Goal: Task Accomplishment & Management: Use online tool/utility

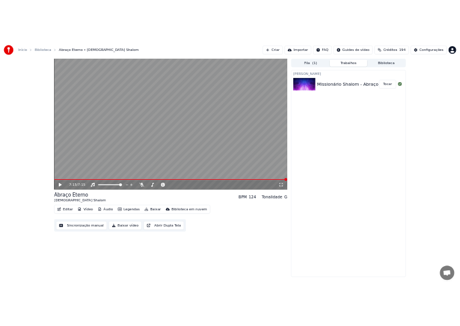
scroll to position [1065, 0]
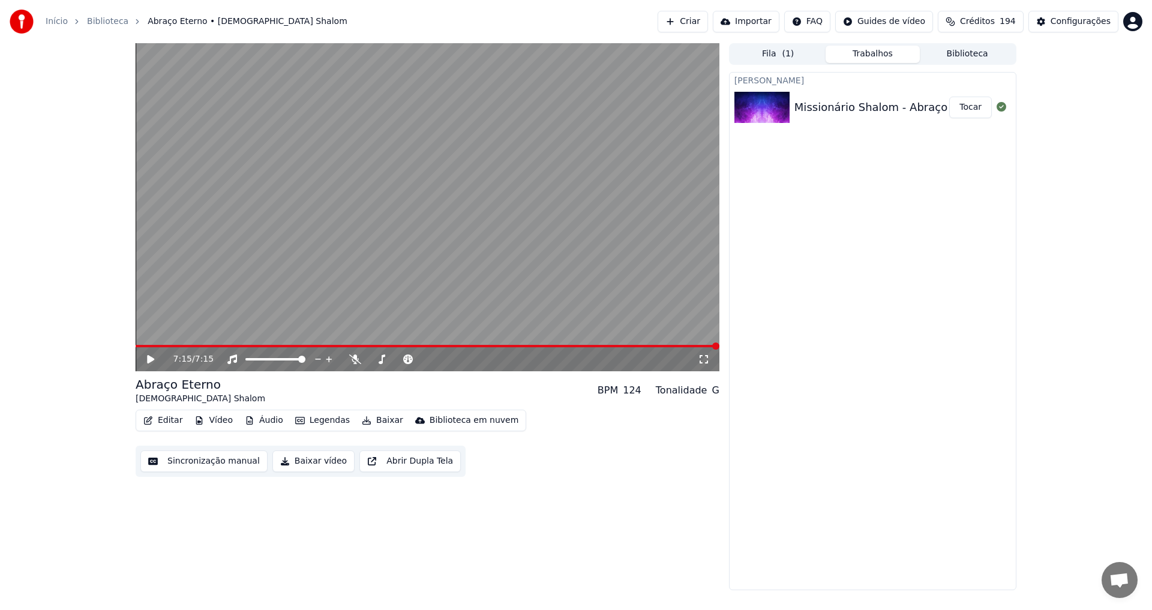
click at [146, 359] on icon at bounding box center [159, 359] width 28 height 10
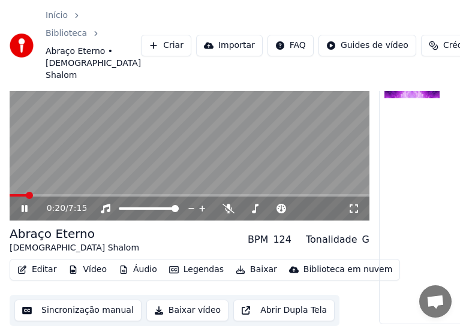
scroll to position [92, 0]
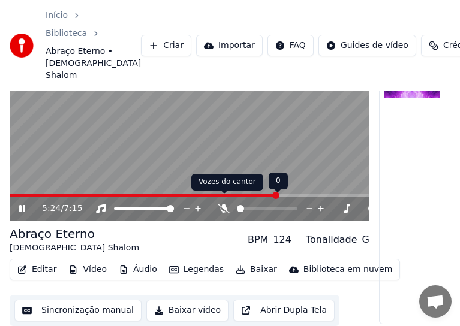
click at [229, 204] on icon at bounding box center [224, 209] width 12 height 10
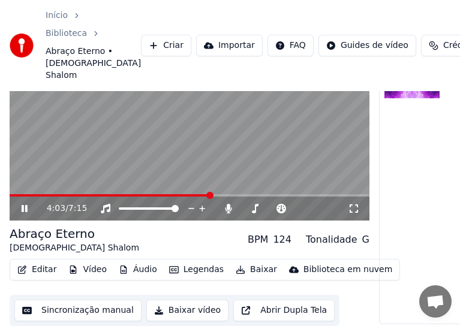
click at [211, 192] on span at bounding box center [209, 195] width 7 height 7
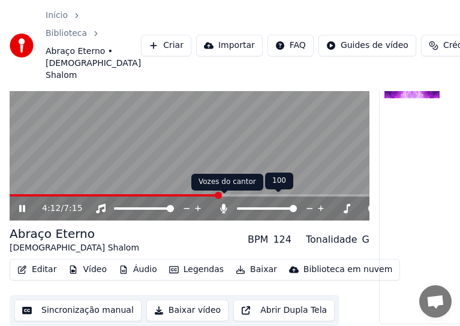
click at [236, 189] on div "Vozes do cantor Vozes do cantor" at bounding box center [227, 182] width 72 height 17
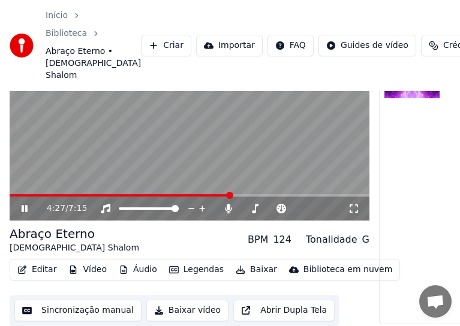
click at [230, 193] on span at bounding box center [229, 195] width 7 height 7
click at [242, 192] on span at bounding box center [239, 195] width 7 height 7
click at [23, 205] on icon at bounding box center [25, 208] width 6 height 7
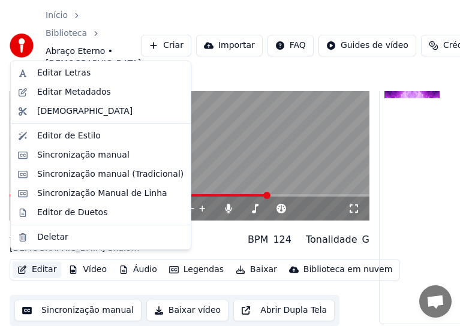
click at [40, 262] on button "Editar" at bounding box center [37, 270] width 49 height 17
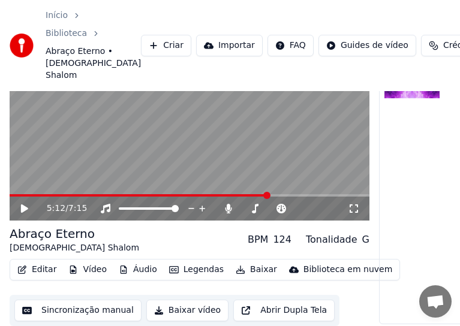
click at [83, 304] on button "Sincronização manual" at bounding box center [77, 311] width 127 height 22
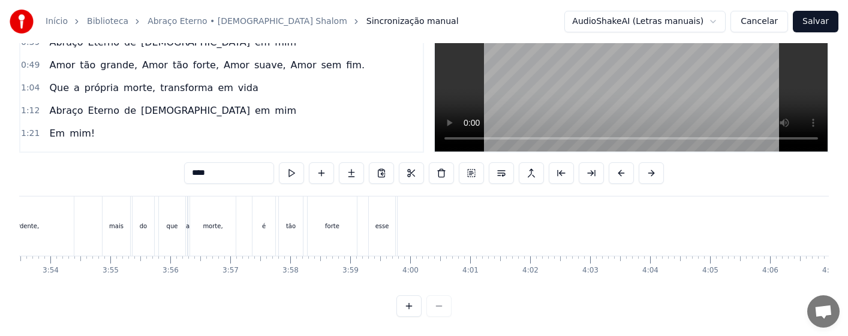
scroll to position [0, 13965]
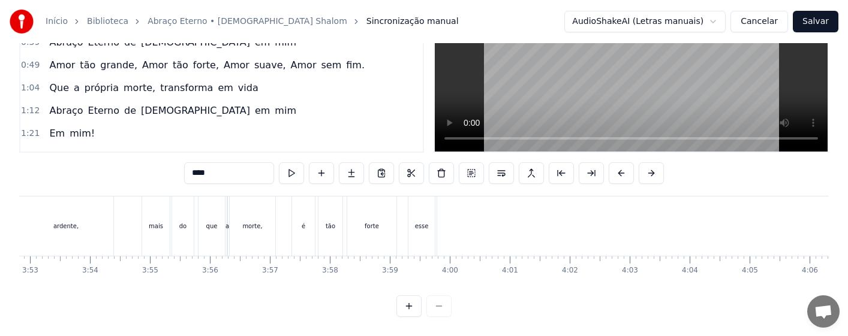
click at [86, 222] on div "ardente," at bounding box center [66, 226] width 95 height 59
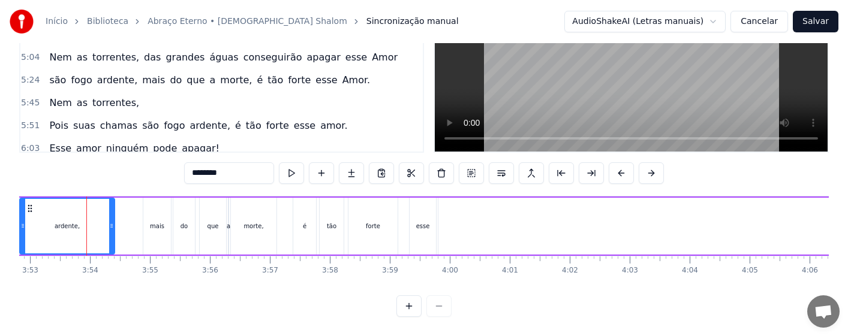
click at [164, 224] on div "mais" at bounding box center [157, 226] width 28 height 57
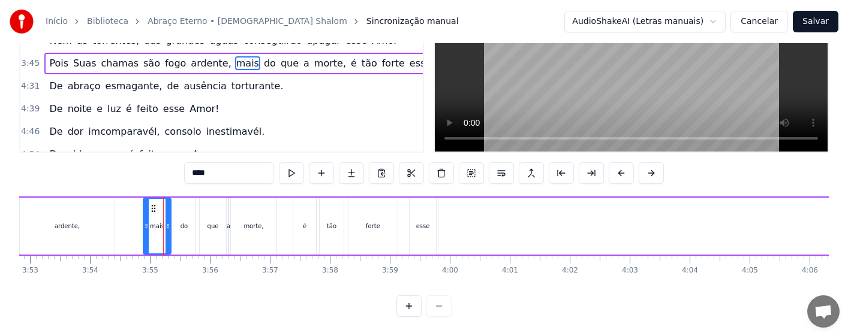
scroll to position [88, 0]
click at [430, 224] on div "esse" at bounding box center [423, 226] width 26 height 57
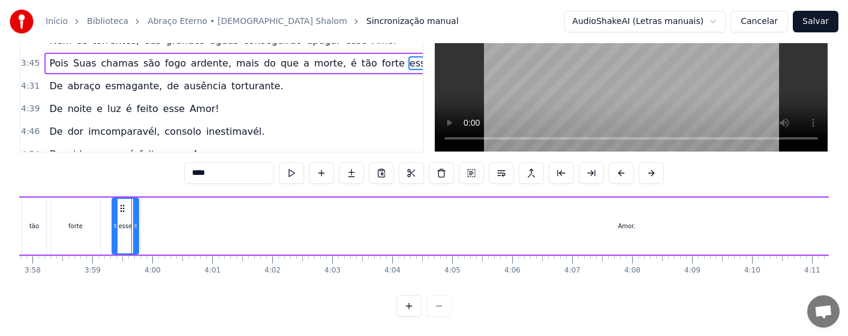
scroll to position [0, 13885]
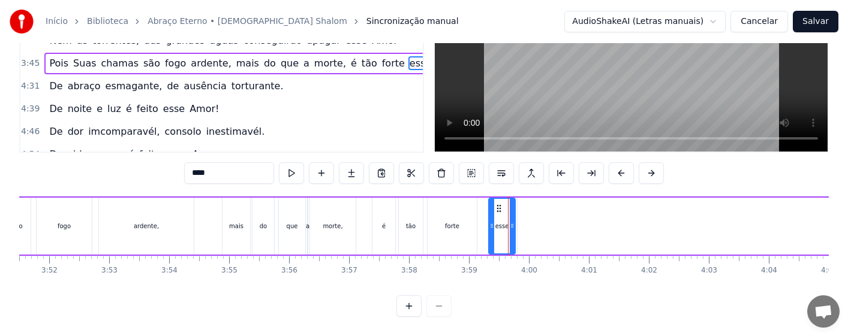
click at [415, 223] on div "tão" at bounding box center [411, 226] width 24 height 57
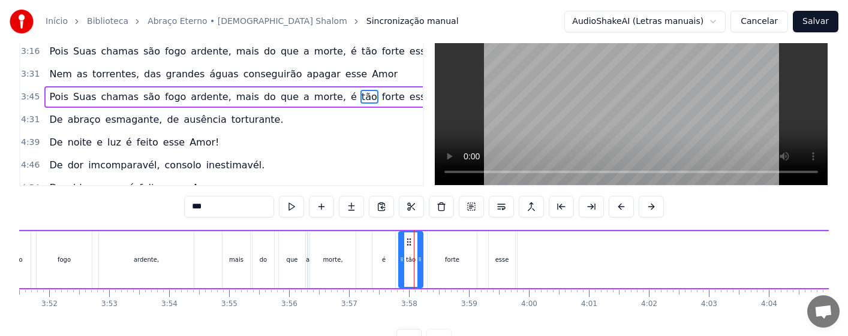
scroll to position [0, 0]
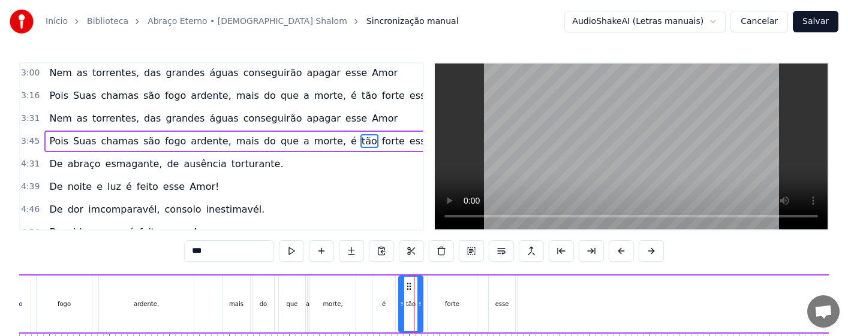
click at [173, 302] on div "ardente," at bounding box center [146, 304] width 95 height 57
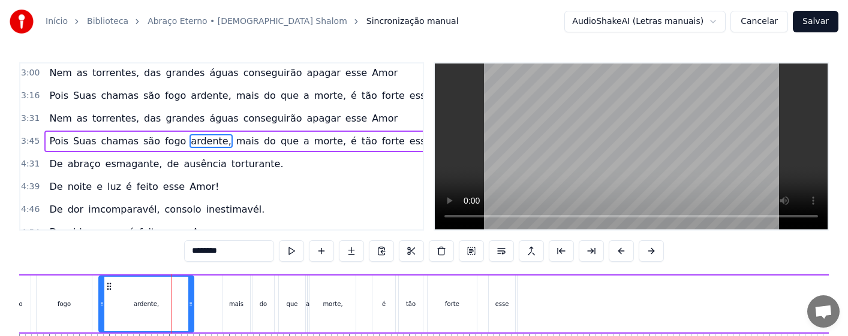
click at [226, 307] on div "mais" at bounding box center [237, 304] width 28 height 57
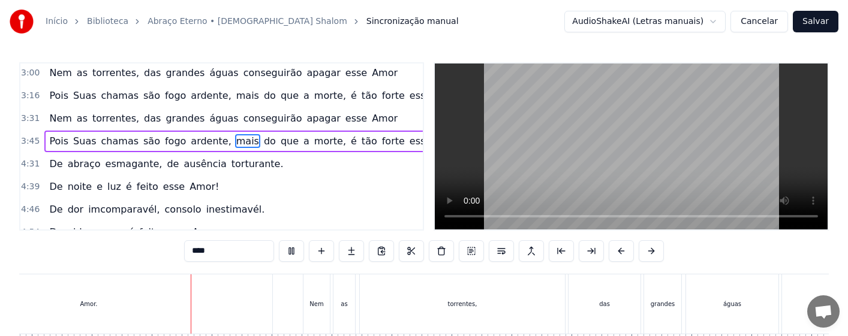
scroll to position [0, 18061]
click at [527, 312] on div "das" at bounding box center [525, 304] width 72 height 59
type input "***"
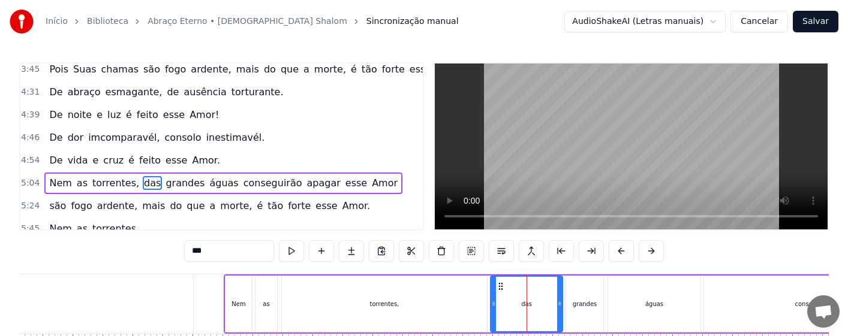
scroll to position [458, 0]
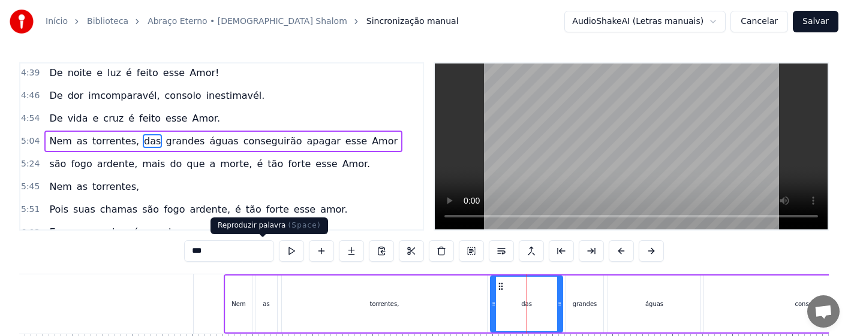
click at [279, 252] on button at bounding box center [291, 252] width 25 height 22
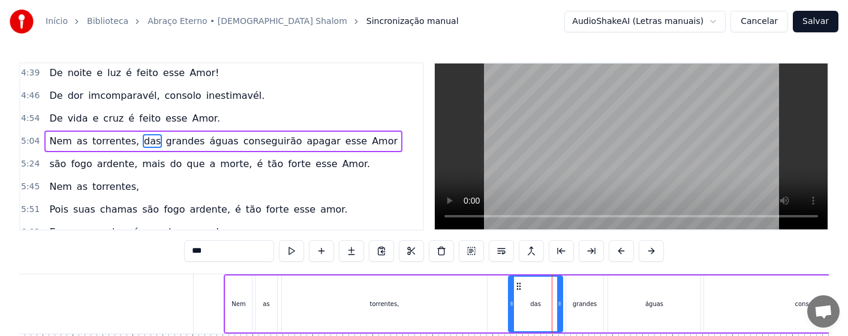
drag, startPoint x: 492, startPoint y: 309, endPoint x: 510, endPoint y: 311, distance: 18.2
click at [510, 311] on div at bounding box center [511, 304] width 5 height 55
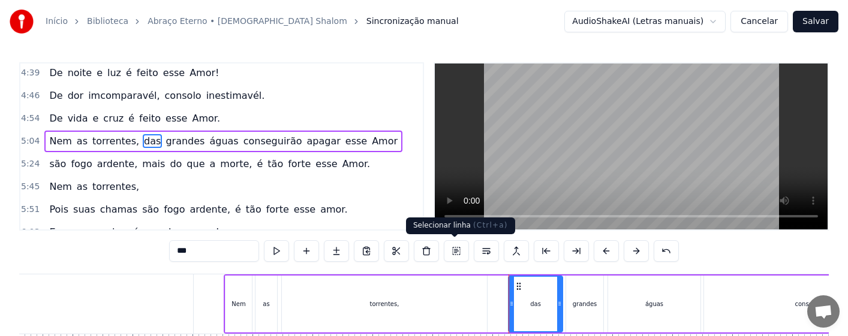
click at [450, 250] on button at bounding box center [456, 252] width 25 height 22
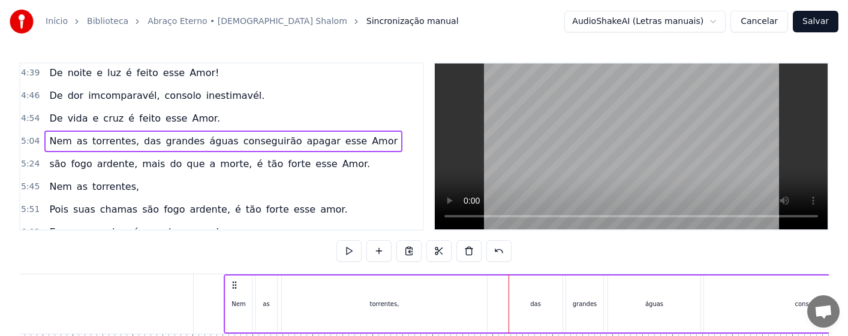
click at [533, 300] on div "das" at bounding box center [535, 304] width 11 height 9
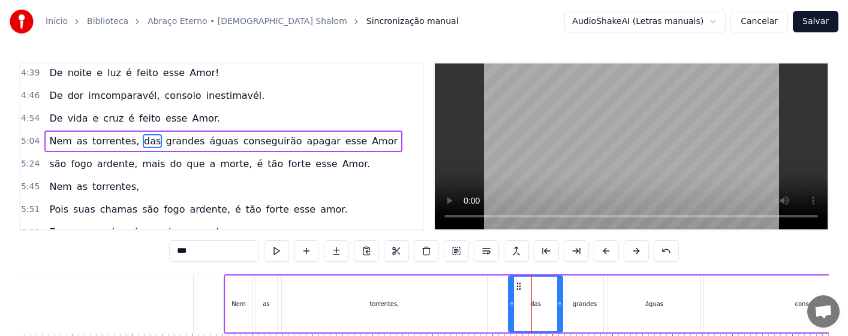
click at [584, 300] on div "grandes" at bounding box center [585, 304] width 25 height 9
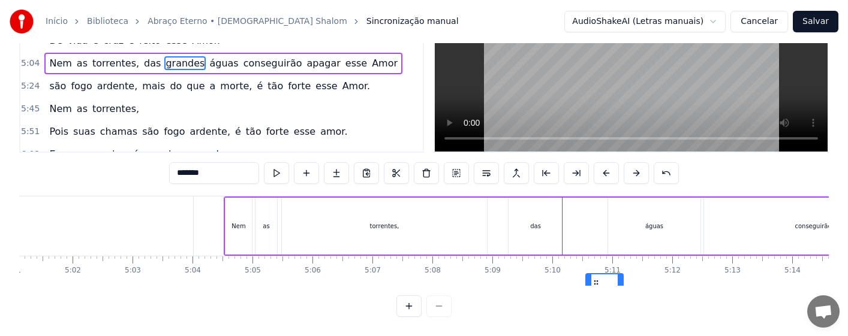
drag, startPoint x: 582, startPoint y: 287, endPoint x: 596, endPoint y: 289, distance: 13.9
click at [596, 289] on div "0:16 Amor tão grande, Amor tão forte, Amor suave, Amor sem fim. 0:31 Que a próp…" at bounding box center [424, 150] width 810 height 333
click at [539, 224] on div "das" at bounding box center [536, 226] width 54 height 57
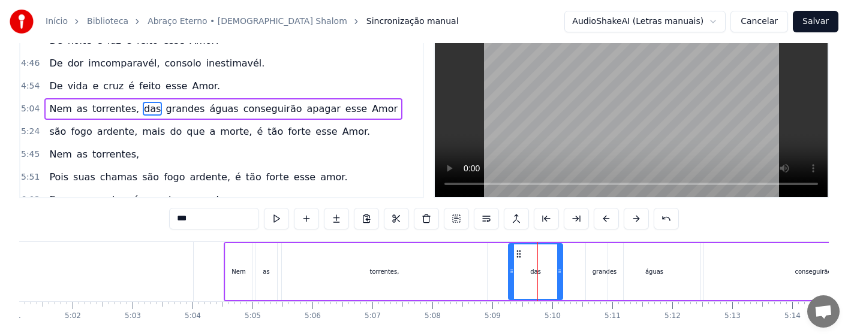
scroll to position [0, 0]
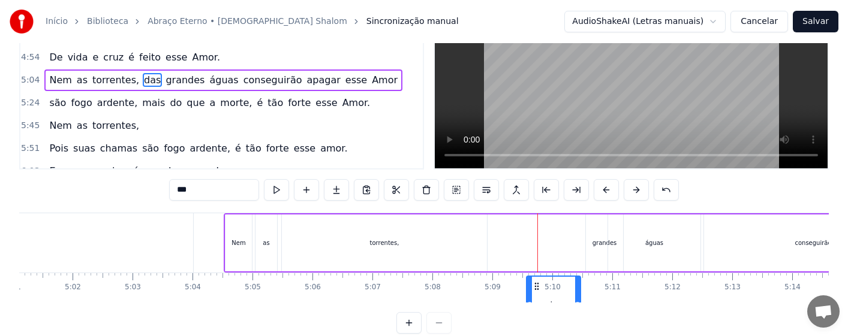
drag, startPoint x: 519, startPoint y: 284, endPoint x: 537, endPoint y: 286, distance: 18.2
click at [537, 286] on icon at bounding box center [537, 287] width 10 height 10
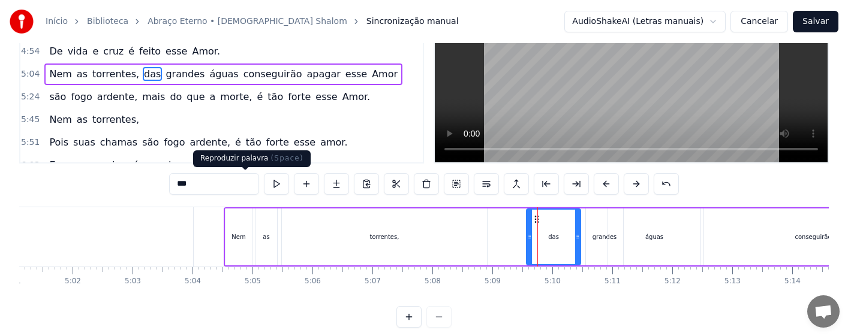
click at [264, 186] on button at bounding box center [276, 184] width 25 height 22
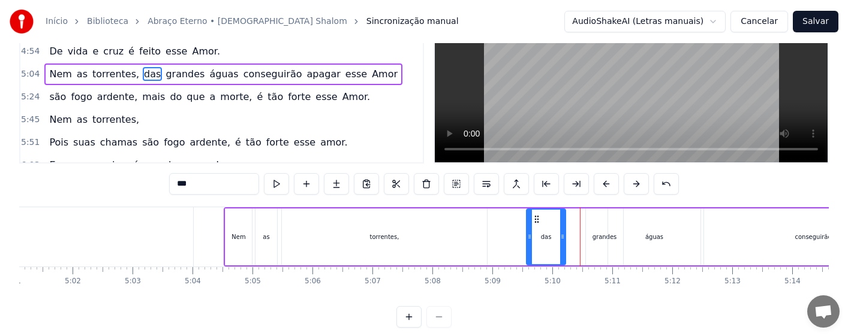
drag, startPoint x: 579, startPoint y: 241, endPoint x: 564, endPoint y: 246, distance: 15.7
click at [564, 246] on div at bounding box center [562, 237] width 5 height 55
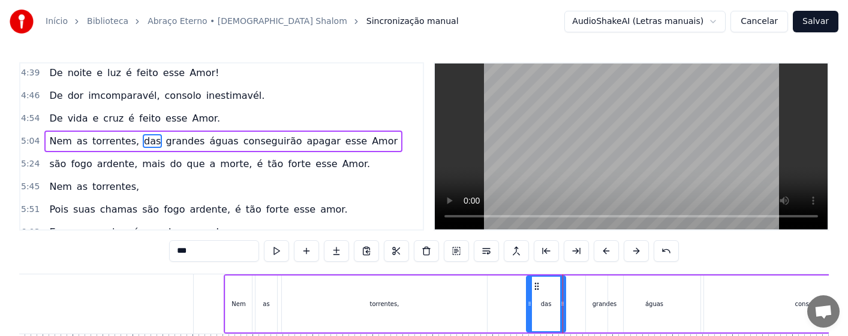
click at [600, 309] on div "grandes" at bounding box center [604, 304] width 37 height 57
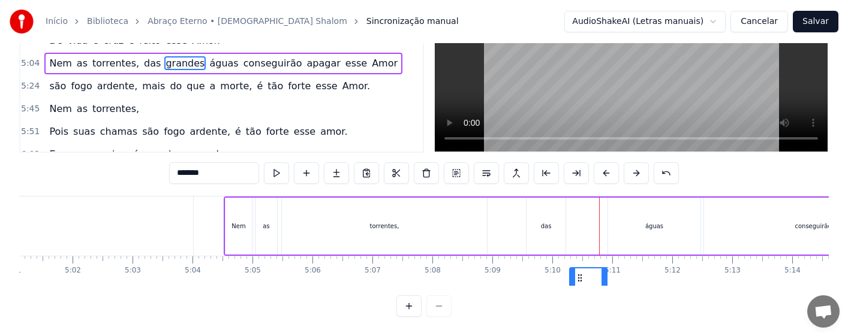
scroll to position [88, 0]
drag, startPoint x: 594, startPoint y: 289, endPoint x: 579, endPoint y: 292, distance: 15.3
click at [579, 292] on div "0:16 Amor tão grande, Amor tão forte, Amor suave, Amor sem fim. 0:31 Que a próp…" at bounding box center [424, 150] width 810 height 333
click at [542, 222] on div "das" at bounding box center [546, 226] width 11 height 9
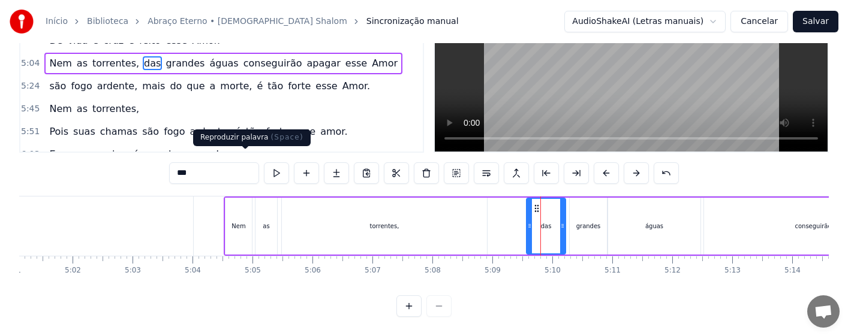
click at [264, 163] on button at bounding box center [276, 174] width 25 height 22
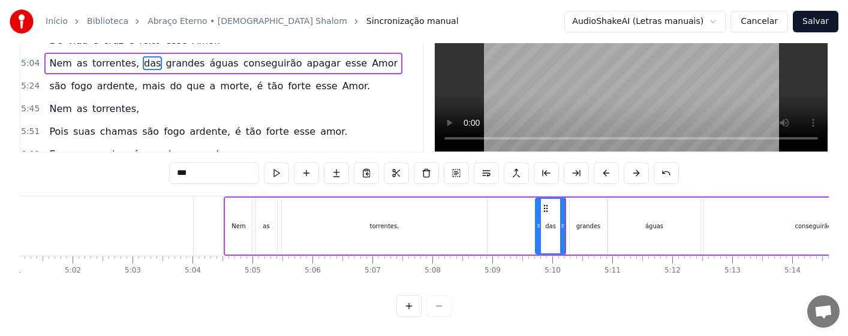
drag, startPoint x: 528, startPoint y: 222, endPoint x: 537, endPoint y: 222, distance: 9.0
click at [537, 222] on div at bounding box center [538, 226] width 5 height 55
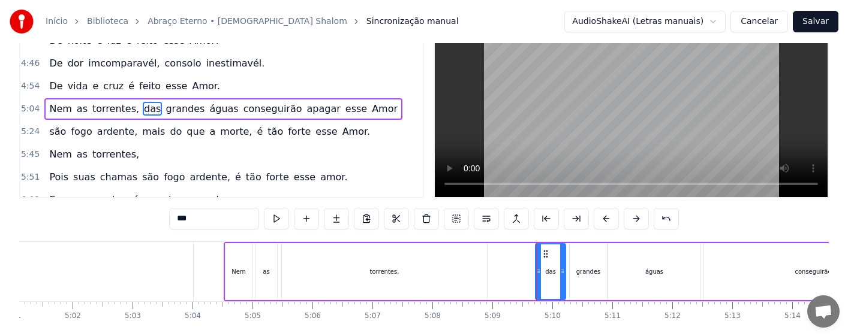
scroll to position [0, 0]
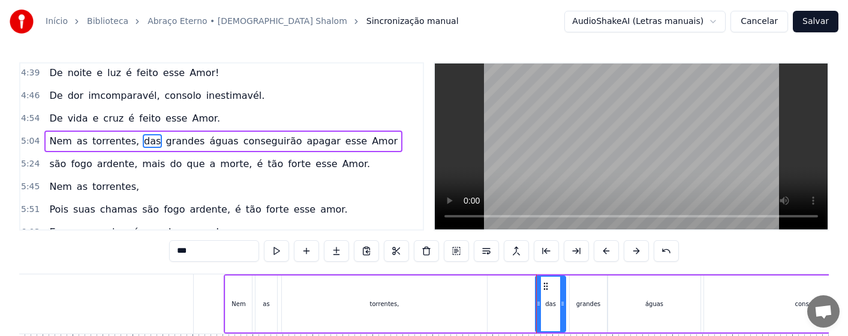
click at [581, 301] on div "grandes" at bounding box center [588, 304] width 25 height 9
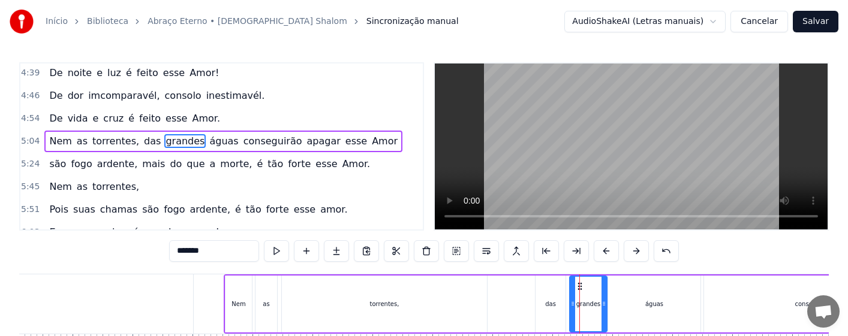
click at [543, 310] on div "das" at bounding box center [551, 304] width 30 height 57
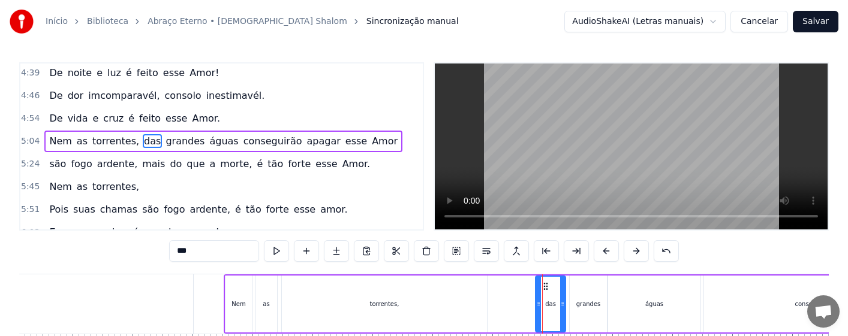
click at [576, 311] on div "grandes" at bounding box center [588, 304] width 37 height 57
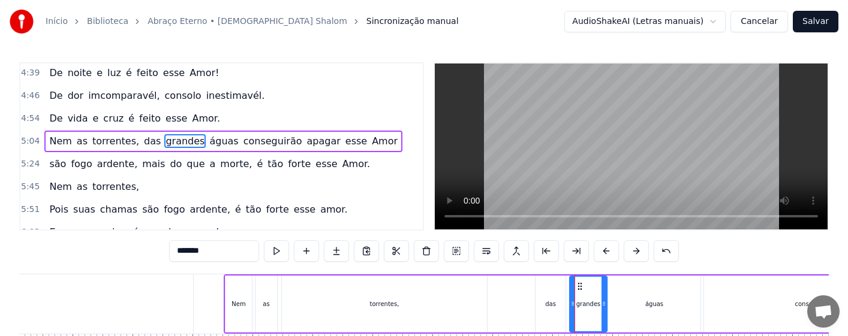
click at [540, 305] on div "das" at bounding box center [551, 304] width 30 height 57
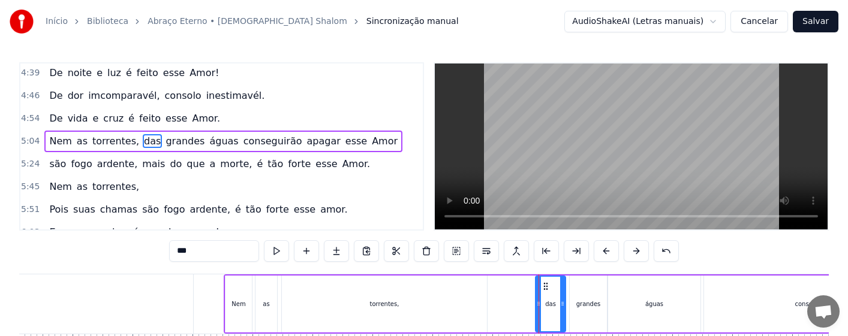
click at [582, 312] on div "grandes" at bounding box center [588, 304] width 37 height 57
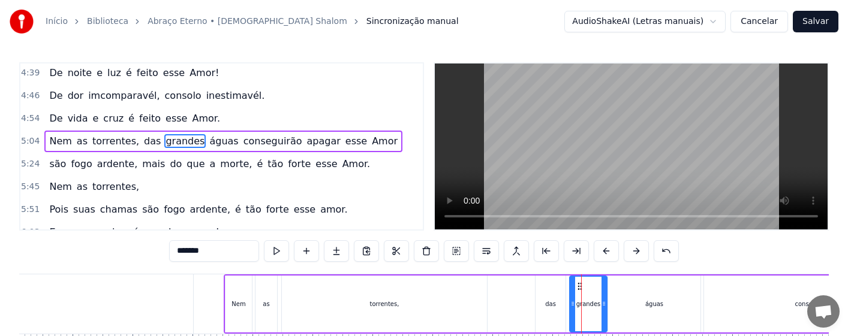
click at [547, 315] on div "das" at bounding box center [551, 304] width 30 height 57
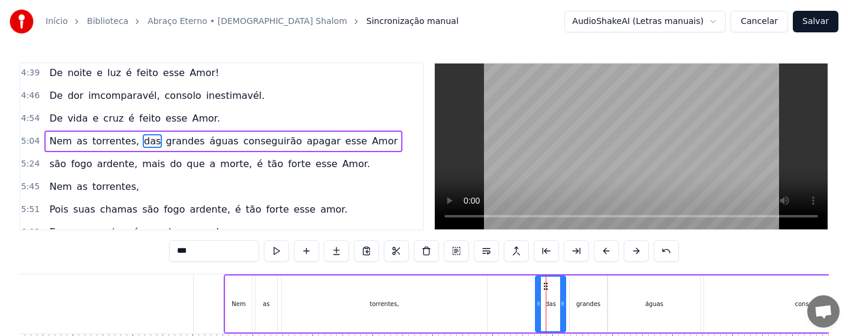
click at [575, 314] on div "grandes" at bounding box center [588, 304] width 37 height 57
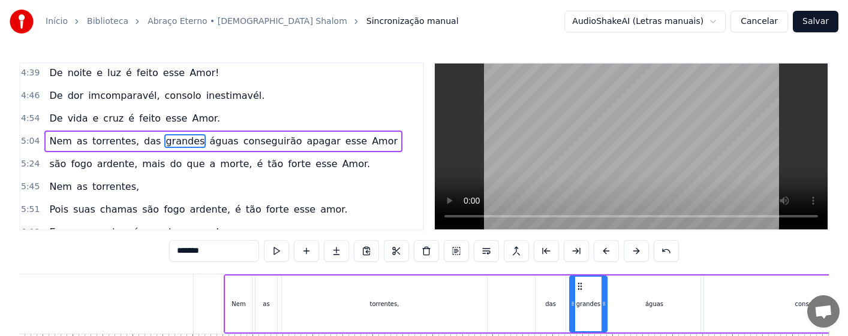
click at [555, 308] on div "das" at bounding box center [551, 304] width 30 height 57
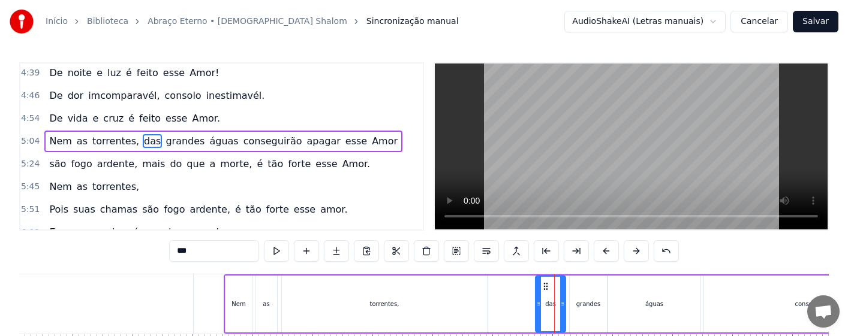
click at [582, 308] on div "grandes" at bounding box center [588, 304] width 25 height 9
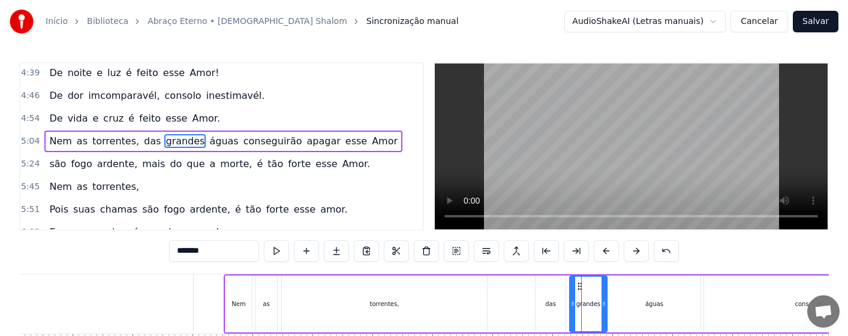
click at [554, 311] on div "das" at bounding box center [551, 304] width 30 height 57
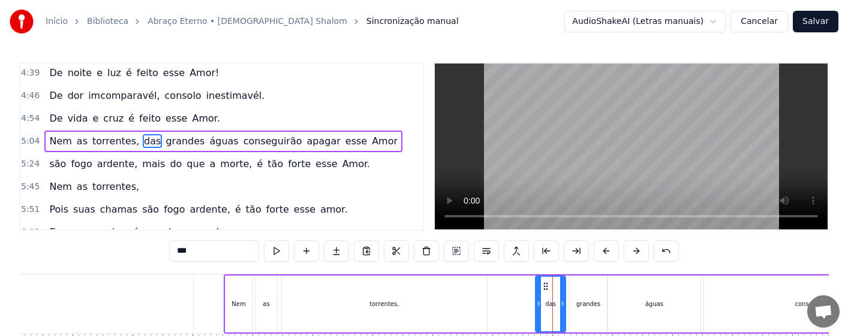
click at [575, 310] on div "grandes" at bounding box center [588, 304] width 37 height 57
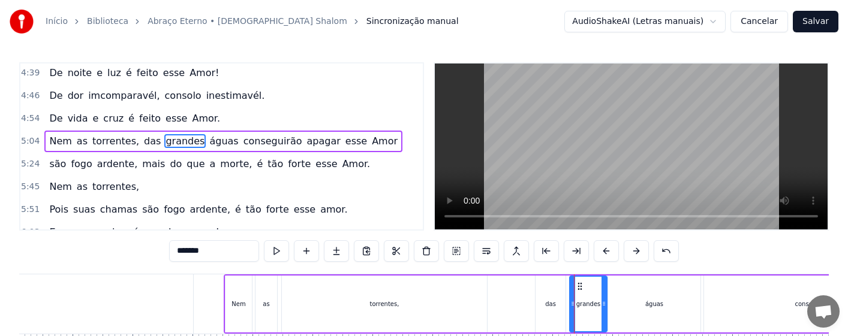
click at [554, 309] on div "das" at bounding box center [551, 304] width 30 height 57
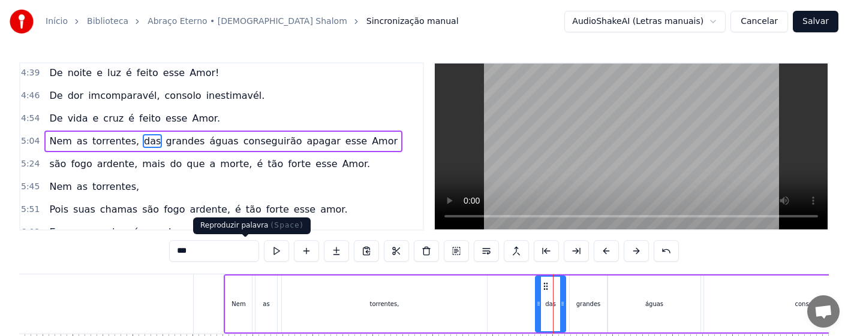
click at [264, 254] on button at bounding box center [276, 252] width 25 height 22
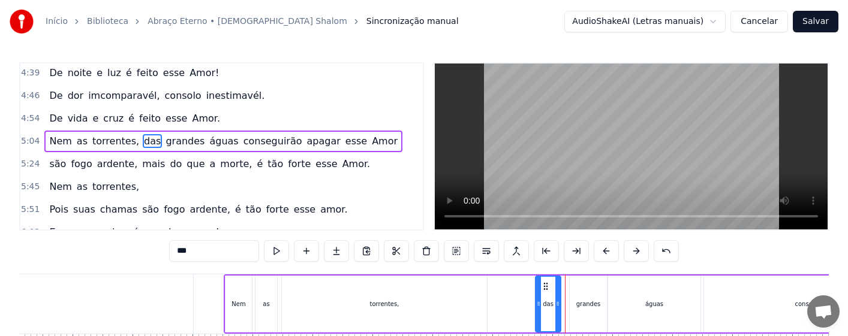
click at [560, 309] on div at bounding box center [557, 304] width 5 height 55
click at [581, 312] on div "grandes" at bounding box center [588, 304] width 37 height 57
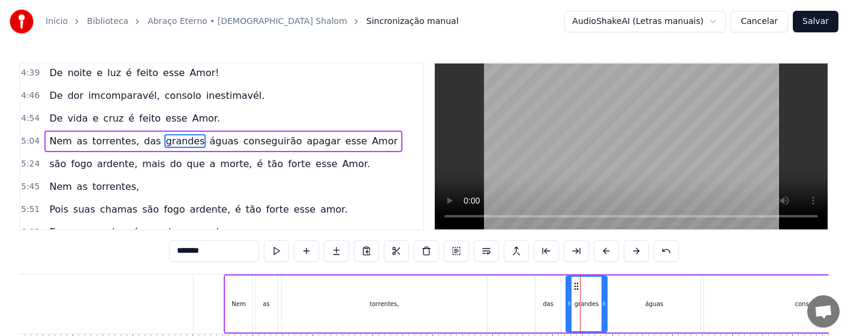
click at [567, 312] on div at bounding box center [569, 304] width 5 height 55
click at [550, 311] on div "das" at bounding box center [548, 304] width 25 height 57
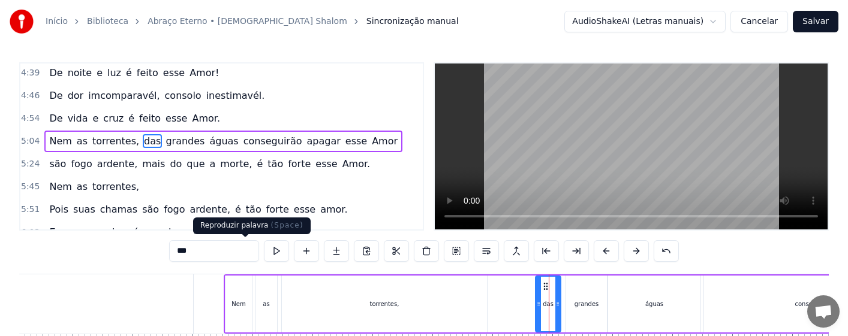
click at [264, 259] on button at bounding box center [276, 252] width 25 height 22
click at [576, 308] on div "grandes" at bounding box center [587, 304] width 25 height 9
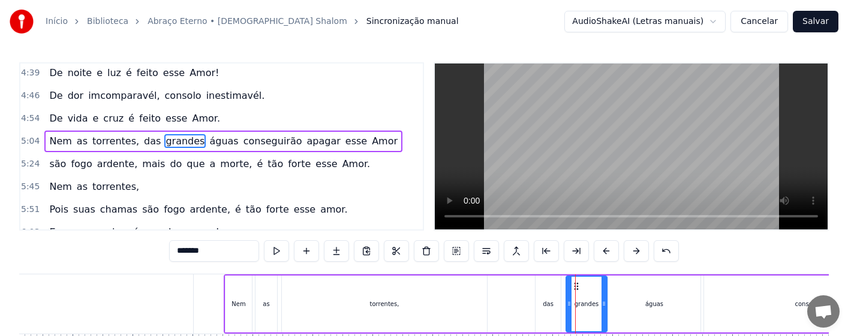
click at [566, 311] on div "grandes" at bounding box center [587, 304] width 42 height 57
click at [572, 311] on div at bounding box center [574, 304] width 5 height 55
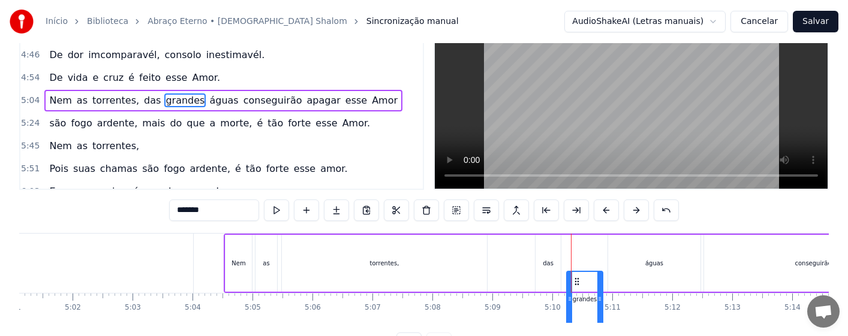
click at [578, 287] on icon at bounding box center [577, 282] width 10 height 10
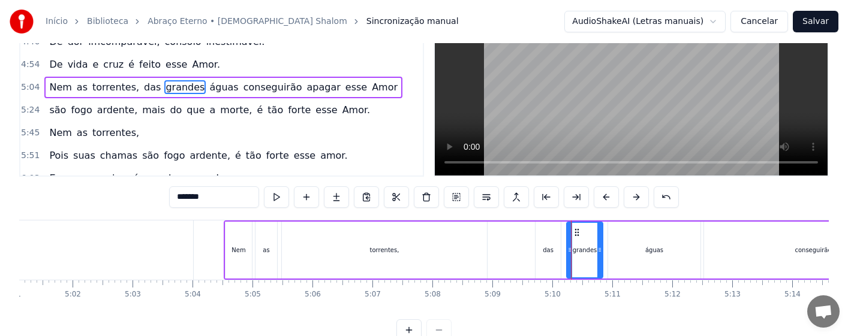
click at [545, 263] on div "das" at bounding box center [548, 250] width 25 height 57
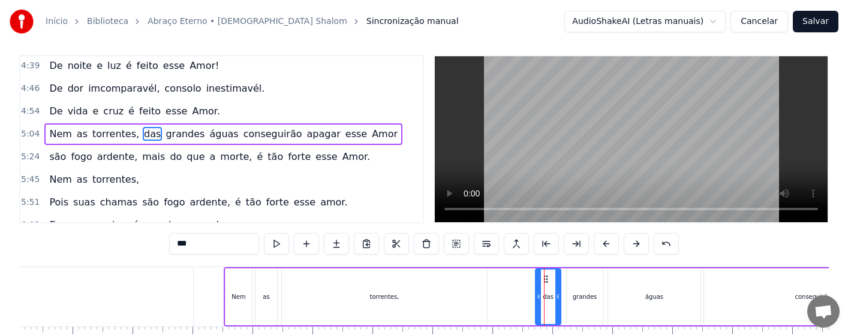
scroll to position [0, 0]
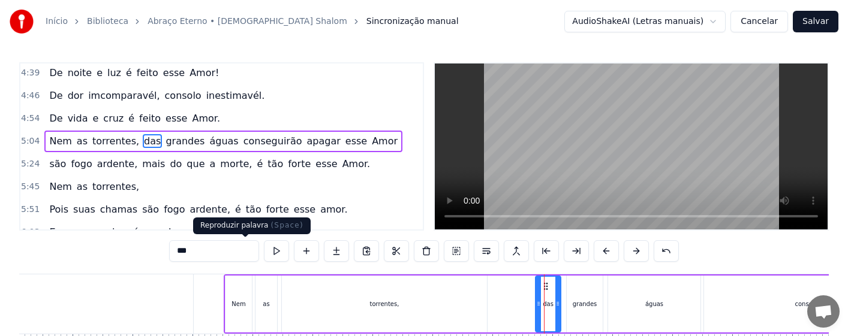
click at [264, 254] on button at bounding box center [276, 252] width 25 height 22
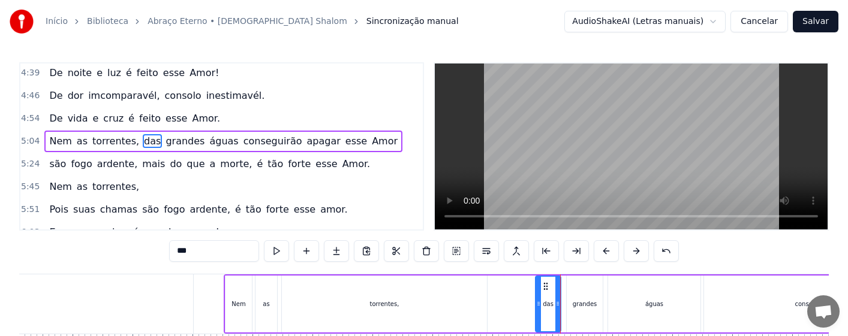
click at [578, 307] on div "grandes" at bounding box center [585, 304] width 25 height 9
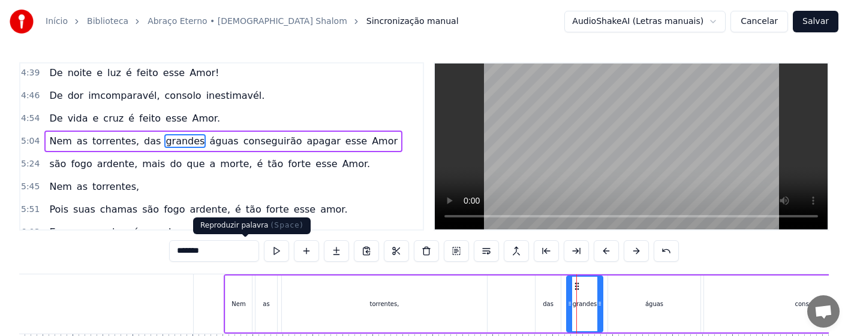
click at [264, 247] on button at bounding box center [276, 252] width 25 height 22
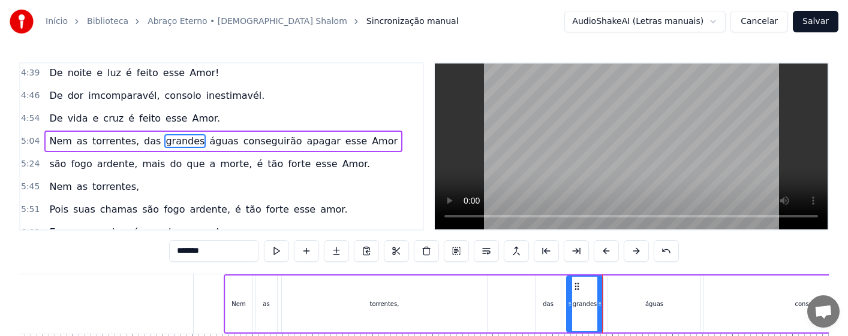
click at [647, 307] on div "águas" at bounding box center [654, 304] width 18 height 9
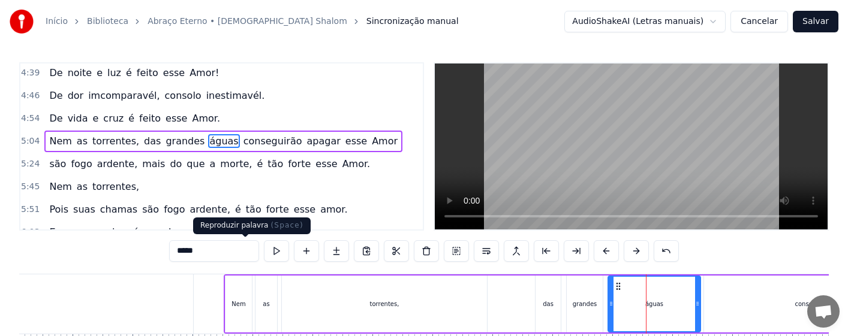
click at [264, 253] on button at bounding box center [276, 252] width 25 height 22
click at [264, 250] on button at bounding box center [276, 252] width 25 height 22
click at [264, 251] on button at bounding box center [276, 252] width 25 height 22
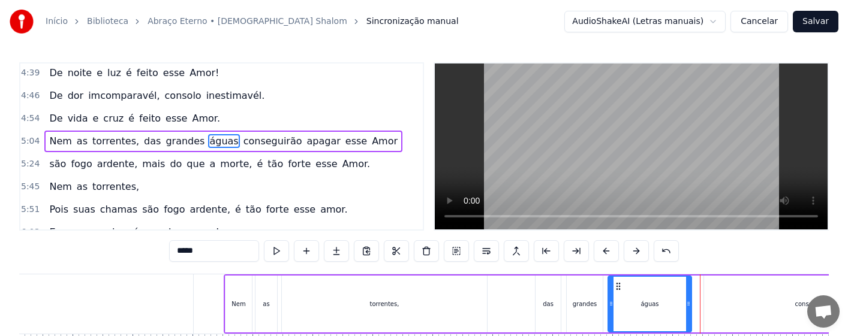
drag, startPoint x: 699, startPoint y: 307, endPoint x: 690, endPoint y: 309, distance: 9.3
click at [690, 309] on div at bounding box center [688, 304] width 5 height 55
click at [264, 252] on button at bounding box center [276, 252] width 25 height 22
click at [585, 312] on div "grandes" at bounding box center [585, 304] width 36 height 57
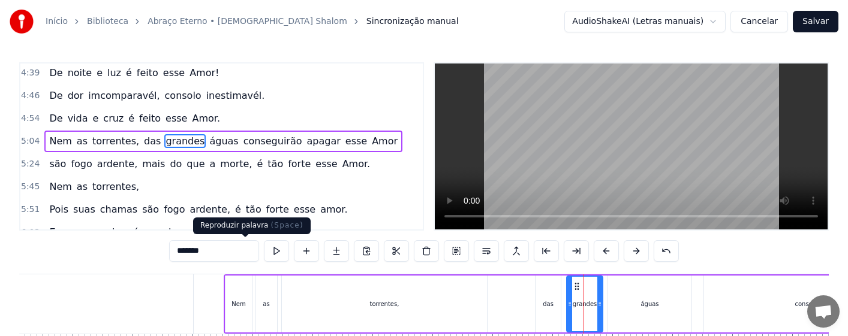
click at [264, 251] on button at bounding box center [276, 252] width 25 height 22
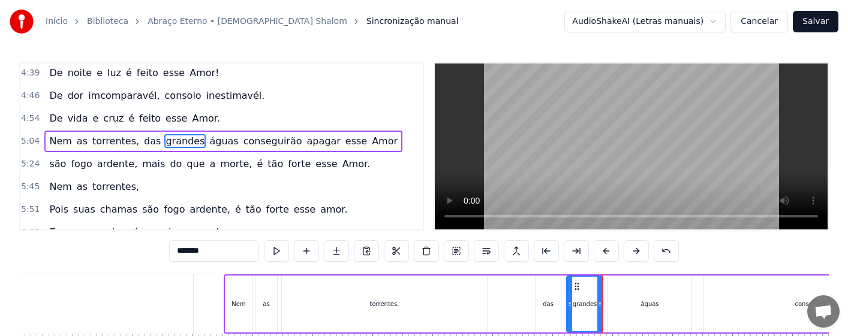
click at [547, 301] on div "das" at bounding box center [548, 304] width 11 height 9
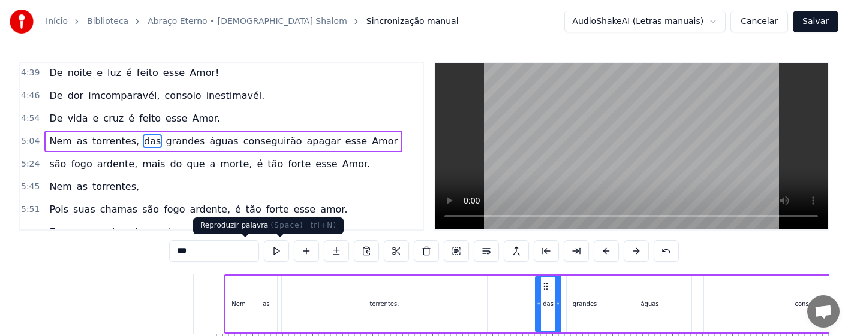
click at [264, 251] on button at bounding box center [276, 252] width 25 height 22
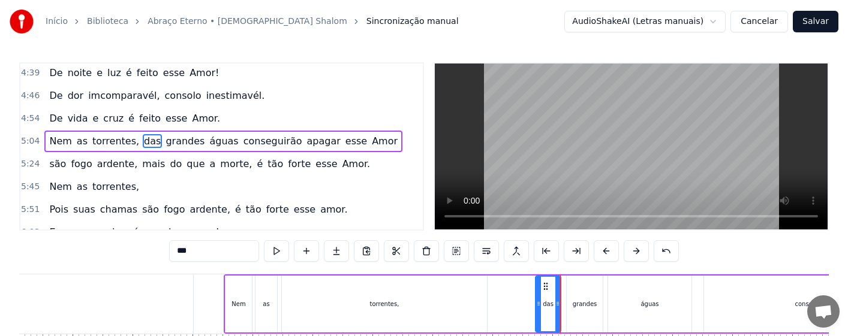
click at [581, 305] on div "grandes" at bounding box center [585, 304] width 25 height 9
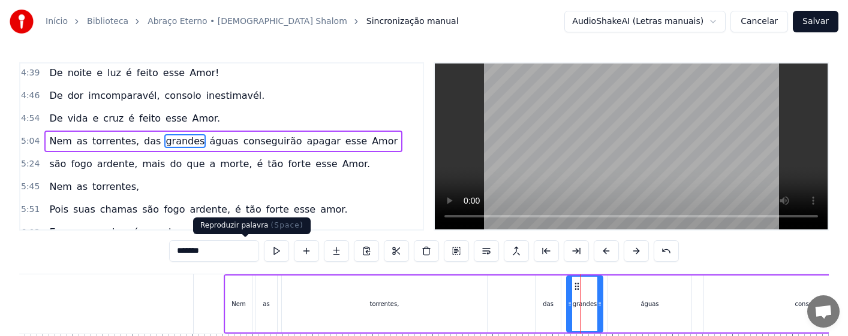
click at [264, 247] on button at bounding box center [276, 252] width 25 height 22
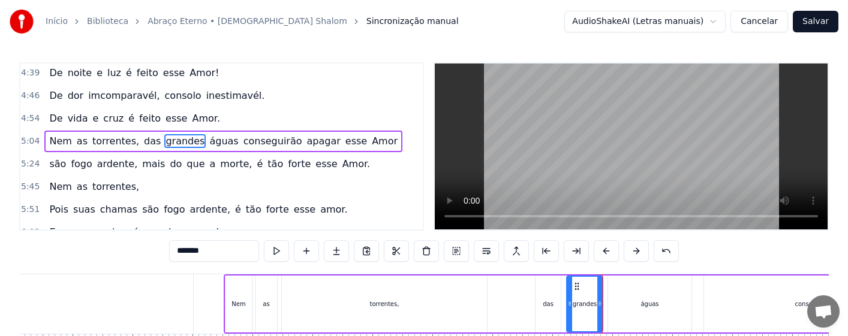
click at [651, 304] on div "águas" at bounding box center [650, 304] width 18 height 9
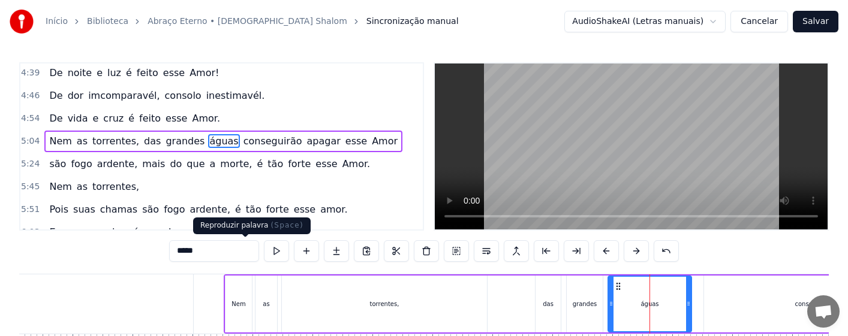
click at [264, 250] on button at bounding box center [276, 252] width 25 height 22
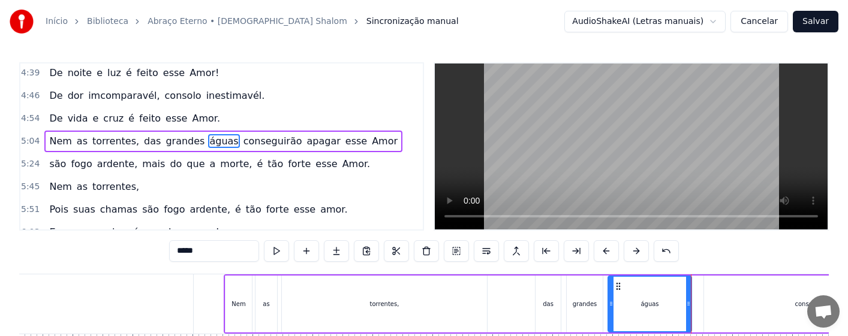
click at [543, 304] on div "das" at bounding box center [548, 304] width 11 height 9
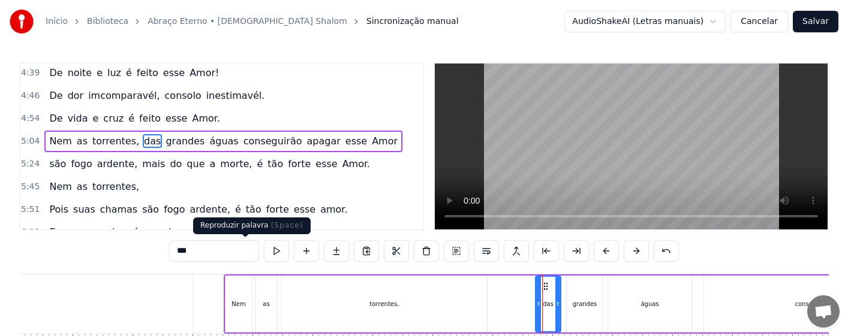
click at [264, 250] on button at bounding box center [276, 252] width 25 height 22
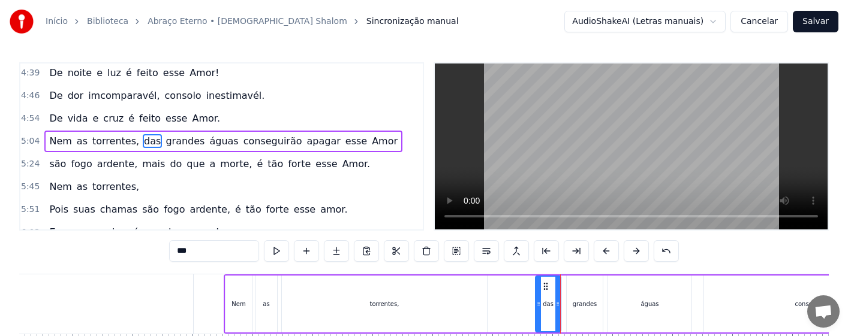
click at [575, 306] on div "grandes" at bounding box center [585, 304] width 25 height 9
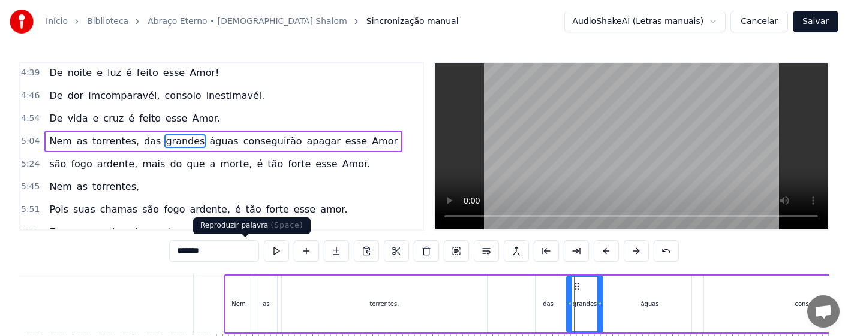
click at [264, 247] on button at bounding box center [276, 252] width 25 height 22
click at [628, 308] on div "águas" at bounding box center [649, 304] width 83 height 57
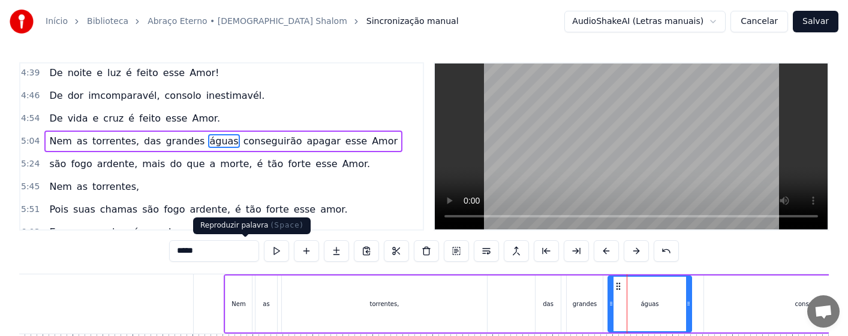
click at [264, 255] on button at bounding box center [276, 252] width 25 height 22
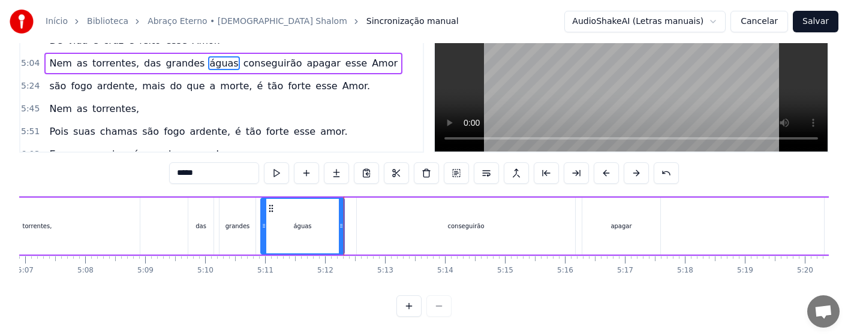
scroll to position [0, 18428]
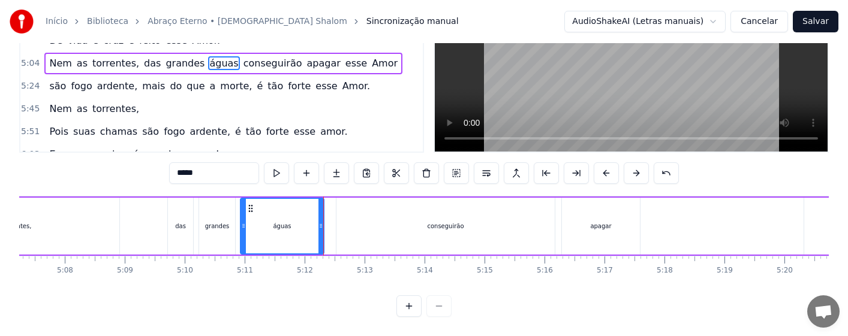
click at [461, 223] on div "conseguirão" at bounding box center [445, 226] width 218 height 57
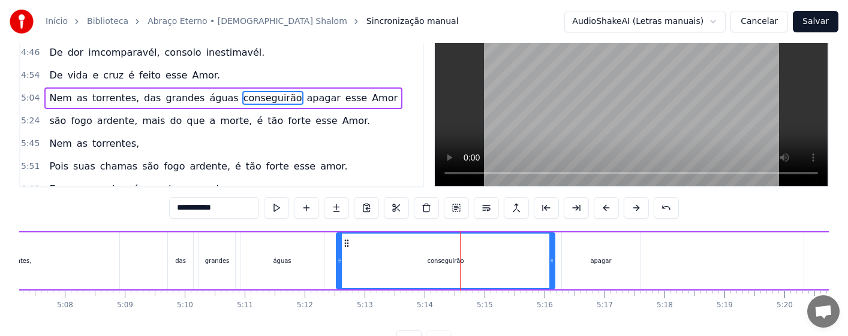
scroll to position [60, 0]
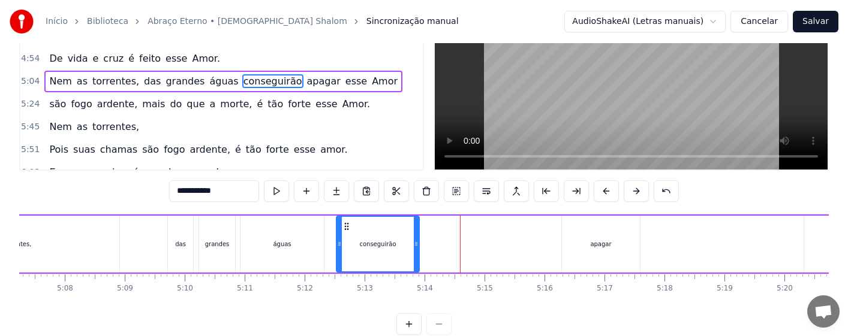
drag, startPoint x: 554, startPoint y: 254, endPoint x: 418, endPoint y: 256, distance: 135.6
click at [418, 256] on div at bounding box center [416, 244] width 5 height 55
click at [371, 243] on div "conseguirão" at bounding box center [377, 244] width 37 height 9
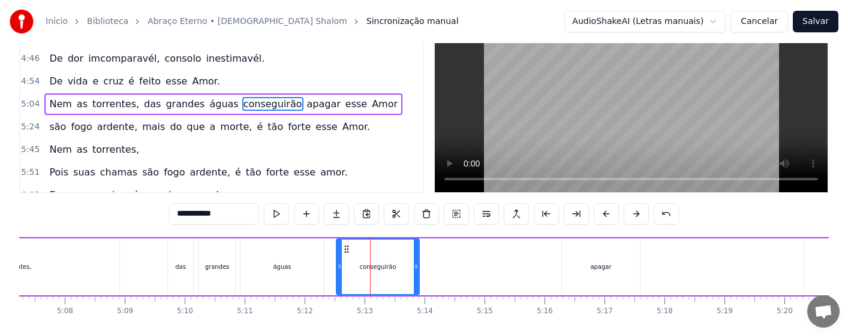
scroll to position [88, 0]
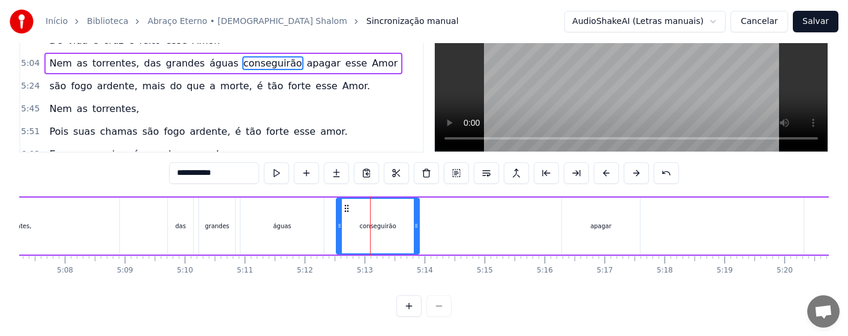
click at [180, 222] on div "das" at bounding box center [180, 226] width 11 height 9
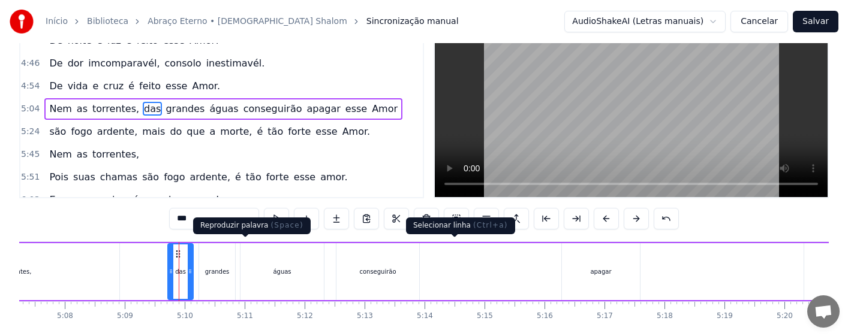
scroll to position [0, 0]
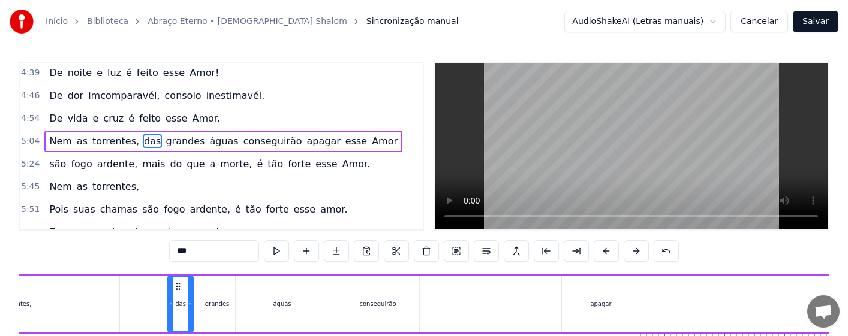
click at [384, 306] on div "conseguirão" at bounding box center [377, 304] width 37 height 9
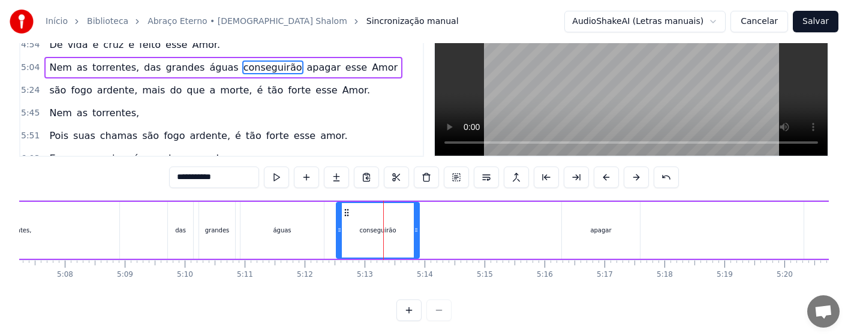
scroll to position [88, 0]
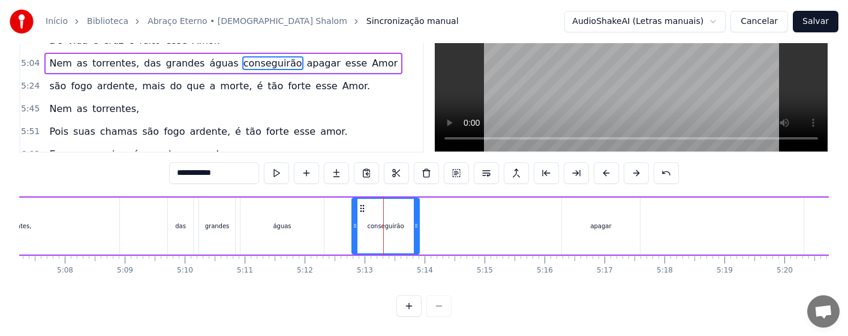
drag, startPoint x: 340, startPoint y: 224, endPoint x: 356, endPoint y: 225, distance: 15.6
click at [356, 225] on div at bounding box center [355, 226] width 5 height 55
click at [175, 224] on div "das" at bounding box center [180, 226] width 25 height 57
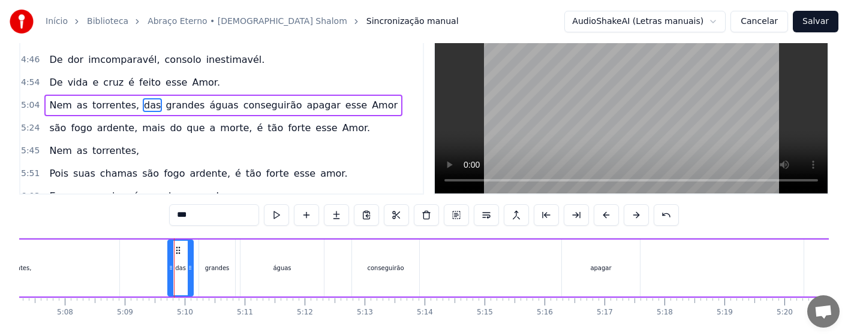
scroll to position [60, 0]
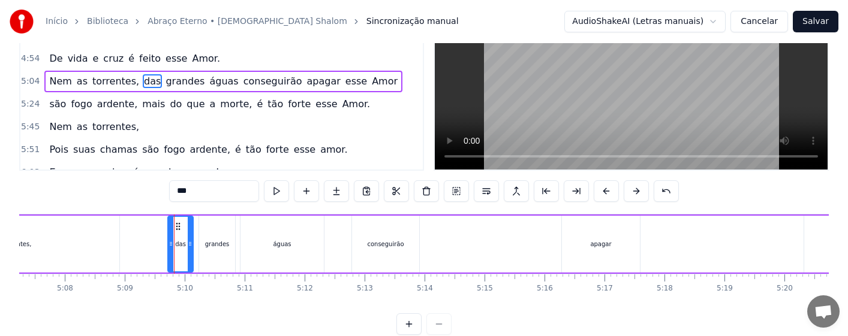
click at [281, 248] on div "águas" at bounding box center [282, 244] width 18 height 9
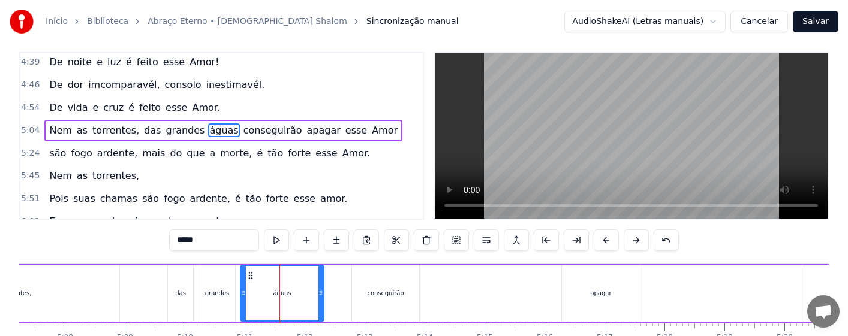
scroll to position [0, 0]
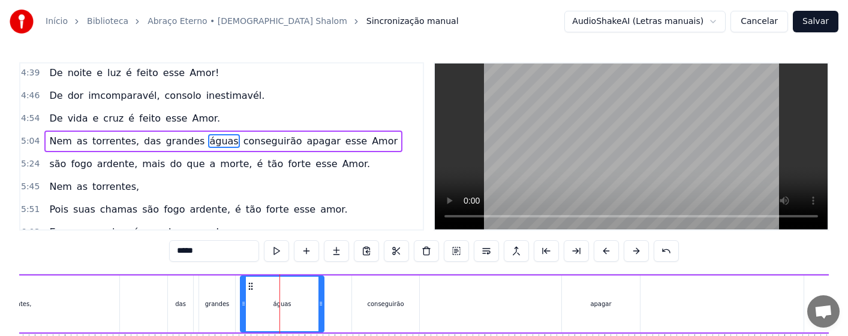
click at [185, 304] on div "das" at bounding box center [180, 304] width 11 height 9
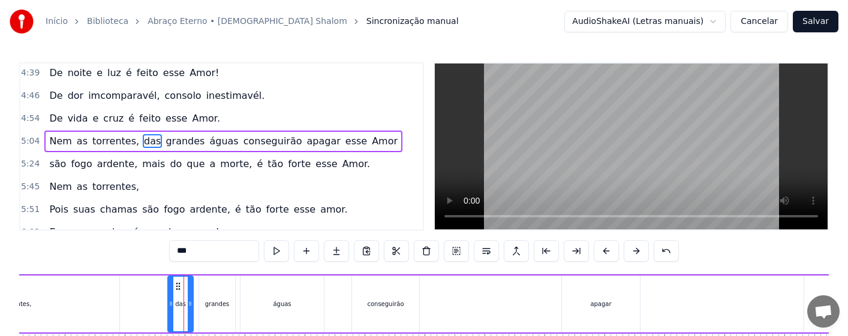
click at [214, 308] on div "grandes" at bounding box center [217, 304] width 25 height 9
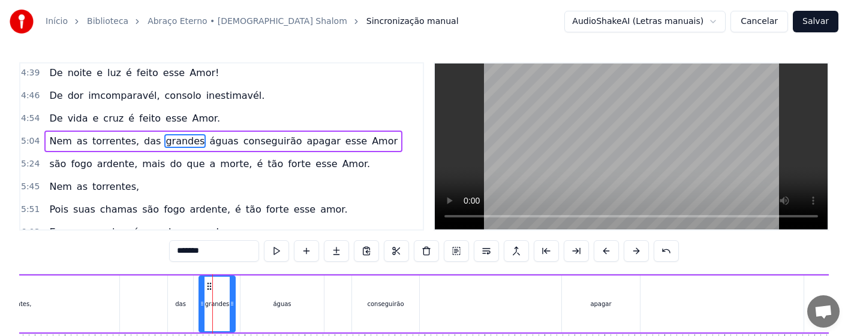
click at [275, 311] on div "águas" at bounding box center [282, 304] width 83 height 57
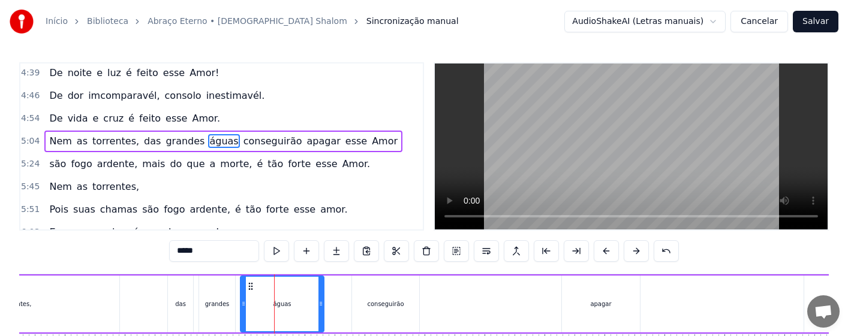
click at [385, 310] on div "conseguirão" at bounding box center [385, 304] width 67 height 57
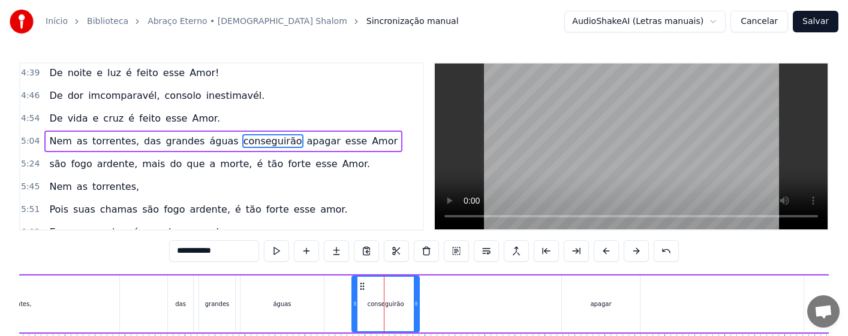
click at [185, 305] on div "das" at bounding box center [180, 304] width 25 height 57
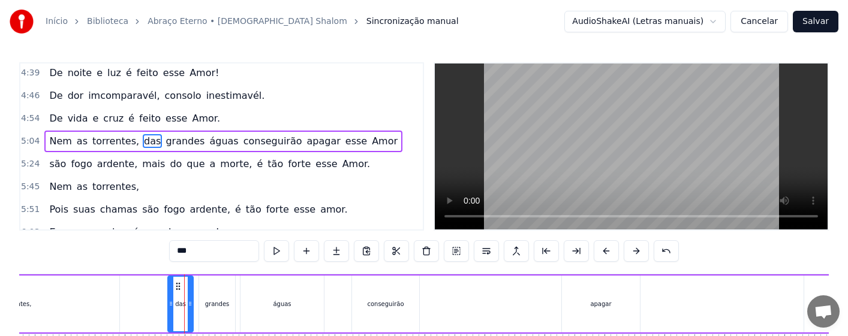
click at [380, 308] on div "conseguirão" at bounding box center [385, 304] width 37 height 9
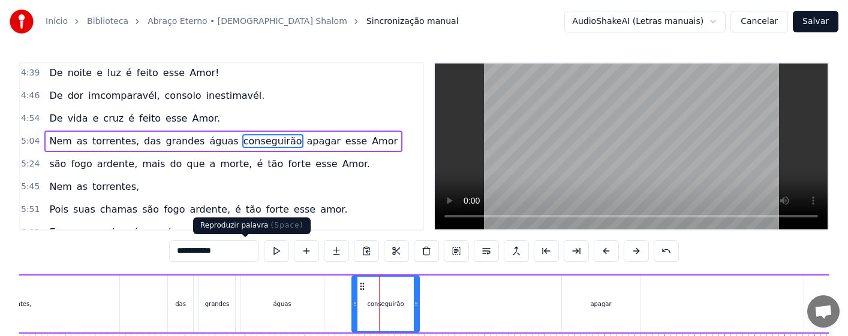
click at [264, 254] on button at bounding box center [276, 252] width 25 height 22
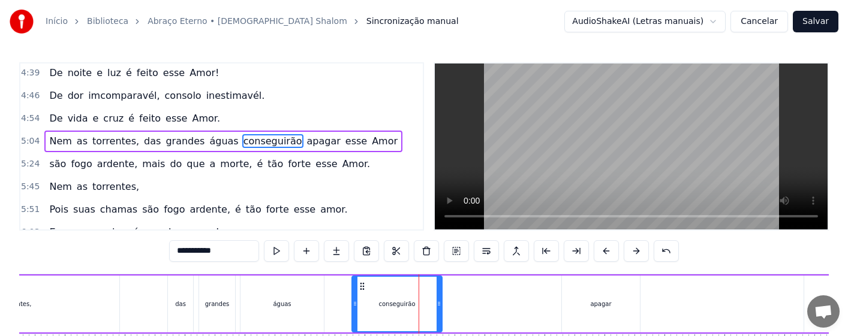
drag, startPoint x: 418, startPoint y: 316, endPoint x: 441, endPoint y: 319, distance: 23.0
click at [441, 319] on div at bounding box center [439, 304] width 5 height 55
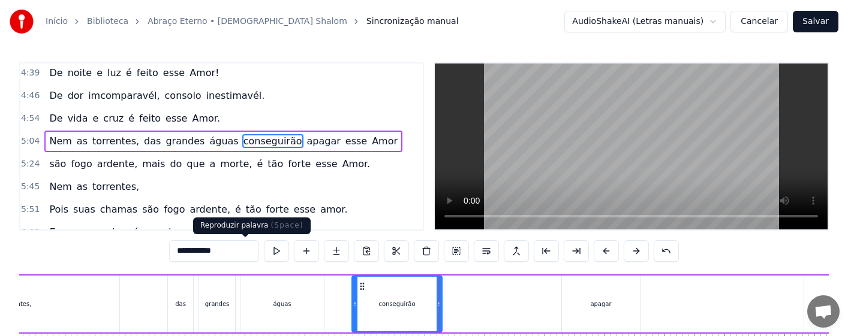
click at [264, 253] on button at bounding box center [276, 252] width 25 height 22
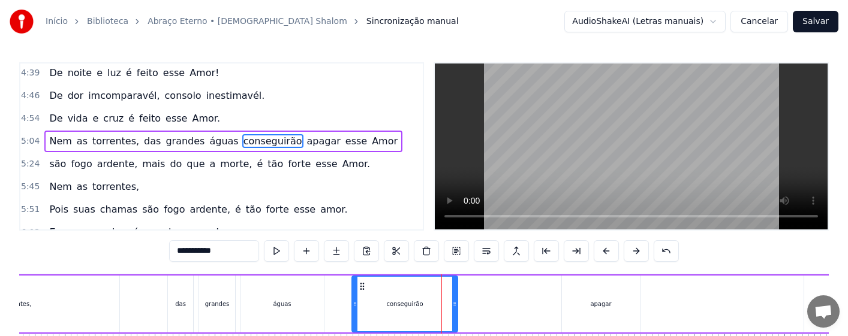
drag, startPoint x: 441, startPoint y: 312, endPoint x: 458, endPoint y: 313, distance: 16.8
click at [457, 313] on div at bounding box center [454, 304] width 5 height 55
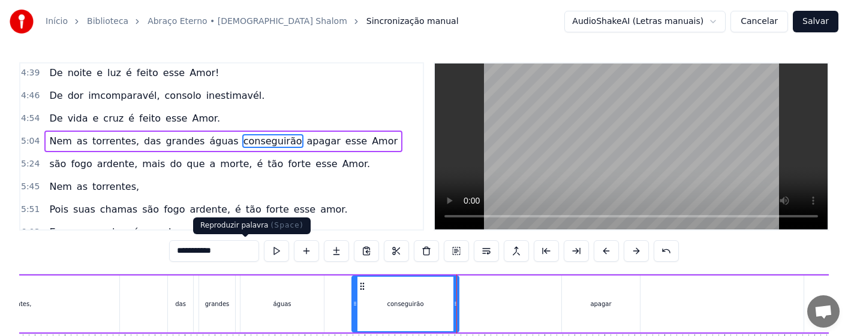
click at [264, 250] on button at bounding box center [276, 252] width 25 height 22
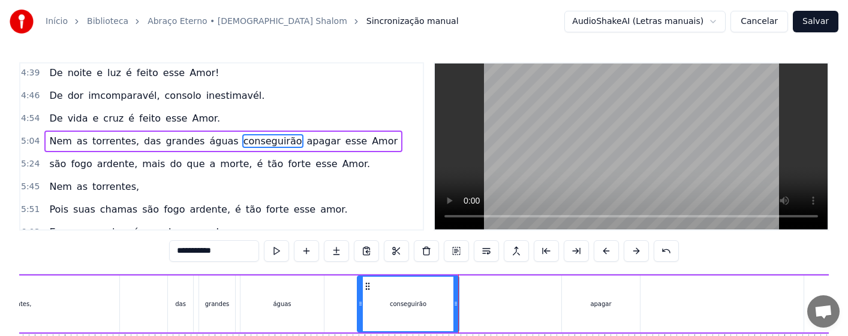
click at [360, 305] on icon at bounding box center [360, 304] width 5 height 10
click at [264, 253] on button at bounding box center [276, 252] width 25 height 22
drag, startPoint x: 457, startPoint y: 310, endPoint x: 468, endPoint y: 310, distance: 10.8
click at [468, 310] on div at bounding box center [466, 304] width 5 height 55
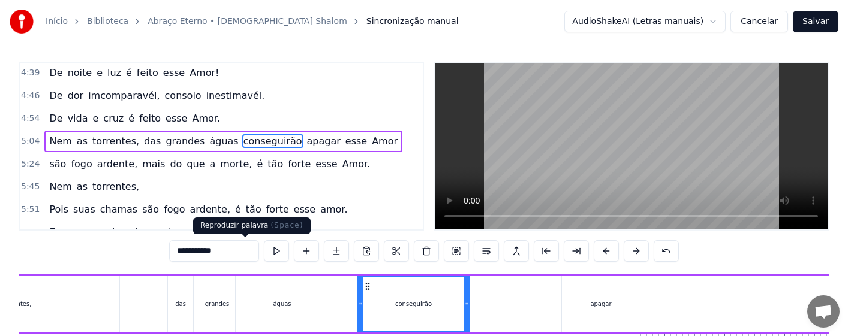
click at [264, 253] on button at bounding box center [276, 252] width 25 height 22
click at [609, 306] on div "apagar" at bounding box center [600, 304] width 21 height 9
type input "******"
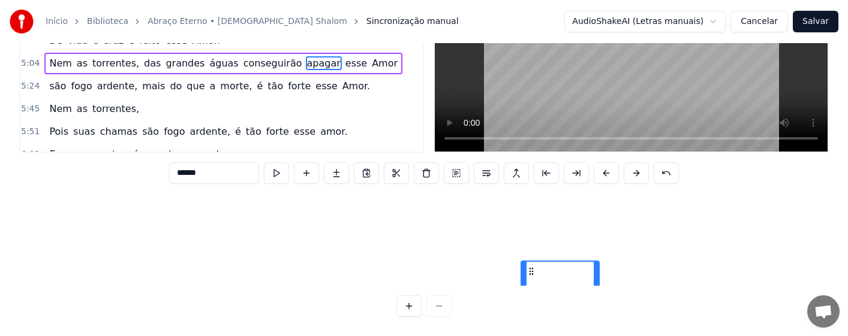
scroll to position [208, 18428]
drag, startPoint x: 571, startPoint y: 290, endPoint x: 530, endPoint y: 295, distance: 41.1
click at [530, 295] on div "0:16 Amor tão grande, Amor tão forte, Amor suave, Amor sem fim. 0:31 Que a próp…" at bounding box center [424, 150] width 810 height 333
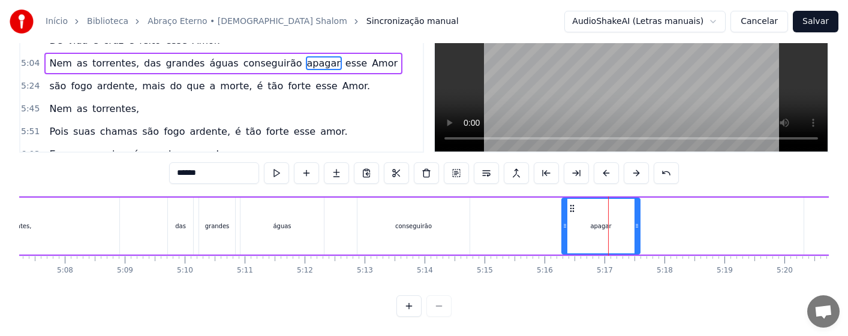
scroll to position [0, 18428]
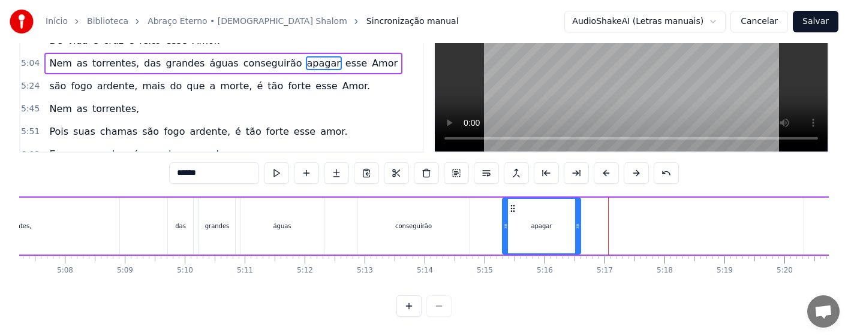
drag, startPoint x: 531, startPoint y: 200, endPoint x: 511, endPoint y: 199, distance: 19.8
click at [511, 204] on icon at bounding box center [513, 209] width 10 height 10
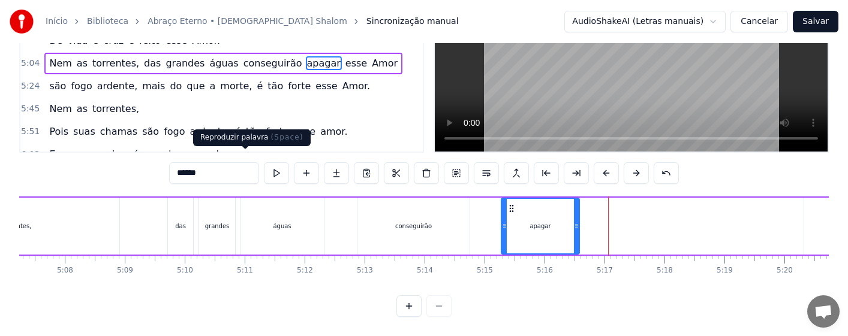
click at [264, 163] on button at bounding box center [276, 174] width 25 height 22
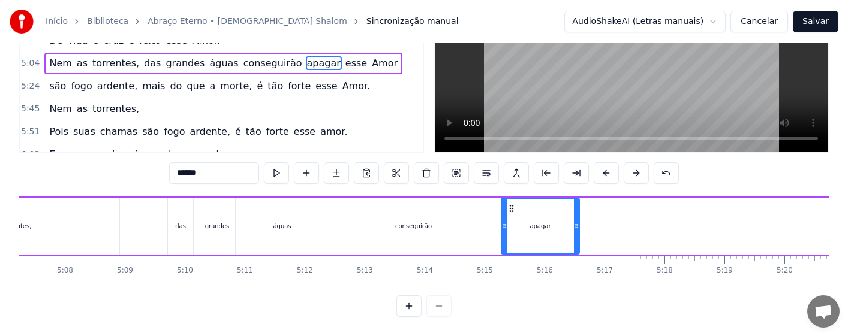
click at [145, 223] on div "Nem as torrentes, das grandes águas conseguirão apagar esse Amor" at bounding box center [426, 226] width 1140 height 59
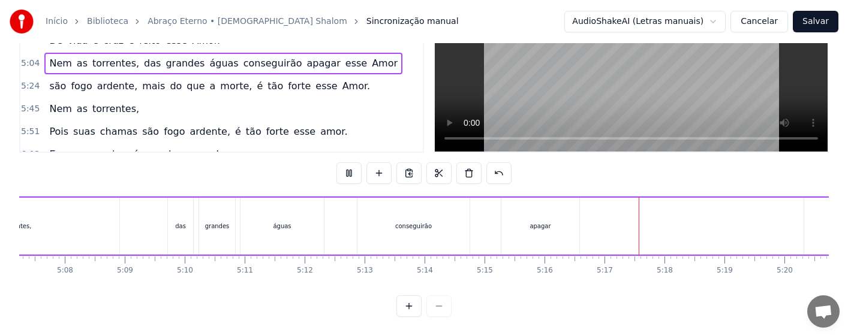
click at [626, 217] on div "Nem as torrentes, das grandes águas conseguirão apagar esse Amor" at bounding box center [426, 226] width 1140 height 59
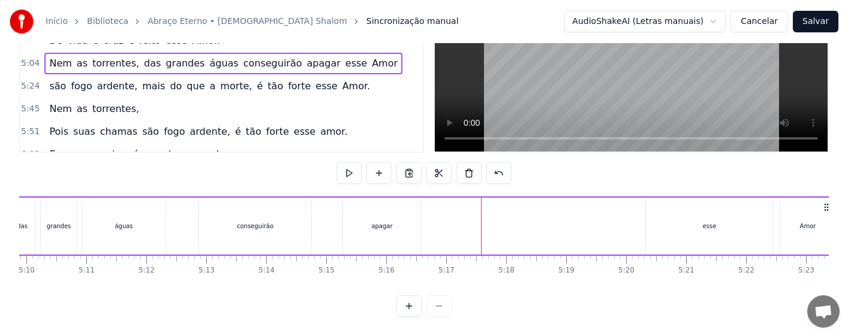
scroll to position [0, 18686]
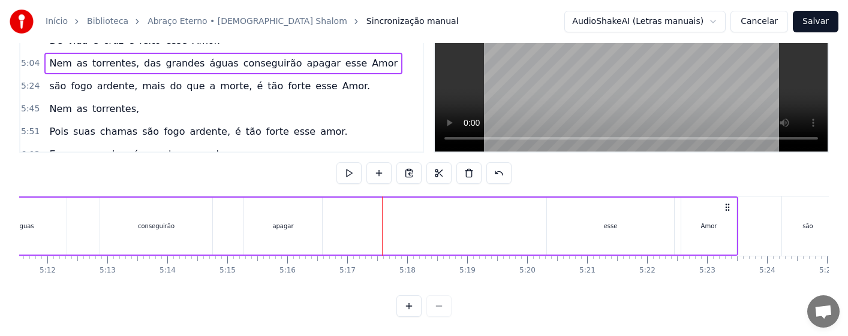
click at [621, 224] on div "esse" at bounding box center [610, 226] width 127 height 57
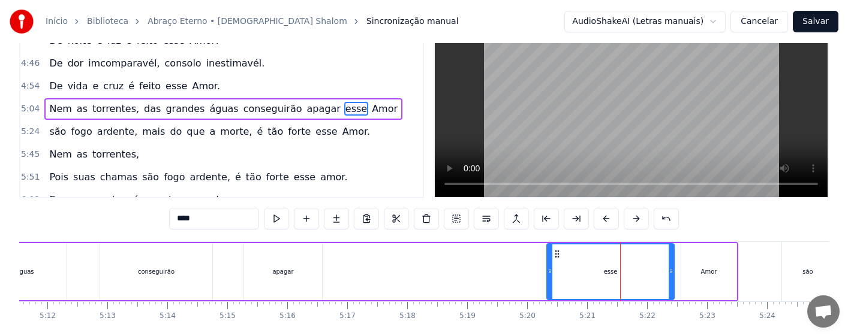
scroll to position [0, 0]
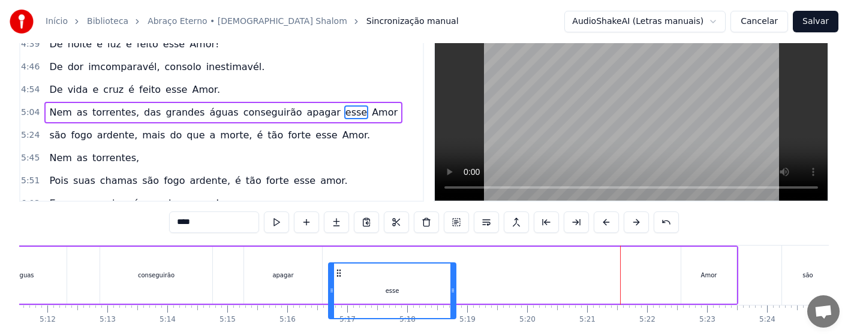
drag, startPoint x: 556, startPoint y: 289, endPoint x: 338, endPoint y: 283, distance: 218.4
click at [338, 278] on icon at bounding box center [339, 274] width 10 height 10
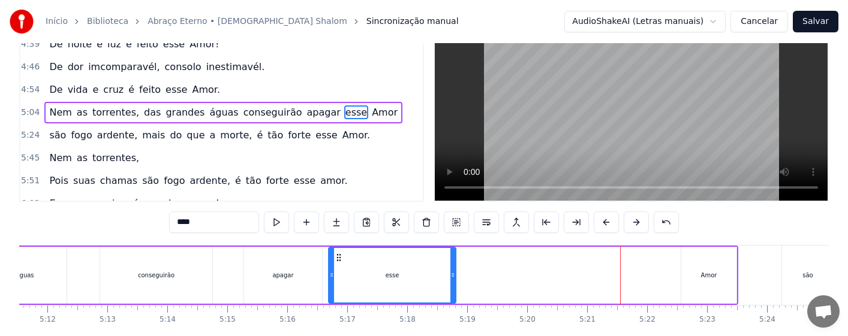
scroll to position [35, 0]
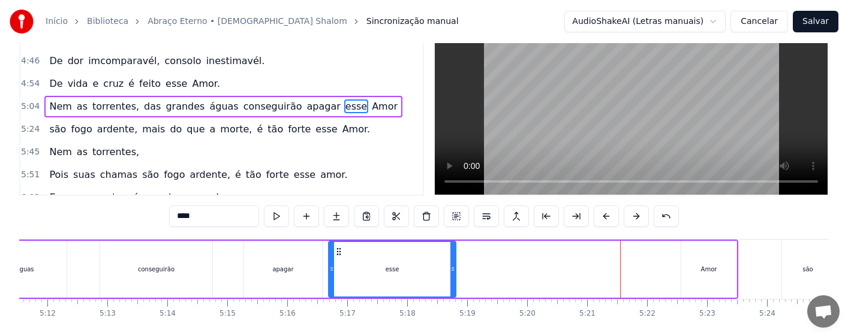
click at [242, 278] on div "Nem as torrentes, das grandes águas conseguirão apagar esse Amor" at bounding box center [169, 269] width 1140 height 59
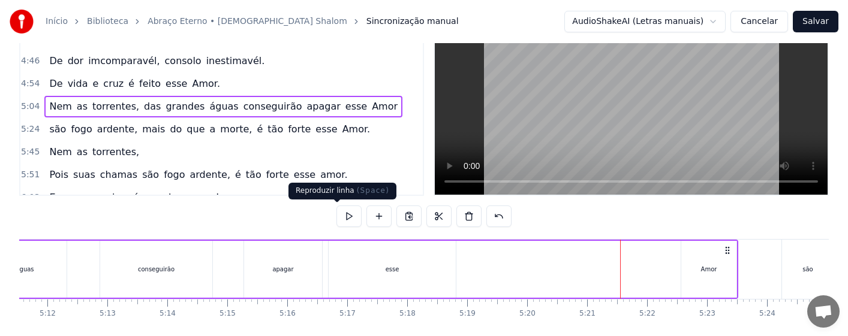
click at [336, 212] on button at bounding box center [348, 217] width 25 height 22
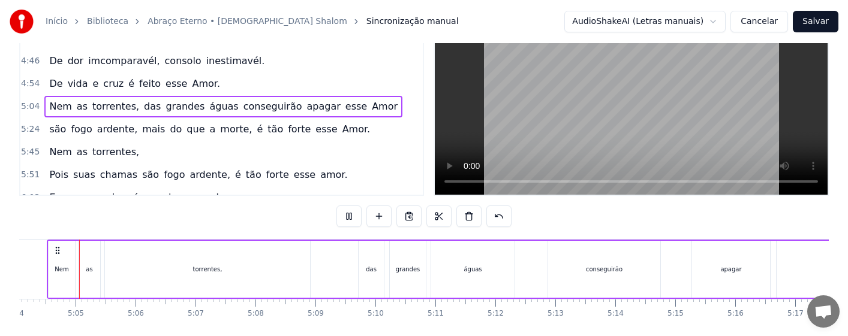
scroll to position [0, 18218]
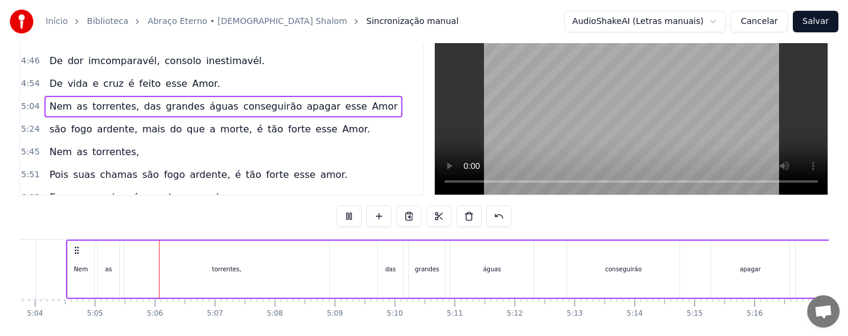
click at [597, 266] on div "conseguirão" at bounding box center [623, 269] width 112 height 57
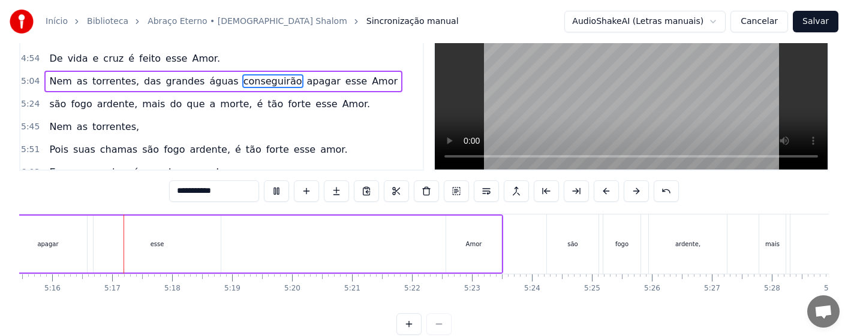
scroll to position [0, 18923]
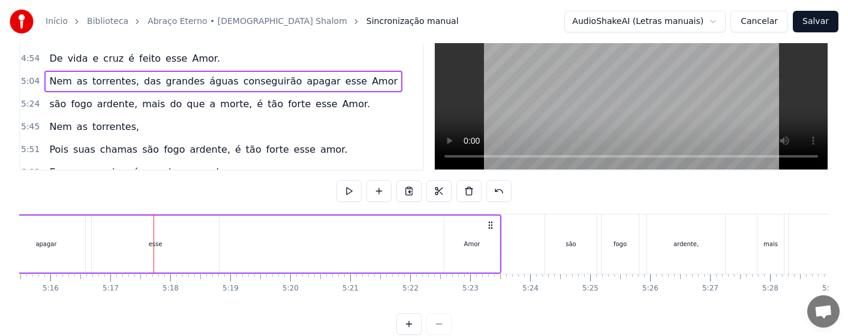
click at [167, 251] on div "esse" at bounding box center [155, 244] width 127 height 57
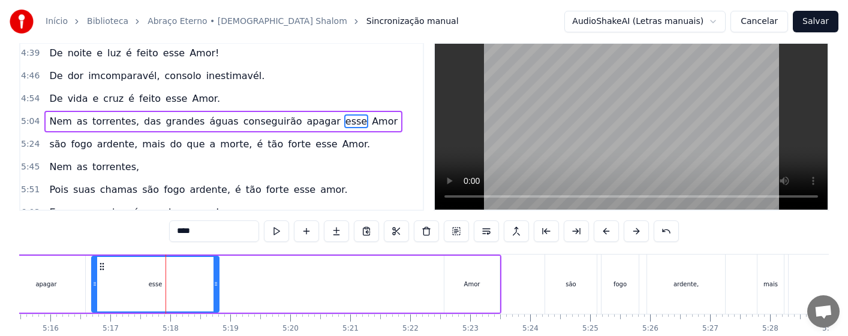
scroll to position [0, 0]
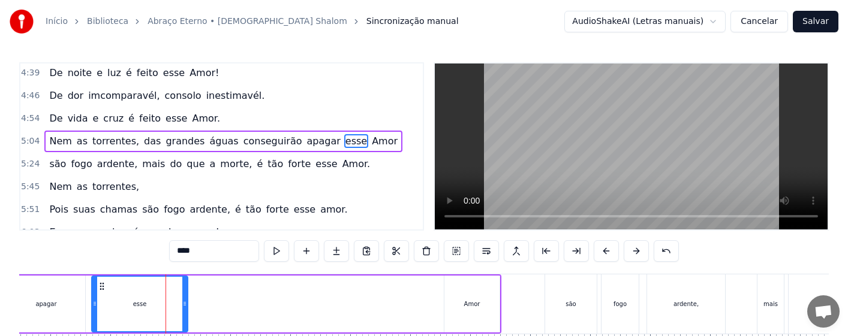
drag, startPoint x: 217, startPoint y: 311, endPoint x: 186, endPoint y: 314, distance: 31.3
click at [186, 314] on div at bounding box center [184, 304] width 5 height 55
click at [470, 306] on div "Amor" at bounding box center [472, 304] width 16 height 9
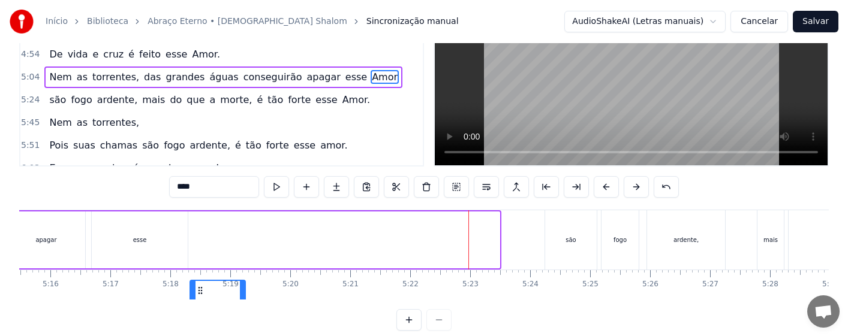
drag, startPoint x: 455, startPoint y: 285, endPoint x: 200, endPoint y: 281, distance: 254.4
click at [200, 281] on div "Amor" at bounding box center [218, 308] width 54 height 55
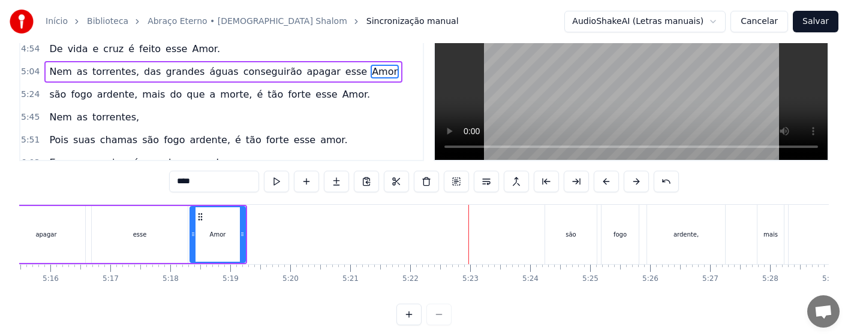
click at [50, 238] on div "apagar" at bounding box center [45, 234] width 21 height 9
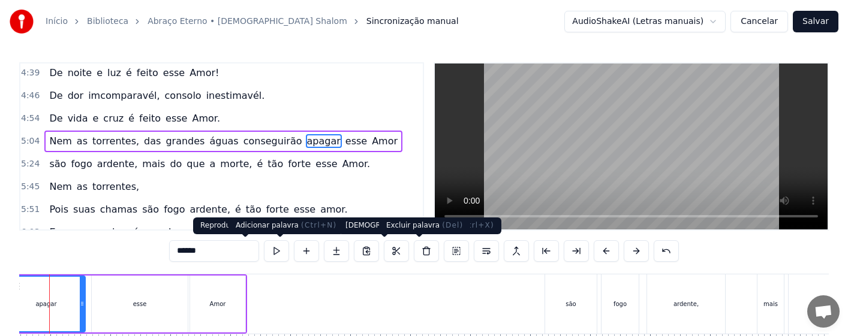
scroll to position [0, 18893]
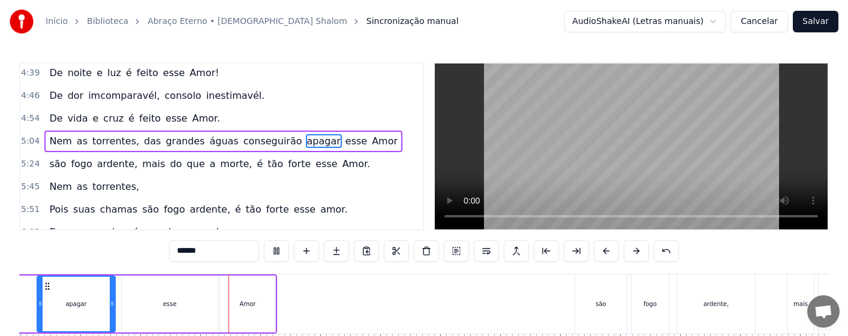
click at [171, 299] on div "esse" at bounding box center [170, 304] width 96 height 57
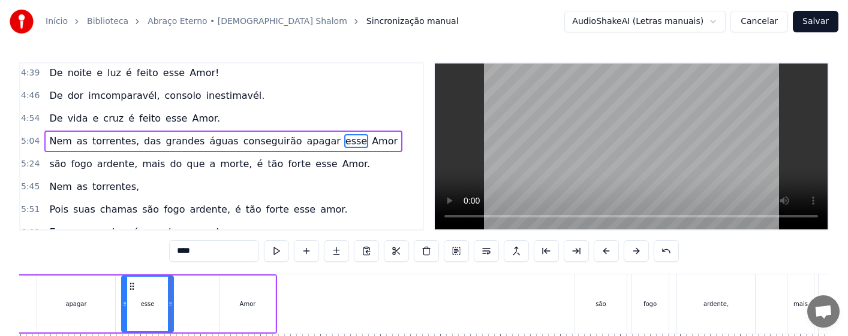
drag, startPoint x: 214, startPoint y: 315, endPoint x: 168, endPoint y: 314, distance: 45.6
click at [168, 314] on div at bounding box center [170, 304] width 5 height 55
click at [242, 308] on div "Amor" at bounding box center [248, 304] width 16 height 9
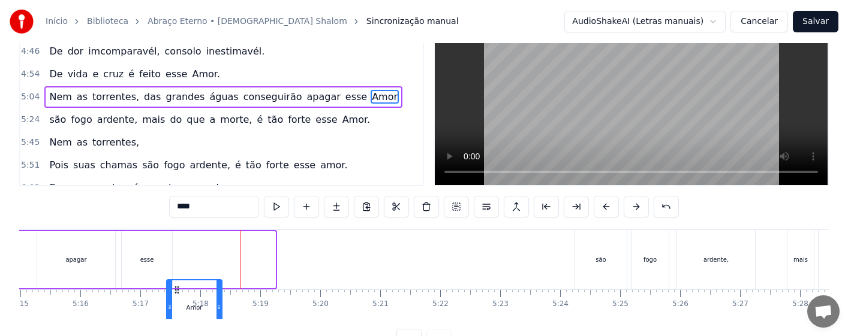
scroll to position [59, 0]
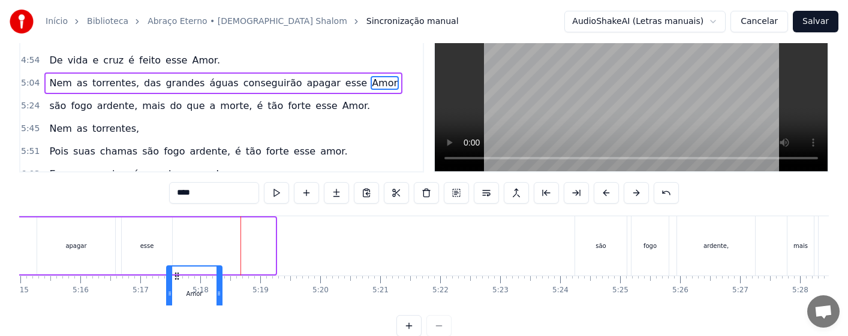
drag, startPoint x: 229, startPoint y: 286, endPoint x: 176, endPoint y: 287, distance: 53.4
click at [176, 277] on circle at bounding box center [175, 276] width 1 height 1
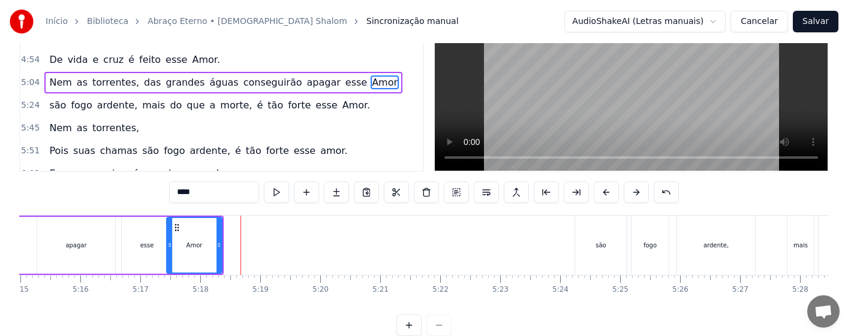
click at [45, 248] on div "apagar" at bounding box center [76, 245] width 78 height 57
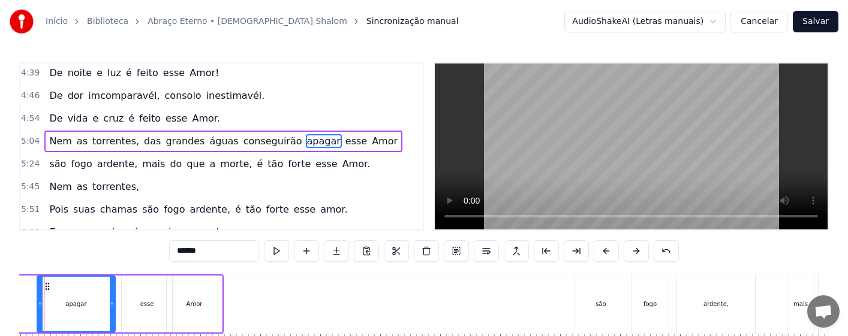
scroll to position [0, 18857]
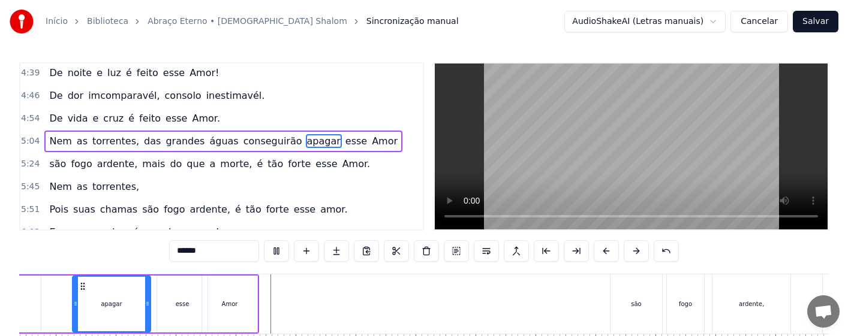
click at [215, 299] on div "Amor" at bounding box center [229, 304] width 55 height 57
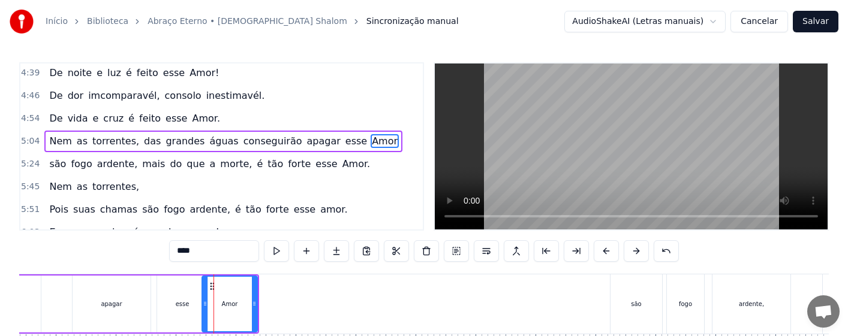
click at [187, 308] on div "esse" at bounding box center [183, 304] width 14 height 9
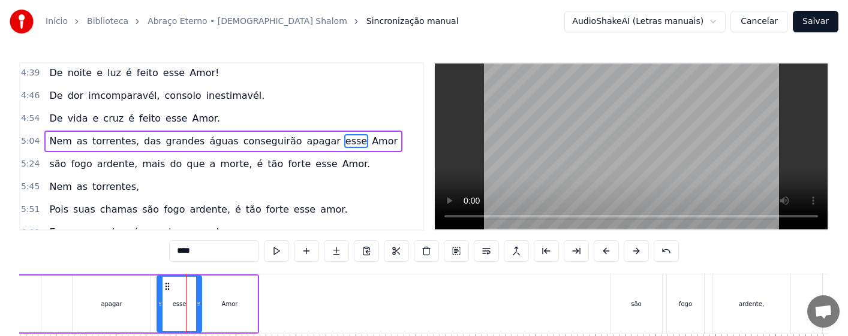
drag, startPoint x: 206, startPoint y: 314, endPoint x: 200, endPoint y: 313, distance: 6.0
click at [200, 313] on div at bounding box center [198, 304] width 5 height 55
click at [226, 317] on div "Amor" at bounding box center [229, 304] width 55 height 57
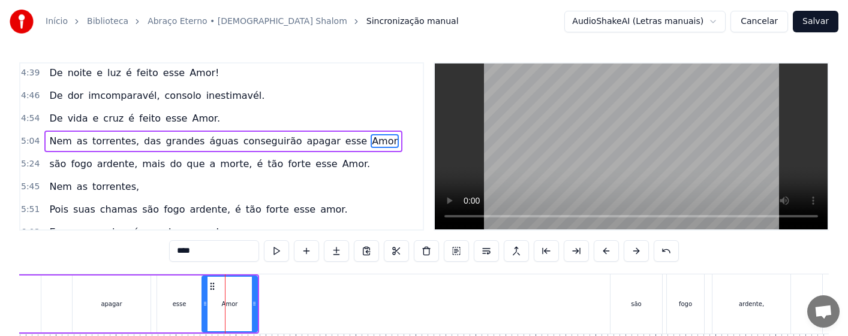
click at [120, 306] on div "apagar" at bounding box center [111, 304] width 21 height 9
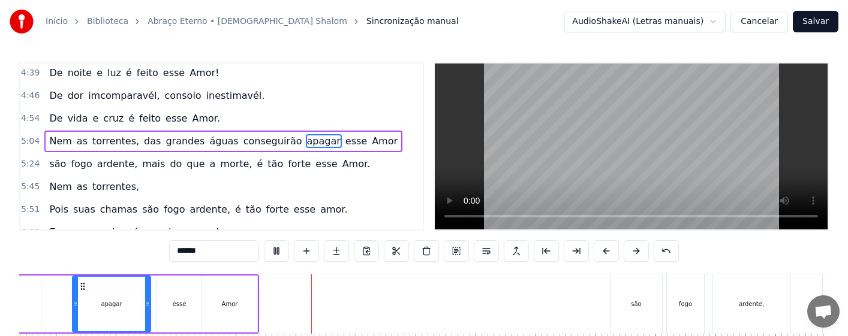
click at [239, 306] on div "Amor" at bounding box center [229, 304] width 55 height 57
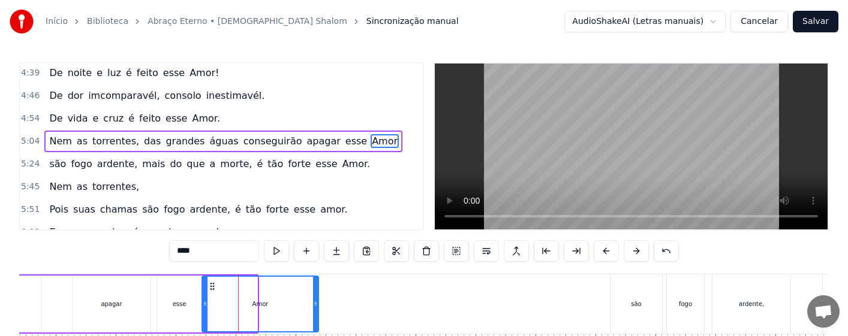
drag, startPoint x: 256, startPoint y: 313, endPoint x: 316, endPoint y: 321, distance: 60.5
click at [317, 321] on div at bounding box center [315, 304] width 5 height 55
click at [106, 309] on div "apagar" at bounding box center [112, 304] width 78 height 57
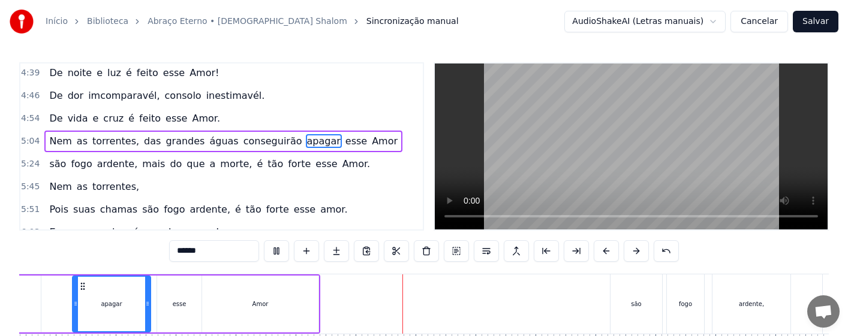
click at [305, 305] on div "Amor" at bounding box center [260, 304] width 116 height 57
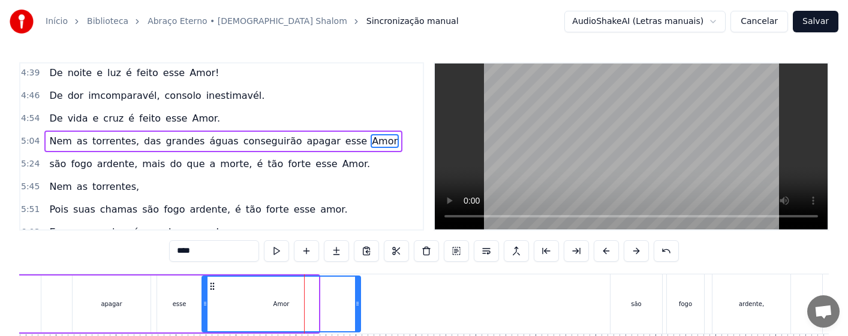
drag, startPoint x: 317, startPoint y: 314, endPoint x: 359, endPoint y: 314, distance: 42.0
click at [359, 314] on div at bounding box center [357, 304] width 5 height 55
click at [88, 298] on div "apagar" at bounding box center [112, 304] width 78 height 57
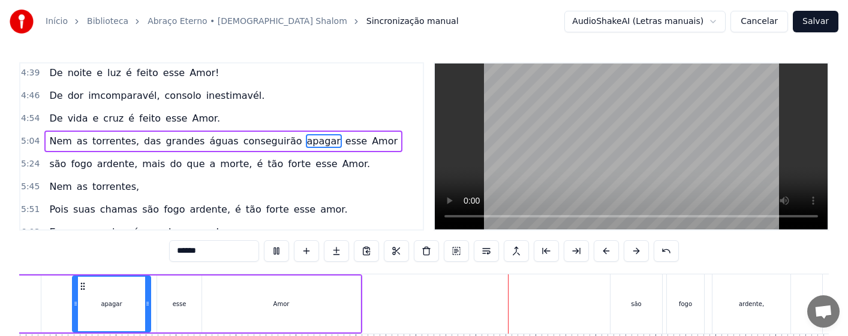
click at [348, 299] on div "Amor" at bounding box center [281, 304] width 158 height 57
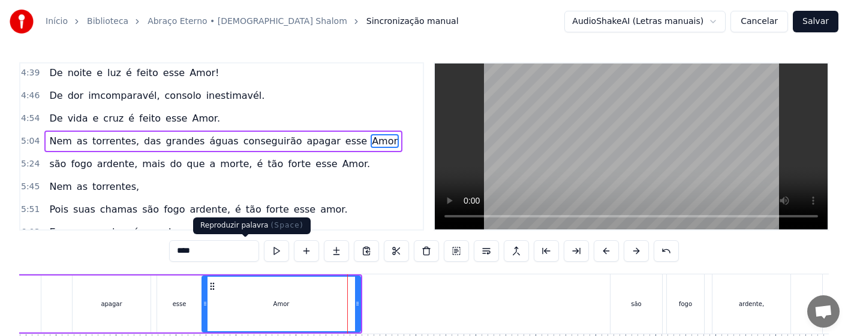
click at [264, 254] on button at bounding box center [276, 252] width 25 height 22
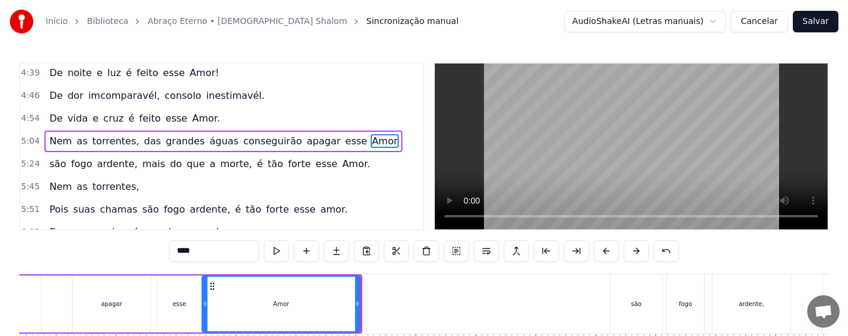
click at [344, 305] on div "Amor" at bounding box center [281, 304] width 157 height 55
drag, startPoint x: 359, startPoint y: 305, endPoint x: 368, endPoint y: 305, distance: 9.0
click at [368, 305] on icon at bounding box center [366, 304] width 5 height 10
click at [103, 307] on div "apagar" at bounding box center [111, 304] width 21 height 9
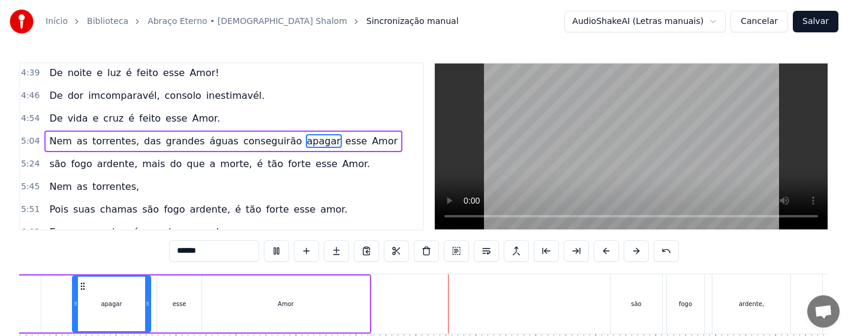
click at [296, 293] on div "Amor" at bounding box center [285, 304] width 167 height 57
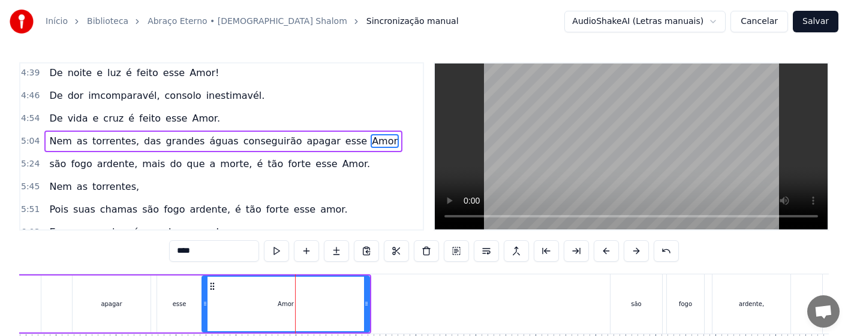
click at [97, 306] on div "apagar" at bounding box center [112, 304] width 78 height 57
type input "******"
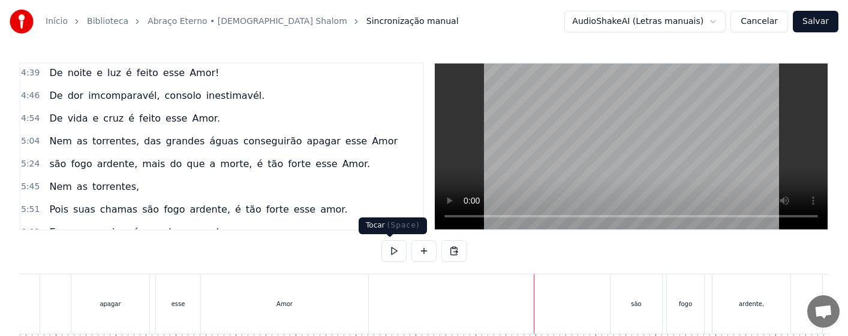
click at [389, 251] on button at bounding box center [393, 252] width 25 height 22
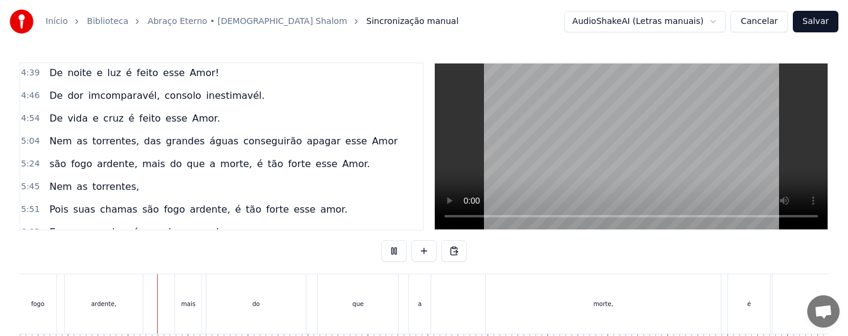
scroll to position [0, 19548]
click at [307, 284] on div "que" at bounding box center [315, 304] width 80 height 59
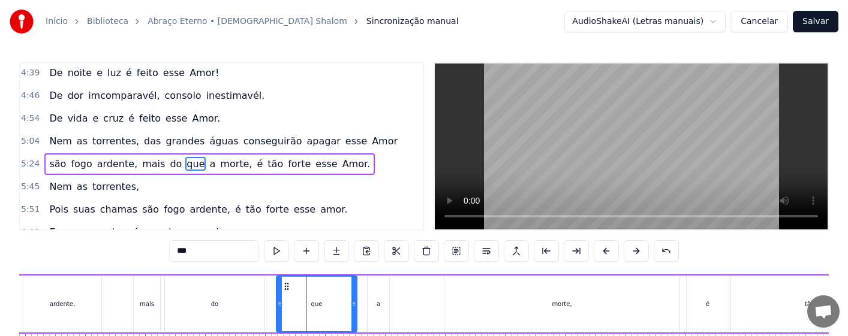
scroll to position [480, 0]
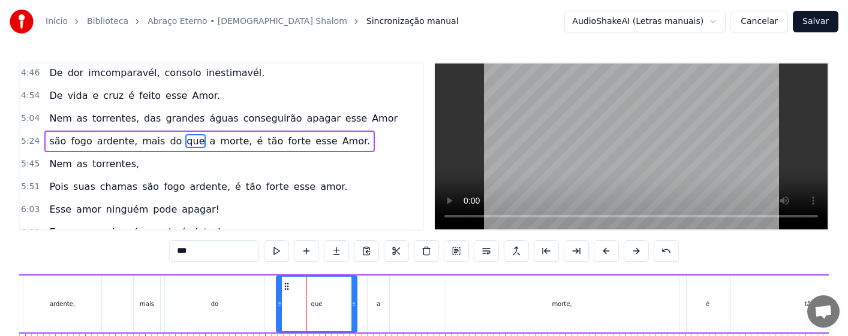
click at [67, 309] on div "ardente," at bounding box center [62, 304] width 78 height 57
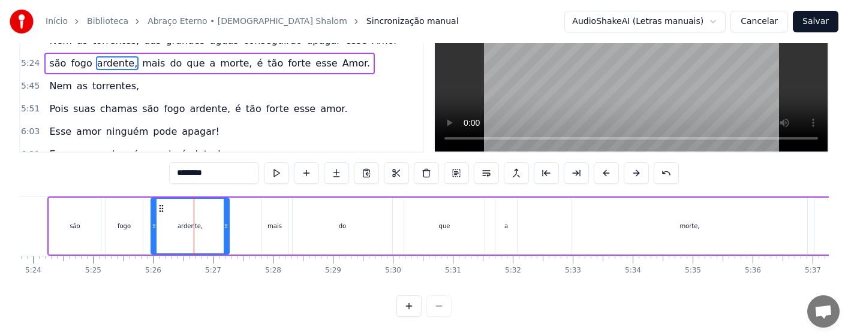
scroll to position [0, 19341]
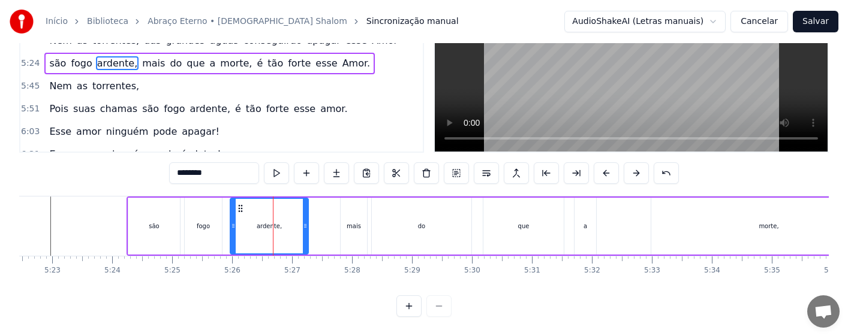
click at [160, 218] on div "são" at bounding box center [154, 226] width 52 height 57
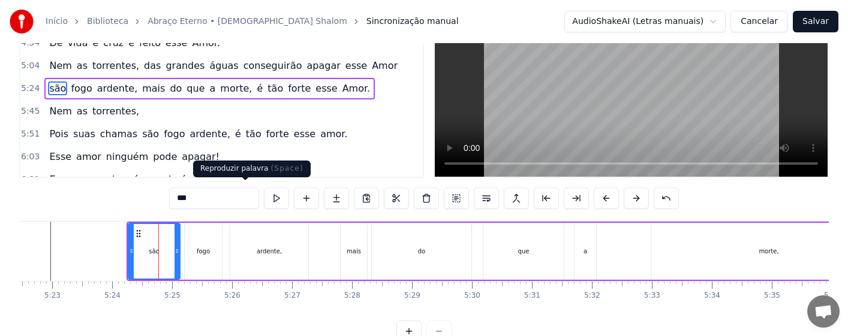
scroll to position [60, 0]
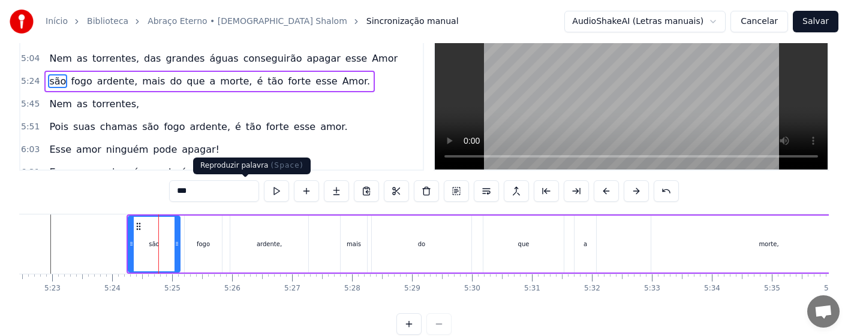
click at [264, 191] on button at bounding box center [276, 192] width 25 height 22
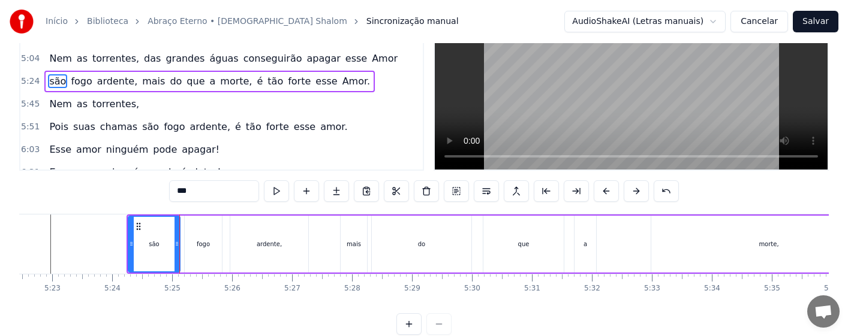
click at [209, 245] on div "fogo" at bounding box center [203, 244] width 13 height 9
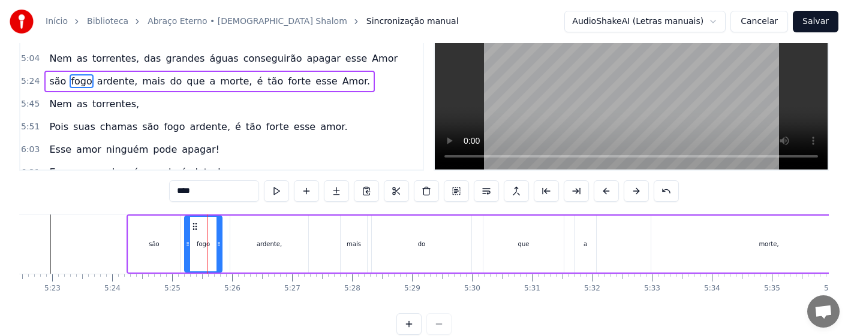
scroll to position [0, 0]
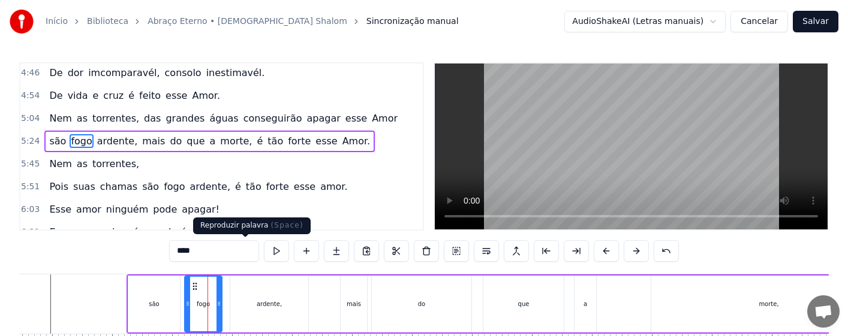
click at [264, 248] on button at bounding box center [276, 252] width 25 height 22
click at [166, 308] on div "são" at bounding box center [154, 304] width 52 height 57
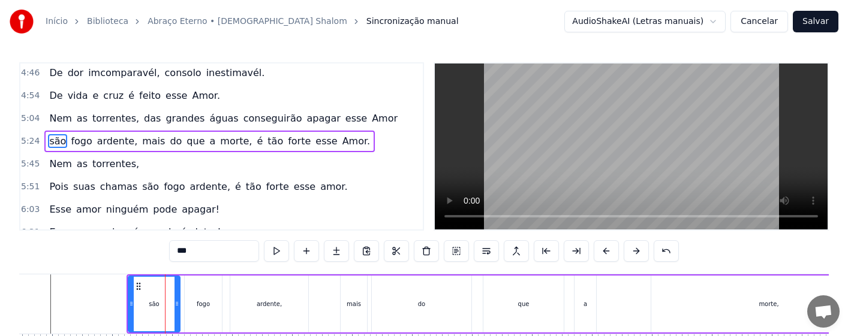
click at [200, 308] on div "fogo" at bounding box center [203, 304] width 13 height 9
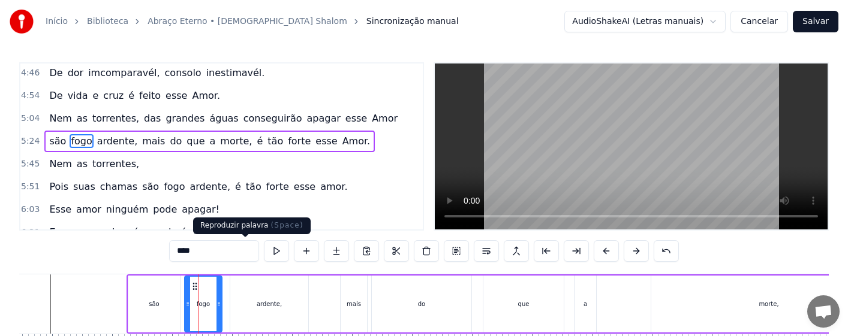
click at [264, 251] on button at bounding box center [276, 252] width 25 height 22
click at [201, 309] on div "fogo" at bounding box center [203, 304] width 36 height 55
click at [165, 317] on div "são" at bounding box center [154, 304] width 52 height 57
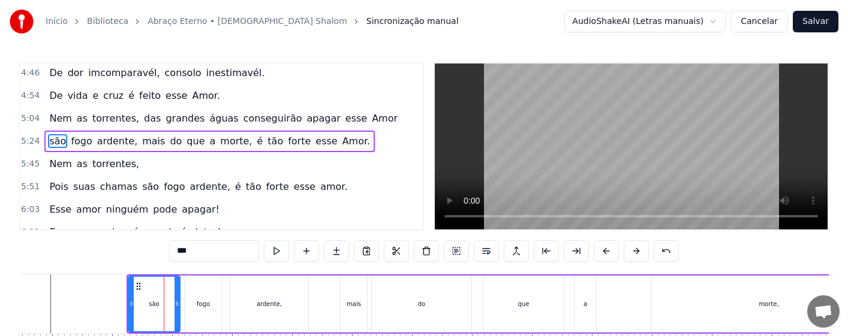
click at [210, 310] on div "fogo" at bounding box center [203, 304] width 37 height 57
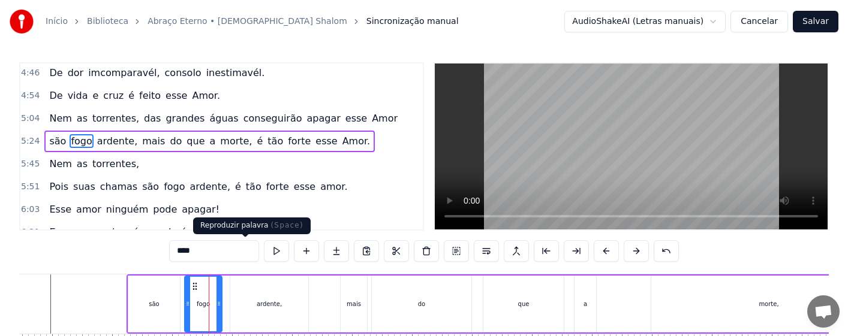
click at [264, 253] on button at bounding box center [276, 252] width 25 height 22
click at [169, 308] on div "são" at bounding box center [154, 304] width 52 height 57
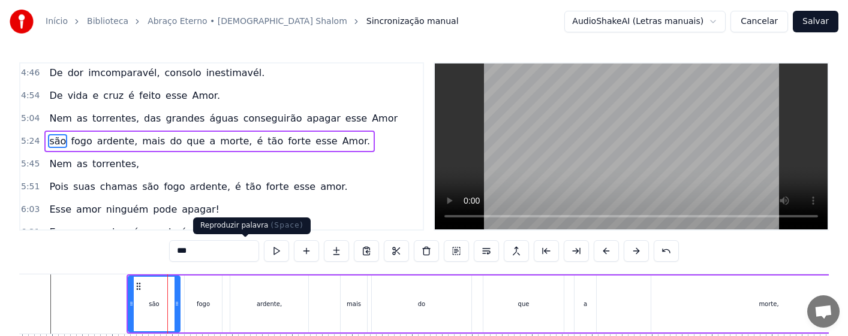
click at [264, 253] on button at bounding box center [276, 252] width 25 height 22
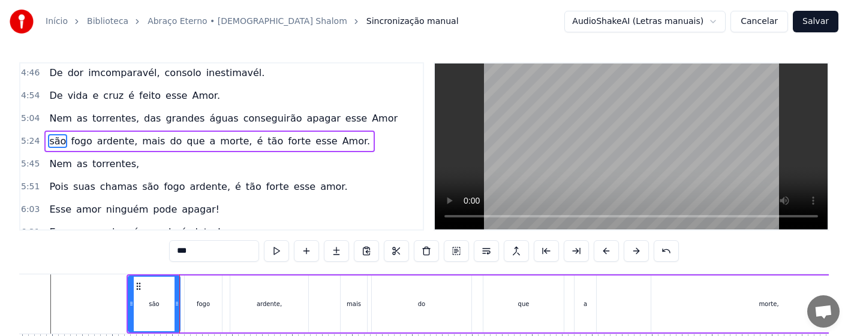
click at [206, 310] on div "fogo" at bounding box center [203, 304] width 37 height 57
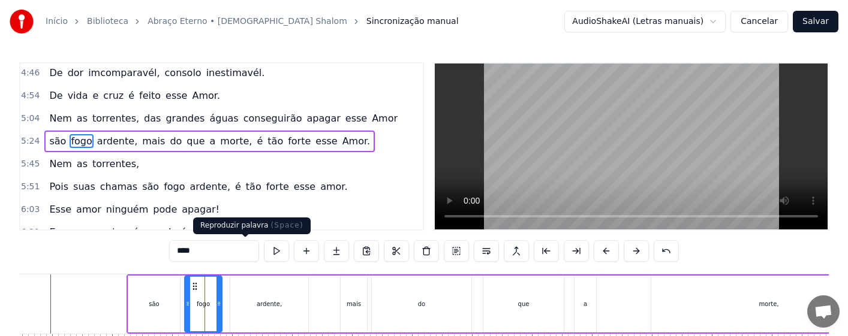
click at [264, 252] on button at bounding box center [276, 252] width 25 height 22
click at [202, 311] on div "fogo" at bounding box center [203, 304] width 36 height 55
click at [162, 308] on div "são" at bounding box center [154, 304] width 52 height 57
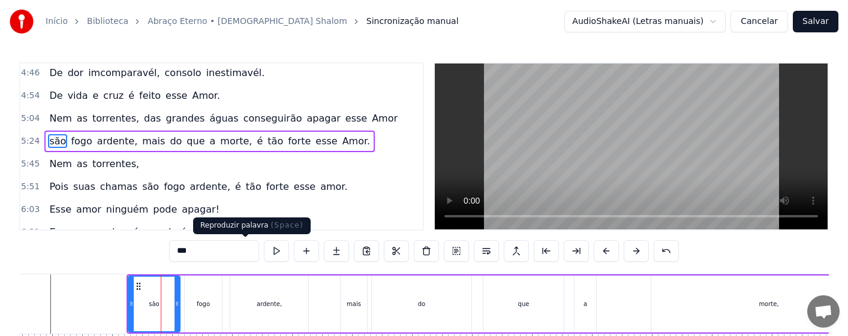
click at [264, 252] on button at bounding box center [276, 252] width 25 height 22
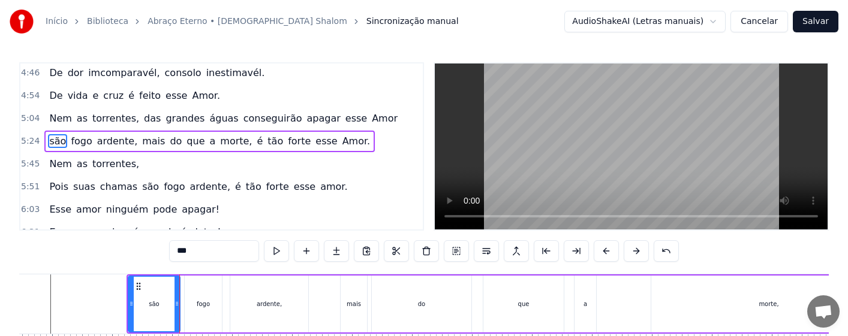
click at [199, 302] on div "fogo" at bounding box center [203, 304] width 13 height 9
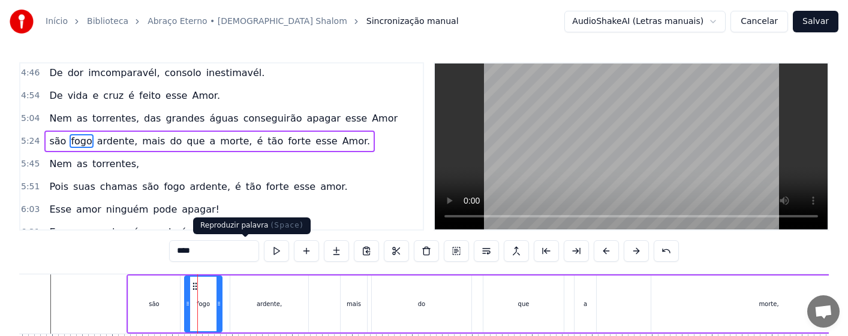
click at [264, 252] on button at bounding box center [276, 252] width 25 height 22
click at [254, 306] on div "ardente," at bounding box center [269, 304] width 78 height 57
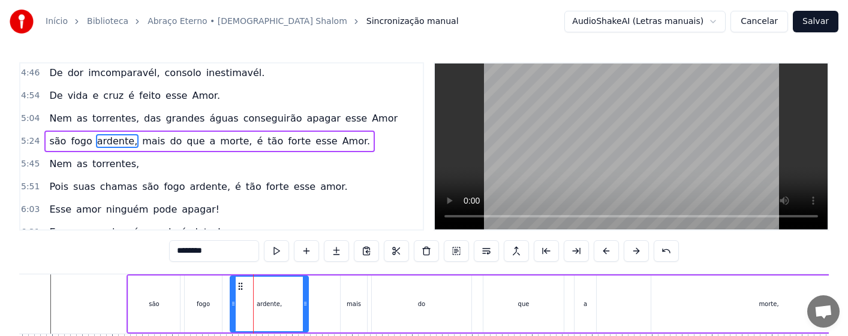
click at [165, 304] on div "são" at bounding box center [154, 304] width 52 height 57
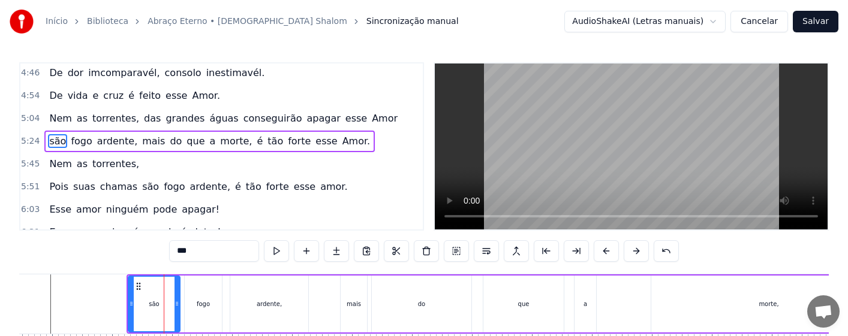
click at [200, 306] on div "fogo" at bounding box center [203, 304] width 13 height 9
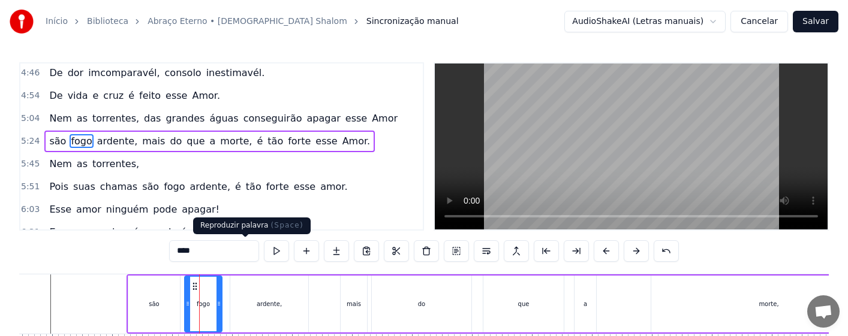
click at [264, 250] on button at bounding box center [276, 252] width 25 height 22
click at [256, 305] on div "ardente," at bounding box center [269, 304] width 78 height 57
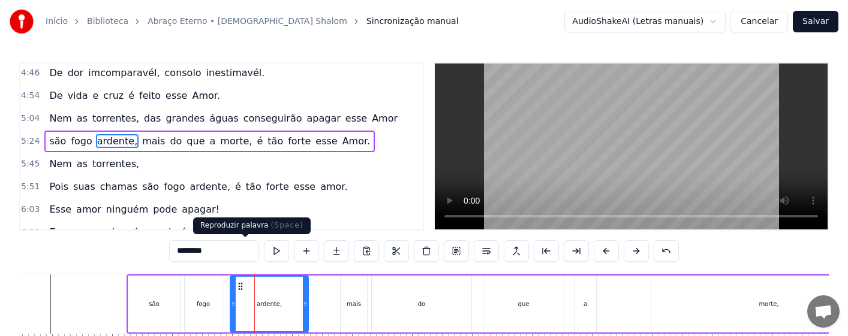
click at [264, 250] on button at bounding box center [276, 252] width 25 height 22
click at [201, 309] on div "fogo" at bounding box center [203, 304] width 37 height 57
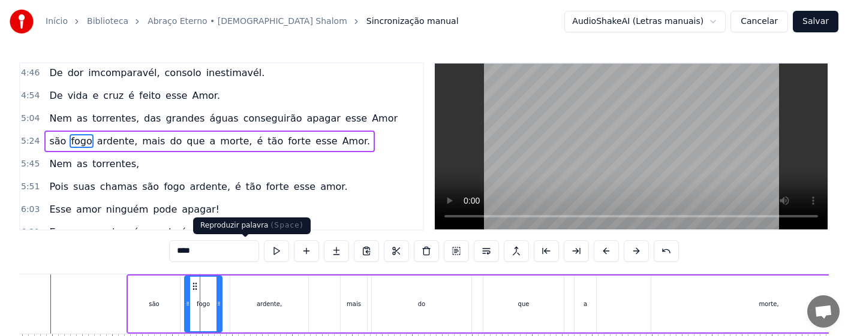
click at [264, 252] on button at bounding box center [276, 252] width 25 height 22
click at [250, 305] on div "ardente," at bounding box center [269, 304] width 78 height 57
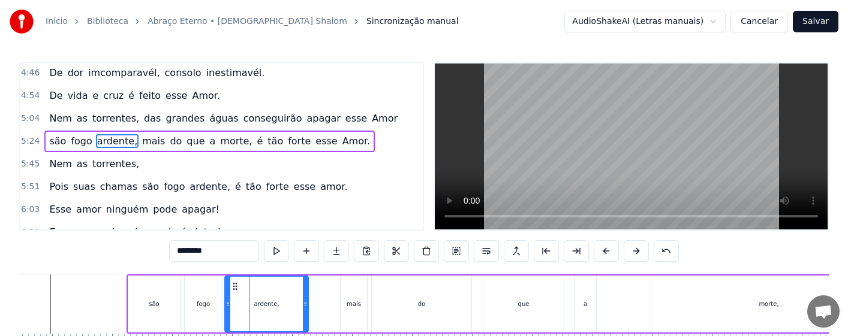
click at [227, 306] on icon at bounding box center [228, 304] width 5 height 10
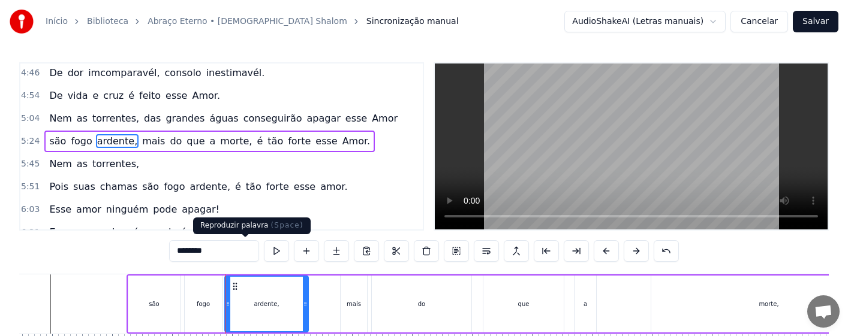
click at [264, 254] on button at bounding box center [276, 252] width 25 height 22
click at [264, 251] on button at bounding box center [276, 252] width 25 height 22
click at [264, 250] on button at bounding box center [276, 252] width 25 height 22
click at [354, 307] on div "mais" at bounding box center [354, 304] width 14 height 9
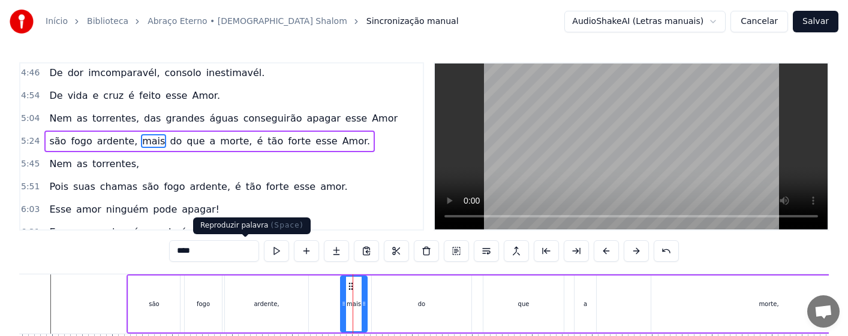
click at [264, 252] on button at bounding box center [276, 252] width 25 height 22
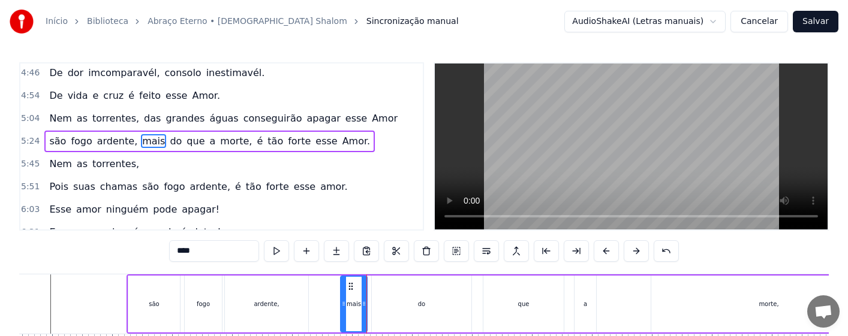
click at [415, 305] on div "do" at bounding box center [422, 304] width 100 height 57
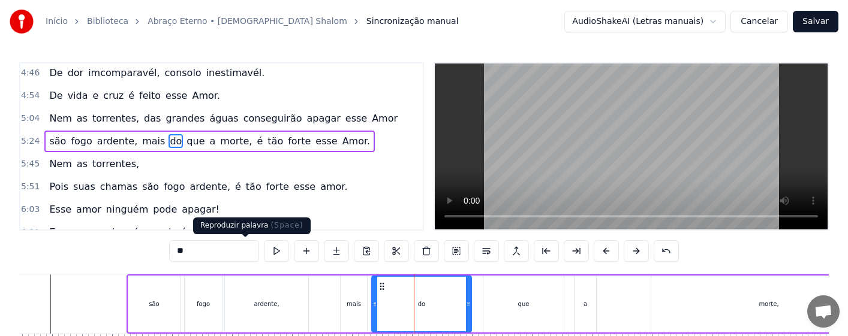
click at [264, 252] on button at bounding box center [276, 252] width 25 height 22
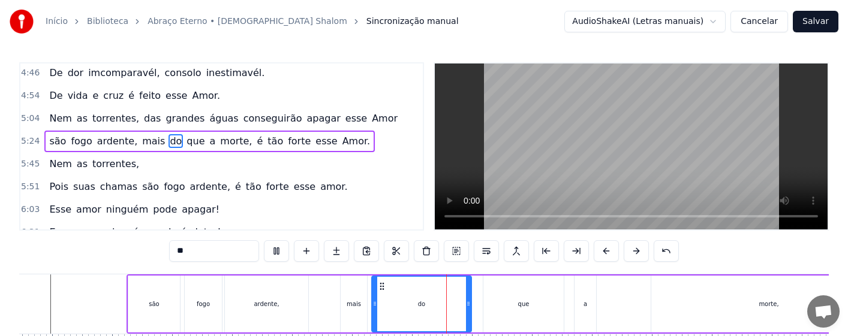
click at [418, 308] on div "do" at bounding box center [421, 304] width 7 height 9
drag, startPoint x: 468, startPoint y: 308, endPoint x: 424, endPoint y: 314, distance: 44.1
click at [424, 314] on div at bounding box center [424, 304] width 5 height 55
click at [356, 311] on div "mais" at bounding box center [354, 304] width 26 height 57
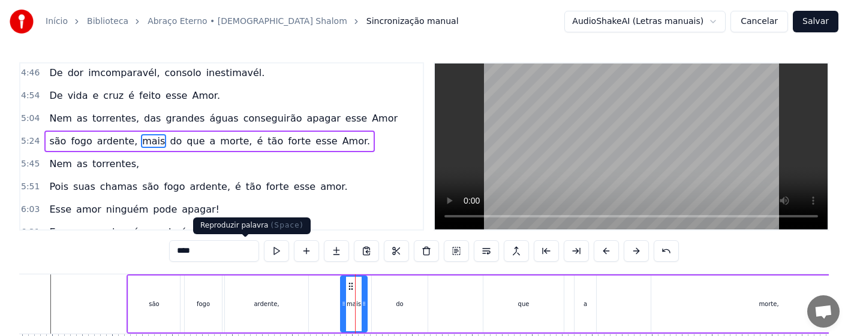
click at [264, 250] on button at bounding box center [276, 252] width 25 height 22
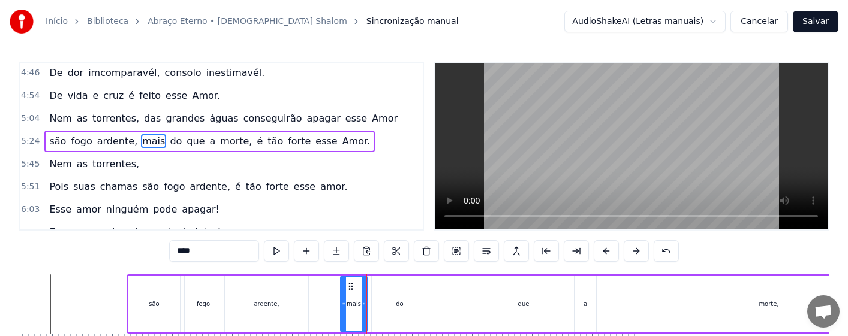
click at [396, 305] on div "do" at bounding box center [399, 304] width 7 height 9
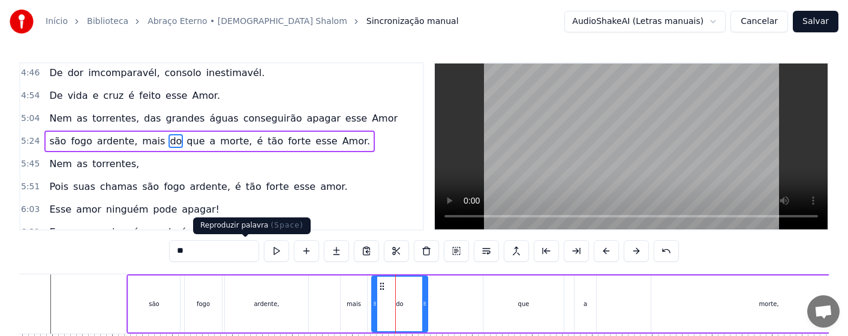
click at [264, 250] on button at bounding box center [276, 252] width 25 height 22
click at [383, 308] on div "do" at bounding box center [399, 304] width 55 height 55
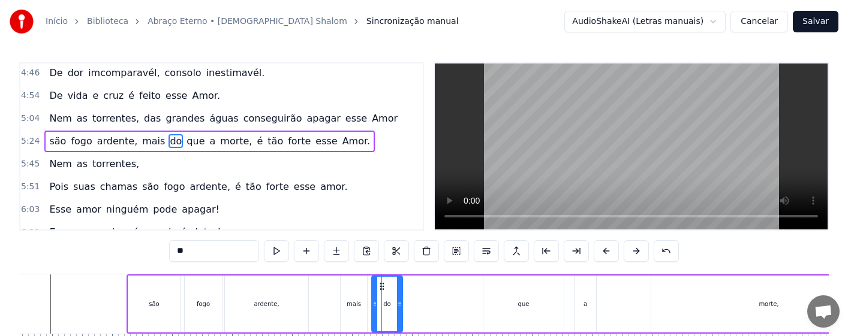
drag, startPoint x: 426, startPoint y: 310, endPoint x: 401, endPoint y: 311, distance: 25.2
click at [401, 311] on div at bounding box center [399, 304] width 5 height 55
click at [362, 310] on div "mais" at bounding box center [354, 304] width 26 height 57
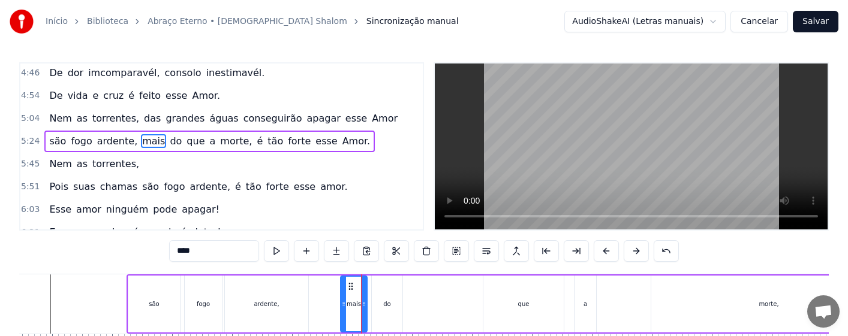
click at [383, 311] on div "do" at bounding box center [387, 304] width 31 height 57
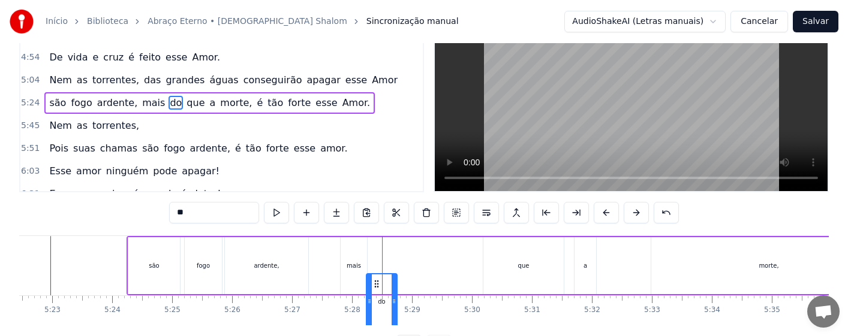
click at [375, 287] on icon at bounding box center [377, 285] width 10 height 10
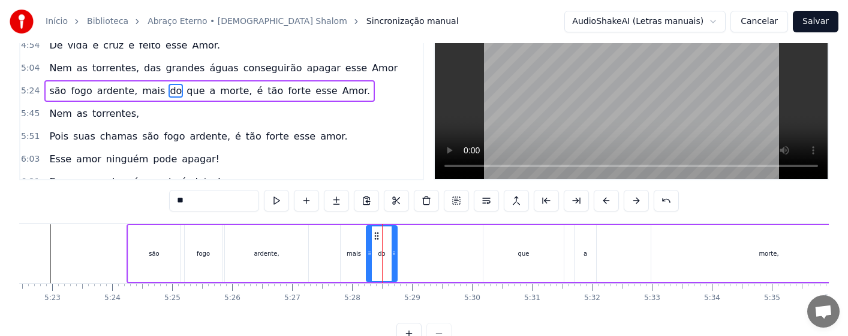
click at [357, 262] on div "mais" at bounding box center [354, 254] width 26 height 57
type input "****"
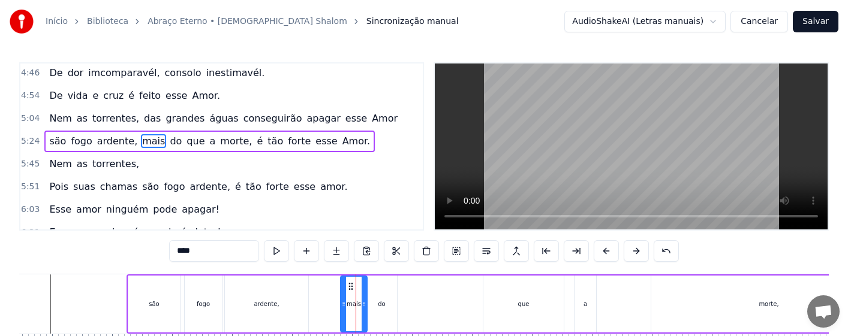
click at [331, 284] on div "são fogo ardente, mais do que a morte, é tão forte esse Amor." at bounding box center [770, 304] width 1286 height 59
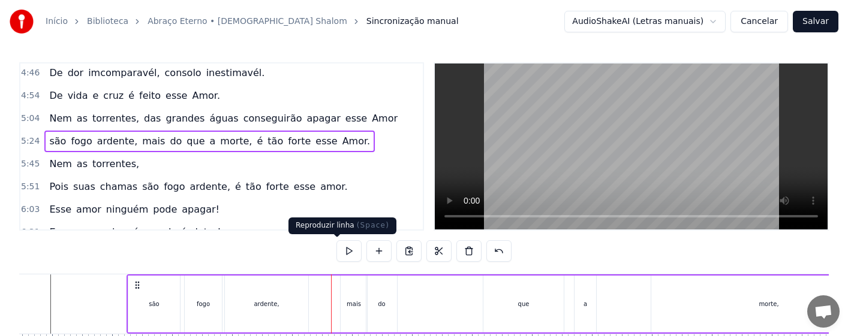
click at [338, 250] on button at bounding box center [348, 252] width 25 height 22
click at [505, 302] on div "que" at bounding box center [523, 304] width 80 height 57
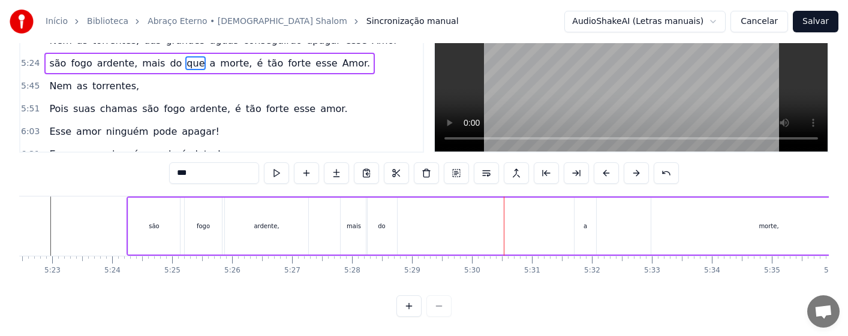
scroll to position [88, 0]
drag, startPoint x: 493, startPoint y: 287, endPoint x: 417, endPoint y: 286, distance: 76.2
click at [417, 286] on div "0:16 Amor tão grande, Amor tão forte, Amor suave, Amor sem fim. 0:31 Que a próp…" at bounding box center [424, 150] width 810 height 333
drag, startPoint x: 409, startPoint y: 224, endPoint x: 420, endPoint y: 224, distance: 10.8
click at [420, 224] on div at bounding box center [421, 226] width 5 height 55
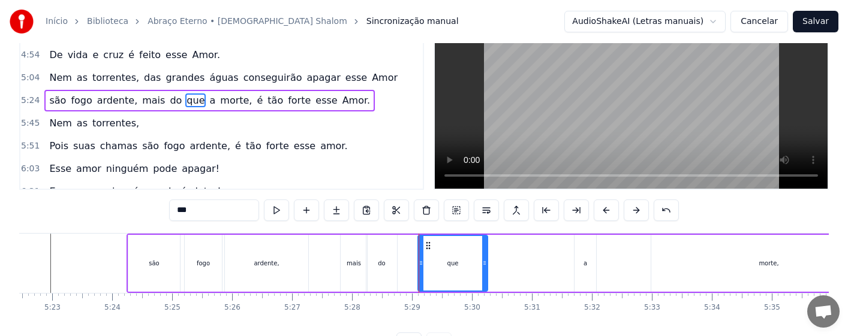
scroll to position [60, 0]
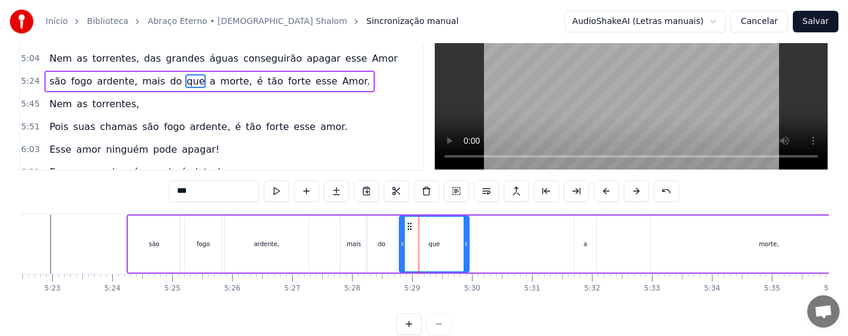
drag, startPoint x: 428, startPoint y: 226, endPoint x: 409, endPoint y: 228, distance: 18.7
click at [409, 228] on icon at bounding box center [410, 227] width 10 height 10
click at [356, 248] on div "mais" at bounding box center [354, 244] width 14 height 9
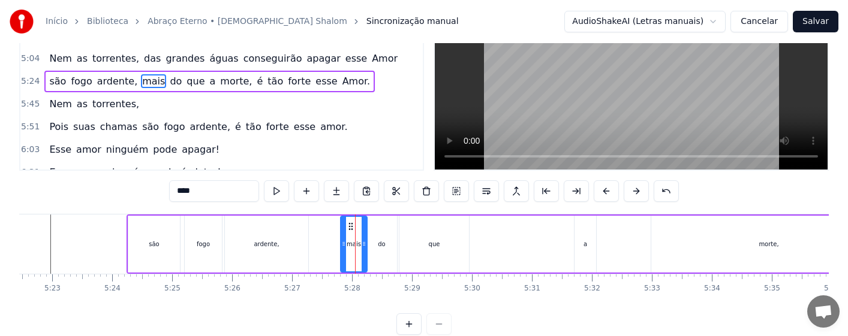
scroll to position [0, 0]
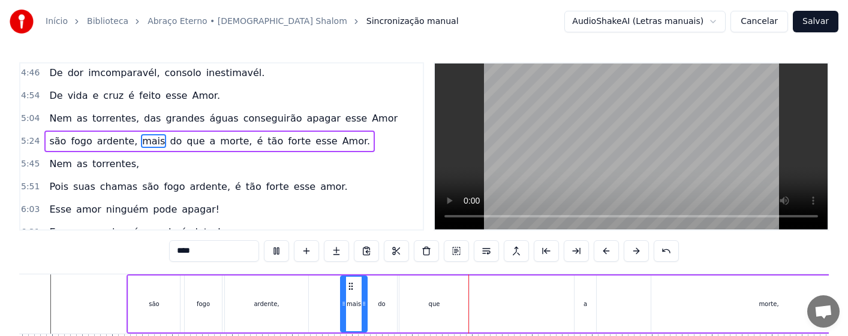
click at [427, 303] on div "que" at bounding box center [434, 304] width 70 height 57
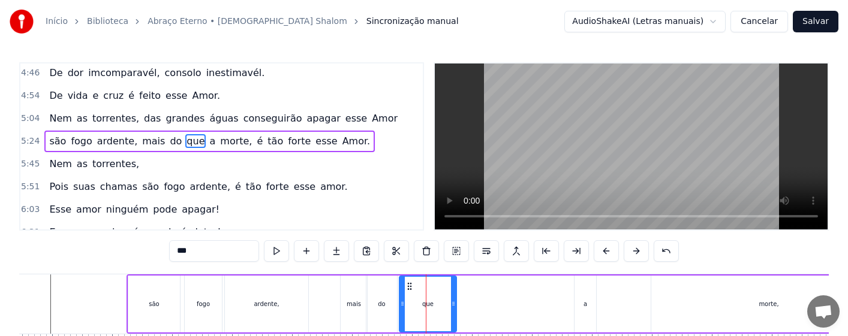
drag, startPoint x: 467, startPoint y: 307, endPoint x: 455, endPoint y: 309, distance: 12.9
click at [455, 309] on div at bounding box center [453, 304] width 5 height 55
click at [348, 307] on div "mais" at bounding box center [354, 304] width 14 height 9
type input "****"
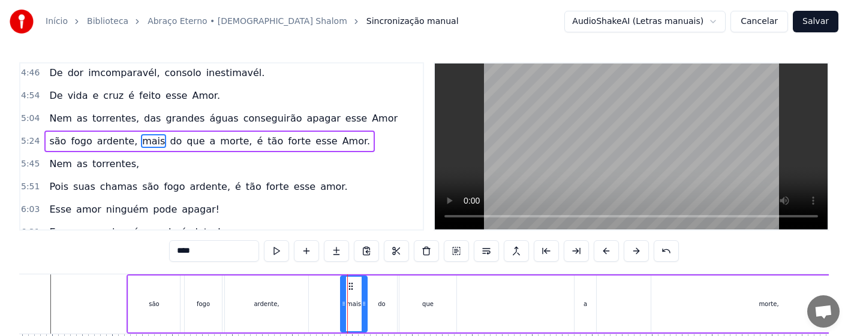
click at [333, 307] on div "são fogo ardente, mais do que a morte, é tão forte esse Amor." at bounding box center [770, 304] width 1286 height 59
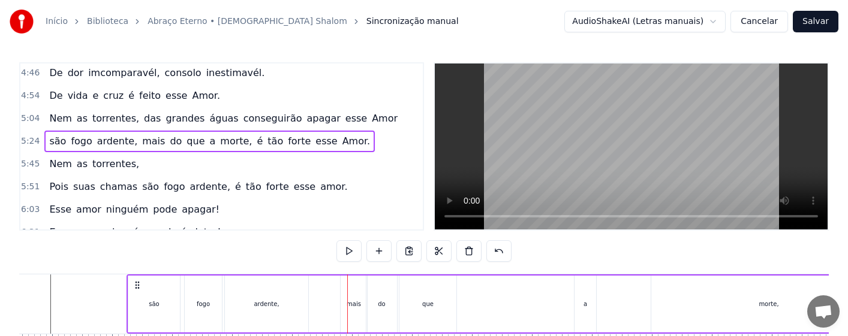
click at [356, 316] on div "mais" at bounding box center [354, 304] width 26 height 57
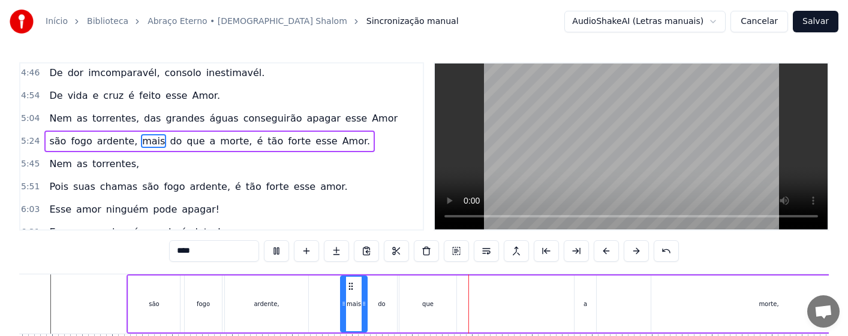
click at [387, 301] on div "do" at bounding box center [381, 304] width 31 height 57
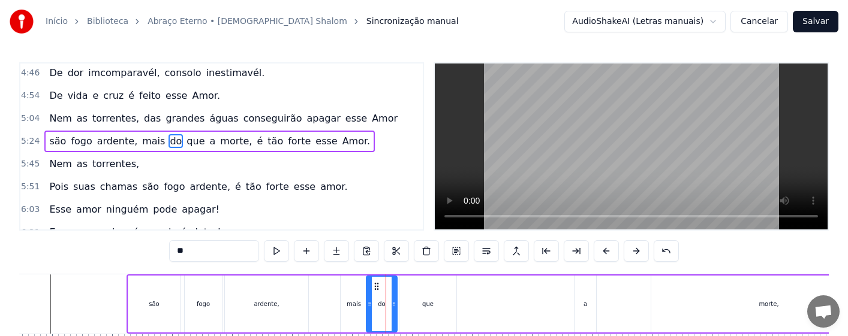
click at [428, 311] on div "que" at bounding box center [427, 304] width 57 height 57
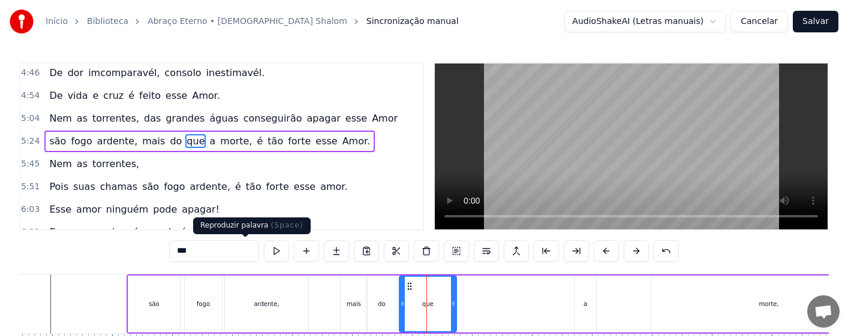
click at [264, 251] on button at bounding box center [276, 252] width 25 height 22
click at [414, 308] on div "que" at bounding box center [428, 304] width 56 height 55
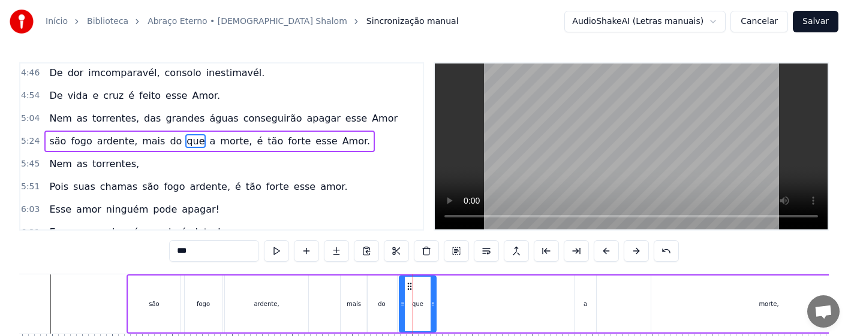
drag, startPoint x: 455, startPoint y: 310, endPoint x: 434, endPoint y: 317, distance: 21.4
click at [434, 317] on div at bounding box center [433, 304] width 5 height 55
click at [354, 307] on div "mais" at bounding box center [354, 304] width 14 height 9
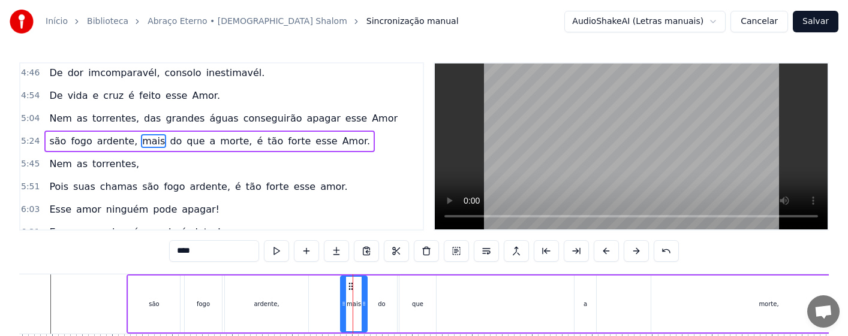
click at [384, 307] on div "do" at bounding box center [381, 304] width 7 height 9
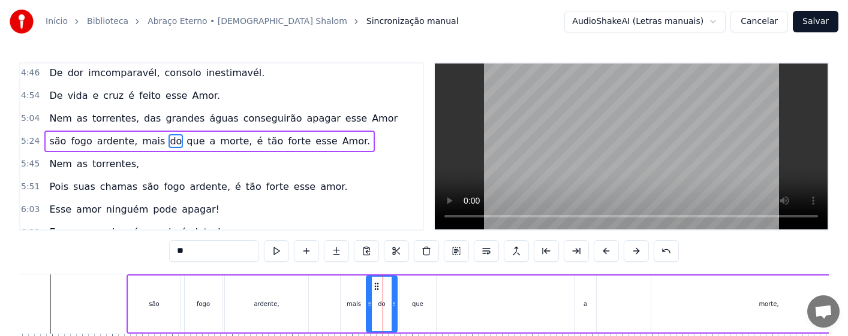
click at [351, 311] on div "mais" at bounding box center [354, 304] width 26 height 57
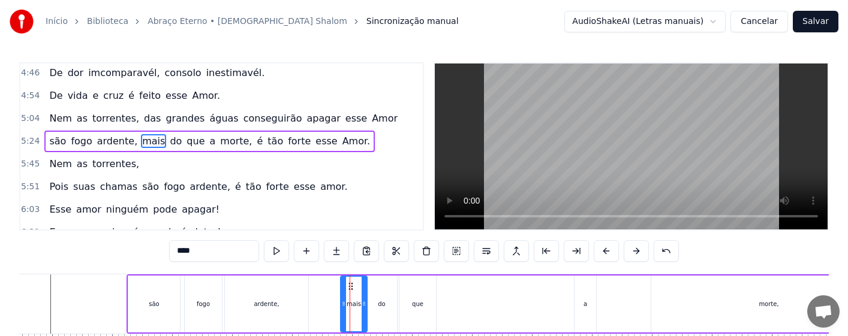
click at [380, 308] on div "do" at bounding box center [381, 304] width 7 height 9
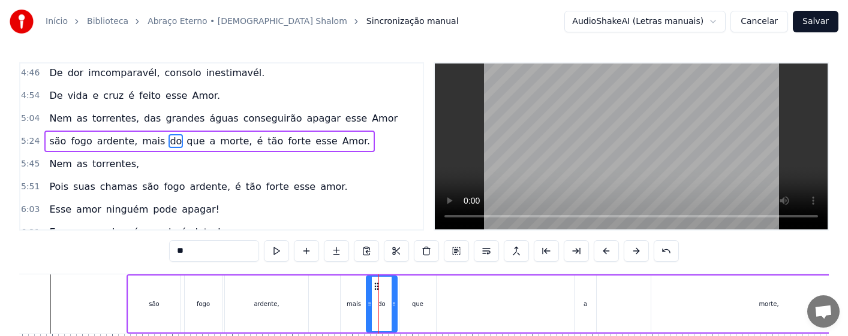
click at [357, 311] on div "mais" at bounding box center [354, 304] width 26 height 57
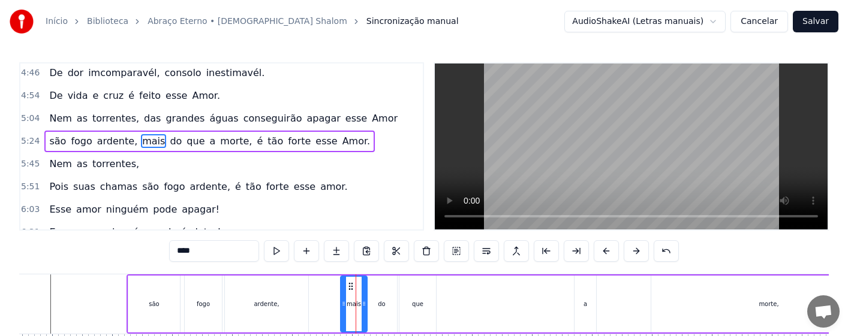
click at [380, 293] on div "do" at bounding box center [381, 304] width 31 height 57
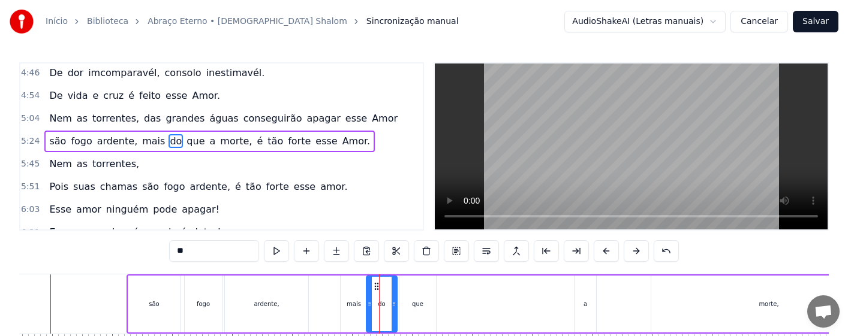
click at [353, 311] on div "mais" at bounding box center [354, 304] width 26 height 57
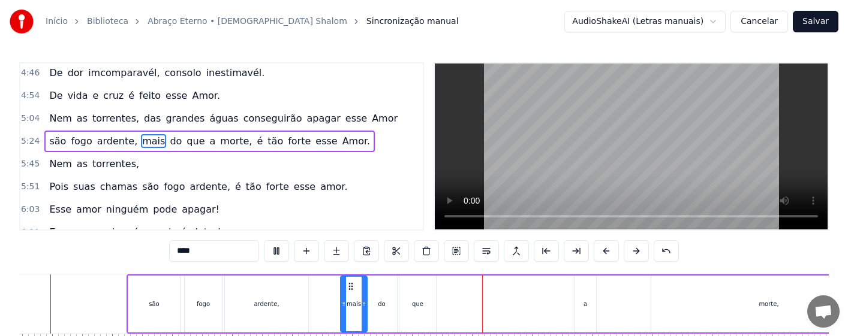
click at [346, 299] on div "mais" at bounding box center [353, 304] width 25 height 55
click at [381, 296] on div "do" at bounding box center [381, 304] width 31 height 57
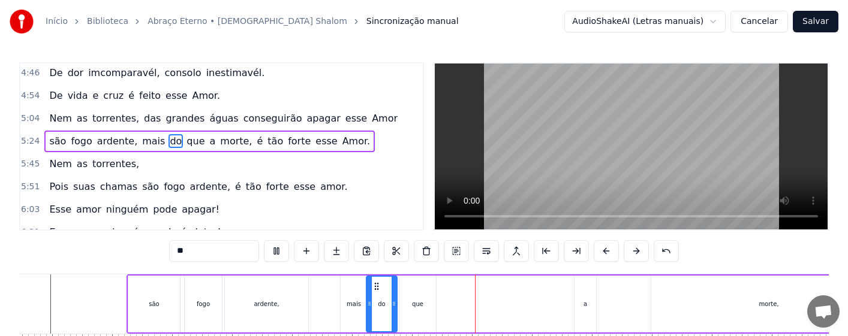
click at [420, 306] on div "que" at bounding box center [417, 304] width 11 height 9
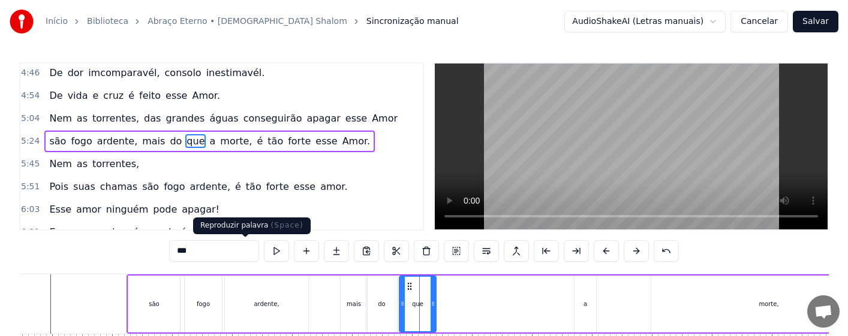
click at [264, 251] on button at bounding box center [276, 252] width 25 height 22
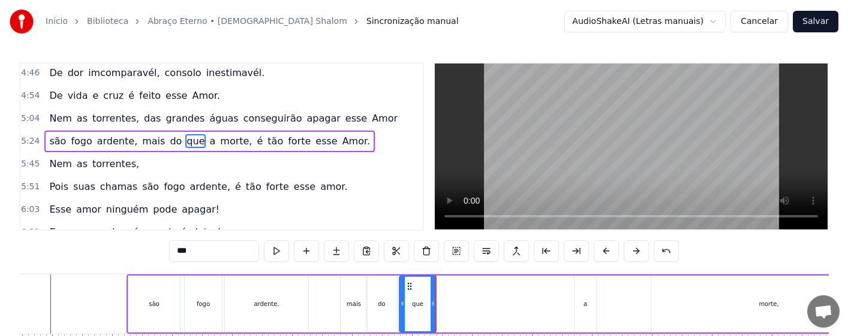
click at [388, 308] on div "do" at bounding box center [381, 304] width 31 height 57
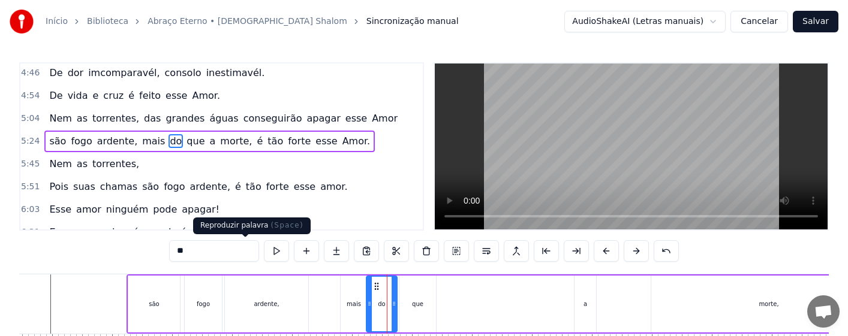
click at [264, 256] on button at bounding box center [276, 252] width 25 height 22
click at [356, 306] on div "mais" at bounding box center [354, 304] width 14 height 9
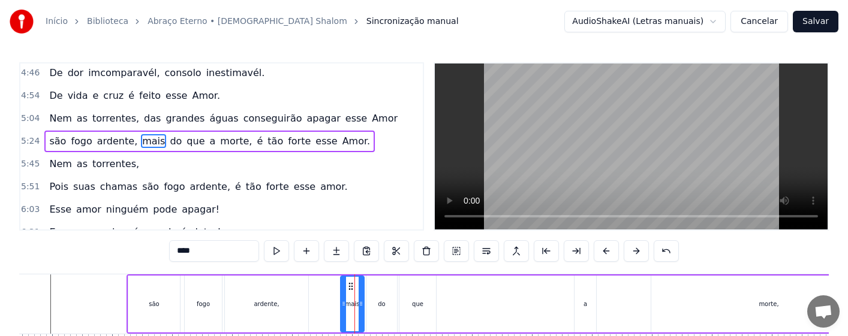
click at [363, 308] on icon at bounding box center [361, 304] width 5 height 10
click at [382, 315] on div "do" at bounding box center [381, 304] width 31 height 57
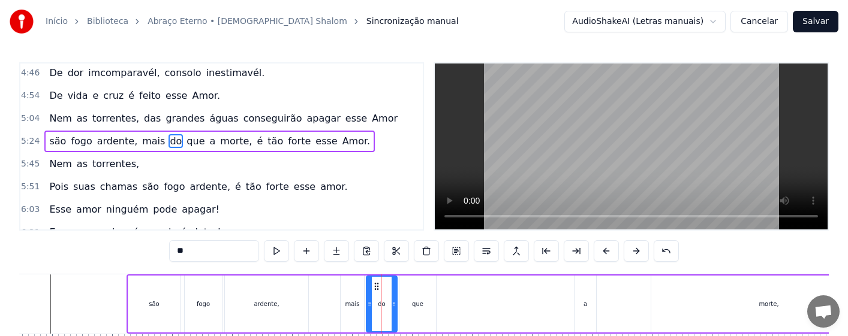
click at [353, 314] on div "mais" at bounding box center [352, 304] width 23 height 57
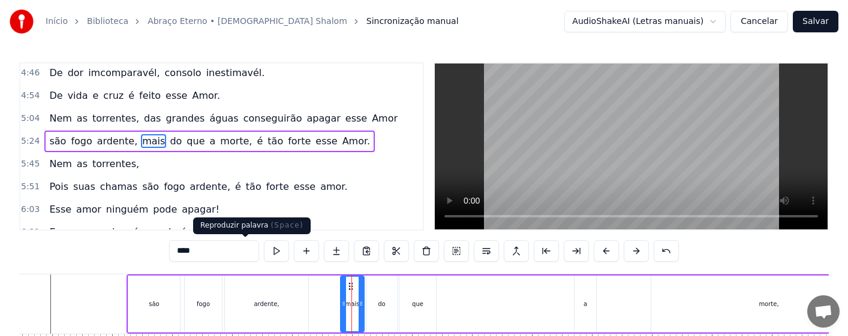
click at [264, 252] on button at bounding box center [276, 252] width 25 height 22
click at [378, 303] on div "do" at bounding box center [381, 304] width 7 height 9
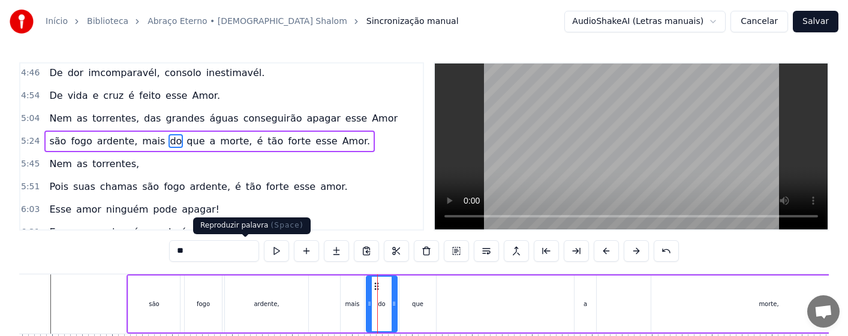
click at [264, 248] on button at bounding box center [276, 252] width 25 height 22
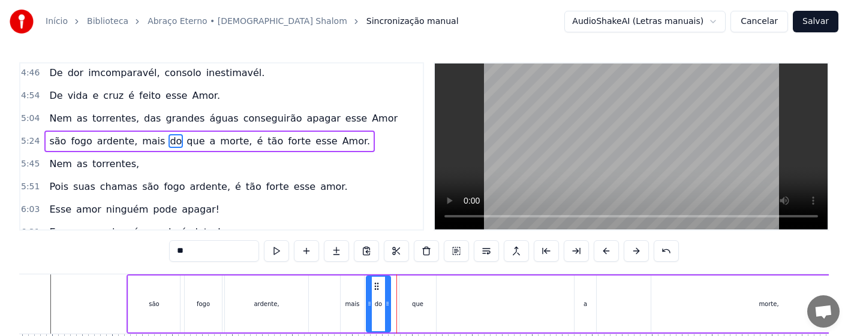
drag, startPoint x: 395, startPoint y: 309, endPoint x: 389, endPoint y: 311, distance: 7.0
click at [389, 311] on div at bounding box center [387, 304] width 5 height 55
click at [420, 311] on div "que" at bounding box center [417, 304] width 37 height 57
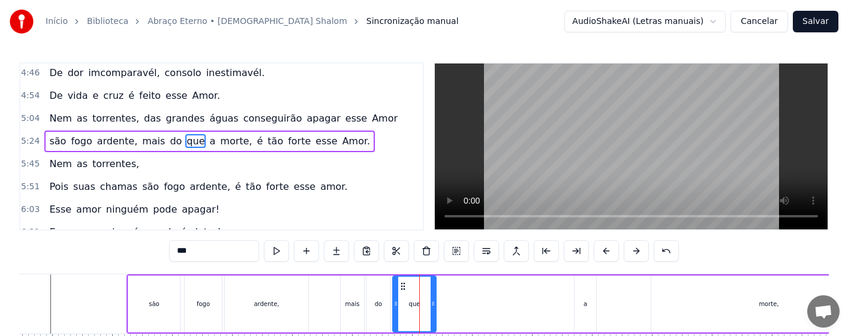
drag, startPoint x: 401, startPoint y: 307, endPoint x: 395, endPoint y: 309, distance: 7.0
click at [395, 309] on div at bounding box center [395, 304] width 5 height 55
drag, startPoint x: 432, startPoint y: 309, endPoint x: 419, endPoint y: 312, distance: 13.5
click at [419, 312] on div at bounding box center [419, 304] width 5 height 55
click at [347, 308] on div "mais" at bounding box center [352, 304] width 14 height 9
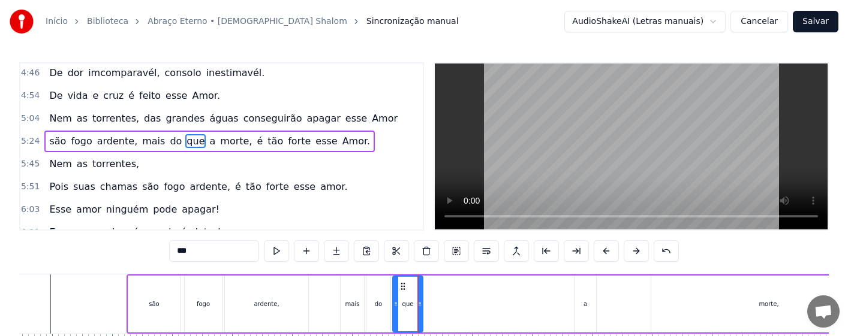
type input "****"
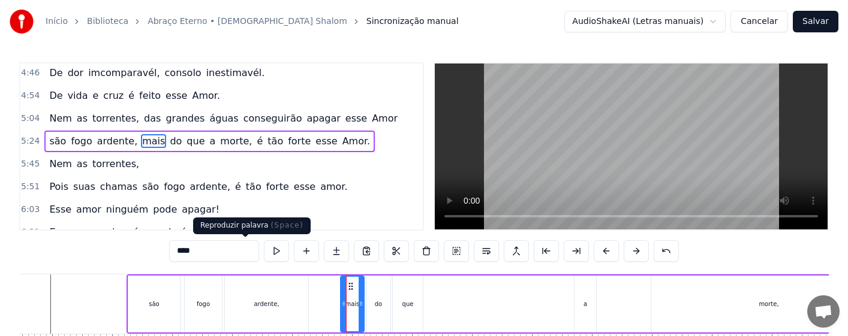
click at [264, 250] on button at bounding box center [276, 252] width 25 height 22
click at [329, 304] on div "são fogo ardente, mais do que a morte, é tão forte esse Amor." at bounding box center [770, 304] width 1286 height 59
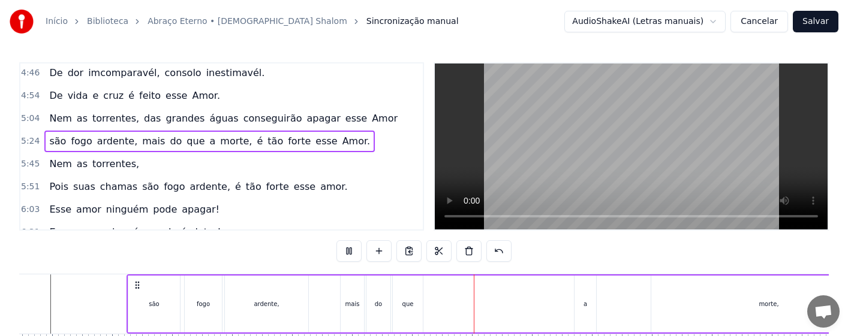
click at [413, 308] on div "que" at bounding box center [408, 304] width 30 height 57
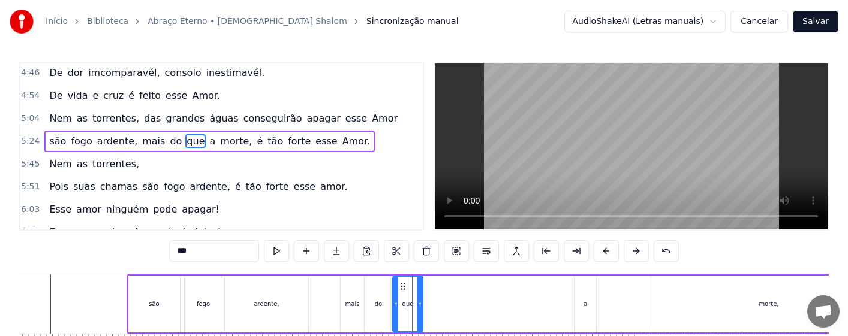
click at [582, 308] on div "a" at bounding box center [586, 304] width 22 height 57
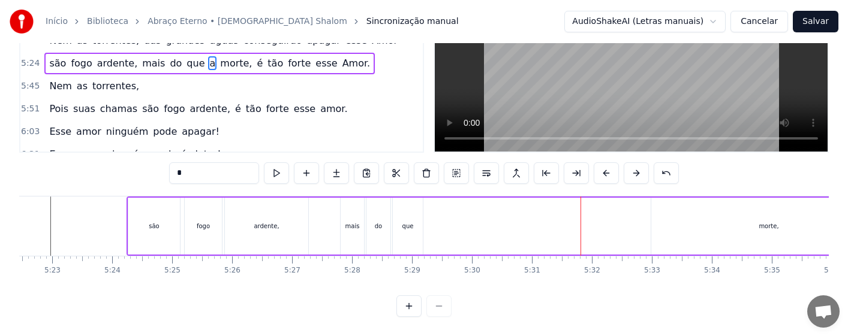
scroll to position [259, 19341]
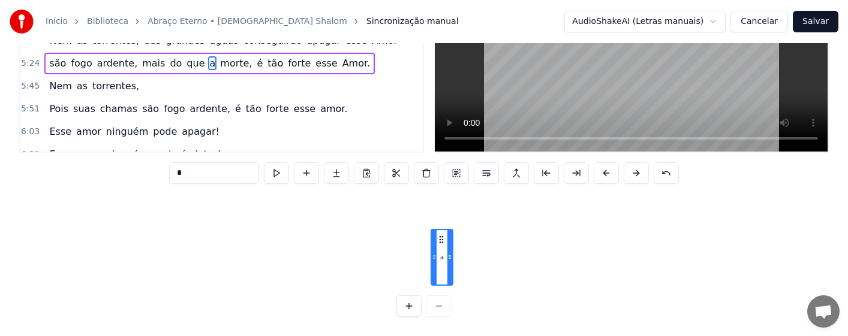
drag, startPoint x: 563, startPoint y: 289, endPoint x: 439, endPoint y: 304, distance: 125.1
click at [439, 304] on div "0:16 Amor tão grande, Amor tão forte, Amor suave, Amor sem fim. 0:31 Que a próp…" at bounding box center [424, 150] width 810 height 333
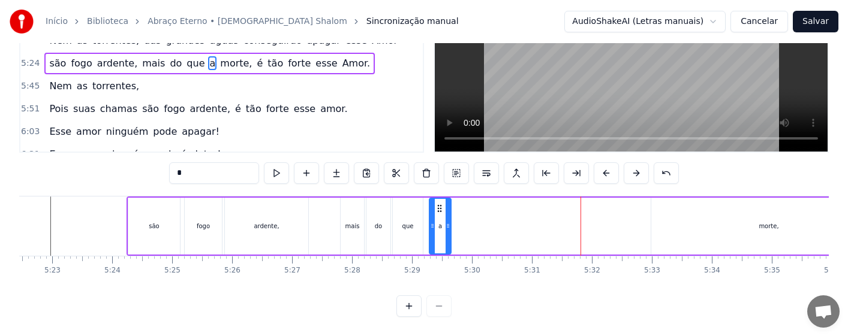
scroll to position [0, 19341]
click at [404, 223] on div "que" at bounding box center [408, 226] width 30 height 57
type input "***"
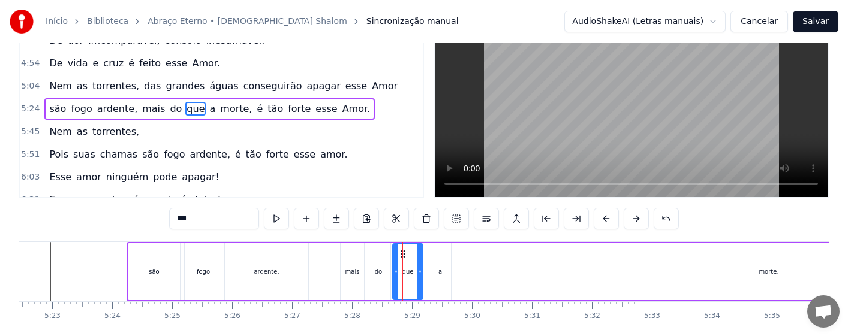
scroll to position [0, 0]
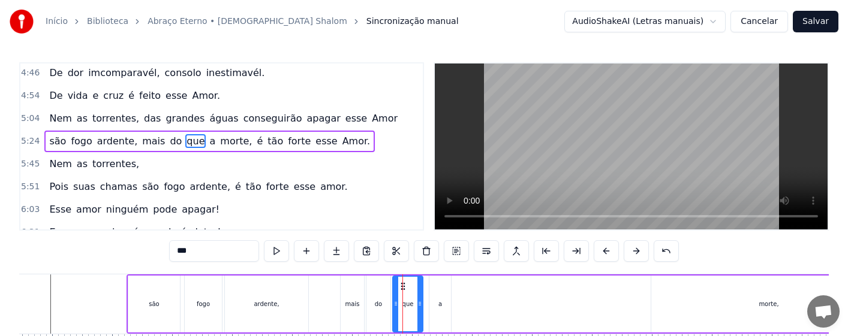
click at [336, 298] on div "são fogo ardente, mais do que a morte, é tão forte esse Amor." at bounding box center [770, 304] width 1286 height 59
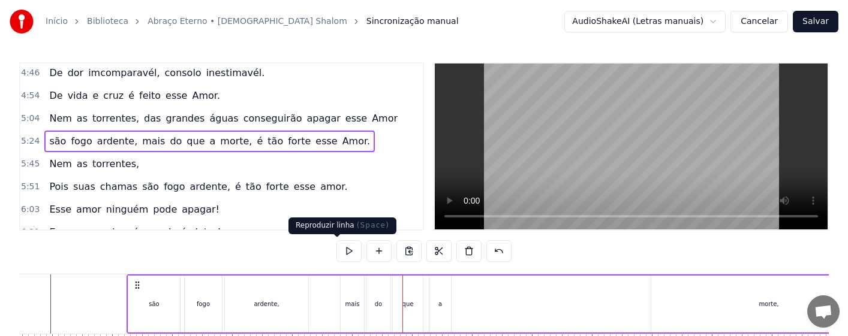
click at [336, 251] on button at bounding box center [348, 252] width 25 height 22
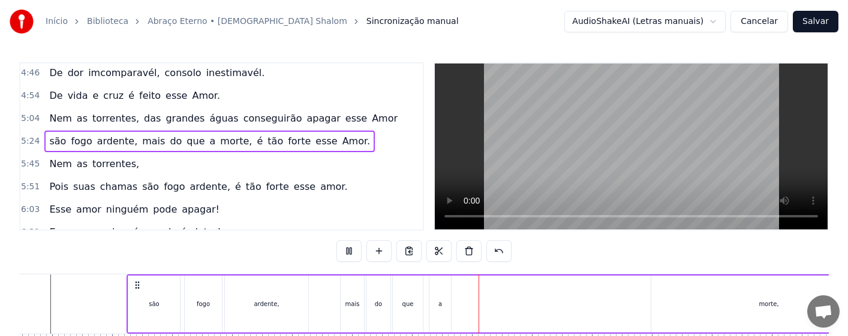
click at [441, 321] on div "a" at bounding box center [440, 304] width 22 height 57
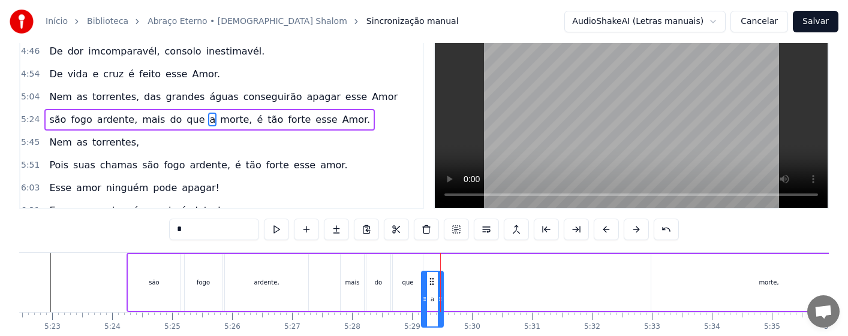
drag, startPoint x: 438, startPoint y: 289, endPoint x: 431, endPoint y: 289, distance: 7.8
click at [431, 287] on icon at bounding box center [432, 282] width 10 height 10
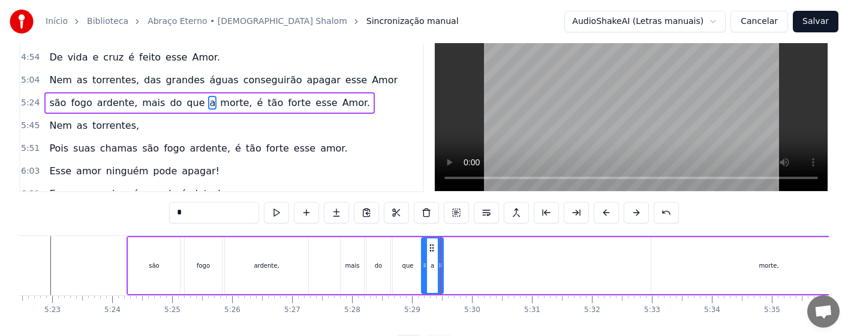
click at [400, 278] on div "que" at bounding box center [408, 266] width 30 height 57
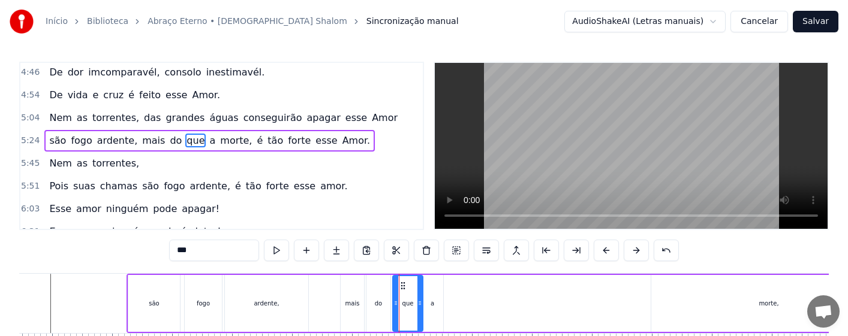
scroll to position [0, 0]
click at [416, 299] on div "que" at bounding box center [407, 304] width 29 height 55
click at [437, 299] on div "a" at bounding box center [433, 304] width 22 height 57
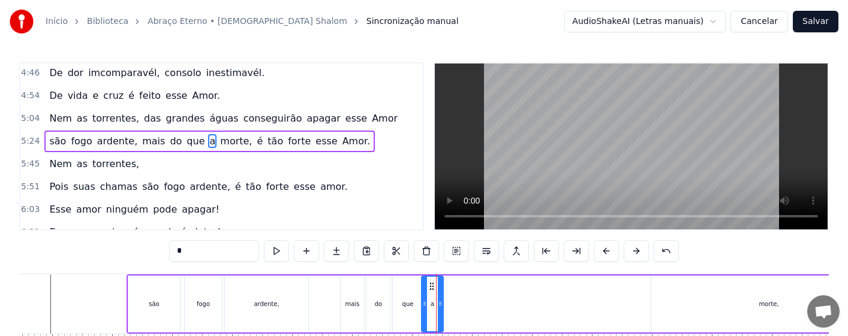
click at [773, 310] on div "morte," at bounding box center [768, 304] width 235 height 57
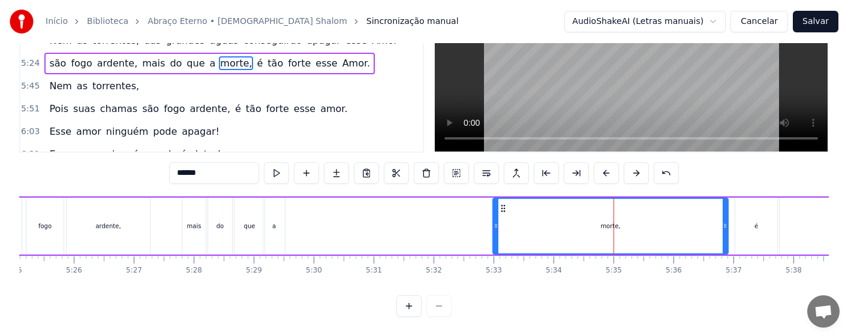
scroll to position [0, 19420]
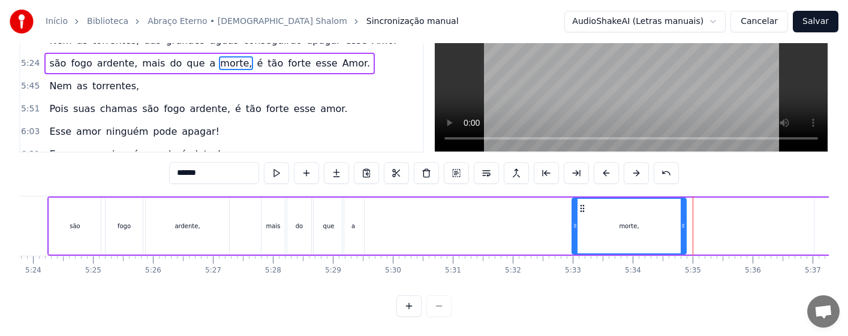
drag, startPoint x: 804, startPoint y: 224, endPoint x: 670, endPoint y: 227, distance: 134.4
click at [681, 230] on div at bounding box center [683, 226] width 5 height 55
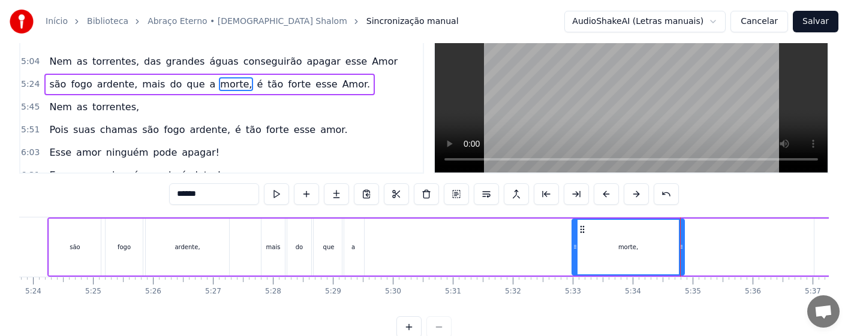
scroll to position [0, 0]
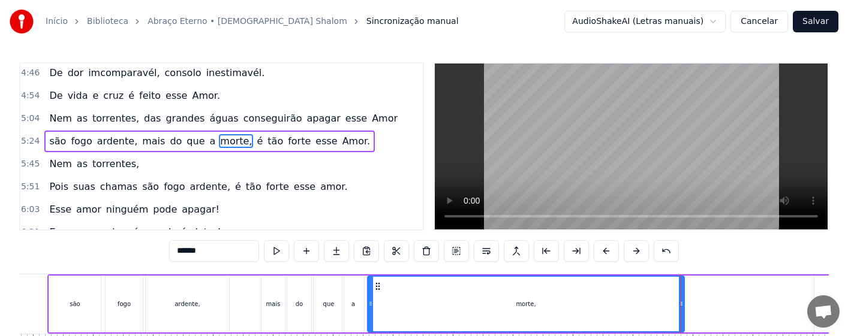
drag, startPoint x: 573, startPoint y: 308, endPoint x: 369, endPoint y: 314, distance: 204.6
click at [369, 314] on div at bounding box center [370, 304] width 5 height 55
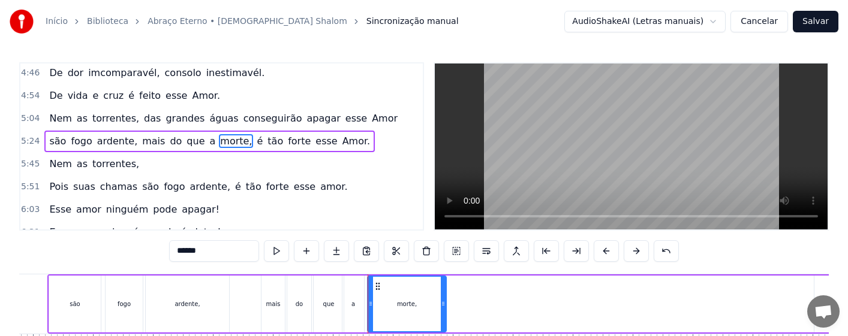
drag, startPoint x: 683, startPoint y: 310, endPoint x: 444, endPoint y: 319, distance: 238.3
click at [444, 319] on div at bounding box center [443, 304] width 5 height 55
click at [267, 314] on div "mais" at bounding box center [273, 304] width 23 height 57
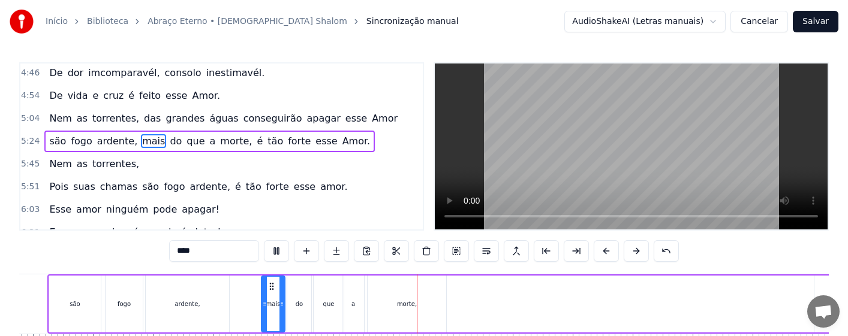
click at [323, 310] on div "que" at bounding box center [329, 304] width 30 height 57
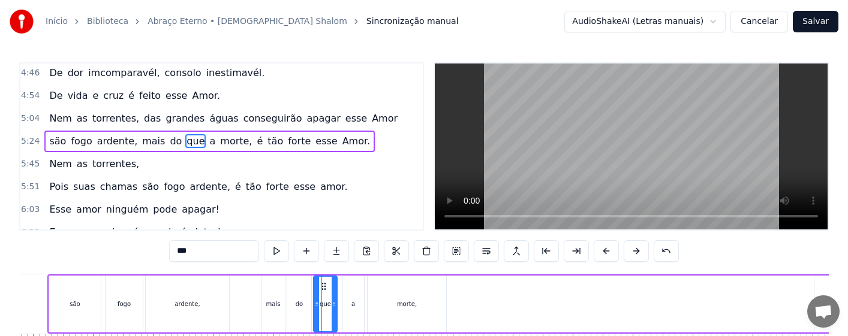
drag, startPoint x: 342, startPoint y: 313, endPoint x: 335, endPoint y: 312, distance: 6.7
click at [335, 312] on div at bounding box center [334, 304] width 5 height 55
click at [350, 310] on div "a" at bounding box center [353, 304] width 22 height 57
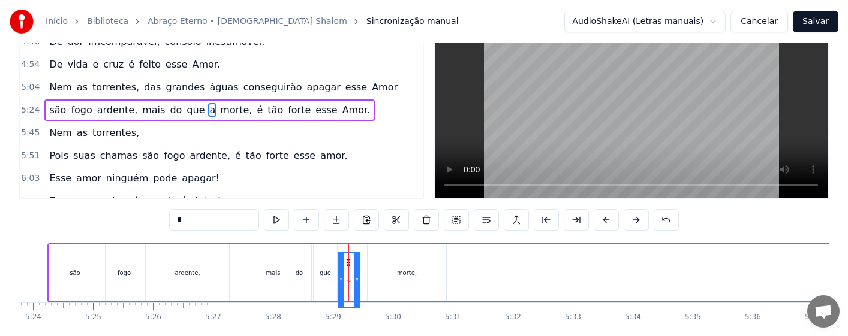
click at [346, 268] on icon at bounding box center [349, 263] width 10 height 10
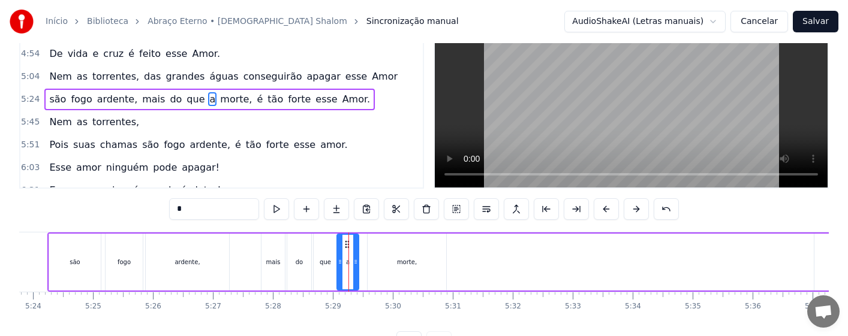
click at [327, 277] on div "que" at bounding box center [325, 262] width 23 height 57
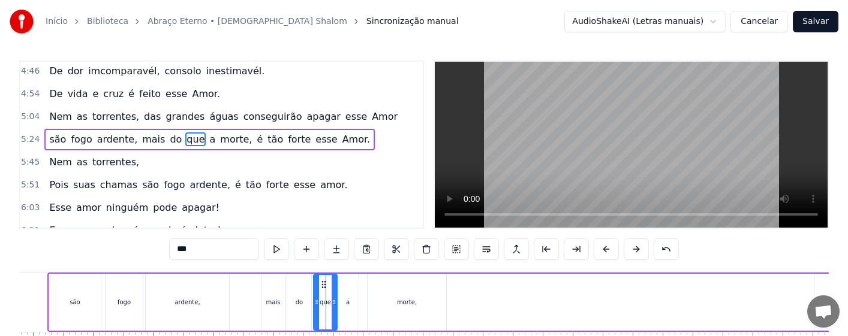
scroll to position [0, 0]
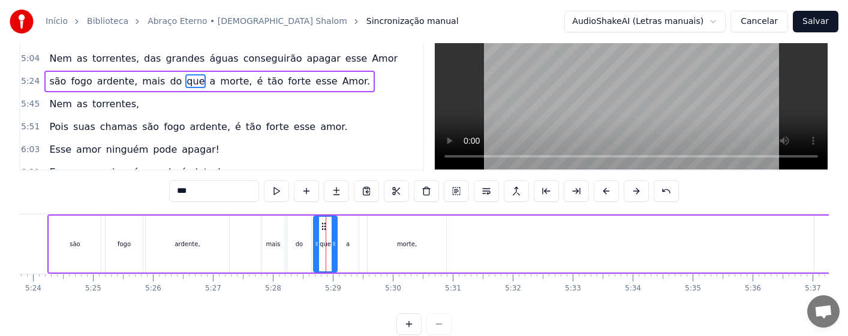
click at [342, 242] on div "a" at bounding box center [348, 244] width 22 height 57
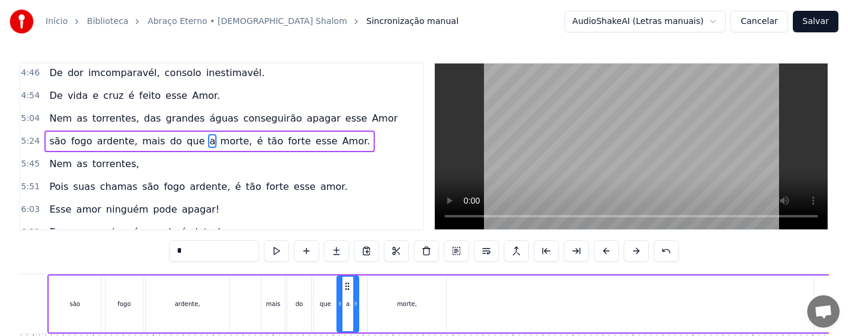
click at [326, 313] on div "que" at bounding box center [325, 304] width 23 height 57
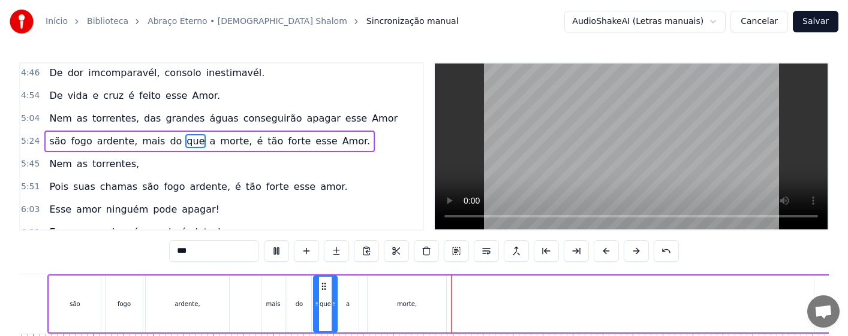
click at [348, 307] on div "a" at bounding box center [348, 304] width 4 height 9
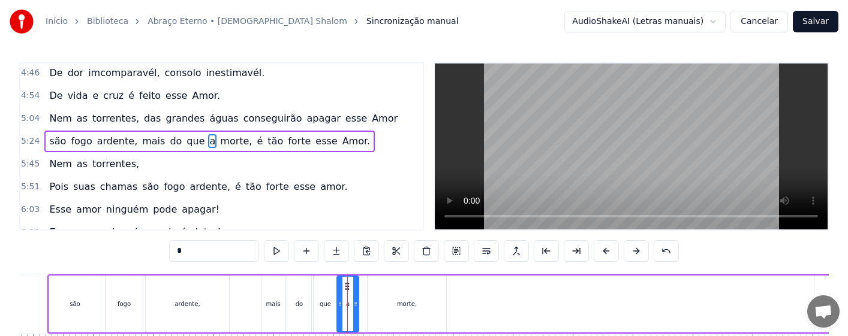
click at [410, 311] on div "morte," at bounding box center [407, 304] width 79 height 57
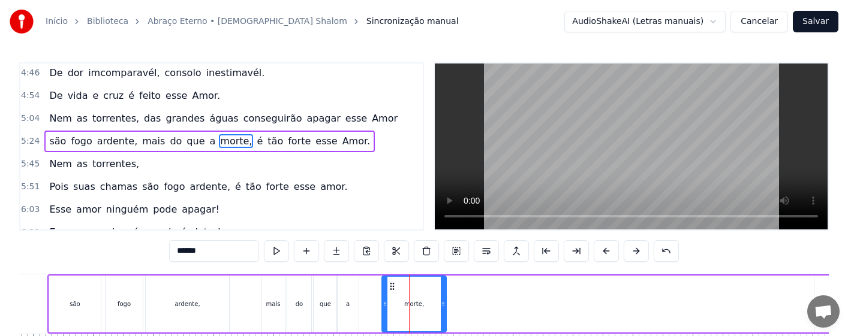
drag, startPoint x: 371, startPoint y: 310, endPoint x: 387, endPoint y: 311, distance: 16.8
click at [387, 311] on div at bounding box center [385, 304] width 5 height 55
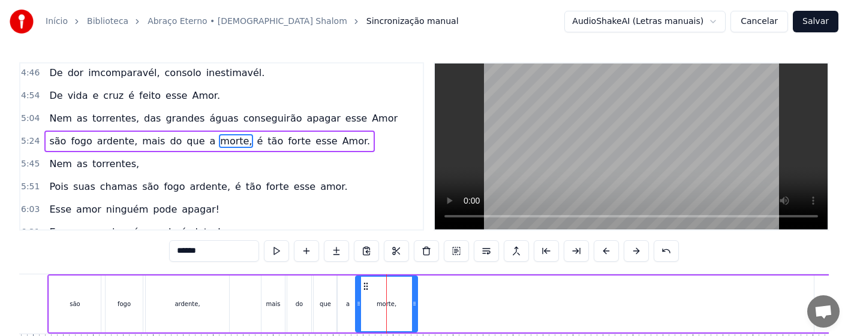
drag, startPoint x: 394, startPoint y: 286, endPoint x: 365, endPoint y: 286, distance: 28.8
click at [365, 286] on circle at bounding box center [364, 286] width 1 height 1
drag, startPoint x: 416, startPoint y: 312, endPoint x: 392, endPoint y: 313, distance: 24.0
click at [392, 313] on div at bounding box center [390, 304] width 5 height 55
click at [271, 303] on div "mais" at bounding box center [273, 304] width 14 height 9
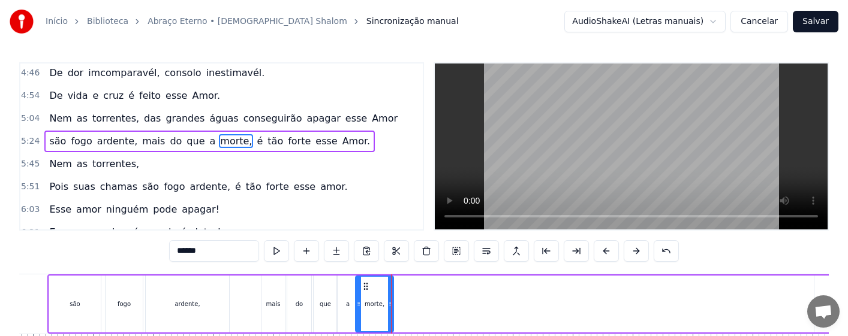
type input "****"
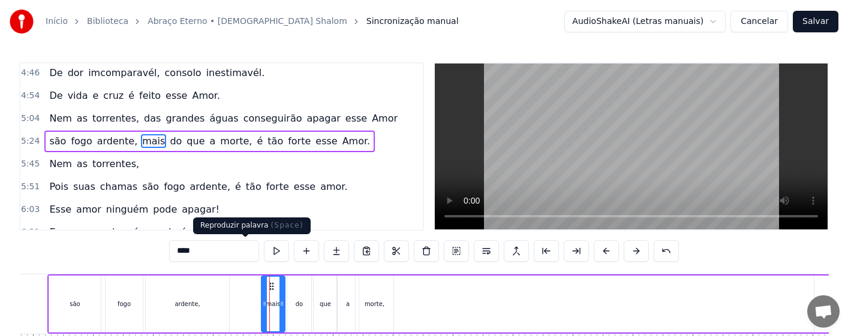
click at [264, 251] on button at bounding box center [276, 252] width 25 height 22
click at [248, 300] on div "são fogo ardente, mais do que a morte, é tão forte esse Amor." at bounding box center [690, 304] width 1286 height 59
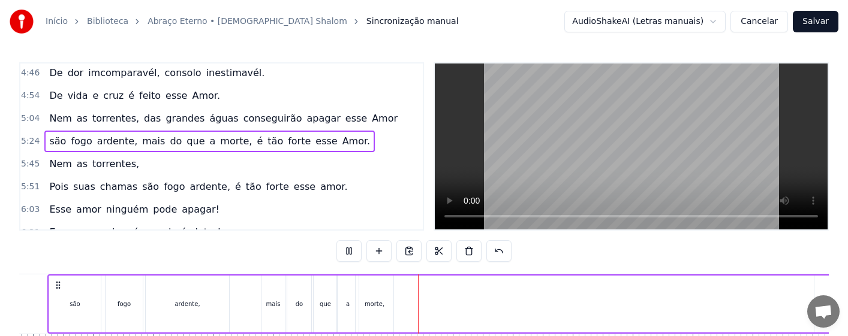
click at [324, 308] on div "que" at bounding box center [325, 304] width 11 height 9
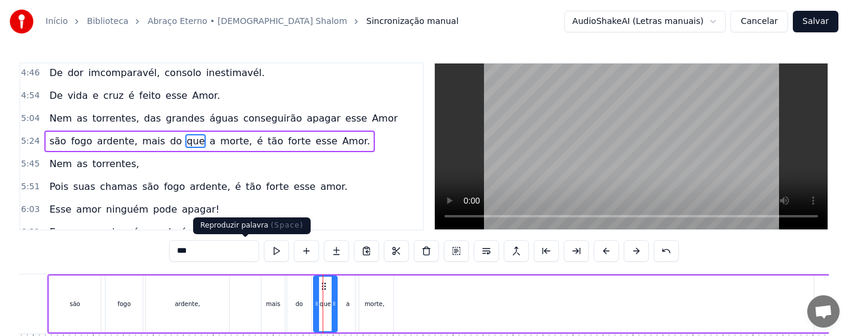
click at [264, 248] on button at bounding box center [276, 252] width 25 height 22
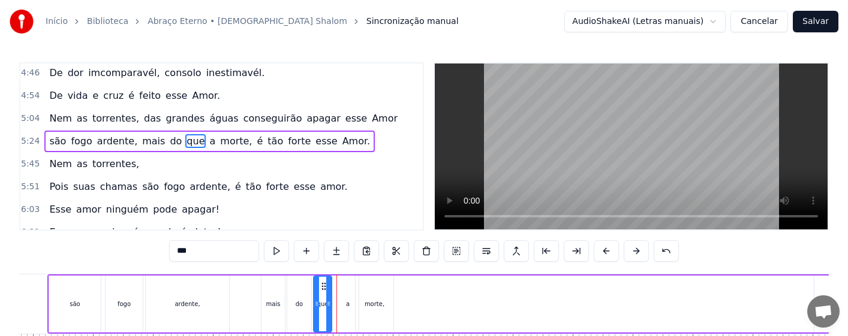
click at [330, 310] on div at bounding box center [328, 304] width 5 height 55
click at [350, 310] on div "a" at bounding box center [348, 304] width 22 height 57
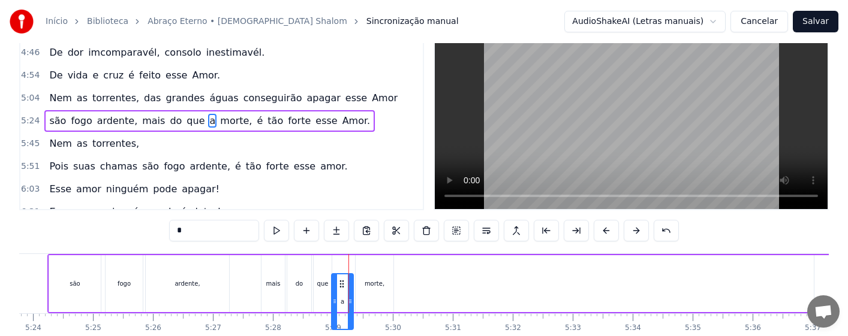
click at [341, 286] on icon at bounding box center [342, 285] width 10 height 10
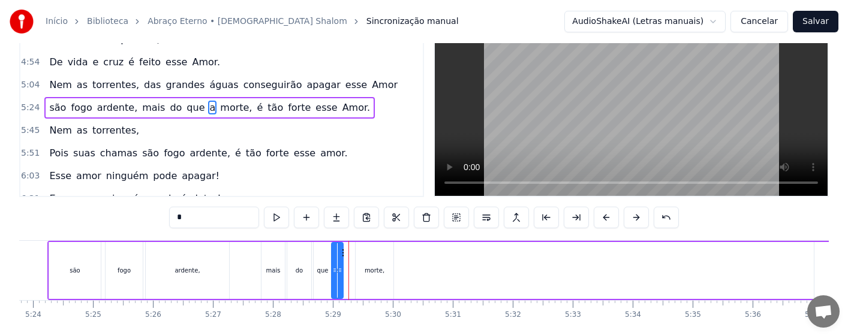
drag, startPoint x: 351, startPoint y: 281, endPoint x: 341, endPoint y: 281, distance: 10.2
click at [341, 281] on div at bounding box center [340, 271] width 5 height 55
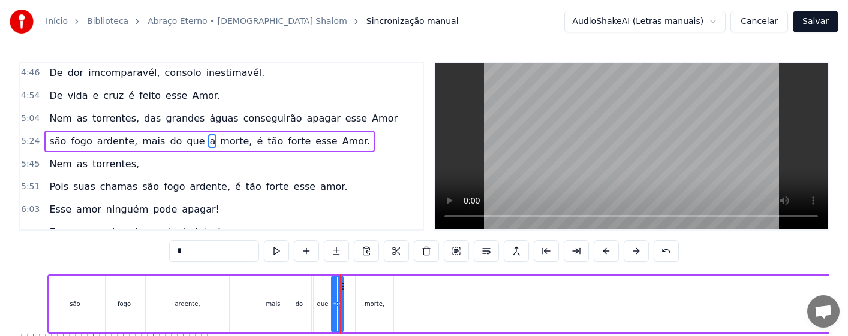
click at [319, 299] on div "que" at bounding box center [323, 304] width 18 height 57
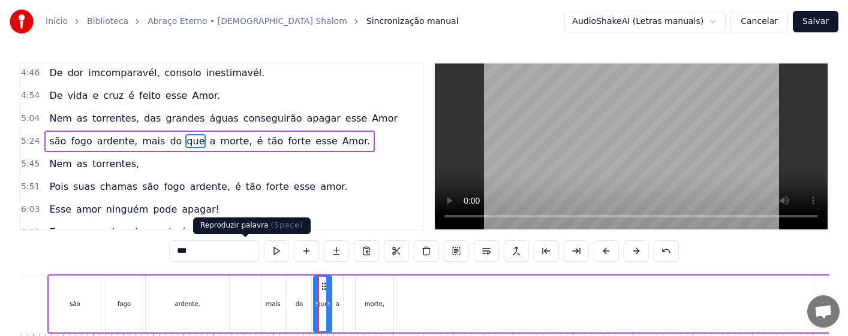
click at [264, 248] on button at bounding box center [276, 252] width 25 height 22
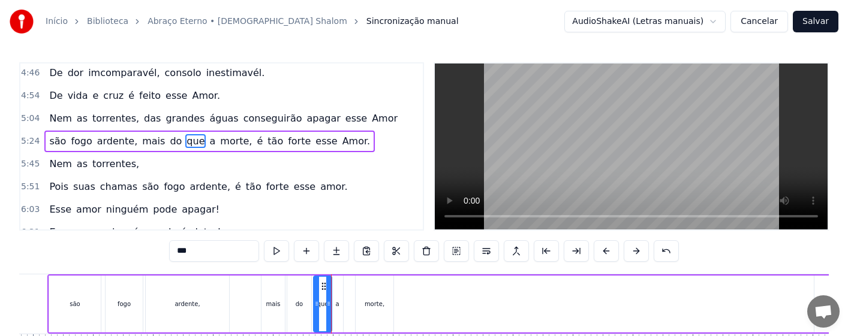
click at [320, 309] on div "que" at bounding box center [322, 304] width 17 height 55
click at [324, 312] on div at bounding box center [323, 304] width 5 height 55
click at [338, 311] on div "a" at bounding box center [337, 304] width 11 height 57
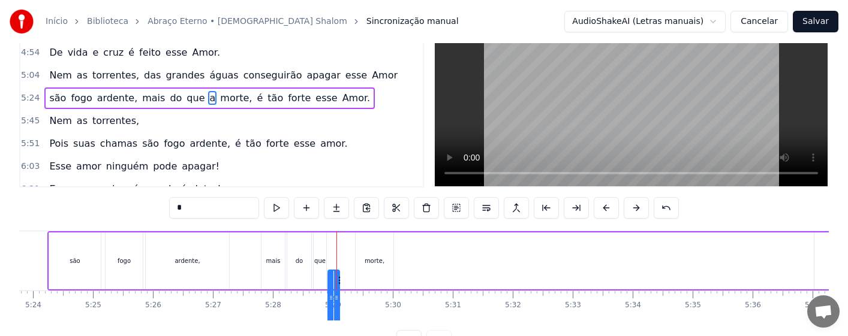
click at [339, 286] on icon at bounding box center [338, 281] width 10 height 10
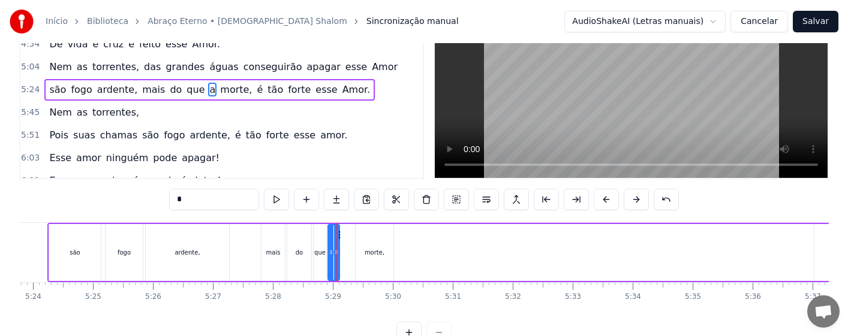
click at [274, 254] on div "mais" at bounding box center [273, 252] width 14 height 9
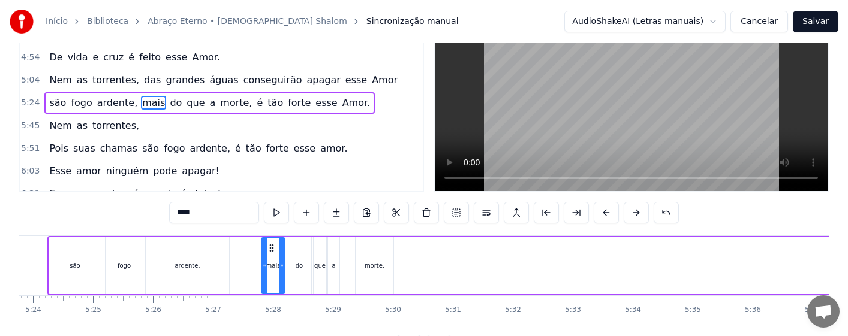
scroll to position [88, 0]
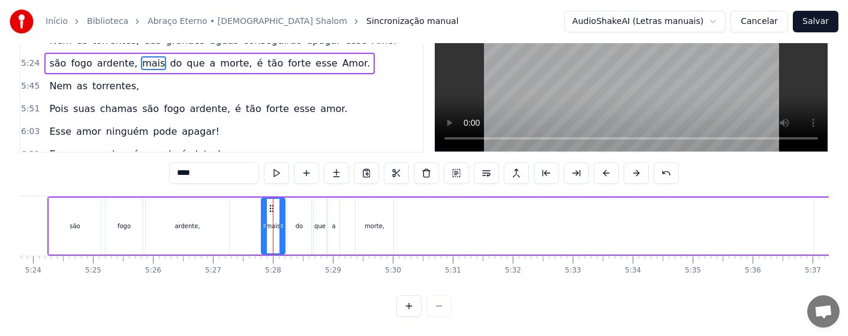
click at [299, 222] on div "do" at bounding box center [299, 226] width 7 height 9
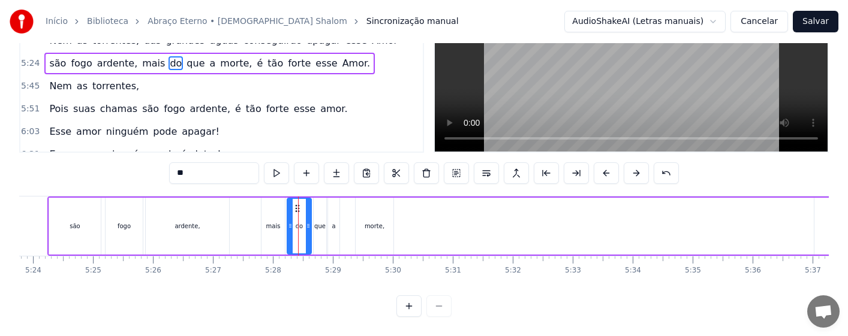
scroll to position [0, 0]
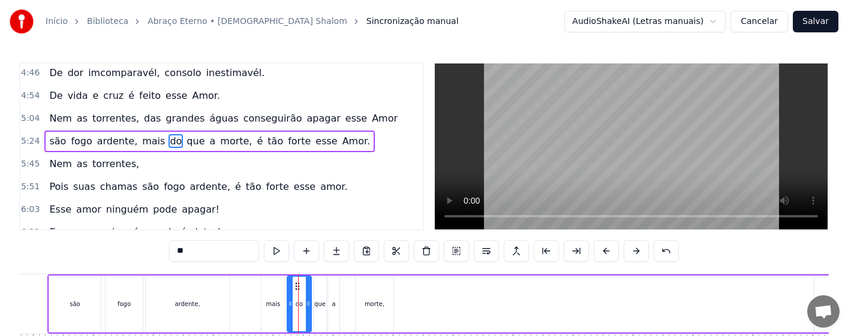
click at [281, 306] on div "mais" at bounding box center [273, 304] width 23 height 57
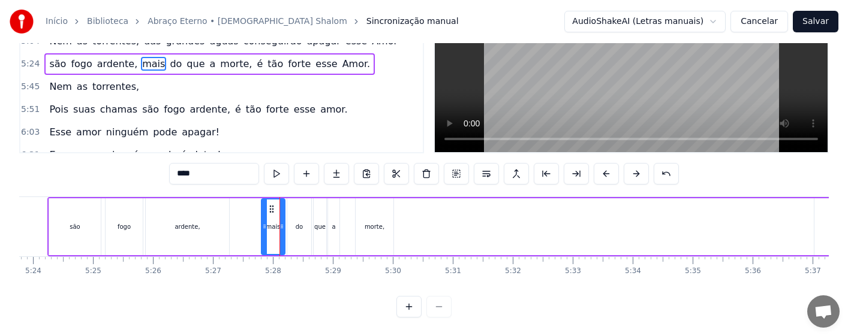
scroll to position [88, 0]
click at [299, 222] on div "do" at bounding box center [299, 226] width 7 height 9
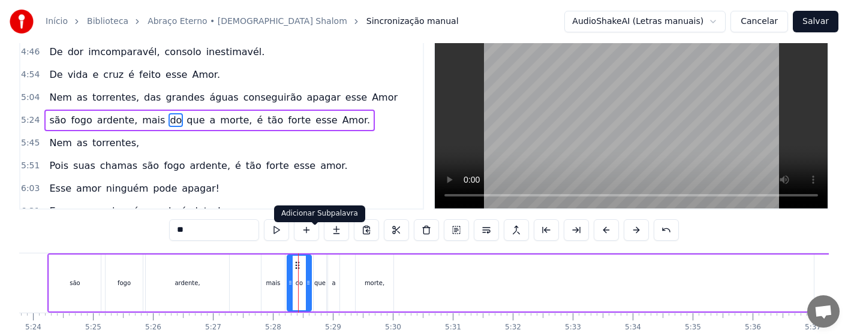
scroll to position [0, 0]
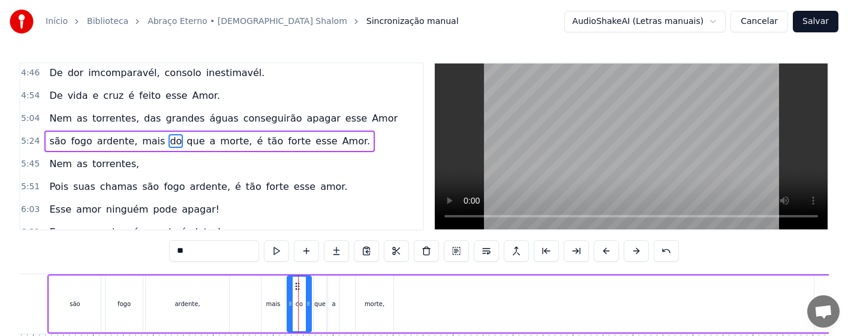
click at [320, 307] on div "que" at bounding box center [319, 304] width 11 height 9
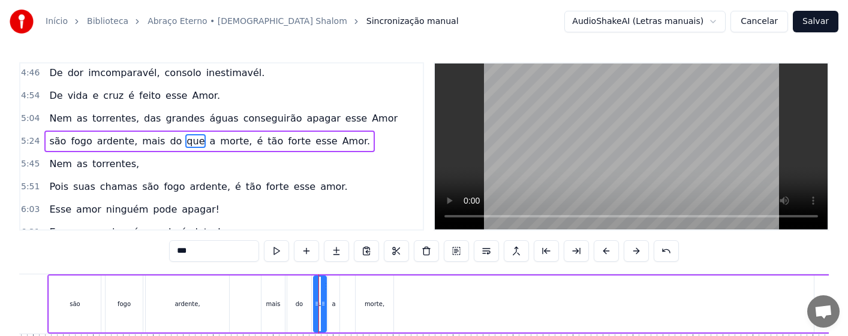
click at [265, 313] on div "mais" at bounding box center [273, 304] width 23 height 57
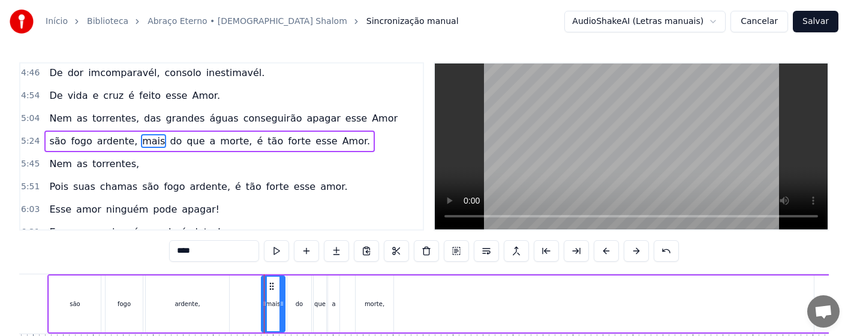
scroll to position [60, 0]
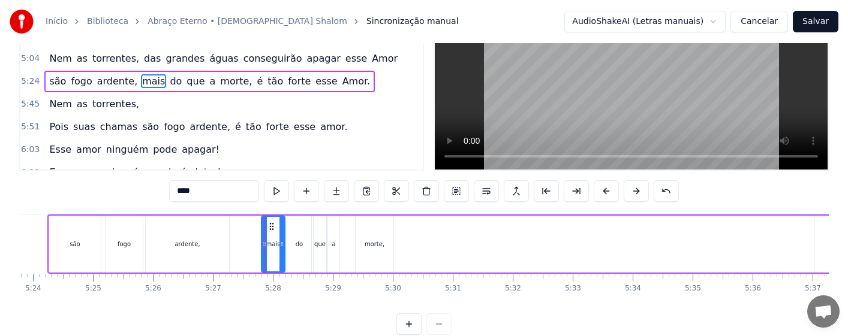
click at [367, 249] on div "morte," at bounding box center [375, 244] width 38 height 57
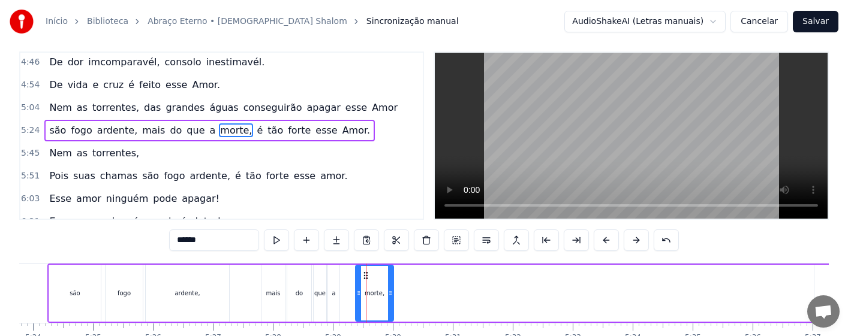
scroll to position [0, 0]
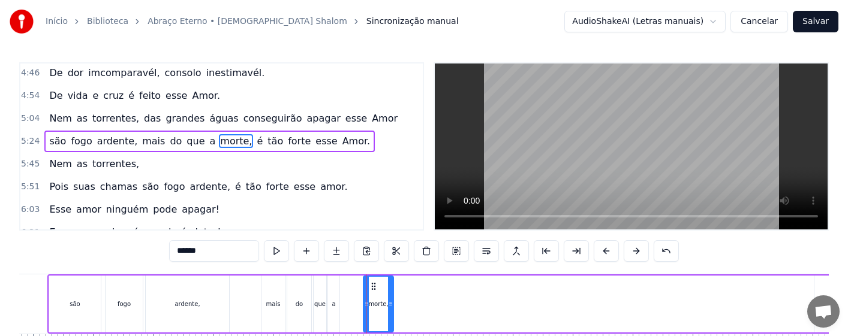
drag, startPoint x: 357, startPoint y: 308, endPoint x: 365, endPoint y: 308, distance: 7.8
click at [365, 308] on icon at bounding box center [366, 304] width 5 height 10
drag, startPoint x: 371, startPoint y: 285, endPoint x: 352, endPoint y: 281, distance: 18.9
click at [352, 282] on icon at bounding box center [355, 287] width 10 height 10
click at [269, 312] on div "mais" at bounding box center [273, 304] width 23 height 57
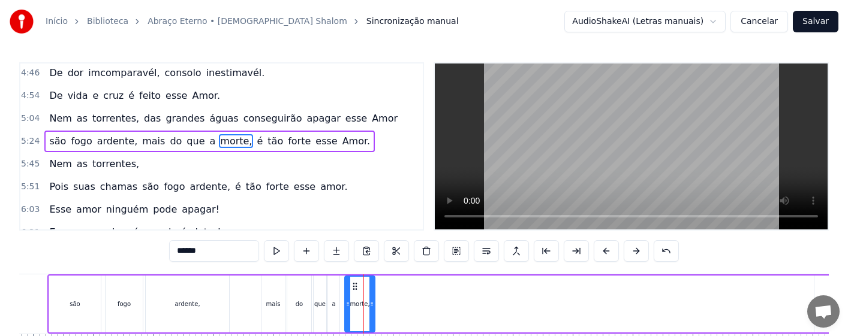
type input "****"
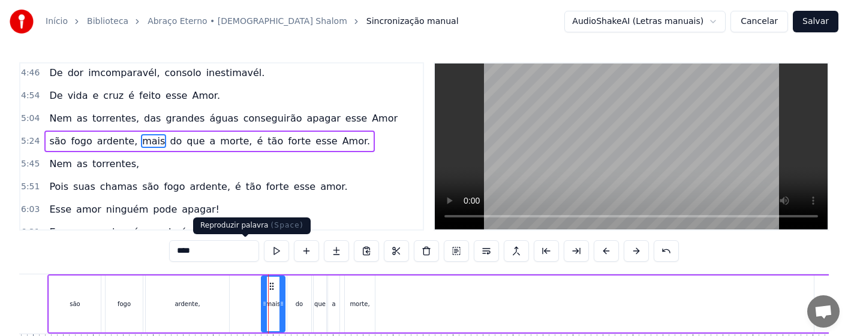
click at [264, 254] on button at bounding box center [276, 252] width 25 height 22
click at [251, 304] on div "são fogo ardente, mais do que a morte, é tão forte esse Amor." at bounding box center [690, 304] width 1286 height 59
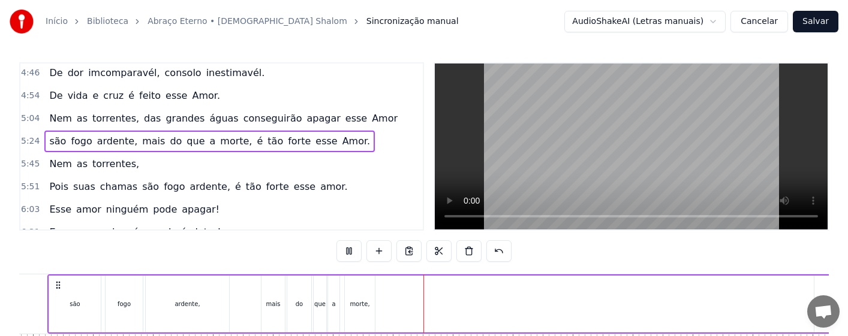
click at [367, 304] on div "morte," at bounding box center [360, 304] width 20 height 9
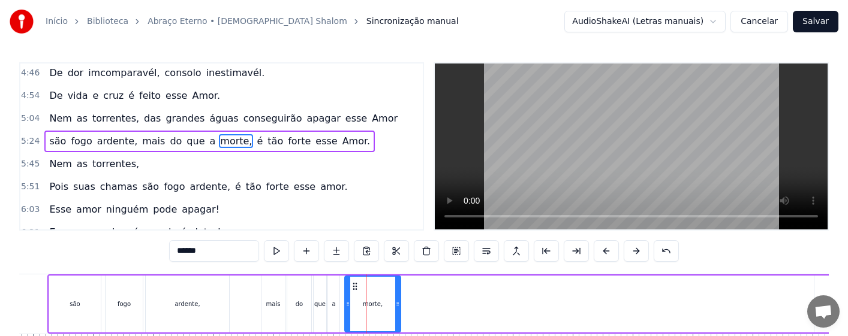
drag, startPoint x: 373, startPoint y: 308, endPoint x: 399, endPoint y: 308, distance: 25.8
click at [399, 308] on icon at bounding box center [397, 304] width 5 height 10
click at [232, 304] on div "são fogo ardente, mais do que a morte, é tão forte esse Amor." at bounding box center [690, 304] width 1286 height 59
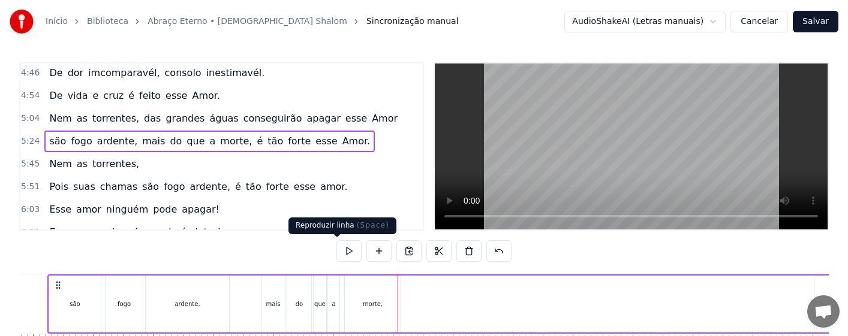
click at [345, 254] on button at bounding box center [348, 252] width 25 height 22
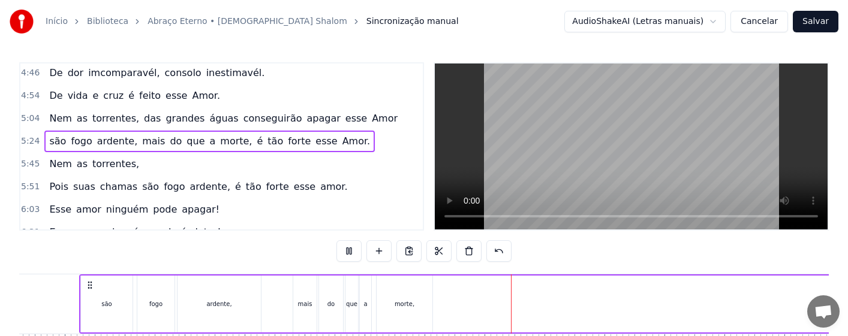
click at [422, 309] on div "morte," at bounding box center [405, 304] width 56 height 57
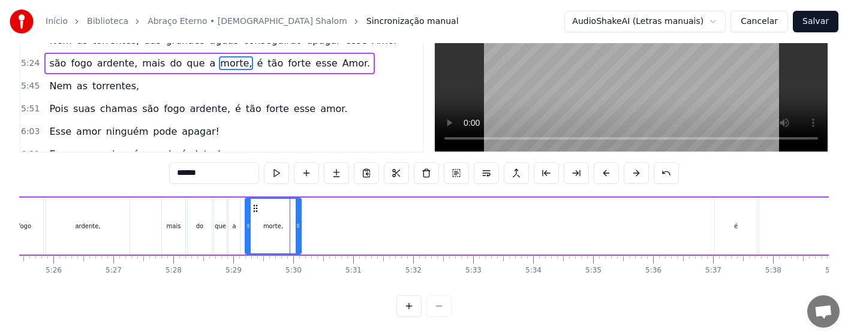
scroll to position [0, 19618]
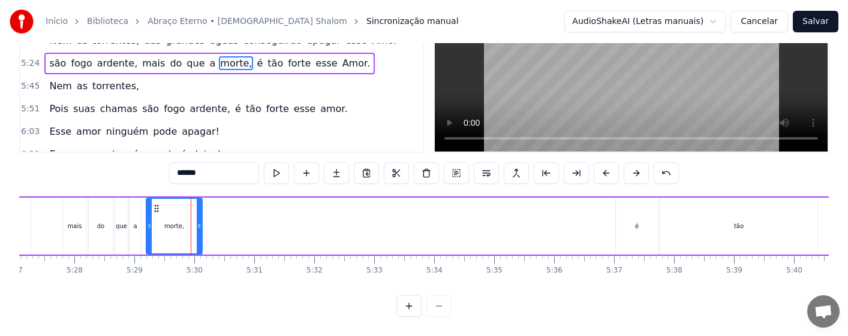
click at [640, 214] on div "é" at bounding box center [637, 226] width 42 height 57
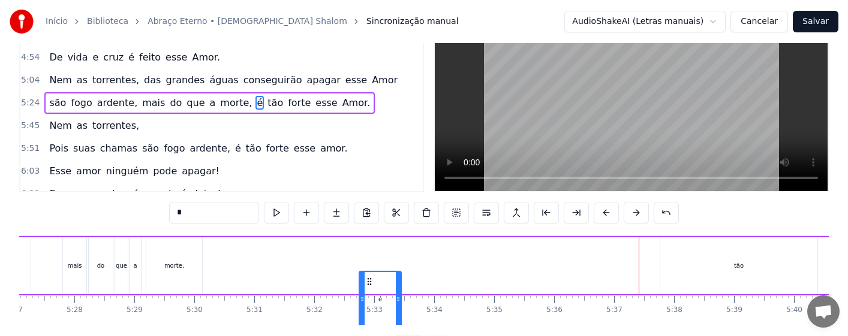
scroll to position [48, 0]
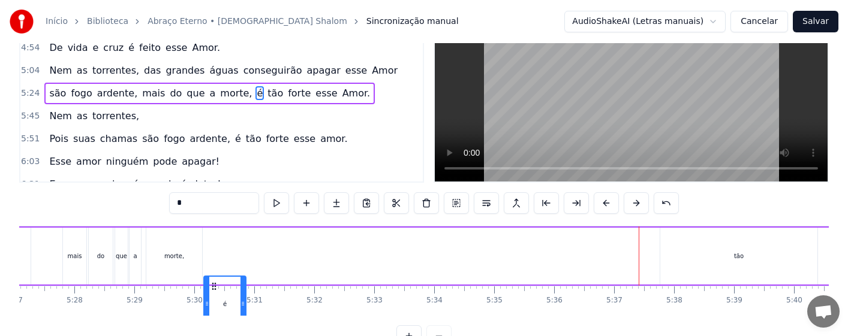
drag, startPoint x: 626, startPoint y: 284, endPoint x: 225, endPoint y: 268, distance: 401.6
click at [212, 260] on div "são fogo ardente, mais do que a morte, é tão forte esse Amor." at bounding box center [492, 256] width 1286 height 59
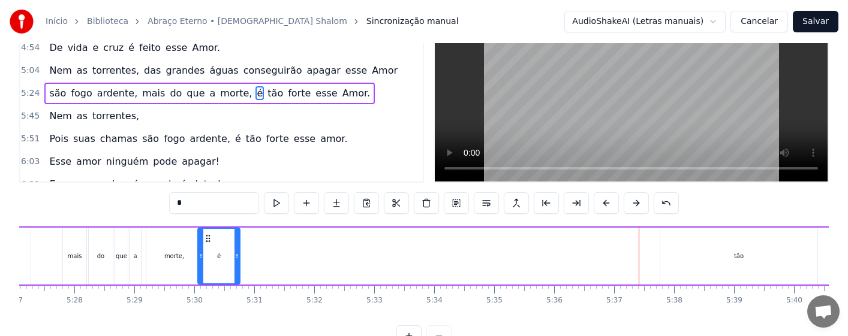
click at [206, 238] on icon at bounding box center [208, 239] width 10 height 10
click at [172, 261] on div "morte," at bounding box center [174, 256] width 56 height 57
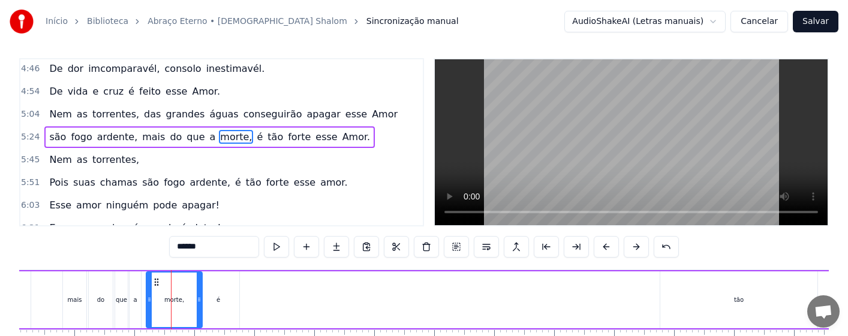
scroll to position [0, 0]
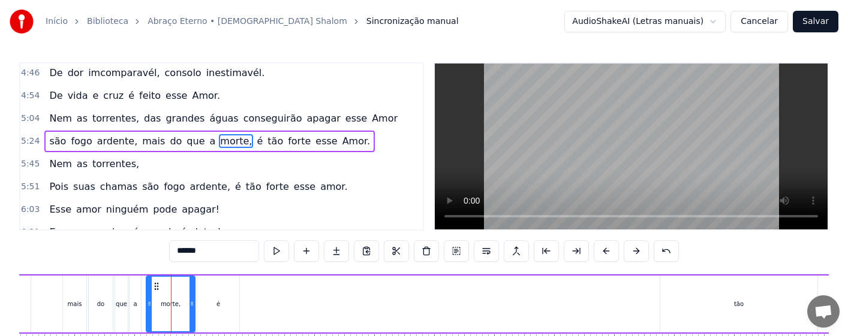
drag, startPoint x: 201, startPoint y: 312, endPoint x: 194, endPoint y: 312, distance: 7.2
click at [194, 312] on div at bounding box center [192, 304] width 5 height 55
click at [74, 302] on div "mais" at bounding box center [75, 304] width 14 height 9
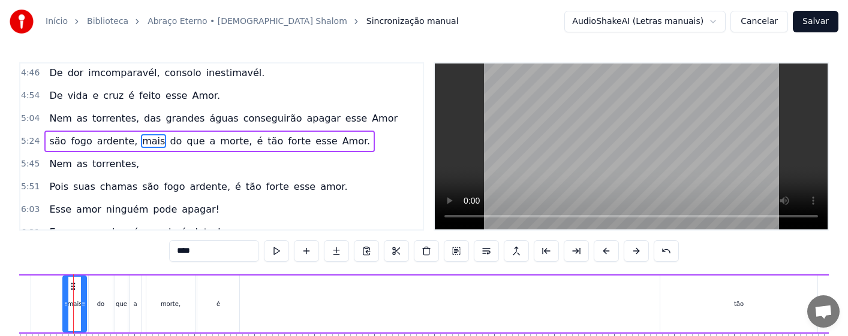
scroll to position [0, 19612]
click at [236, 302] on div "é" at bounding box center [224, 304] width 42 height 57
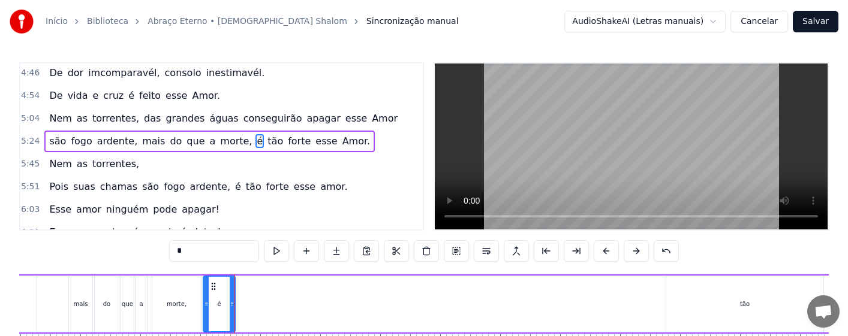
drag, startPoint x: 242, startPoint y: 310, endPoint x: 232, endPoint y: 312, distance: 10.5
click at [232, 312] on div at bounding box center [232, 304] width 5 height 55
click at [740, 305] on div "tão" at bounding box center [744, 304] width 157 height 57
type input "***"
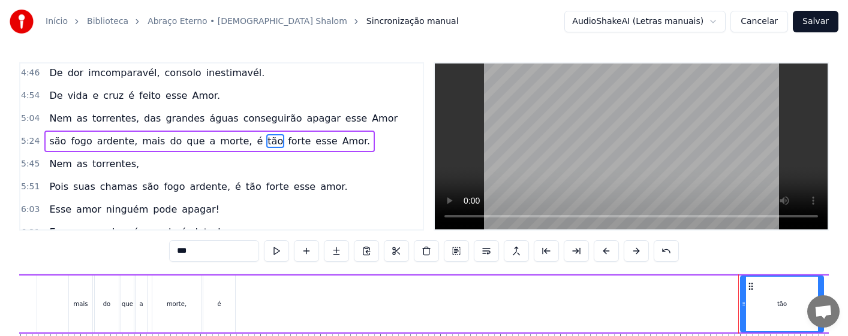
drag, startPoint x: 667, startPoint y: 314, endPoint x: 748, endPoint y: 315, distance: 81.0
click at [746, 315] on div at bounding box center [743, 304] width 5 height 55
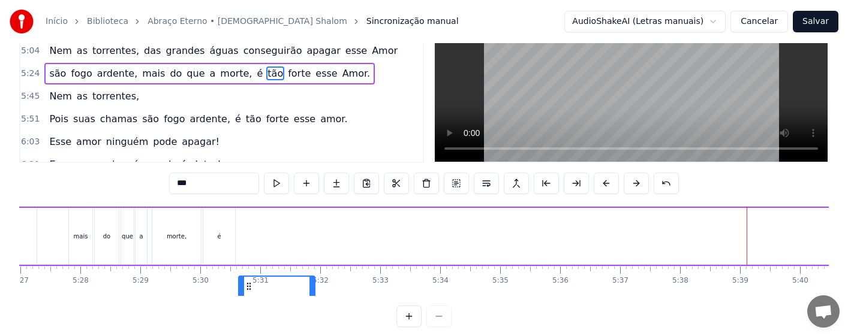
drag, startPoint x: 759, startPoint y: 289, endPoint x: 250, endPoint y: 291, distance: 508.6
click at [250, 291] on div "Amor tão grande, Amor tão forte, Amor suave, Amor sem fim. Que a própria morte,…" at bounding box center [424, 251] width 810 height 90
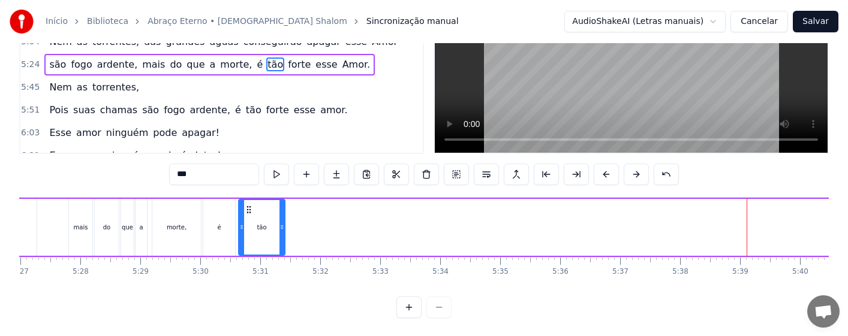
drag, startPoint x: 312, startPoint y: 230, endPoint x: 277, endPoint y: 231, distance: 34.8
click at [280, 231] on icon at bounding box center [282, 228] width 5 height 10
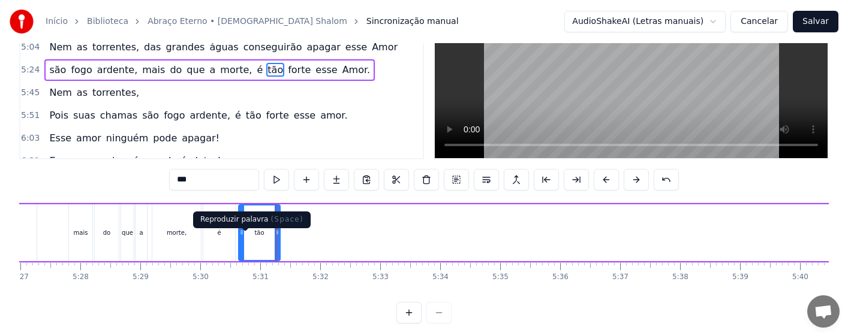
scroll to position [0, 0]
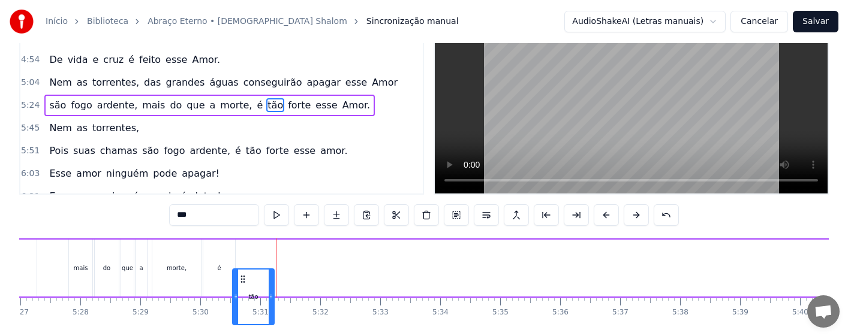
drag, startPoint x: 247, startPoint y: 282, endPoint x: 241, endPoint y: 285, distance: 6.7
click at [241, 284] on icon at bounding box center [243, 280] width 10 height 10
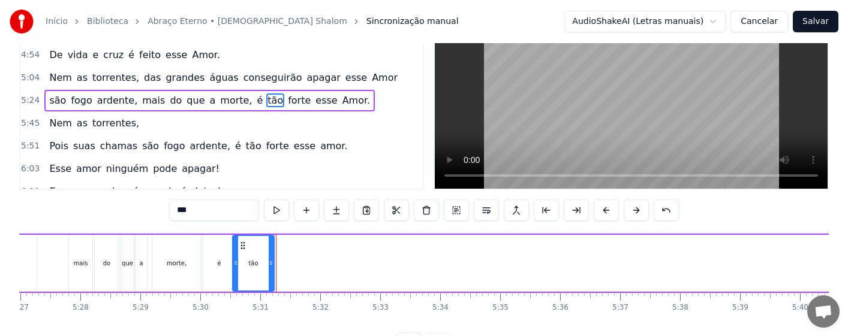
click at [61, 266] on div "são fogo ardente, mais do que a morte, é tão forte esse Amor." at bounding box center [498, 263] width 1286 height 59
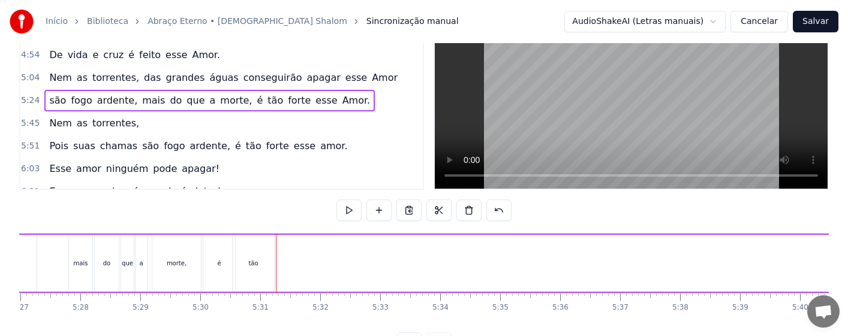
scroll to position [0, 19594]
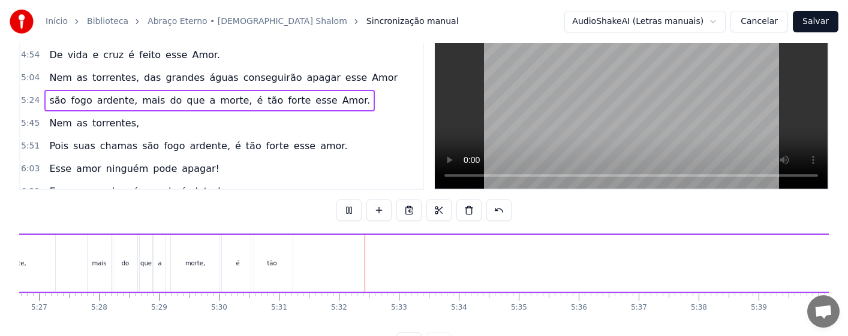
click at [497, 256] on div "são fogo ardente, mais do que a morte, é tão forte esse Amor." at bounding box center [516, 263] width 1286 height 59
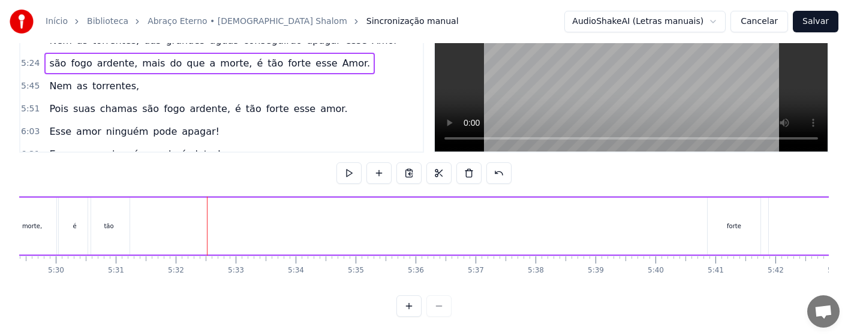
scroll to position [0, 19797]
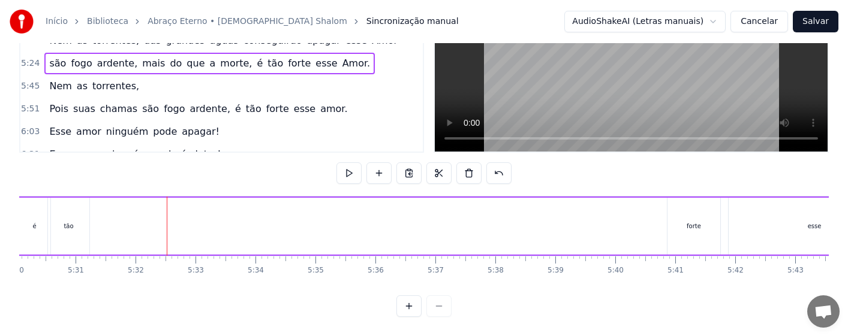
click at [702, 214] on div "forte" at bounding box center [694, 226] width 53 height 57
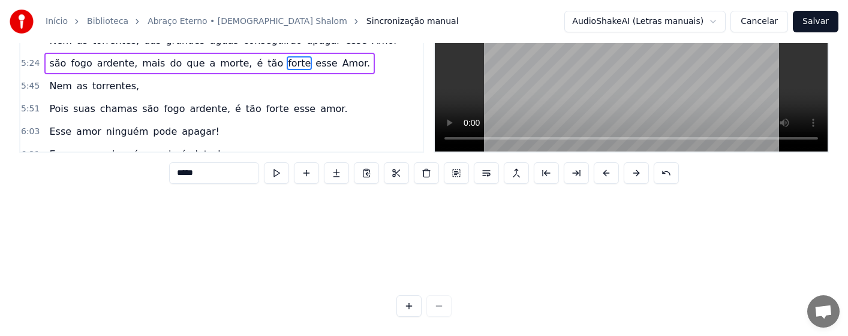
scroll to position [337, 19648]
drag, startPoint x: 677, startPoint y: 288, endPoint x: 276, endPoint y: 293, distance: 400.7
click at [276, 293] on div "0:16 Amor tão grande, Amor tão forte, Amor suave, Amor sem fim. 0:31 Que a próp…" at bounding box center [424, 150] width 810 height 333
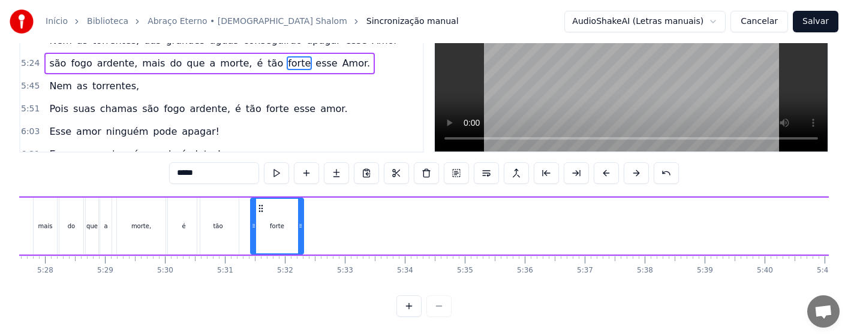
drag, startPoint x: 277, startPoint y: 201, endPoint x: 261, endPoint y: 203, distance: 16.3
click at [261, 204] on icon at bounding box center [261, 209] width 10 height 10
drag, startPoint x: 301, startPoint y: 221, endPoint x: 286, endPoint y: 224, distance: 14.6
click at [286, 224] on div at bounding box center [286, 226] width 5 height 55
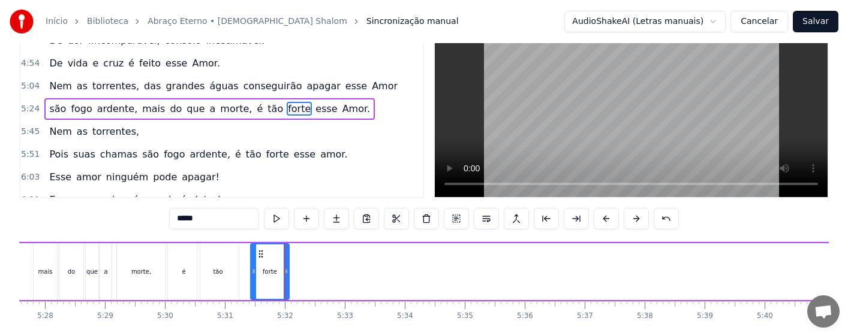
scroll to position [0, 0]
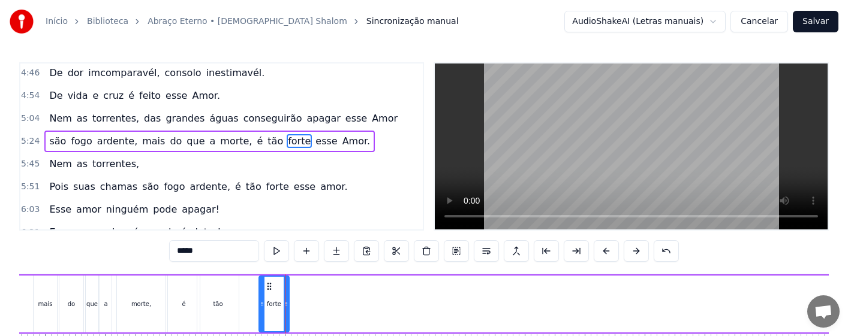
drag, startPoint x: 253, startPoint y: 310, endPoint x: 262, endPoint y: 308, distance: 8.7
click at [262, 308] on div at bounding box center [262, 304] width 5 height 55
click at [52, 299] on div "mais" at bounding box center [45, 304] width 23 height 57
type input "****"
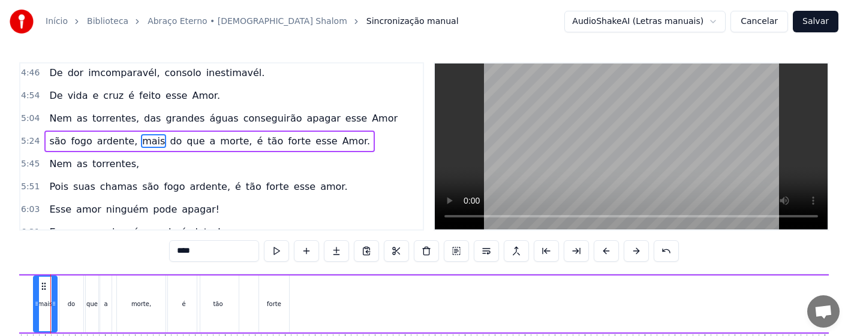
scroll to position [0, 19619]
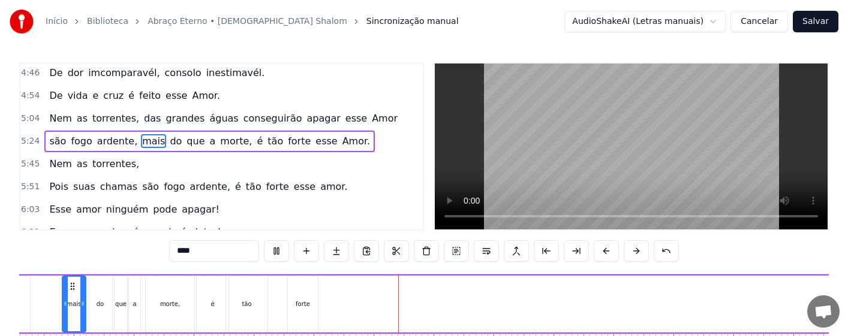
click at [538, 312] on div "são fogo ardente, mais do que a morte, é tão forte esse Amor." at bounding box center [491, 304] width 1286 height 59
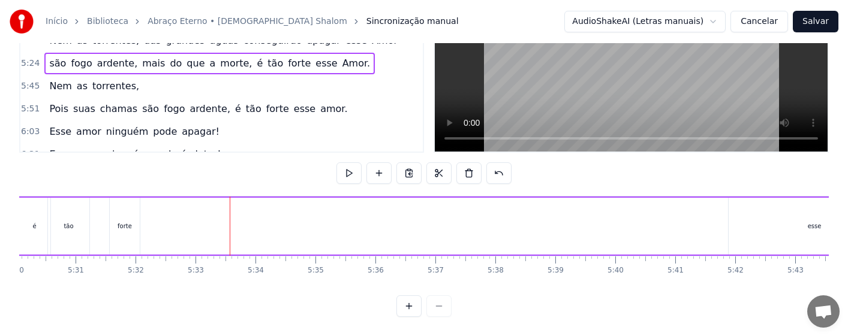
scroll to position [0, 19876]
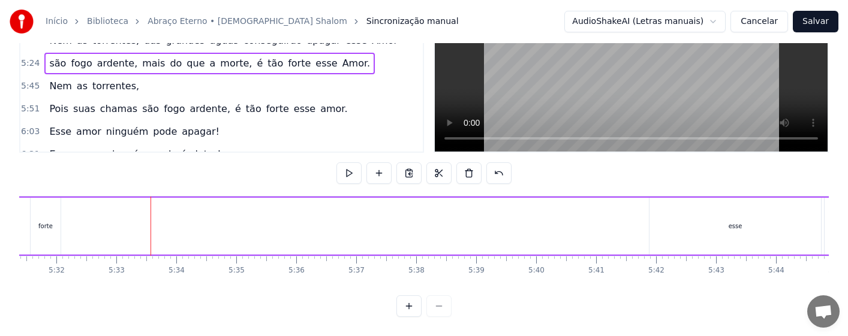
click at [728, 222] on div "esse" at bounding box center [736, 226] width 172 height 57
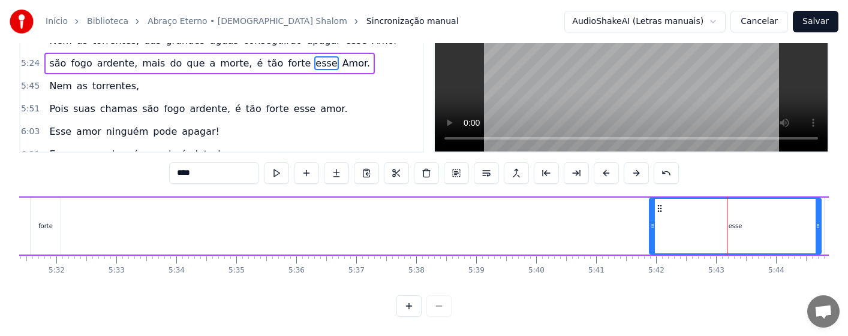
scroll to position [0, 0]
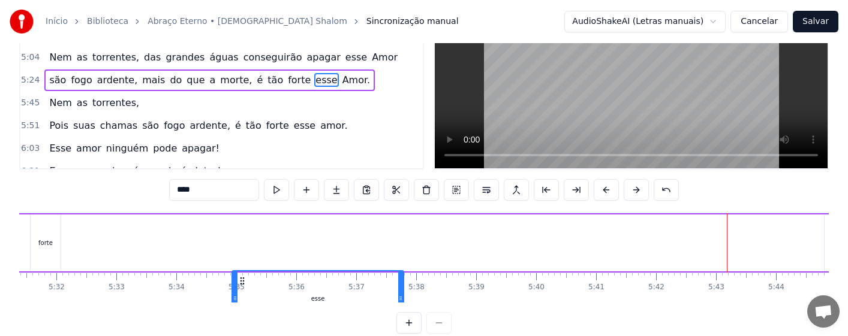
drag, startPoint x: 662, startPoint y: 287, endPoint x: 244, endPoint y: 291, distance: 417.5
click at [244, 291] on div "Amor tão grande, Amor tão forte, Amor suave, Amor sem fim. Que a própria morte,…" at bounding box center [424, 258] width 810 height 90
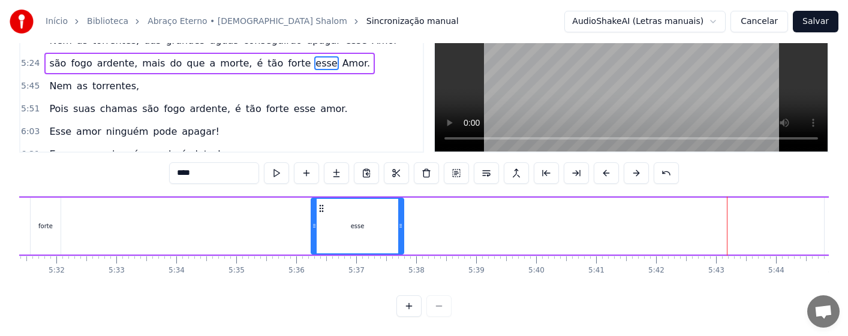
drag, startPoint x: 233, startPoint y: 228, endPoint x: 312, endPoint y: 233, distance: 79.3
click at [312, 233] on div at bounding box center [314, 226] width 5 height 55
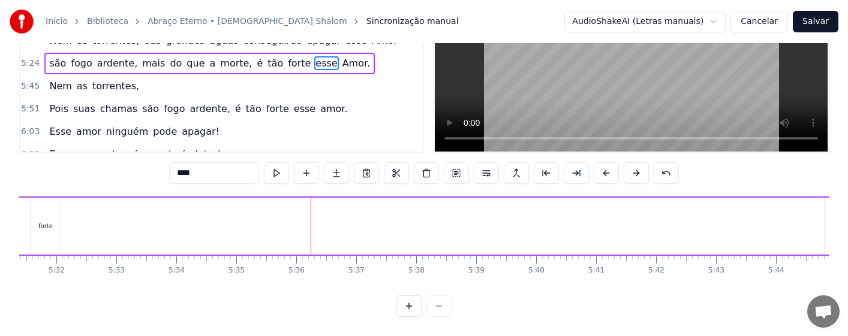
scroll to position [76, 19843]
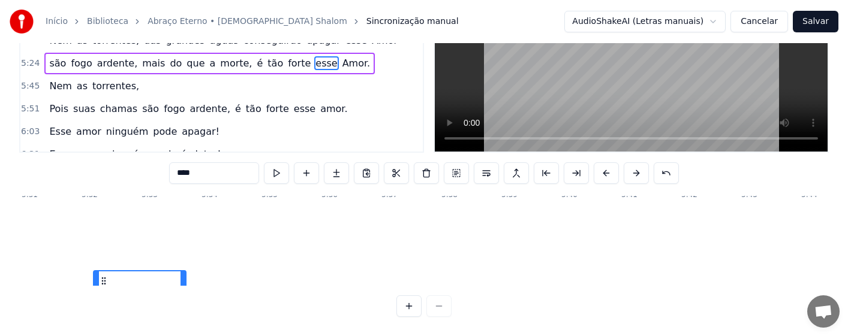
drag, startPoint x: 323, startPoint y: 286, endPoint x: 97, endPoint y: 292, distance: 226.2
click at [97, 292] on div "0:16 Amor tão grande, Amor tão forte, Amor suave, Amor sem fim. 0:31 Que a próp…" at bounding box center [424, 150] width 810 height 333
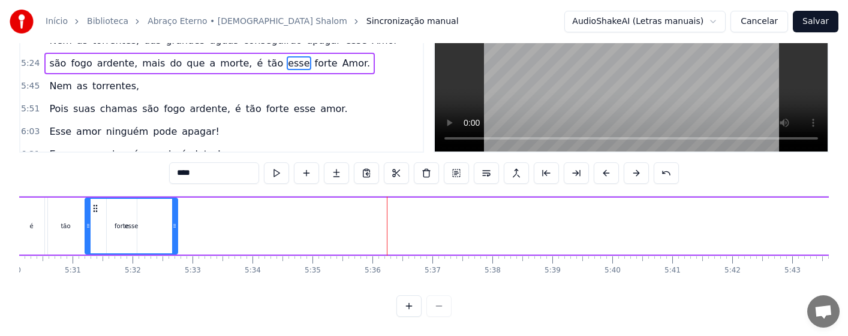
scroll to position [0, 19800]
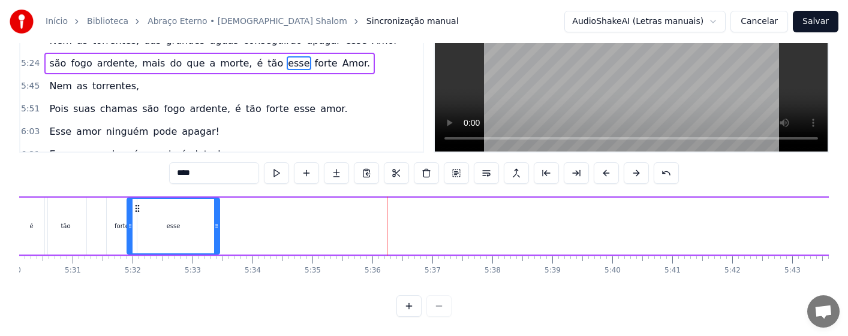
drag, startPoint x: 96, startPoint y: 198, endPoint x: 138, endPoint y: 197, distance: 42.0
drag, startPoint x: 131, startPoint y: 223, endPoint x: 158, endPoint y: 221, distance: 27.1
click at [158, 221] on div at bounding box center [157, 226] width 5 height 55
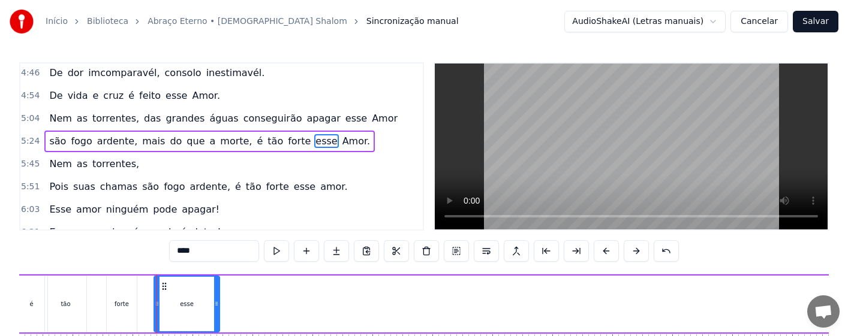
scroll to position [60, 0]
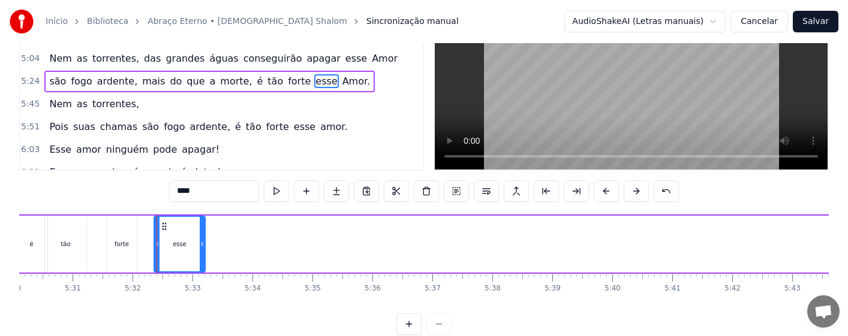
drag, startPoint x: 217, startPoint y: 256, endPoint x: 203, endPoint y: 259, distance: 14.6
click at [203, 259] on div at bounding box center [202, 244] width 5 height 55
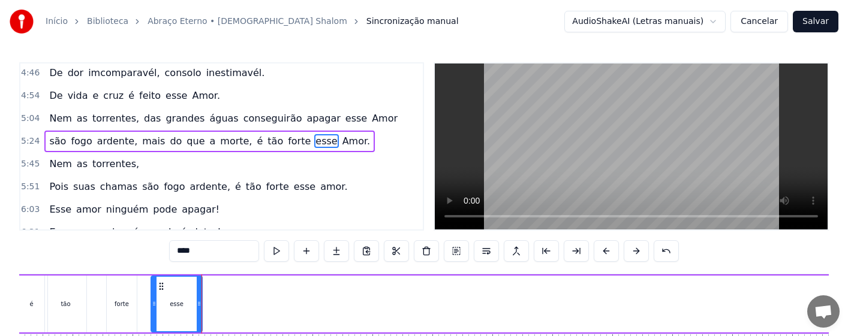
scroll to position [0, 0]
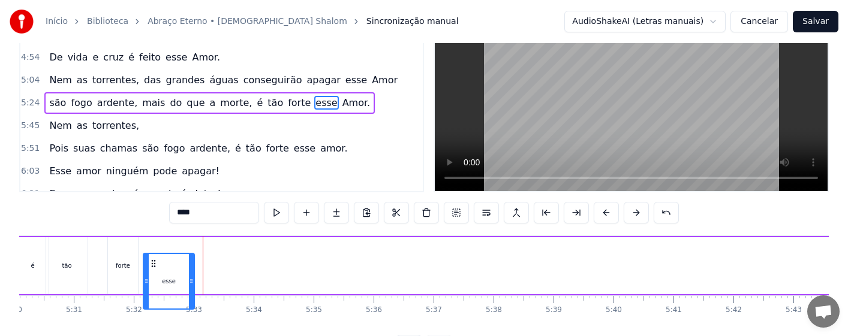
drag, startPoint x: 158, startPoint y: 285, endPoint x: 151, endPoint y: 287, distance: 7.4
click at [151, 269] on icon at bounding box center [154, 264] width 10 height 10
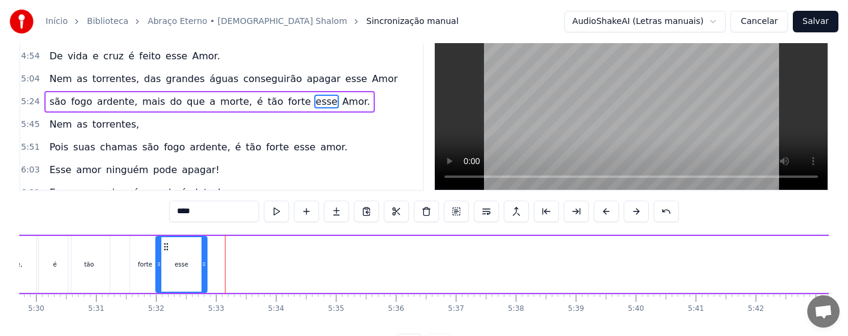
click at [161, 248] on icon at bounding box center [166, 247] width 10 height 10
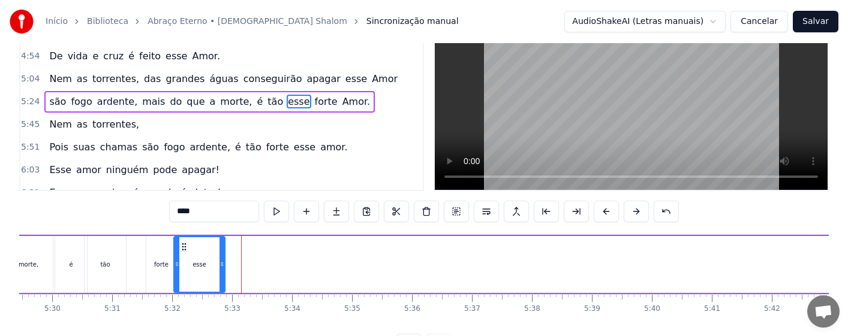
drag, startPoint x: 155, startPoint y: 248, endPoint x: 184, endPoint y: 248, distance: 28.8
click at [163, 271] on div "forte" at bounding box center [161, 264] width 30 height 57
type input "*****"
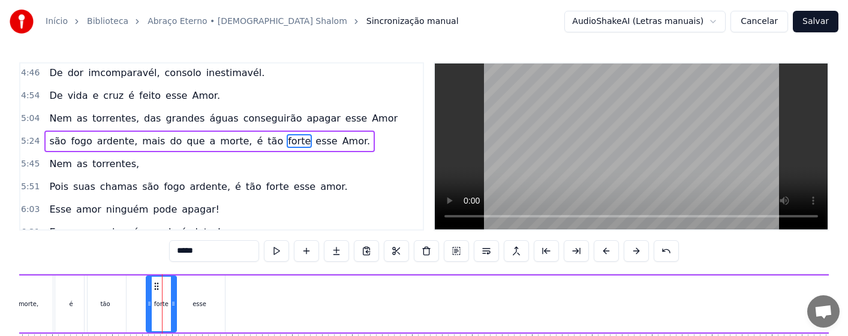
click at [167, 306] on div "forte" at bounding box center [161, 304] width 14 height 9
click at [170, 312] on div at bounding box center [170, 304] width 5 height 55
click at [135, 307] on div "são fogo ardente, mais do que a morte, é tão forte esse Amor." at bounding box center [350, 304] width 1286 height 59
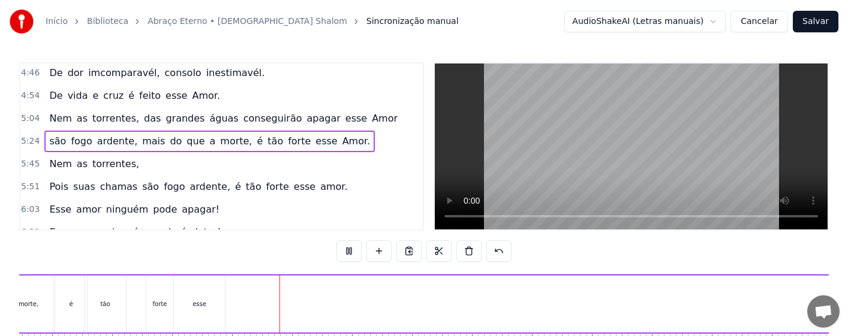
click at [204, 302] on div "esse" at bounding box center [200, 304] width 14 height 9
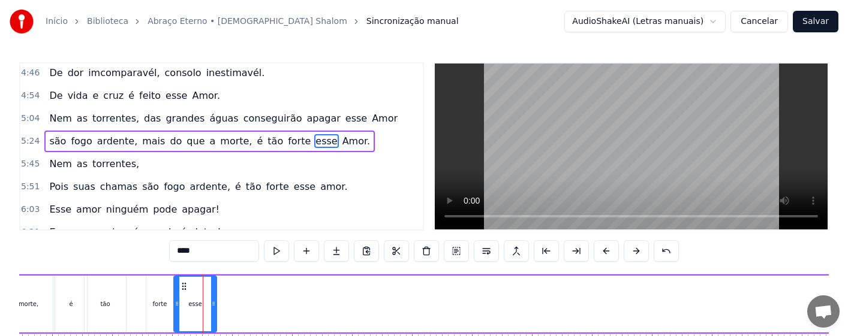
drag, startPoint x: 223, startPoint y: 309, endPoint x: 214, endPoint y: 311, distance: 8.5
click at [214, 311] on div at bounding box center [213, 304] width 5 height 55
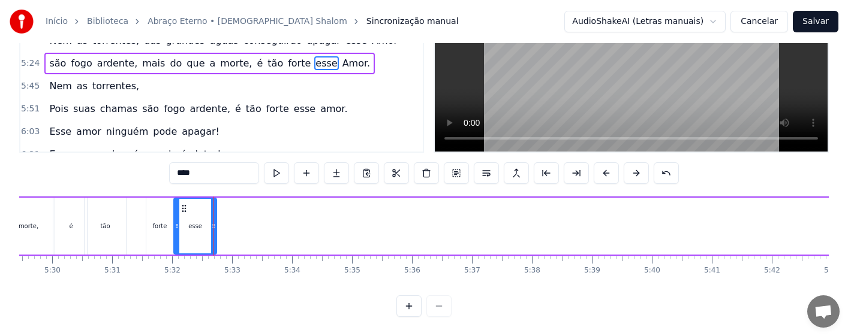
scroll to position [0, 20095]
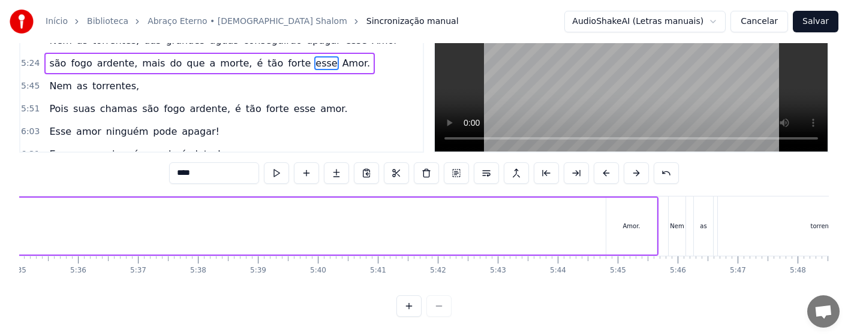
click at [634, 222] on div "Amor." at bounding box center [631, 226] width 17 height 9
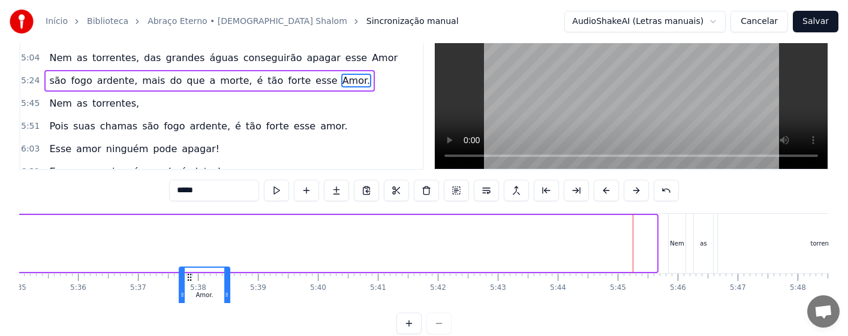
scroll to position [88, 0]
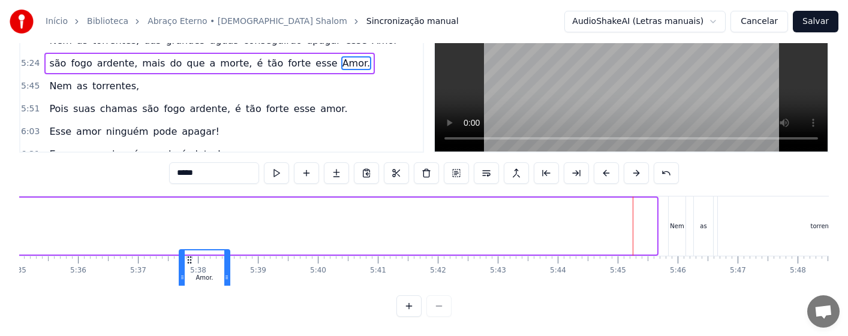
drag, startPoint x: 617, startPoint y: 284, endPoint x: 190, endPoint y: 303, distance: 428.1
click at [190, 303] on div "0:16 Amor tão grande, Amor tão forte, Amor suave, Amor sem fim. 0:31 Que a próp…" at bounding box center [424, 150] width 810 height 333
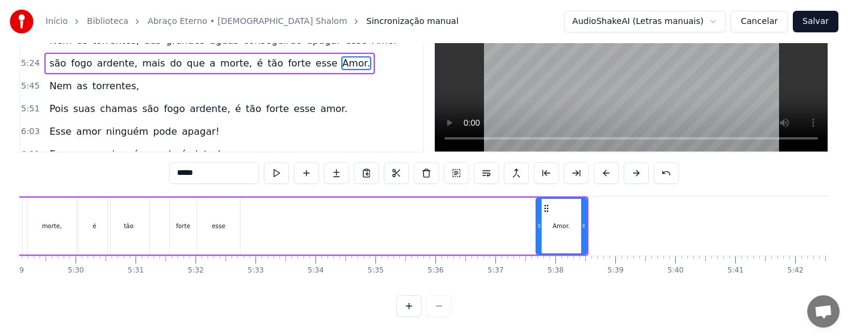
scroll to position [0, 19698]
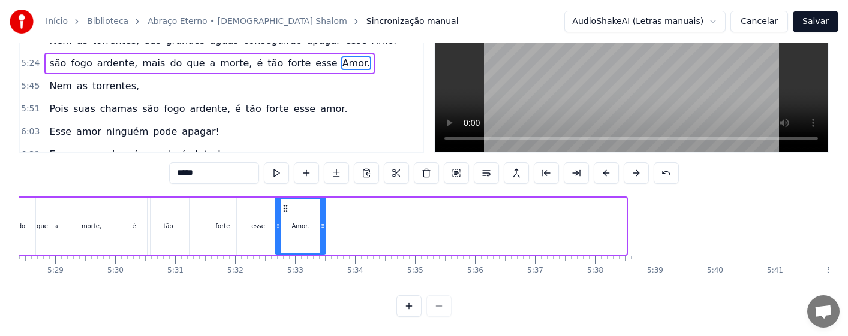
drag, startPoint x: 587, startPoint y: 194, endPoint x: 286, endPoint y: 215, distance: 301.8
click at [286, 215] on div "Amor." at bounding box center [300, 226] width 49 height 55
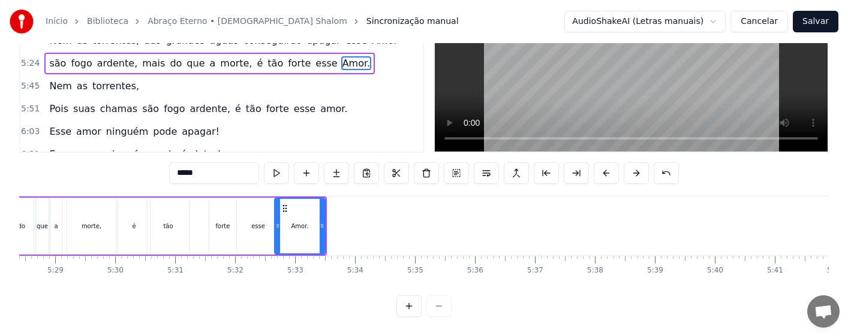
click at [226, 222] on div "forte" at bounding box center [223, 226] width 14 height 9
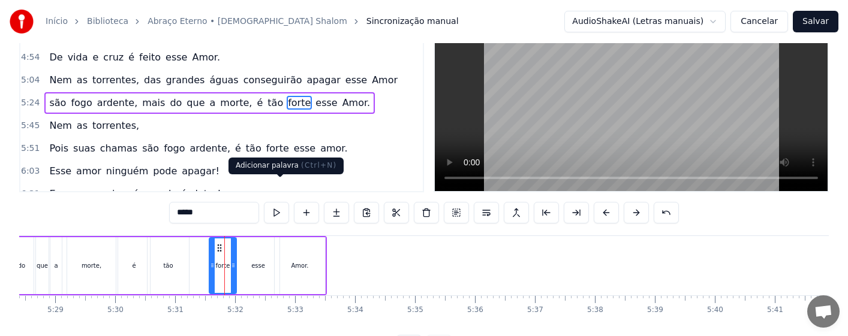
scroll to position [60, 0]
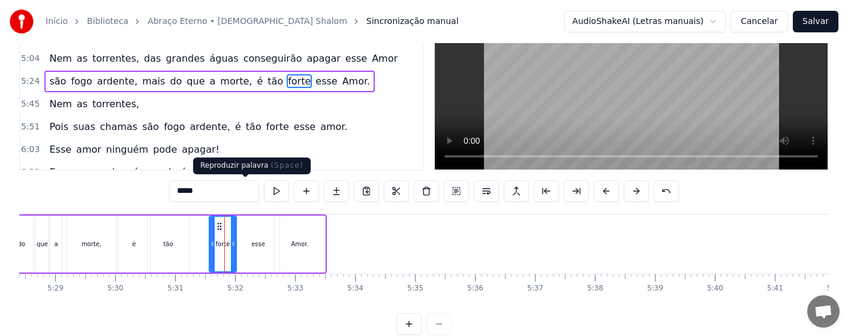
click at [264, 193] on button at bounding box center [276, 192] width 25 height 22
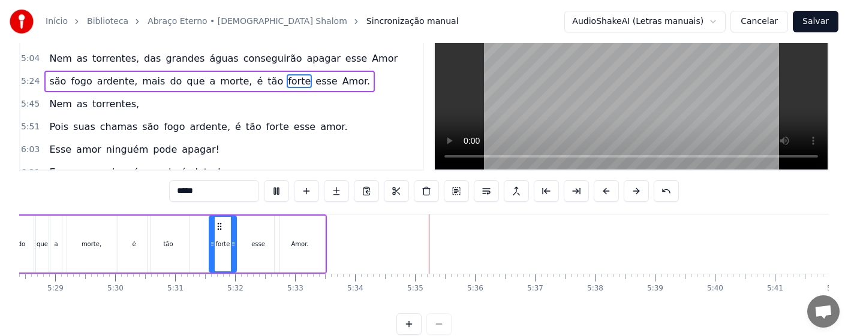
click at [317, 248] on div "Amor." at bounding box center [300, 244] width 50 height 57
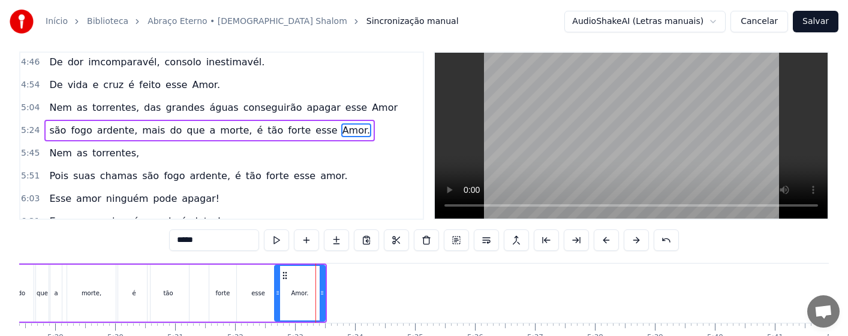
scroll to position [0, 0]
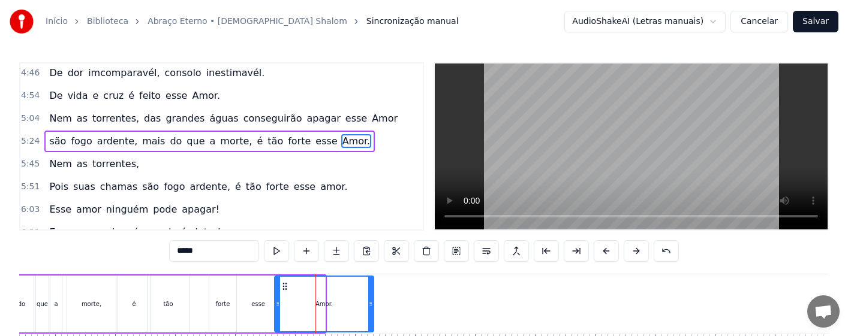
drag, startPoint x: 324, startPoint y: 307, endPoint x: 372, endPoint y: 308, distance: 48.6
click at [372, 308] on icon at bounding box center [370, 304] width 5 height 10
click at [171, 310] on div "tão" at bounding box center [168, 304] width 41 height 57
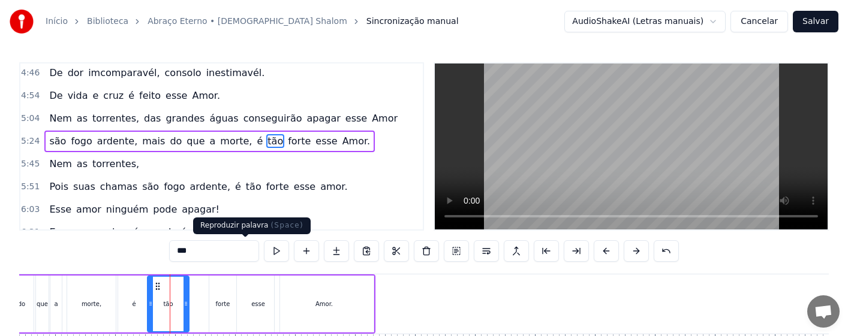
click at [264, 250] on button at bounding box center [276, 252] width 25 height 22
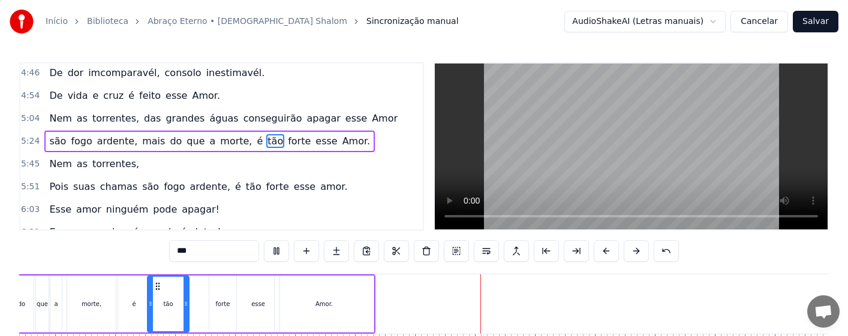
click at [363, 310] on div "Amor." at bounding box center [324, 304] width 99 height 57
type input "*****"
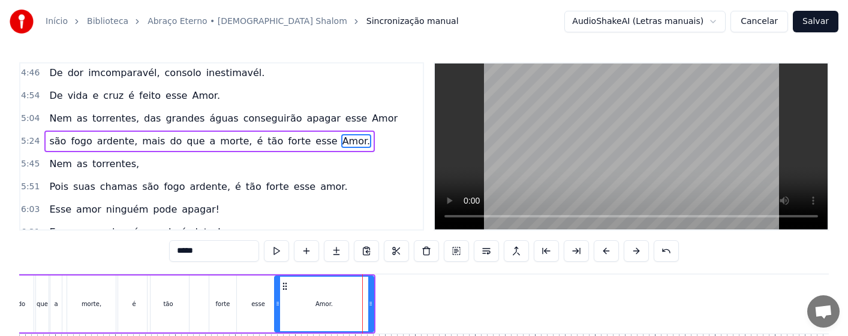
scroll to position [60, 0]
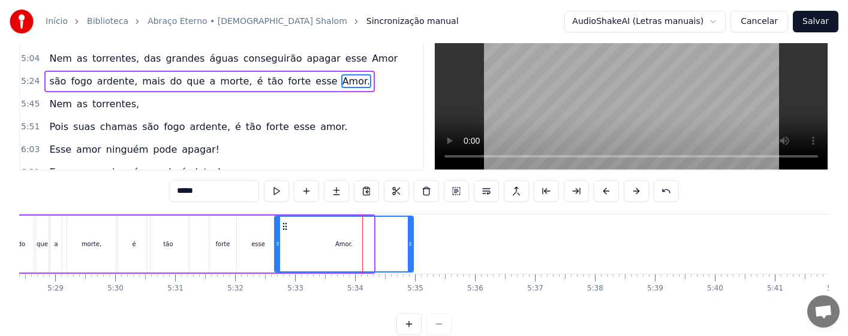
drag, startPoint x: 368, startPoint y: 251, endPoint x: 408, endPoint y: 251, distance: 39.6
click at [408, 251] on div at bounding box center [410, 244] width 5 height 55
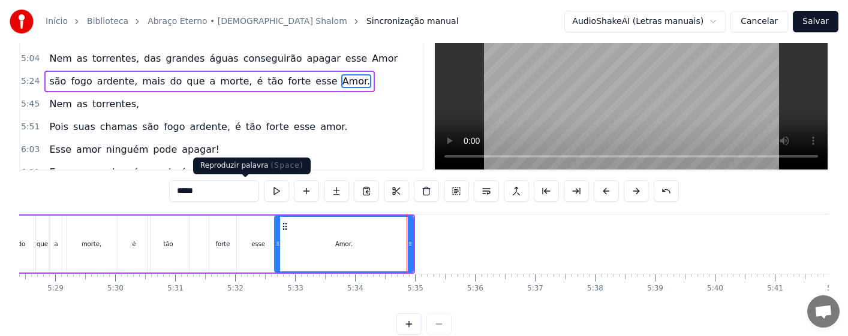
click at [264, 193] on button at bounding box center [276, 192] width 25 height 22
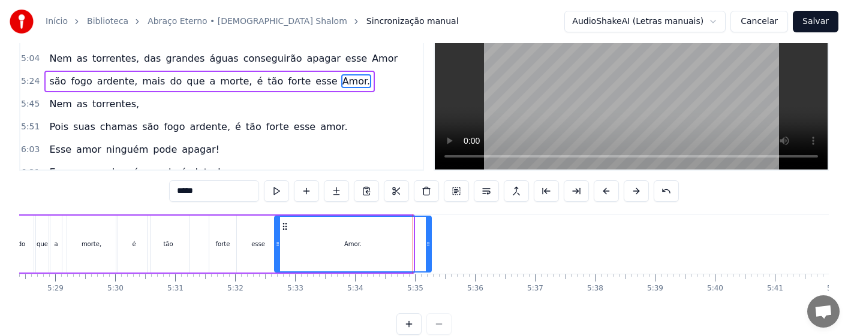
drag, startPoint x: 410, startPoint y: 248, endPoint x: 428, endPoint y: 251, distance: 18.2
click at [428, 251] on div at bounding box center [428, 244] width 5 height 55
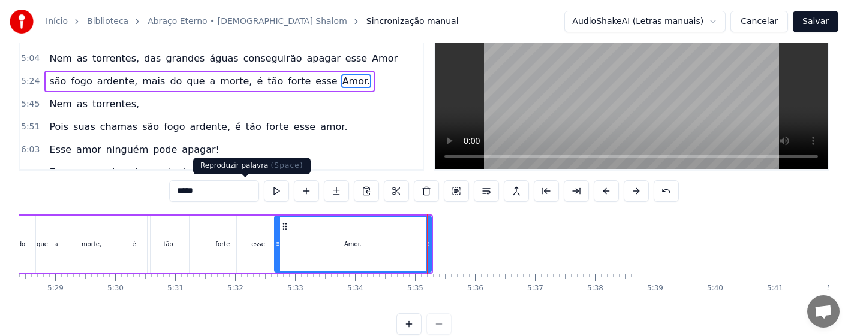
click at [264, 190] on button at bounding box center [276, 192] width 25 height 22
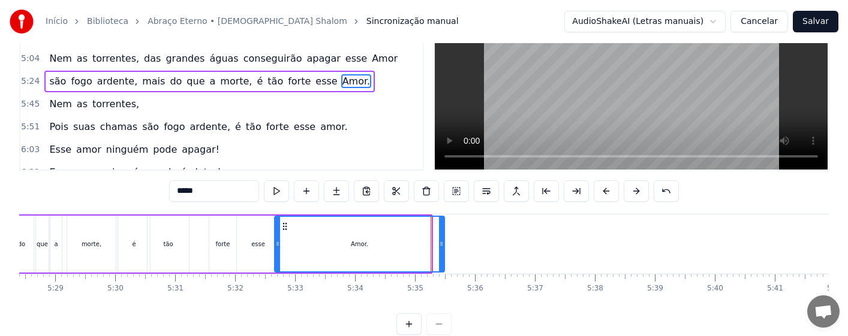
drag, startPoint x: 430, startPoint y: 253, endPoint x: 443, endPoint y: 257, distance: 13.8
click at [443, 257] on div at bounding box center [441, 244] width 5 height 55
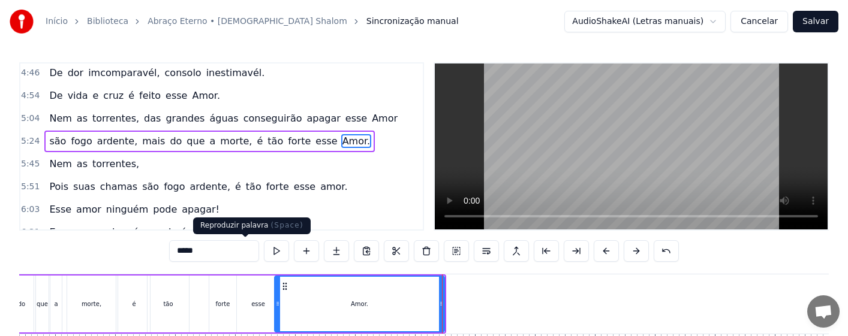
click at [264, 253] on button at bounding box center [276, 252] width 25 height 22
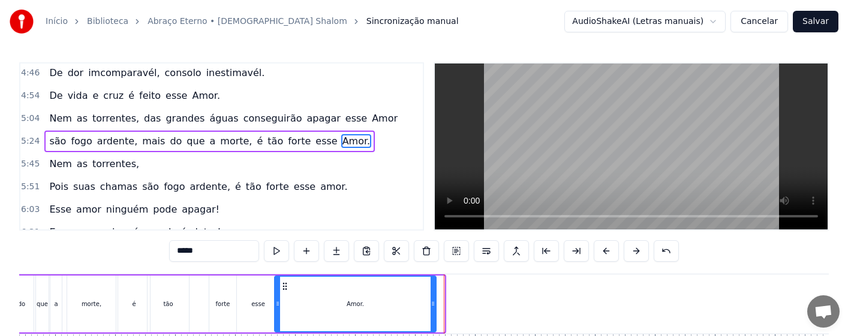
drag, startPoint x: 442, startPoint y: 308, endPoint x: 434, endPoint y: 311, distance: 8.9
click at [434, 311] on div at bounding box center [433, 304] width 5 height 55
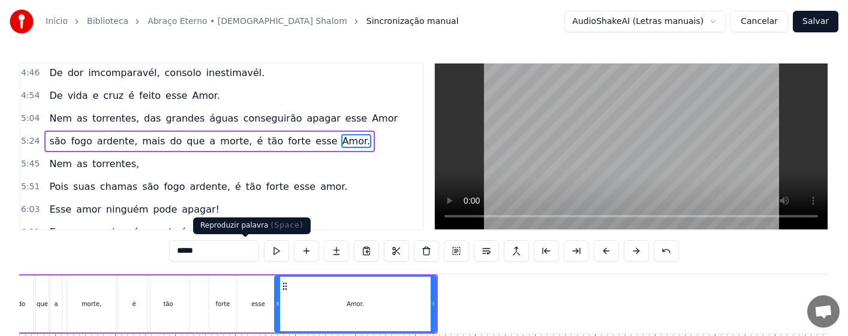
click at [264, 253] on button at bounding box center [276, 252] width 25 height 22
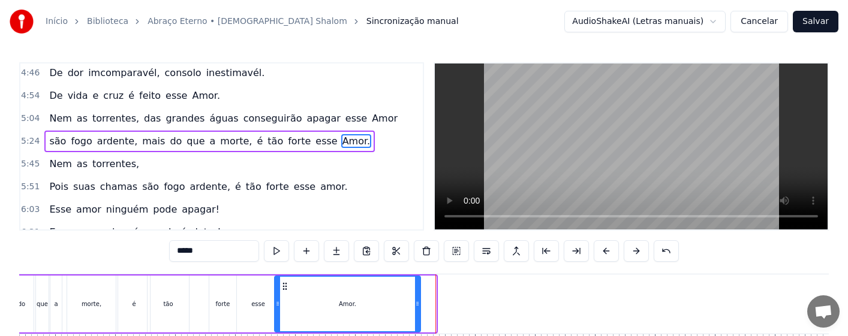
drag, startPoint x: 434, startPoint y: 310, endPoint x: 419, endPoint y: 315, distance: 16.3
click at [419, 315] on div at bounding box center [417, 304] width 5 height 55
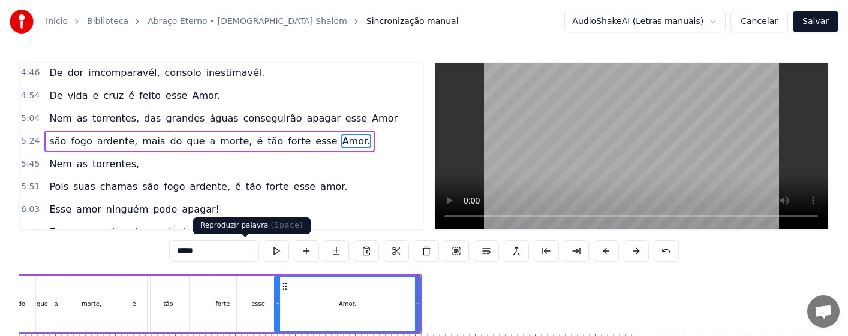
click at [264, 254] on button at bounding box center [276, 252] width 25 height 22
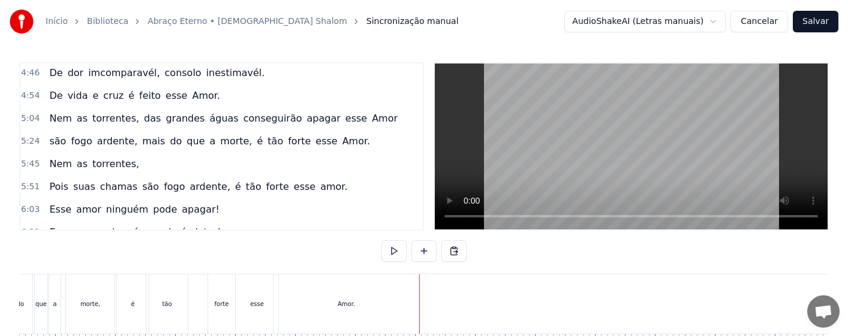
click at [347, 314] on div "Amor." at bounding box center [347, 304] width 146 height 59
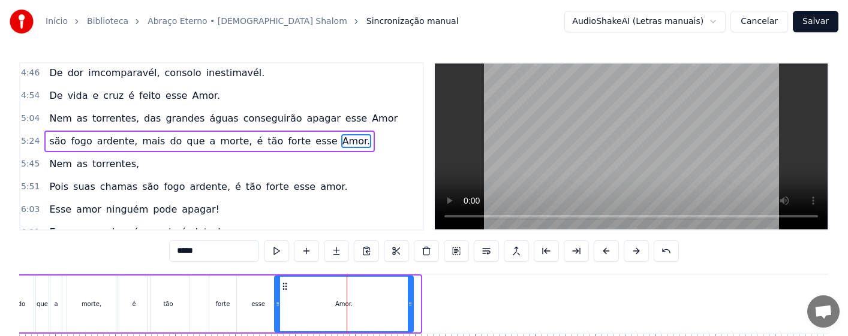
drag, startPoint x: 418, startPoint y: 311, endPoint x: 411, endPoint y: 314, distance: 7.6
click at [411, 314] on div at bounding box center [410, 304] width 5 height 55
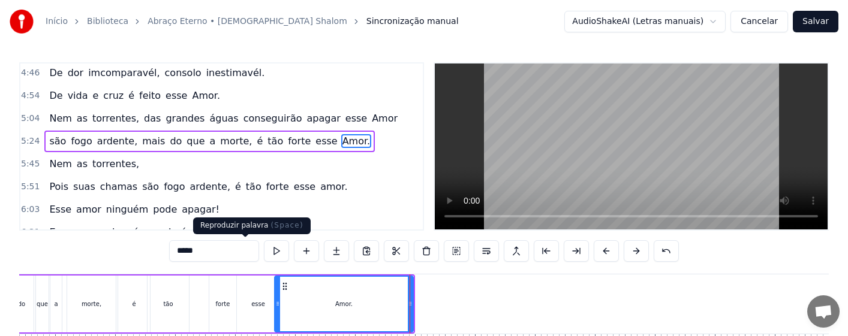
click at [264, 251] on button at bounding box center [276, 252] width 25 height 22
click at [256, 305] on div "esse" at bounding box center [258, 304] width 14 height 9
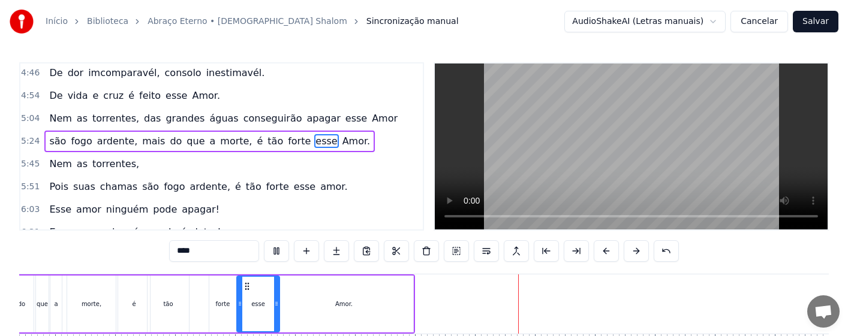
click at [407, 304] on div "Amor." at bounding box center [344, 304] width 139 height 57
type input "*****"
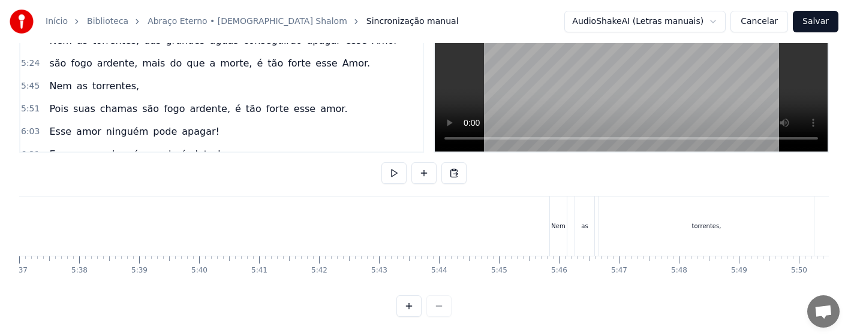
scroll to position [0, 20253]
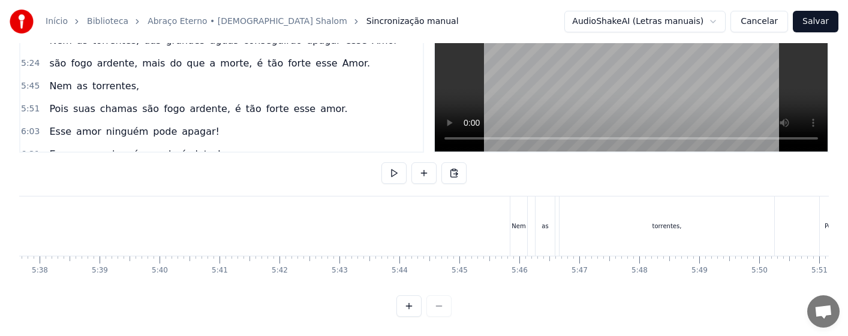
click at [518, 224] on div "Nem" at bounding box center [518, 226] width 17 height 59
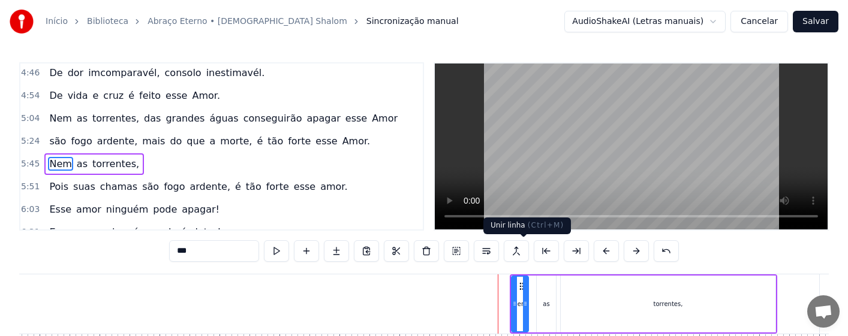
scroll to position [503, 0]
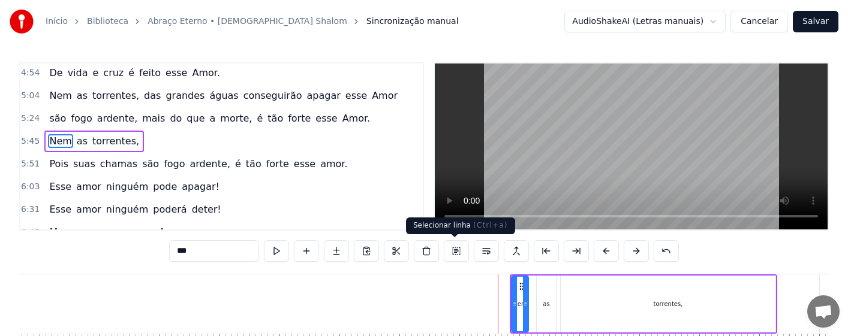
click at [457, 255] on button at bounding box center [456, 252] width 25 height 22
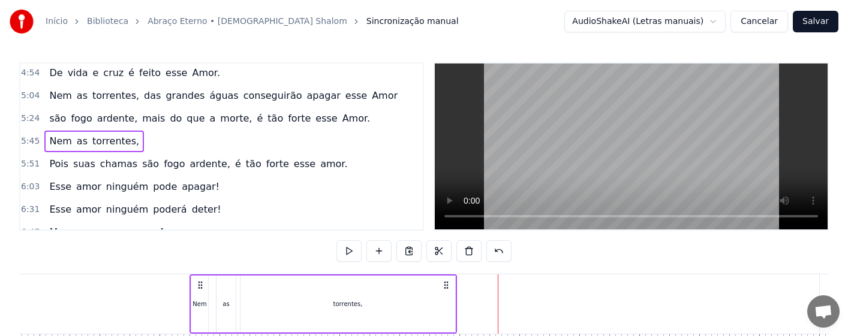
drag, startPoint x: 521, startPoint y: 287, endPoint x: 200, endPoint y: 287, distance: 320.3
click at [200, 287] on icon at bounding box center [201, 286] width 10 height 10
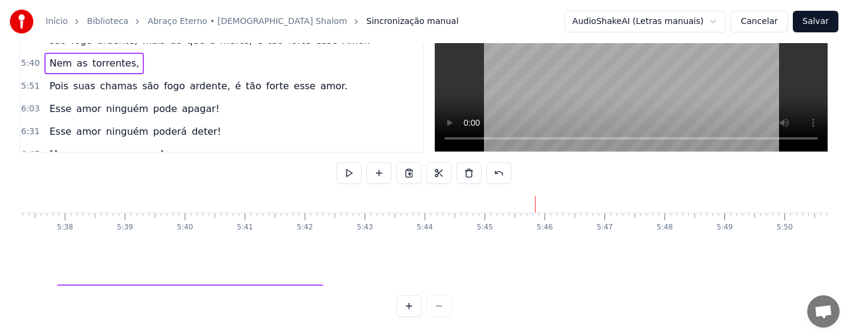
scroll to position [122, 20175]
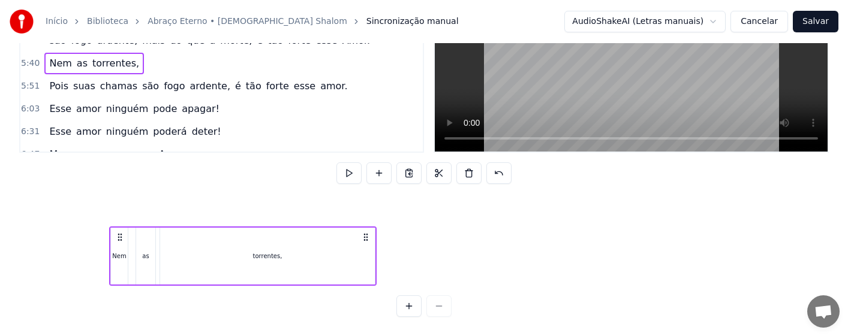
drag, startPoint x: 200, startPoint y: 283, endPoint x: 60, endPoint y: 292, distance: 140.6
click at [60, 292] on div "0:16 Amor tão grande, Amor tão forte, Amor suave, Amor sem fim. 0:31 Que a próp…" at bounding box center [424, 150] width 810 height 333
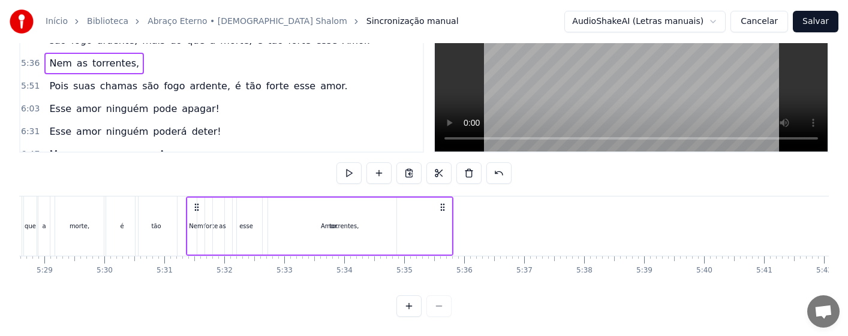
scroll to position [0, 19708]
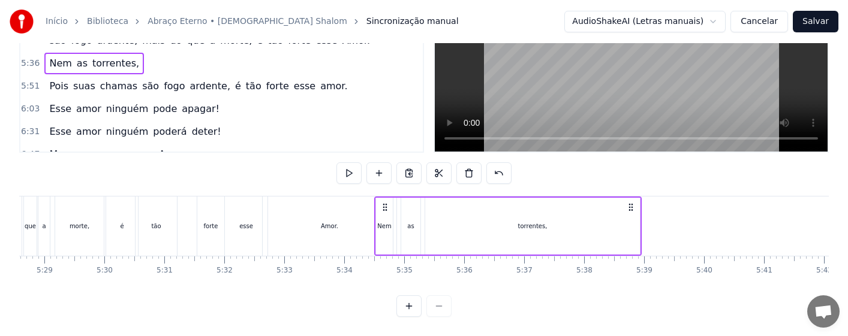
drag, startPoint x: 65, startPoint y: 200, endPoint x: 386, endPoint y: 208, distance: 320.4
click at [386, 208] on div "Nem as torrentes," at bounding box center [508, 226] width 268 height 59
drag, startPoint x: 387, startPoint y: 196, endPoint x: 415, endPoint y: 199, distance: 28.3
click at [415, 203] on icon at bounding box center [413, 208] width 10 height 10
click at [407, 203] on icon at bounding box center [407, 208] width 10 height 10
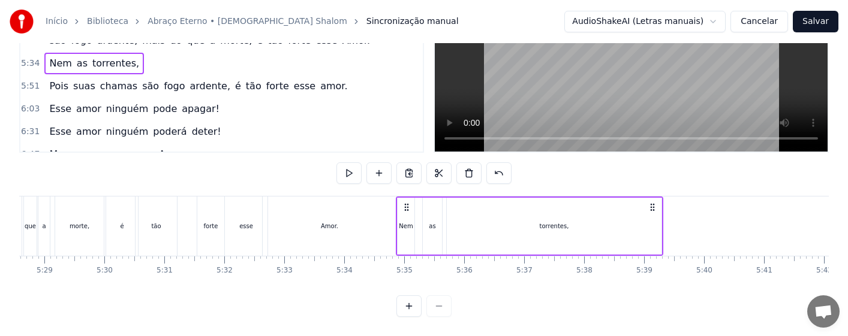
click at [247, 225] on div "esse" at bounding box center [246, 226] width 43 height 59
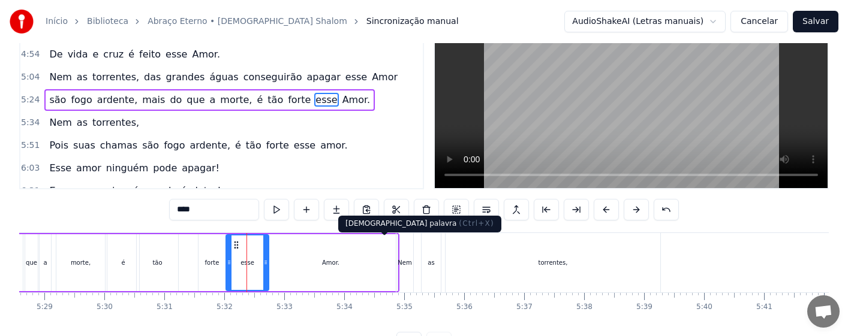
scroll to position [60, 0]
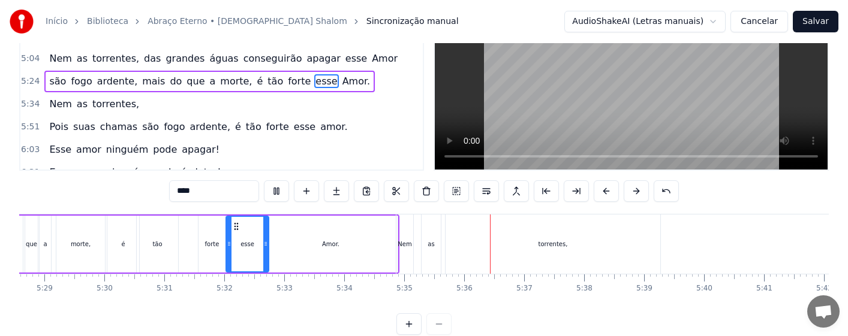
click at [501, 241] on div "torrentes," at bounding box center [553, 244] width 215 height 59
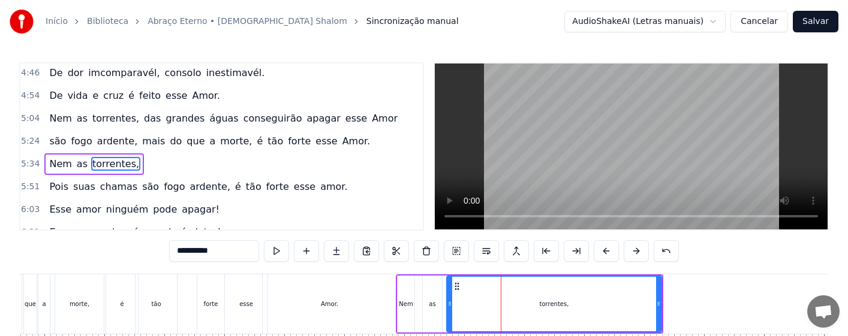
scroll to position [503, 0]
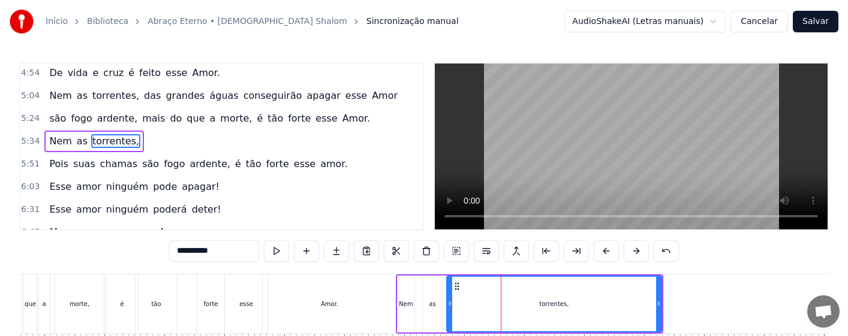
click at [403, 301] on div "Nem" at bounding box center [406, 304] width 14 height 9
type input "***"
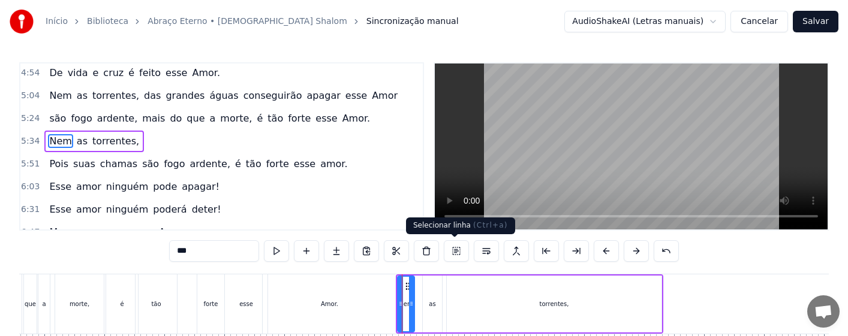
click at [452, 253] on button at bounding box center [456, 252] width 25 height 22
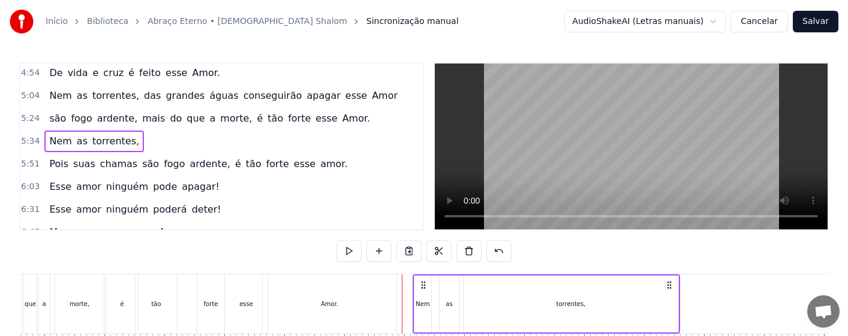
drag, startPoint x: 408, startPoint y: 286, endPoint x: 425, endPoint y: 286, distance: 16.8
click at [425, 286] on icon at bounding box center [424, 286] width 10 height 10
click at [341, 307] on div "Amor." at bounding box center [330, 304] width 134 height 59
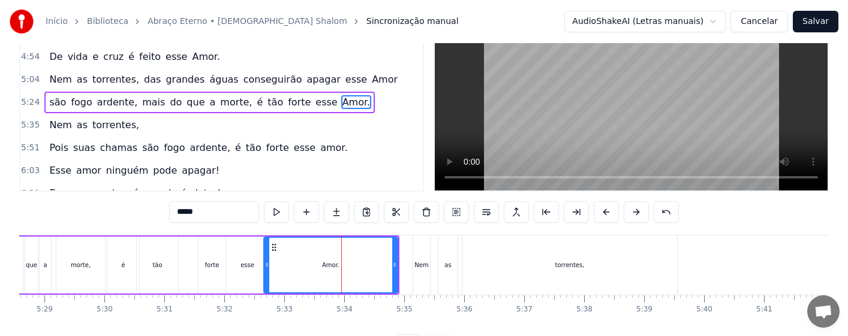
scroll to position [60, 0]
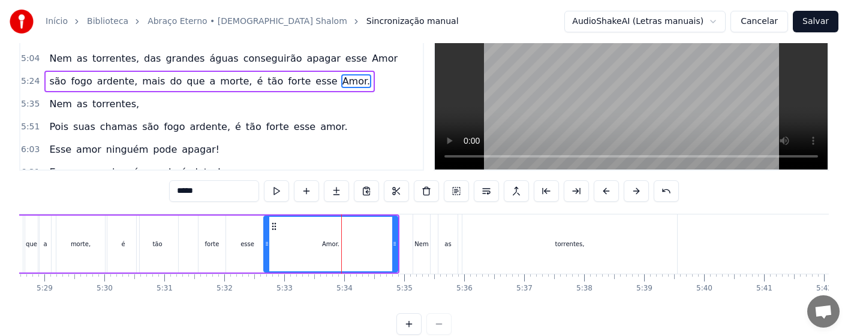
click at [281, 248] on div "Amor." at bounding box center [331, 244] width 133 height 55
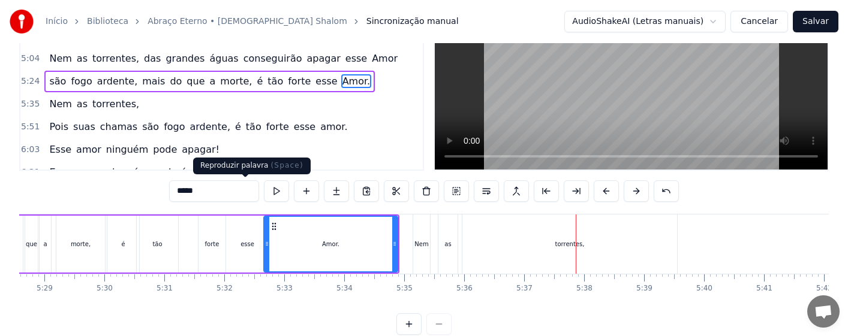
click at [264, 190] on button at bounding box center [276, 192] width 25 height 22
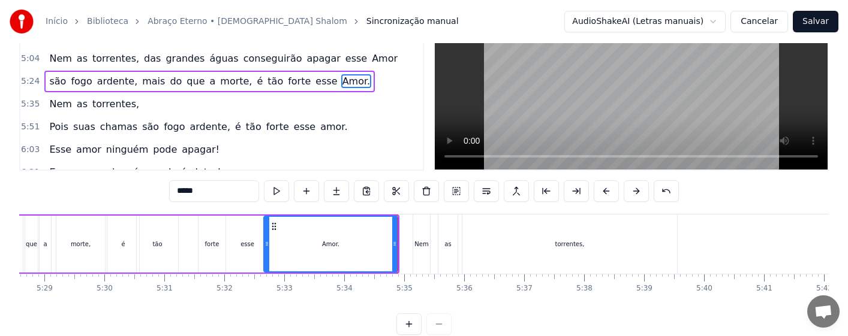
click at [240, 244] on div "esse" at bounding box center [247, 244] width 43 height 57
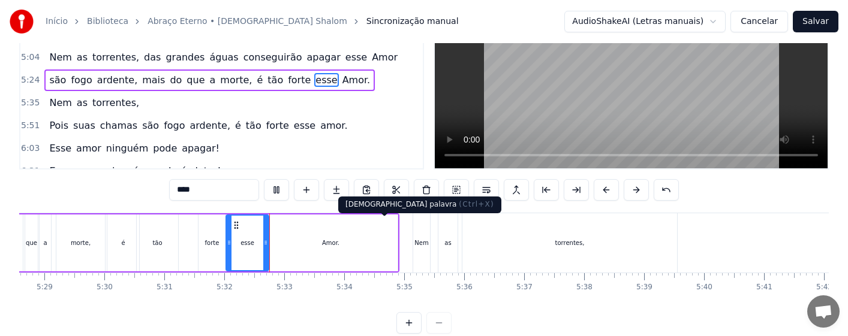
scroll to position [88, 0]
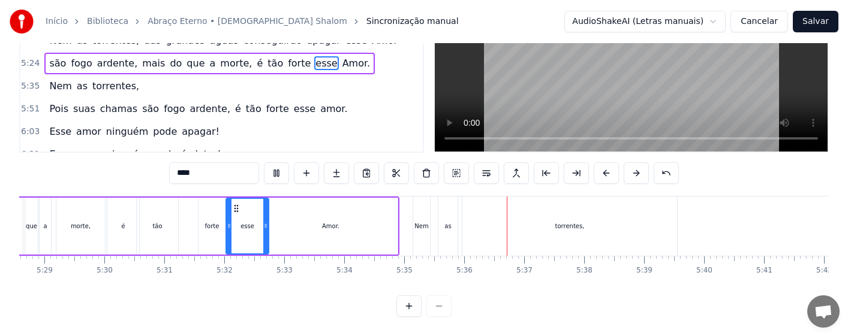
click at [427, 225] on div "Nem" at bounding box center [421, 226] width 17 height 59
type input "***"
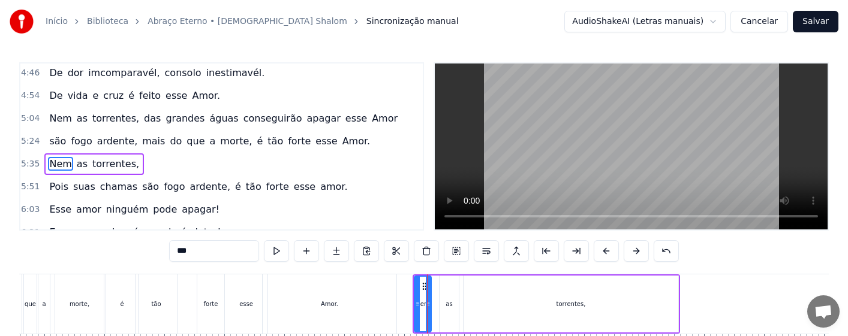
scroll to position [503, 0]
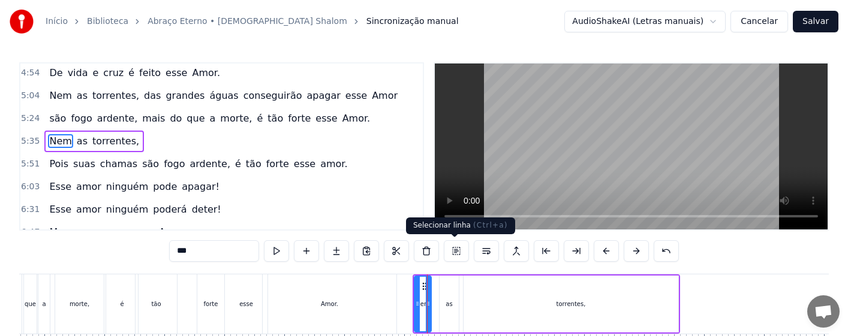
click at [454, 251] on button at bounding box center [456, 252] width 25 height 22
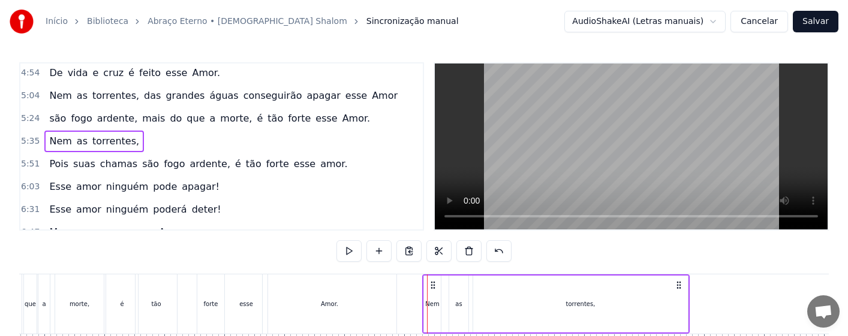
drag, startPoint x: 424, startPoint y: 286, endPoint x: 434, endPoint y: 285, distance: 9.6
click at [434, 285] on circle at bounding box center [434, 285] width 1 height 1
click at [248, 308] on div "esse" at bounding box center [246, 304] width 14 height 9
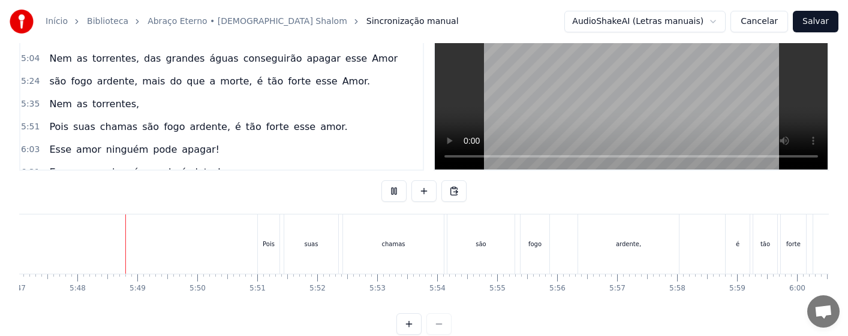
scroll to position [0, 20822]
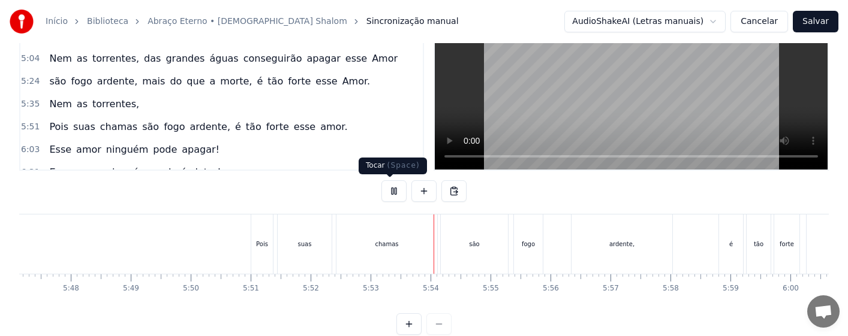
click at [389, 193] on button at bounding box center [393, 192] width 25 height 22
click at [257, 250] on div "Pois" at bounding box center [262, 244] width 22 height 59
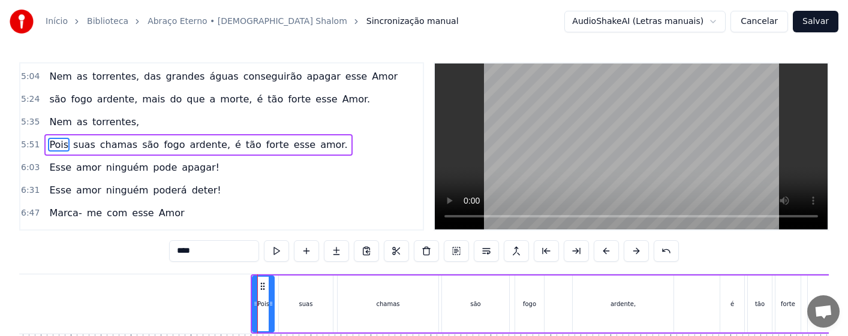
scroll to position [526, 0]
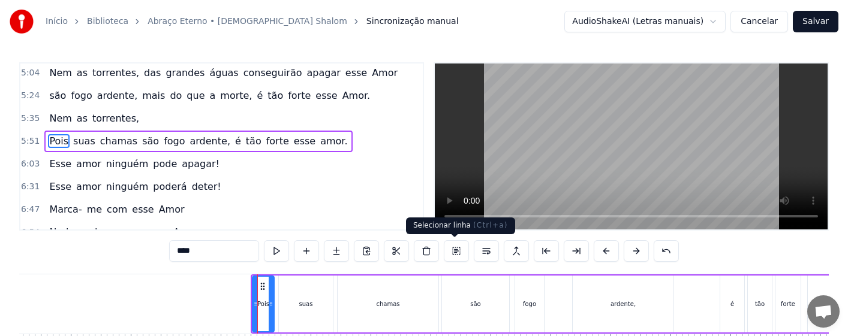
click at [452, 249] on button at bounding box center [456, 252] width 25 height 22
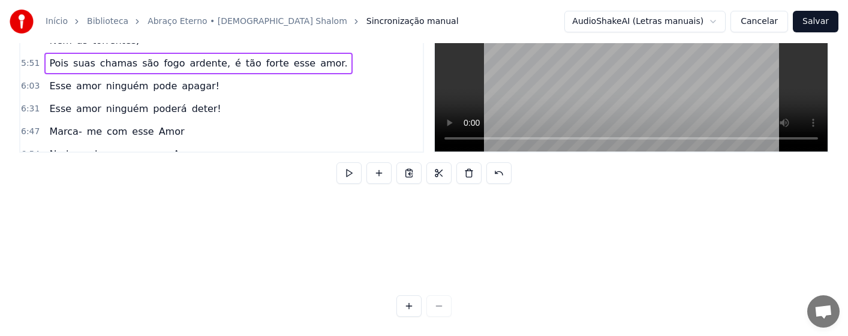
scroll to position [137, 20822]
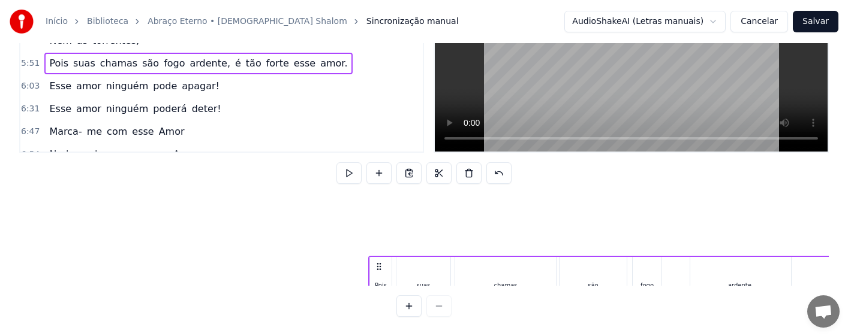
drag, startPoint x: 261, startPoint y: 287, endPoint x: 378, endPoint y: 290, distance: 117.6
click at [378, 290] on div "0:16 Amor tão grande, Amor tão forte, Amor suave, Amor sem fim. 0:31 Que a próp…" at bounding box center [424, 150] width 810 height 333
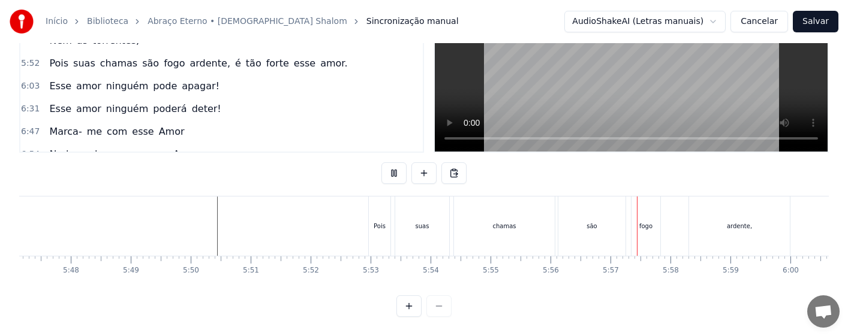
click at [591, 205] on div "são" at bounding box center [591, 226] width 67 height 59
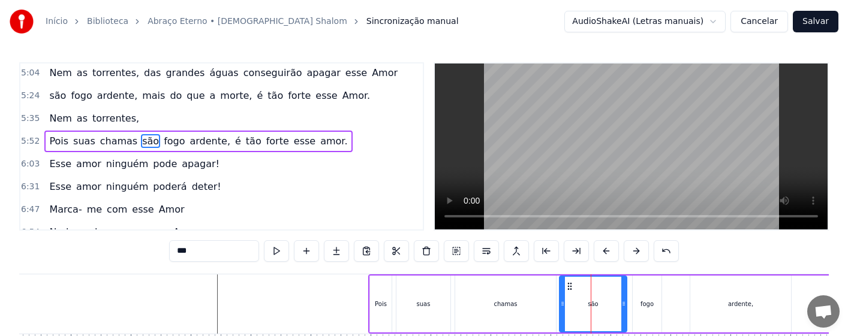
scroll to position [60, 0]
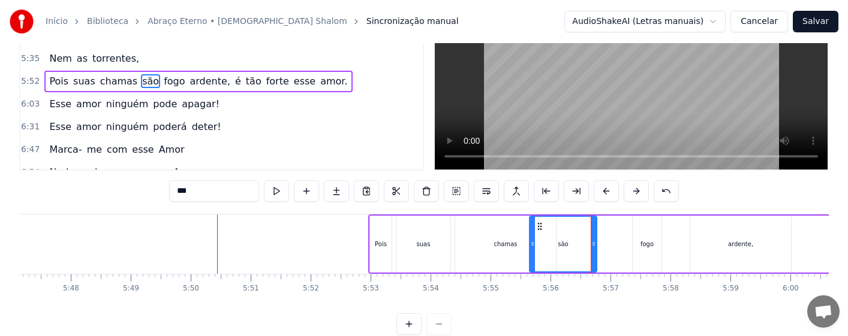
drag, startPoint x: 566, startPoint y: 227, endPoint x: 536, endPoint y: 235, distance: 31.1
click at [536, 235] on div "são" at bounding box center [563, 244] width 66 height 55
click at [513, 252] on div "chamas" at bounding box center [505, 244] width 101 height 57
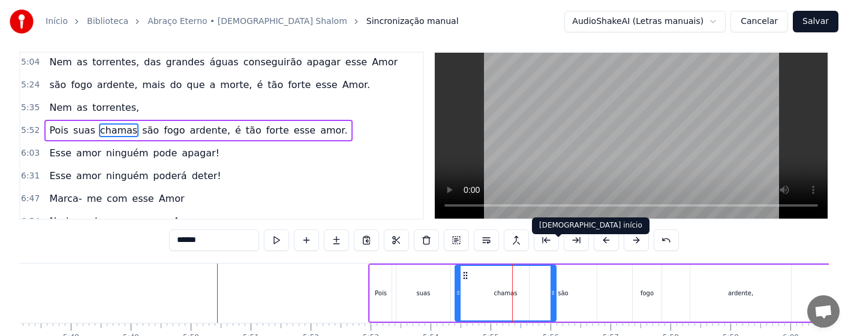
scroll to position [0, 0]
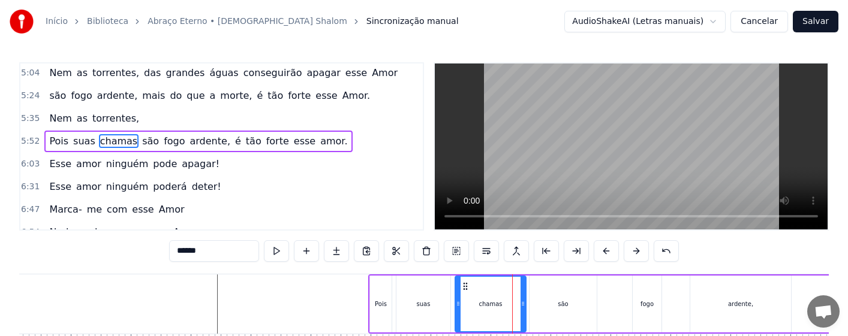
drag, startPoint x: 553, startPoint y: 315, endPoint x: 523, endPoint y: 321, distance: 30.7
click at [523, 321] on div at bounding box center [523, 304] width 5 height 55
click at [376, 305] on div "Pois" at bounding box center [381, 304] width 12 height 9
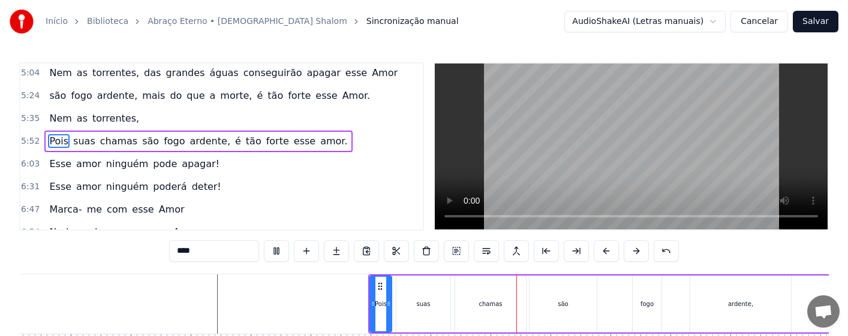
click at [419, 309] on div "suas" at bounding box center [423, 304] width 54 height 57
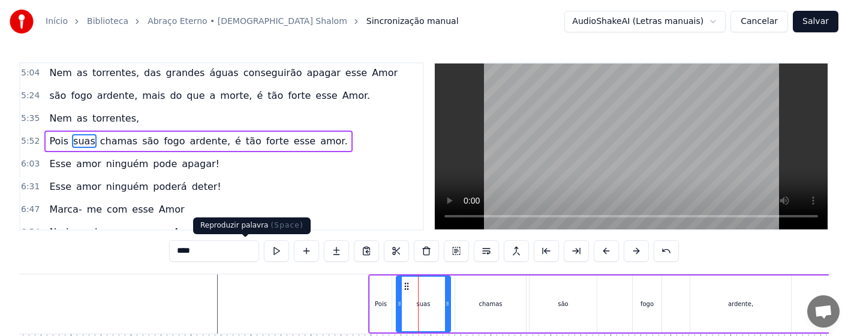
click at [264, 249] on button at bounding box center [276, 252] width 25 height 22
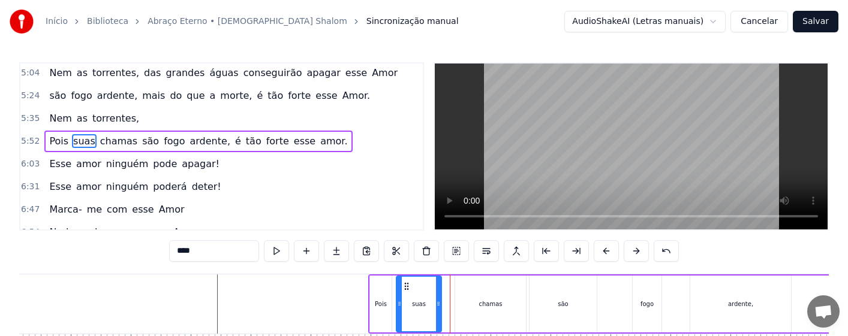
drag, startPoint x: 448, startPoint y: 314, endPoint x: 439, endPoint y: 315, distance: 9.2
click at [439, 315] on div at bounding box center [438, 304] width 5 height 55
click at [478, 314] on div "chamas" at bounding box center [490, 304] width 71 height 57
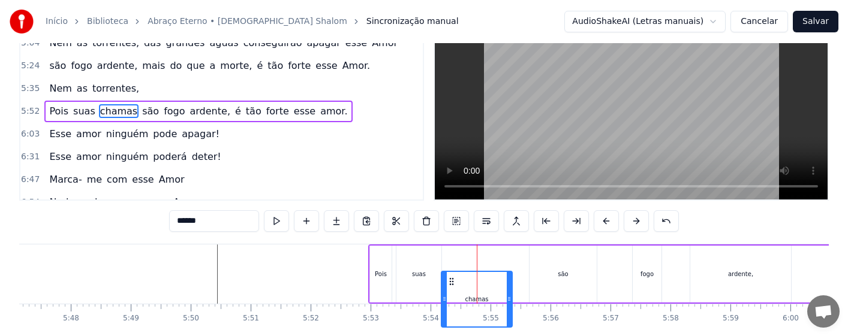
drag, startPoint x: 464, startPoint y: 286, endPoint x: 450, endPoint y: 288, distance: 14.6
click at [450, 287] on icon at bounding box center [452, 282] width 10 height 10
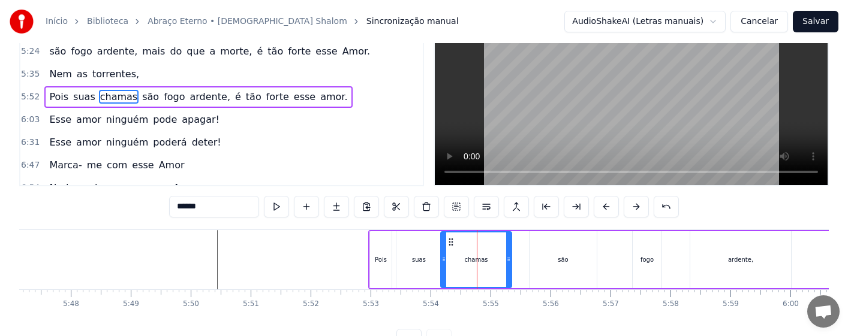
click at [423, 257] on div "suas" at bounding box center [419, 260] width 14 height 9
type input "****"
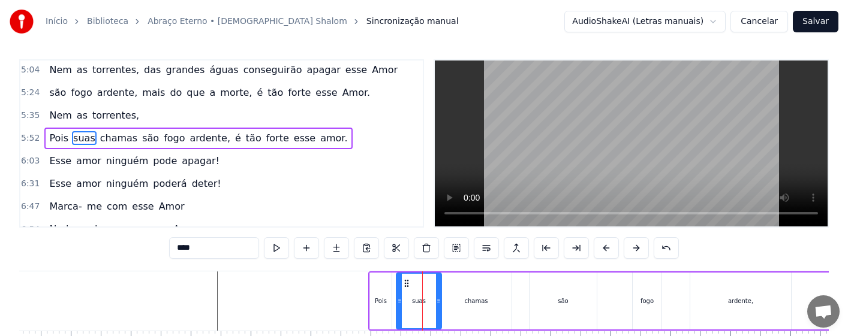
scroll to position [0, 0]
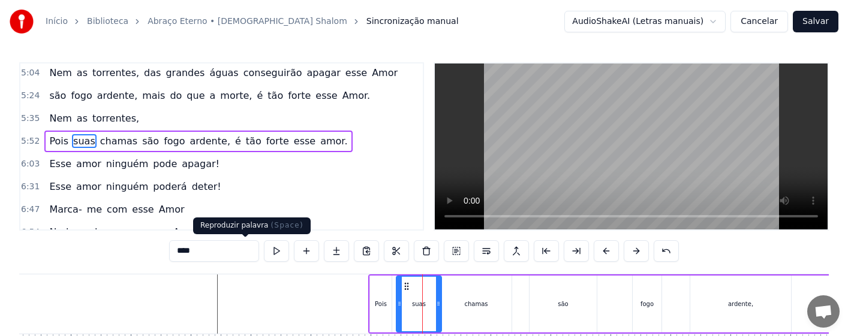
click at [264, 254] on button at bounding box center [276, 252] width 25 height 22
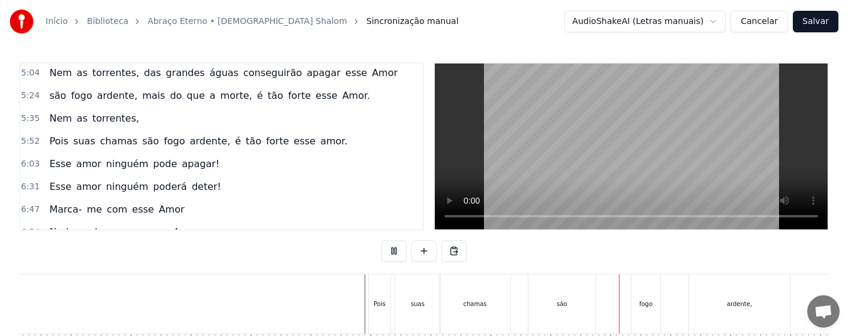
click at [541, 302] on div "são" at bounding box center [561, 304] width 67 height 59
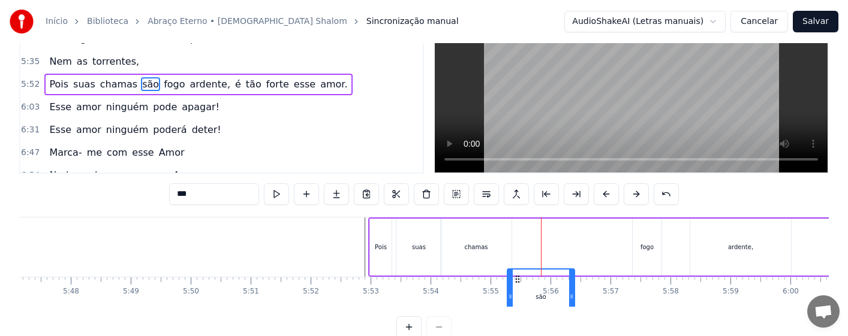
drag, startPoint x: 538, startPoint y: 289, endPoint x: 516, endPoint y: 291, distance: 22.3
click at [516, 291] on div "são" at bounding box center [541, 297] width 66 height 55
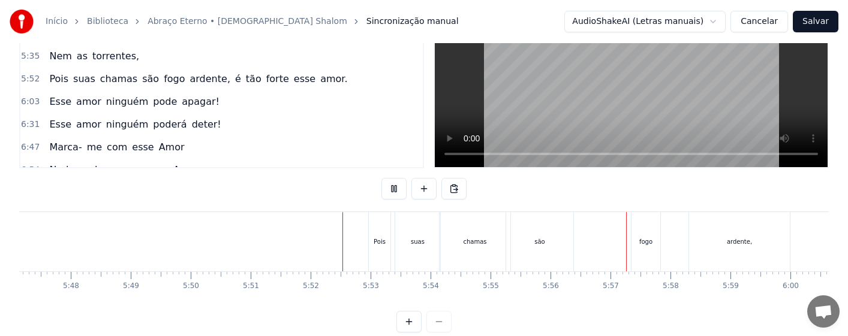
click at [622, 243] on div "Pois suas chamas são fogo ardente, é tão forte esse amor." at bounding box center [729, 241] width 723 height 59
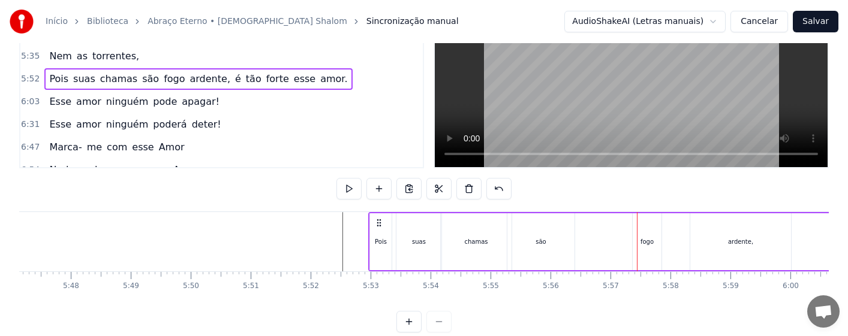
click at [642, 245] on div "fogo" at bounding box center [647, 242] width 13 height 9
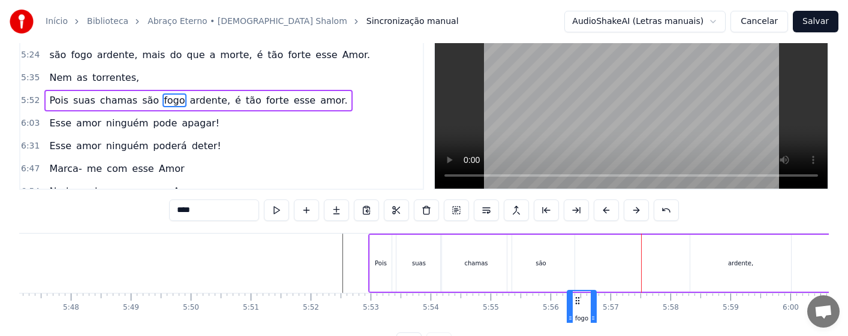
scroll to position [60, 0]
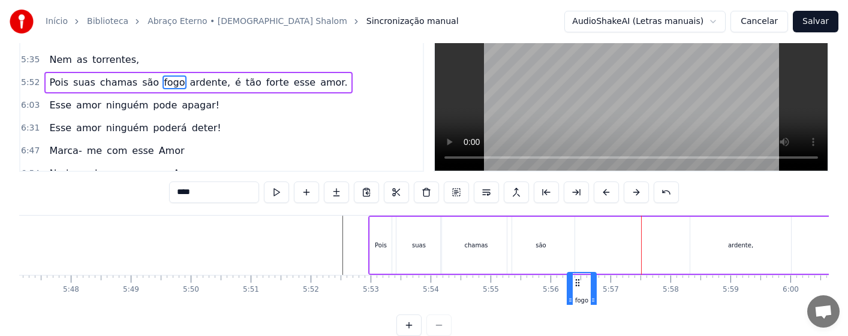
drag, startPoint x: 632, startPoint y: 286, endPoint x: 576, endPoint y: 289, distance: 55.3
click at [576, 288] on icon at bounding box center [578, 283] width 10 height 10
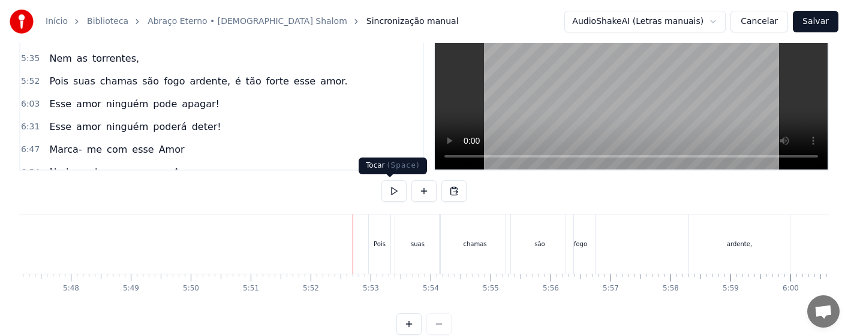
click at [391, 194] on button at bounding box center [393, 192] width 25 height 22
click at [549, 251] on div "são" at bounding box center [539, 244] width 67 height 59
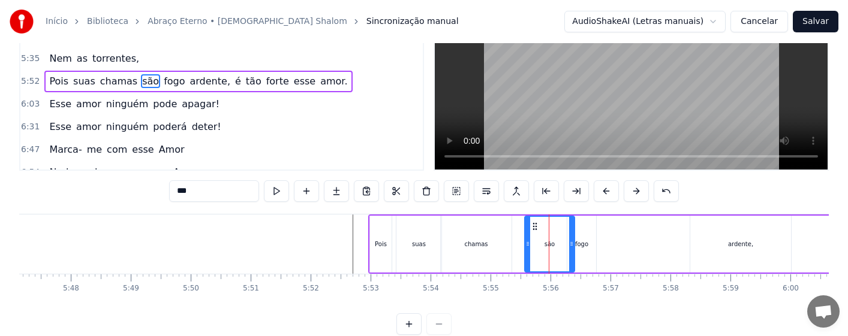
drag, startPoint x: 509, startPoint y: 262, endPoint x: 527, endPoint y: 264, distance: 17.6
click at [527, 264] on div at bounding box center [527, 244] width 5 height 55
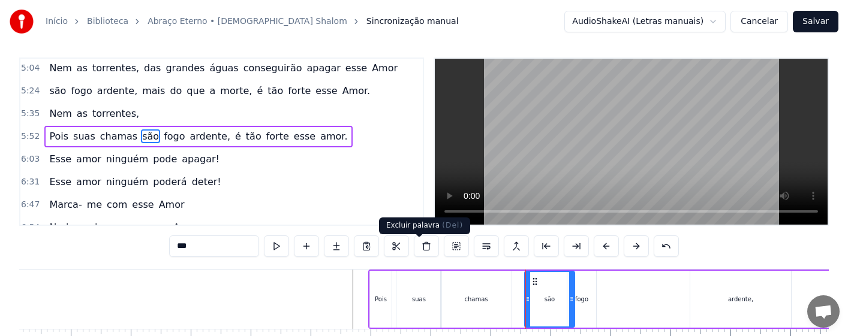
scroll to position [0, 0]
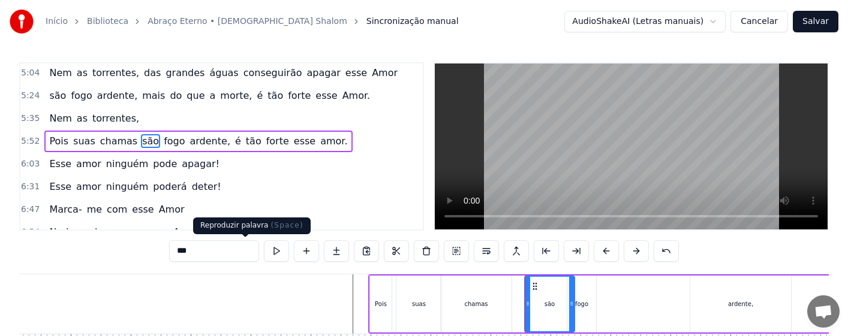
click at [264, 253] on button at bounding box center [276, 252] width 25 height 22
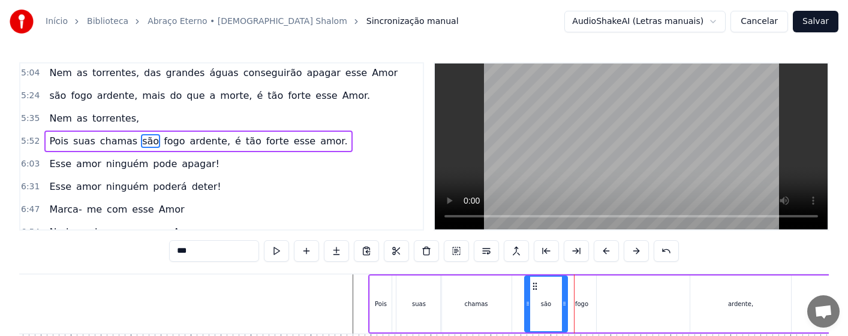
drag, startPoint x: 572, startPoint y: 311, endPoint x: 565, endPoint y: 314, distance: 7.8
click at [565, 314] on div at bounding box center [564, 304] width 5 height 55
click at [585, 312] on div "fogo" at bounding box center [581, 304] width 29 height 57
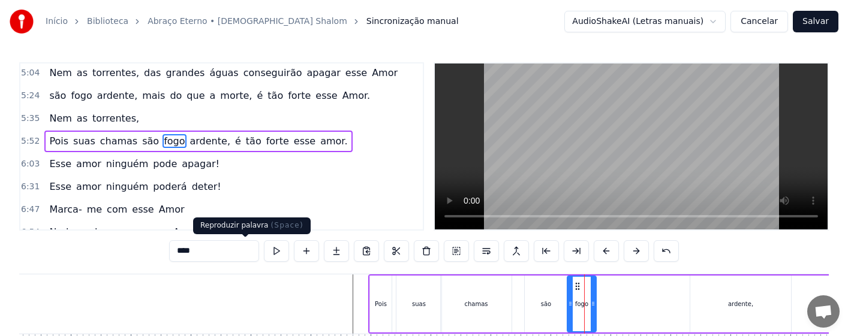
click at [264, 249] on button at bounding box center [276, 252] width 25 height 22
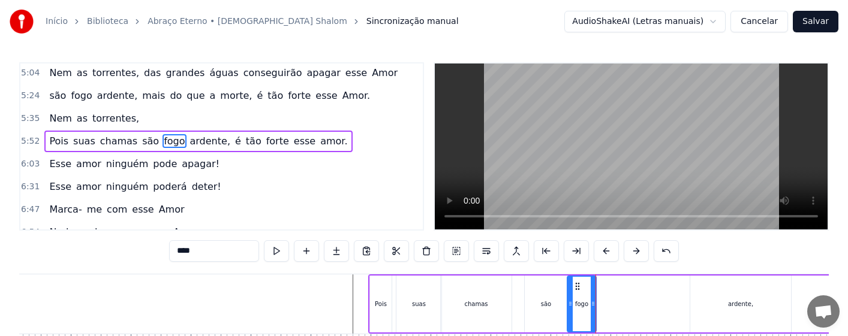
click at [731, 302] on div "ardente," at bounding box center [740, 304] width 25 height 9
type input "********"
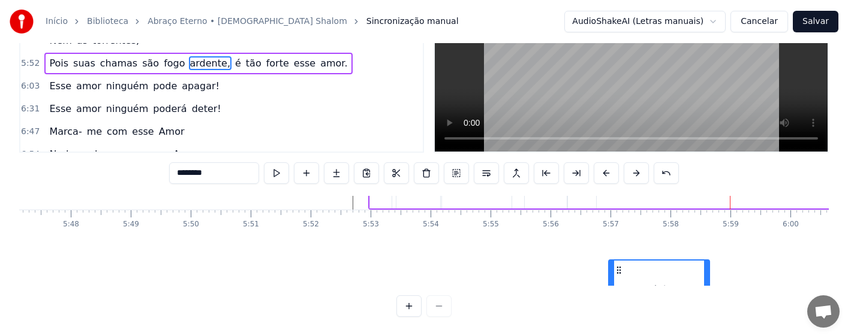
scroll to position [119, 20822]
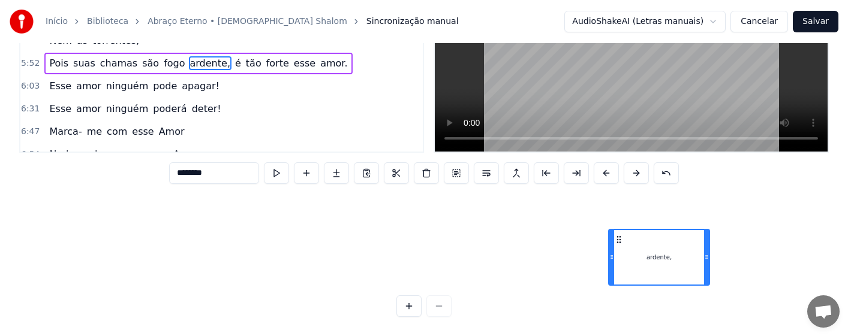
drag, startPoint x: 701, startPoint y: 289, endPoint x: 618, endPoint y: 290, distance: 83.4
click at [618, 290] on div "0:16 Amor tão grande, Amor tão forte, Amor suave, Amor sem fim. 0:31 Que a próp…" at bounding box center [424, 150] width 810 height 333
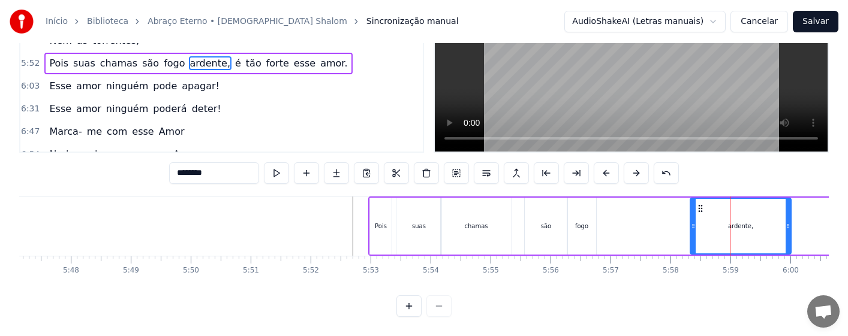
scroll to position [0, 20822]
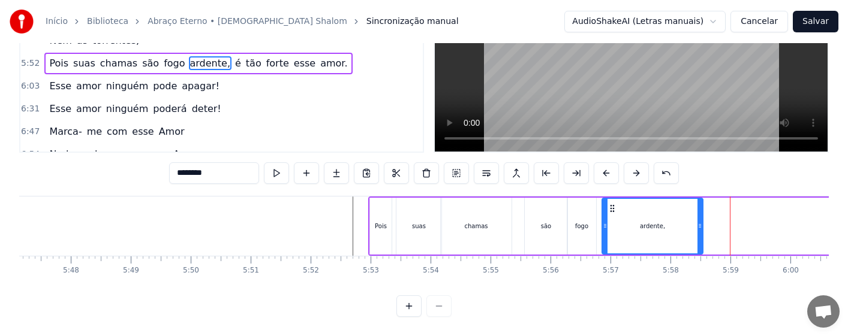
click at [611, 208] on circle at bounding box center [611, 208] width 1 height 1
drag, startPoint x: 699, startPoint y: 233, endPoint x: 668, endPoint y: 233, distance: 30.6
click at [668, 233] on div at bounding box center [667, 226] width 5 height 55
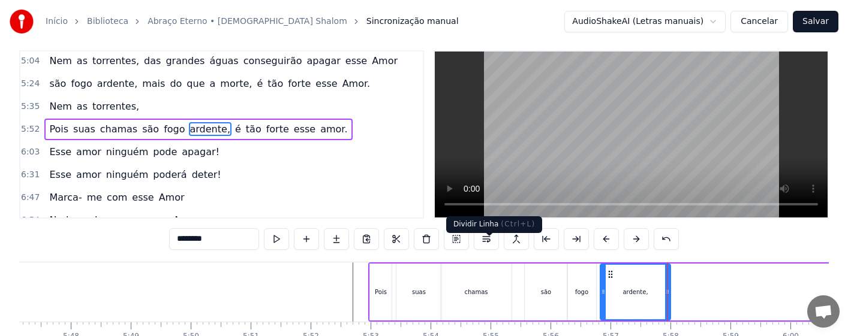
scroll to position [0, 0]
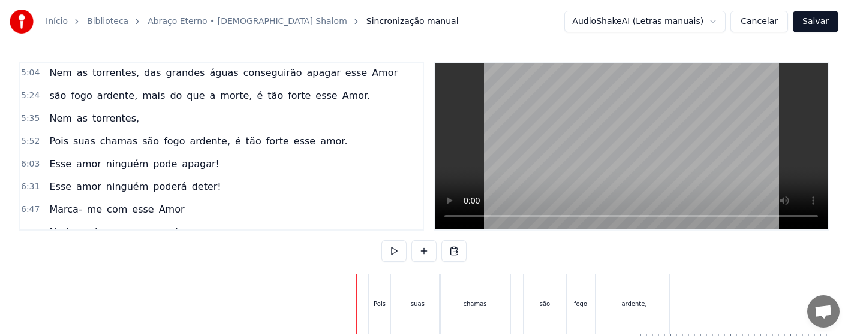
click at [386, 251] on button at bounding box center [393, 252] width 25 height 22
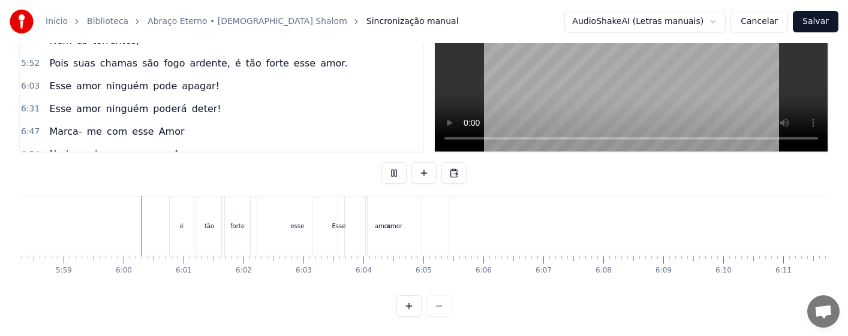
scroll to position [0, 21520]
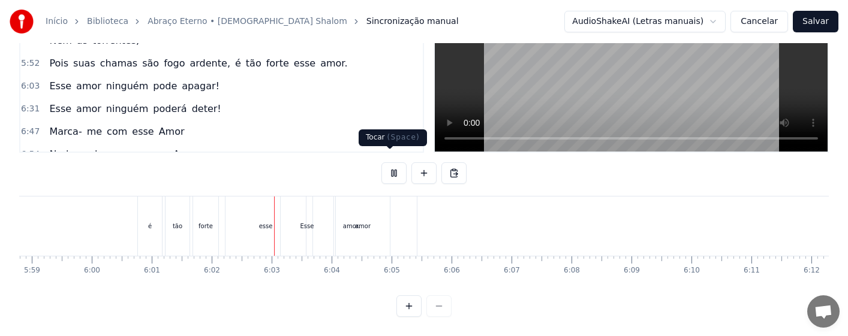
click at [387, 163] on button at bounding box center [393, 174] width 25 height 22
click at [153, 226] on div "é" at bounding box center [150, 226] width 24 height 59
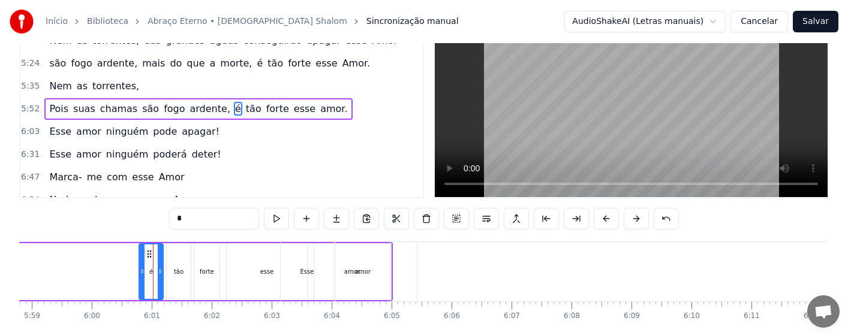
scroll to position [0, 0]
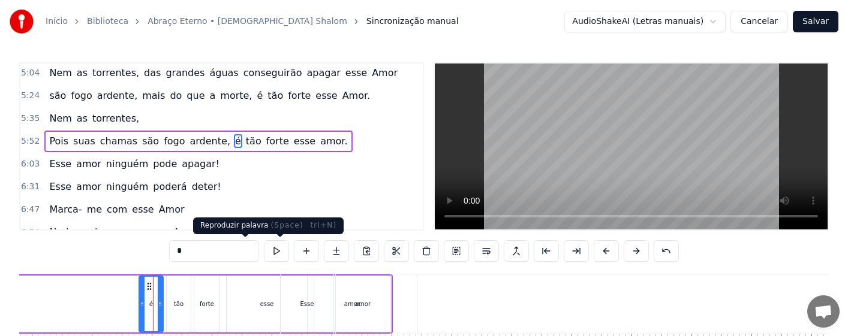
click at [264, 253] on button at bounding box center [276, 252] width 25 height 22
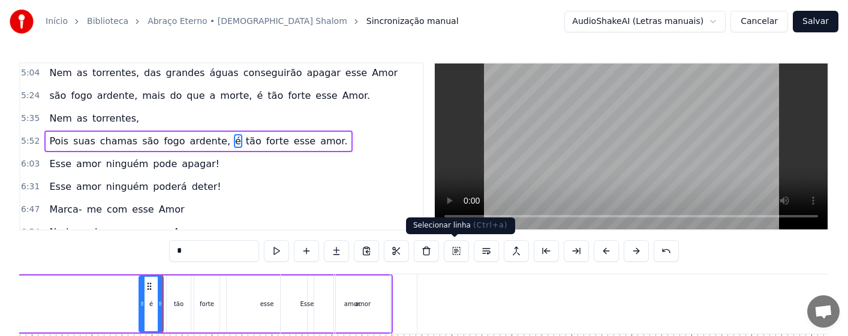
click at [455, 250] on button at bounding box center [456, 252] width 25 height 22
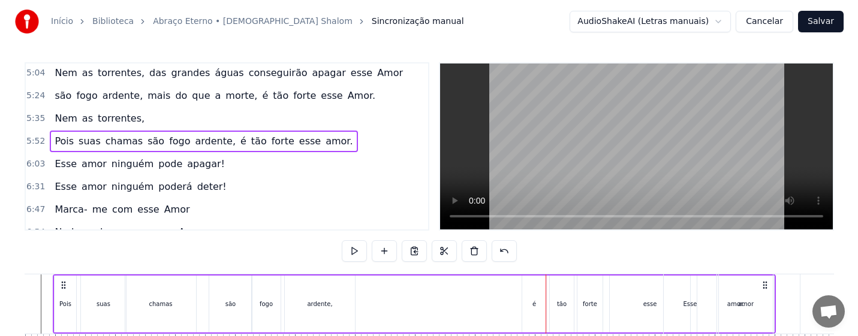
scroll to position [0, 21111]
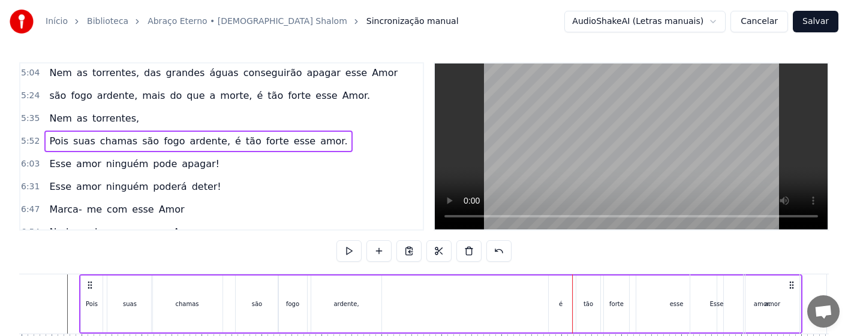
click at [555, 307] on div "é" at bounding box center [561, 304] width 24 height 57
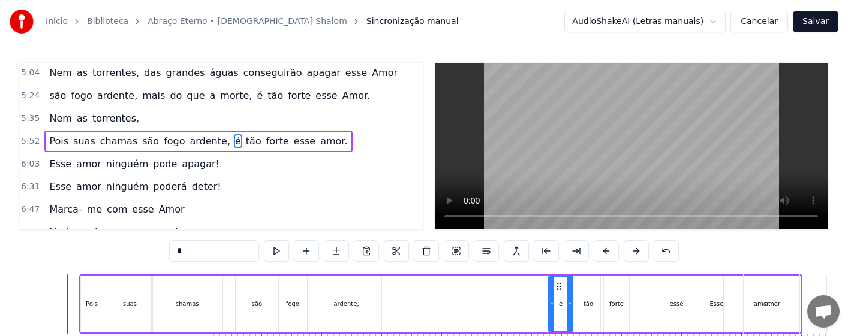
click at [457, 251] on button at bounding box center [456, 252] width 25 height 22
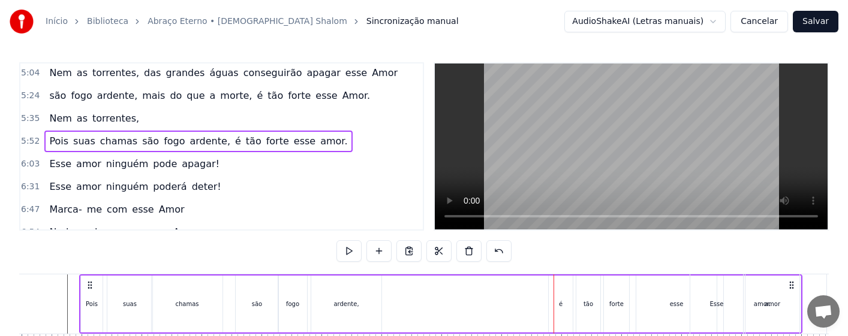
click at [564, 308] on div "é" at bounding box center [561, 304] width 24 height 57
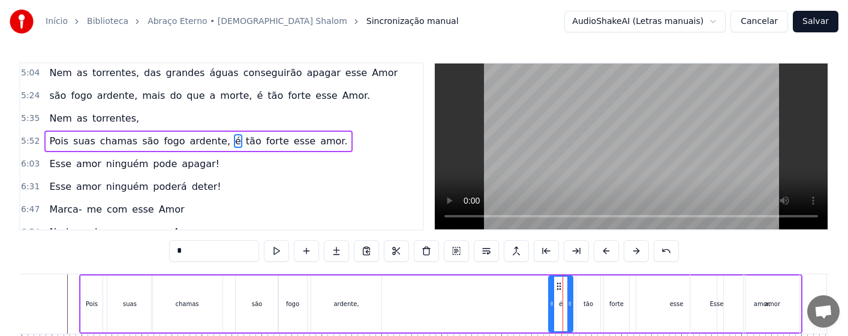
click at [354, 304] on div "ardente," at bounding box center [345, 304] width 25 height 9
type input "********"
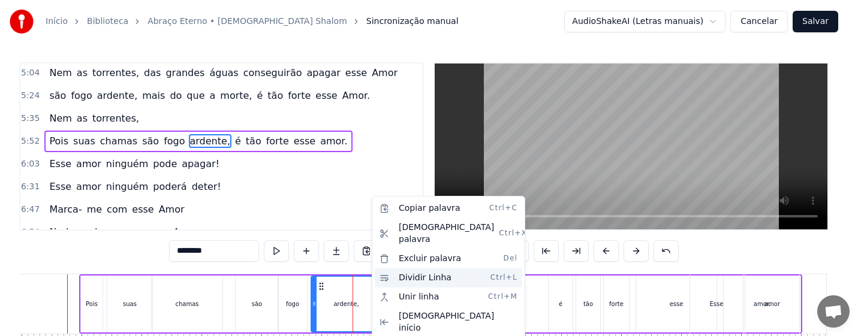
click at [425, 269] on div "Dividir Linha Ctrl+L" at bounding box center [449, 278] width 148 height 19
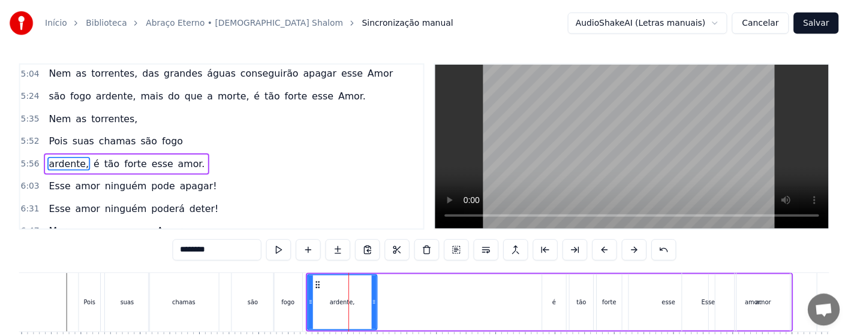
scroll to position [549, 0]
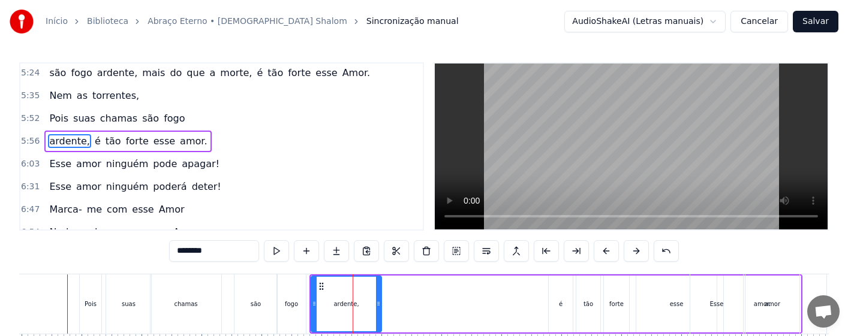
click at [448, 300] on div "ardente, é tão forte esse amor." at bounding box center [555, 304] width 493 height 59
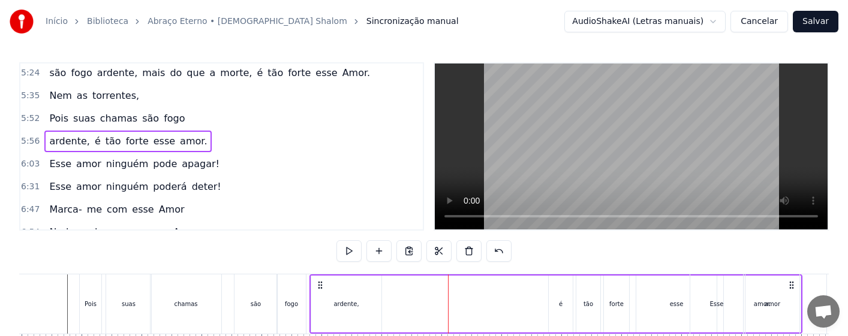
click at [566, 307] on div "é" at bounding box center [561, 304] width 24 height 57
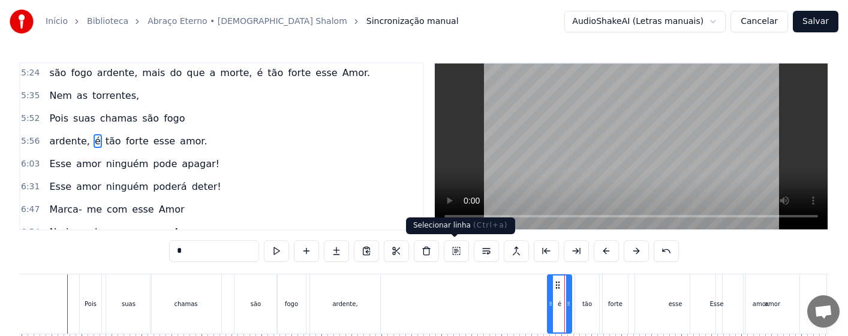
click at [455, 251] on button at bounding box center [456, 252] width 25 height 22
click at [452, 250] on button at bounding box center [456, 252] width 25 height 22
click at [580, 296] on div "tão" at bounding box center [587, 304] width 24 height 59
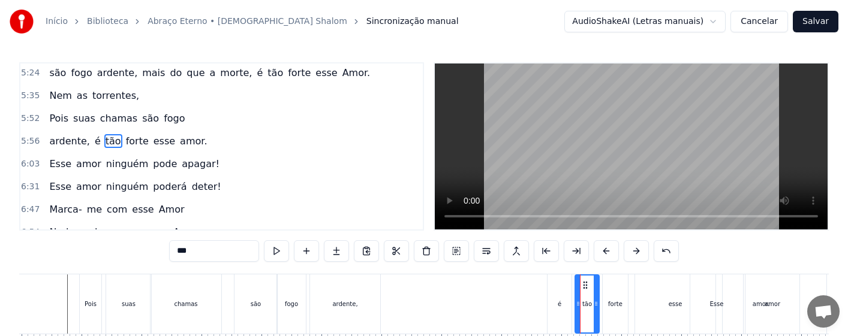
click at [555, 292] on div "é" at bounding box center [560, 304] width 24 height 59
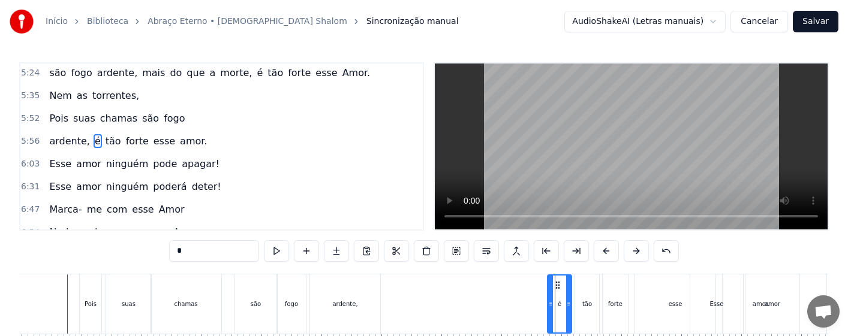
click at [557, 286] on circle at bounding box center [556, 285] width 1 height 1
click at [588, 317] on div "tão" at bounding box center [587, 304] width 24 height 59
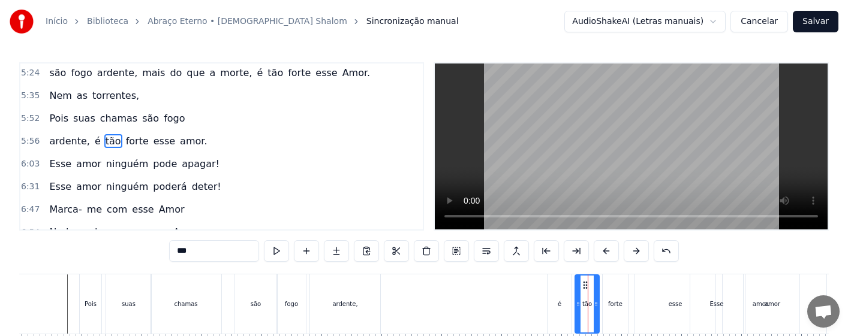
click at [563, 308] on div "é" at bounding box center [560, 304] width 24 height 59
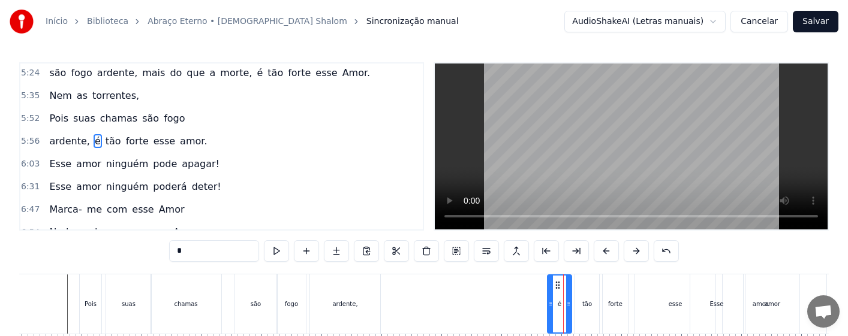
click at [355, 309] on div "ardente," at bounding box center [345, 304] width 70 height 59
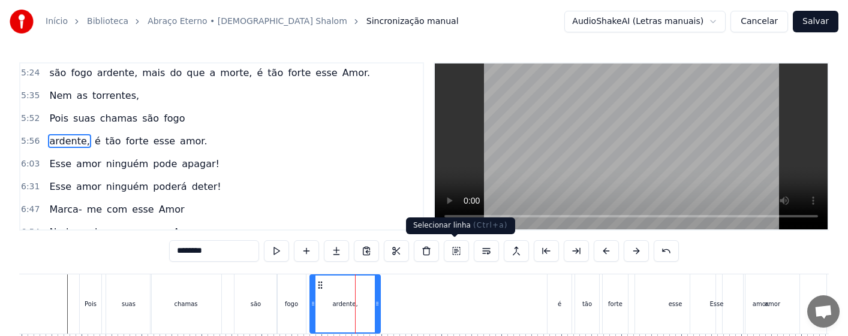
click at [458, 248] on button at bounding box center [456, 252] width 25 height 22
click at [455, 251] on button at bounding box center [456, 252] width 25 height 22
click at [551, 304] on div "é" at bounding box center [560, 304] width 24 height 59
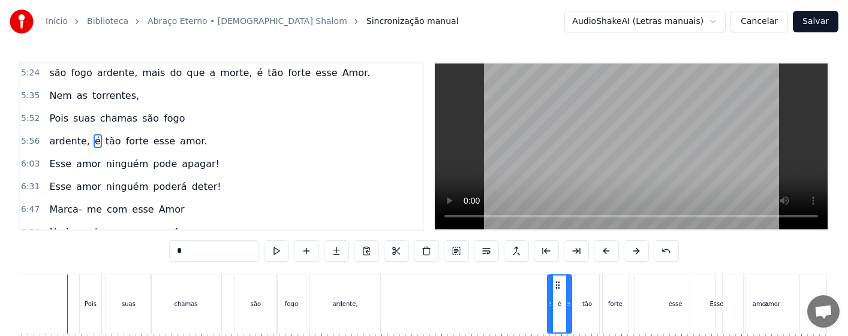
click at [588, 309] on div "tão" at bounding box center [587, 304] width 24 height 59
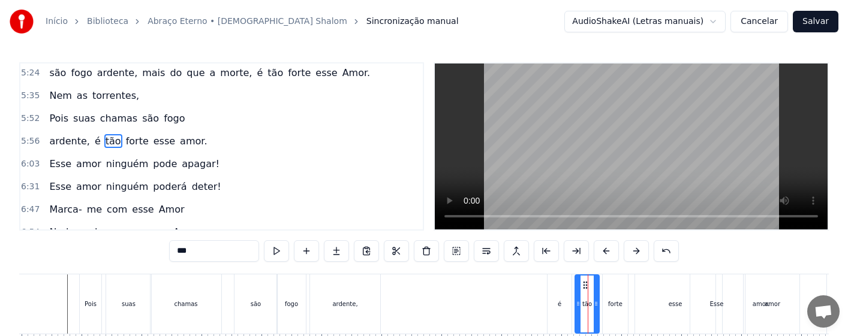
drag, startPoint x: 555, startPoint y: 308, endPoint x: 560, endPoint y: 319, distance: 12.1
click at [555, 308] on div "é" at bounding box center [560, 304] width 24 height 59
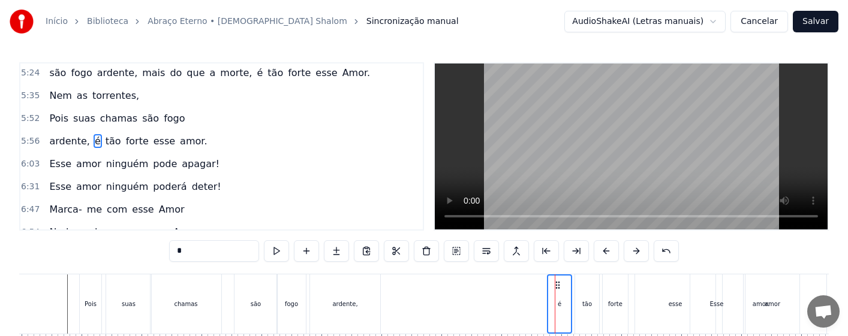
click at [588, 314] on div "tão" at bounding box center [587, 304] width 24 height 59
click at [617, 314] on div "forte" at bounding box center [615, 304] width 25 height 59
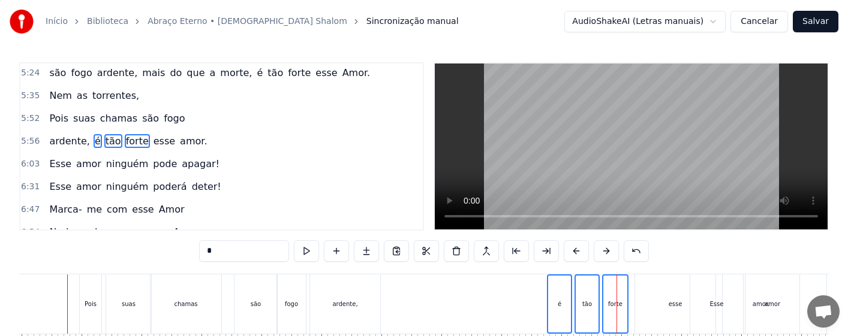
click at [666, 312] on div "esse" at bounding box center [675, 304] width 80 height 59
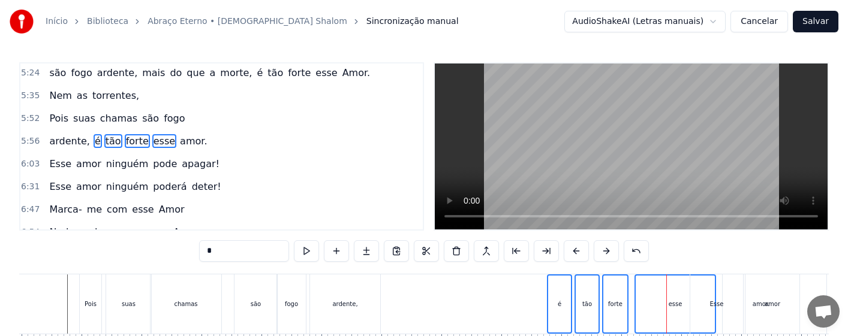
click at [722, 314] on div "Esse" at bounding box center [716, 304] width 53 height 59
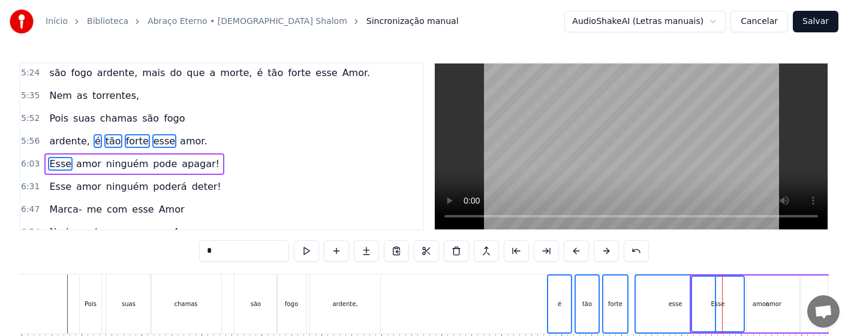
click at [764, 311] on div "amor" at bounding box center [774, 304] width 54 height 57
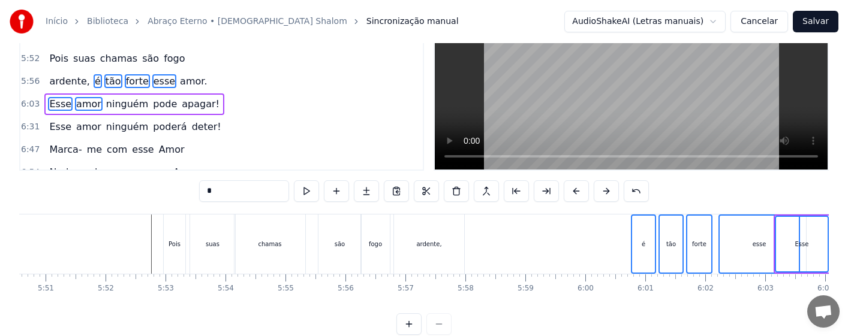
scroll to position [0, 21205]
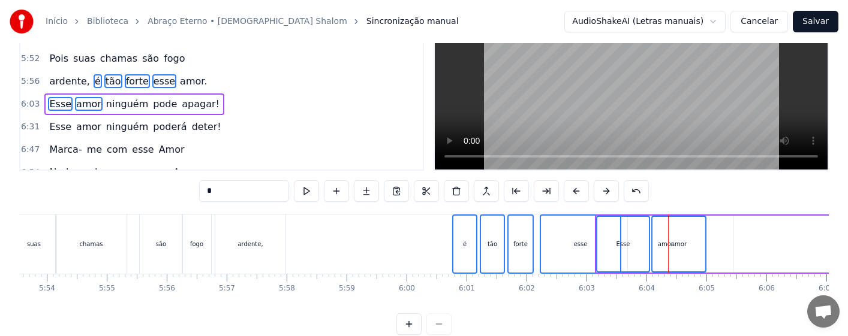
drag, startPoint x: 464, startPoint y: 227, endPoint x: 454, endPoint y: 228, distance: 10.2
click at [454, 228] on div "é" at bounding box center [464, 244] width 23 height 57
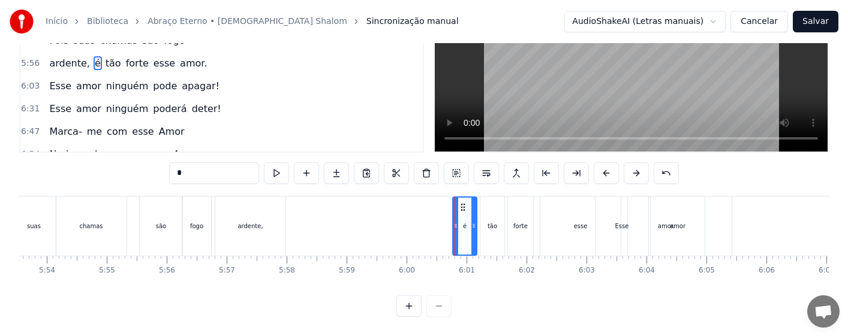
scroll to position [88, 0]
click at [670, 217] on div "amor" at bounding box center [678, 226] width 54 height 59
type input "****"
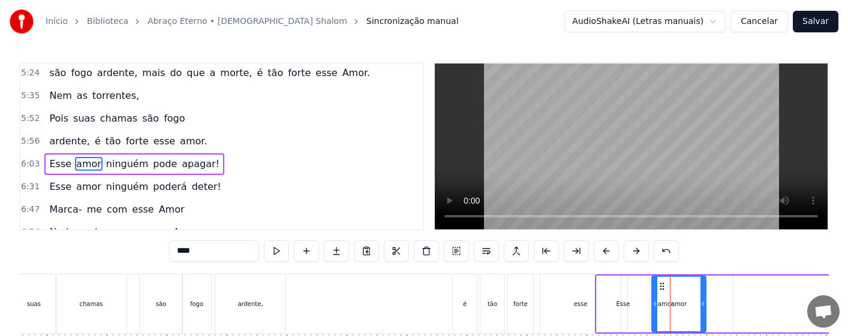
scroll to position [572, 0]
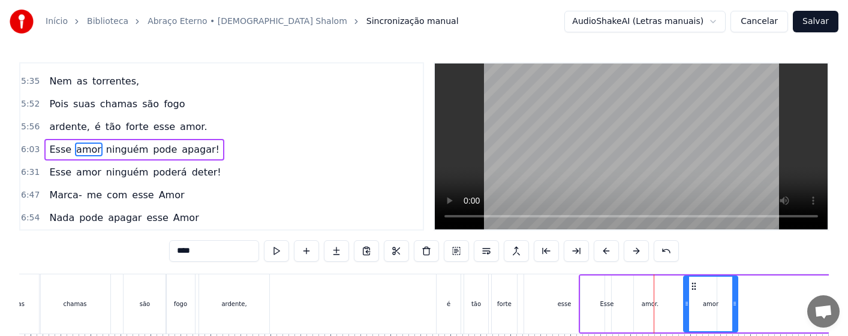
drag, startPoint x: 670, startPoint y: 286, endPoint x: 698, endPoint y: 286, distance: 27.6
click at [698, 286] on icon at bounding box center [694, 287] width 10 height 10
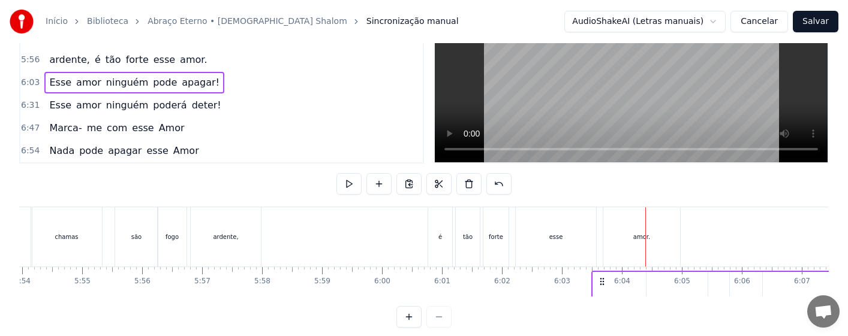
drag, startPoint x: 582, startPoint y: 286, endPoint x: 603, endPoint y: 287, distance: 21.0
click at [603, 287] on icon at bounding box center [602, 282] width 10 height 10
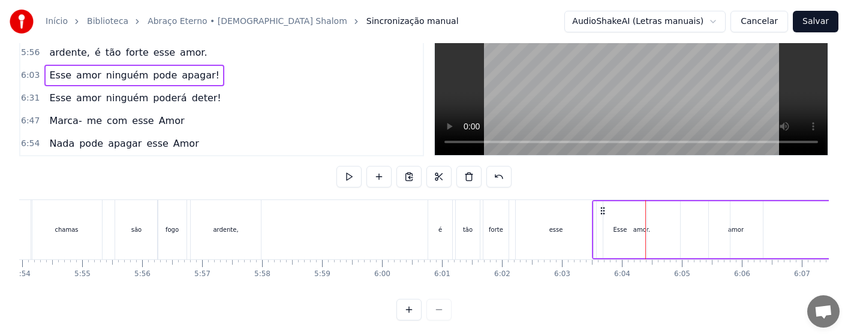
click at [604, 210] on icon at bounding box center [603, 211] width 10 height 10
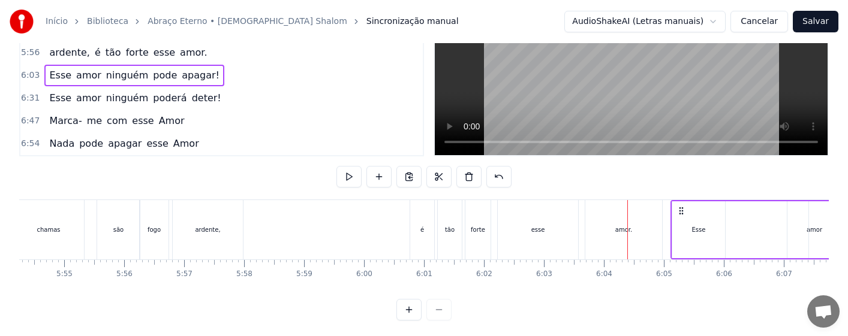
drag, startPoint x: 604, startPoint y: 210, endPoint x: 696, endPoint y: 217, distance: 92.0
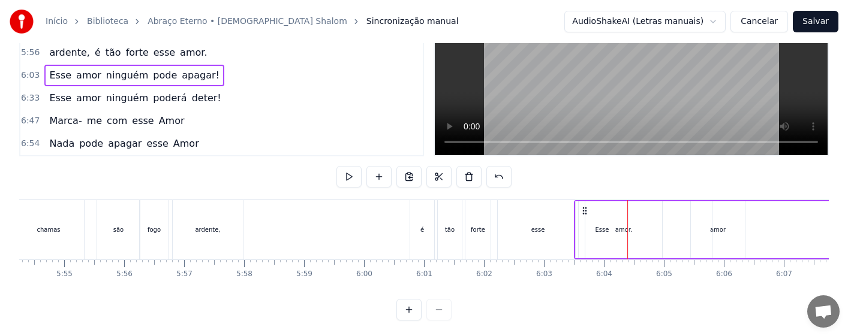
scroll to position [0, 21252]
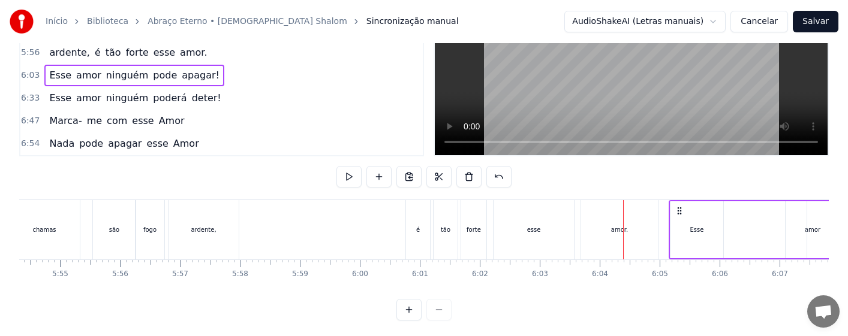
drag, startPoint x: 592, startPoint y: 212, endPoint x: 681, endPoint y: 215, distance: 89.4
click at [681, 215] on icon at bounding box center [680, 211] width 10 height 10
click at [416, 229] on div "é" at bounding box center [418, 230] width 4 height 9
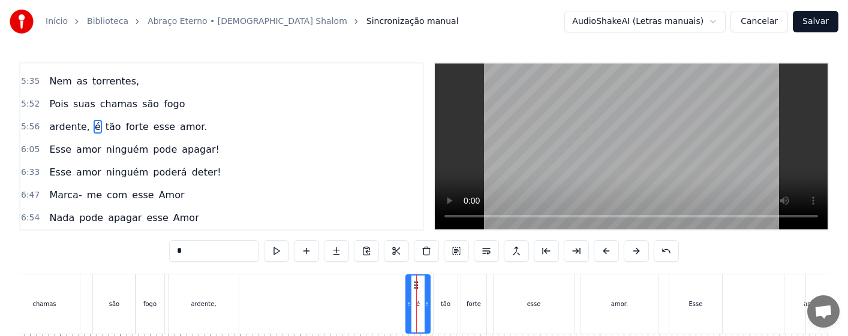
scroll to position [549, 0]
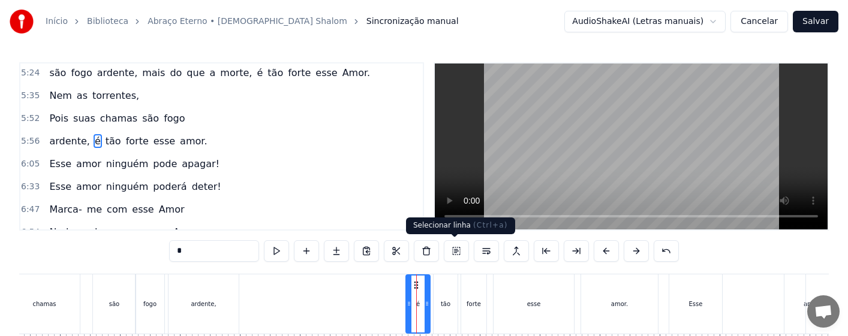
click at [456, 251] on button at bounding box center [456, 252] width 25 height 22
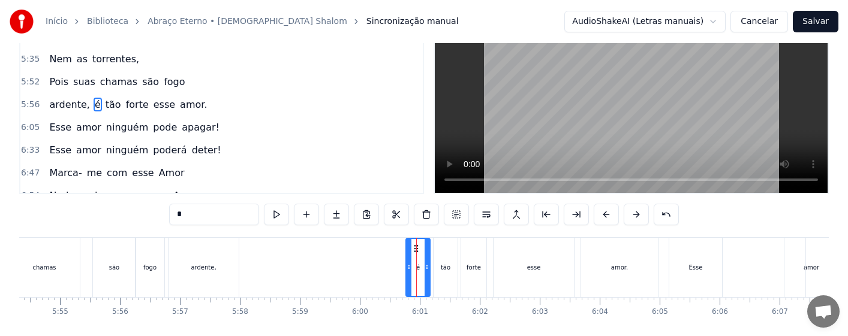
scroll to position [60, 0]
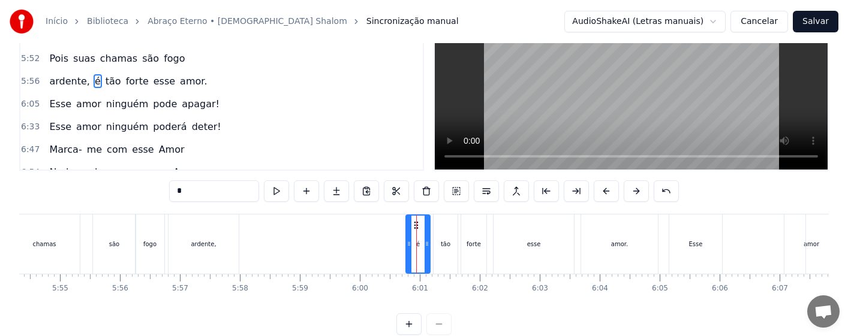
click at [536, 244] on div "esse" at bounding box center [534, 244] width 14 height 9
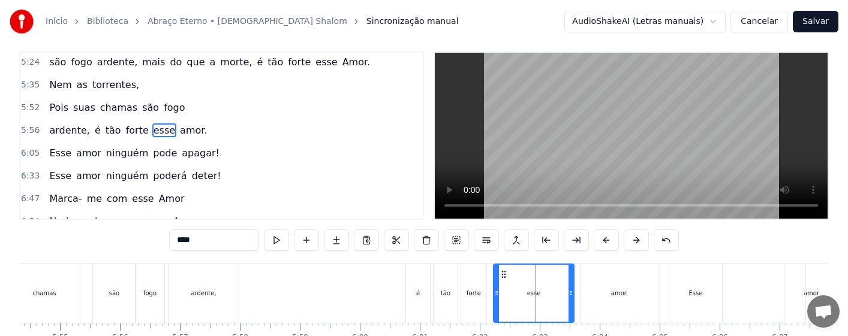
scroll to position [0, 0]
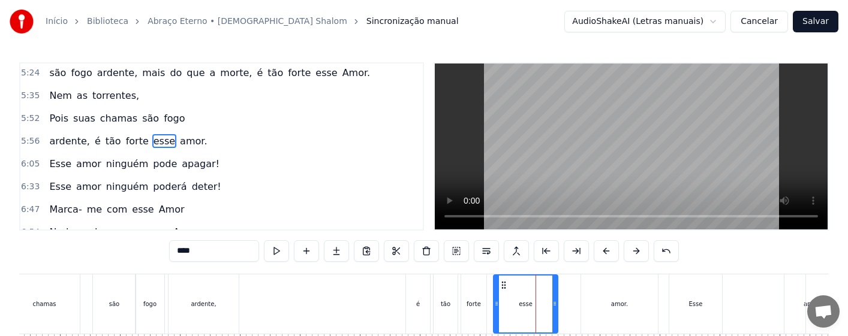
drag, startPoint x: 572, startPoint y: 311, endPoint x: 554, endPoint y: 312, distance: 18.0
click at [554, 312] on div at bounding box center [554, 304] width 5 height 57
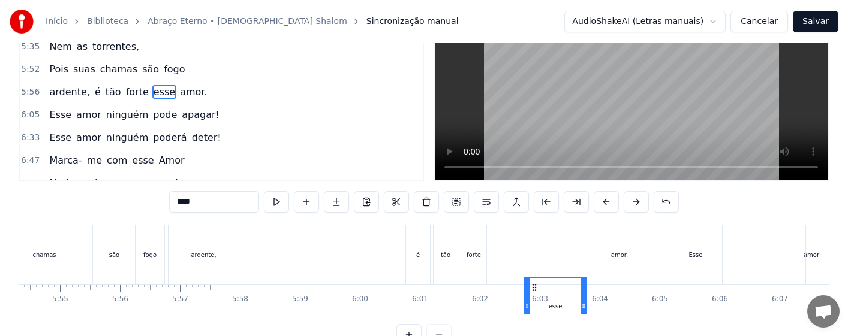
scroll to position [59, 0]
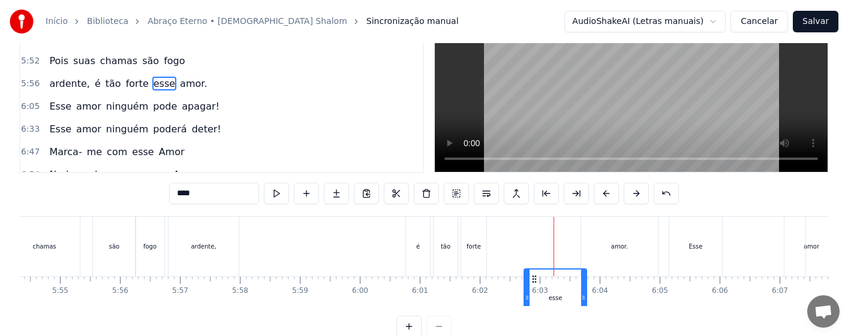
drag, startPoint x: 504, startPoint y: 284, endPoint x: 535, endPoint y: 289, distance: 30.9
click at [535, 289] on div "esse" at bounding box center [555, 298] width 61 height 57
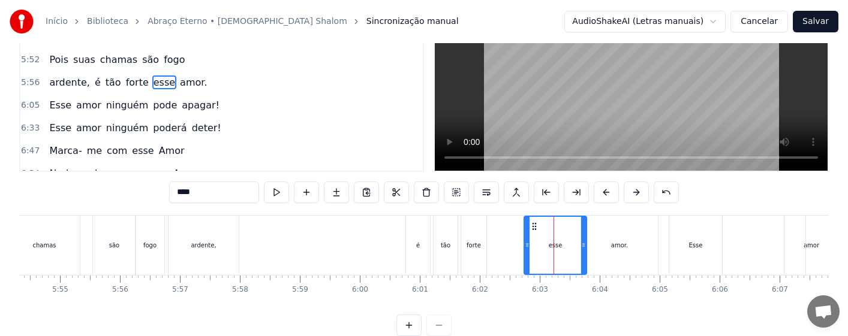
click at [480, 253] on div "forte" at bounding box center [473, 245] width 25 height 59
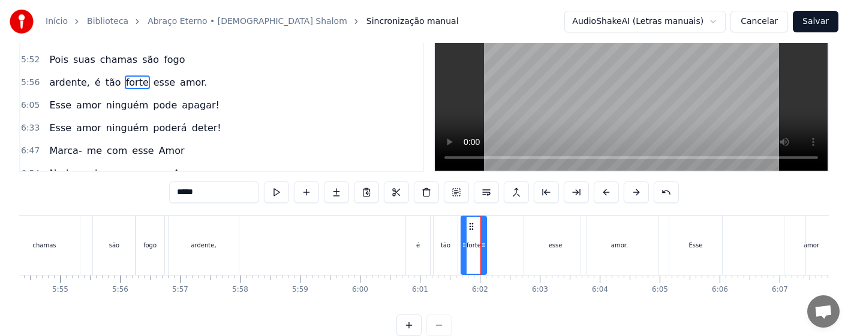
scroll to position [0, 0]
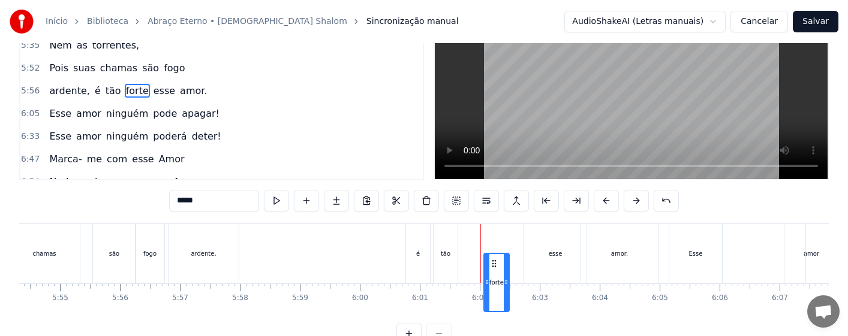
drag, startPoint x: 473, startPoint y: 284, endPoint x: 497, endPoint y: 284, distance: 23.4
click at [497, 269] on icon at bounding box center [494, 264] width 10 height 10
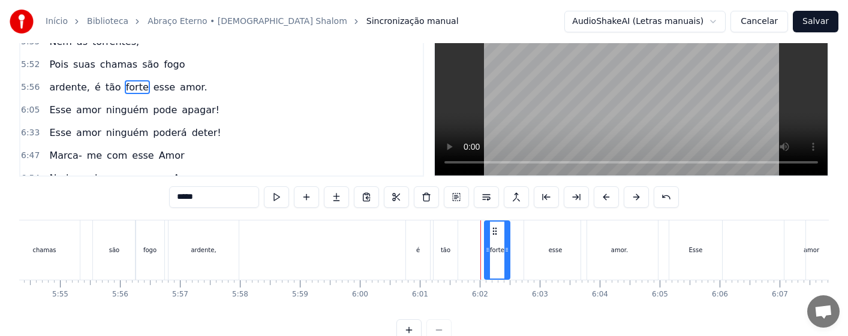
click at [440, 255] on div "tão" at bounding box center [446, 250] width 24 height 59
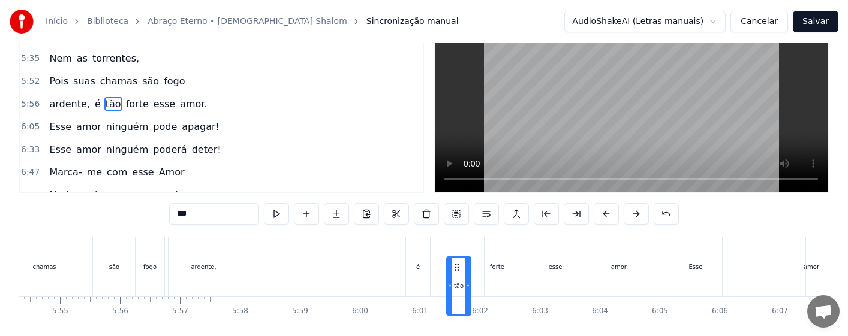
drag, startPoint x: 443, startPoint y: 283, endPoint x: 456, endPoint y: 284, distance: 13.3
click at [456, 272] on icon at bounding box center [457, 268] width 10 height 10
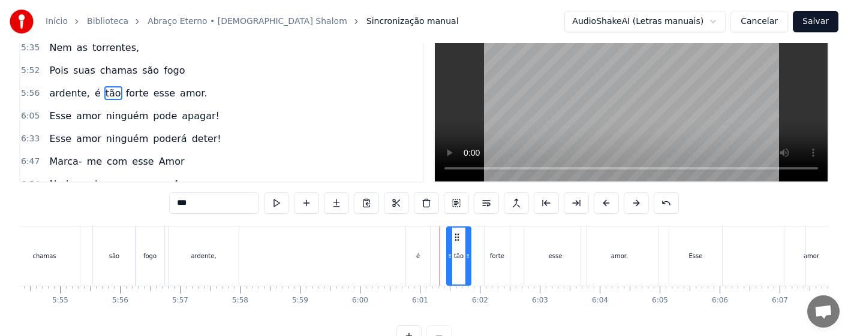
click at [419, 264] on div "é" at bounding box center [418, 256] width 24 height 59
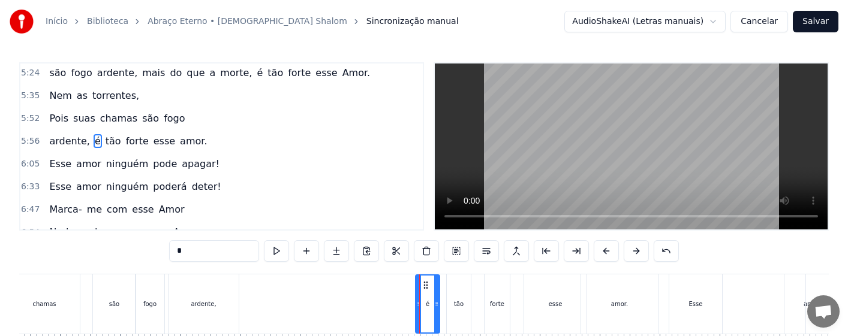
drag, startPoint x: 414, startPoint y: 283, endPoint x: 424, endPoint y: 283, distance: 9.6
click at [424, 283] on circle at bounding box center [424, 282] width 1 height 1
click at [264, 253] on button at bounding box center [276, 252] width 25 height 22
click at [461, 304] on div "tão" at bounding box center [459, 304] width 10 height 9
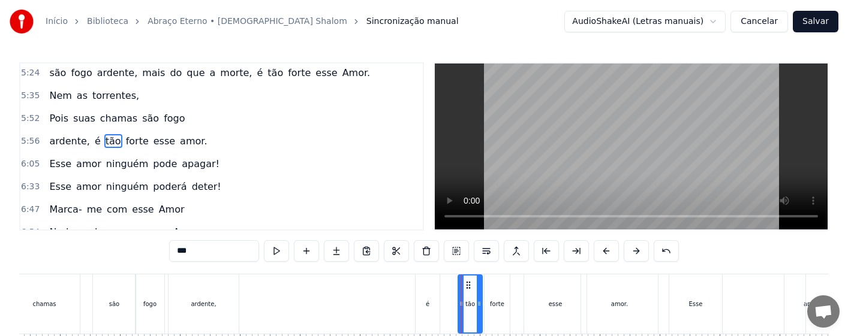
drag, startPoint x: 457, startPoint y: 287, endPoint x: 467, endPoint y: 287, distance: 10.2
click at [467, 288] on circle at bounding box center [467, 288] width 1 height 1
click at [438, 304] on div "é" at bounding box center [428, 304] width 24 height 59
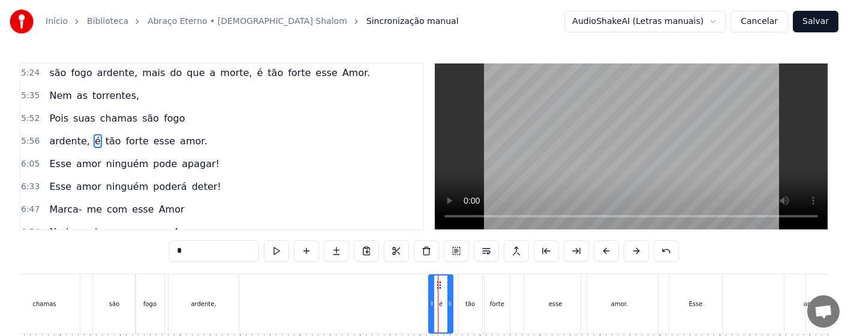
drag, startPoint x: 426, startPoint y: 286, endPoint x: 440, endPoint y: 285, distance: 13.2
click at [440, 285] on circle at bounding box center [440, 285] width 1 height 1
click at [264, 253] on button at bounding box center [276, 252] width 25 height 22
click at [468, 304] on div "tão" at bounding box center [470, 304] width 10 height 9
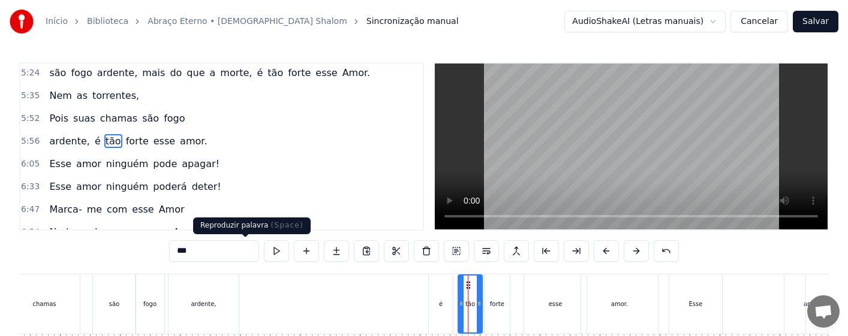
click at [264, 250] on button at bounding box center [276, 252] width 25 height 22
click at [506, 308] on div "forte" at bounding box center [497, 304] width 25 height 59
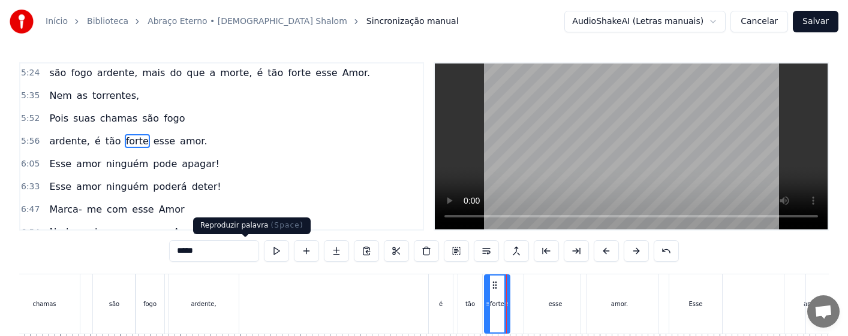
click at [264, 250] on button at bounding box center [276, 252] width 25 height 22
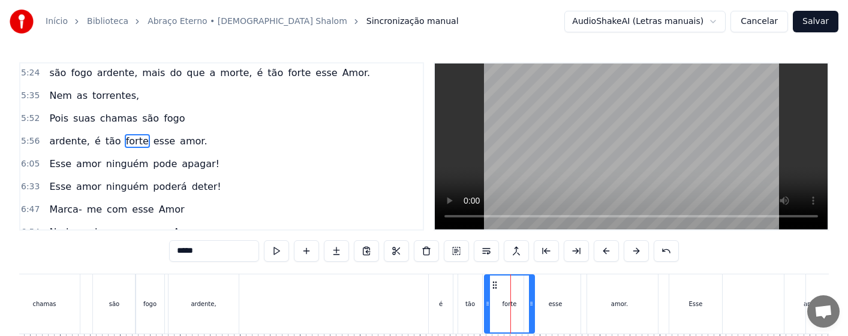
drag, startPoint x: 508, startPoint y: 310, endPoint x: 533, endPoint y: 313, distance: 24.8
click at [533, 313] on div at bounding box center [531, 304] width 5 height 57
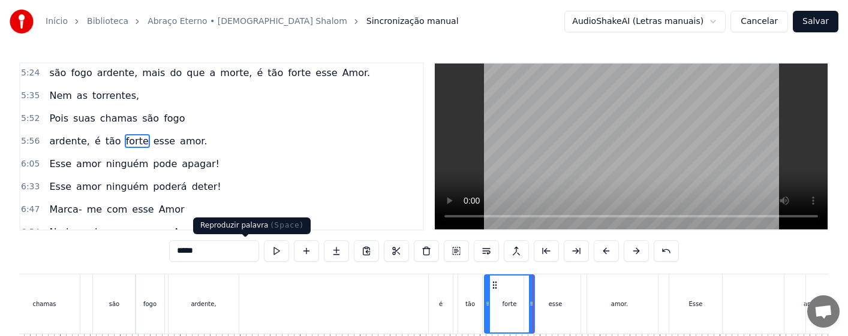
click at [264, 253] on button at bounding box center [276, 252] width 25 height 22
click at [567, 305] on div "esse" at bounding box center [555, 304] width 62 height 59
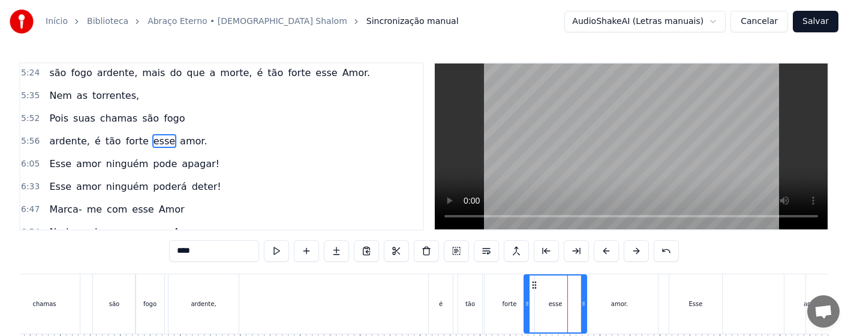
click at [507, 316] on div "forte" at bounding box center [510, 304] width 50 height 59
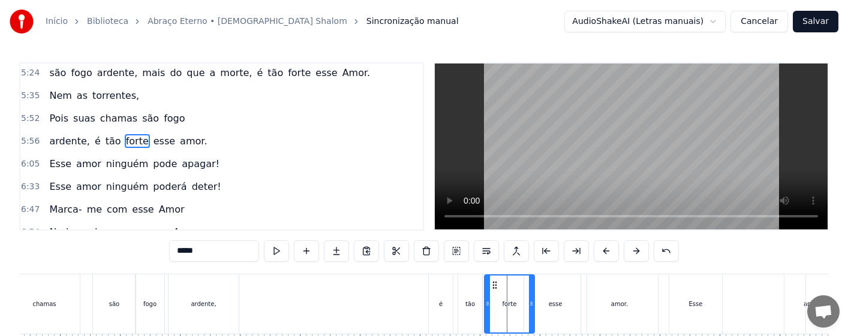
click at [551, 310] on div "esse" at bounding box center [555, 304] width 62 height 59
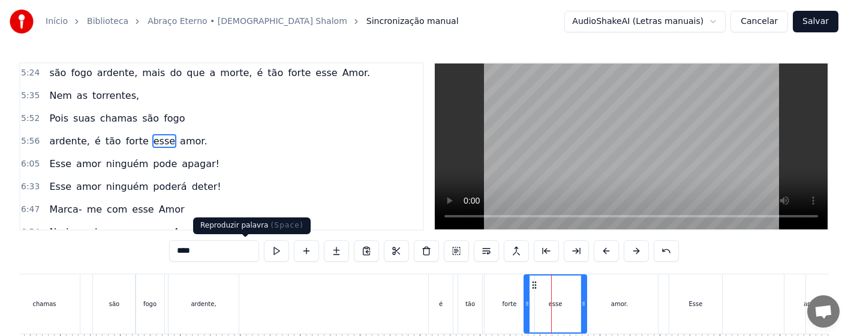
click at [264, 249] on button at bounding box center [276, 252] width 25 height 22
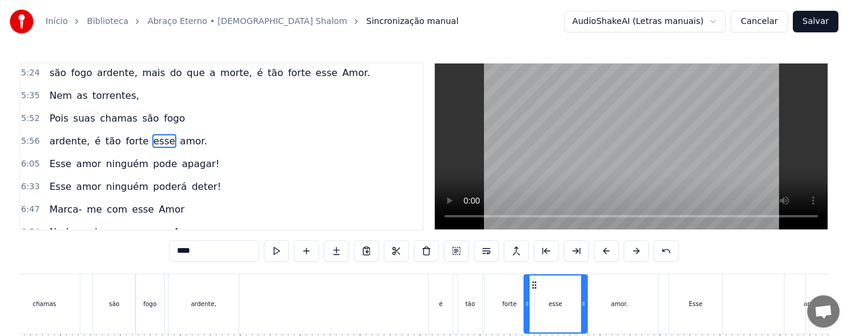
click at [613, 309] on div "amor." at bounding box center [619, 304] width 77 height 59
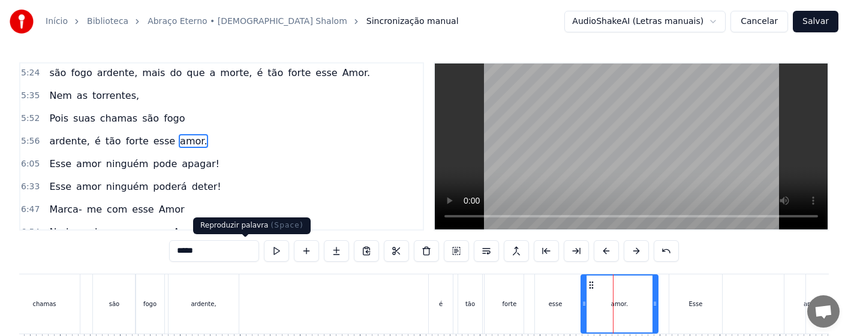
click at [264, 251] on button at bounding box center [276, 252] width 25 height 22
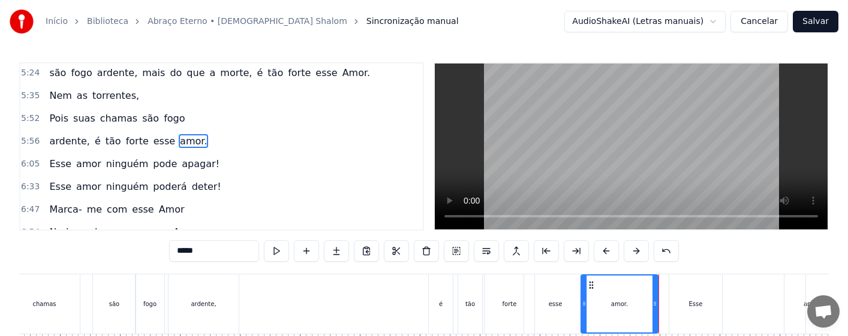
click at [686, 307] on div "Esse" at bounding box center [695, 304] width 53 height 59
type input "****"
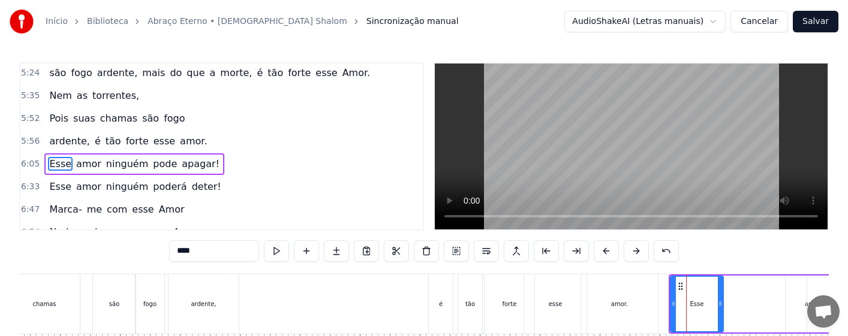
scroll to position [572, 0]
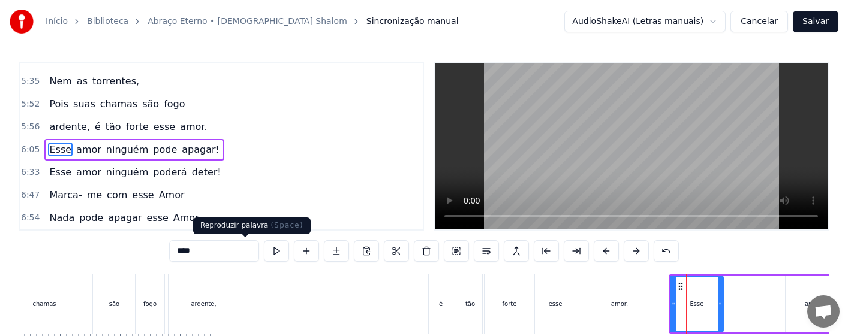
click at [264, 256] on button at bounding box center [276, 252] width 25 height 22
click at [407, 307] on div "ardente, é tão forte esse amor." at bounding box center [414, 304] width 493 height 59
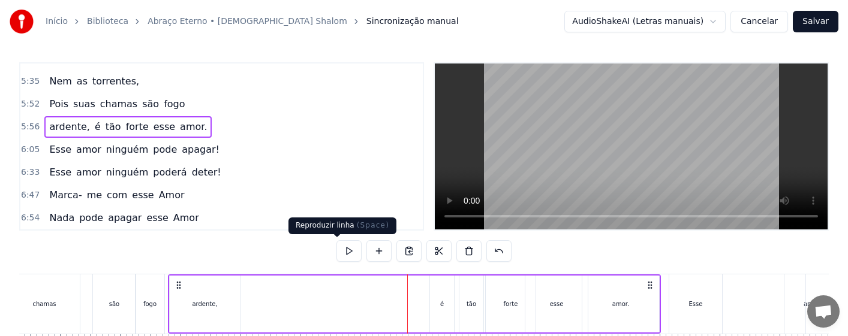
click at [340, 254] on button at bounding box center [348, 252] width 25 height 22
click at [648, 305] on div "amor." at bounding box center [620, 304] width 77 height 57
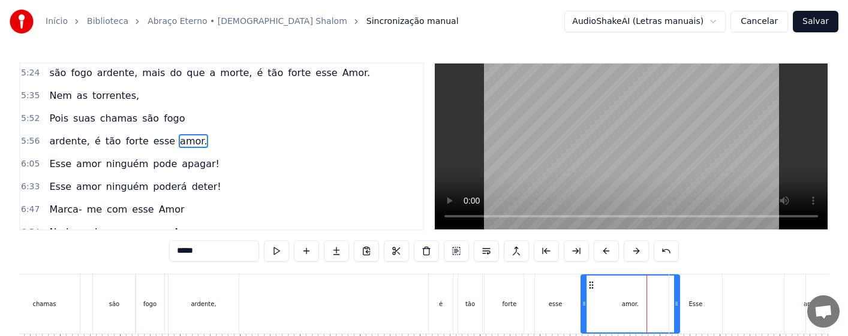
drag, startPoint x: 655, startPoint y: 311, endPoint x: 677, endPoint y: 311, distance: 21.6
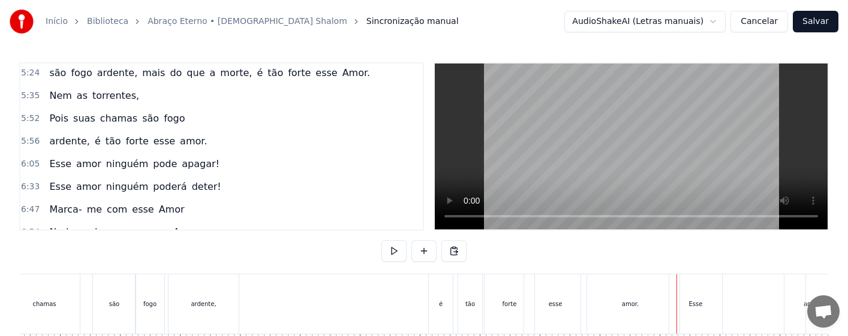
click at [695, 309] on div "Esse" at bounding box center [695, 304] width 53 height 59
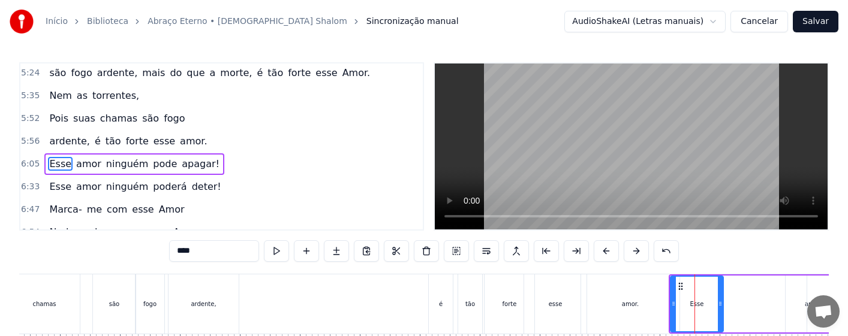
scroll to position [572, 0]
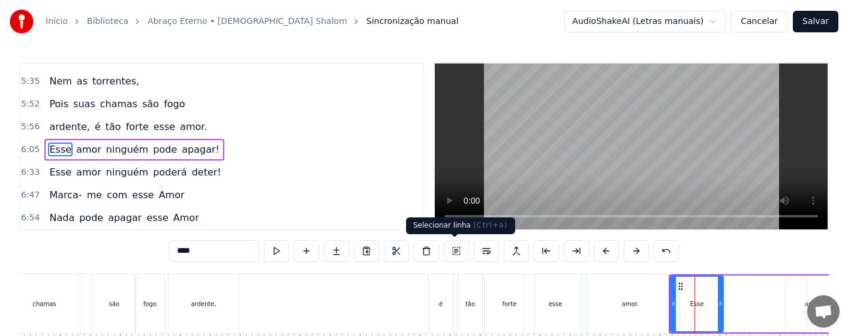
click at [455, 251] on button at bounding box center [456, 252] width 25 height 22
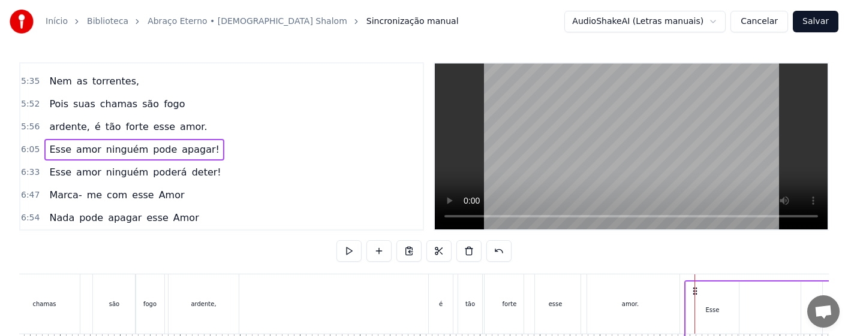
scroll to position [0, 21254]
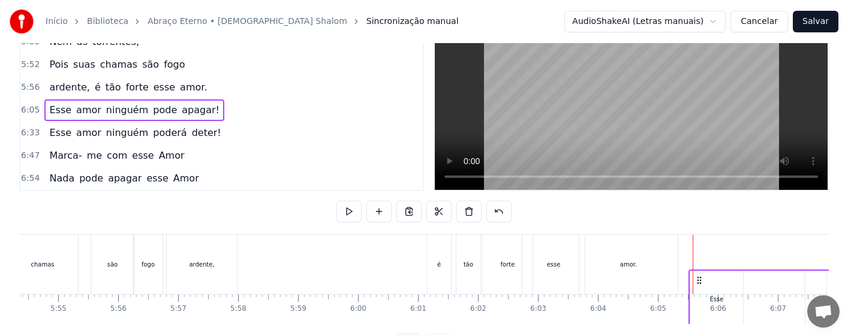
drag, startPoint x: 682, startPoint y: 285, endPoint x: 702, endPoint y: 286, distance: 19.8
click at [702, 286] on icon at bounding box center [700, 281] width 10 height 10
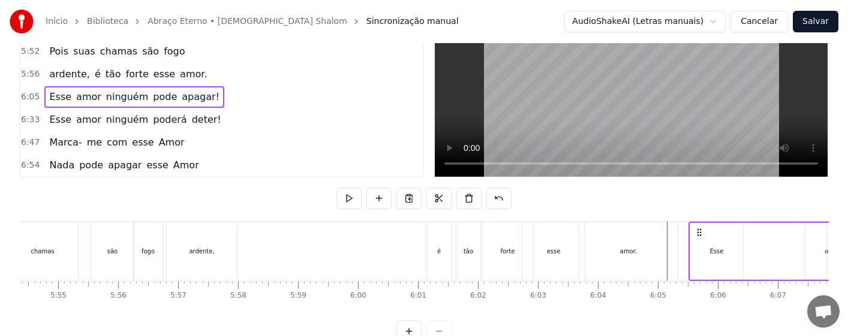
click at [636, 267] on div "amor." at bounding box center [628, 251] width 98 height 59
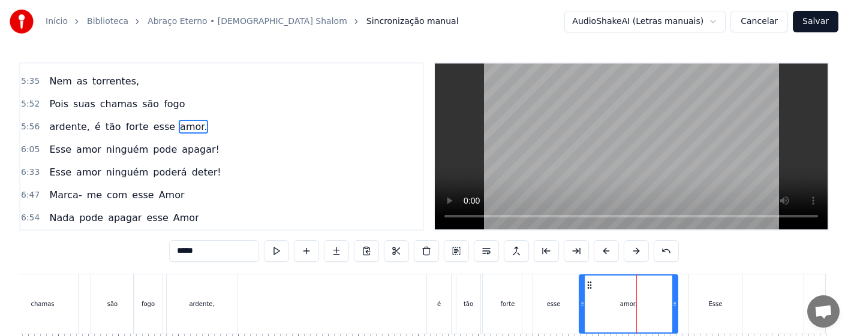
scroll to position [549, 0]
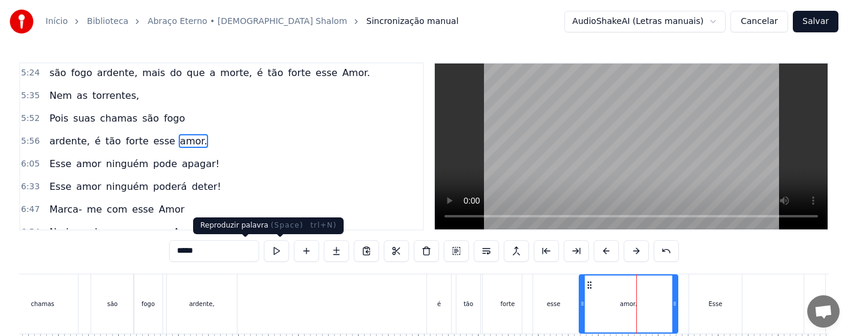
click at [264, 248] on button at bounding box center [276, 252] width 25 height 22
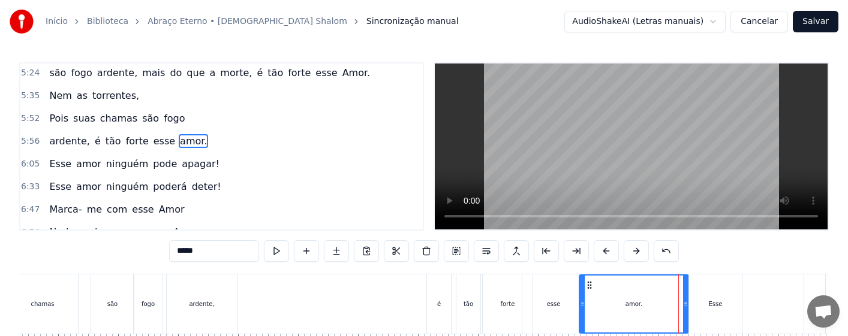
drag, startPoint x: 676, startPoint y: 308, endPoint x: 687, endPoint y: 308, distance: 10.8
click at [687, 308] on icon at bounding box center [685, 304] width 5 height 10
click at [420, 305] on div "ardente, é tão forte esse amor." at bounding box center [428, 304] width 525 height 59
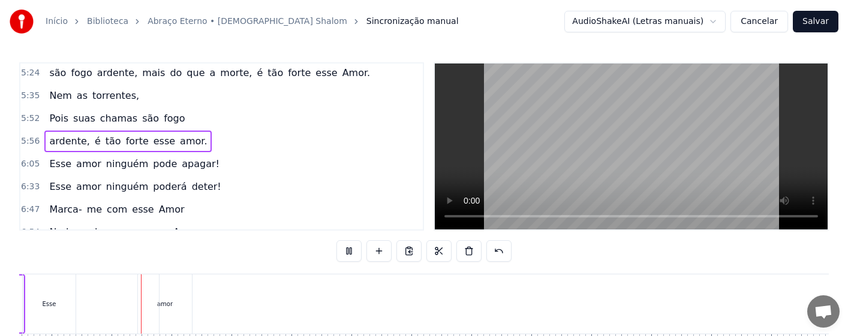
scroll to position [0, 21952]
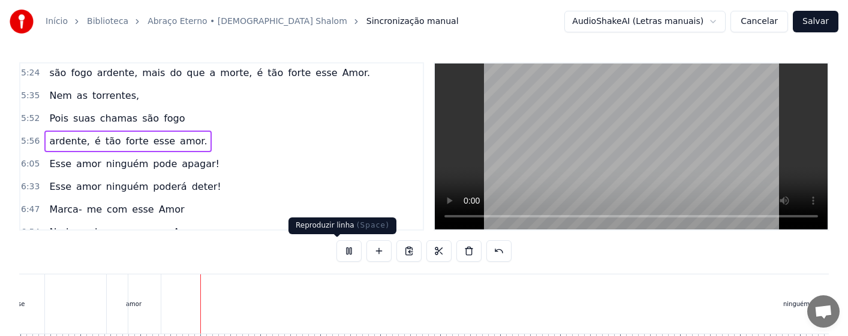
click at [337, 251] on button at bounding box center [348, 252] width 25 height 22
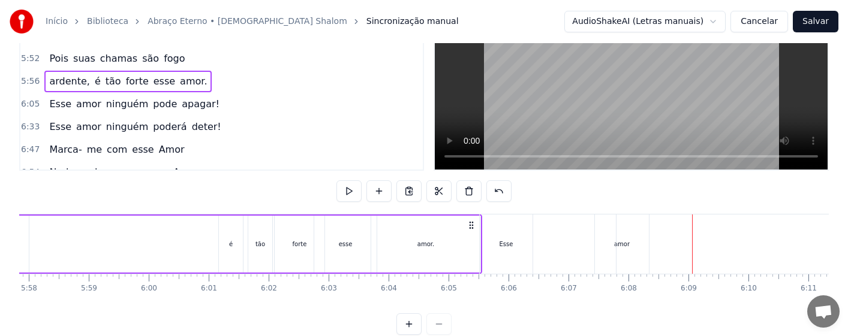
scroll to position [0, 21324]
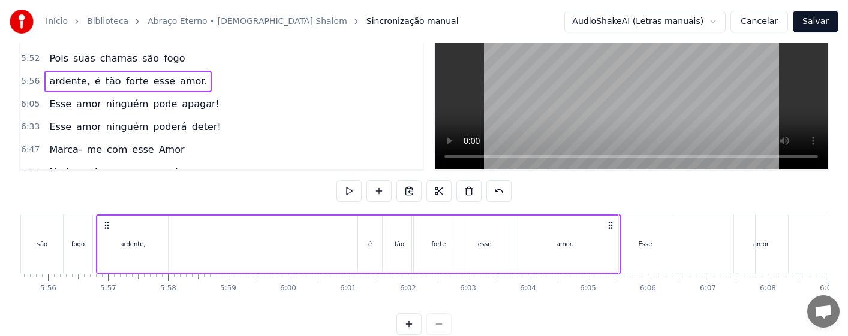
click at [642, 249] on div "Esse" at bounding box center [645, 244] width 53 height 59
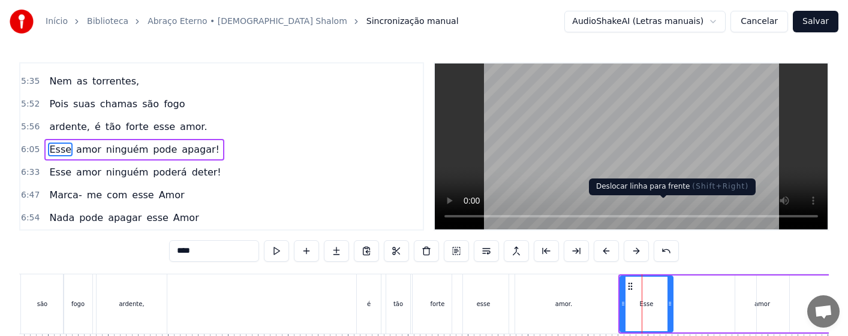
scroll to position [60, 0]
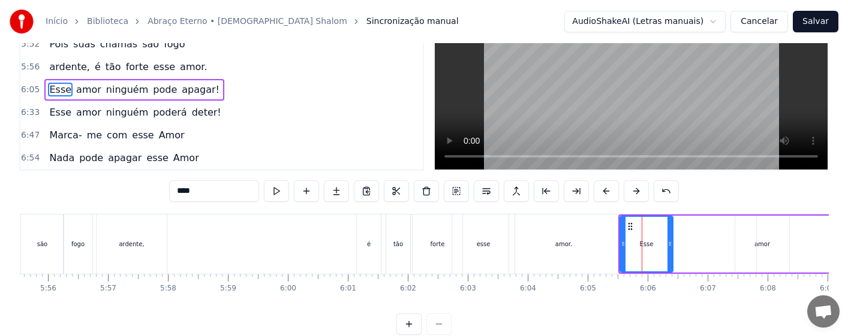
click at [632, 226] on circle at bounding box center [631, 226] width 1 height 1
click at [457, 186] on button at bounding box center [456, 192] width 25 height 22
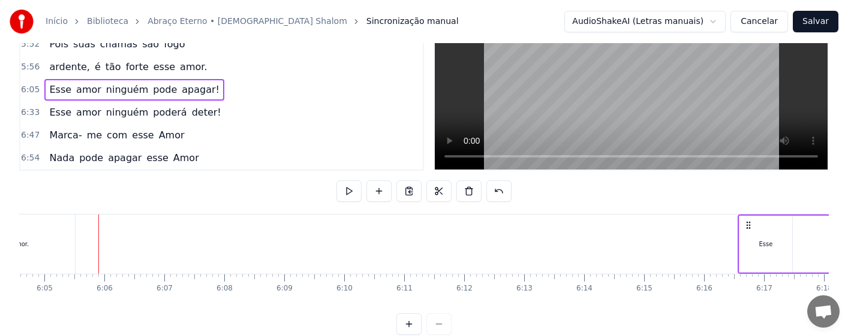
drag, startPoint x: 684, startPoint y: 223, endPoint x: 748, endPoint y: 230, distance: 64.6
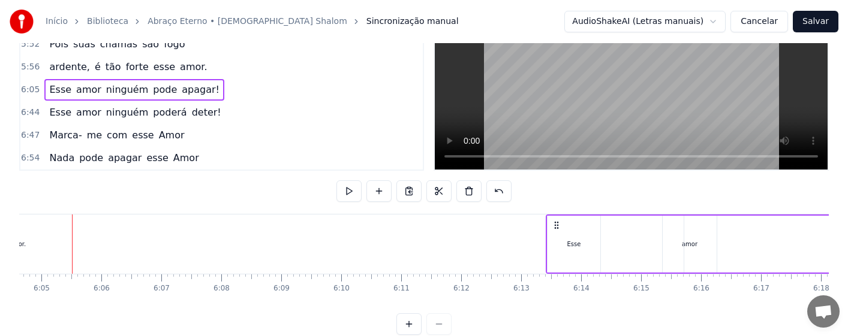
drag, startPoint x: 133, startPoint y: 226, endPoint x: 557, endPoint y: 221, distance: 424.7
click at [557, 221] on icon at bounding box center [557, 226] width 10 height 10
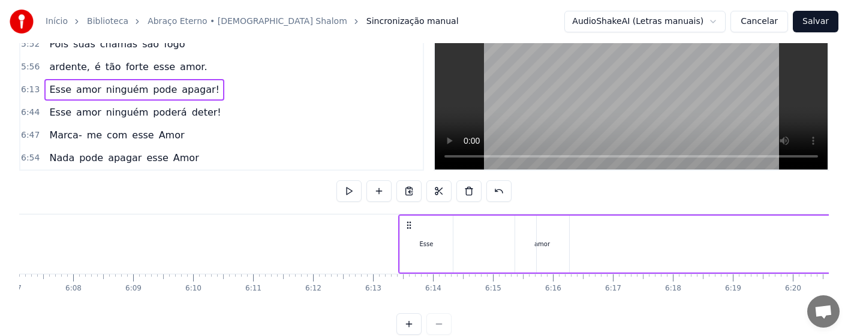
scroll to position [0, 22118]
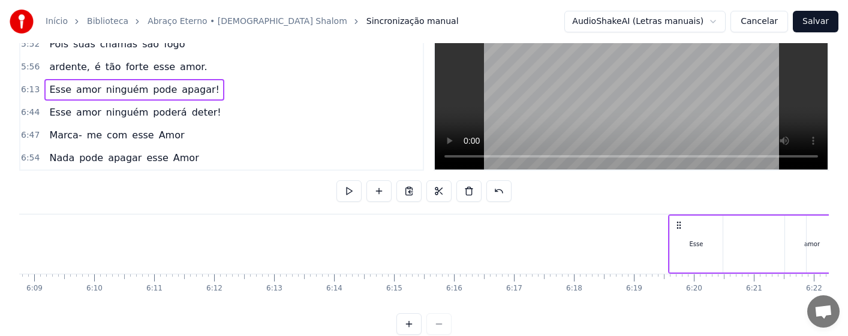
drag, startPoint x: 337, startPoint y: 224, endPoint x: 679, endPoint y: 226, distance: 341.9
click at [679, 226] on icon at bounding box center [679, 226] width 10 height 10
drag, startPoint x: 310, startPoint y: 223, endPoint x: 681, endPoint y: 223, distance: 371.3
click at [681, 223] on icon at bounding box center [682, 226] width 10 height 10
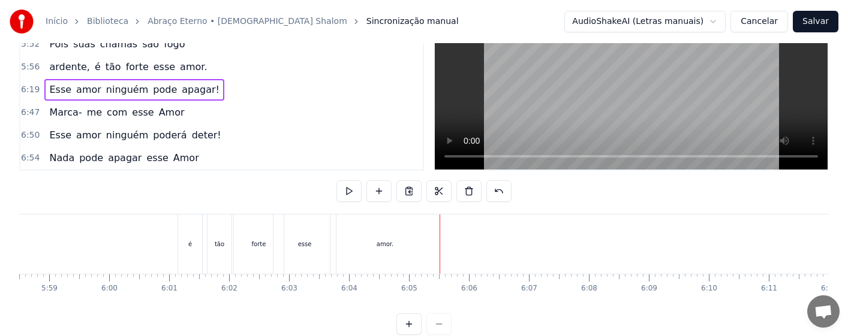
scroll to position [0, 21543]
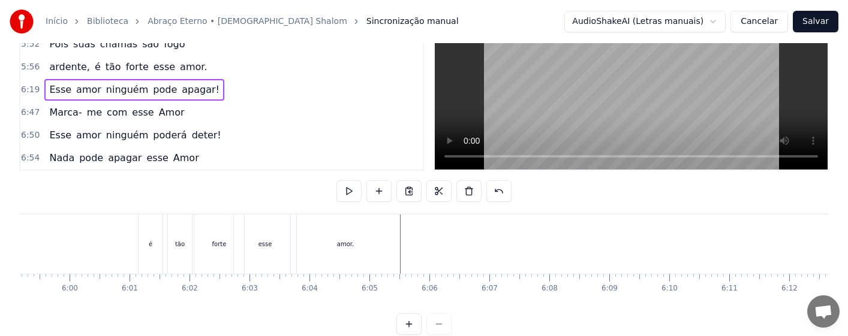
click at [338, 246] on div "amor." at bounding box center [345, 244] width 17 height 9
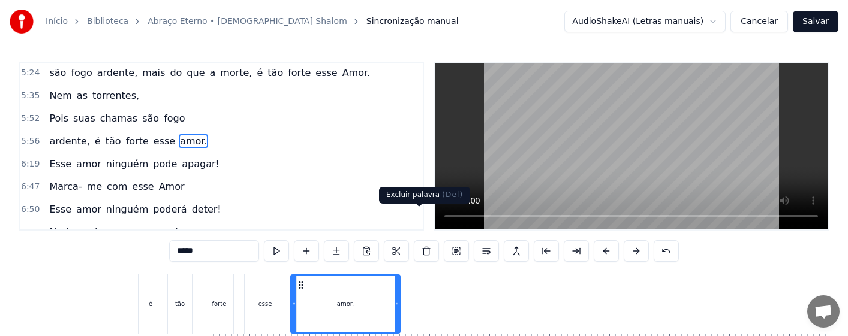
scroll to position [60, 0]
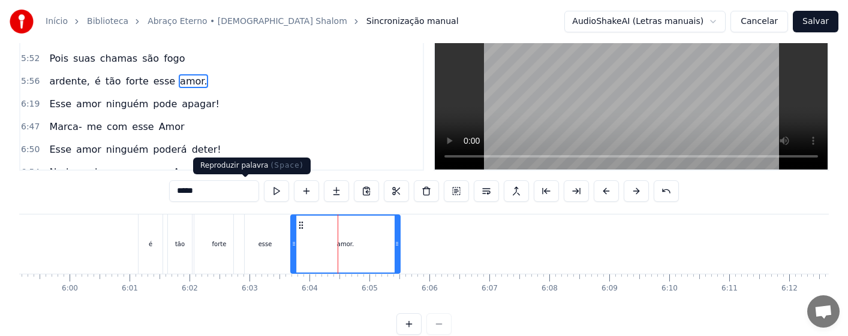
click at [264, 189] on button at bounding box center [276, 192] width 25 height 22
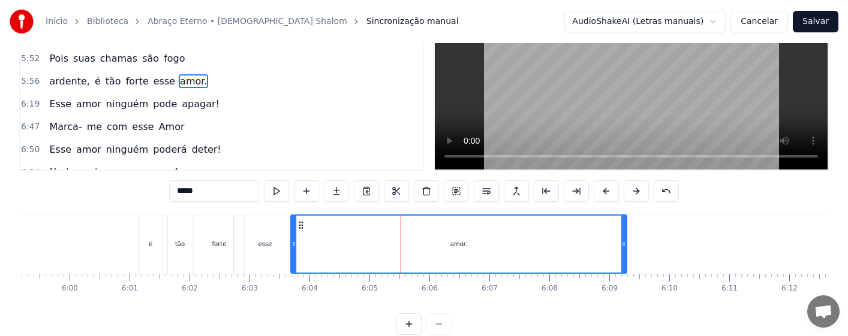
click at [626, 246] on icon at bounding box center [623, 244] width 5 height 10
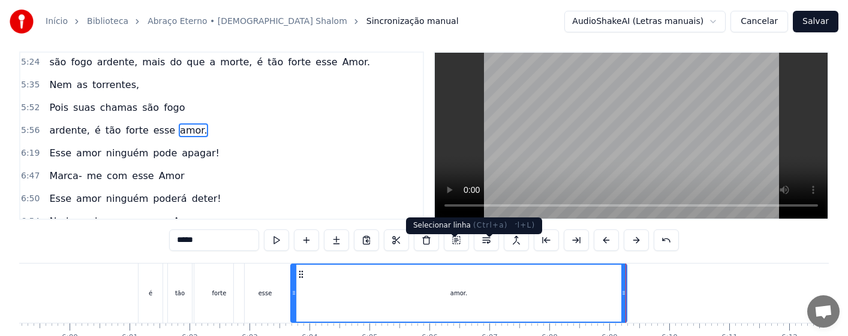
scroll to position [0, 0]
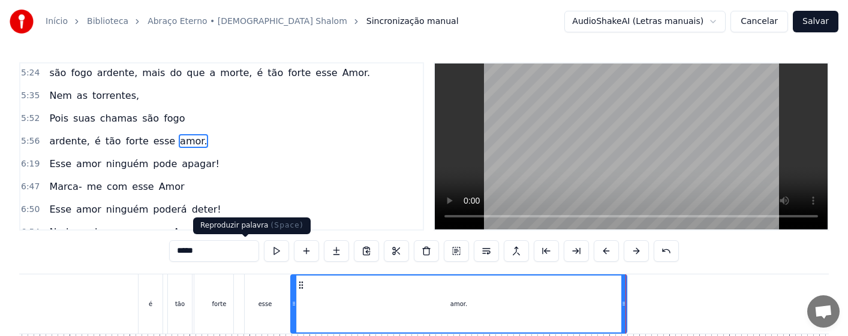
click at [264, 251] on button at bounding box center [276, 252] width 25 height 22
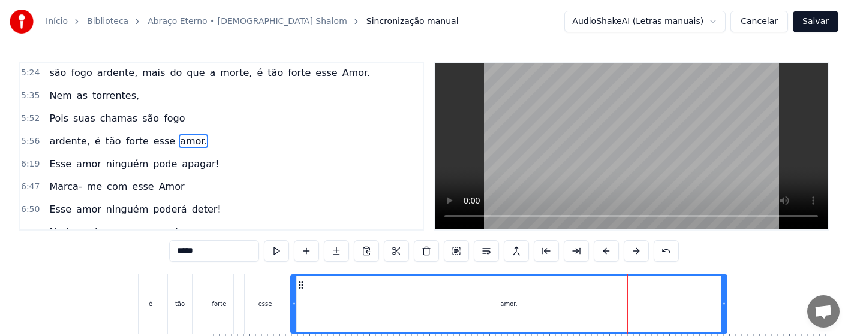
drag, startPoint x: 625, startPoint y: 312, endPoint x: 718, endPoint y: 318, distance: 93.1
click at [725, 318] on div at bounding box center [724, 304] width 5 height 57
click at [264, 248] on button at bounding box center [276, 252] width 25 height 22
drag, startPoint x: 726, startPoint y: 308, endPoint x: 767, endPoint y: 302, distance: 41.3
click at [767, 302] on icon at bounding box center [764, 304] width 5 height 10
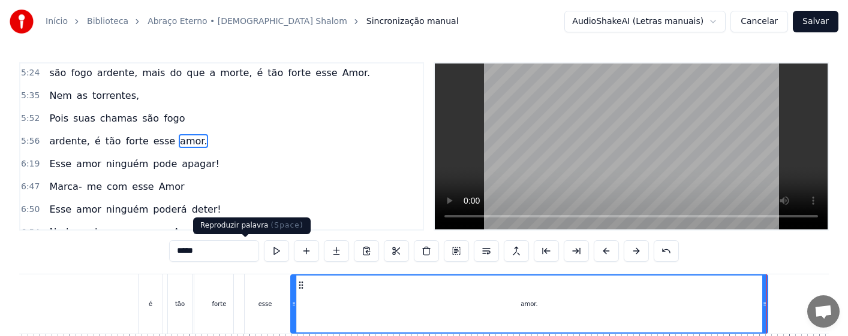
click at [264, 249] on button at bounding box center [276, 252] width 25 height 22
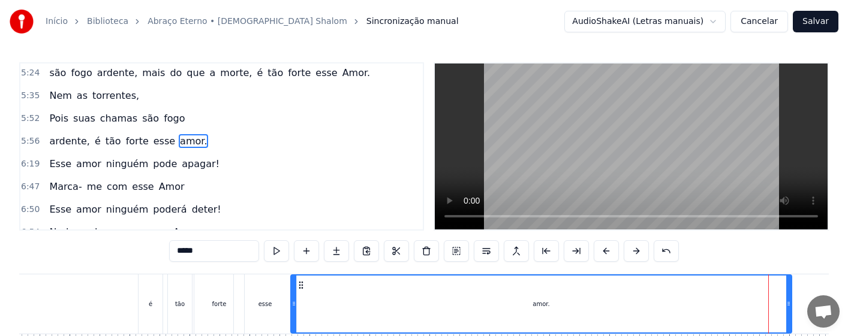
drag, startPoint x: 765, startPoint y: 306, endPoint x: 789, endPoint y: 310, distance: 24.4
click at [789, 310] on div at bounding box center [788, 304] width 5 height 57
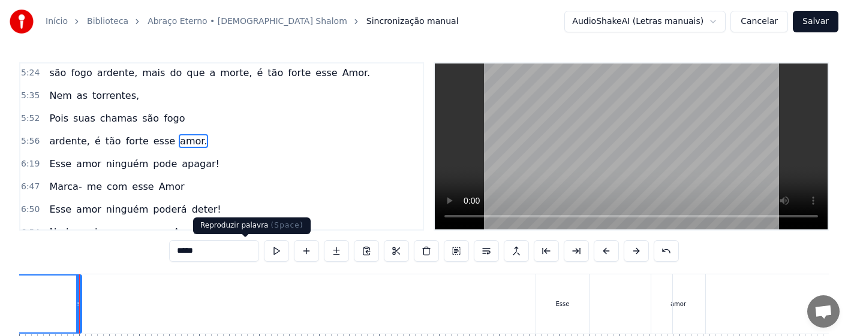
click at [264, 247] on button at bounding box center [276, 252] width 25 height 22
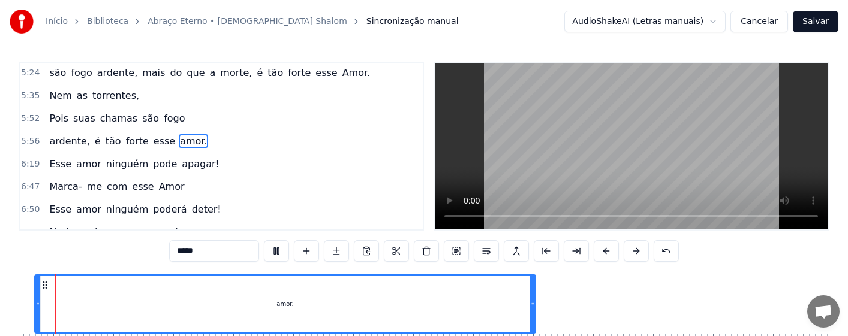
scroll to position [0, 21782]
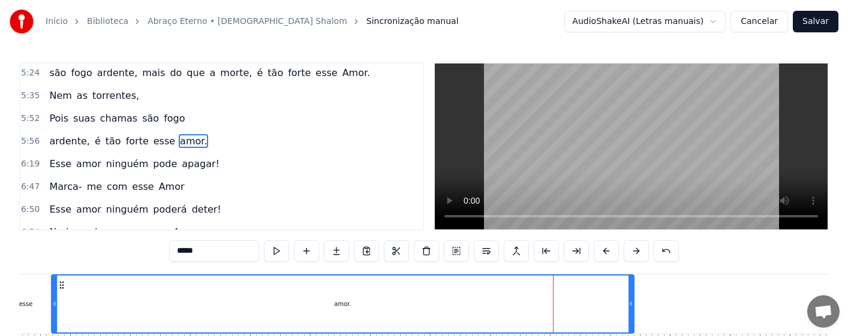
drag, startPoint x: 551, startPoint y: 305, endPoint x: 632, endPoint y: 306, distance: 81.6
click at [632, 306] on icon at bounding box center [631, 304] width 5 height 10
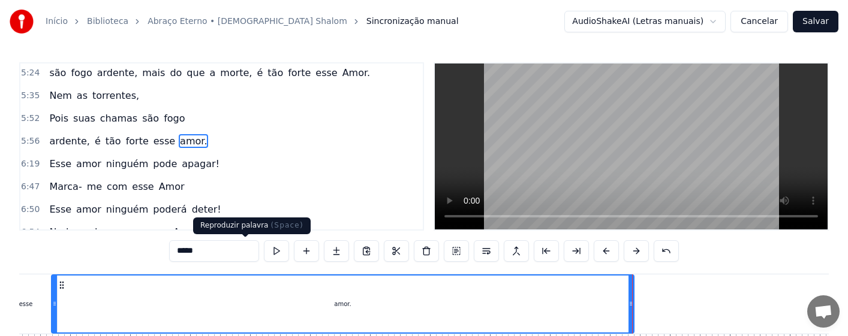
click at [264, 249] on button at bounding box center [276, 252] width 25 height 22
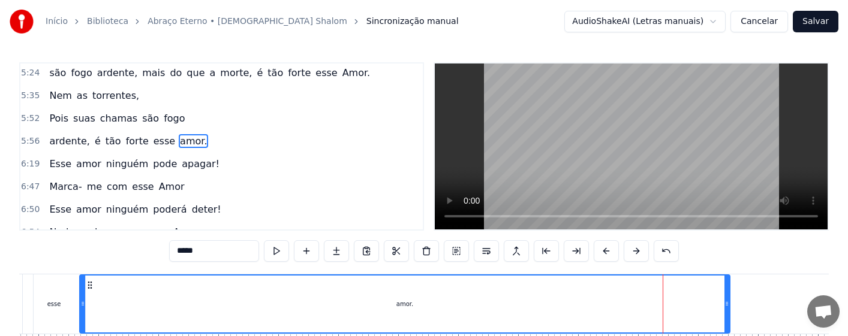
drag, startPoint x: 660, startPoint y: 308, endPoint x: 728, endPoint y: 309, distance: 67.8
click at [728, 309] on div at bounding box center [727, 304] width 5 height 57
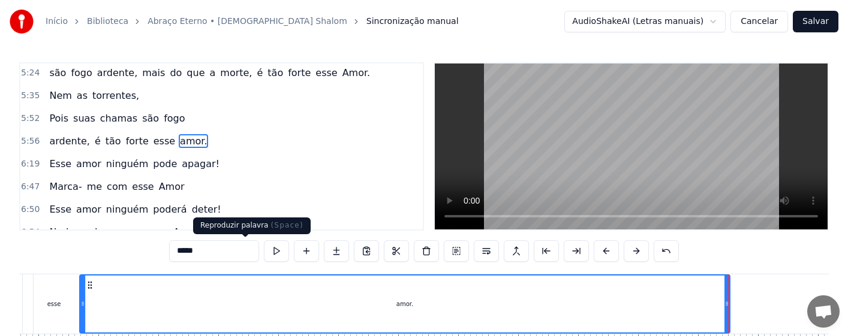
click at [264, 251] on button at bounding box center [276, 252] width 25 height 22
click at [61, 296] on div "esse" at bounding box center [54, 304] width 62 height 59
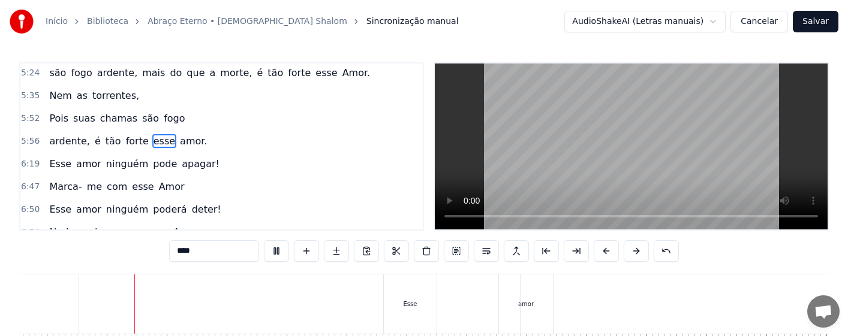
scroll to position [0, 22438]
click at [374, 308] on div "Esse" at bounding box center [378, 304] width 14 height 9
type input "****"
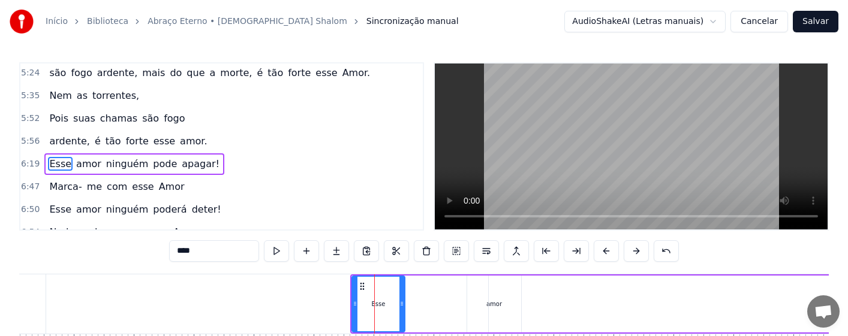
scroll to position [572, 0]
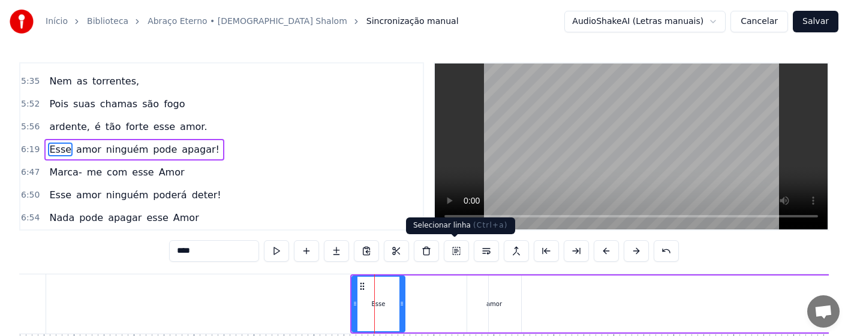
click at [458, 250] on button at bounding box center [456, 252] width 25 height 22
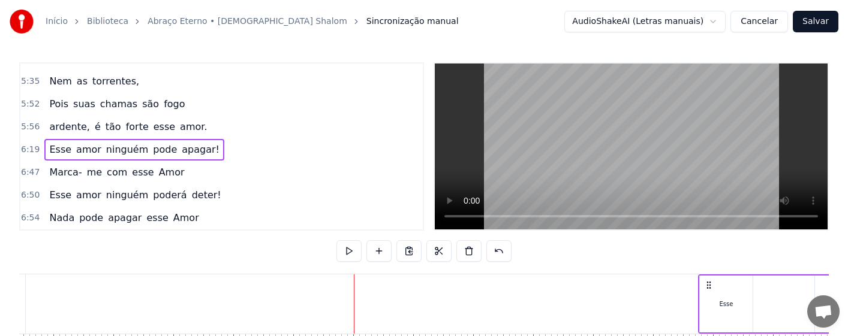
scroll to position [0, 22475]
drag, startPoint x: 402, startPoint y: 284, endPoint x: 701, endPoint y: 275, distance: 298.8
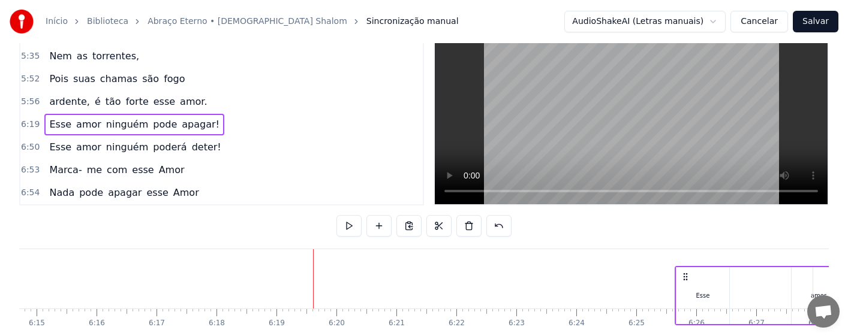
scroll to position [52, 0]
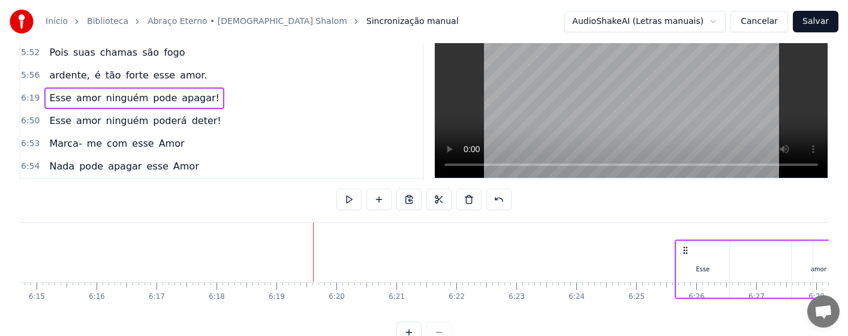
drag, startPoint x: 325, startPoint y: 283, endPoint x: 687, endPoint y: 285, distance: 361.7
click at [687, 256] on icon at bounding box center [686, 251] width 10 height 10
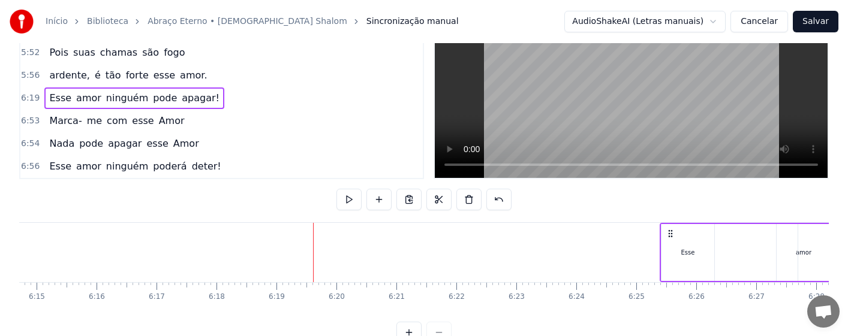
drag, startPoint x: 323, startPoint y: 233, endPoint x: 670, endPoint y: 233, distance: 346.7
click at [669, 233] on circle at bounding box center [669, 233] width 1 height 1
click at [341, 199] on button at bounding box center [348, 200] width 25 height 22
click at [697, 251] on div "Esse" at bounding box center [688, 252] width 53 height 57
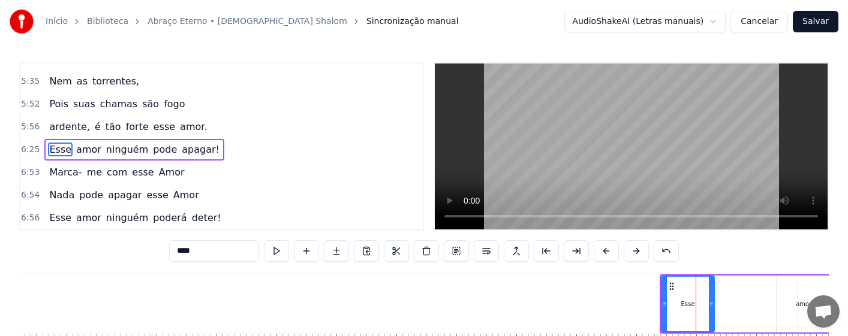
scroll to position [60, 0]
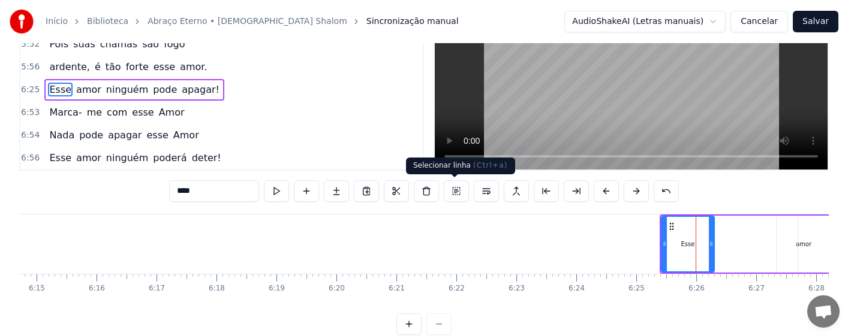
click at [451, 192] on button at bounding box center [456, 192] width 25 height 22
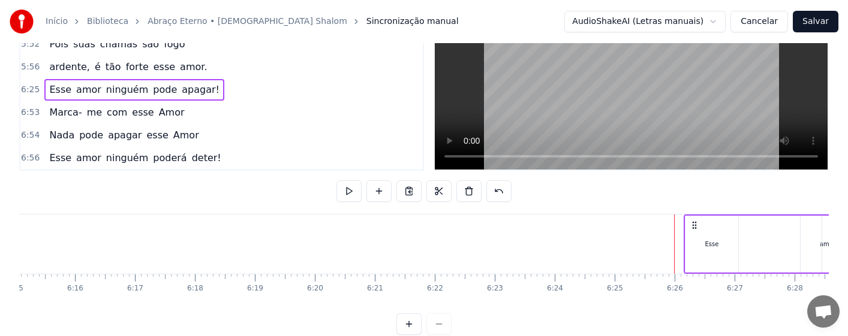
drag, startPoint x: 670, startPoint y: 224, endPoint x: 696, endPoint y: 226, distance: 26.5
click at [696, 226] on icon at bounding box center [695, 226] width 10 height 10
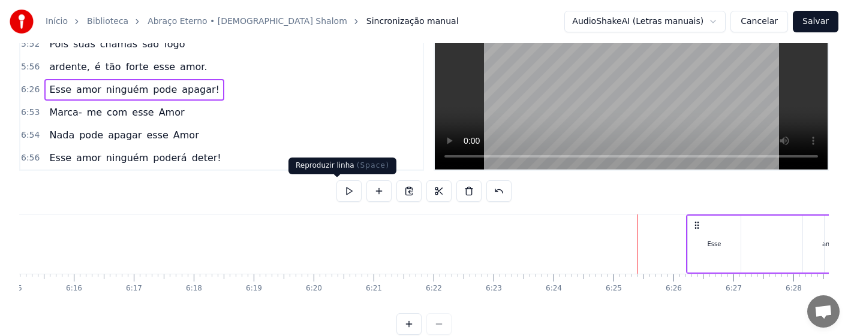
click at [336, 193] on button at bounding box center [348, 192] width 25 height 22
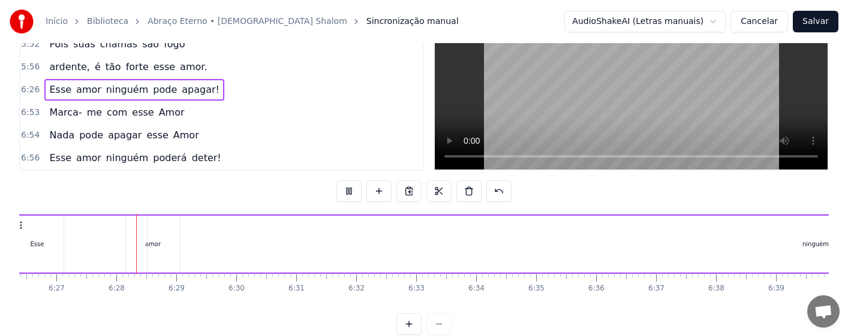
scroll to position [0, 23196]
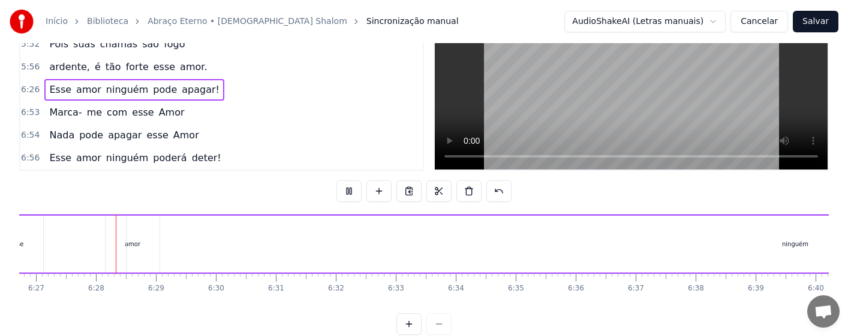
click at [489, 232] on div "ninguém" at bounding box center [795, 244] width 1336 height 57
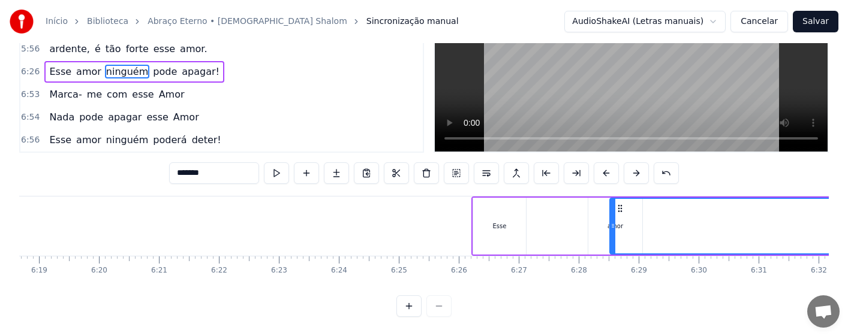
scroll to position [0, 22634]
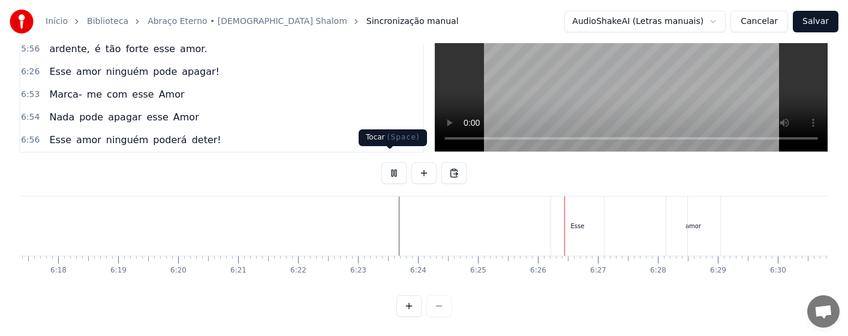
click at [387, 163] on button at bounding box center [393, 174] width 25 height 22
click at [567, 218] on div "Esse" at bounding box center [577, 226] width 53 height 59
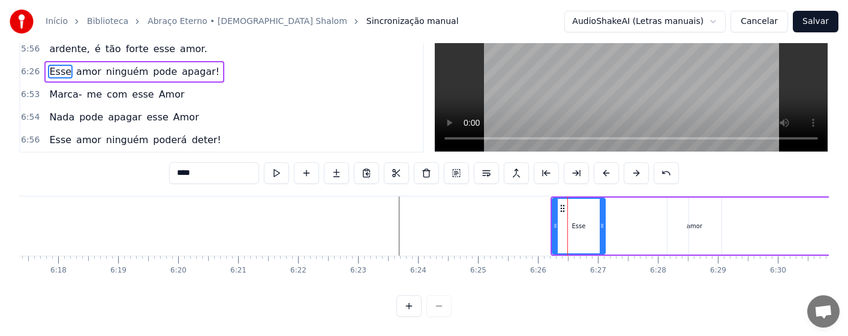
scroll to position [0, 0]
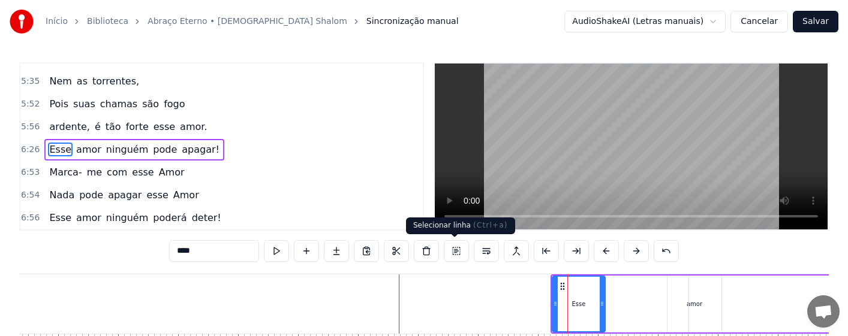
click at [456, 249] on button at bounding box center [456, 252] width 25 height 22
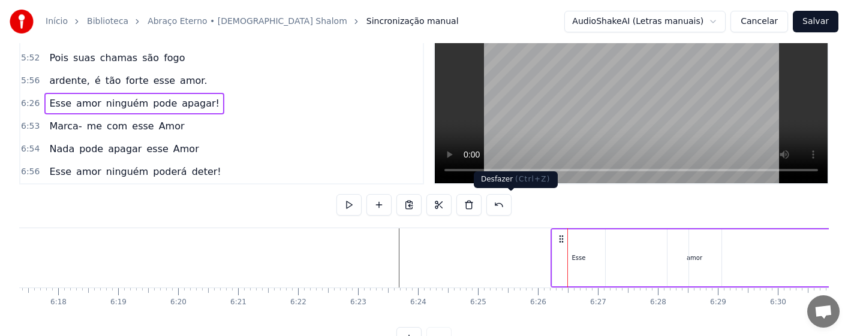
scroll to position [60, 0]
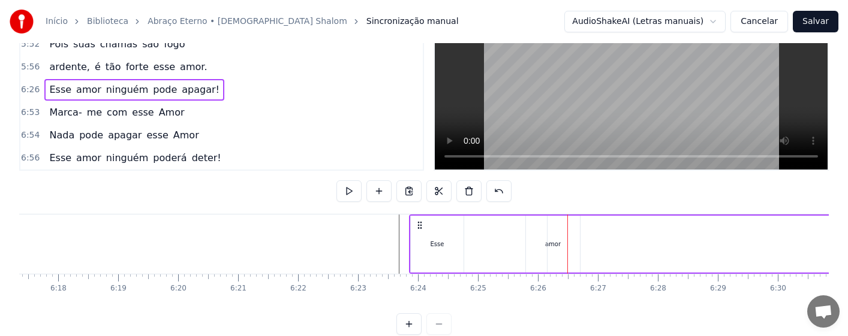
drag, startPoint x: 560, startPoint y: 223, endPoint x: 419, endPoint y: 222, distance: 141.6
click at [419, 222] on circle at bounding box center [418, 222] width 1 height 1
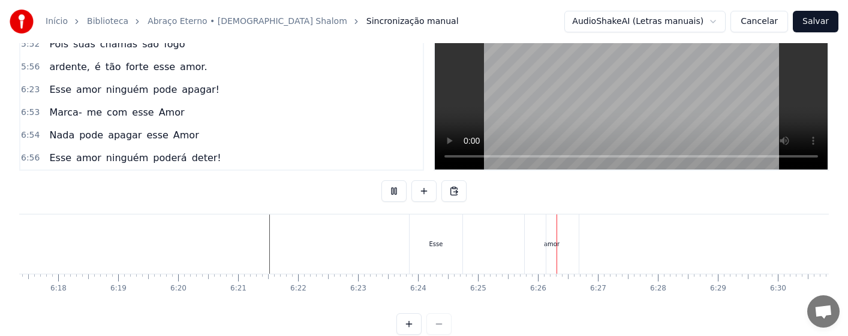
click at [429, 249] on div "Esse" at bounding box center [436, 244] width 53 height 59
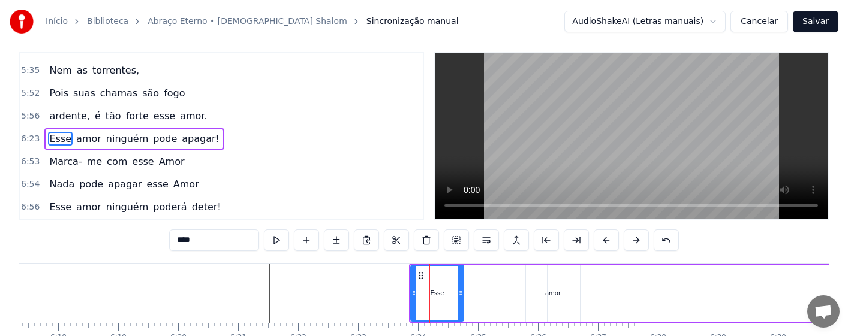
scroll to position [0, 0]
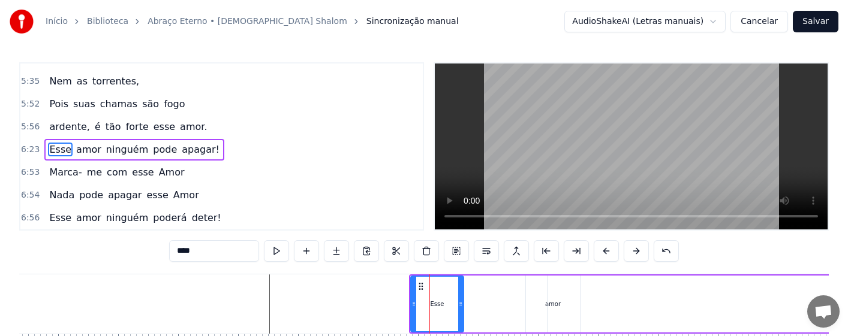
click at [545, 307] on div "amor" at bounding box center [553, 304] width 54 height 57
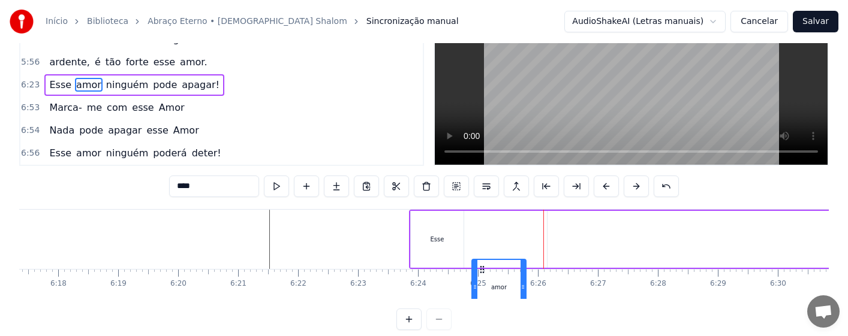
drag, startPoint x: 535, startPoint y: 286, endPoint x: 480, endPoint y: 287, distance: 54.6
click at [480, 287] on div "Amor tão grande, Amor tão forte, Amor suave, Amor sem fim. Que a própria morte,…" at bounding box center [424, 254] width 810 height 90
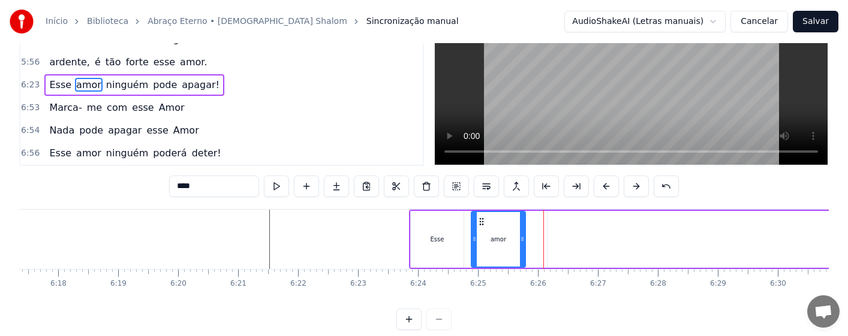
scroll to position [79, 0]
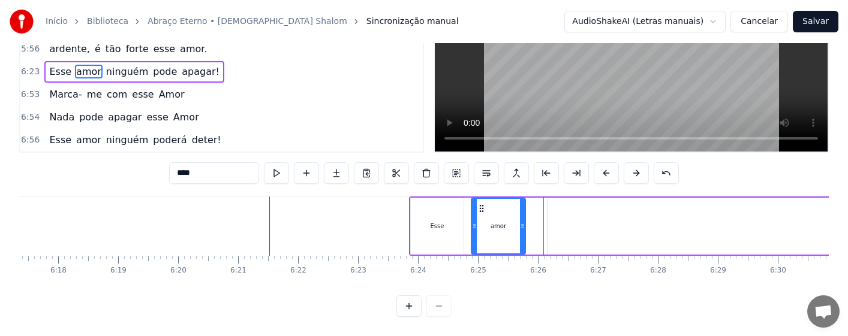
click at [434, 222] on div "Esse" at bounding box center [438, 226] width 14 height 9
type input "****"
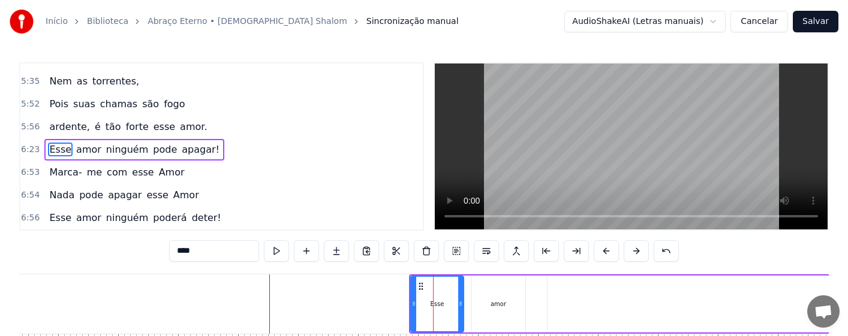
scroll to position [60, 0]
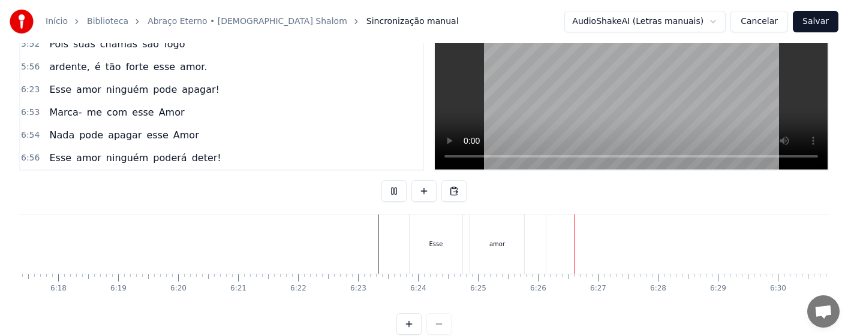
click at [511, 245] on div "amor" at bounding box center [497, 244] width 54 height 59
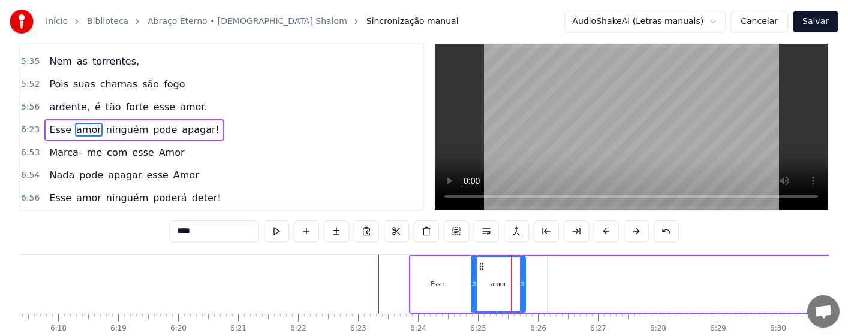
scroll to position [0, 0]
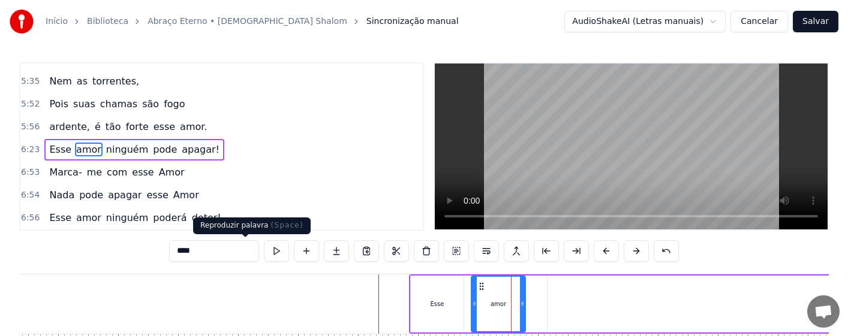
click at [264, 246] on button at bounding box center [276, 252] width 25 height 22
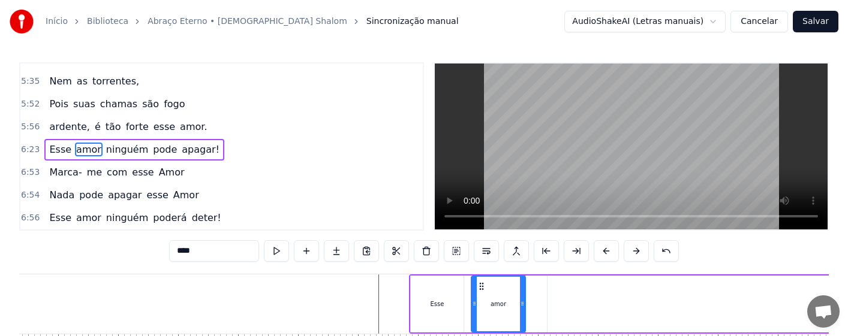
click at [441, 304] on div "Esse" at bounding box center [438, 304] width 14 height 9
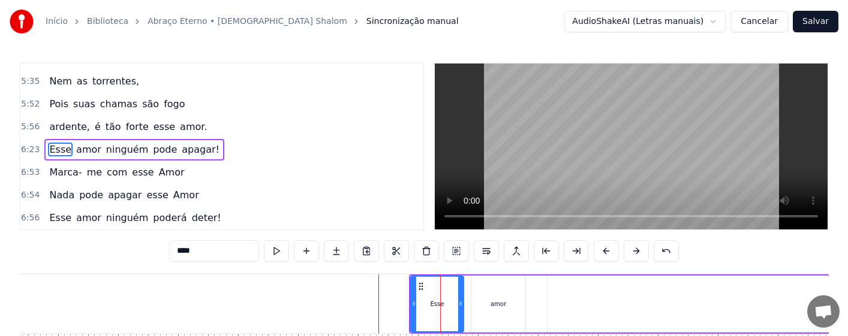
click at [501, 307] on div "amor" at bounding box center [499, 304] width 16 height 9
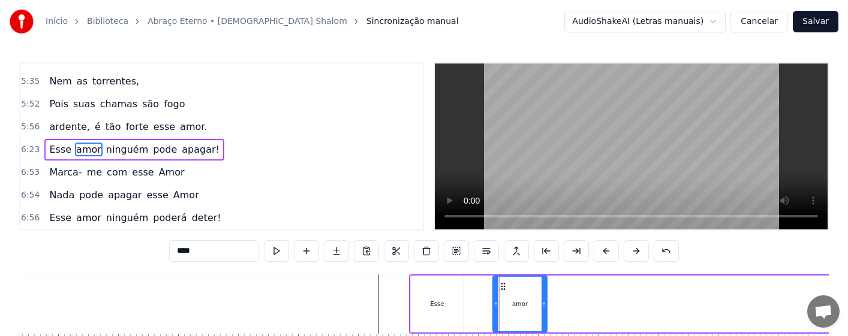
drag, startPoint x: 482, startPoint y: 287, endPoint x: 504, endPoint y: 286, distance: 21.6
click at [504, 286] on icon at bounding box center [503, 287] width 10 height 10
click at [447, 305] on div "Esse" at bounding box center [437, 304] width 53 height 57
type input "****"
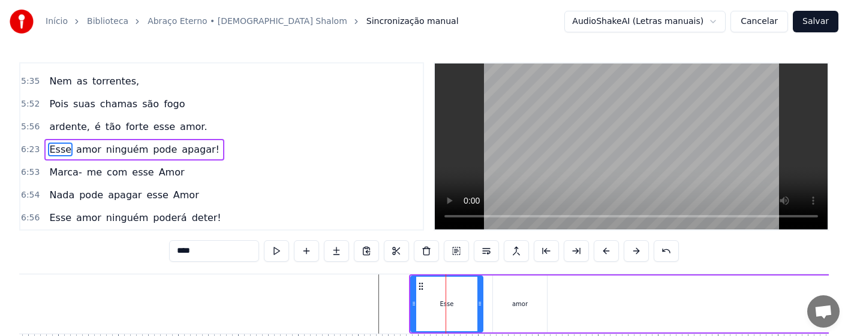
drag, startPoint x: 461, startPoint y: 314, endPoint x: 480, endPoint y: 316, distance: 19.3
click at [480, 316] on div at bounding box center [479, 304] width 5 height 55
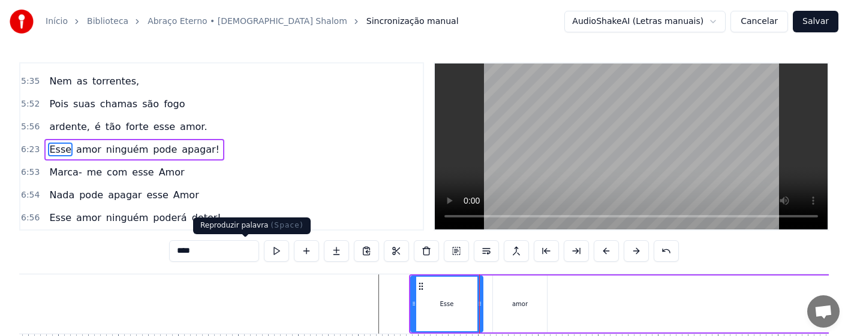
click at [264, 255] on button at bounding box center [276, 252] width 25 height 22
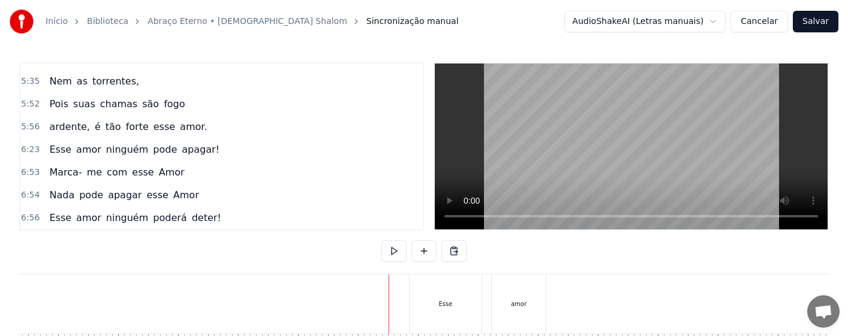
click at [443, 308] on div "Esse" at bounding box center [446, 304] width 14 height 9
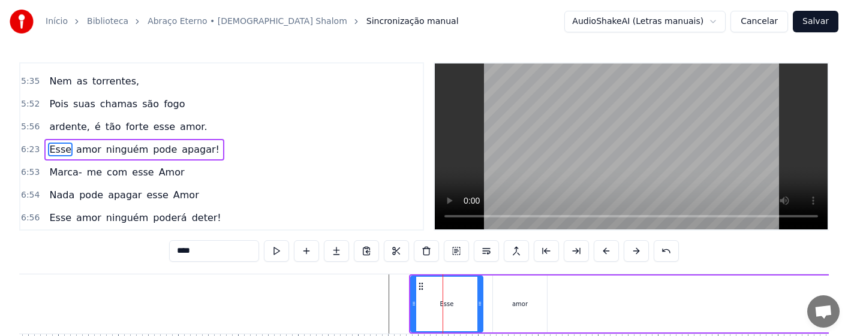
click at [526, 312] on div "amor" at bounding box center [520, 304] width 54 height 57
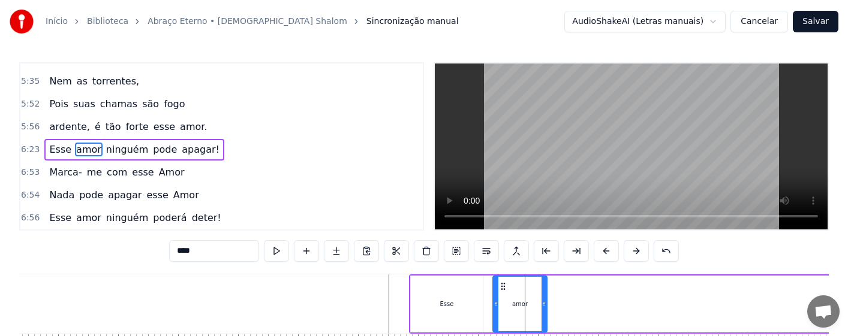
click at [449, 315] on div "Esse" at bounding box center [447, 304] width 72 height 57
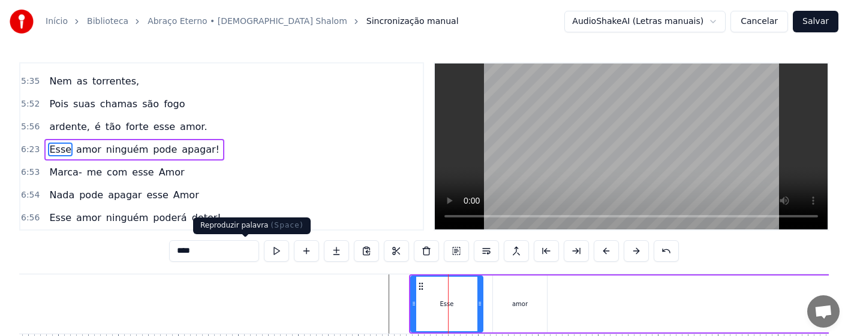
click at [264, 254] on button at bounding box center [276, 252] width 25 height 22
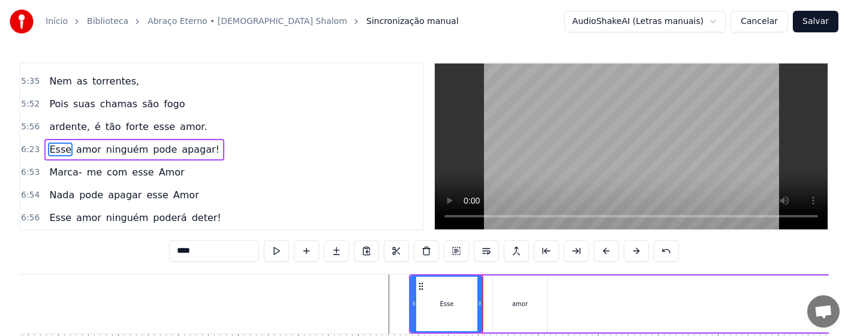
click at [524, 312] on div "amor" at bounding box center [520, 304] width 54 height 57
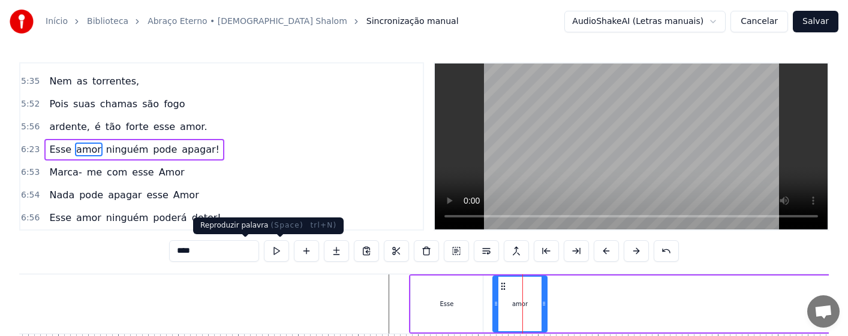
click at [264, 251] on button at bounding box center [276, 252] width 25 height 22
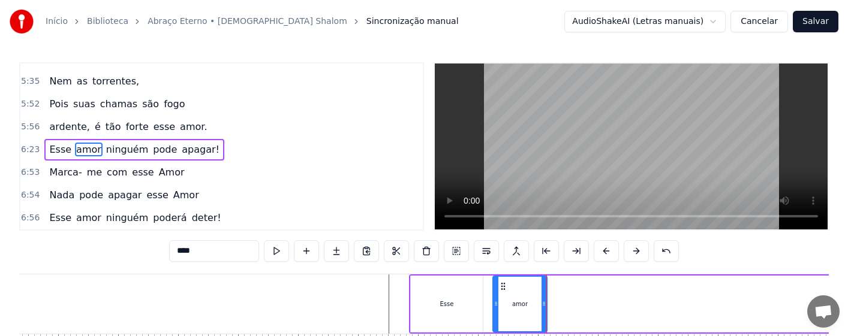
type input "*******"
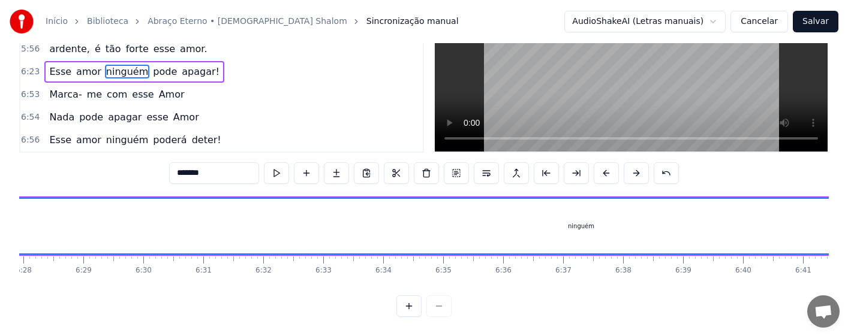
scroll to position [0, 23288]
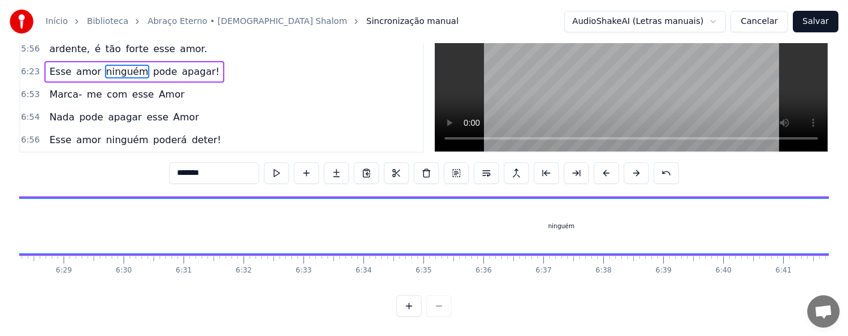
click at [573, 223] on div "ninguém" at bounding box center [561, 226] width 1335 height 55
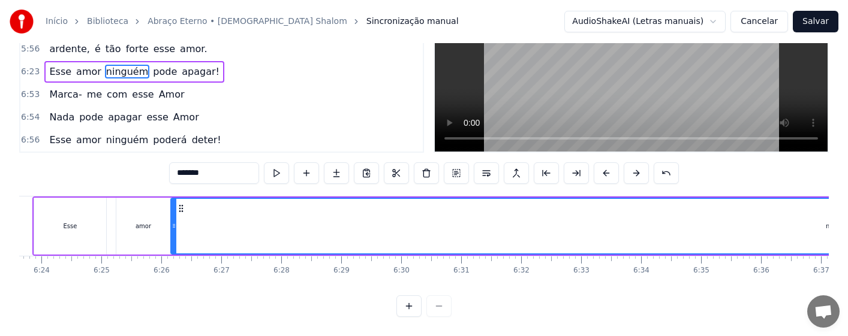
scroll to position [0, 22971]
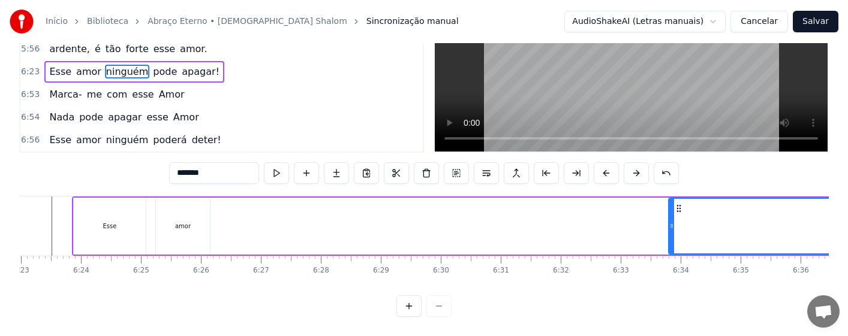
drag, startPoint x: 212, startPoint y: 223, endPoint x: 670, endPoint y: 222, distance: 458.3
click at [670, 222] on div at bounding box center [671, 226] width 5 height 55
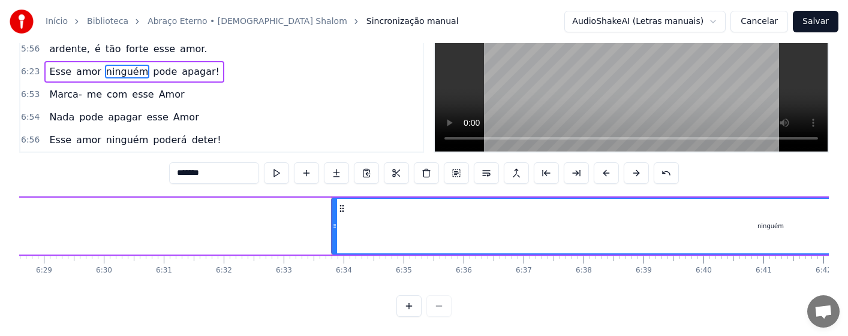
scroll to position [0, 23388]
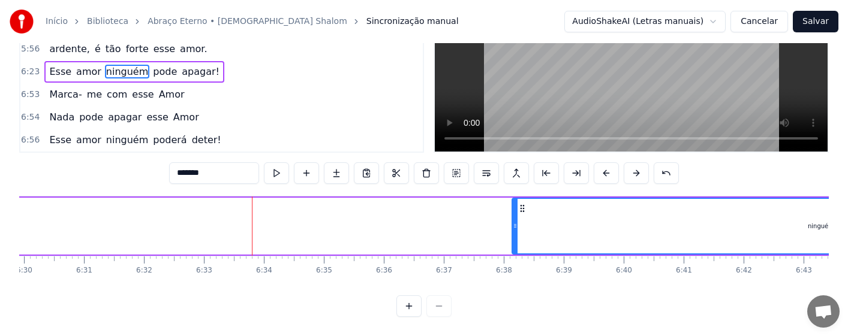
drag, startPoint x: 253, startPoint y: 221, endPoint x: 513, endPoint y: 216, distance: 260.4
click at [513, 216] on div at bounding box center [515, 226] width 5 height 55
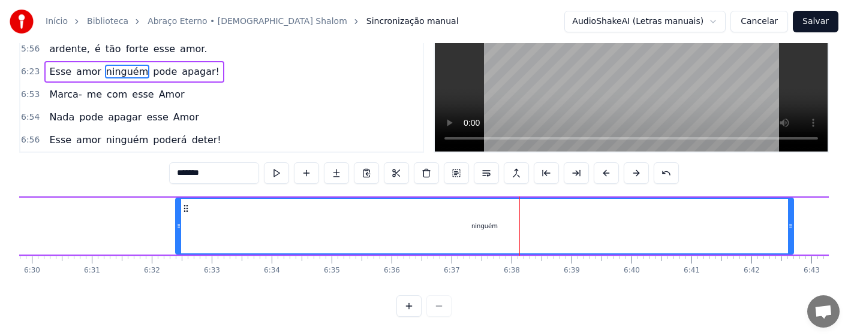
drag, startPoint x: 524, startPoint y: 200, endPoint x: 166, endPoint y: 217, distance: 358.5
click at [176, 217] on div "ninguém" at bounding box center [484, 226] width 617 height 55
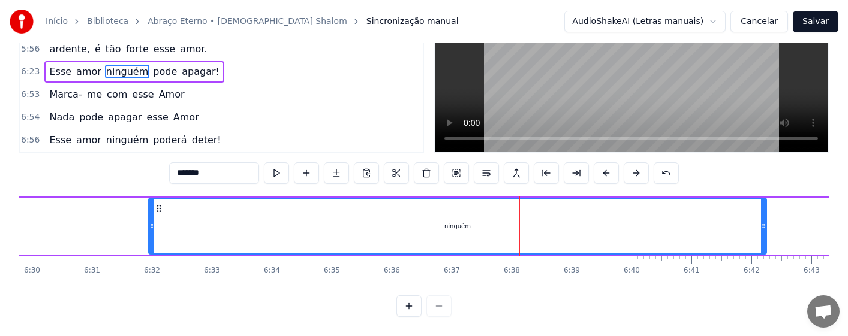
scroll to position [0, 23374]
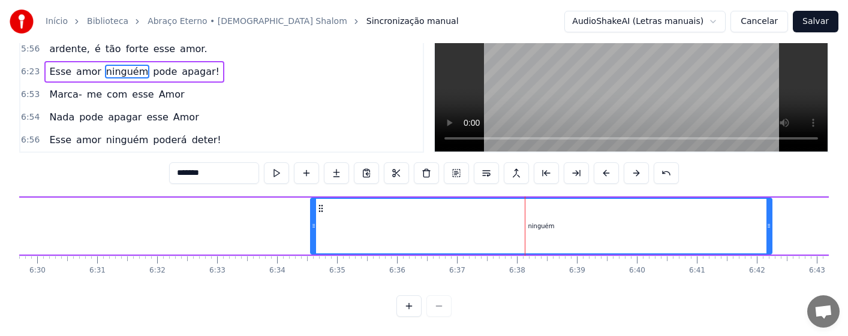
drag, startPoint x: 155, startPoint y: 222, endPoint x: 311, endPoint y: 222, distance: 156.5
click at [311, 222] on div at bounding box center [313, 226] width 5 height 55
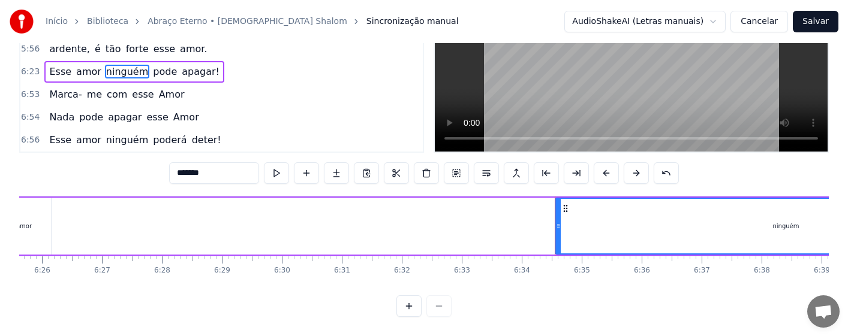
scroll to position [0, 23089]
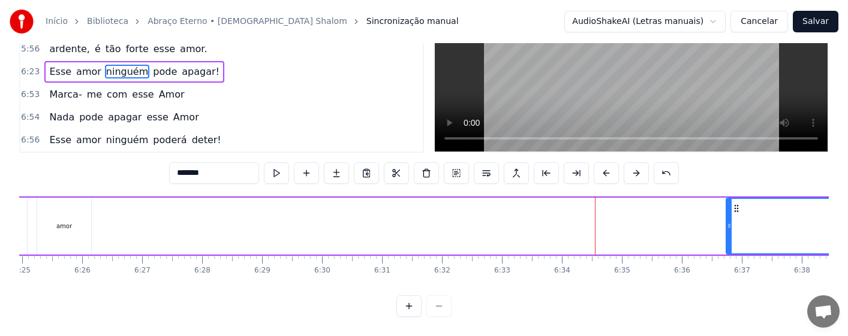
drag, startPoint x: 596, startPoint y: 222, endPoint x: 727, endPoint y: 215, distance: 131.0
click at [727, 215] on div at bounding box center [729, 226] width 5 height 55
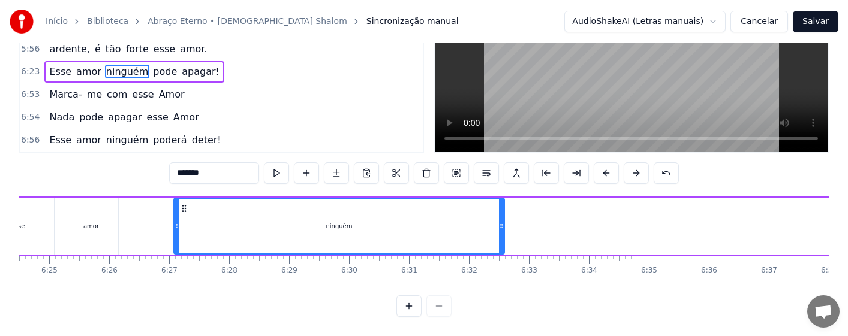
drag, startPoint x: 738, startPoint y: 200, endPoint x: 157, endPoint y: 200, distance: 580.6
click at [179, 204] on icon at bounding box center [184, 209] width 10 height 10
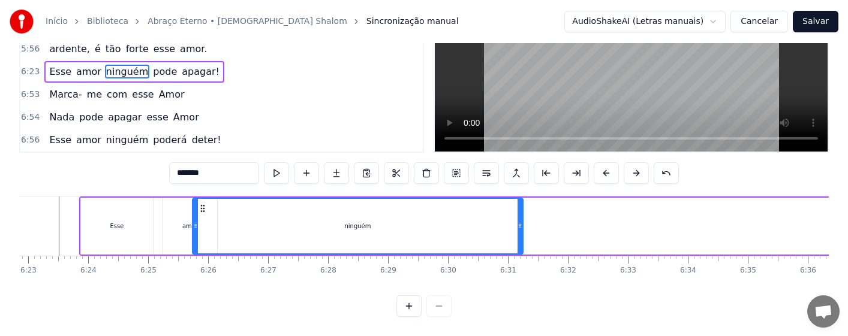
scroll to position [0, 22963]
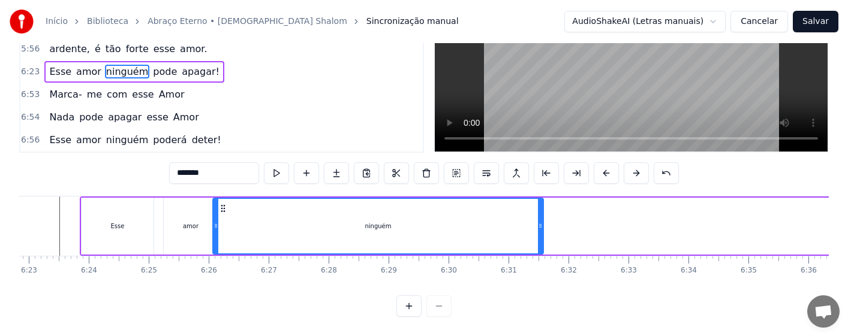
drag, startPoint x: 158, startPoint y: 196, endPoint x: 225, endPoint y: 212, distance: 69.0
click at [225, 212] on div "ninguém" at bounding box center [378, 226] width 329 height 55
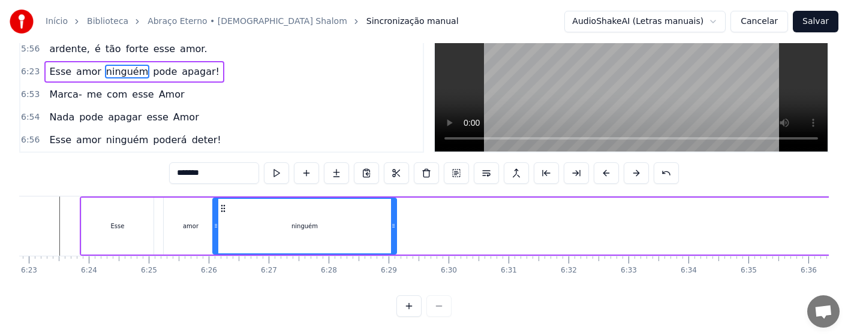
drag, startPoint x: 542, startPoint y: 225, endPoint x: 395, endPoint y: 230, distance: 147.1
click at [395, 230] on div at bounding box center [393, 226] width 5 height 55
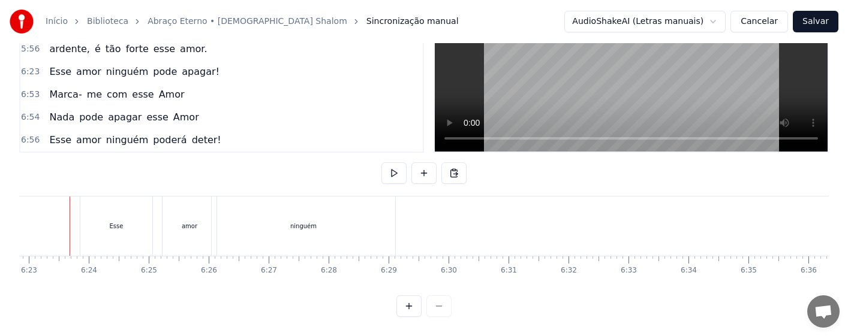
scroll to position [0, 22953]
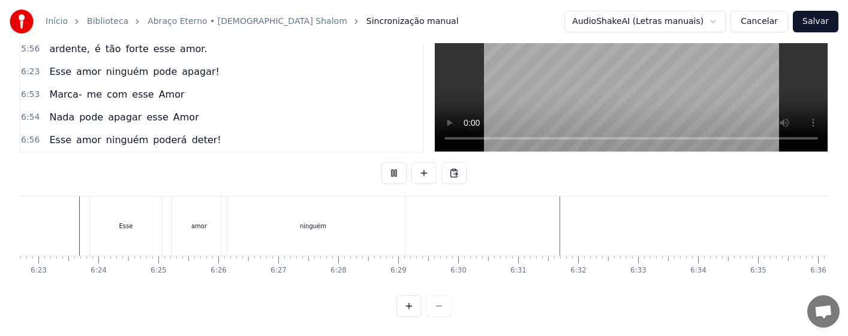
click at [313, 222] on div "ninguém" at bounding box center [313, 226] width 26 height 9
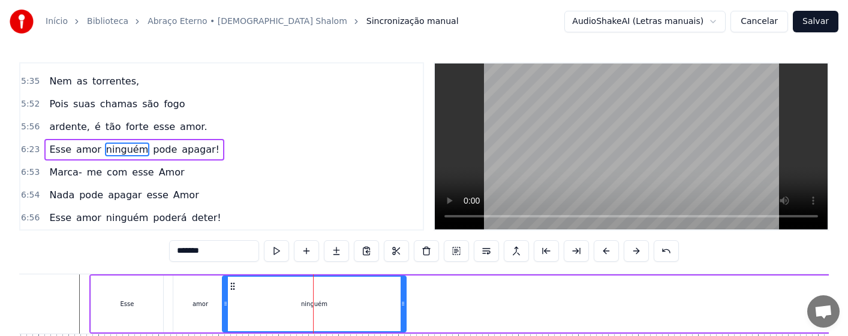
scroll to position [88, 0]
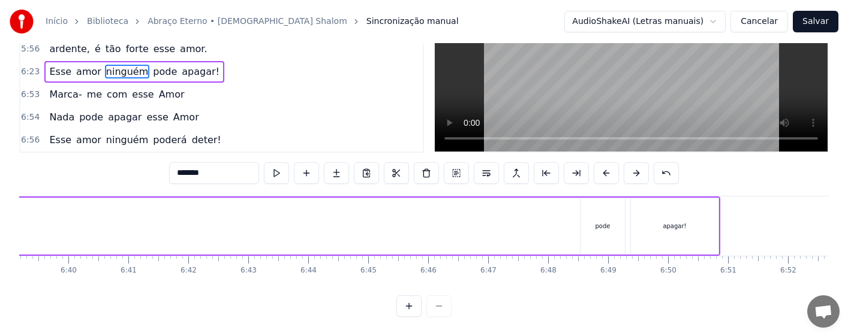
click at [613, 214] on div "pode" at bounding box center [603, 226] width 44 height 57
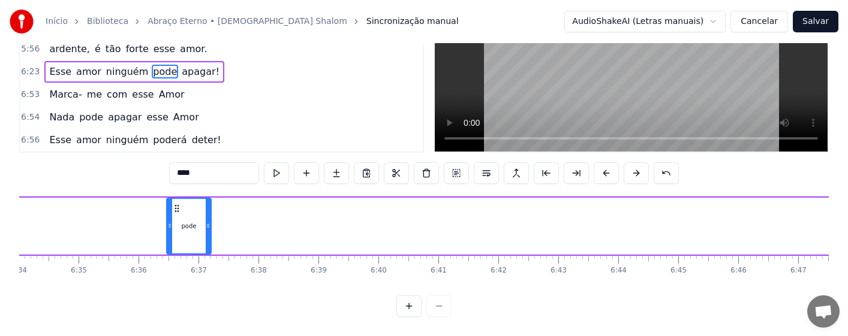
drag, startPoint x: 654, startPoint y: 197, endPoint x: 137, endPoint y: 211, distance: 517.2
click at [167, 211] on div "pode" at bounding box center [188, 226] width 43 height 55
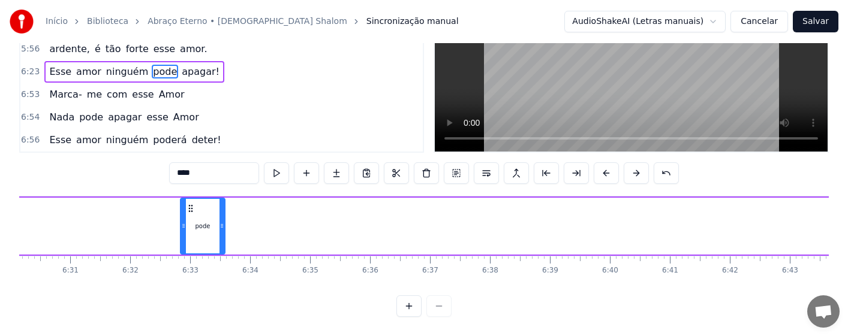
drag, startPoint x: 300, startPoint y: 198, endPoint x: 145, endPoint y: 202, distance: 155.4
click at [186, 204] on icon at bounding box center [191, 209] width 10 height 10
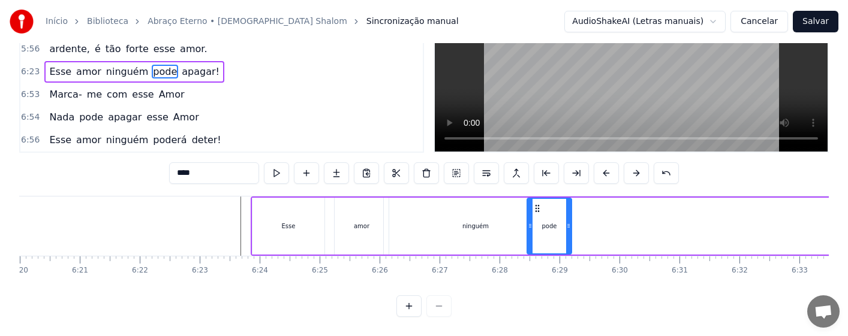
drag, startPoint x: 744, startPoint y: 193, endPoint x: 537, endPoint y: 205, distance: 206.7
click at [537, 205] on div "pode" at bounding box center [549, 226] width 43 height 55
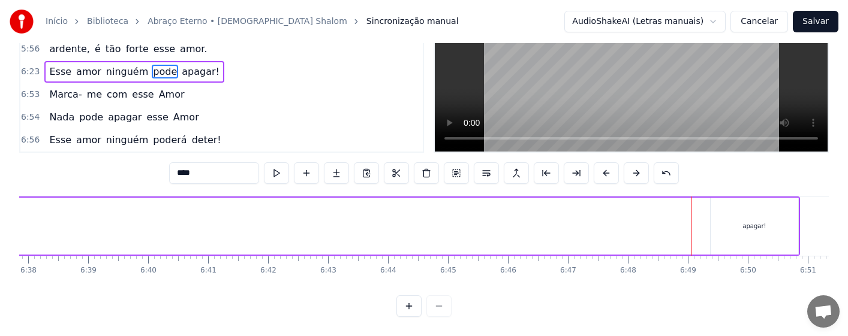
scroll to position [0, 24042]
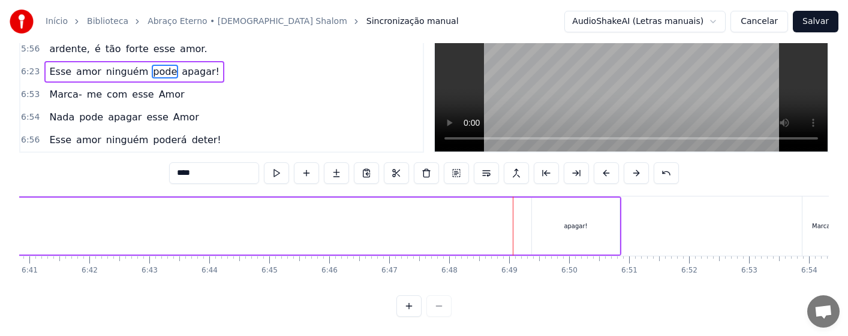
click at [581, 206] on div "apagar!" at bounding box center [576, 226] width 88 height 57
type input "*******"
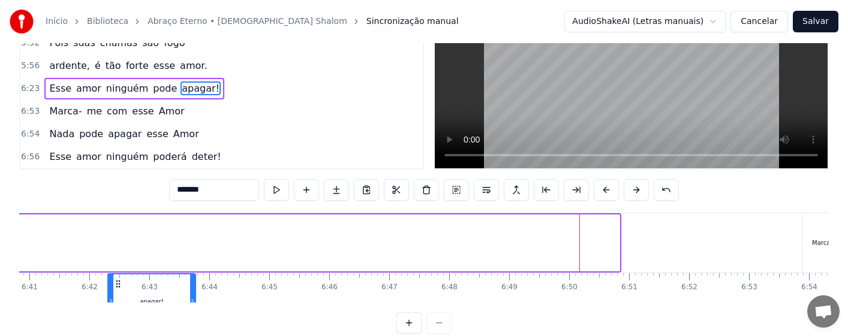
drag, startPoint x: 542, startPoint y: 285, endPoint x: 118, endPoint y: 286, distance: 424.1
click at [118, 286] on icon at bounding box center [118, 285] width 10 height 10
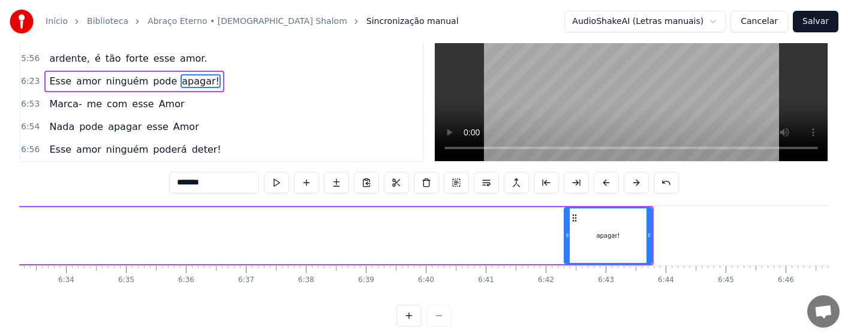
scroll to position [0, 23407]
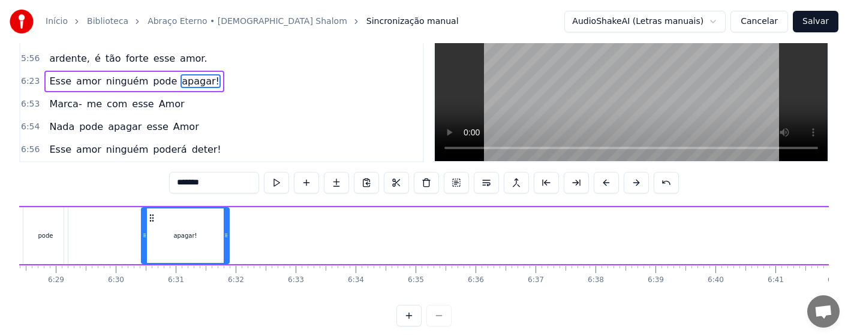
drag, startPoint x: 753, startPoint y: 217, endPoint x: 98, endPoint y: 215, distance: 655.0
click at [147, 215] on icon at bounding box center [152, 219] width 10 height 10
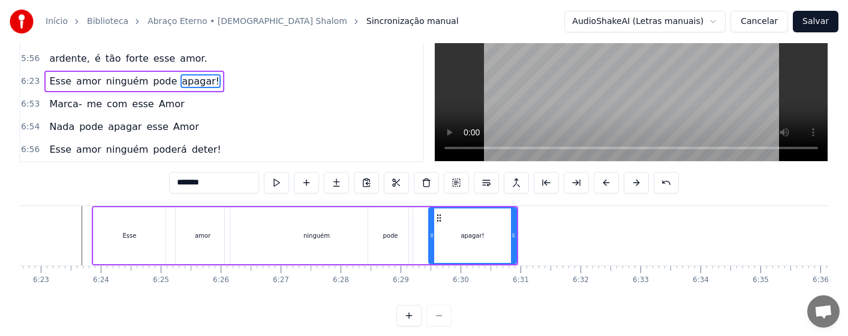
scroll to position [0, 22911]
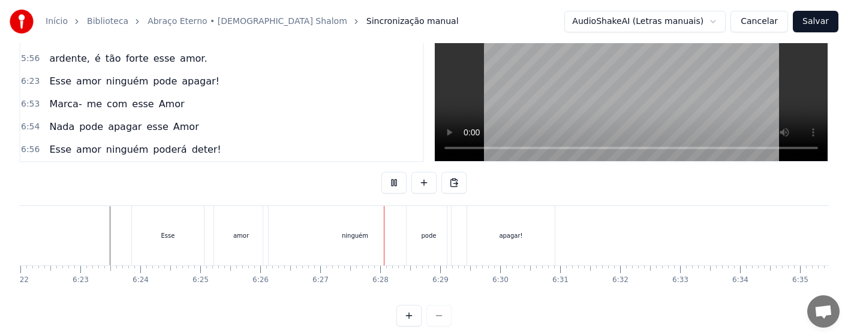
click at [243, 245] on div "amor" at bounding box center [241, 235] width 54 height 59
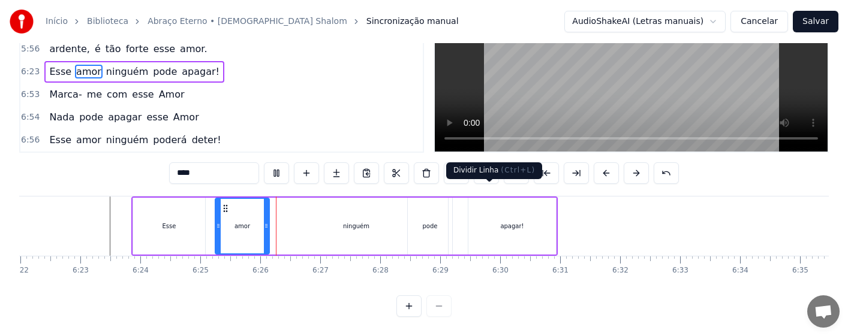
scroll to position [88, 0]
click at [321, 219] on div "ninguém" at bounding box center [357, 226] width 184 height 57
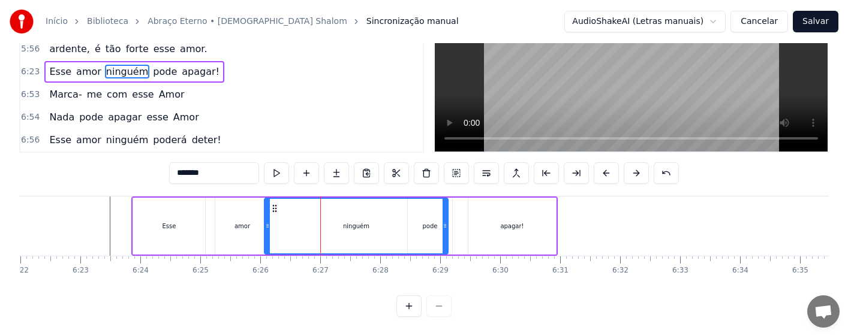
scroll to position [0, 0]
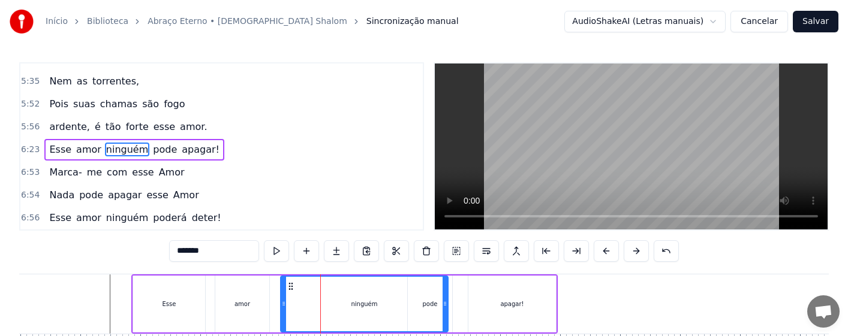
drag, startPoint x: 266, startPoint y: 309, endPoint x: 283, endPoint y: 309, distance: 16.2
click at [283, 309] on div at bounding box center [283, 304] width 5 height 55
click at [247, 310] on div "amor" at bounding box center [242, 304] width 54 height 57
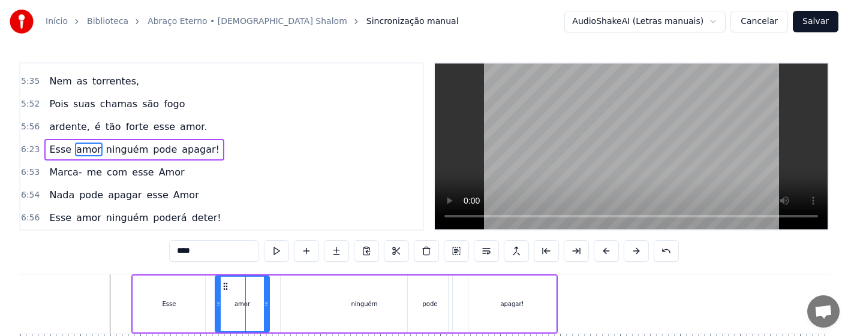
click at [152, 311] on div "Esse" at bounding box center [169, 304] width 72 height 57
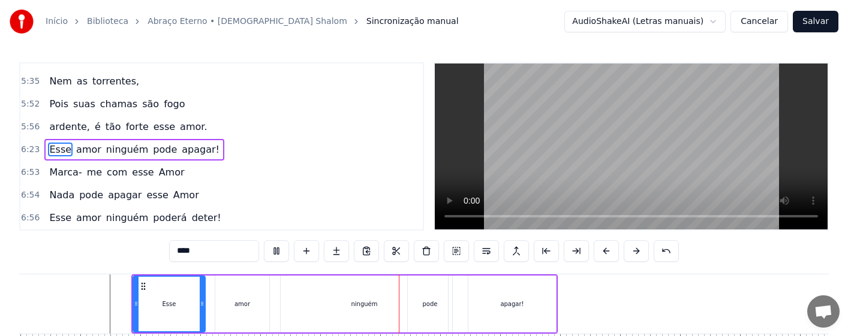
click at [234, 314] on div "amor" at bounding box center [242, 304] width 54 height 57
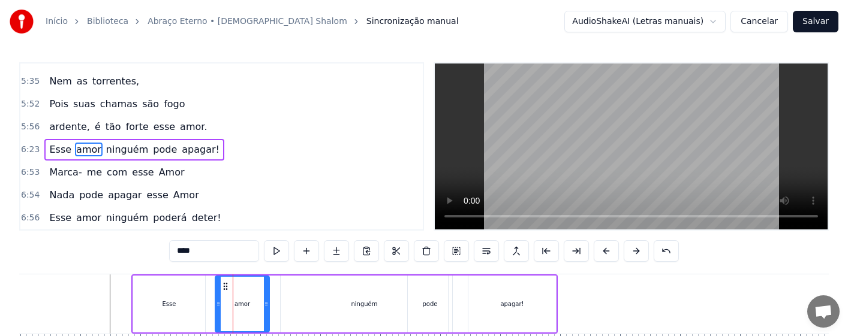
click at [378, 308] on div "ninguém" at bounding box center [364, 304] width 167 height 57
type input "*******"
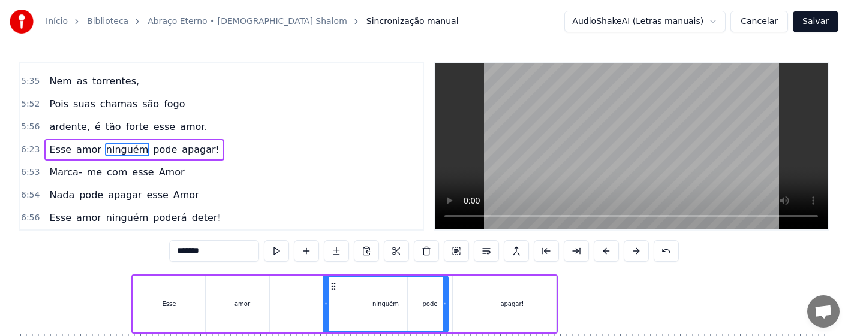
drag, startPoint x: 282, startPoint y: 310, endPoint x: 324, endPoint y: 314, distance: 42.7
click at [324, 314] on div at bounding box center [326, 304] width 5 height 55
click at [299, 305] on div "Esse amor ninguém pode apagar!" at bounding box center [344, 304] width 426 height 59
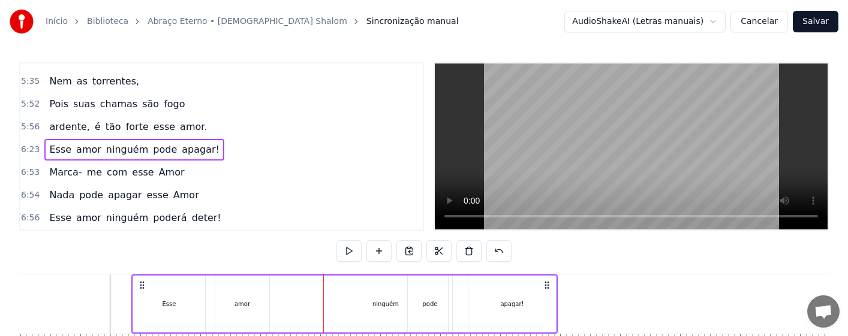
click at [386, 310] on div "ninguém" at bounding box center [385, 304] width 125 height 57
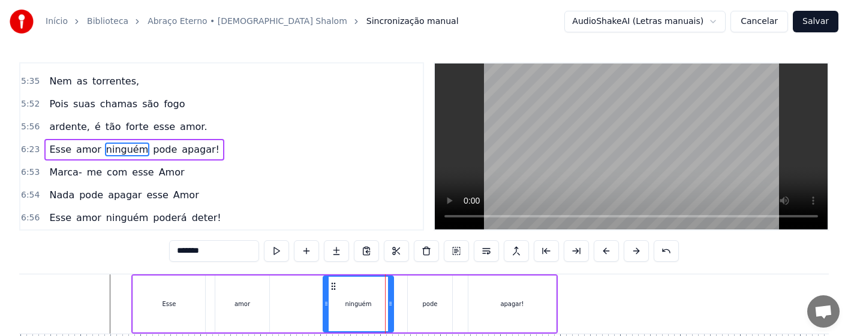
drag, startPoint x: 447, startPoint y: 315, endPoint x: 392, endPoint y: 323, distance: 55.1
click at [392, 323] on div at bounding box center [390, 304] width 5 height 55
click at [248, 304] on div "amor" at bounding box center [243, 304] width 16 height 9
type input "****"
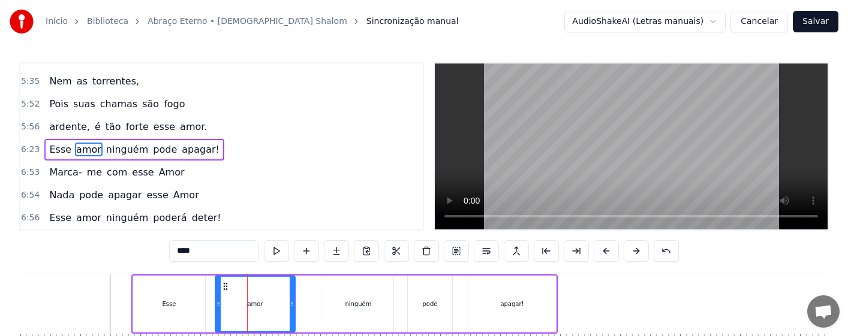
drag, startPoint x: 280, startPoint y: 309, endPoint x: 293, endPoint y: 309, distance: 13.2
click at [293, 309] on div at bounding box center [292, 304] width 5 height 55
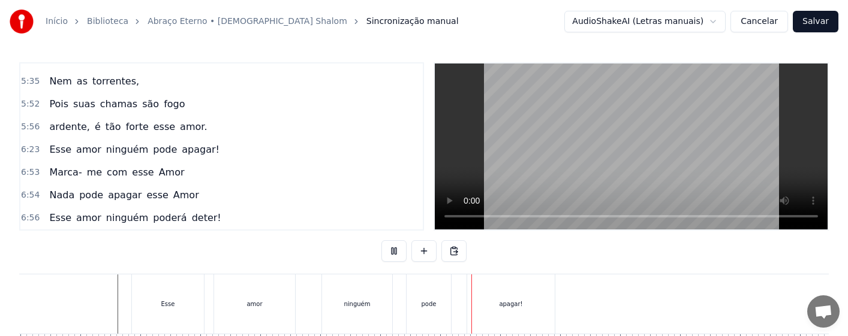
click at [356, 312] on div "ninguém" at bounding box center [357, 304] width 70 height 59
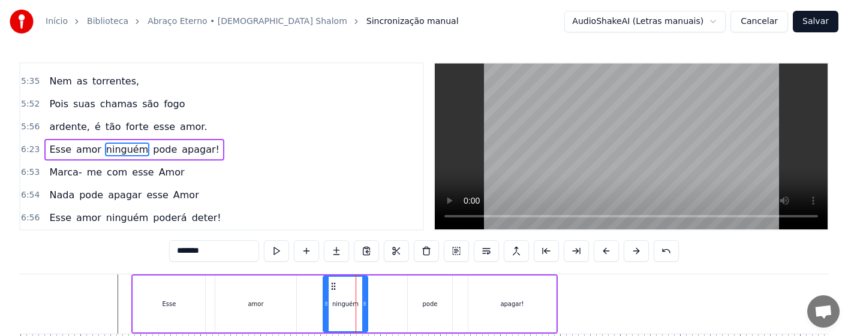
drag, startPoint x: 391, startPoint y: 310, endPoint x: 365, endPoint y: 317, distance: 26.8
click at [365, 317] on div at bounding box center [364, 304] width 5 height 55
click at [418, 313] on div "pode" at bounding box center [430, 304] width 44 height 57
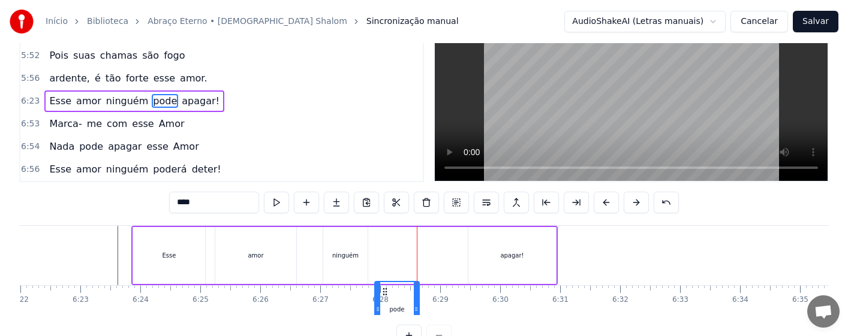
scroll to position [88, 0]
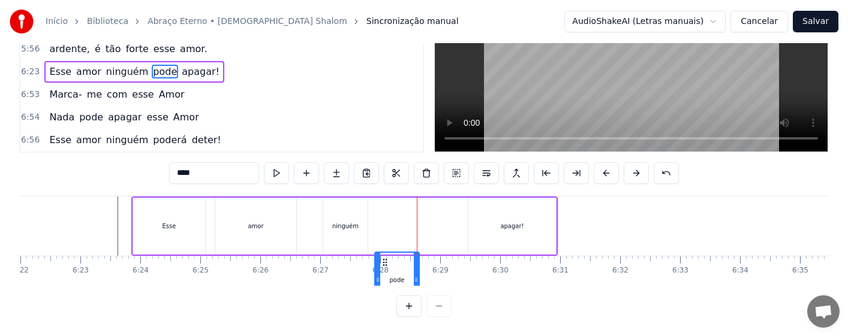
drag, startPoint x: 419, startPoint y: 287, endPoint x: 386, endPoint y: 293, distance: 33.4
click at [386, 293] on div "0:16 Amor tão grande, Amor tão forte, Amor suave, Amor sem fim. 0:31 Que a próp…" at bounding box center [424, 150] width 810 height 333
click at [293, 224] on div "amor" at bounding box center [255, 226] width 81 height 57
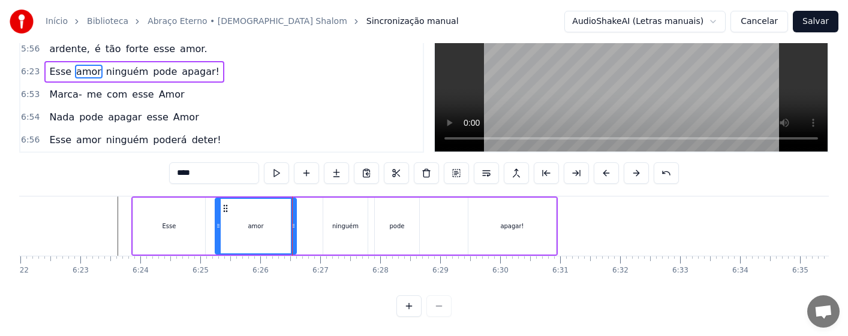
scroll to position [0, 0]
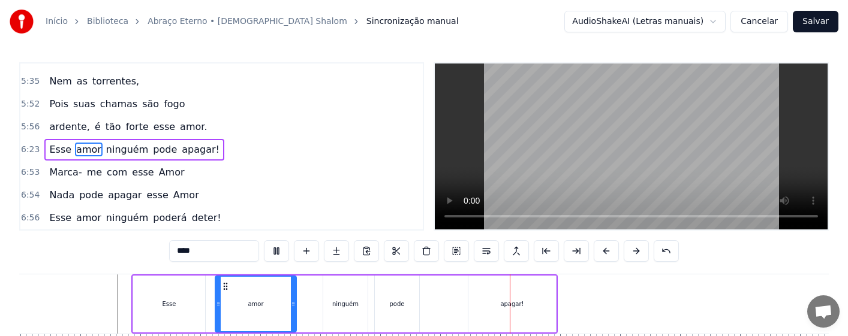
click at [523, 312] on div "apagar!" at bounding box center [512, 304] width 88 height 57
type input "*******"
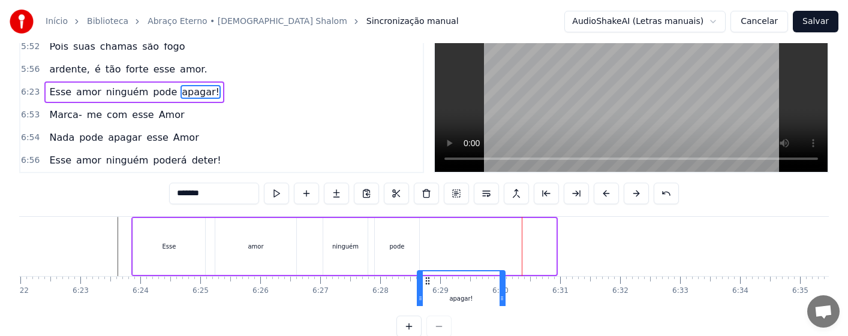
drag, startPoint x: 464, startPoint y: 288, endPoint x: 427, endPoint y: 293, distance: 36.9
click at [427, 293] on div "Amor tão grande, Amor tão forte, Amor suave, Amor sem fim. Que a própria morte,…" at bounding box center [424, 262] width 810 height 90
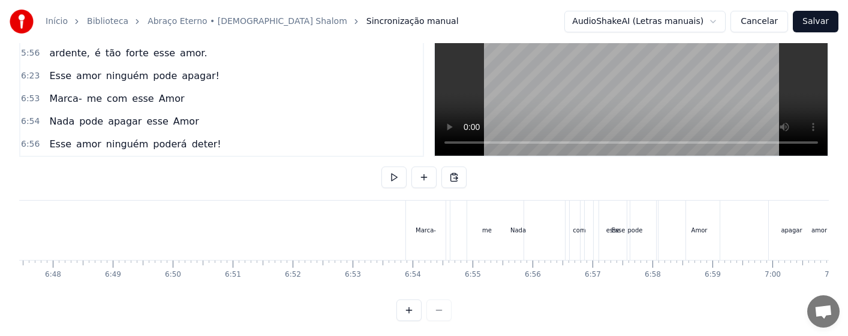
scroll to position [0, 24458]
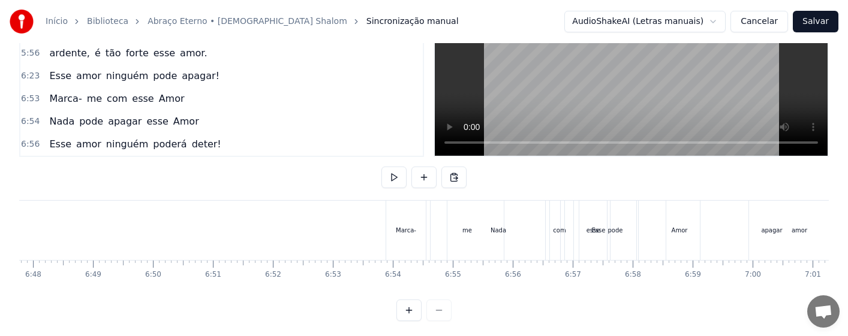
click at [591, 234] on div "Esse" at bounding box center [599, 230] width 76 height 59
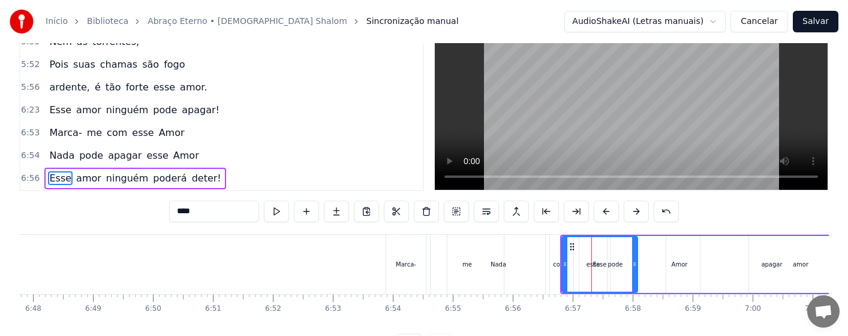
scroll to position [573, 0]
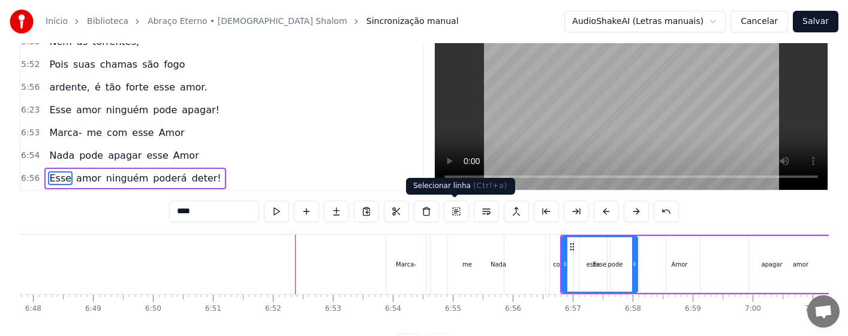
click at [452, 211] on button at bounding box center [456, 212] width 25 height 22
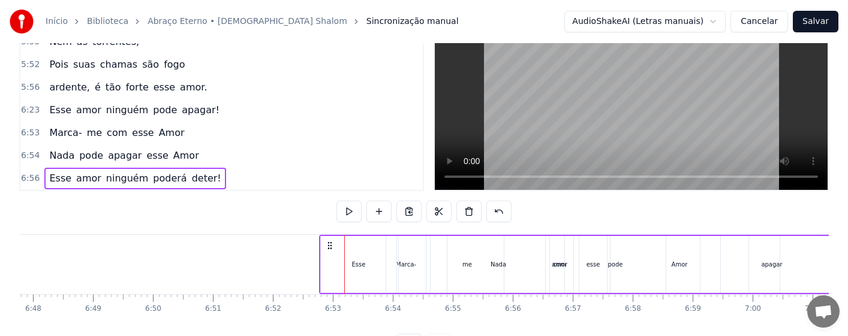
drag, startPoint x: 523, startPoint y: 245, endPoint x: 329, endPoint y: 248, distance: 193.8
click at [329, 248] on icon at bounding box center [330, 246] width 10 height 10
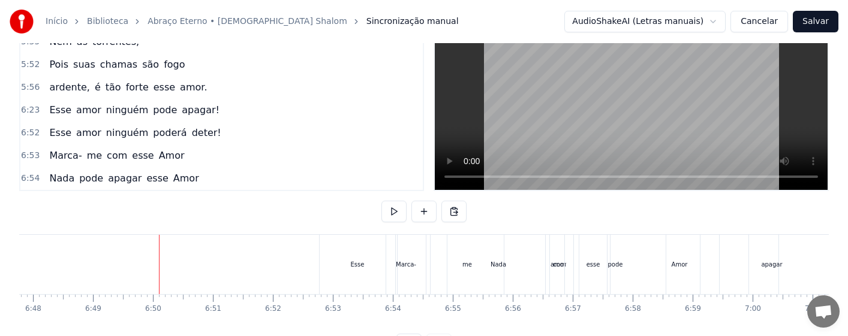
click at [355, 271] on div "Esse" at bounding box center [358, 264] width 76 height 59
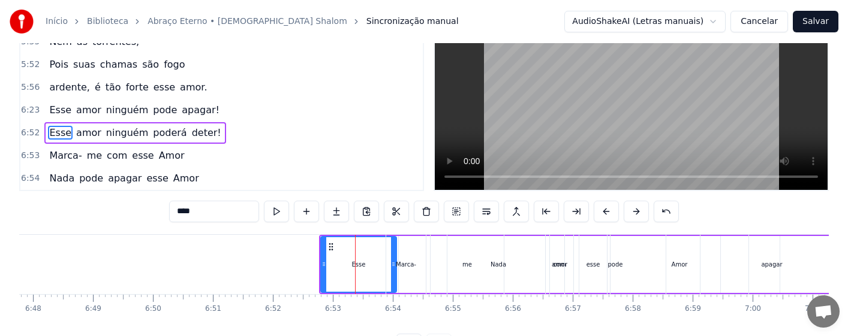
scroll to position [0, 0]
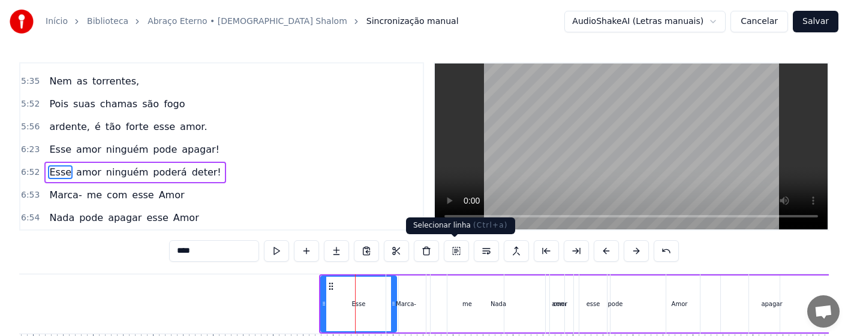
click at [454, 250] on button at bounding box center [456, 252] width 25 height 22
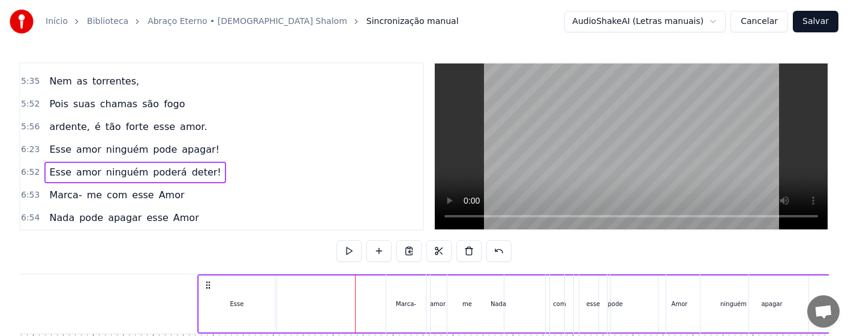
scroll to position [0, 24457]
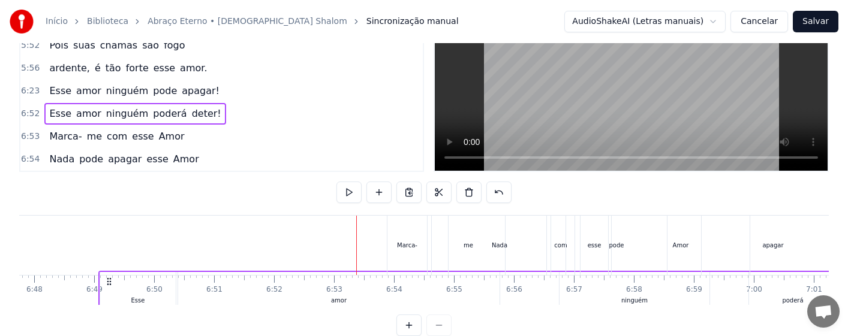
drag, startPoint x: 329, startPoint y: 286, endPoint x: 94, endPoint y: 284, distance: 235.1
click at [106, 287] on icon at bounding box center [109, 282] width 10 height 10
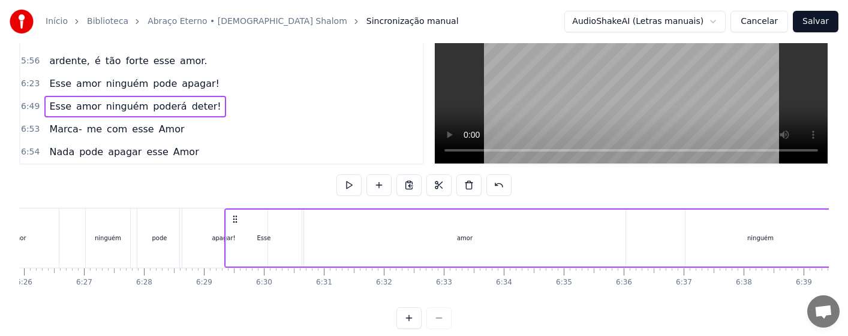
scroll to position [0, 23147]
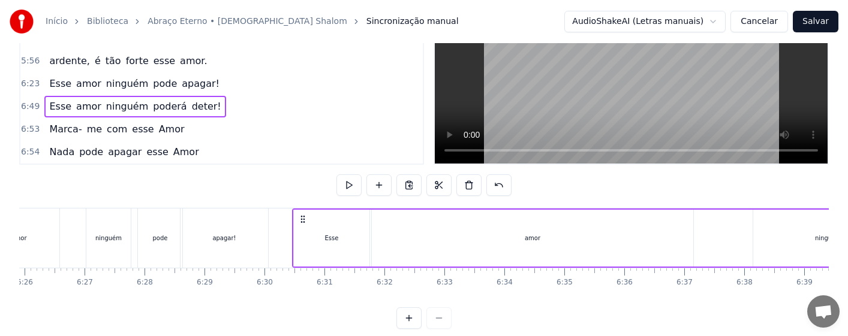
drag, startPoint x: 525, startPoint y: 218, endPoint x: 304, endPoint y: 237, distance: 222.1
click at [304, 237] on div "Esse amor ninguém poderá deter!" at bounding box center [765, 238] width 946 height 59
click at [158, 236] on div "pode" at bounding box center [160, 238] width 15 height 9
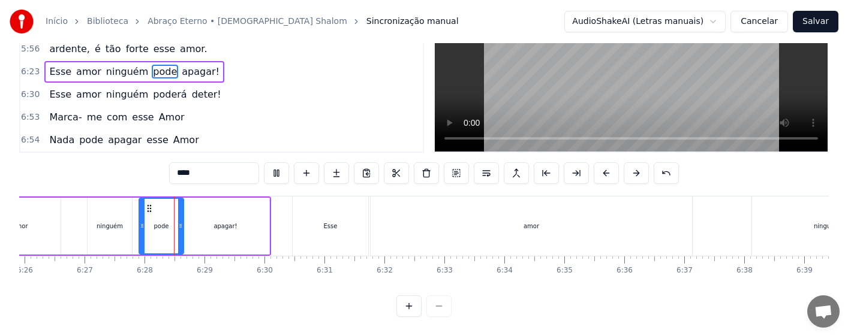
scroll to position [88, 0]
click at [331, 221] on div "Esse" at bounding box center [331, 226] width 76 height 59
type input "****"
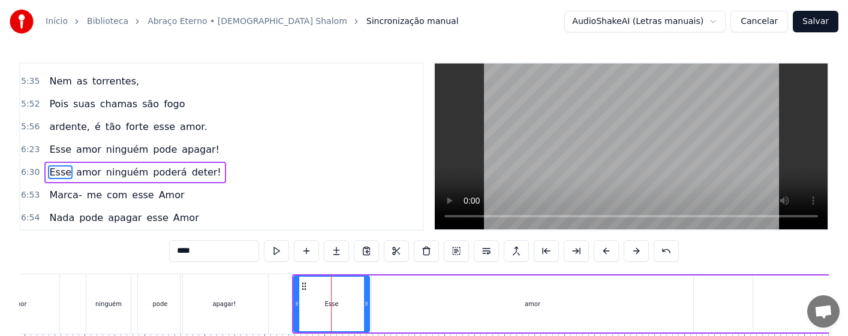
scroll to position [573, 0]
click at [453, 251] on button at bounding box center [456, 252] width 25 height 22
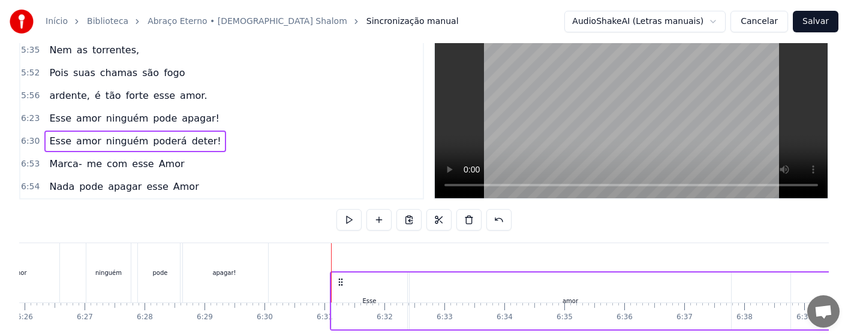
drag, startPoint x: 305, startPoint y: 284, endPoint x: 342, endPoint y: 283, distance: 37.8
click at [342, 283] on icon at bounding box center [341, 283] width 10 height 10
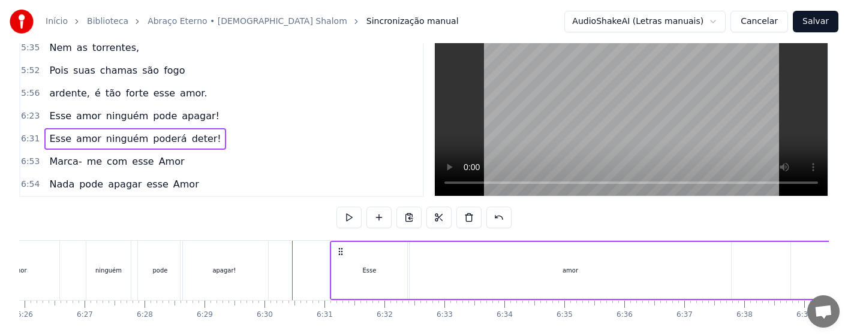
click at [472, 276] on div "amor" at bounding box center [570, 270] width 321 height 57
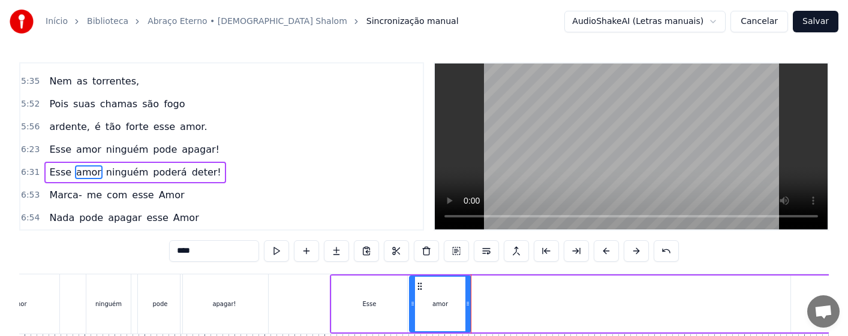
drag, startPoint x: 730, startPoint y: 312, endPoint x: 470, endPoint y: 314, distance: 260.3
click at [470, 314] on div at bounding box center [467, 304] width 5 height 55
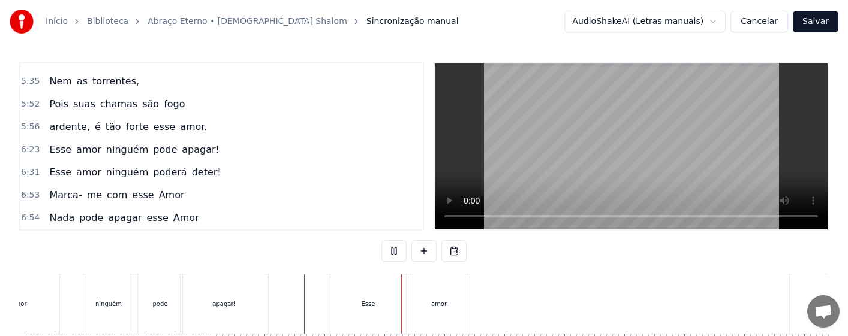
click at [372, 305] on div "Esse" at bounding box center [369, 304] width 14 height 9
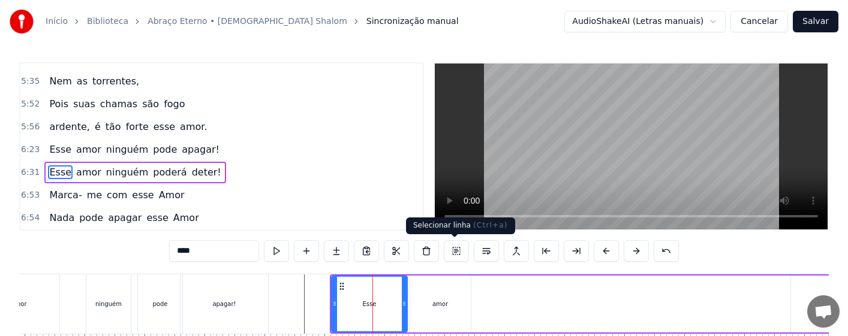
click at [454, 250] on button at bounding box center [456, 252] width 25 height 22
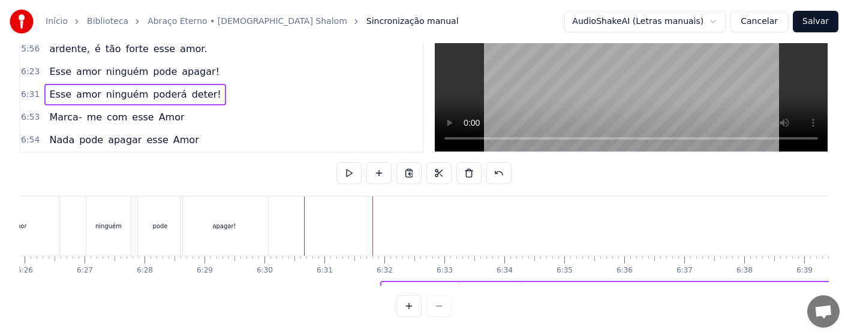
scroll to position [88, 0]
drag, startPoint x: 338, startPoint y: 284, endPoint x: 389, endPoint y: 282, distance: 50.4
click at [389, 282] on div "Amor tão grande, Amor tão forte, Amor suave, Amor sem fim. Que a própria morte,…" at bounding box center [424, 241] width 810 height 90
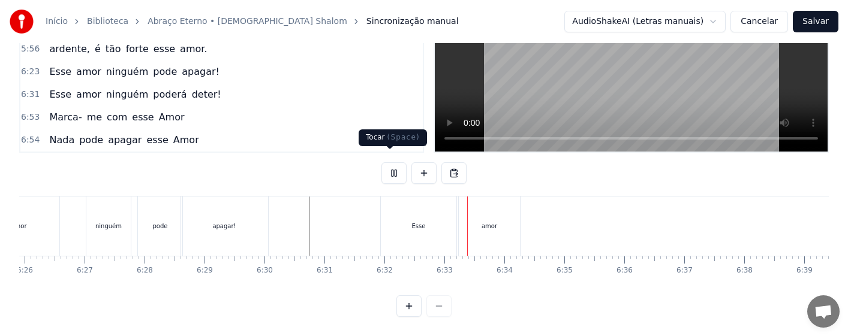
click at [390, 163] on button at bounding box center [393, 174] width 25 height 22
click at [419, 222] on div "Esse" at bounding box center [419, 226] width 14 height 9
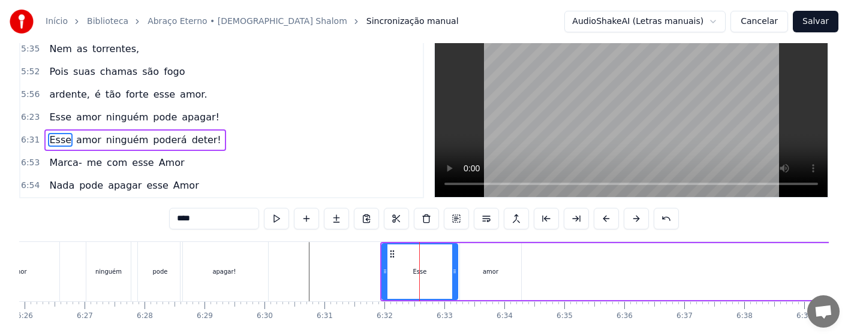
scroll to position [0, 0]
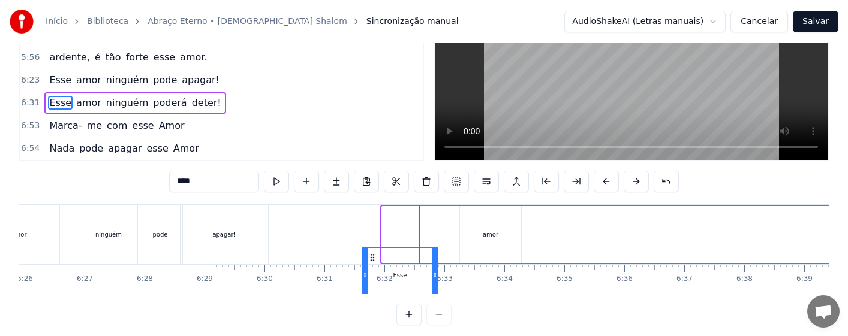
drag, startPoint x: 391, startPoint y: 288, endPoint x: 371, endPoint y: 290, distance: 20.5
click at [371, 290] on div "Esse" at bounding box center [400, 275] width 74 height 55
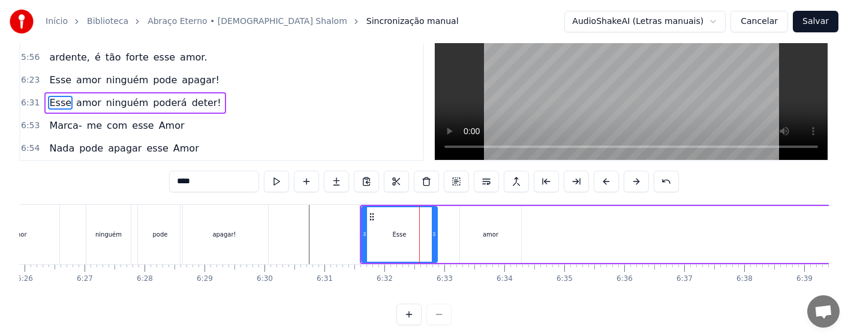
scroll to position [71, 0]
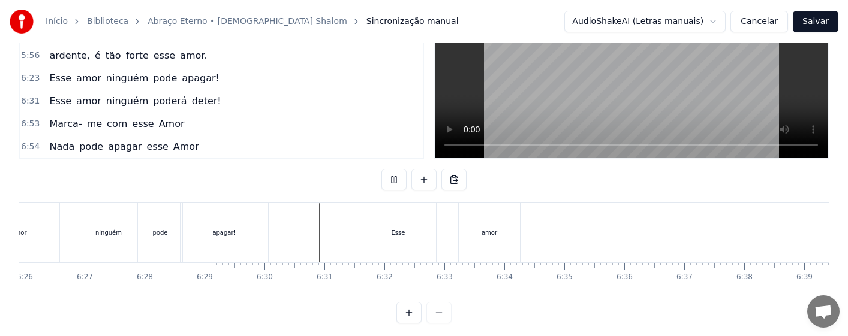
click at [429, 234] on div "Esse" at bounding box center [398, 232] width 76 height 59
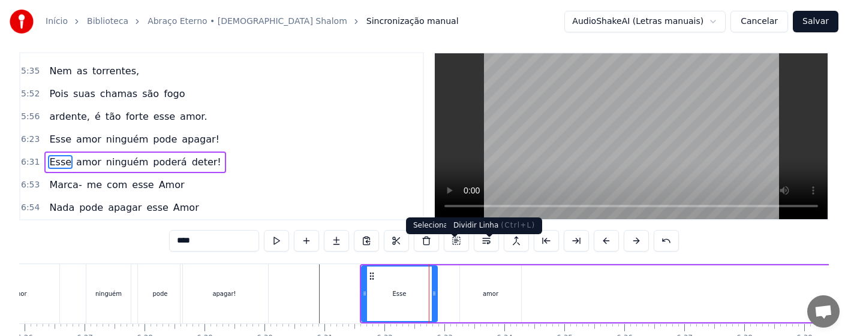
scroll to position [0, 0]
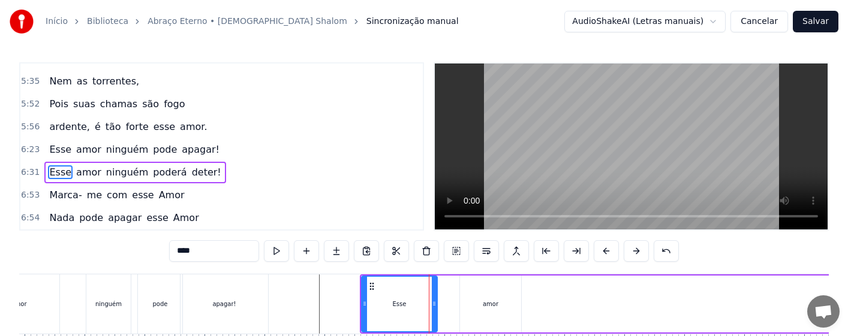
click at [483, 303] on div "amor" at bounding box center [491, 304] width 16 height 9
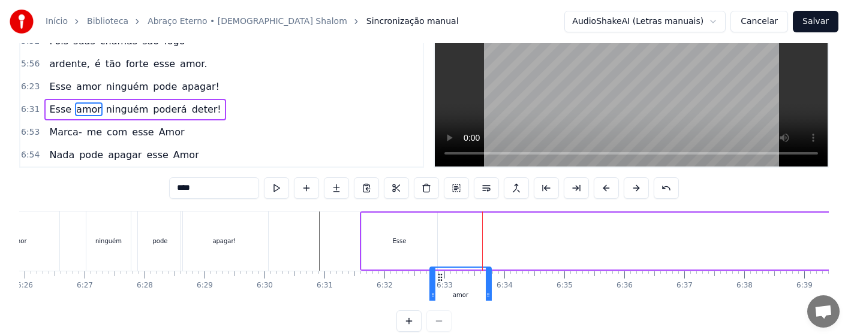
drag, startPoint x: 462, startPoint y: 287, endPoint x: 440, endPoint y: 290, distance: 21.7
click at [440, 290] on div "amor" at bounding box center [461, 295] width 60 height 55
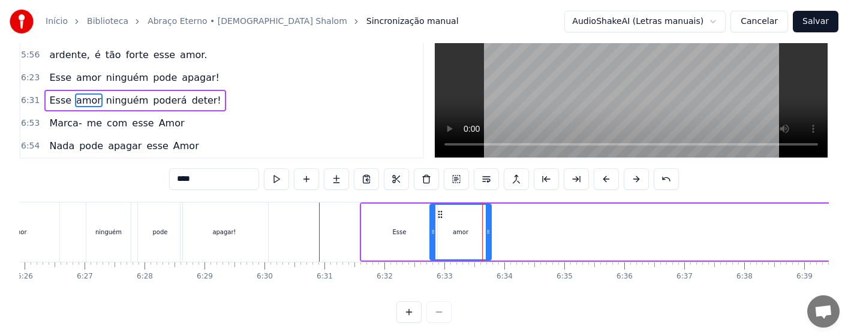
click at [407, 242] on div "Esse" at bounding box center [400, 232] width 76 height 57
type input "****"
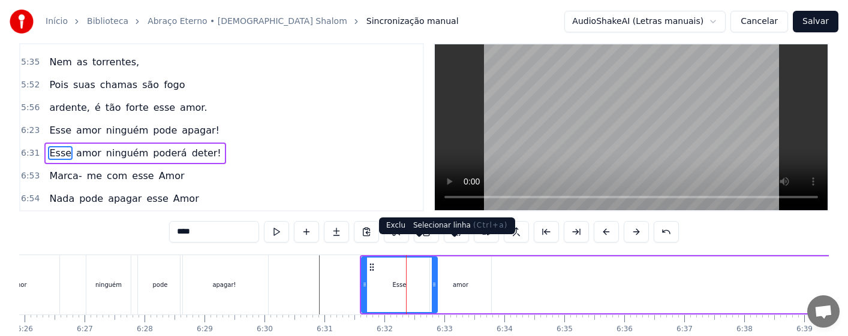
scroll to position [0, 0]
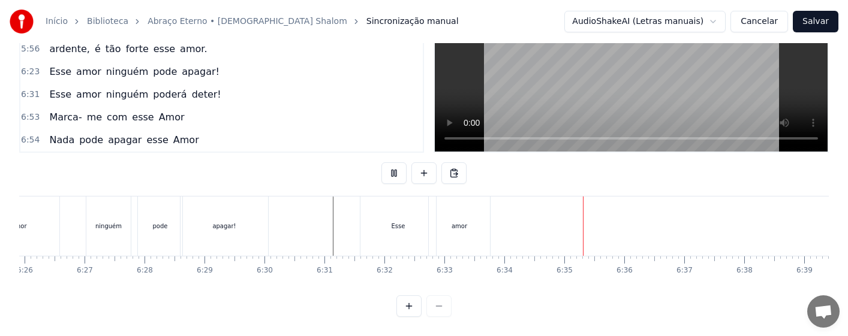
click at [452, 222] on div "amor" at bounding box center [460, 226] width 16 height 9
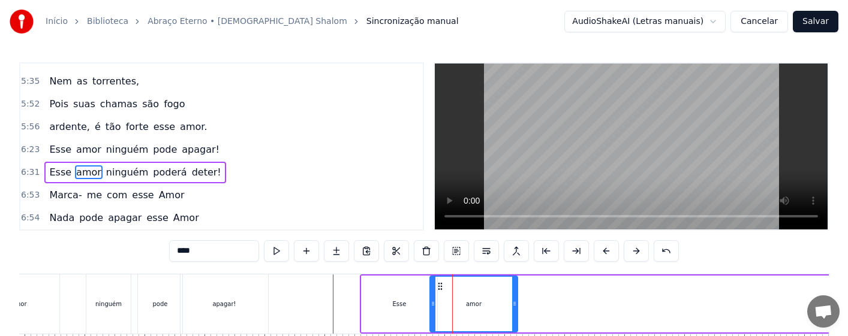
drag, startPoint x: 489, startPoint y: 309, endPoint x: 517, endPoint y: 310, distance: 28.2
click at [517, 310] on div at bounding box center [514, 304] width 5 height 55
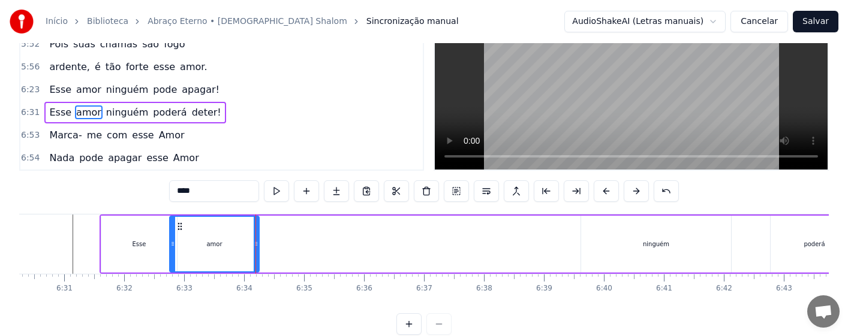
scroll to position [0, 23546]
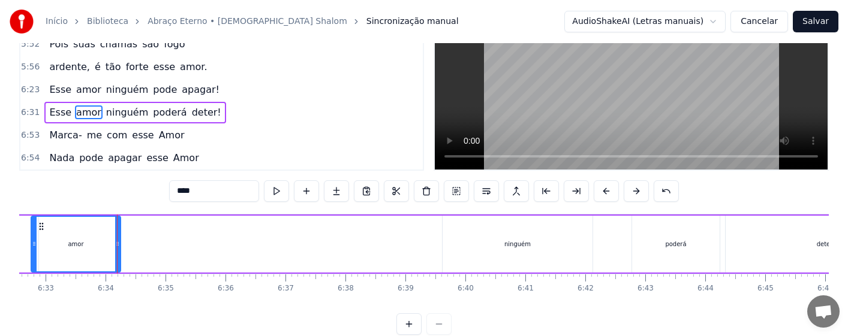
click at [502, 250] on div "ninguém" at bounding box center [518, 244] width 150 height 57
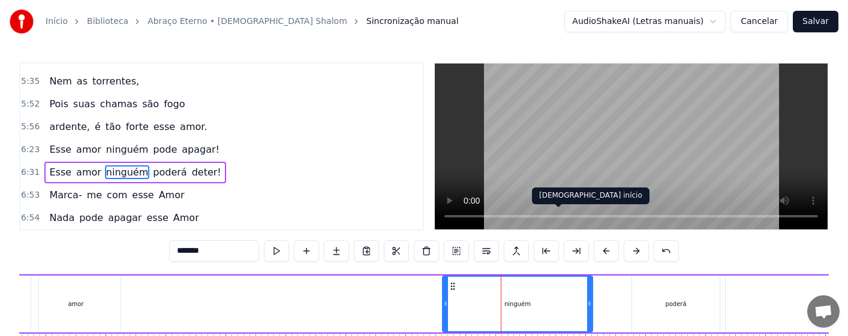
scroll to position [60, 0]
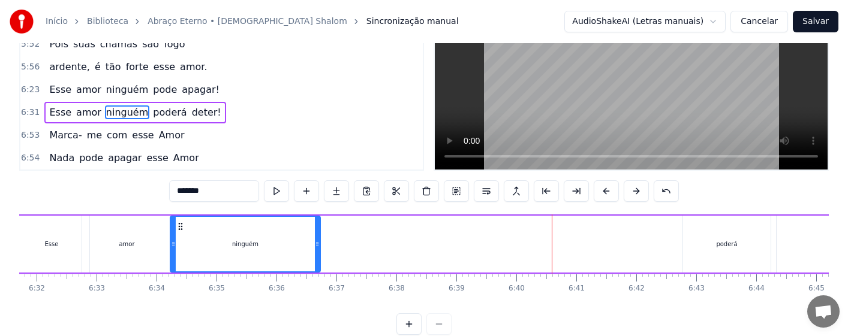
drag, startPoint x: 453, startPoint y: 226, endPoint x: 158, endPoint y: 235, distance: 295.2
click at [171, 235] on div "ninguém" at bounding box center [245, 244] width 149 height 55
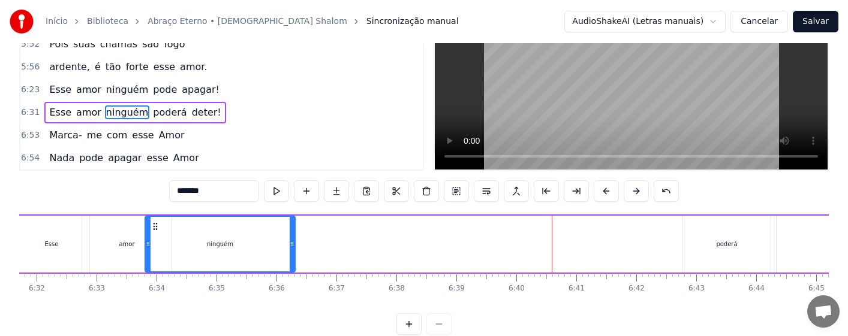
scroll to position [0, 23493]
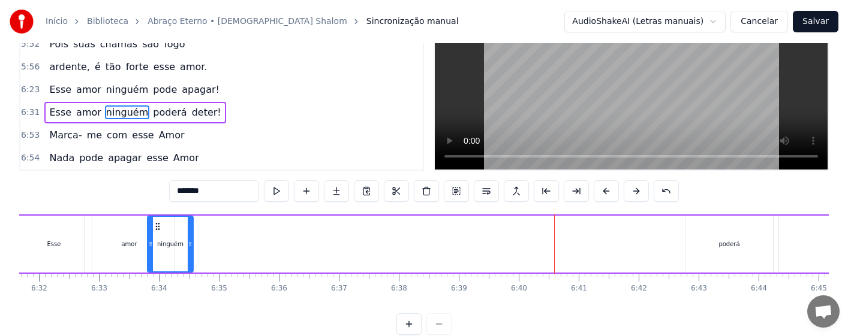
drag, startPoint x: 296, startPoint y: 250, endPoint x: 191, endPoint y: 250, distance: 104.4
click at [191, 250] on div at bounding box center [190, 244] width 5 height 55
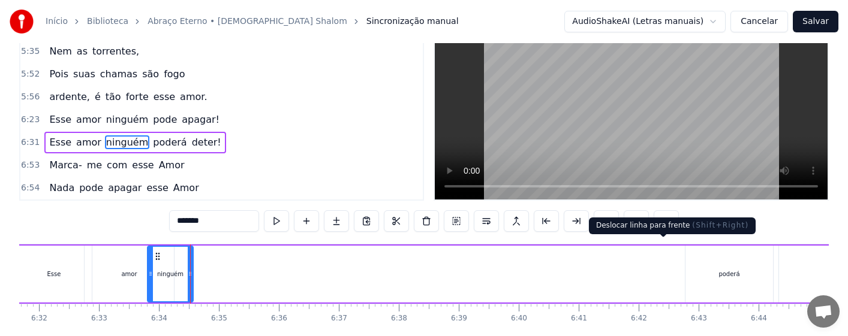
scroll to position [0, 0]
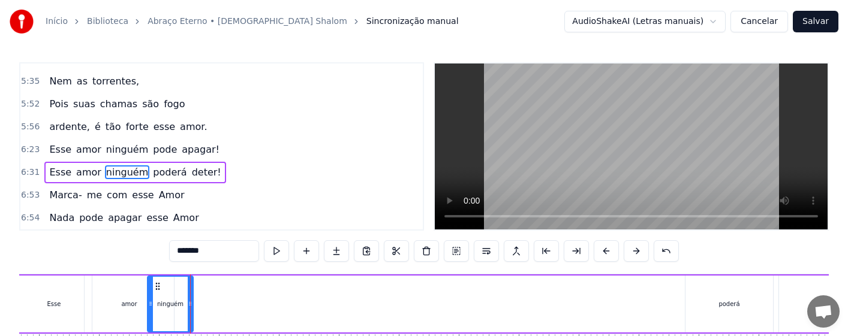
click at [720, 312] on div "poderá" at bounding box center [730, 304] width 88 height 57
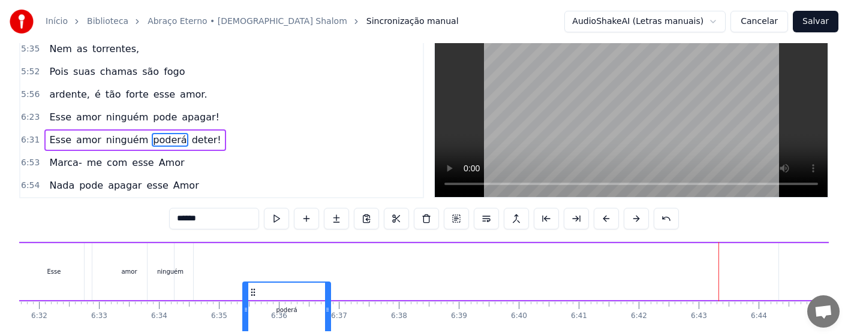
scroll to position [57, 0]
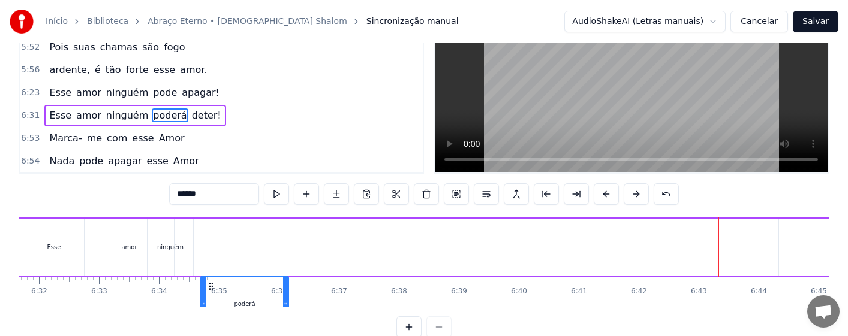
drag, startPoint x: 660, startPoint y: 285, endPoint x: 213, endPoint y: 269, distance: 447.7
click at [213, 272] on div "Esse amor ninguém poderá deter!" at bounding box center [497, 247] width 967 height 59
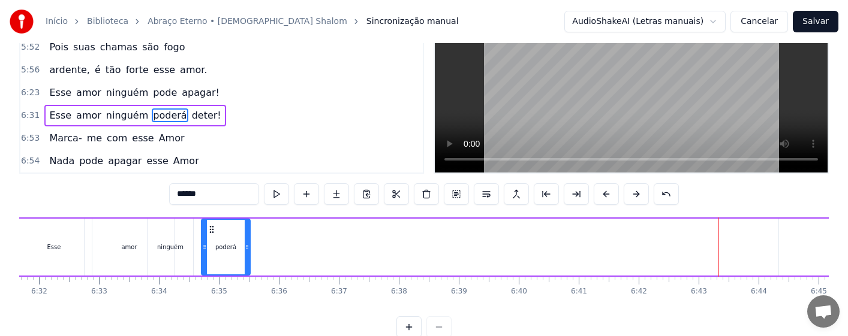
drag, startPoint x: 287, startPoint y: 256, endPoint x: 248, endPoint y: 259, distance: 39.7
click at [248, 259] on div at bounding box center [247, 247] width 5 height 55
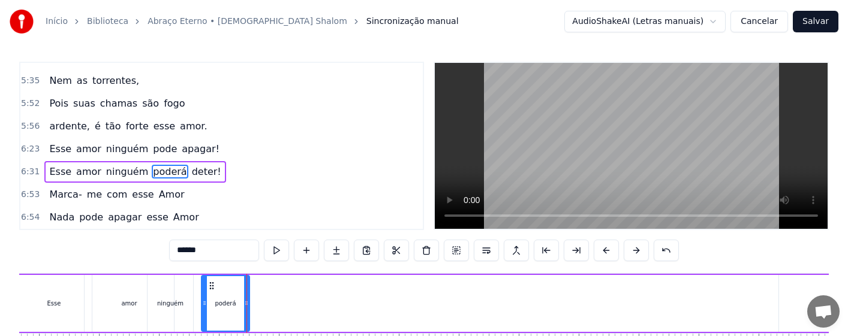
scroll to position [0, 0]
click at [51, 302] on div "Esse" at bounding box center [54, 304] width 14 height 9
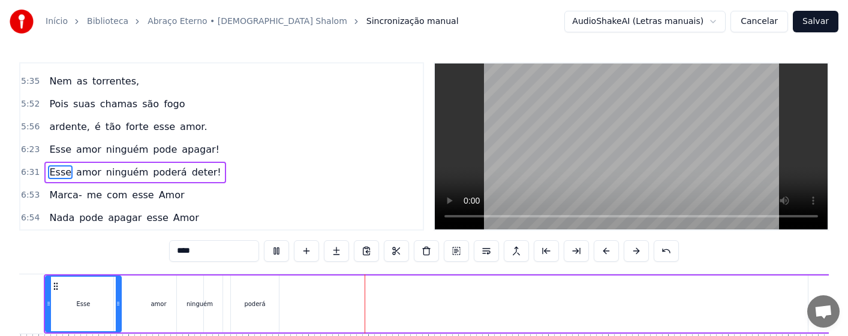
click at [193, 311] on div "ninguém" at bounding box center [200, 304] width 46 height 57
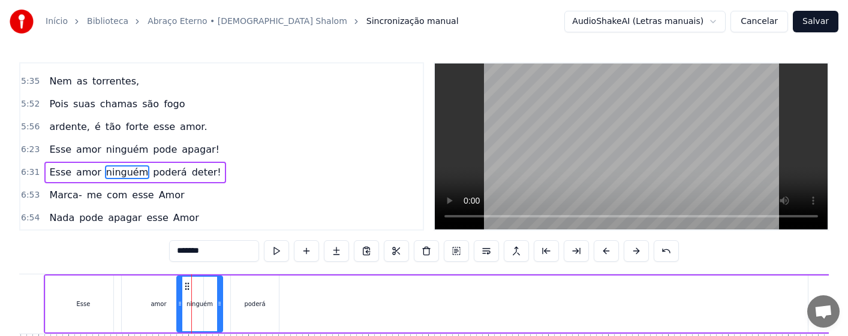
click at [207, 313] on div "ninguém" at bounding box center [200, 304] width 44 height 55
click at [266, 310] on div "poderá" at bounding box center [255, 304] width 48 height 57
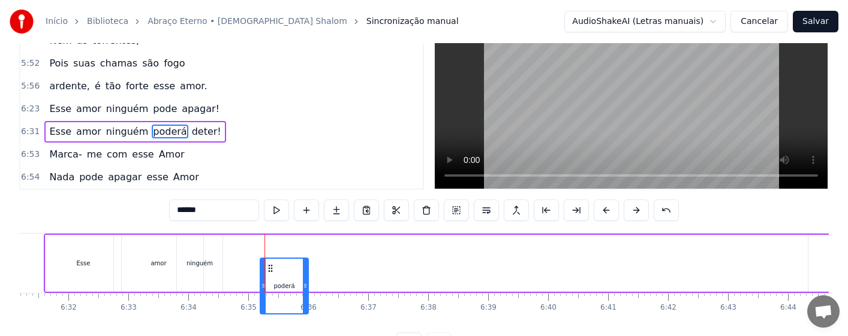
drag, startPoint x: 244, startPoint y: 286, endPoint x: 273, endPoint y: 286, distance: 29.4
click at [273, 274] on icon at bounding box center [271, 269] width 10 height 10
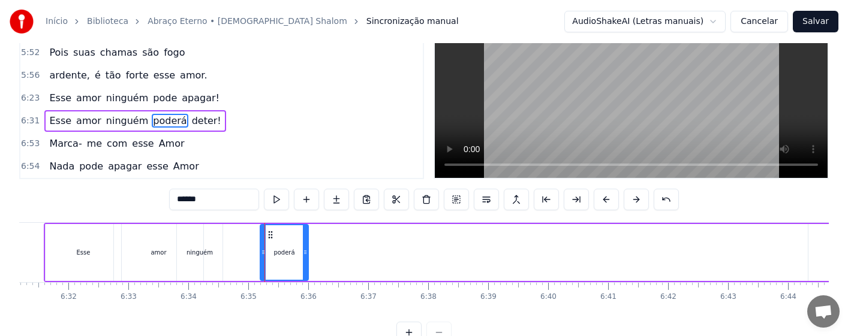
click at [197, 262] on div "ninguém" at bounding box center [200, 252] width 46 height 57
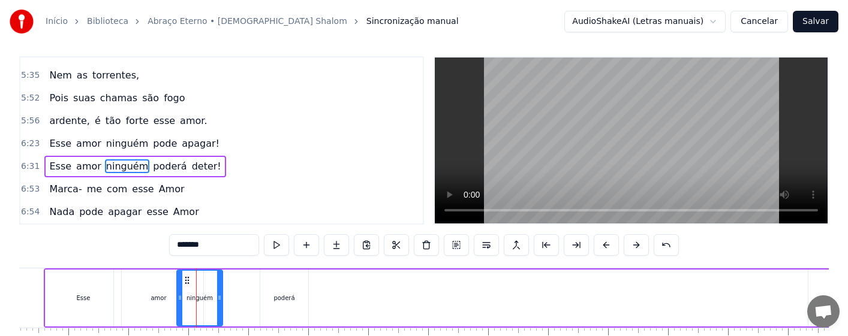
scroll to position [0, 0]
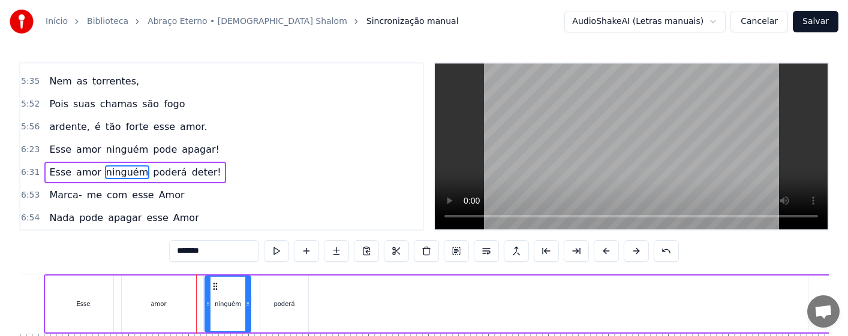
drag, startPoint x: 188, startPoint y: 284, endPoint x: 216, endPoint y: 284, distance: 28.2
click at [216, 284] on icon at bounding box center [216, 287] width 10 height 10
click at [167, 302] on div "amor" at bounding box center [158, 304] width 89 height 57
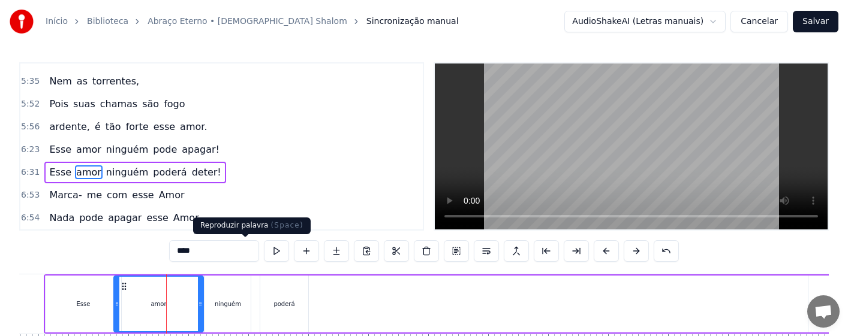
click at [264, 250] on button at bounding box center [276, 252] width 25 height 22
click at [239, 305] on div "ninguém" at bounding box center [228, 304] width 26 height 9
type input "*******"
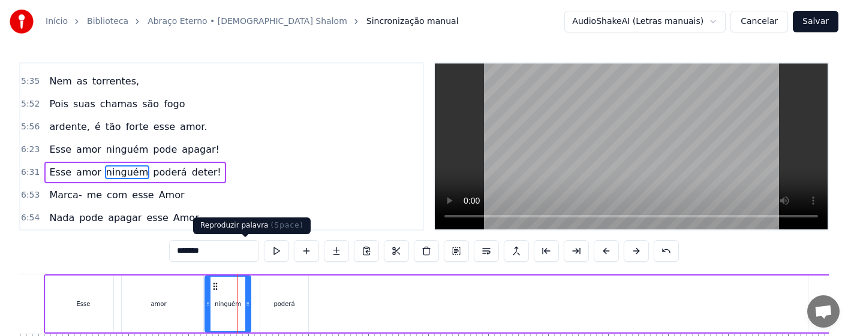
click at [264, 254] on button at bounding box center [276, 252] width 25 height 22
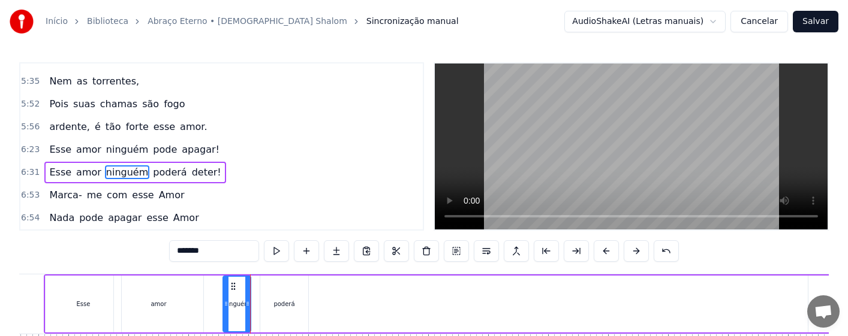
drag, startPoint x: 206, startPoint y: 308, endPoint x: 224, endPoint y: 309, distance: 18.0
click at [224, 309] on div at bounding box center [226, 304] width 5 height 55
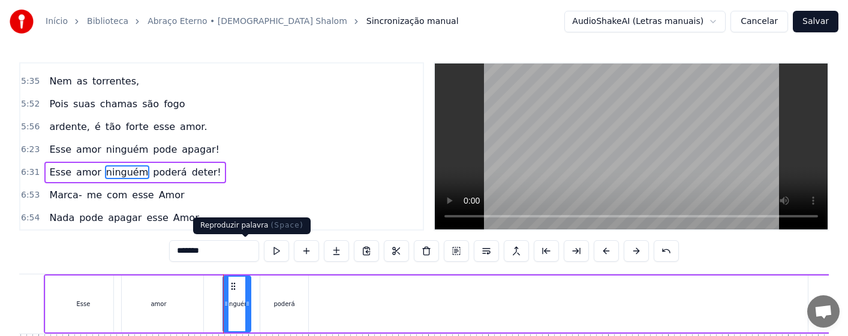
click at [264, 249] on button at bounding box center [276, 252] width 25 height 22
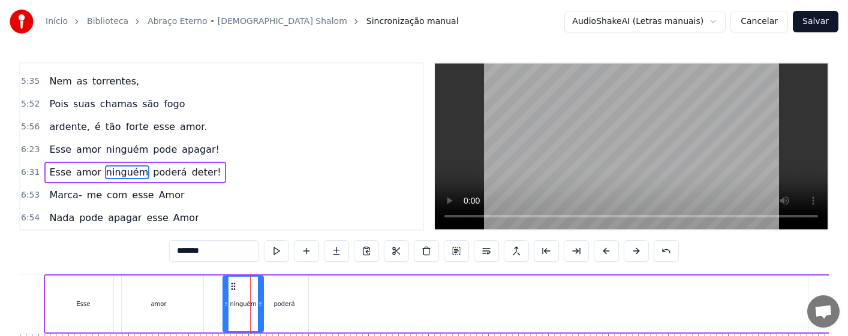
drag, startPoint x: 248, startPoint y: 314, endPoint x: 261, endPoint y: 314, distance: 12.6
click at [261, 314] on div at bounding box center [260, 304] width 5 height 55
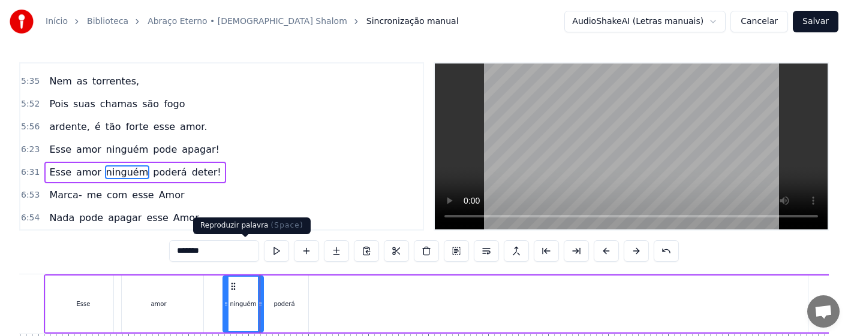
click at [264, 252] on button at bounding box center [276, 252] width 25 height 22
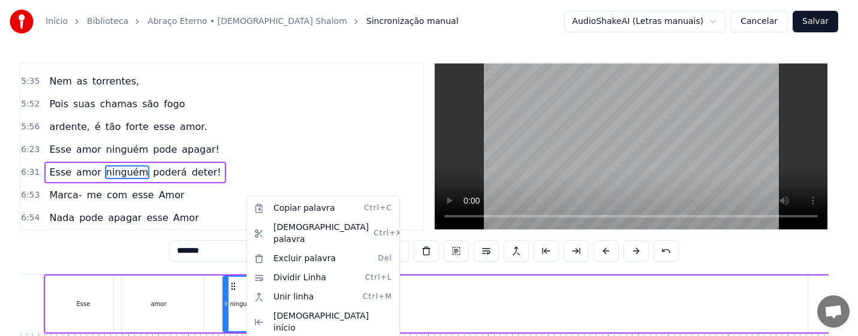
click at [238, 310] on html "Início Biblioteca Abraço Eterno • Missionário [PERSON_NAME] manual AudioShakeAI…" at bounding box center [429, 207] width 858 height 414
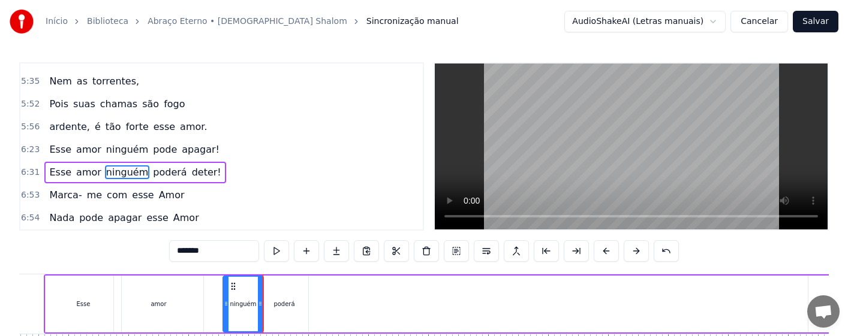
click at [241, 306] on div "ninguém" at bounding box center [243, 304] width 26 height 9
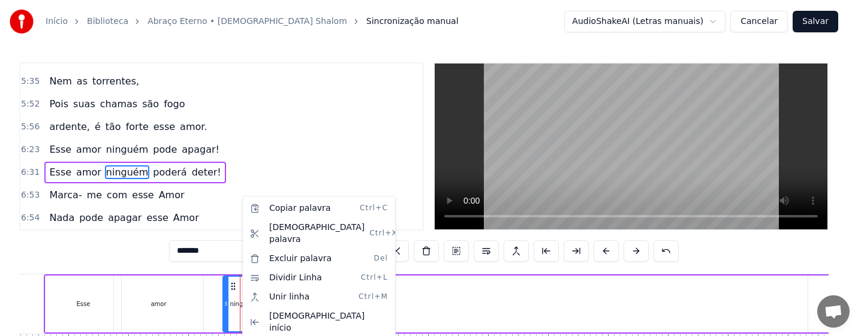
click at [521, 305] on div "Esse amor ninguém poderá deter!" at bounding box center [527, 304] width 967 height 59
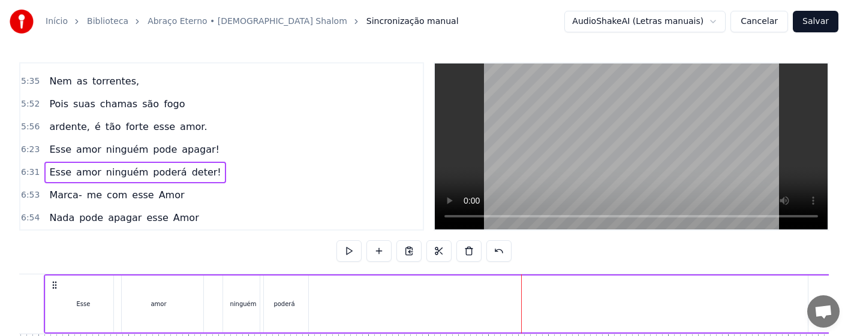
click at [253, 304] on div "ninguém" at bounding box center [243, 304] width 26 height 9
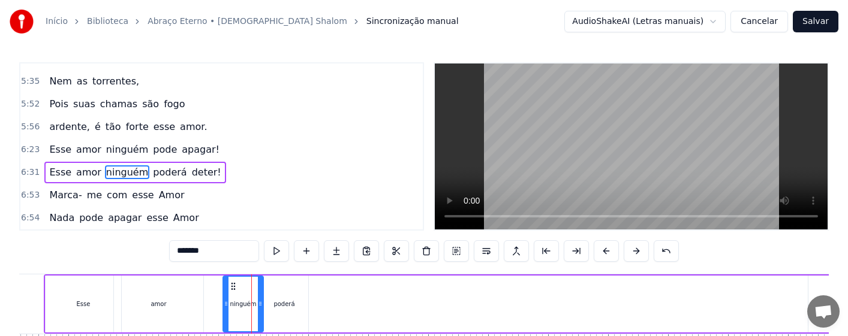
click at [253, 304] on div "ninguém" at bounding box center [243, 304] width 26 height 9
click at [119, 166] on span "ninguém" at bounding box center [127, 173] width 44 height 14
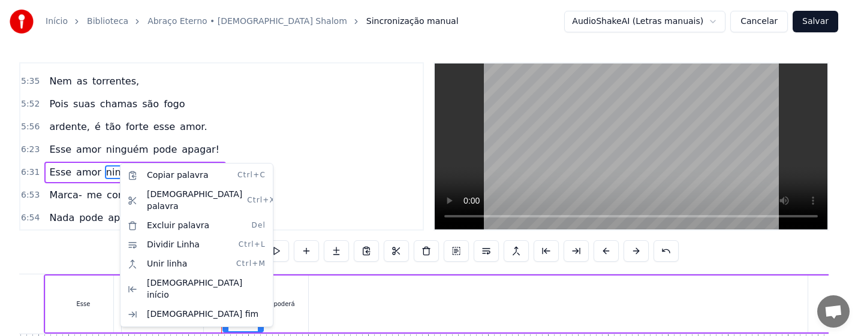
click at [197, 309] on div "amor" at bounding box center [158, 304] width 89 height 57
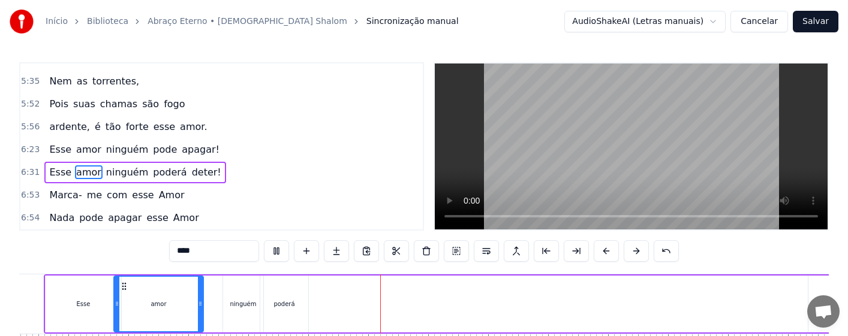
click at [251, 309] on div "ninguém" at bounding box center [243, 304] width 40 height 57
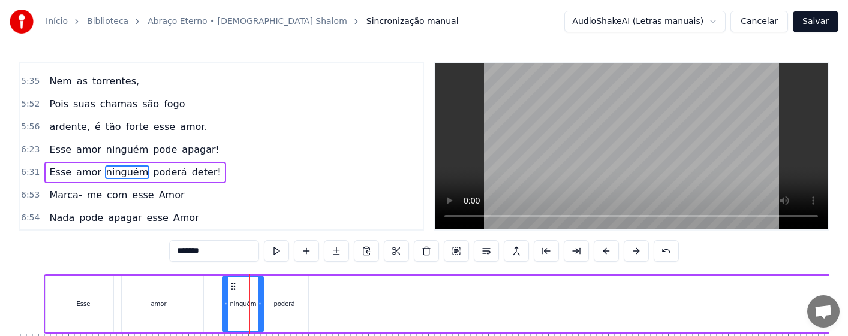
click at [293, 309] on div "poderá" at bounding box center [284, 304] width 48 height 57
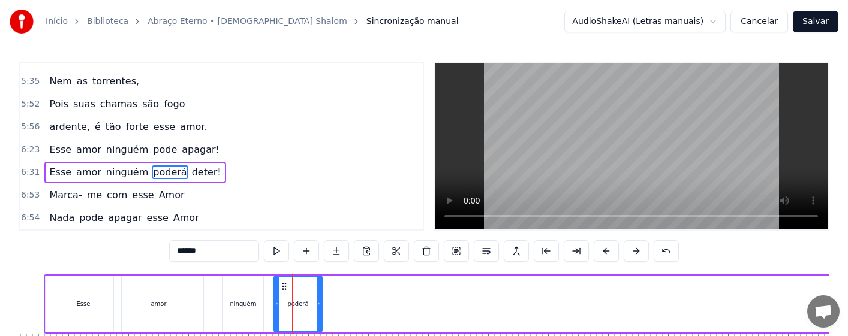
drag, startPoint x: 274, startPoint y: 284, endPoint x: 284, endPoint y: 284, distance: 9.6
click at [284, 284] on icon at bounding box center [285, 287] width 10 height 10
click at [233, 309] on div "ninguém" at bounding box center [243, 304] width 40 height 57
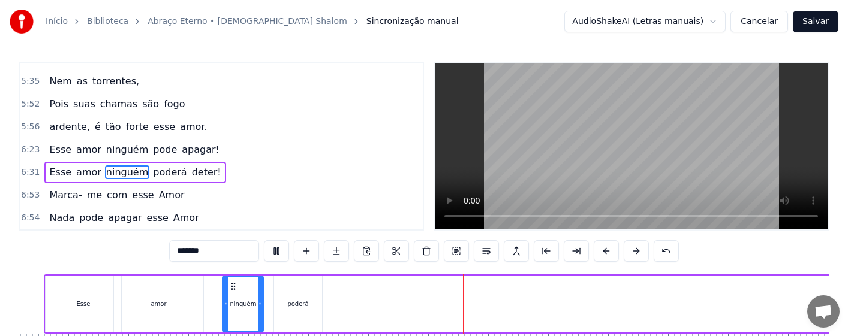
click at [311, 305] on div "poderá" at bounding box center [298, 304] width 48 height 57
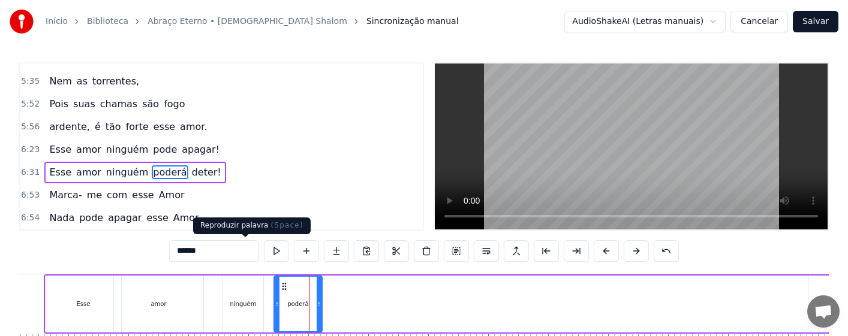
click at [264, 251] on button at bounding box center [276, 252] width 25 height 22
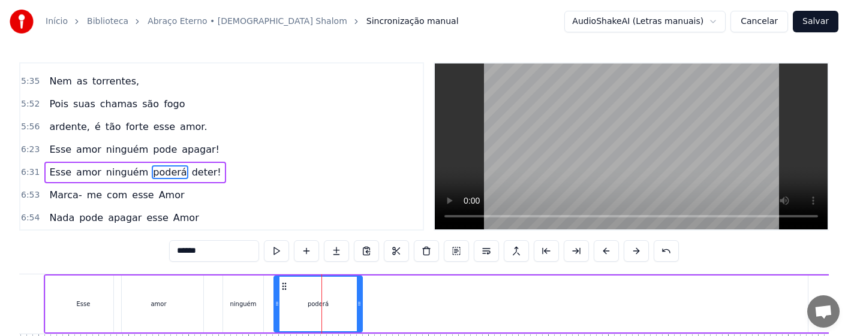
drag, startPoint x: 320, startPoint y: 307, endPoint x: 360, endPoint y: 310, distance: 40.3
click at [360, 310] on div at bounding box center [359, 304] width 5 height 55
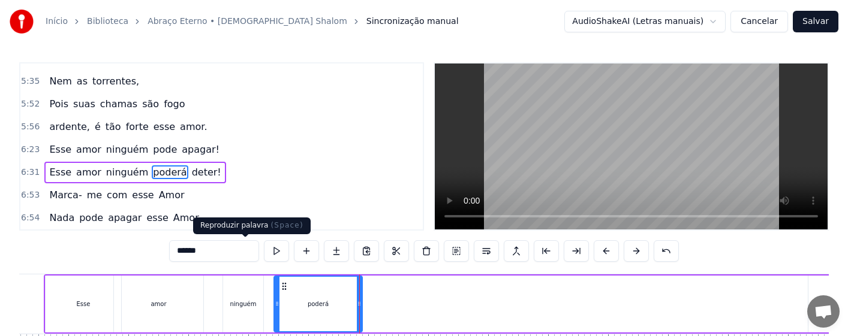
click at [264, 253] on button at bounding box center [276, 252] width 25 height 22
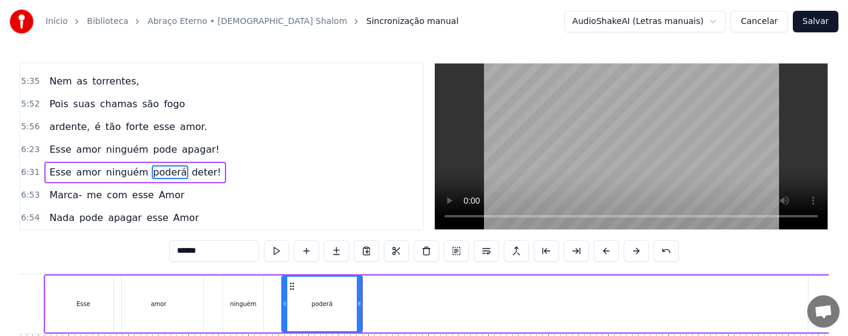
drag, startPoint x: 275, startPoint y: 309, endPoint x: 283, endPoint y: 309, distance: 7.8
click at [283, 309] on div at bounding box center [285, 304] width 5 height 55
click at [264, 254] on button at bounding box center [276, 252] width 25 height 22
drag, startPoint x: 360, startPoint y: 310, endPoint x: 353, endPoint y: 310, distance: 7.8
click at [353, 310] on div at bounding box center [351, 304] width 5 height 55
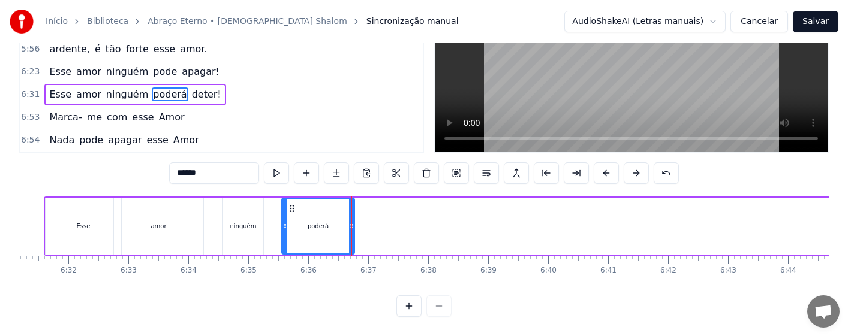
scroll to position [0, 23764]
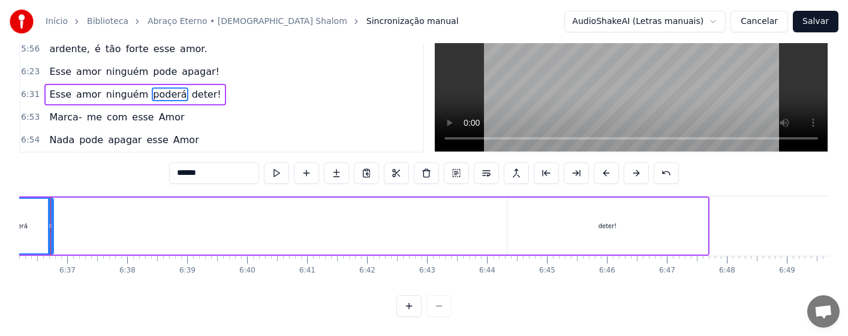
click at [623, 221] on div "deter!" at bounding box center [607, 226] width 200 height 57
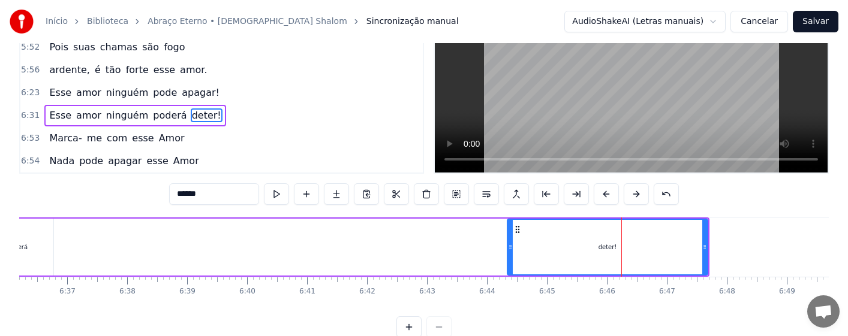
scroll to position [0, 0]
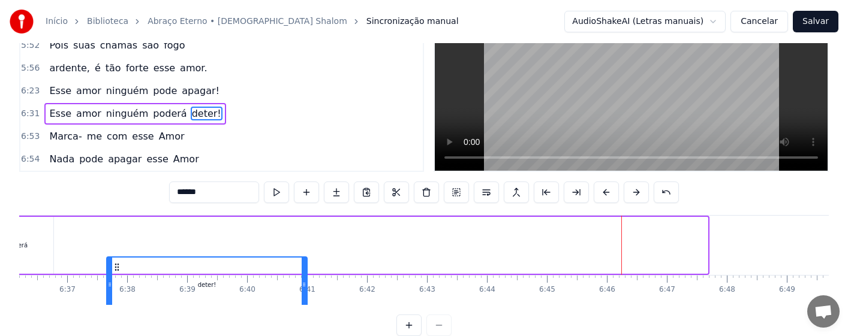
drag, startPoint x: 520, startPoint y: 286, endPoint x: 119, endPoint y: 289, distance: 400.7
click at [119, 272] on icon at bounding box center [117, 268] width 10 height 10
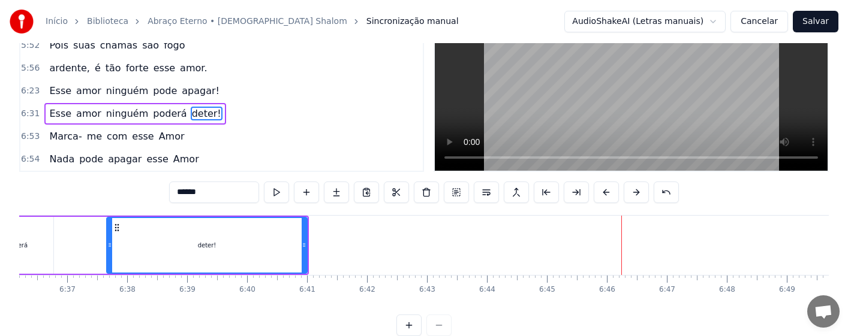
scroll to position [64, 0]
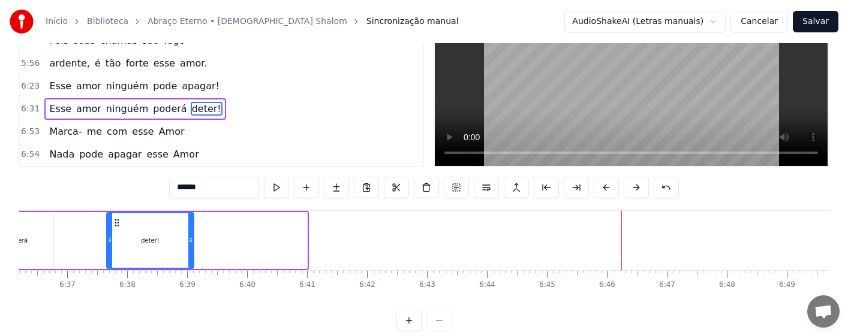
drag, startPoint x: 305, startPoint y: 248, endPoint x: 185, endPoint y: 238, distance: 119.8
click at [188, 238] on div at bounding box center [190, 241] width 5 height 55
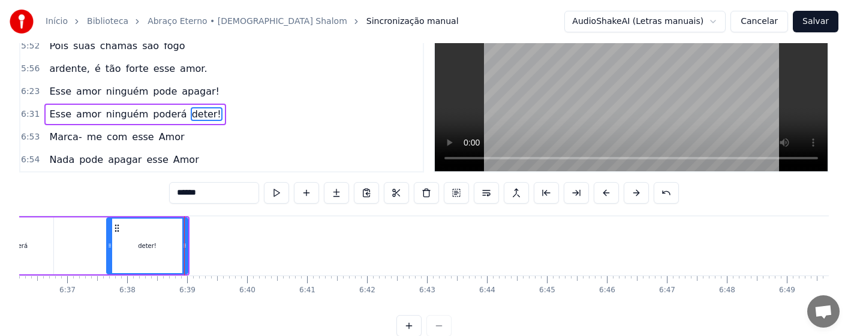
scroll to position [0, 0]
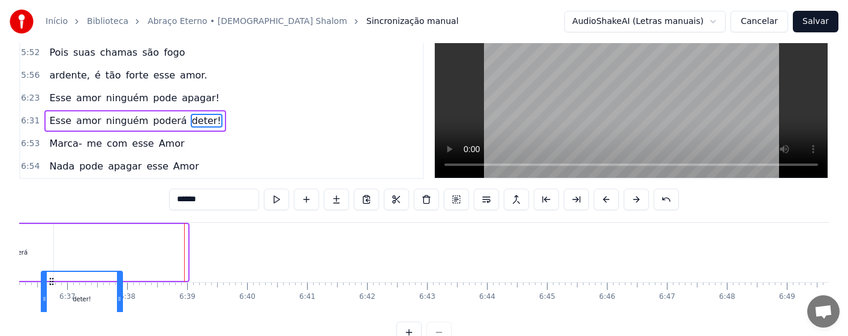
drag, startPoint x: 94, startPoint y: 286, endPoint x: 52, endPoint y: 286, distance: 42.0
click at [52, 286] on icon at bounding box center [52, 282] width 10 height 10
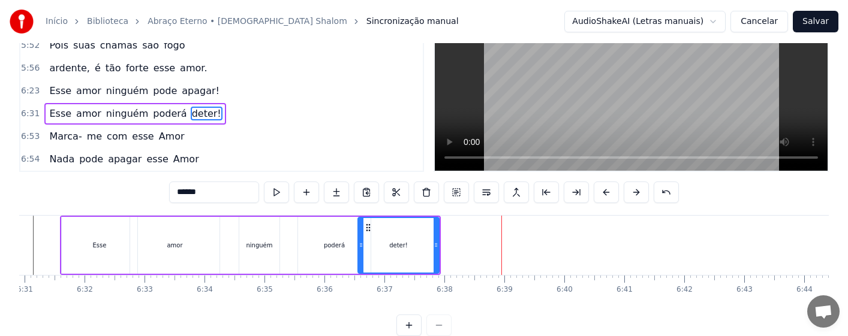
scroll to position [0, 23347]
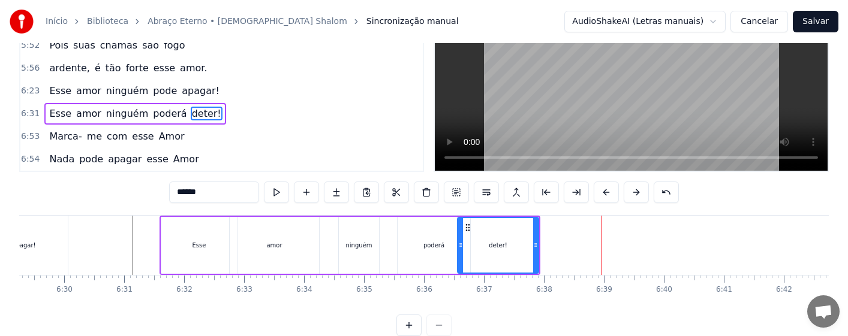
click at [354, 236] on div "ninguém" at bounding box center [359, 245] width 40 height 57
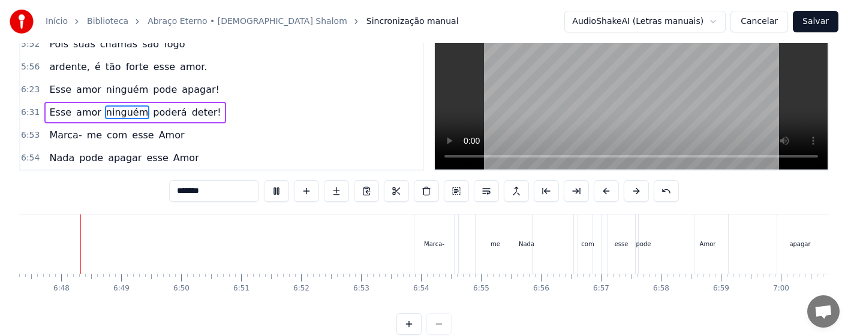
scroll to position [0, 24420]
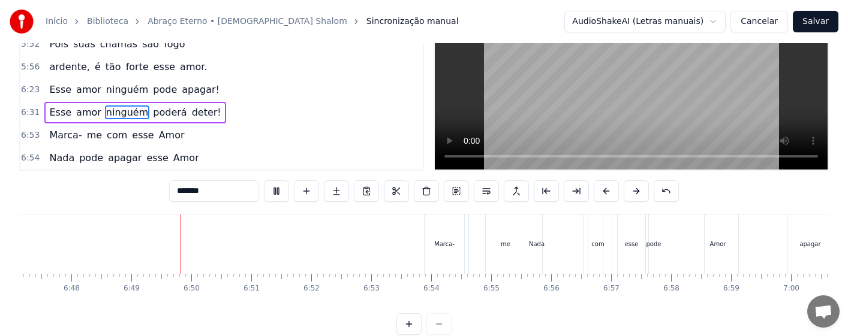
click at [452, 250] on div "Marca-" at bounding box center [445, 244] width 40 height 59
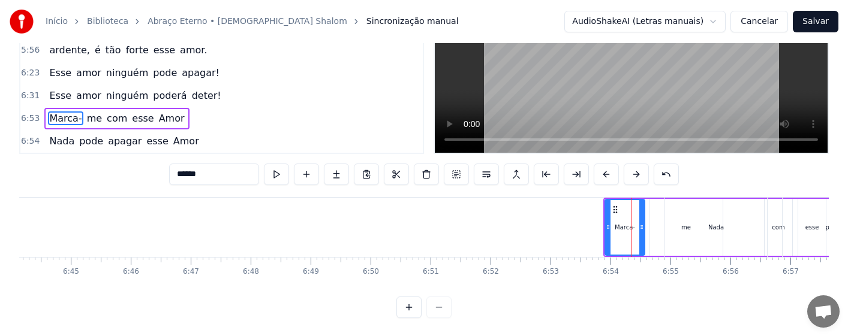
scroll to position [0, 24161]
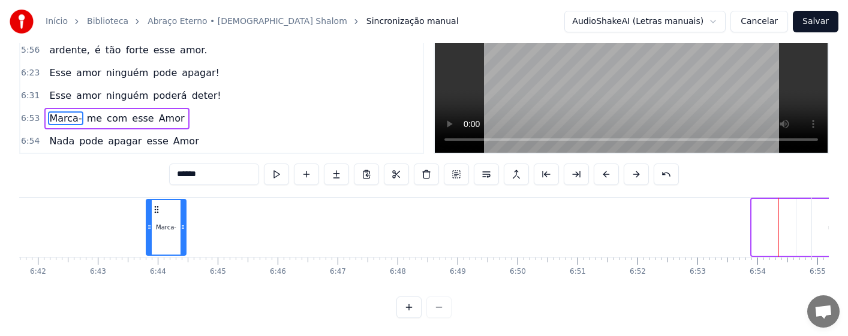
drag, startPoint x: 696, startPoint y: 208, endPoint x: 123, endPoint y: 213, distance: 572.8
click at [152, 213] on icon at bounding box center [157, 210] width 10 height 10
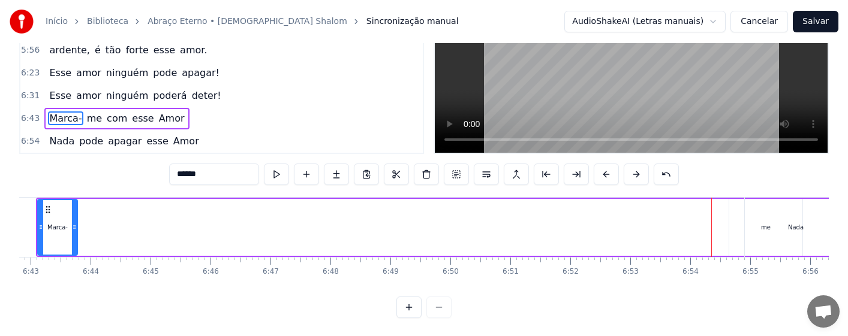
click at [765, 229] on div "Nada" at bounding box center [796, 227] width 102 height 59
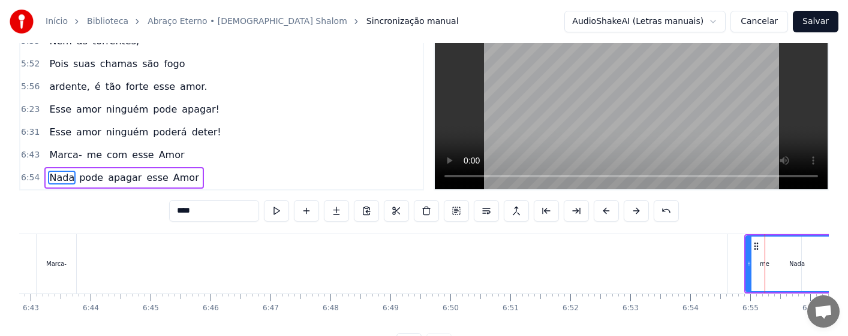
scroll to position [40, 0]
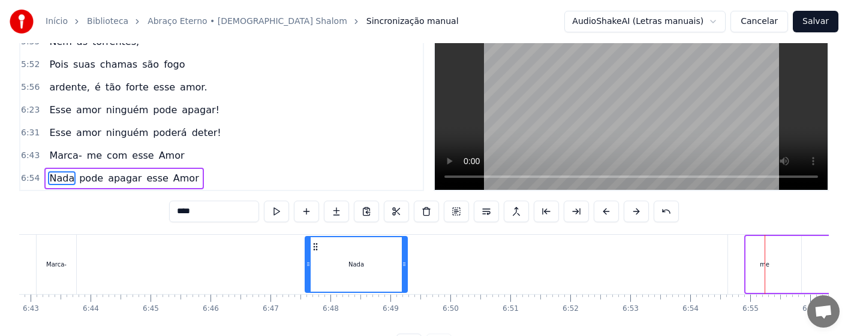
drag, startPoint x: 756, startPoint y: 245, endPoint x: 315, endPoint y: 260, distance: 441.1
click at [315, 260] on div "Nada" at bounding box center [356, 265] width 101 height 55
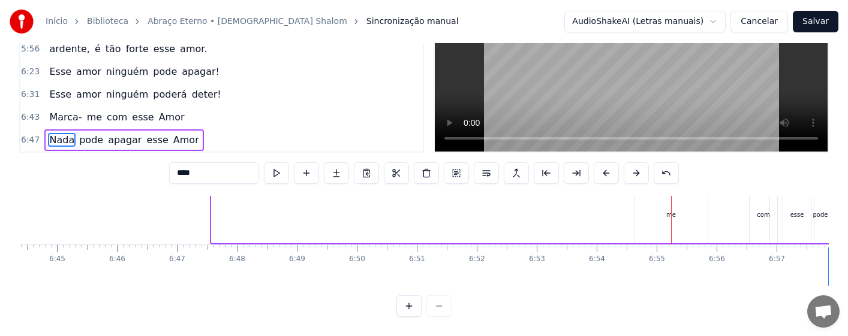
scroll to position [11, 24326]
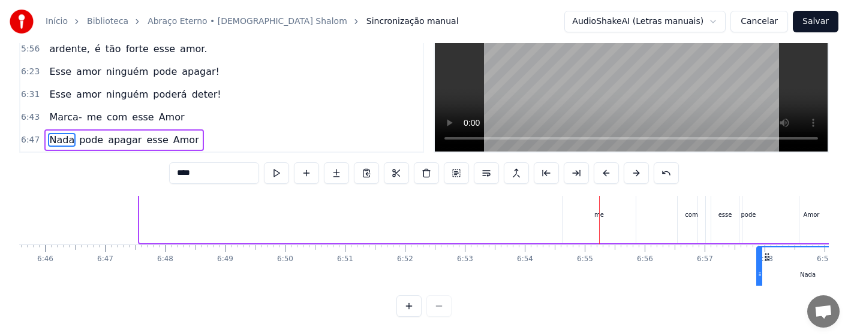
drag, startPoint x: 317, startPoint y: 250, endPoint x: 797, endPoint y: 253, distance: 480.5
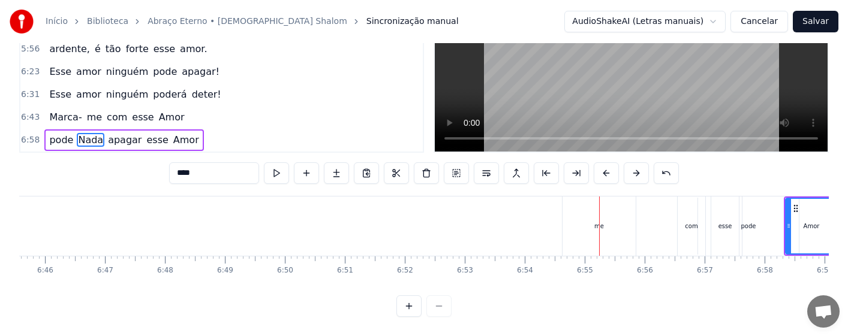
drag, startPoint x: 788, startPoint y: 252, endPoint x: 759, endPoint y: 253, distance: 28.8
click at [600, 222] on div "me" at bounding box center [599, 226] width 10 height 9
type input "**"
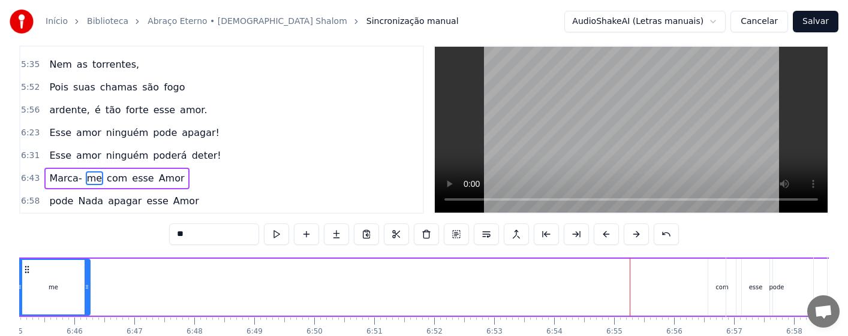
scroll to position [0, 24232]
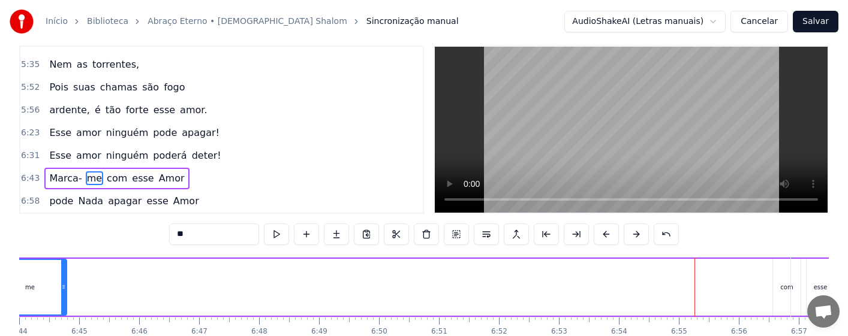
drag, startPoint x: 555, startPoint y: 269, endPoint x: 4, endPoint y: 272, distance: 550.6
click at [4, 272] on div "Início Biblioteca Abraço Eterno • Missionário [PERSON_NAME] manual AudioShakeAI…" at bounding box center [424, 180] width 848 height 395
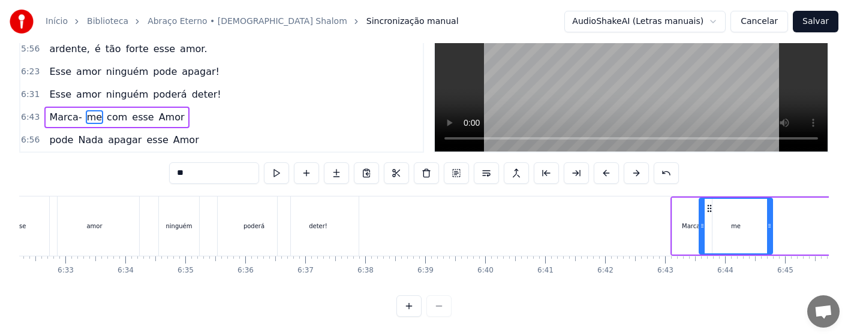
scroll to position [0, 23546]
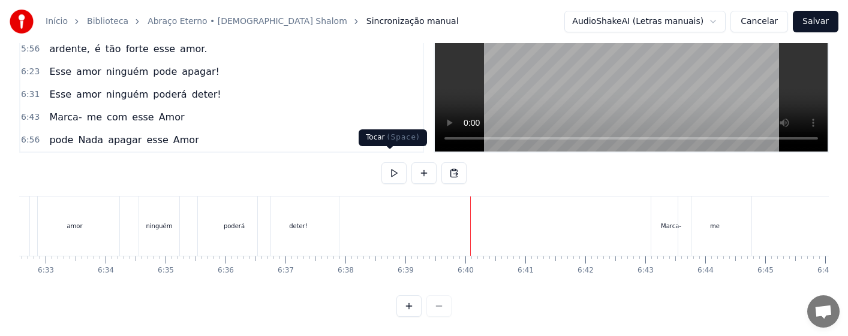
click at [390, 163] on button at bounding box center [393, 174] width 25 height 22
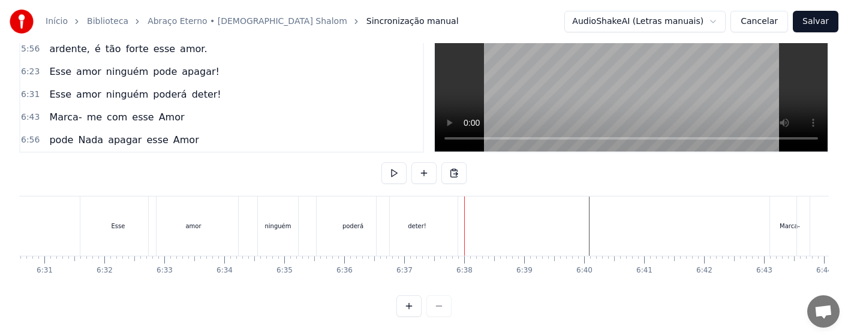
scroll to position [0, 23308]
click at [393, 224] on div "ninguém" at bounding box center [397, 226] width 40 height 59
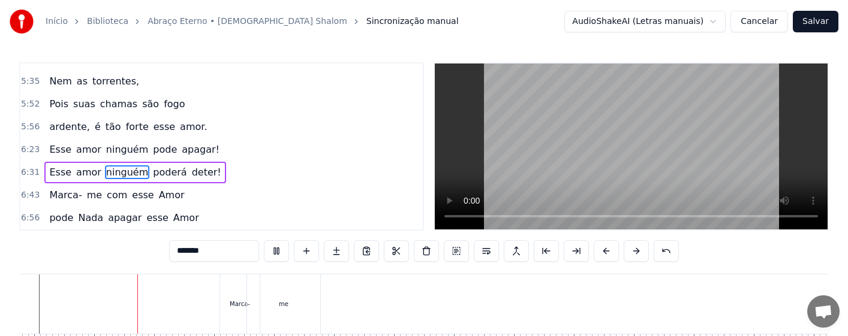
scroll to position [0, 24010]
click at [209, 307] on div "Marca-" at bounding box center [207, 304] width 20 height 9
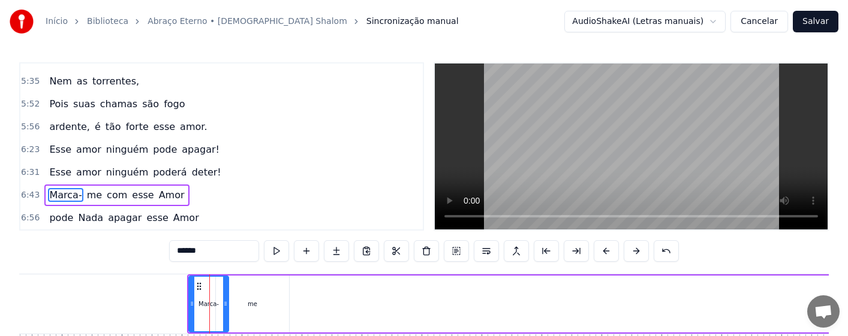
scroll to position [17, 0]
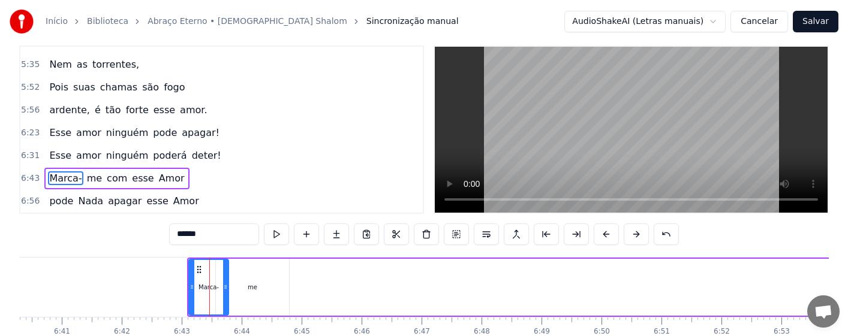
click at [265, 291] on div "me" at bounding box center [252, 287] width 73 height 57
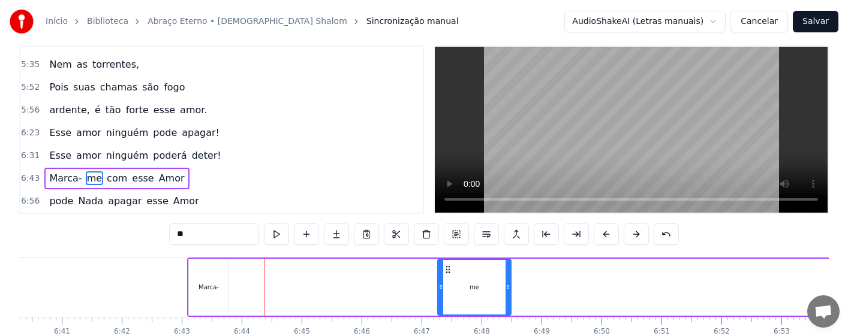
drag, startPoint x: 226, startPoint y: 271, endPoint x: 448, endPoint y: 271, distance: 221.9
click at [448, 271] on icon at bounding box center [448, 270] width 10 height 10
click at [215, 284] on div "Marca-" at bounding box center [209, 287] width 20 height 9
type input "******"
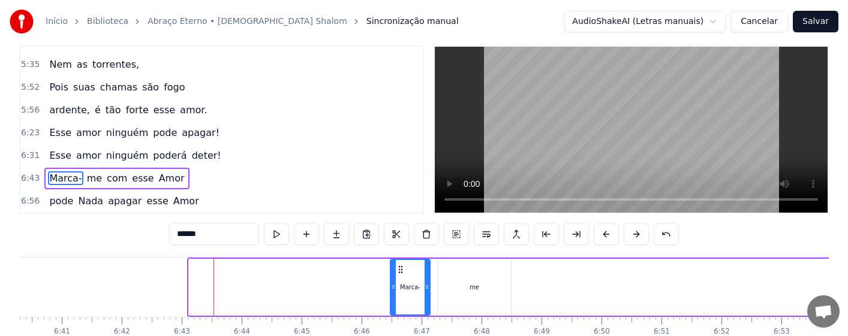
drag, startPoint x: 200, startPoint y: 269, endPoint x: 401, endPoint y: 269, distance: 201.5
click at [401, 269] on icon at bounding box center [401, 270] width 10 height 10
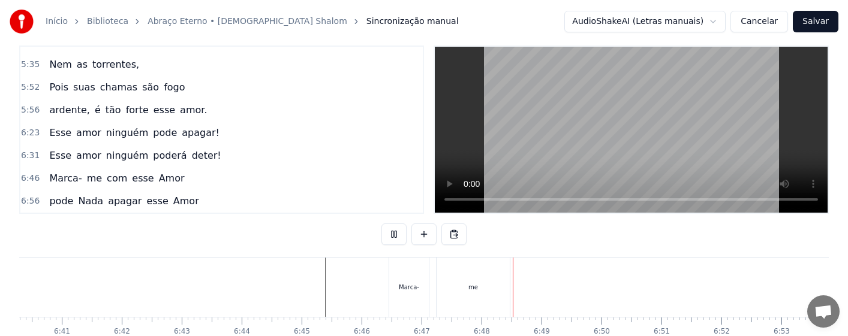
click at [402, 293] on div "Marca-" at bounding box center [409, 287] width 40 height 59
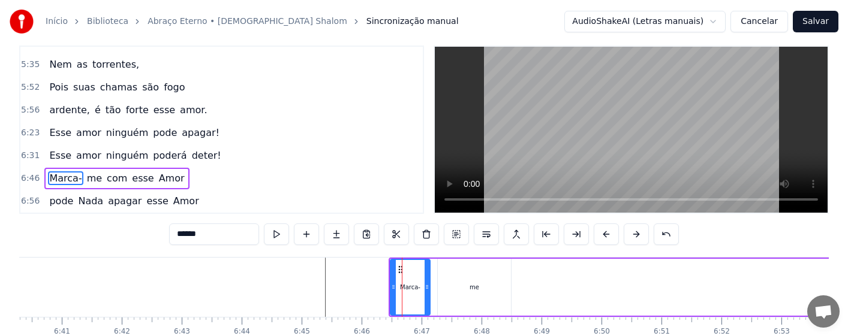
click at [483, 297] on div "me" at bounding box center [474, 287] width 73 height 57
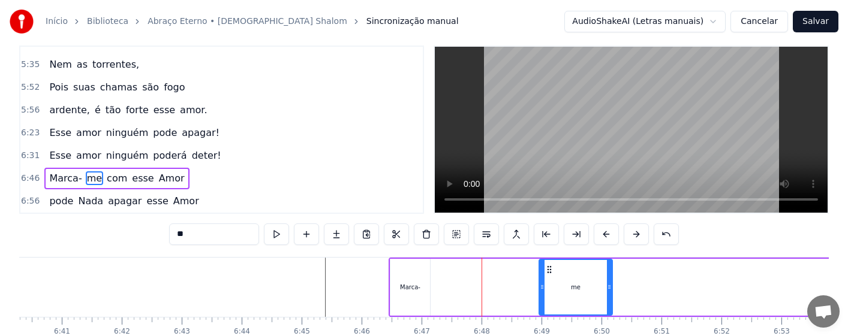
drag, startPoint x: 449, startPoint y: 269, endPoint x: 558, endPoint y: 270, distance: 108.6
click at [554, 270] on icon at bounding box center [550, 270] width 10 height 10
click at [411, 278] on div "Marca-" at bounding box center [410, 287] width 40 height 57
type input "******"
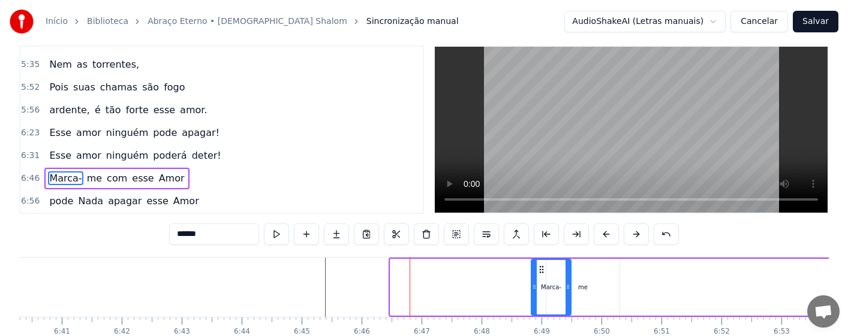
drag, startPoint x: 423, startPoint y: 270, endPoint x: 539, endPoint y: 275, distance: 115.9
click at [539, 275] on div "Marca-" at bounding box center [551, 287] width 38 height 55
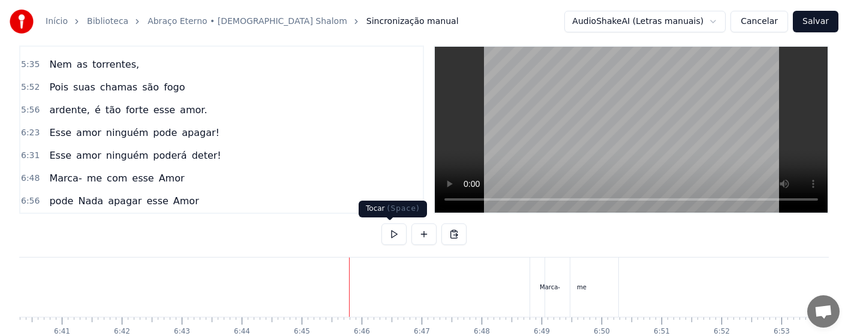
click at [390, 234] on button at bounding box center [393, 235] width 25 height 22
drag, startPoint x: 551, startPoint y: 287, endPoint x: 536, endPoint y: 290, distance: 15.3
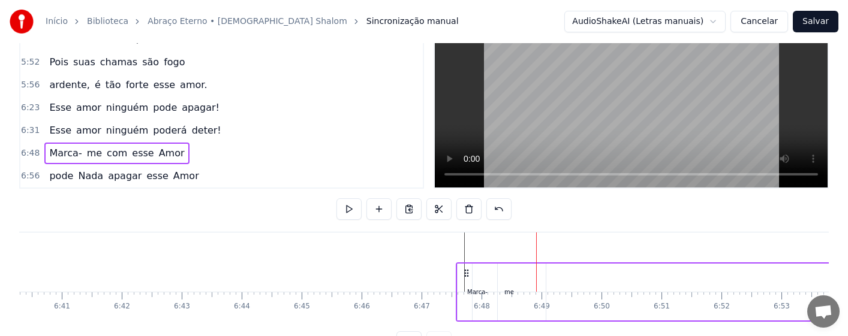
drag, startPoint x: 539, startPoint y: 270, endPoint x: 465, endPoint y: 277, distance: 74.1
click at [465, 277] on div "Marca- me com esse Amor" at bounding box center [791, 292] width 671 height 59
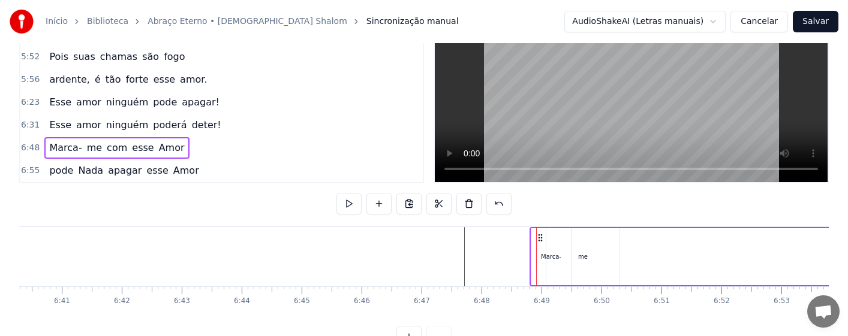
click at [544, 257] on div "Marca-" at bounding box center [551, 257] width 20 height 9
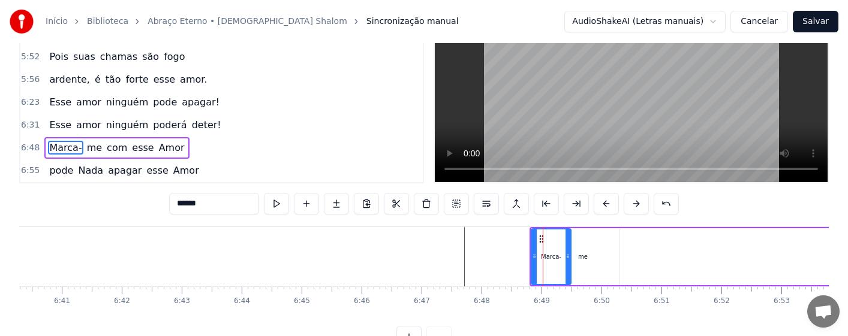
scroll to position [17, 0]
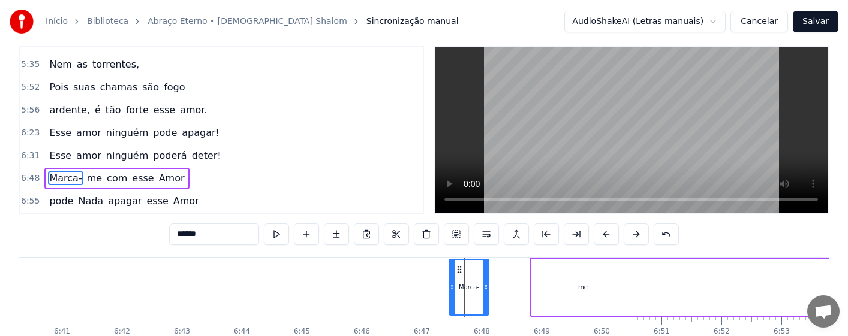
drag, startPoint x: 540, startPoint y: 268, endPoint x: 458, endPoint y: 265, distance: 82.3
click at [458, 265] on icon at bounding box center [460, 270] width 10 height 10
click at [579, 290] on div "me" at bounding box center [583, 287] width 10 height 9
type input "**"
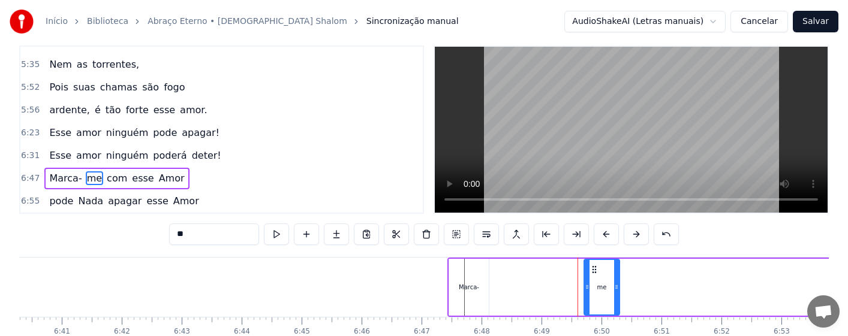
drag, startPoint x: 549, startPoint y: 295, endPoint x: 593, endPoint y: 289, distance: 44.7
click at [588, 292] on div at bounding box center [587, 287] width 5 height 55
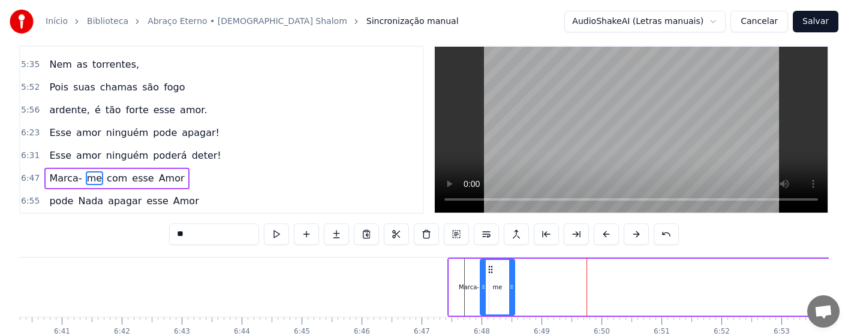
drag, startPoint x: 579, startPoint y: 271, endPoint x: 486, endPoint y: 275, distance: 93.1
click at [486, 275] on div "me" at bounding box center [497, 287] width 33 height 55
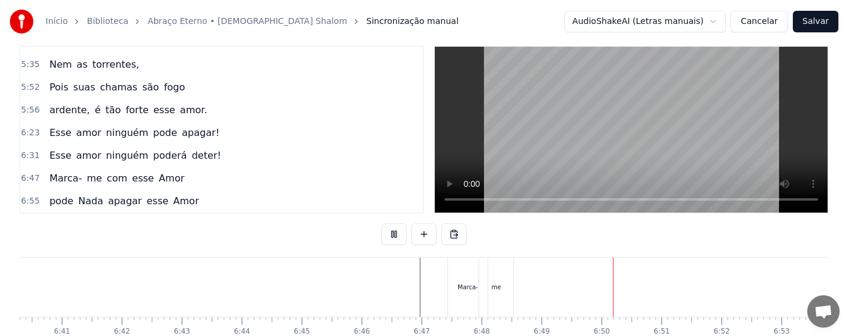
click at [498, 290] on div "me" at bounding box center [497, 287] width 10 height 9
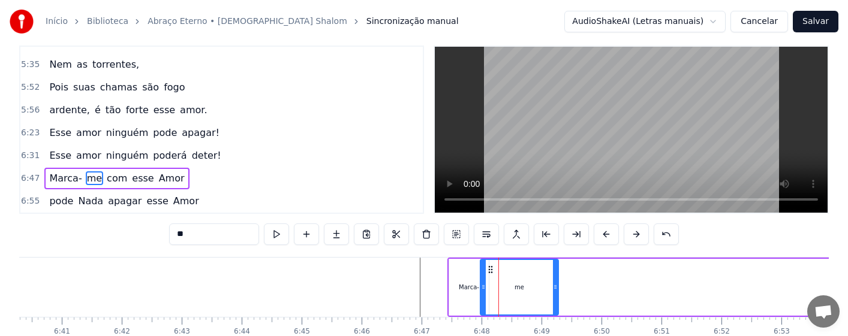
drag, startPoint x: 512, startPoint y: 294, endPoint x: 556, endPoint y: 295, distance: 43.8
click at [556, 295] on div at bounding box center [555, 287] width 5 height 55
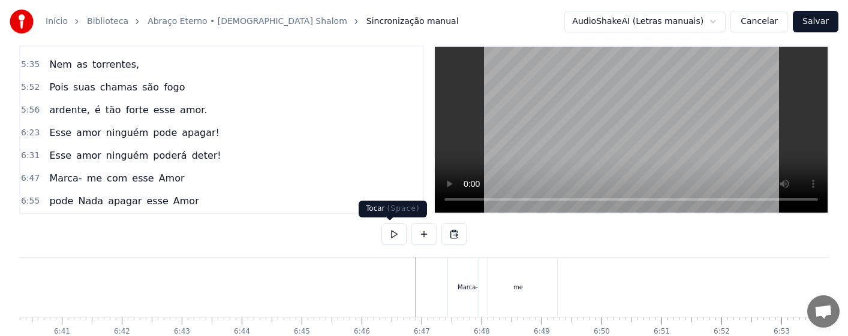
click at [390, 236] on button at bounding box center [393, 235] width 25 height 22
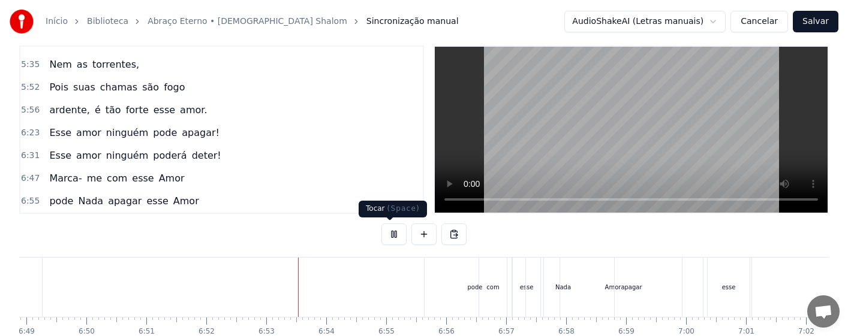
click at [390, 238] on button at bounding box center [393, 235] width 25 height 22
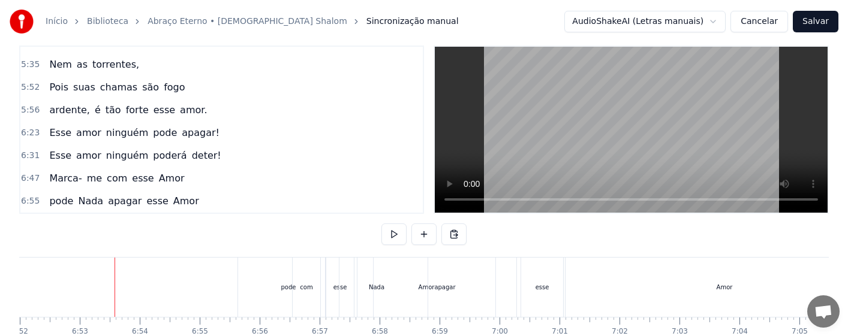
click at [426, 289] on div "apagar" at bounding box center [445, 287] width 143 height 59
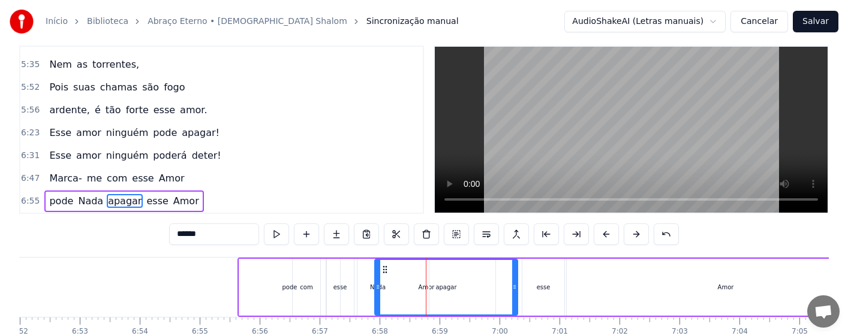
scroll to position [40, 0]
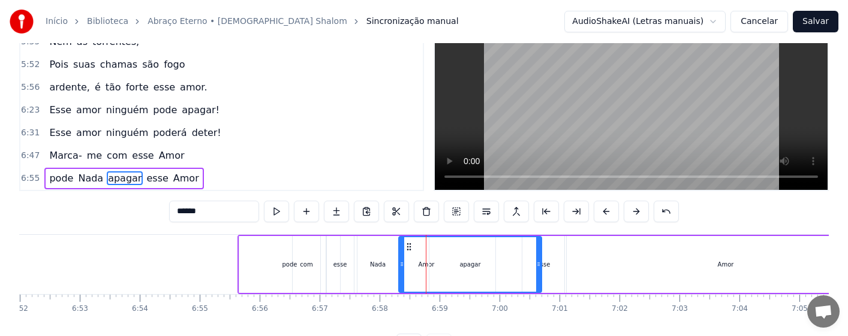
drag, startPoint x: 383, startPoint y: 243, endPoint x: 407, endPoint y: 241, distance: 24.1
click at [407, 241] on div "apagar" at bounding box center [470, 265] width 142 height 55
click at [311, 266] on div "pode" at bounding box center [289, 264] width 101 height 57
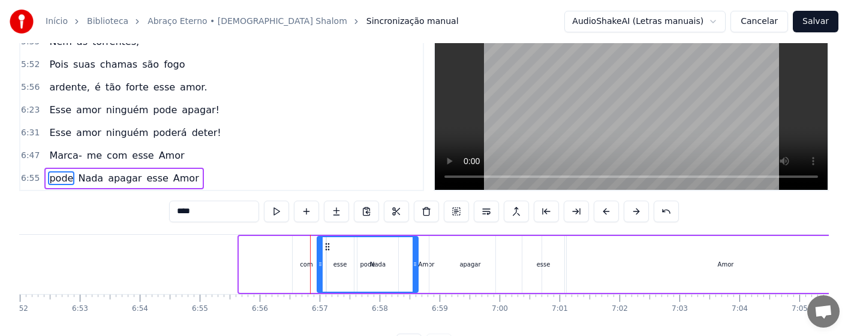
drag, startPoint x: 254, startPoint y: 246, endPoint x: 319, endPoint y: 262, distance: 67.2
click at [332, 249] on icon at bounding box center [328, 247] width 10 height 10
click at [298, 268] on div "com" at bounding box center [307, 264] width 28 height 59
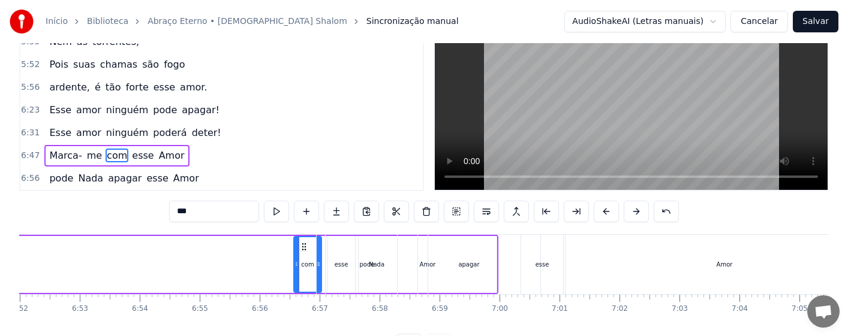
scroll to position [17, 0]
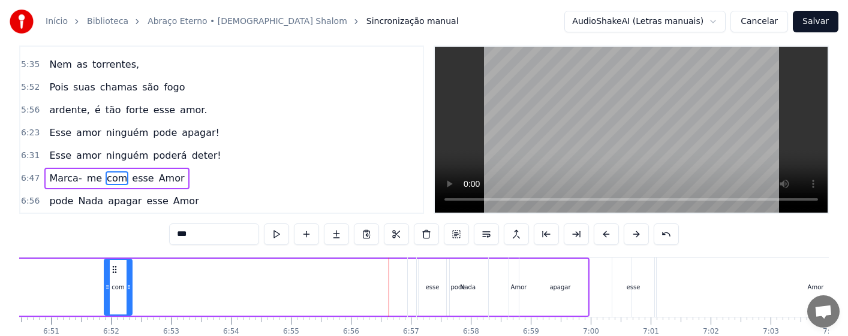
drag, startPoint x: 304, startPoint y: 268, endPoint x: 116, endPoint y: 264, distance: 187.2
click at [116, 264] on div "com" at bounding box center [118, 287] width 26 height 55
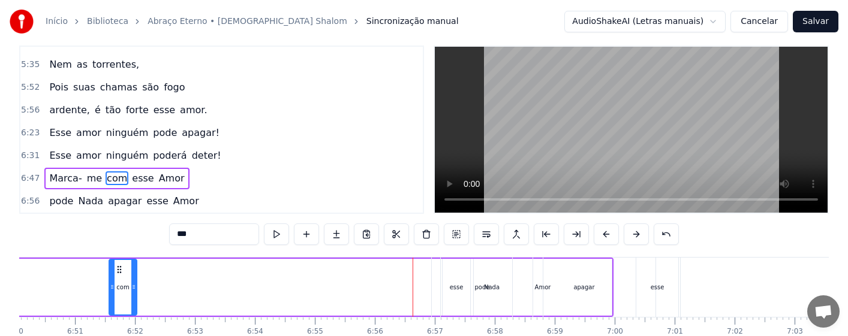
click at [542, 287] on div "apagar" at bounding box center [584, 287] width 143 height 59
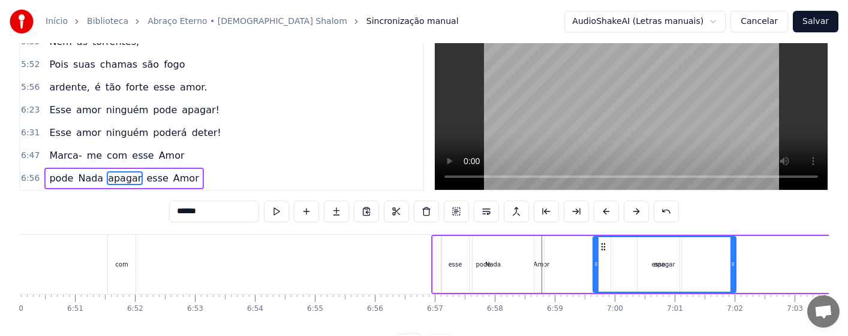
drag, startPoint x: 519, startPoint y: 245, endPoint x: 599, endPoint y: 248, distance: 79.2
click at [599, 248] on icon at bounding box center [604, 247] width 10 height 10
click at [536, 266] on div "Nada" at bounding box center [493, 264] width 102 height 57
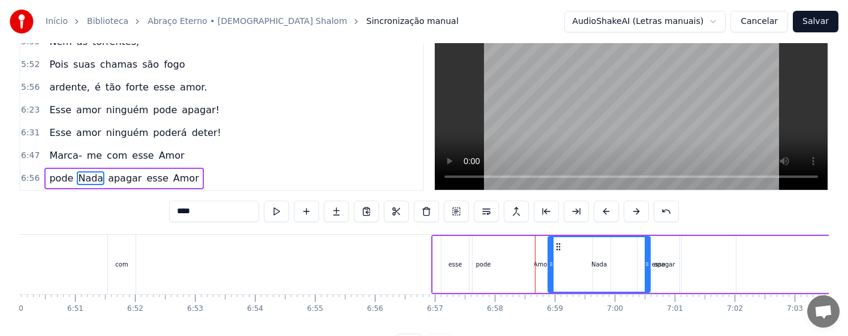
drag, startPoint x: 491, startPoint y: 247, endPoint x: 563, endPoint y: 257, distance: 73.3
click at [567, 252] on div "Nada" at bounding box center [599, 265] width 101 height 55
click at [489, 265] on div "pode" at bounding box center [483, 264] width 15 height 9
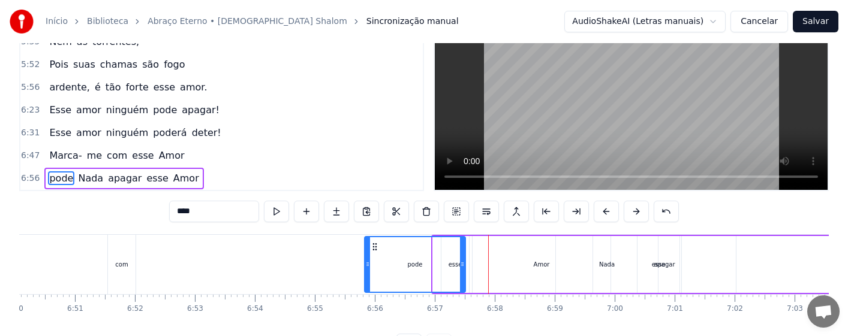
drag, startPoint x: 441, startPoint y: 246, endPoint x: 372, endPoint y: 250, distance: 68.5
click at [372, 250] on icon at bounding box center [375, 247] width 10 height 10
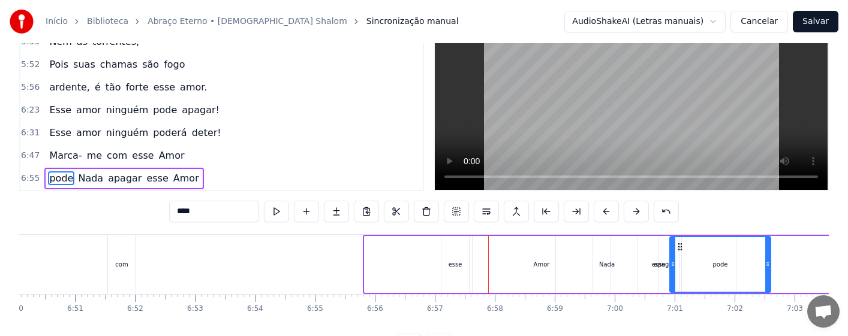
drag, startPoint x: 374, startPoint y: 248, endPoint x: 680, endPoint y: 247, distance: 305.3
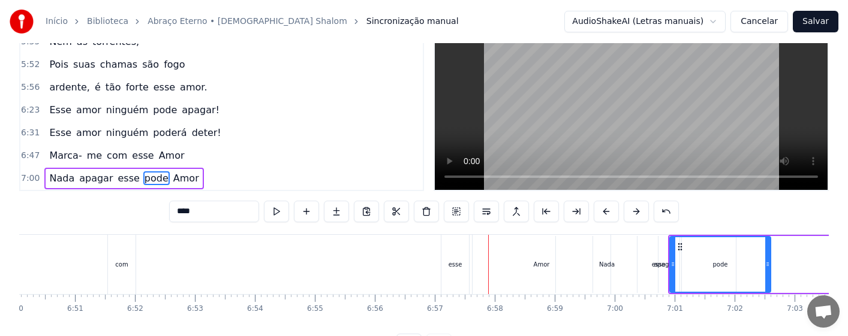
click at [521, 267] on div "Amor" at bounding box center [542, 264] width 138 height 59
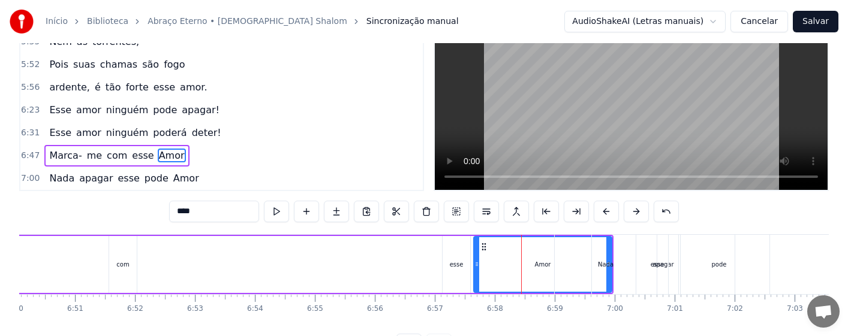
scroll to position [17, 0]
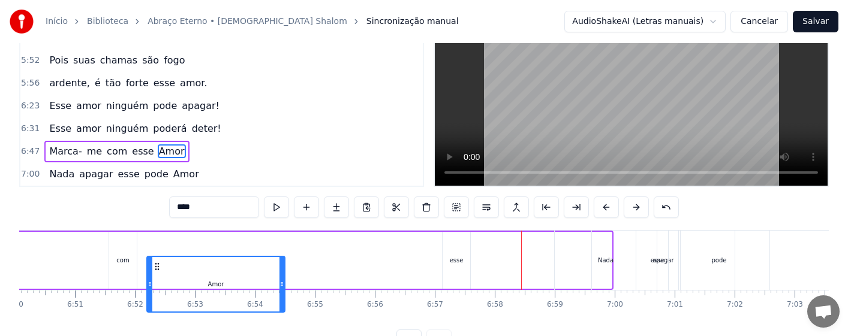
drag, startPoint x: 454, startPoint y: 271, endPoint x: 157, endPoint y: 281, distance: 297.1
click at [157, 281] on div "Amor" at bounding box center [216, 284] width 137 height 55
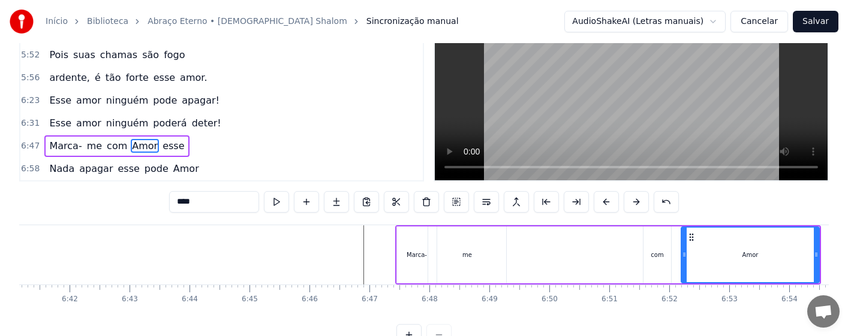
scroll to position [0, 24121]
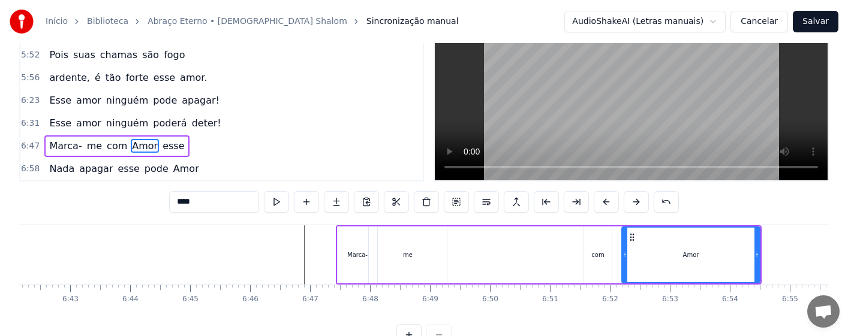
click at [605, 258] on div "com" at bounding box center [598, 255] width 28 height 57
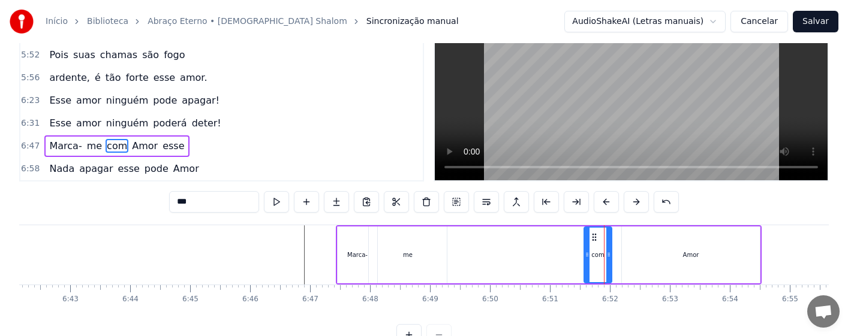
scroll to position [17, 0]
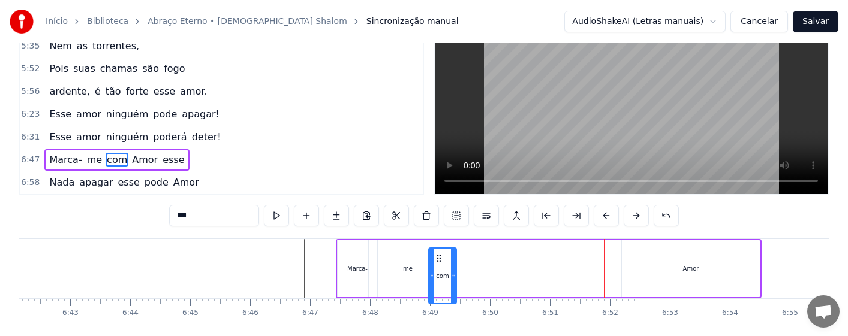
drag, startPoint x: 593, startPoint y: 271, endPoint x: 438, endPoint y: 278, distance: 155.5
click at [438, 278] on div "com" at bounding box center [442, 276] width 26 height 55
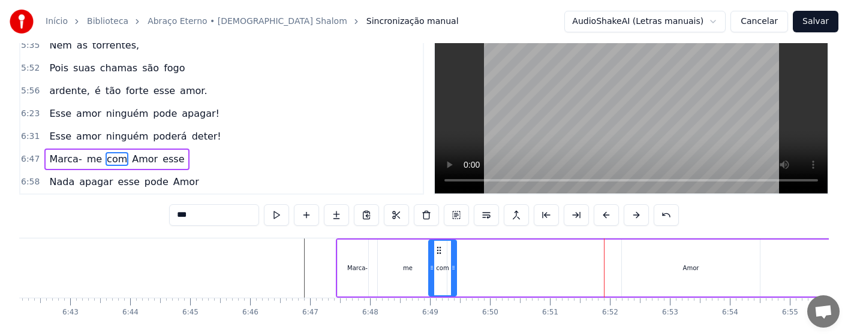
click at [694, 276] on div "Amor" at bounding box center [691, 268] width 138 height 57
type input "****"
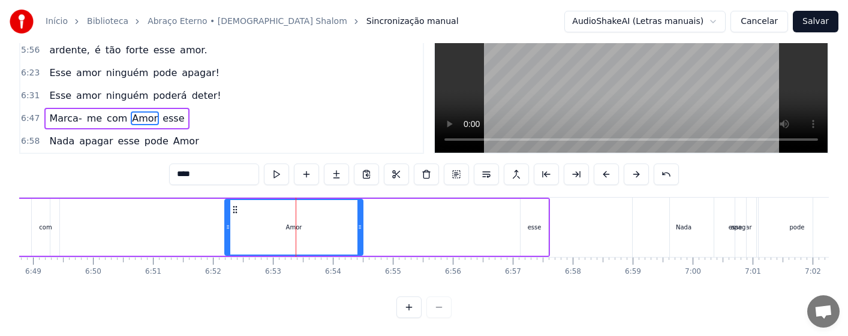
scroll to position [0, 24776]
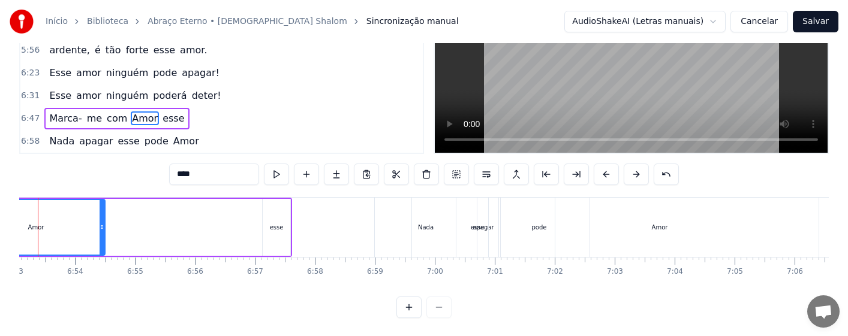
drag, startPoint x: 480, startPoint y: 233, endPoint x: 501, endPoint y: 232, distance: 21.0
click at [501, 232] on div "Nada apagar esse pode Amor" at bounding box center [597, 227] width 447 height 59
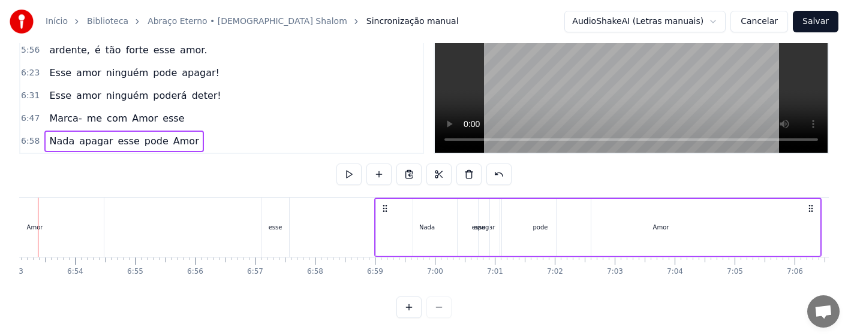
click at [477, 230] on div "esse" at bounding box center [479, 227] width 14 height 9
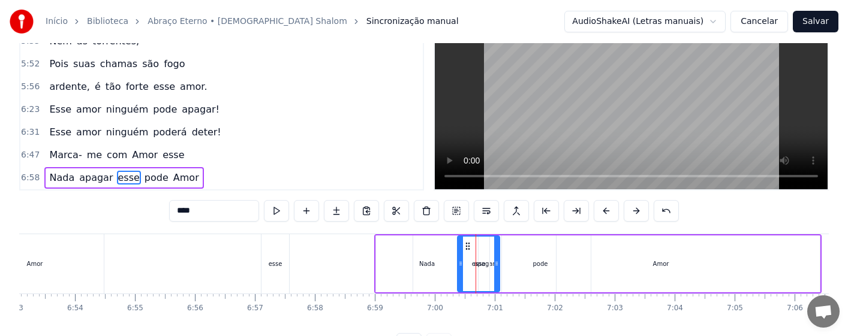
scroll to position [40, 0]
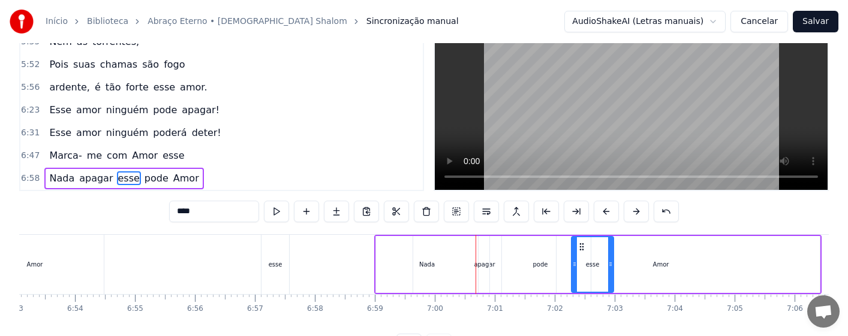
drag, startPoint x: 467, startPoint y: 244, endPoint x: 581, endPoint y: 251, distance: 114.2
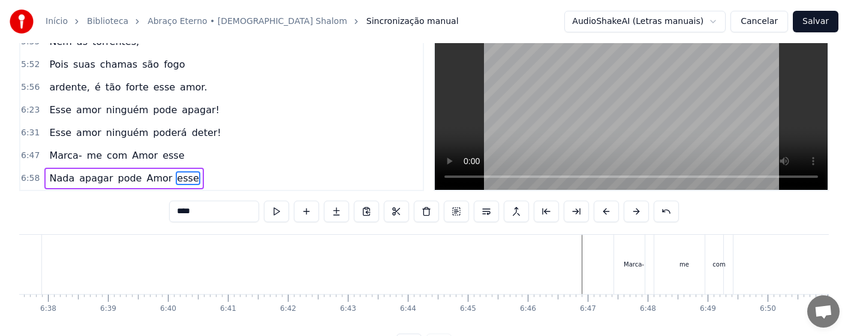
scroll to position [0, 24062]
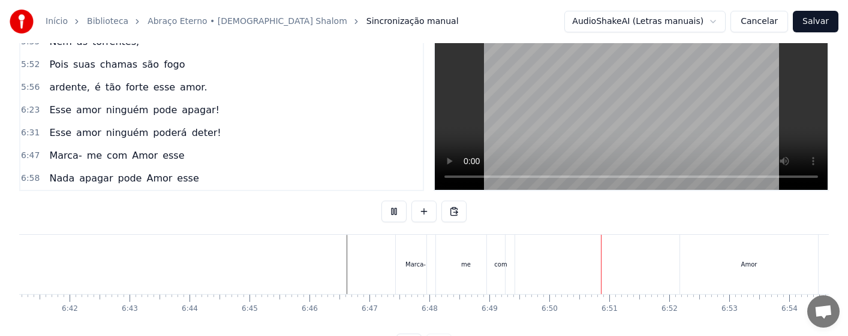
click at [506, 271] on div "com" at bounding box center [501, 264] width 28 height 59
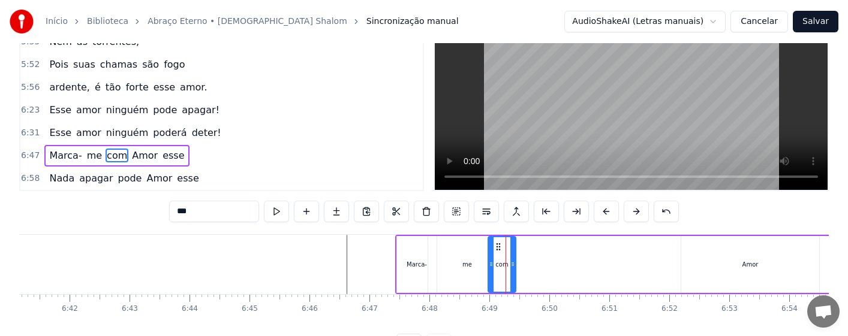
scroll to position [17, 0]
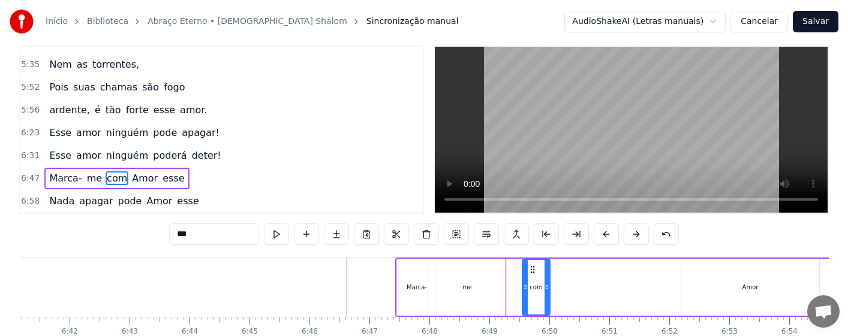
drag, startPoint x: 499, startPoint y: 269, endPoint x: 533, endPoint y: 271, distance: 34.2
click at [533, 271] on icon at bounding box center [533, 270] width 10 height 10
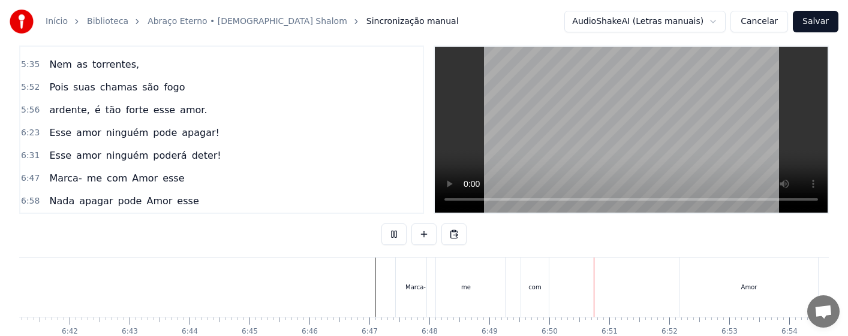
click at [538, 289] on div "com" at bounding box center [534, 287] width 13 height 9
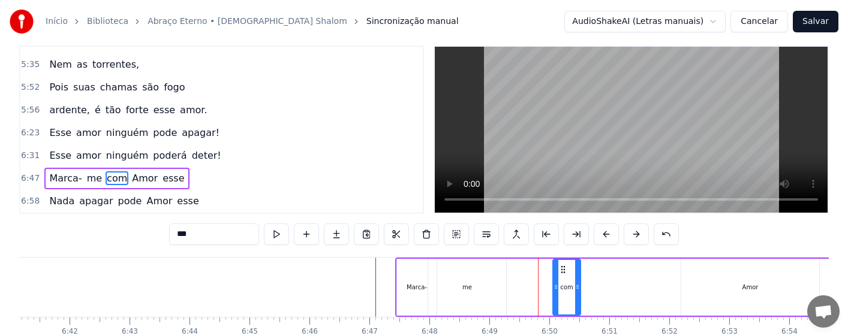
drag, startPoint x: 542, startPoint y: 270, endPoint x: 564, endPoint y: 270, distance: 21.6
click at [564, 270] on icon at bounding box center [563, 270] width 10 height 10
drag, startPoint x: 345, startPoint y: 287, endPoint x: 422, endPoint y: 265, distance: 79.9
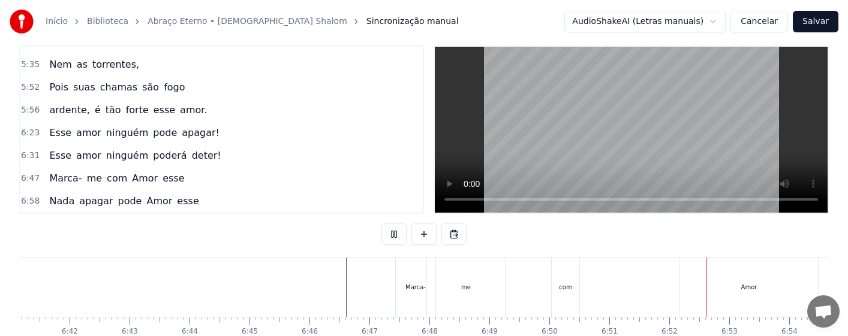
click at [737, 293] on div "Amor" at bounding box center [749, 287] width 138 height 59
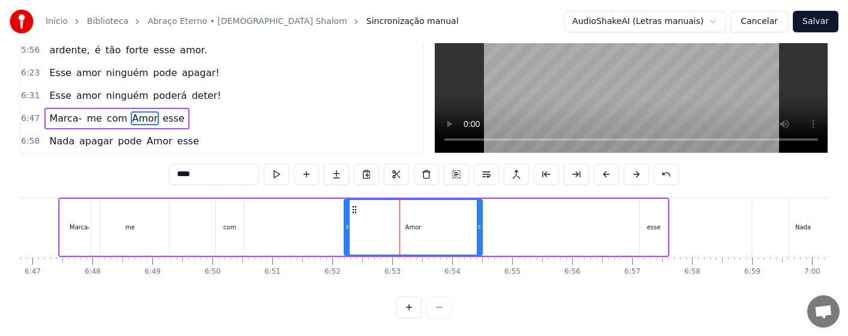
scroll to position [0, 24438]
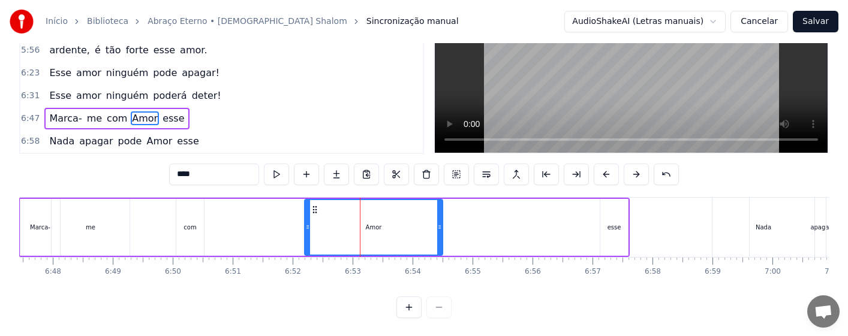
click at [610, 232] on div "esse" at bounding box center [614, 227] width 28 height 57
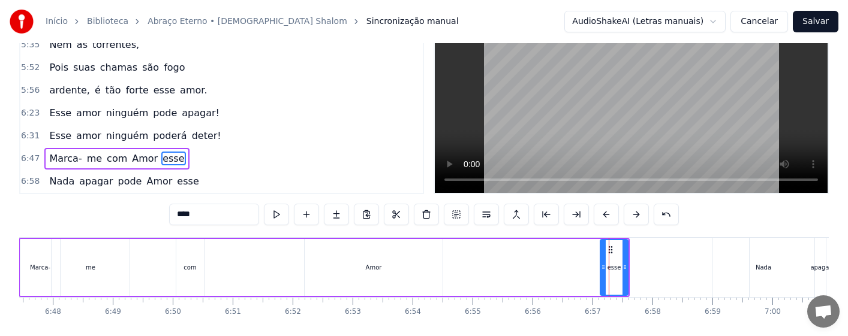
scroll to position [17, 0]
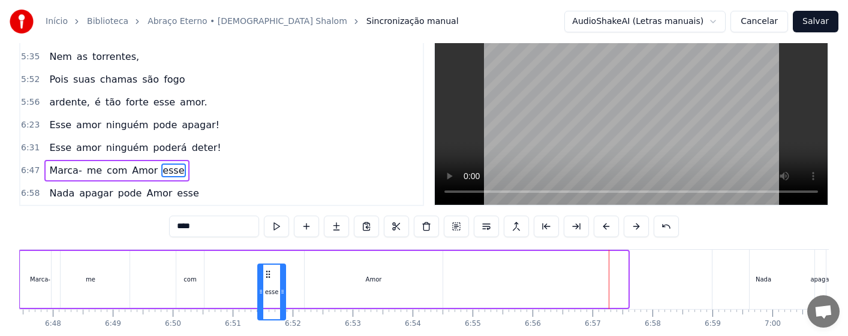
drag, startPoint x: 612, startPoint y: 267, endPoint x: 270, endPoint y: 278, distance: 342.7
click at [270, 278] on div "esse" at bounding box center [272, 292] width 26 height 55
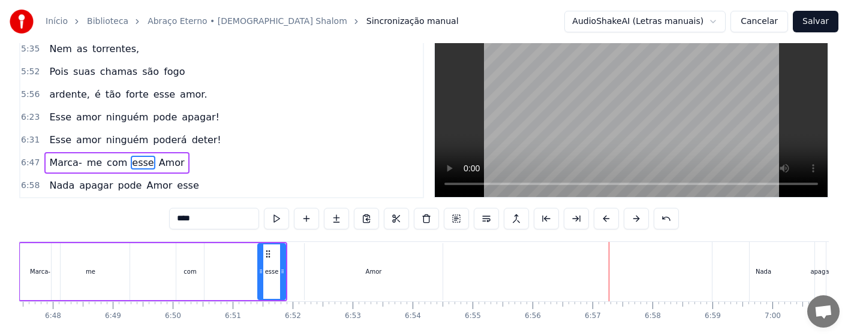
click at [121, 270] on div "me" at bounding box center [91, 272] width 78 height 57
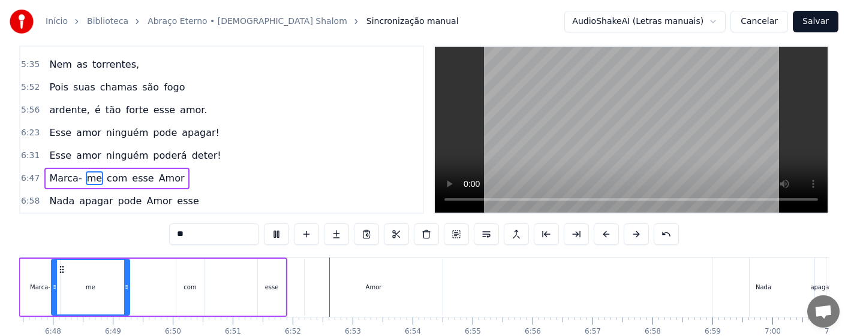
click at [190, 296] on div "com" at bounding box center [190, 287] width 28 height 57
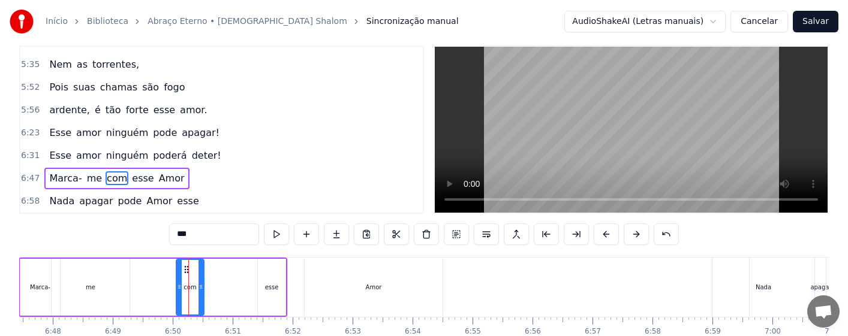
click at [270, 288] on div "esse" at bounding box center [272, 287] width 14 height 9
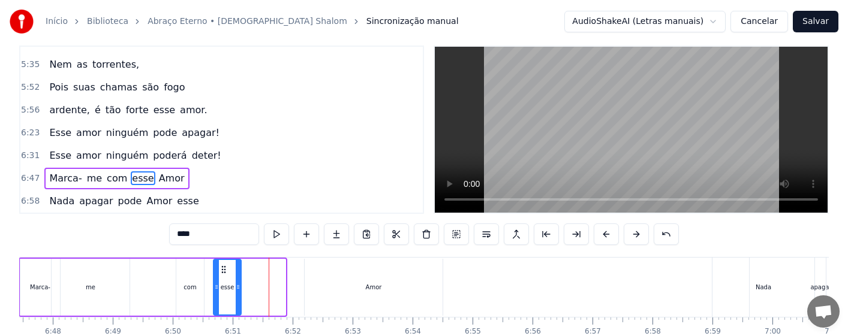
drag, startPoint x: 266, startPoint y: 270, endPoint x: 222, endPoint y: 275, distance: 44.6
click at [222, 275] on div "esse" at bounding box center [227, 287] width 26 height 55
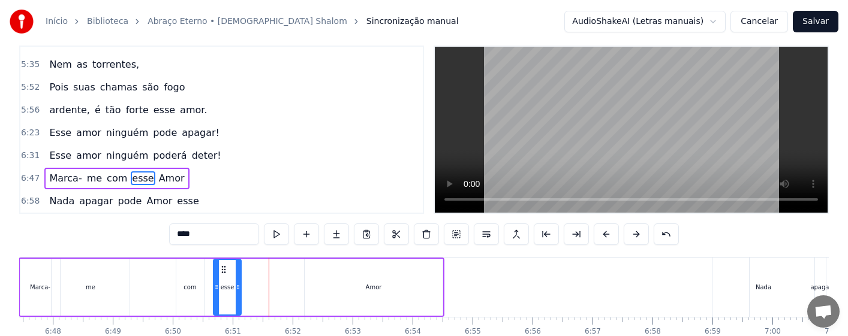
click at [375, 288] on div "Amor" at bounding box center [374, 287] width 16 height 9
type input "****"
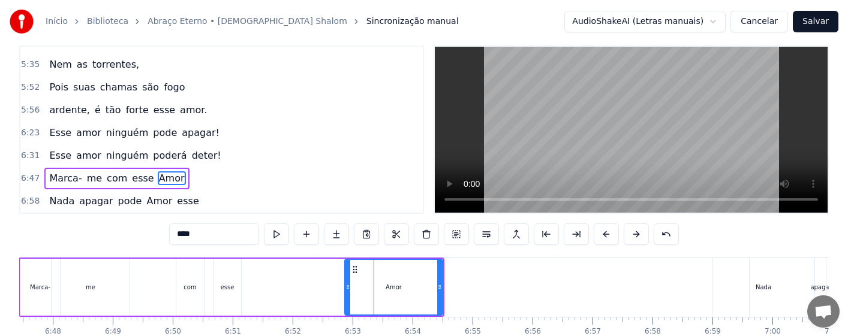
drag, startPoint x: 307, startPoint y: 290, endPoint x: 347, endPoint y: 292, distance: 40.2
click at [347, 292] on div at bounding box center [347, 287] width 5 height 55
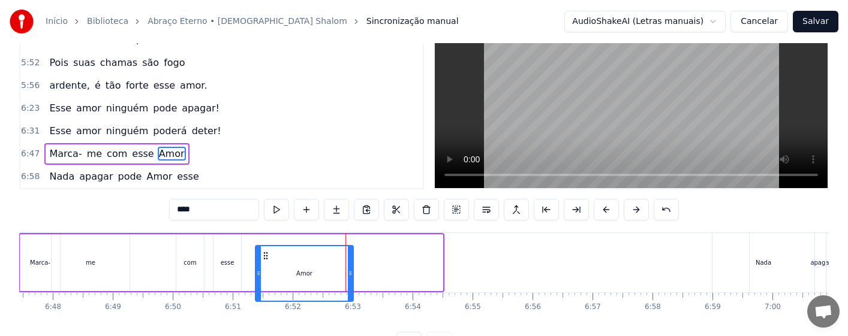
drag, startPoint x: 353, startPoint y: 270, endPoint x: 263, endPoint y: 277, distance: 90.3
click at [263, 277] on div "Amor" at bounding box center [304, 274] width 97 height 55
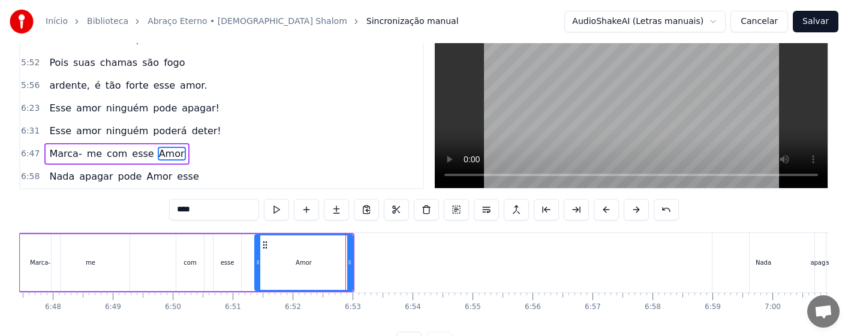
scroll to position [46, 0]
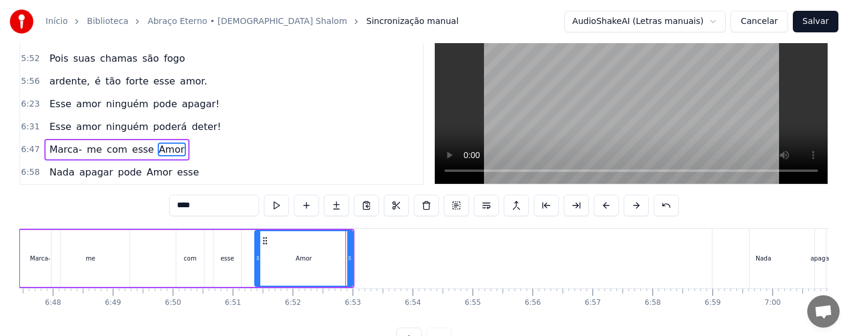
click at [159, 260] on div "Marca- me com esse Amor" at bounding box center [187, 258] width 336 height 59
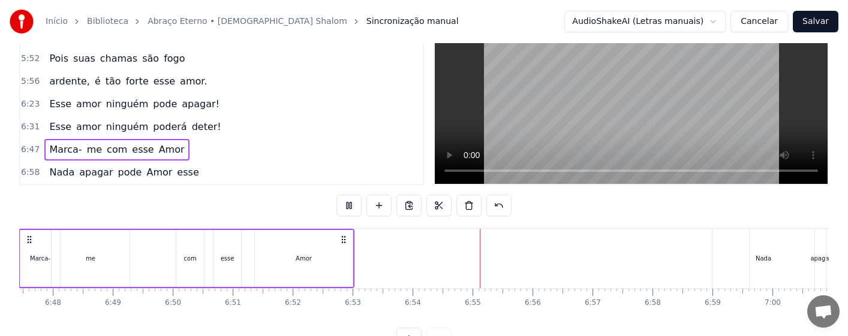
click at [332, 254] on div "Amor" at bounding box center [304, 258] width 98 height 57
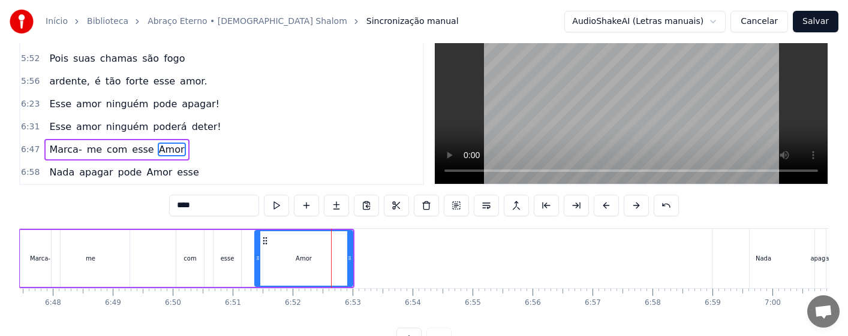
scroll to position [17, 0]
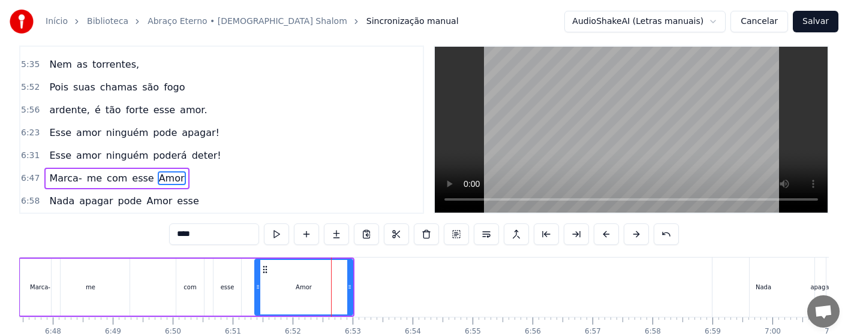
click at [46, 289] on div "Marca-" at bounding box center [40, 287] width 20 height 9
type input "******"
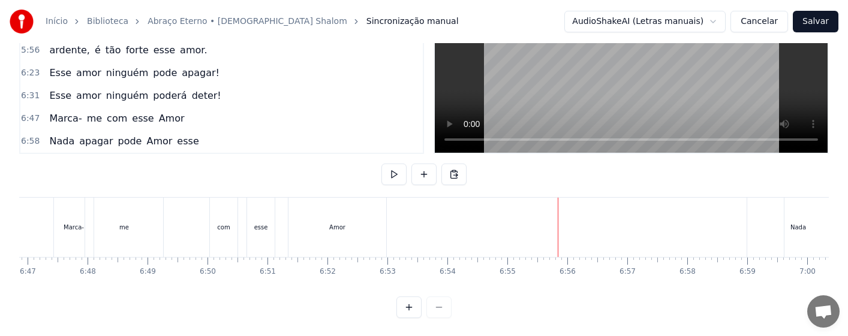
scroll to position [0, 24578]
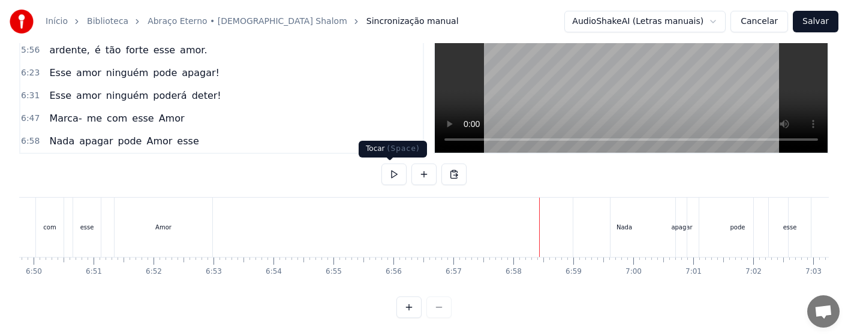
click at [395, 170] on button at bounding box center [393, 175] width 25 height 22
click at [393, 174] on button at bounding box center [393, 175] width 25 height 22
click at [208, 236] on div "Amor" at bounding box center [164, 227] width 98 height 59
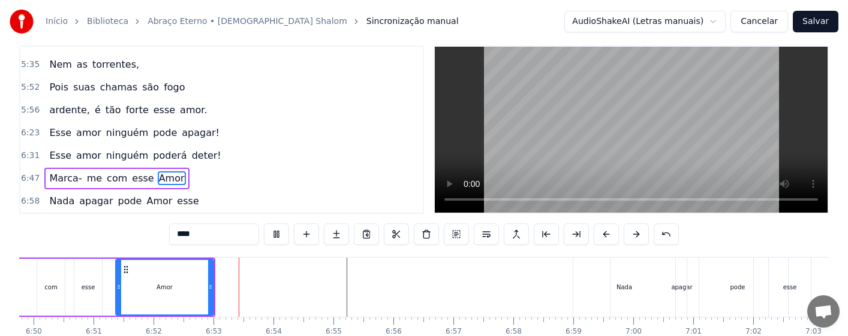
scroll to position [88, 0]
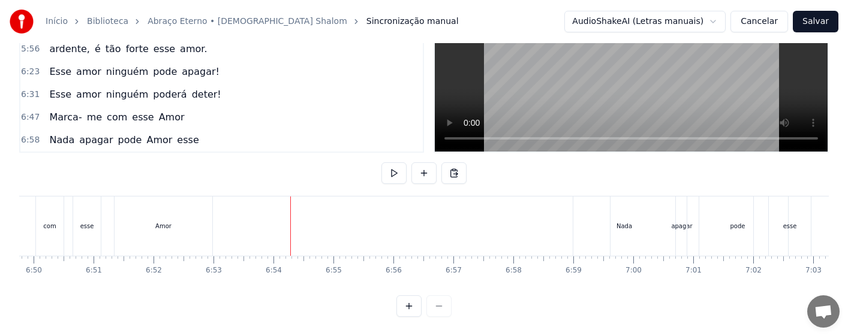
click at [625, 222] on div "apagar" at bounding box center [682, 226] width 143 height 59
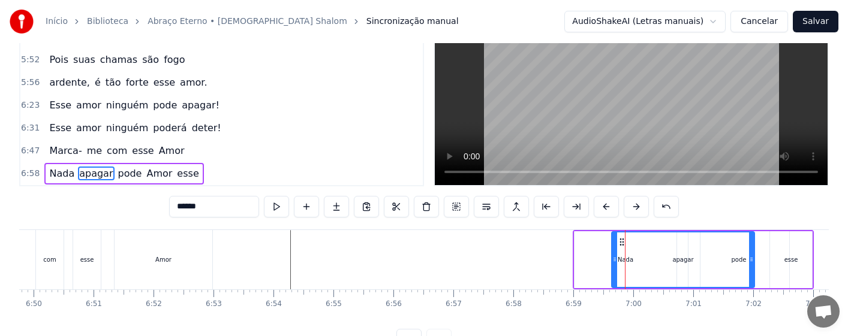
scroll to position [40, 0]
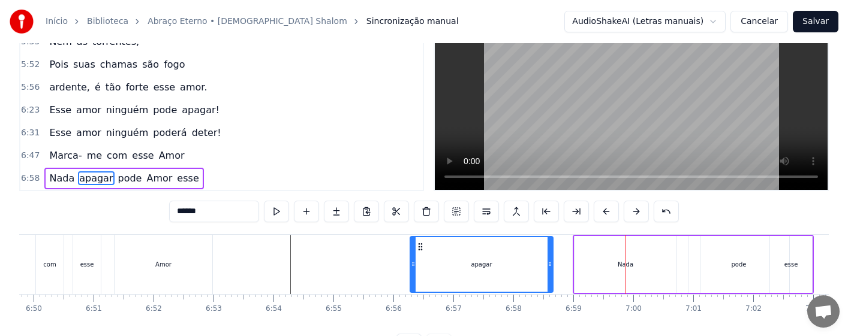
drag, startPoint x: 622, startPoint y: 245, endPoint x: 420, endPoint y: 250, distance: 201.6
click at [420, 250] on icon at bounding box center [421, 247] width 10 height 10
click at [642, 261] on div "Nada" at bounding box center [626, 264] width 102 height 57
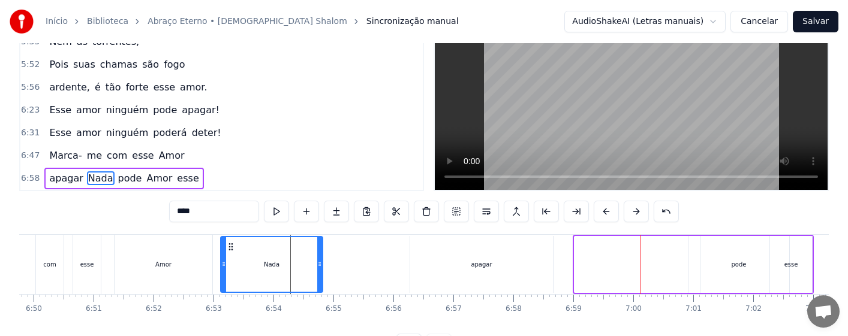
drag, startPoint x: 585, startPoint y: 247, endPoint x: 232, endPoint y: 274, distance: 354.9
click at [232, 274] on div "Nada" at bounding box center [271, 265] width 101 height 55
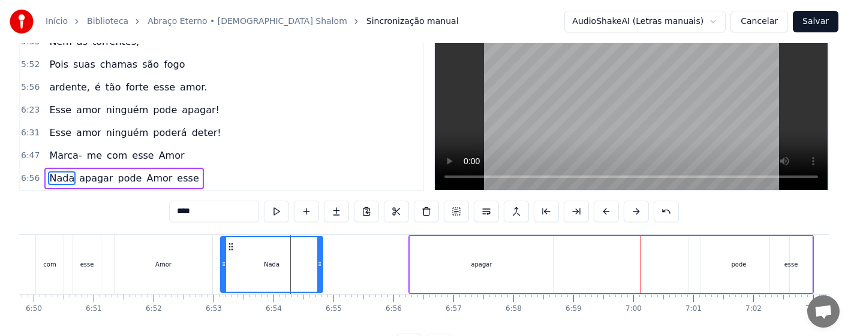
click at [178, 271] on div "Amor" at bounding box center [164, 264] width 98 height 59
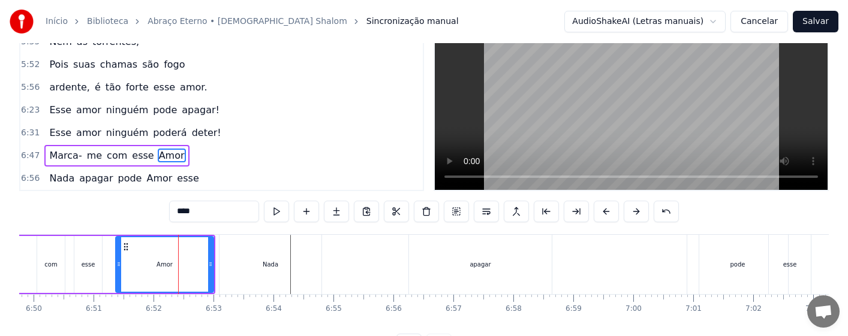
scroll to position [17, 0]
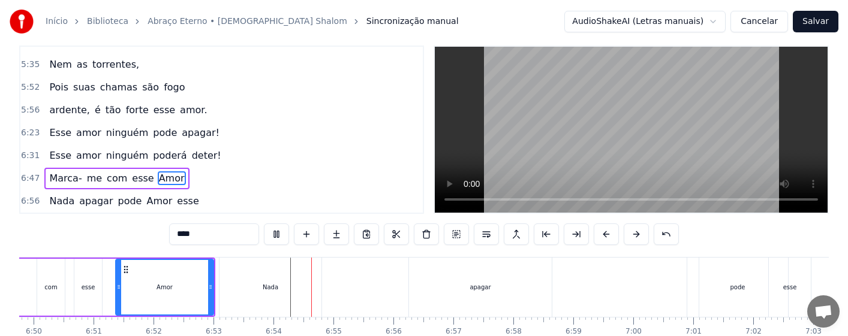
click at [273, 295] on div "Nada" at bounding box center [271, 287] width 102 height 59
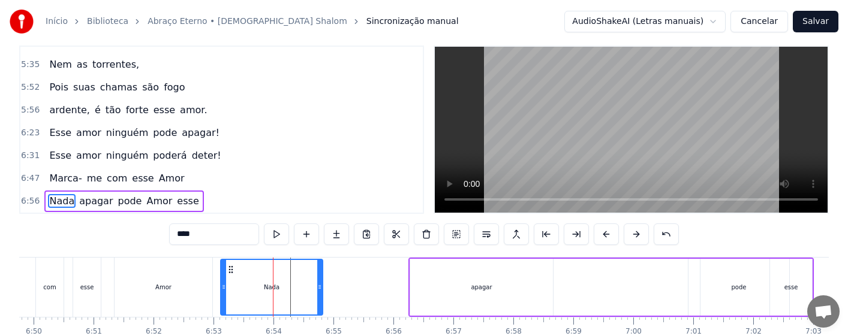
scroll to position [40, 0]
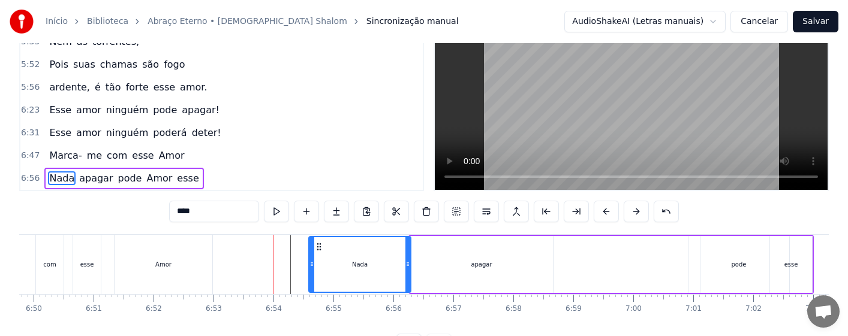
drag, startPoint x: 235, startPoint y: 248, endPoint x: 319, endPoint y: 252, distance: 84.7
click at [319, 252] on div "Nada" at bounding box center [359, 265] width 101 height 55
click at [182, 266] on div "Amor" at bounding box center [164, 264] width 98 height 59
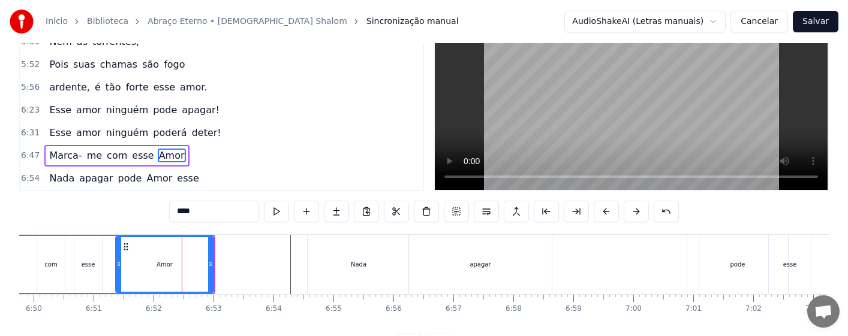
scroll to position [17, 0]
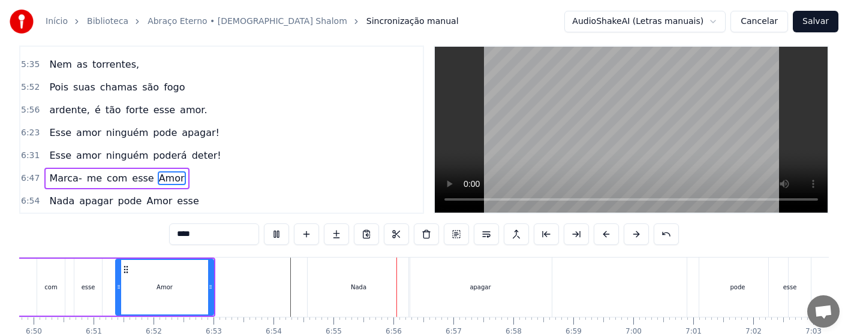
click at [364, 290] on div "Nada" at bounding box center [359, 287] width 16 height 9
type input "****"
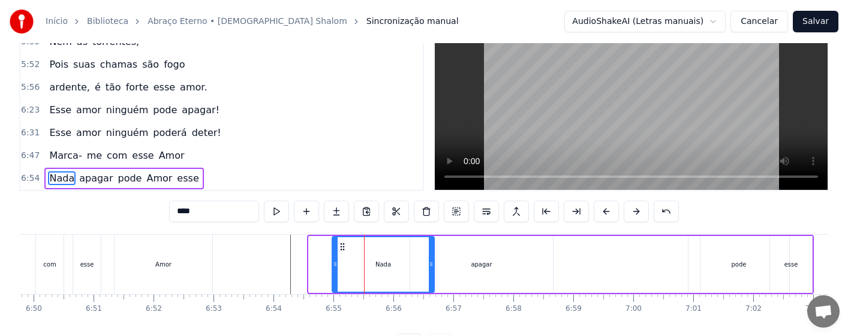
drag, startPoint x: 321, startPoint y: 247, endPoint x: 347, endPoint y: 248, distance: 25.8
click at [347, 248] on icon at bounding box center [343, 247] width 10 height 10
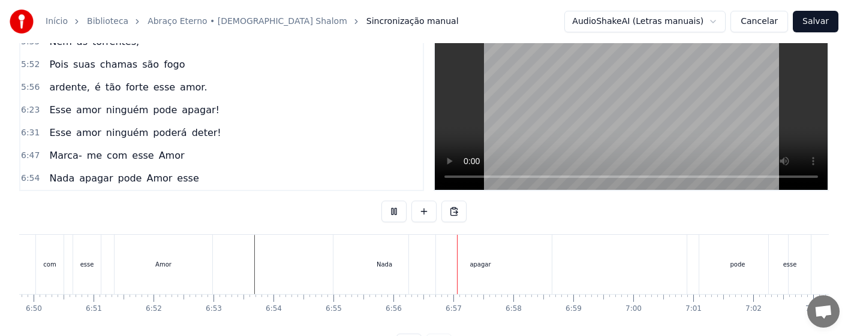
click at [383, 259] on div "Nada" at bounding box center [384, 264] width 102 height 59
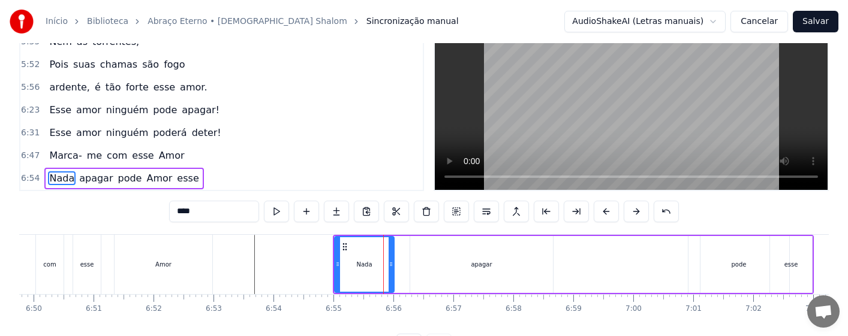
drag, startPoint x: 433, startPoint y: 274, endPoint x: 390, endPoint y: 284, distance: 43.8
click at [390, 284] on div at bounding box center [391, 265] width 5 height 55
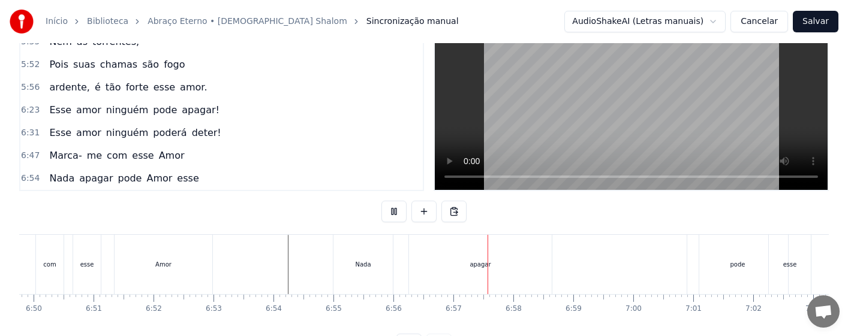
click at [368, 271] on div "Nada" at bounding box center [362, 264] width 59 height 59
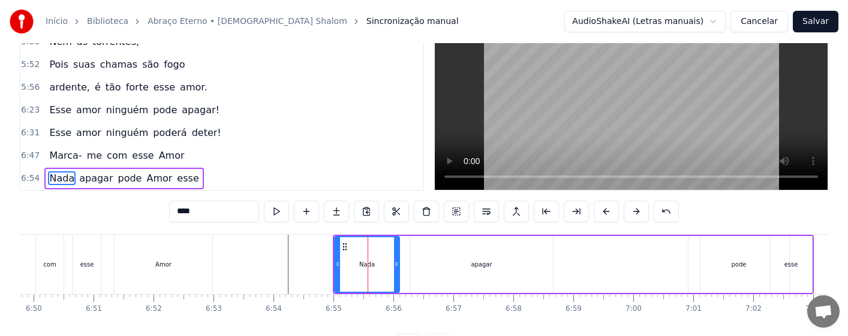
drag, startPoint x: 389, startPoint y: 273, endPoint x: 395, endPoint y: 274, distance: 6.6
click at [395, 274] on div at bounding box center [396, 265] width 5 height 55
click at [476, 273] on div "apagar" at bounding box center [481, 264] width 143 height 57
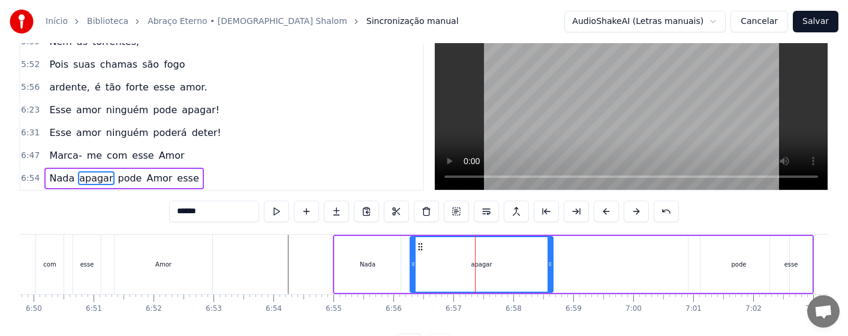
drag, startPoint x: 425, startPoint y: 250, endPoint x: 488, endPoint y: 251, distance: 62.4
click at [492, 251] on div "apagar" at bounding box center [482, 265] width 142 height 55
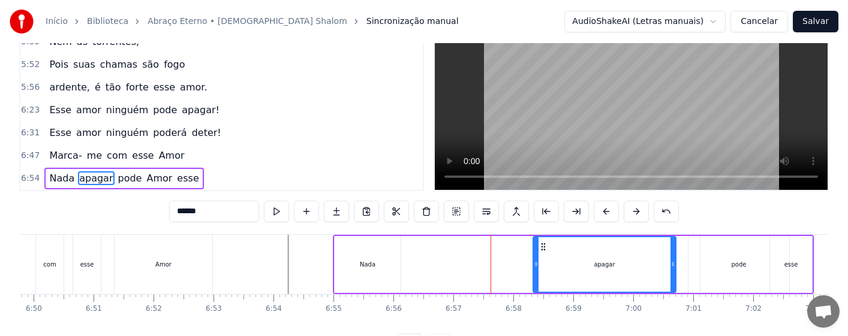
drag, startPoint x: 421, startPoint y: 247, endPoint x: 544, endPoint y: 247, distance: 123.0
click at [544, 247] on circle at bounding box center [544, 247] width 1 height 1
click at [738, 265] on div "Amor" at bounding box center [860, 264] width 318 height 57
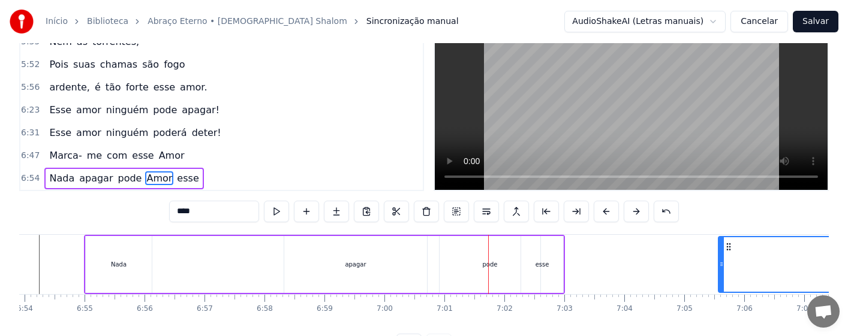
drag, startPoint x: 710, startPoint y: 247, endPoint x: 611, endPoint y: 278, distance: 103.2
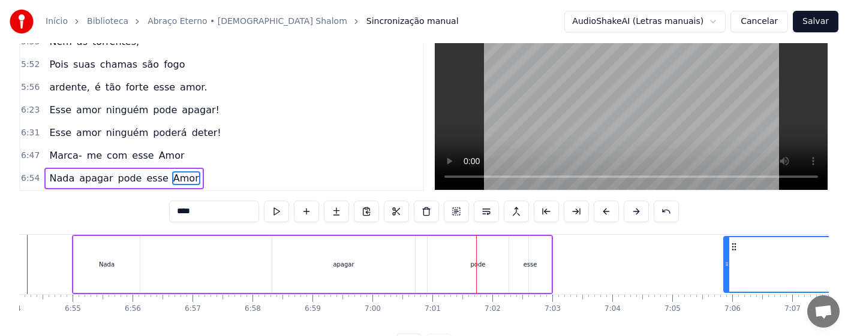
click at [480, 268] on div "pode" at bounding box center [478, 264] width 15 height 9
type input "****"
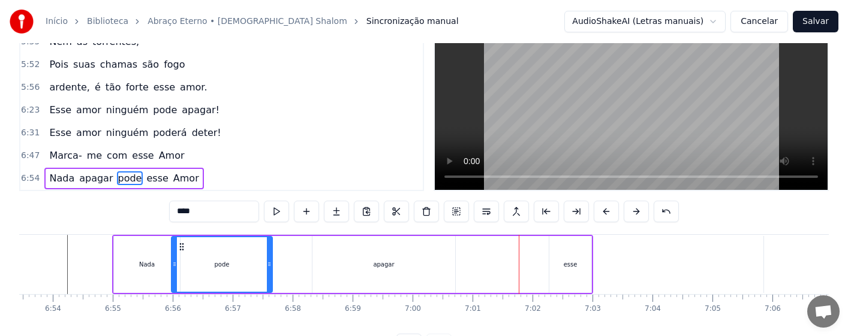
drag, startPoint x: 438, startPoint y: 247, endPoint x: 169, endPoint y: 268, distance: 270.1
click at [172, 266] on div "pode" at bounding box center [222, 265] width 100 height 55
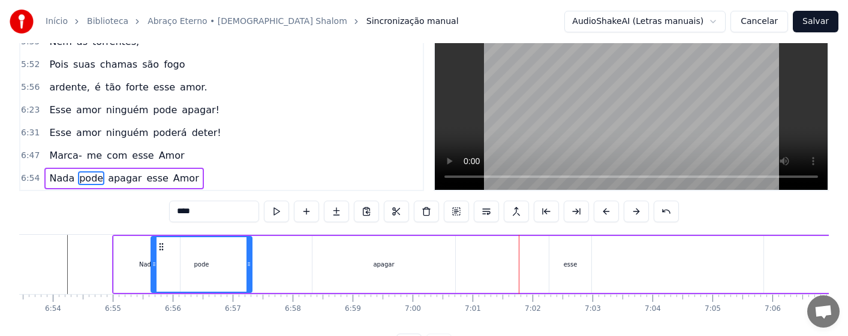
scroll to position [0, 24796]
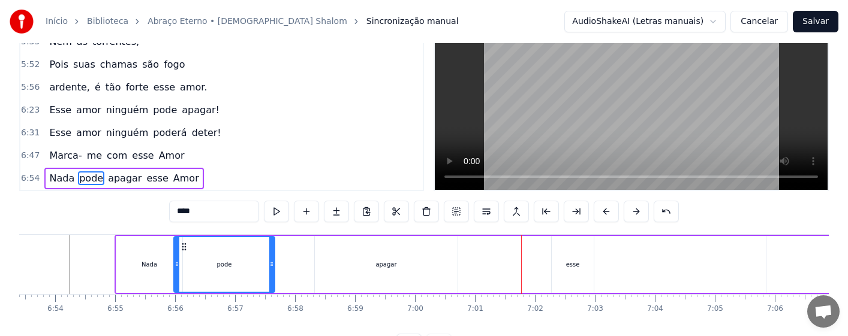
drag, startPoint x: 163, startPoint y: 245, endPoint x: 183, endPoint y: 245, distance: 20.4
click at [183, 245] on icon at bounding box center [184, 247] width 10 height 10
drag, startPoint x: 273, startPoint y: 271, endPoint x: 234, endPoint y: 291, distance: 43.7
click at [248, 276] on div at bounding box center [250, 265] width 5 height 55
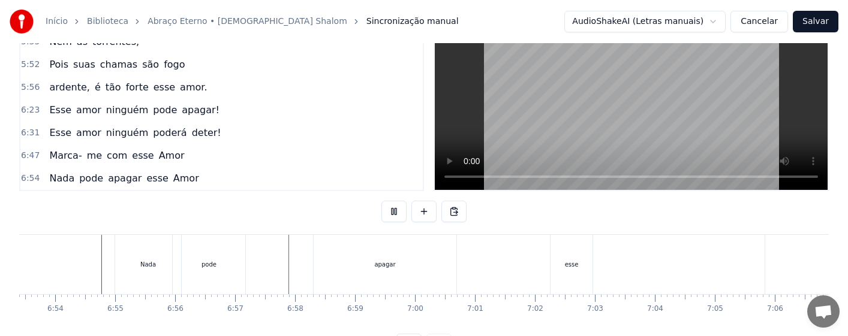
click at [222, 267] on div "pode" at bounding box center [209, 264] width 73 height 59
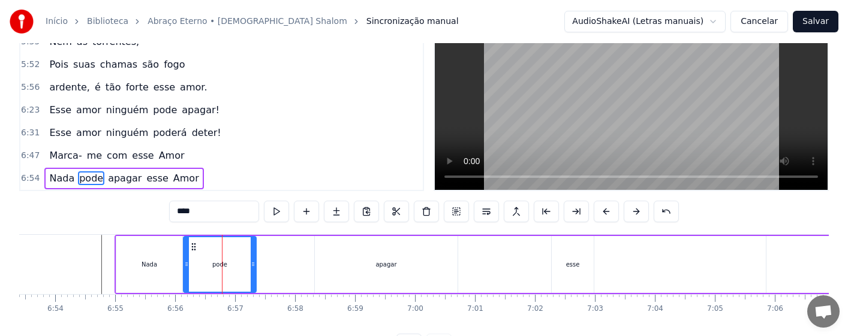
drag, startPoint x: 185, startPoint y: 246, endPoint x: 195, endPoint y: 245, distance: 10.2
click at [195, 245] on icon at bounding box center [194, 247] width 10 height 10
click at [200, 264] on div "pode" at bounding box center [220, 265] width 71 height 55
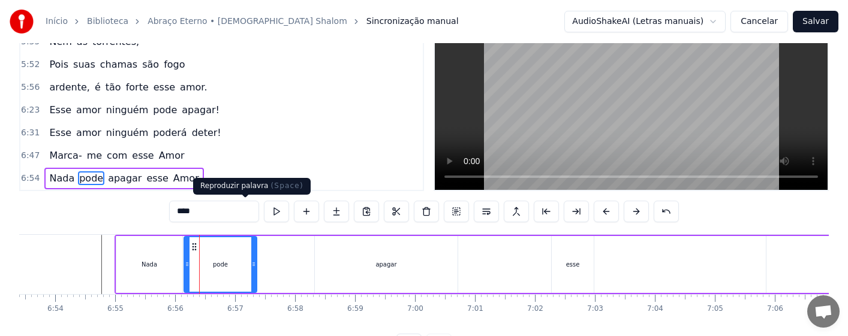
click at [264, 214] on button at bounding box center [276, 212] width 25 height 22
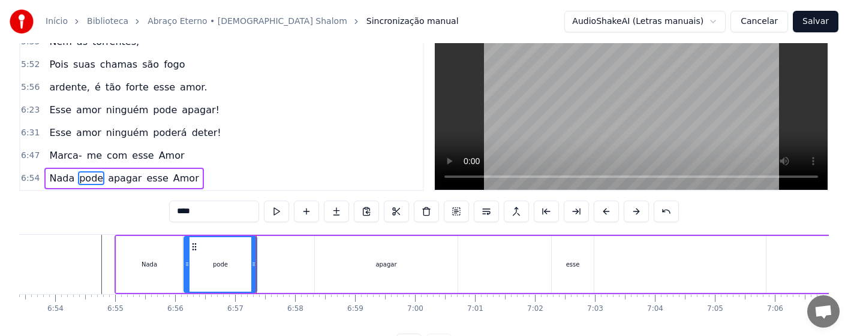
click at [197, 265] on div "pode" at bounding box center [220, 265] width 71 height 55
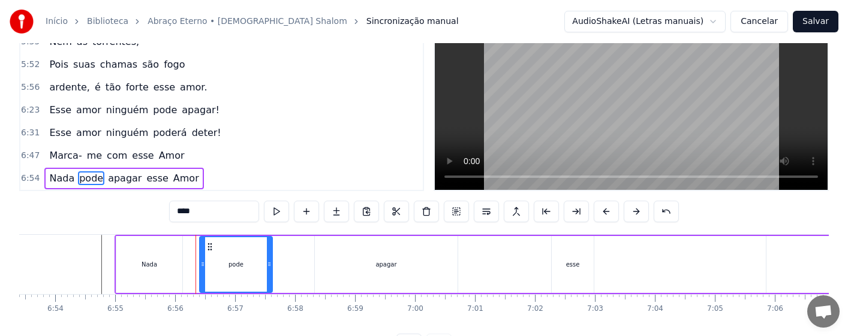
drag, startPoint x: 194, startPoint y: 247, endPoint x: 210, endPoint y: 247, distance: 15.6
click at [210, 247] on icon at bounding box center [210, 247] width 10 height 10
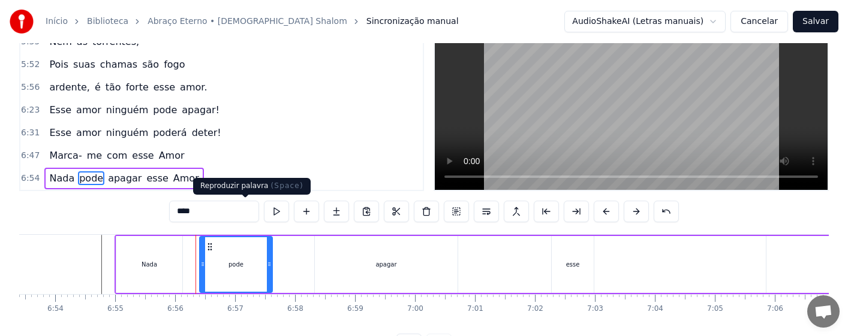
click at [264, 214] on button at bounding box center [276, 212] width 25 height 22
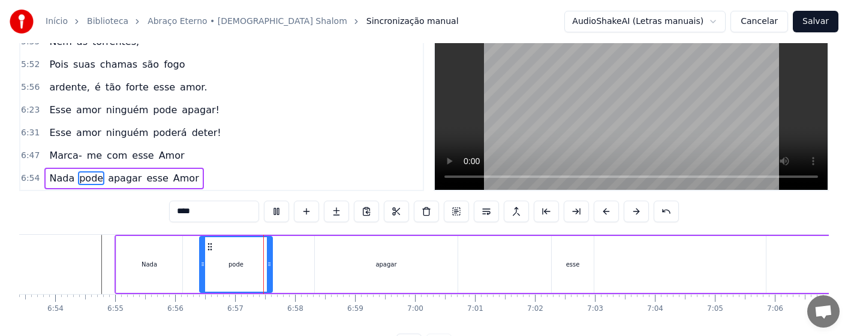
click at [240, 256] on div "pode" at bounding box center [235, 265] width 71 height 55
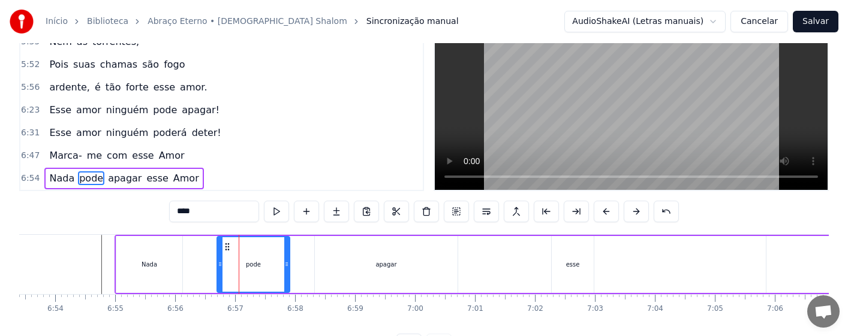
drag, startPoint x: 209, startPoint y: 248, endPoint x: 227, endPoint y: 247, distance: 17.4
click at [227, 247] on icon at bounding box center [228, 247] width 10 height 10
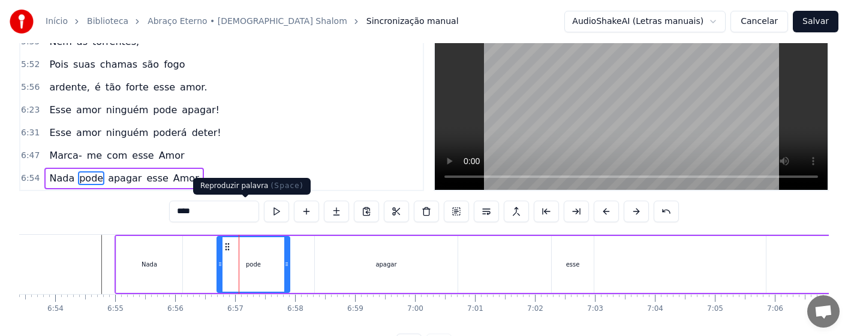
click at [264, 213] on button at bounding box center [276, 212] width 25 height 22
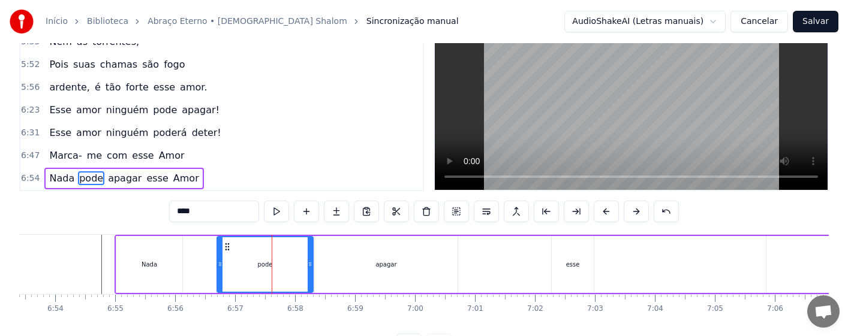
drag, startPoint x: 289, startPoint y: 268, endPoint x: 312, endPoint y: 271, distance: 23.5
click at [312, 271] on div at bounding box center [310, 265] width 5 height 55
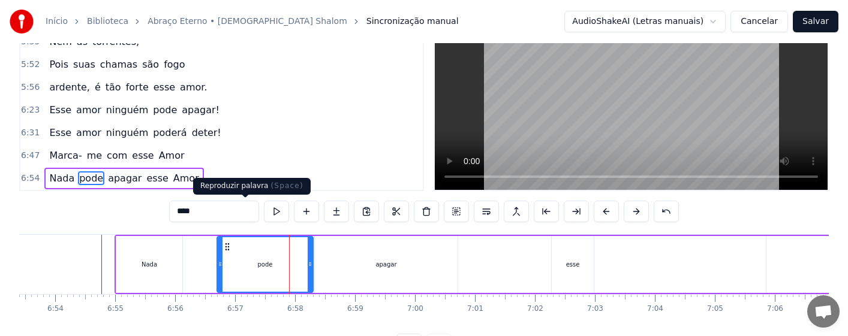
click at [264, 213] on button at bounding box center [276, 212] width 25 height 22
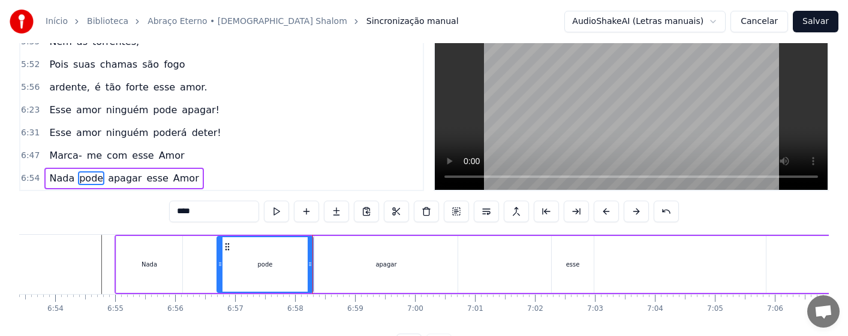
click at [177, 270] on div "Nada" at bounding box center [149, 264] width 66 height 57
type input "****"
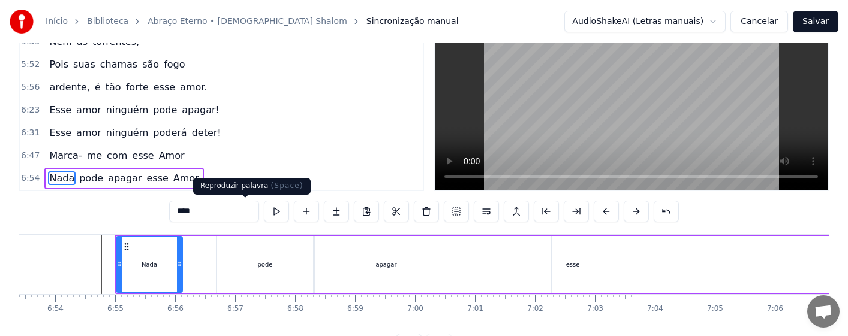
click at [264, 211] on button at bounding box center [276, 212] width 25 height 22
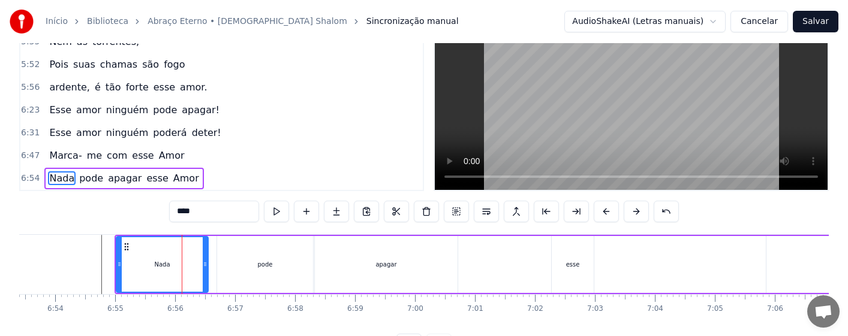
drag, startPoint x: 179, startPoint y: 272, endPoint x: 205, endPoint y: 275, distance: 26.0
click at [205, 275] on div at bounding box center [205, 265] width 5 height 55
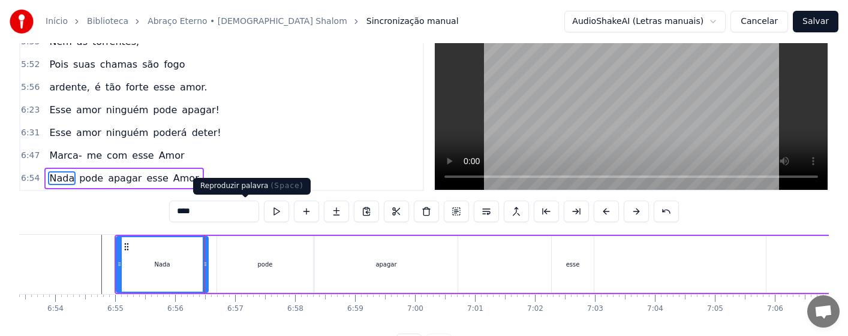
click at [264, 209] on button at bounding box center [276, 212] width 25 height 22
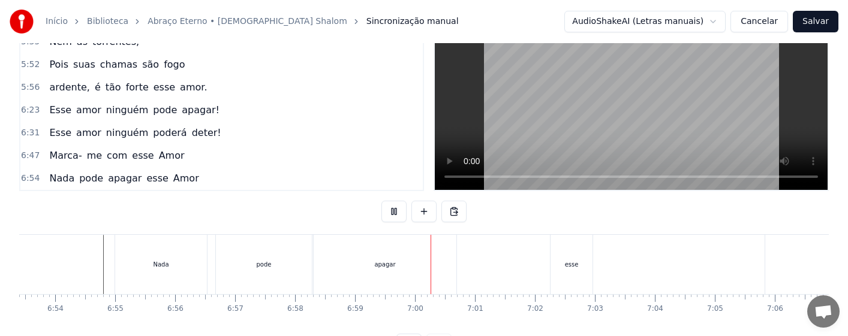
click at [393, 265] on div "apagar" at bounding box center [384, 264] width 21 height 9
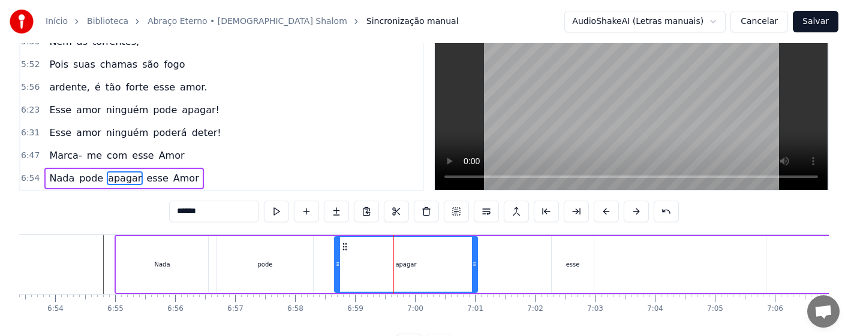
drag, startPoint x: 326, startPoint y: 244, endPoint x: 342, endPoint y: 247, distance: 17.1
click at [342, 247] on icon at bounding box center [345, 247] width 10 height 10
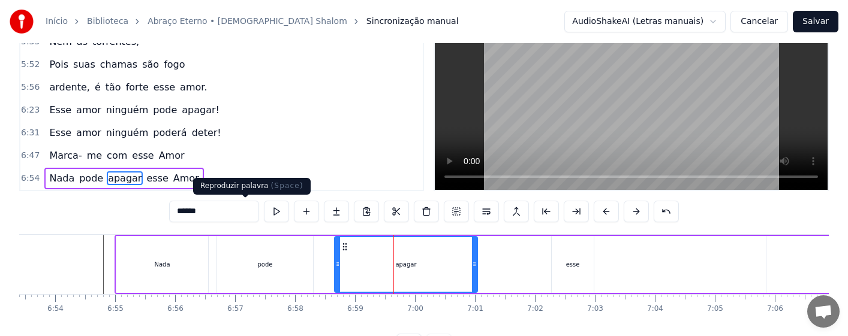
click at [264, 213] on button at bounding box center [276, 212] width 25 height 22
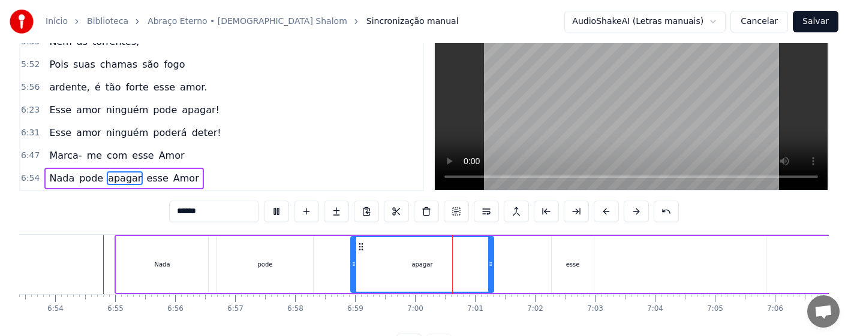
drag, startPoint x: 351, startPoint y: 249, endPoint x: 360, endPoint y: 251, distance: 9.9
click at [360, 251] on icon at bounding box center [361, 247] width 10 height 10
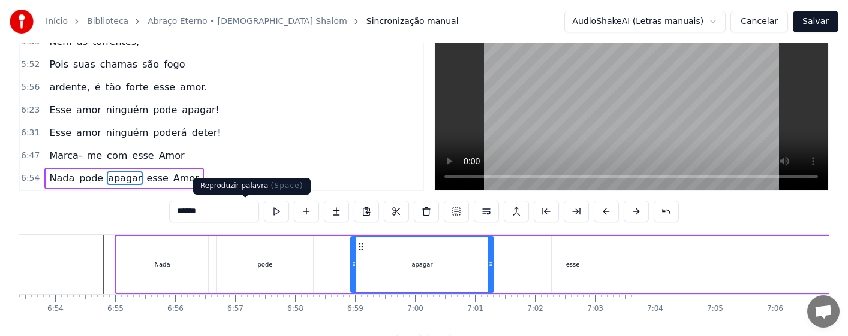
click at [264, 214] on button at bounding box center [276, 212] width 25 height 22
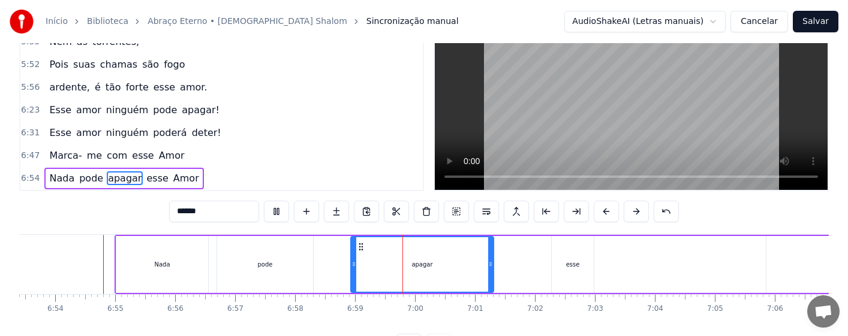
click at [375, 263] on div "apagar" at bounding box center [422, 265] width 142 height 55
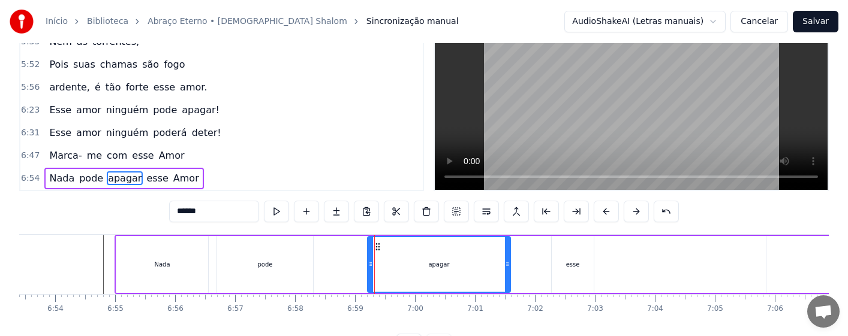
drag, startPoint x: 365, startPoint y: 248, endPoint x: 383, endPoint y: 249, distance: 18.0
click at [383, 249] on icon at bounding box center [378, 247] width 10 height 10
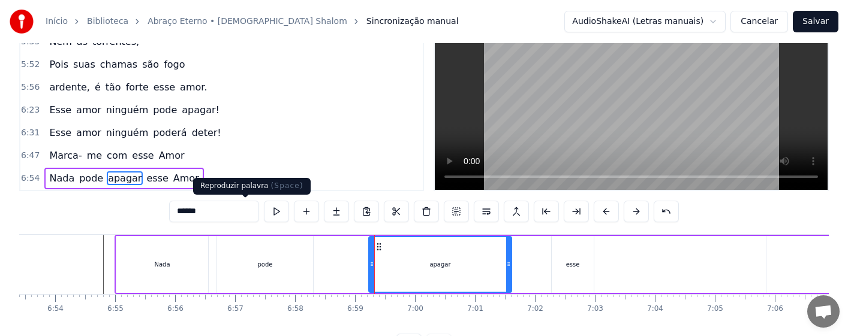
click at [264, 212] on button at bounding box center [276, 212] width 25 height 22
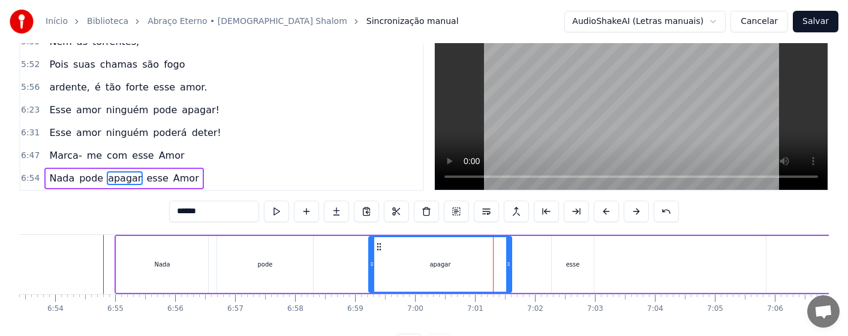
click at [332, 272] on div "[PERSON_NAME] pode apagar esse Amor" at bounding box center [601, 264] width 972 height 59
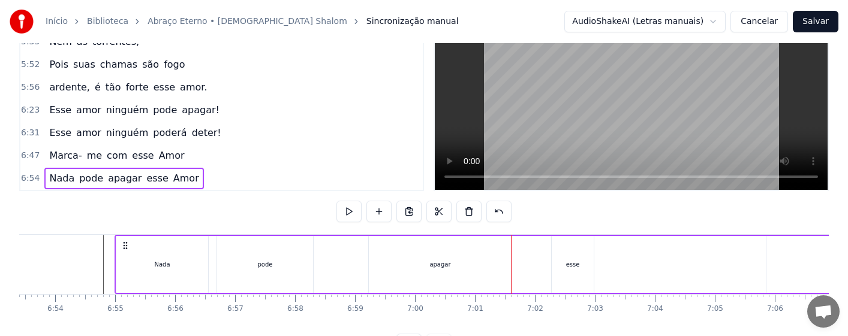
click at [481, 259] on div "apagar" at bounding box center [440, 264] width 143 height 57
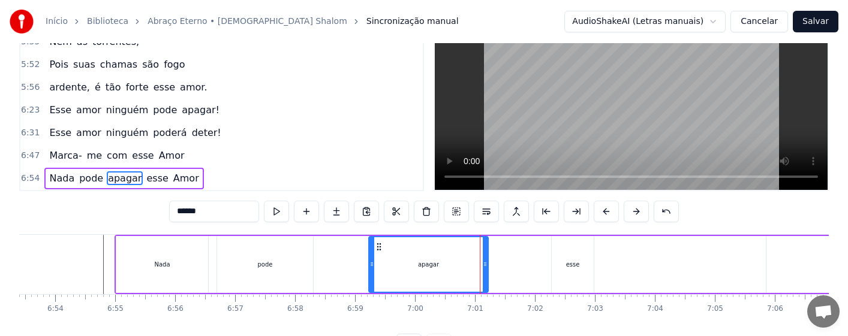
drag, startPoint x: 509, startPoint y: 275, endPoint x: 486, endPoint y: 280, distance: 23.9
click at [486, 280] on div at bounding box center [485, 265] width 5 height 55
click at [576, 274] on div "esse" at bounding box center [573, 264] width 42 height 57
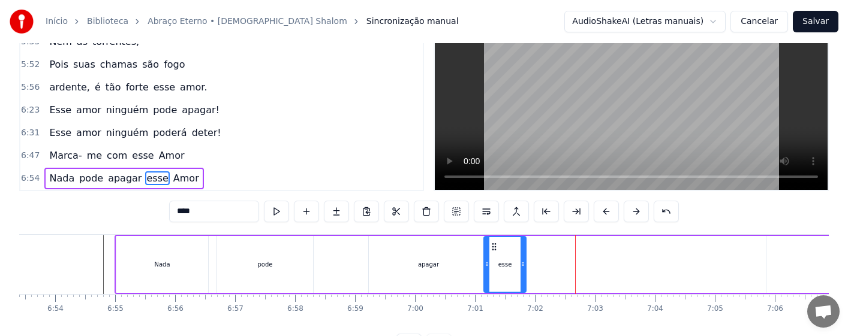
drag, startPoint x: 558, startPoint y: 245, endPoint x: 493, endPoint y: 256, distance: 65.6
click at [493, 256] on div "esse" at bounding box center [505, 265] width 41 height 55
click at [456, 273] on div "apagar" at bounding box center [428, 264] width 119 height 57
type input "******"
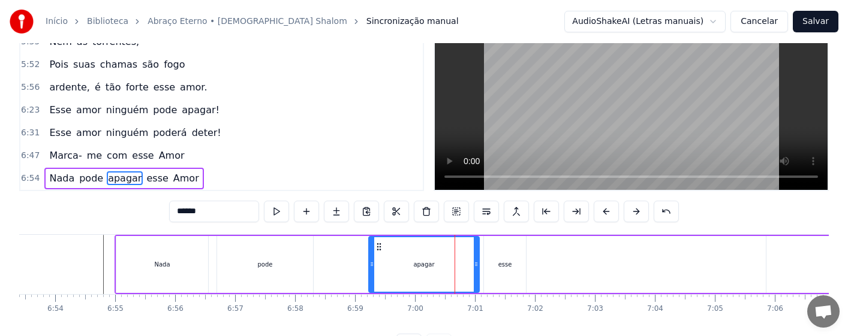
drag, startPoint x: 486, startPoint y: 277, endPoint x: 476, endPoint y: 280, distance: 10.5
click at [476, 280] on div at bounding box center [476, 265] width 5 height 55
click at [349, 269] on div "[PERSON_NAME] pode apagar esse Amor" at bounding box center [601, 264] width 972 height 59
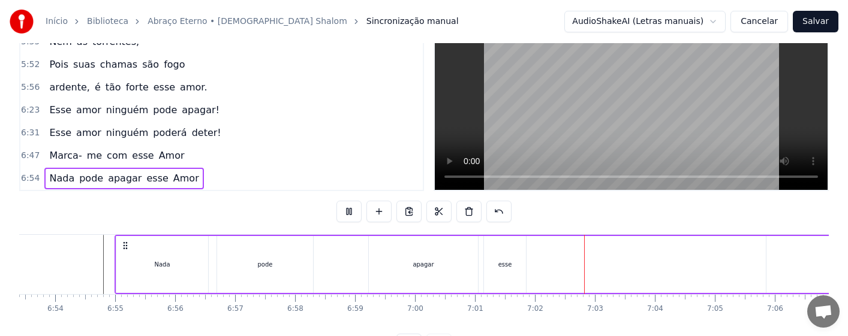
click at [509, 267] on div "esse" at bounding box center [505, 264] width 14 height 9
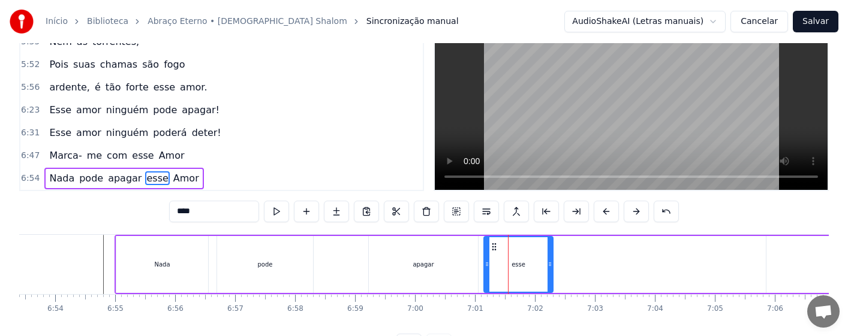
drag, startPoint x: 523, startPoint y: 272, endPoint x: 550, endPoint y: 277, distance: 27.5
click at [550, 277] on div at bounding box center [550, 265] width 5 height 55
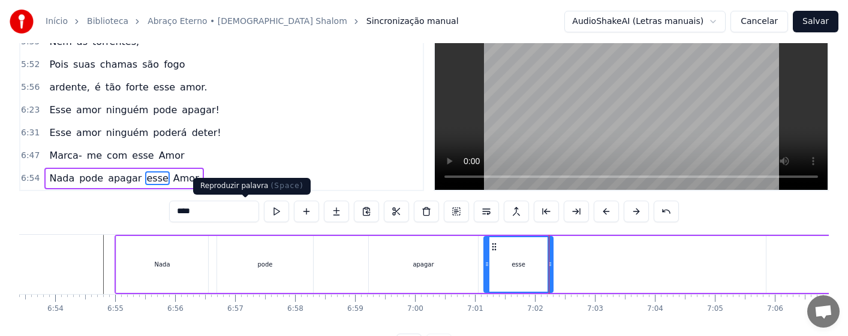
click at [264, 208] on button at bounding box center [276, 212] width 25 height 22
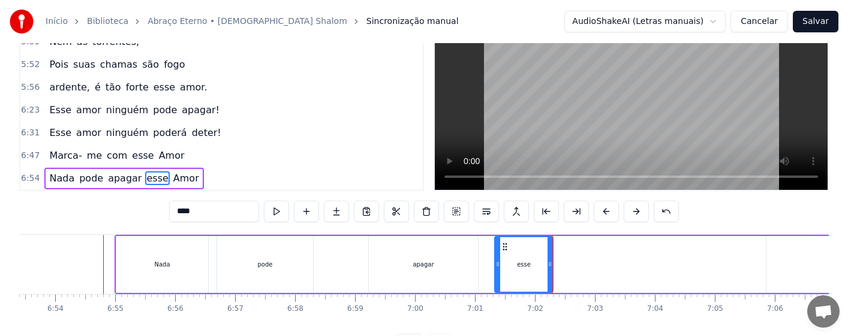
drag, startPoint x: 486, startPoint y: 263, endPoint x: 497, endPoint y: 265, distance: 11.1
click at [497, 265] on icon at bounding box center [497, 265] width 5 height 10
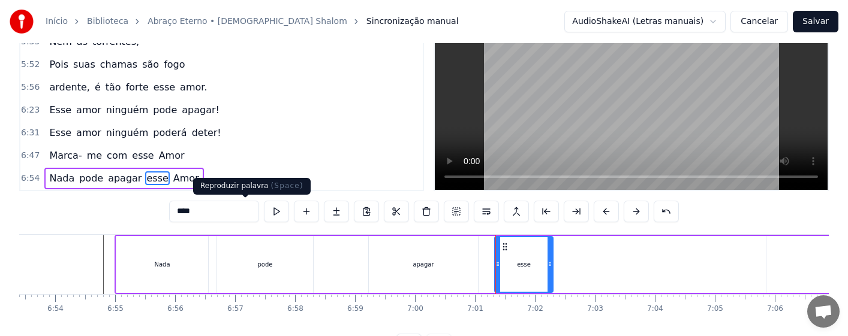
click at [264, 207] on button at bounding box center [276, 212] width 25 height 22
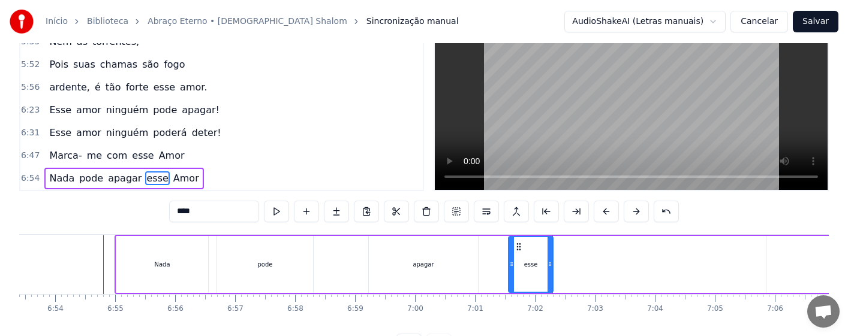
drag, startPoint x: 496, startPoint y: 271, endPoint x: 510, endPoint y: 271, distance: 13.8
click at [510, 271] on div at bounding box center [511, 265] width 5 height 55
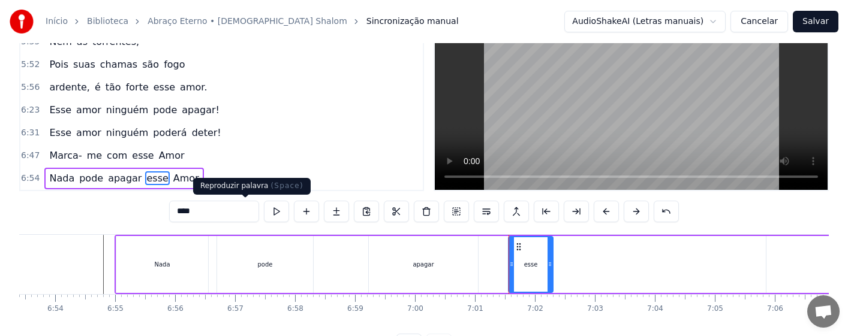
click at [264, 214] on button at bounding box center [276, 212] width 25 height 22
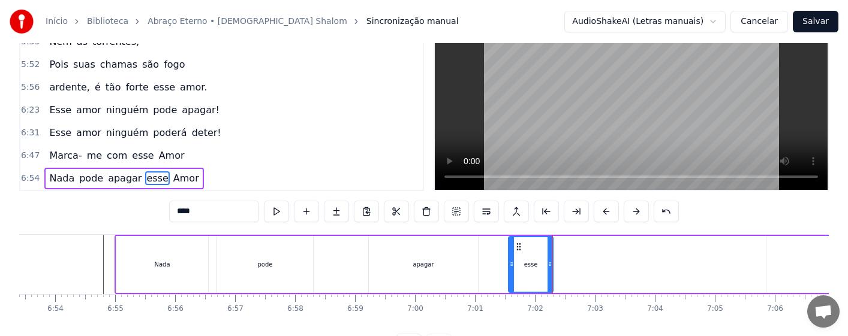
click at [444, 269] on div "apagar" at bounding box center [423, 264] width 109 height 57
type input "******"
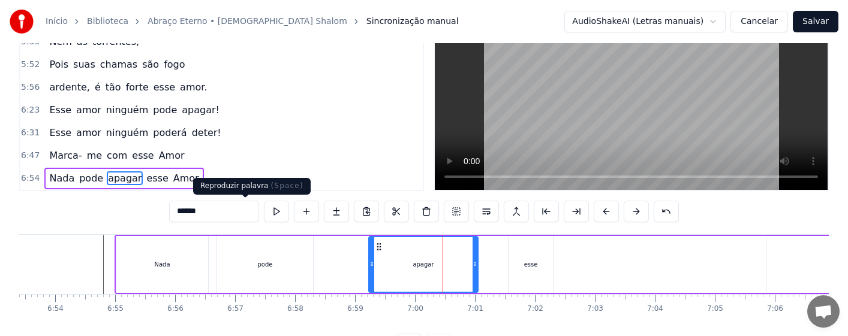
click at [264, 212] on button at bounding box center [276, 212] width 25 height 22
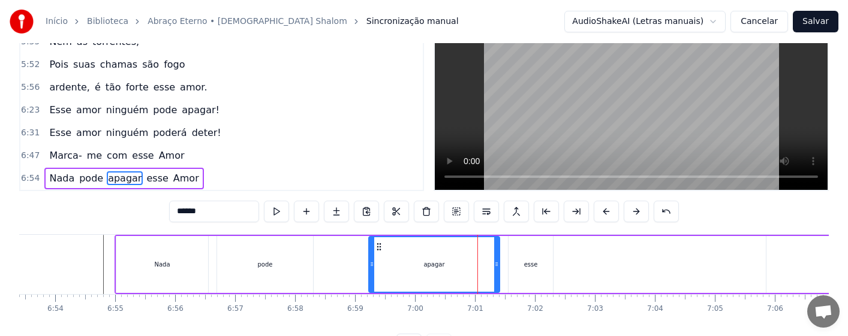
drag, startPoint x: 475, startPoint y: 269, endPoint x: 497, endPoint y: 270, distance: 21.6
click at [497, 270] on div at bounding box center [496, 265] width 5 height 55
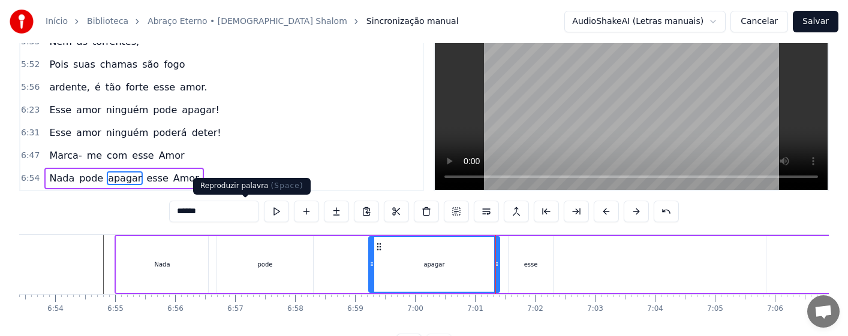
click at [264, 213] on button at bounding box center [276, 212] width 25 height 22
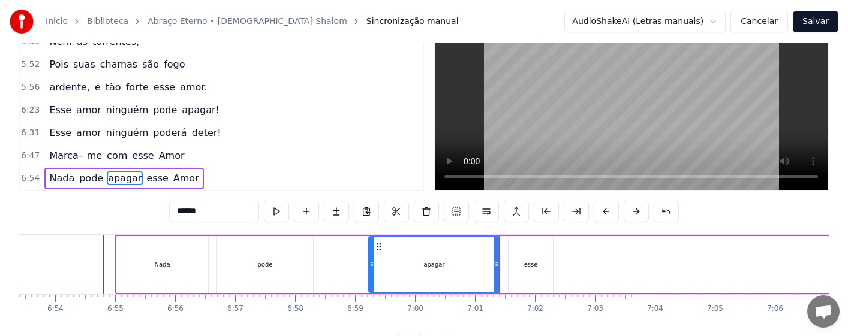
click at [359, 265] on div "[PERSON_NAME] pode apagar esse Amor" at bounding box center [601, 264] width 972 height 59
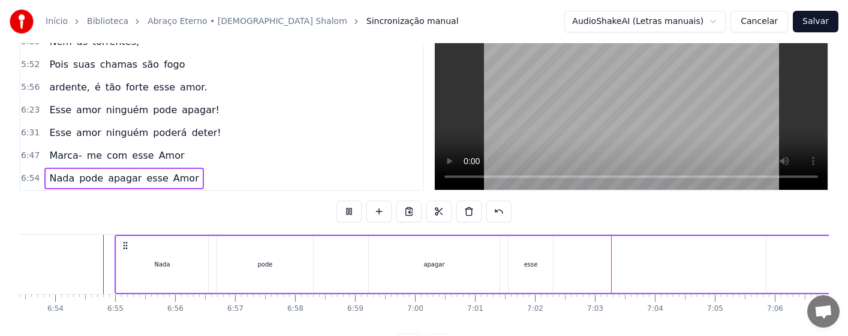
click at [538, 266] on div "esse" at bounding box center [531, 264] width 44 height 57
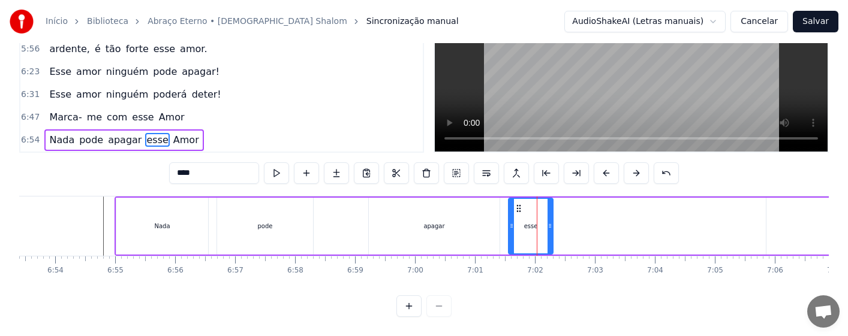
scroll to position [0, 25034]
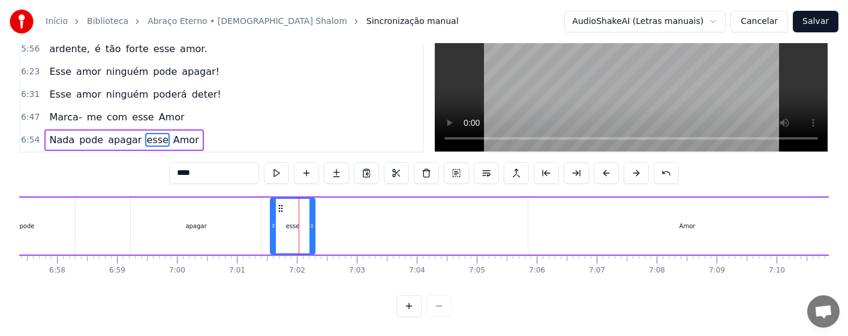
click at [691, 222] on div "Amor" at bounding box center [688, 226] width 16 height 9
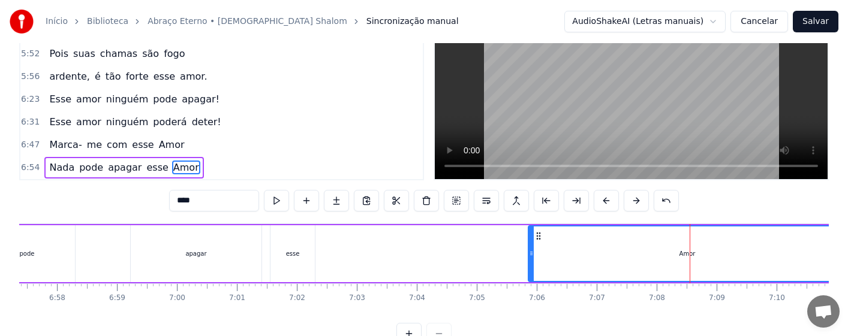
scroll to position [40, 0]
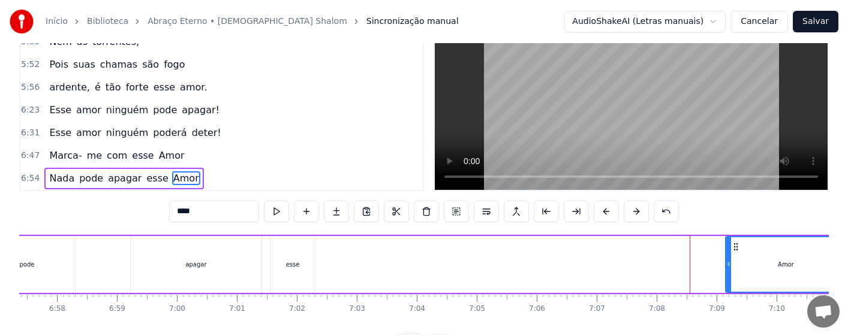
drag, startPoint x: 530, startPoint y: 263, endPoint x: 758, endPoint y: 262, distance: 227.3
click at [730, 268] on icon at bounding box center [728, 265] width 5 height 10
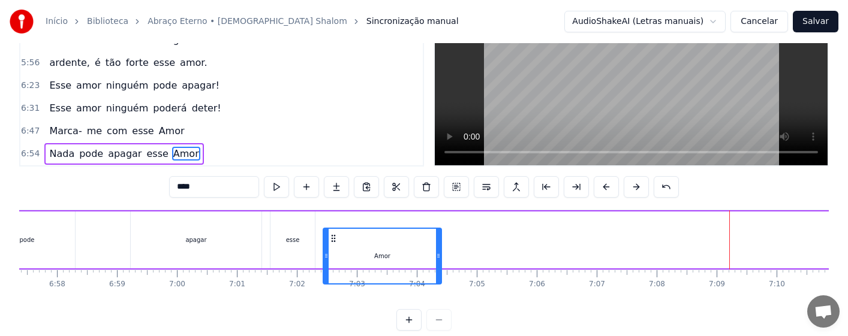
drag, startPoint x: 740, startPoint y: 246, endPoint x: 335, endPoint y: 277, distance: 406.0
click at [335, 277] on div "Amor" at bounding box center [382, 256] width 117 height 55
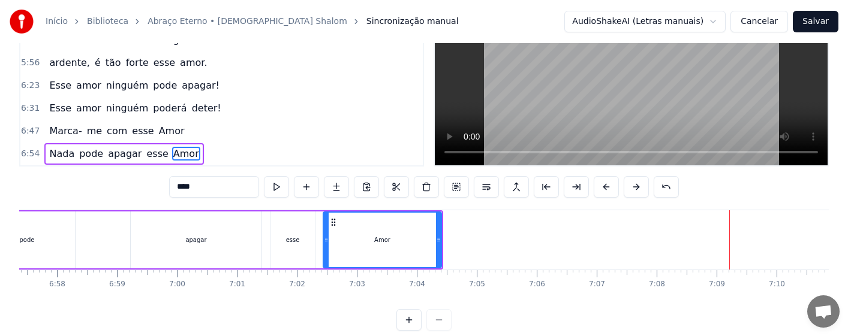
scroll to position [69, 0]
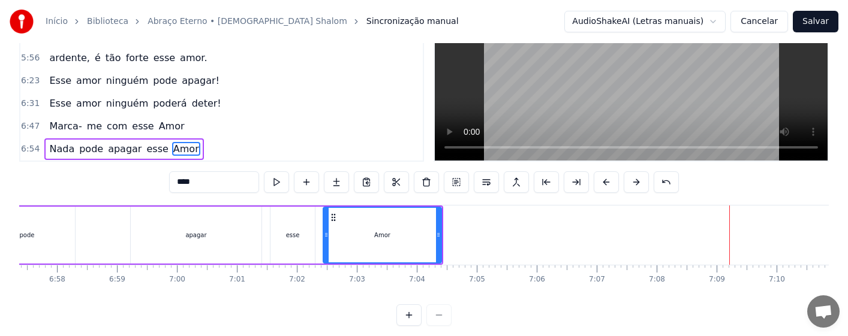
click at [154, 242] on div "apagar" at bounding box center [196, 235] width 131 height 57
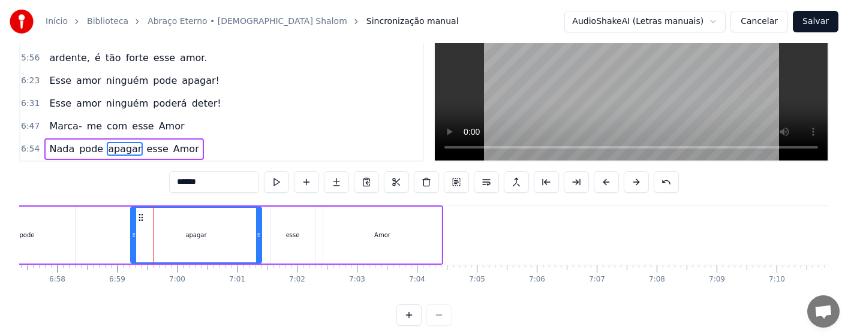
scroll to position [40, 0]
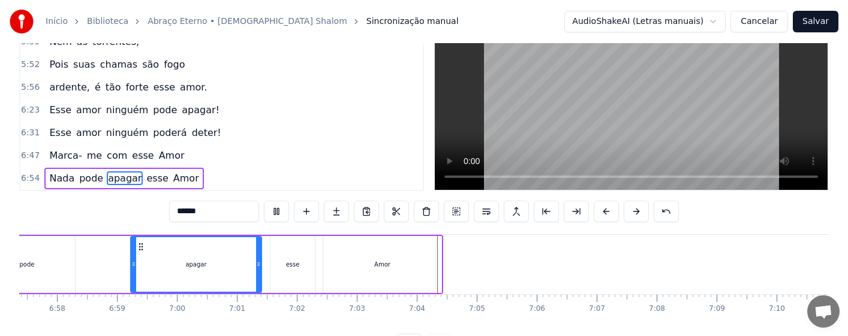
click at [387, 261] on div "Amor" at bounding box center [382, 264] width 16 height 9
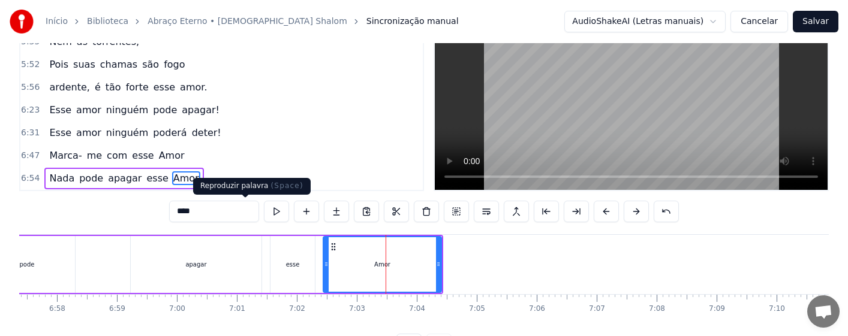
click at [264, 212] on button at bounding box center [276, 212] width 25 height 22
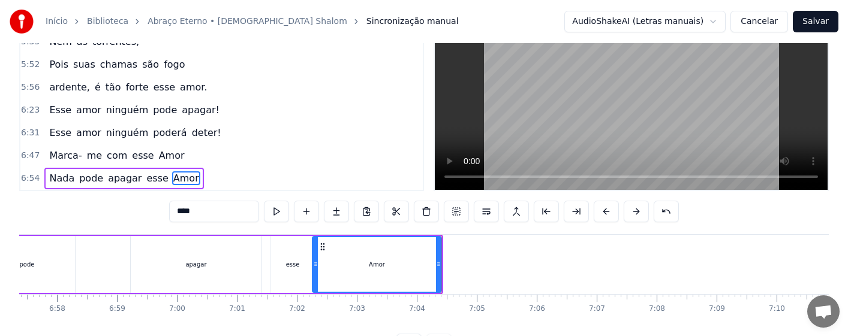
drag, startPoint x: 324, startPoint y: 271, endPoint x: 314, endPoint y: 275, distance: 11.4
click at [314, 275] on div at bounding box center [315, 265] width 5 height 55
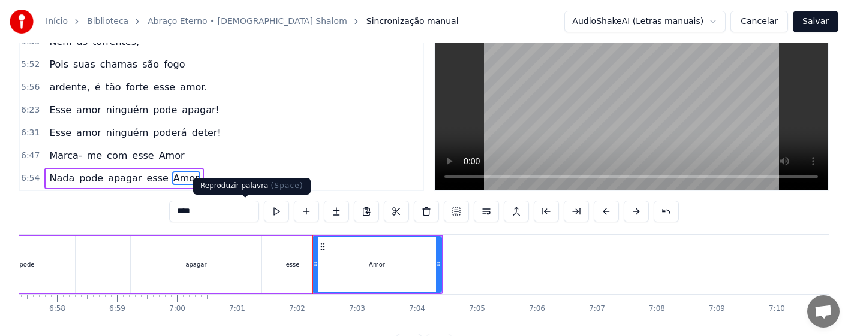
click at [264, 212] on button at bounding box center [276, 212] width 25 height 22
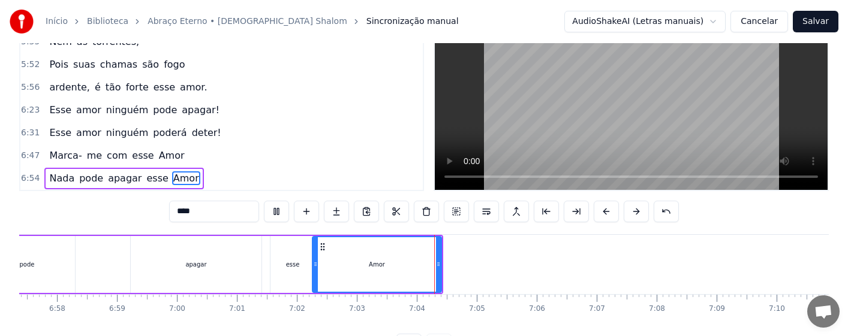
click at [288, 263] on div "esse" at bounding box center [293, 264] width 14 height 9
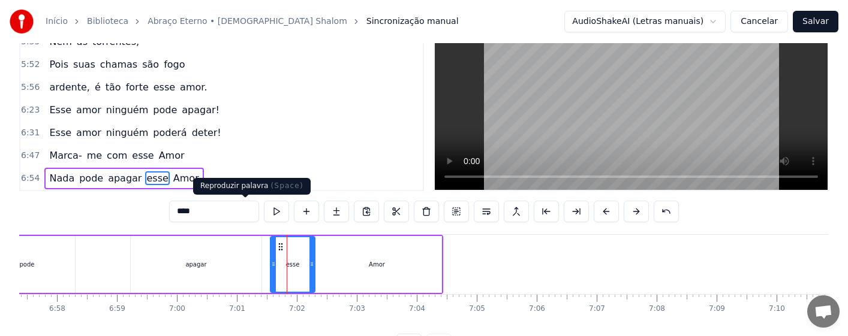
click at [264, 214] on button at bounding box center [276, 212] width 25 height 22
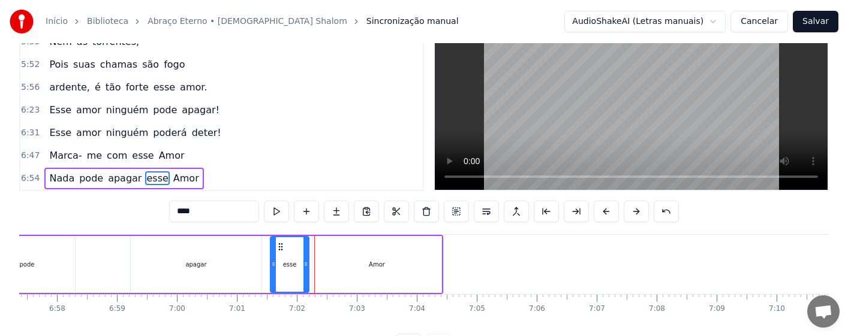
drag, startPoint x: 312, startPoint y: 272, endPoint x: 306, endPoint y: 273, distance: 6.0
click at [306, 273] on div at bounding box center [306, 265] width 5 height 55
click at [331, 275] on div "Amor" at bounding box center [376, 264] width 129 height 57
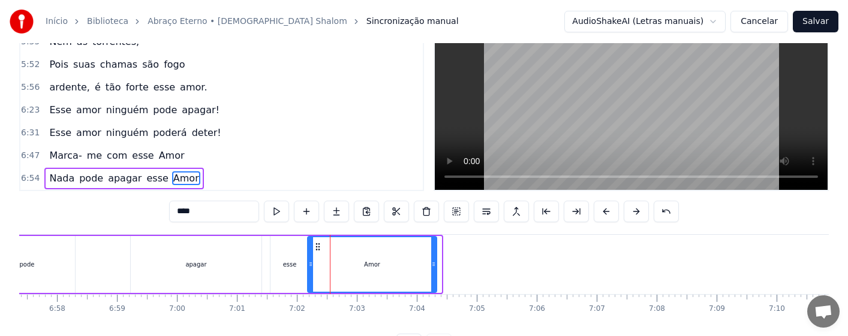
click at [317, 247] on icon at bounding box center [318, 247] width 10 height 10
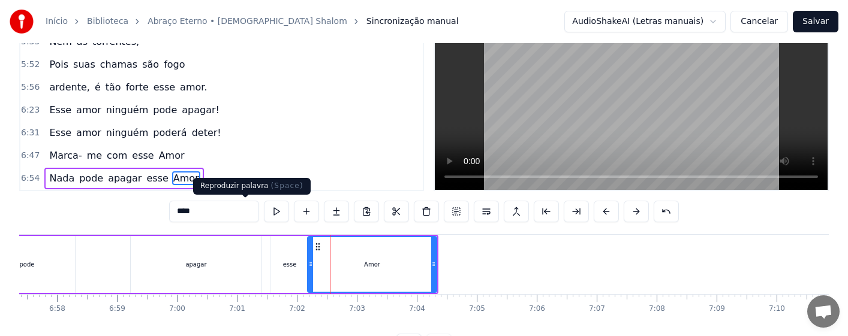
click at [264, 212] on button at bounding box center [276, 212] width 25 height 22
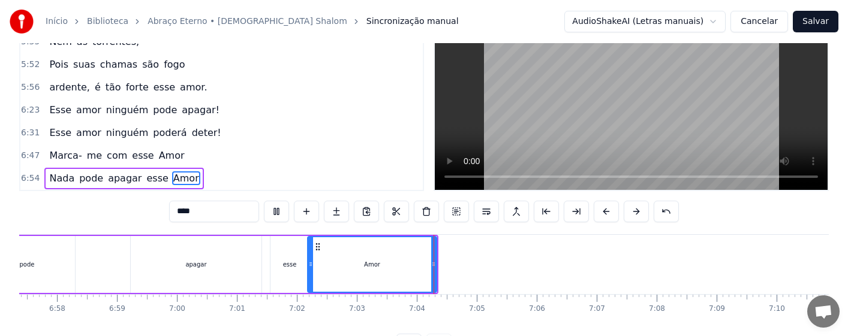
click at [255, 263] on div "apagar" at bounding box center [196, 264] width 131 height 57
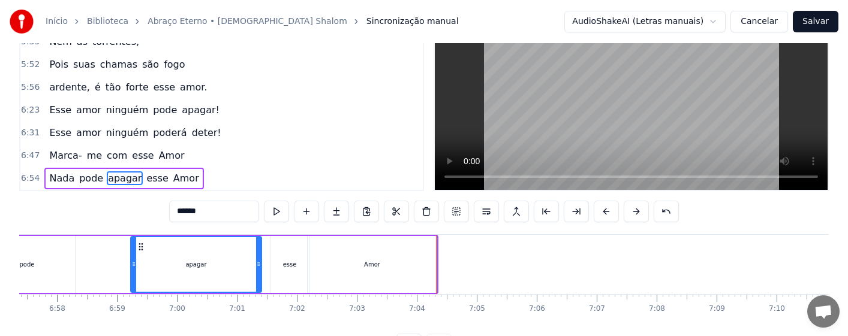
click at [402, 262] on div "Amor" at bounding box center [372, 264] width 129 height 57
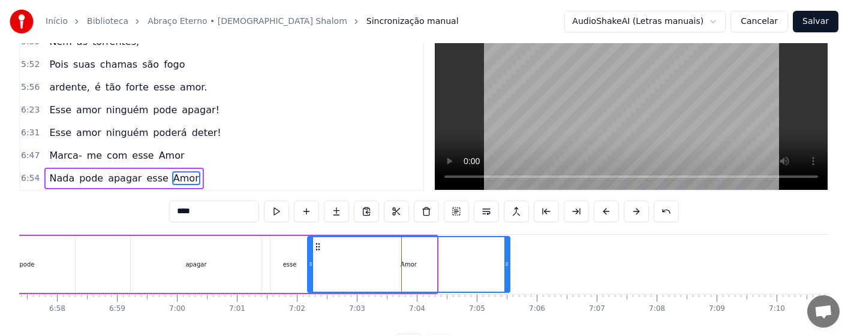
drag, startPoint x: 435, startPoint y: 271, endPoint x: 509, endPoint y: 272, distance: 74.4
click at [509, 272] on div at bounding box center [506, 265] width 5 height 55
click at [286, 269] on div "esse" at bounding box center [290, 264] width 38 height 57
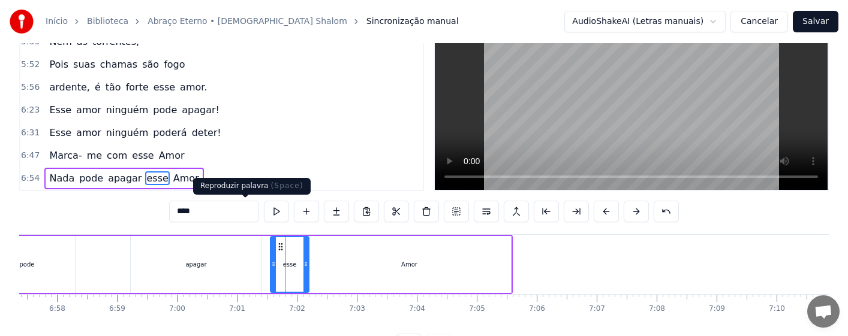
click at [264, 207] on button at bounding box center [276, 212] width 25 height 22
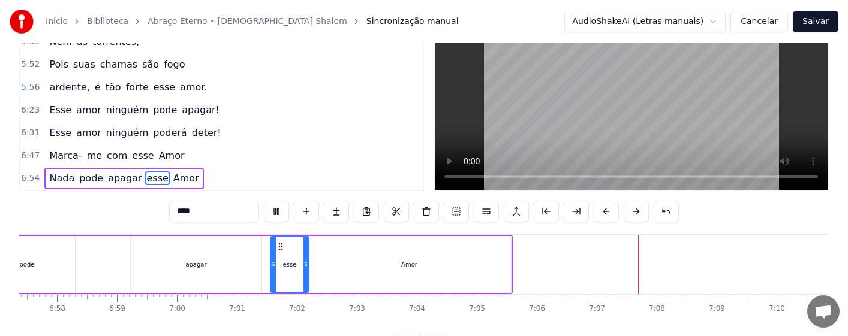
click at [480, 272] on div "Amor" at bounding box center [409, 264] width 203 height 57
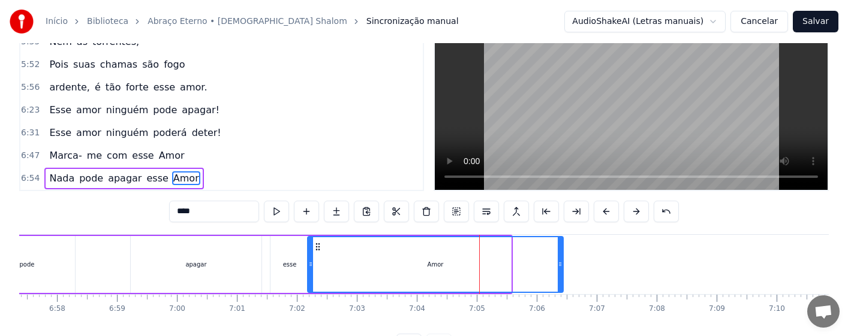
drag, startPoint x: 507, startPoint y: 277, endPoint x: 560, endPoint y: 277, distance: 52.2
click at [560, 277] on div at bounding box center [560, 265] width 5 height 55
click at [289, 262] on div "esse" at bounding box center [290, 264] width 14 height 9
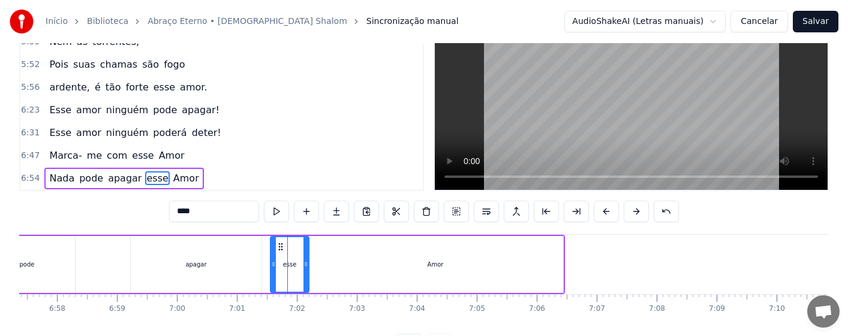
click at [321, 274] on div "Amor" at bounding box center [436, 264] width 256 height 57
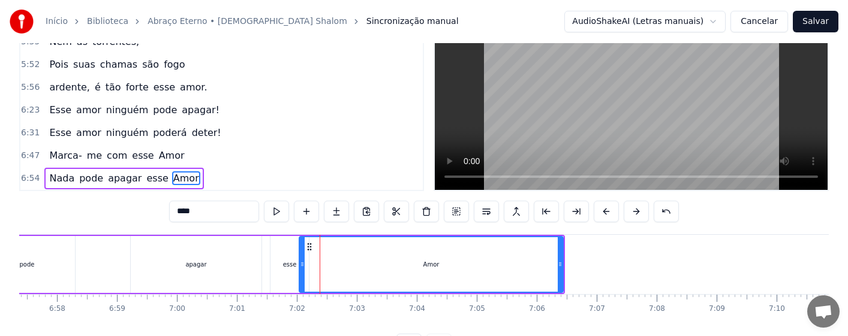
drag, startPoint x: 309, startPoint y: 268, endPoint x: 301, endPoint y: 271, distance: 8.9
click at [301, 271] on div at bounding box center [302, 265] width 5 height 55
click at [255, 272] on div "apagar" at bounding box center [196, 264] width 131 height 57
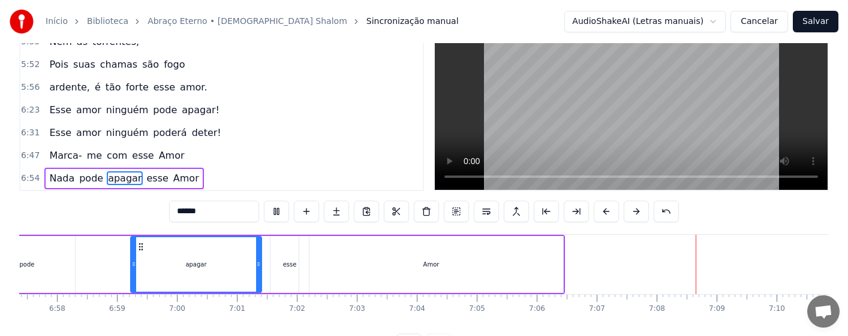
click at [528, 282] on div "Amor" at bounding box center [431, 264] width 264 height 57
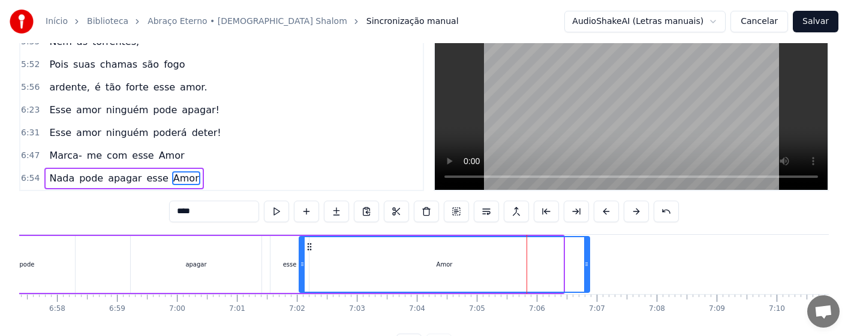
drag, startPoint x: 561, startPoint y: 281, endPoint x: 588, endPoint y: 281, distance: 27.0
click at [588, 281] on div at bounding box center [586, 265] width 5 height 55
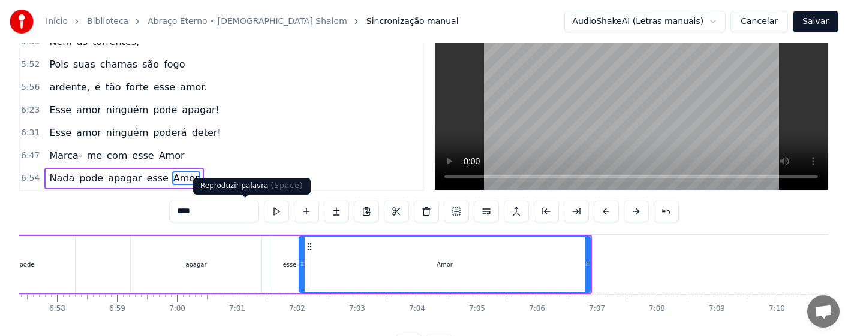
click at [264, 211] on button at bounding box center [276, 212] width 25 height 22
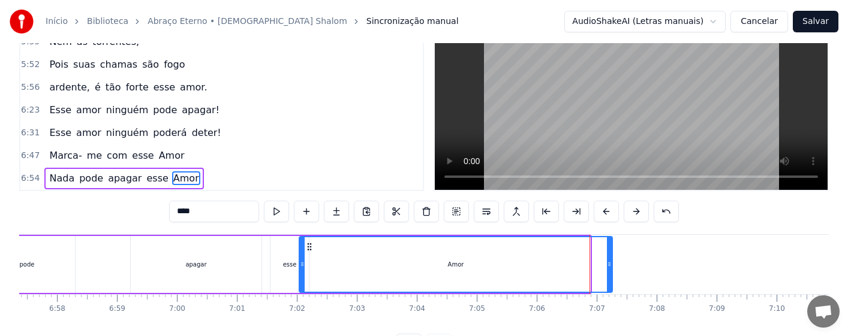
drag, startPoint x: 587, startPoint y: 269, endPoint x: 612, endPoint y: 275, distance: 25.3
click at [612, 275] on div at bounding box center [609, 265] width 5 height 55
click at [259, 266] on div "apagar" at bounding box center [196, 264] width 131 height 57
type input "******"
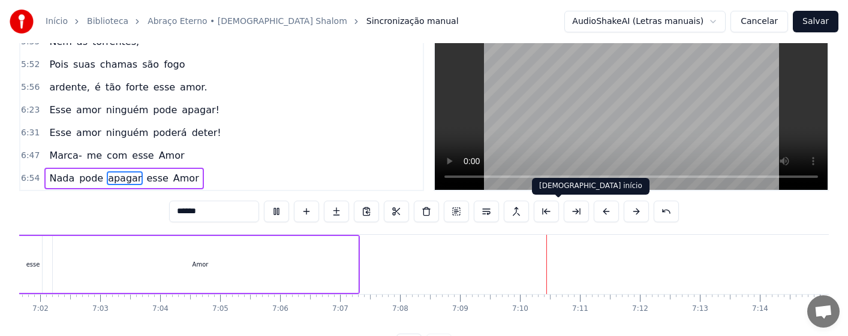
scroll to position [0, 25292]
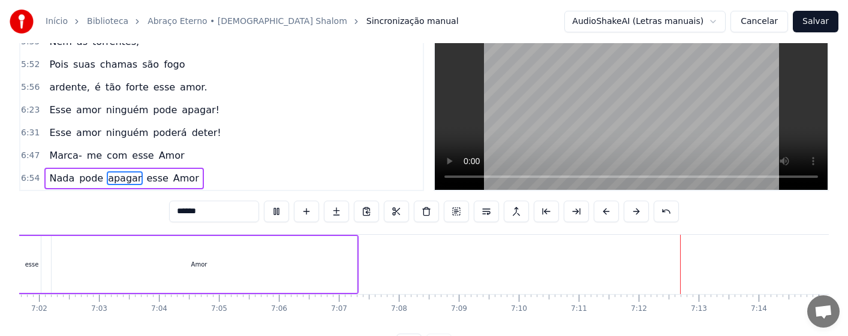
click at [814, 25] on button "Salvar" at bounding box center [816, 22] width 46 height 22
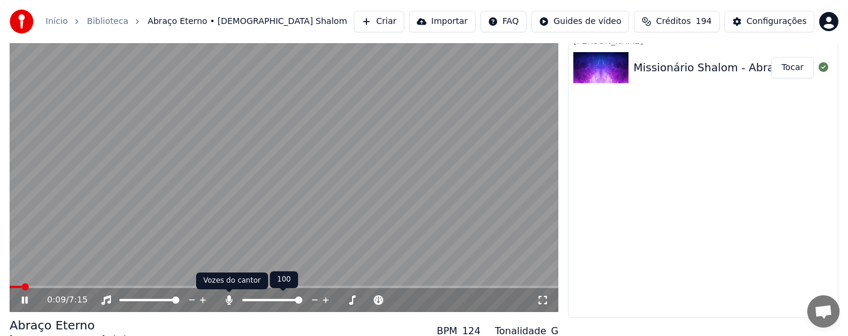
click at [230, 301] on icon at bounding box center [229, 301] width 7 height 10
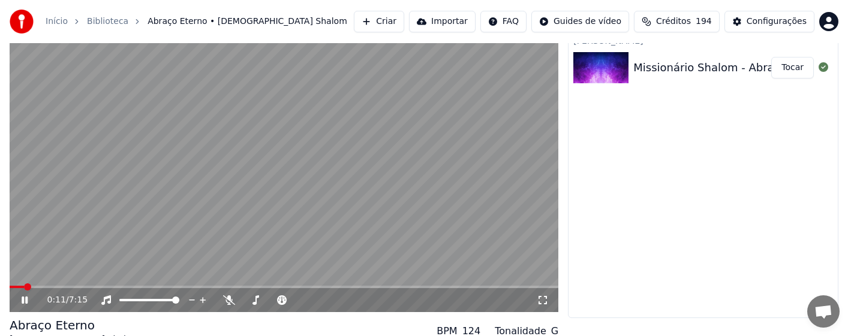
click at [211, 284] on video at bounding box center [284, 158] width 549 height 309
click at [25, 299] on icon at bounding box center [24, 300] width 7 height 8
click at [263, 287] on span at bounding box center [260, 287] width 7 height 7
click at [298, 226] on video at bounding box center [284, 158] width 549 height 309
click at [279, 290] on span at bounding box center [279, 287] width 7 height 7
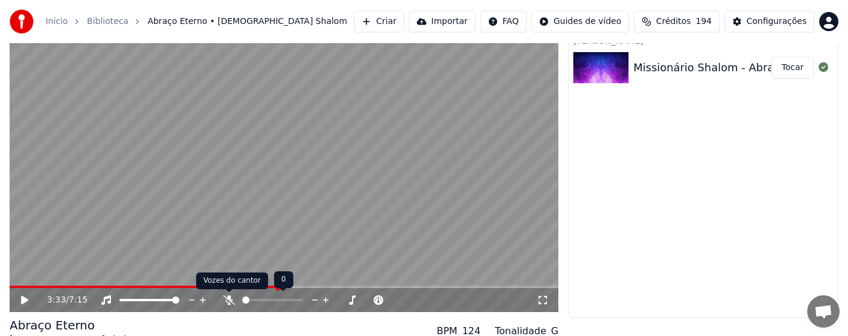
click at [228, 304] on icon at bounding box center [229, 301] width 12 height 10
click at [272, 287] on span at bounding box center [272, 287] width 7 height 7
click at [789, 70] on button "Tocar" at bounding box center [792, 68] width 43 height 22
click at [278, 286] on span at bounding box center [278, 287] width 7 height 7
click at [303, 194] on video at bounding box center [284, 158] width 549 height 309
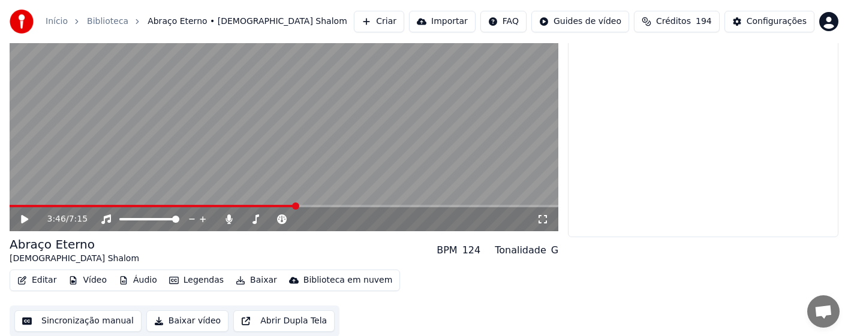
scroll to position [121, 0]
click at [74, 320] on button "Sincronização manual" at bounding box center [77, 321] width 127 height 22
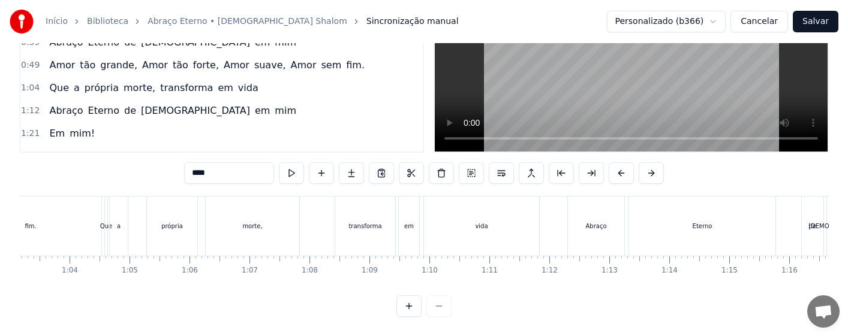
scroll to position [0, 3947]
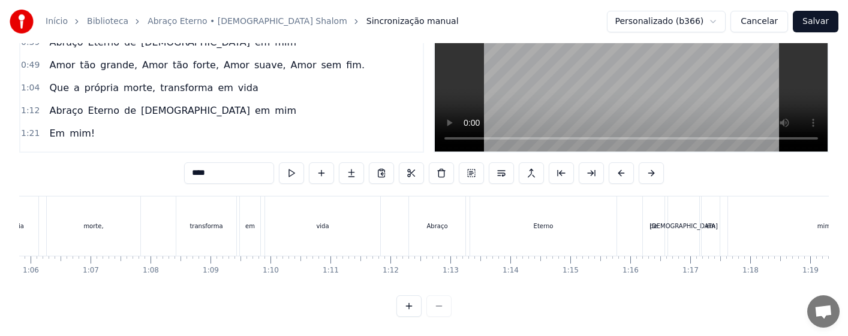
click at [212, 222] on div "transforma" at bounding box center [206, 226] width 60 height 59
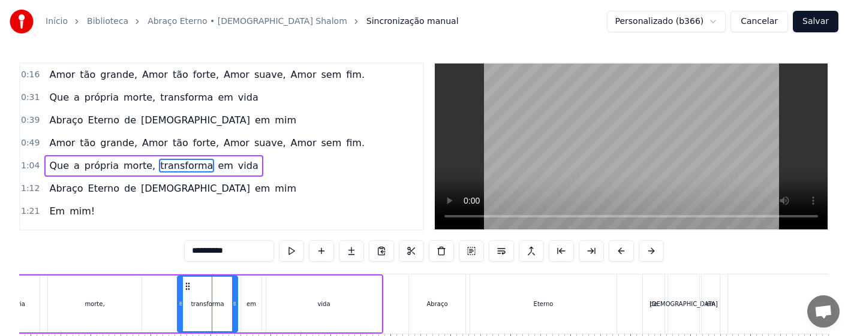
scroll to position [25, 0]
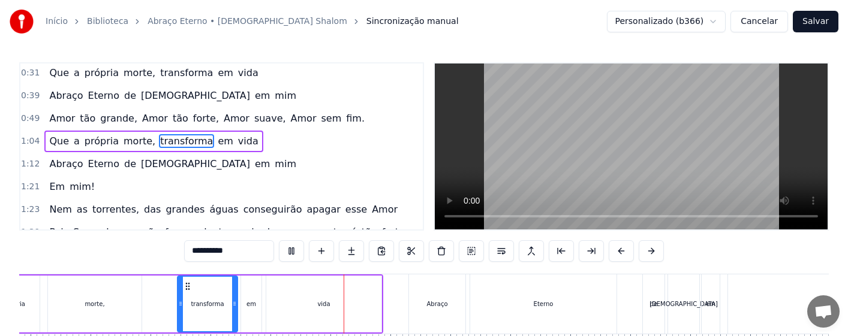
click at [455, 295] on div "Abraço" at bounding box center [437, 304] width 56 height 59
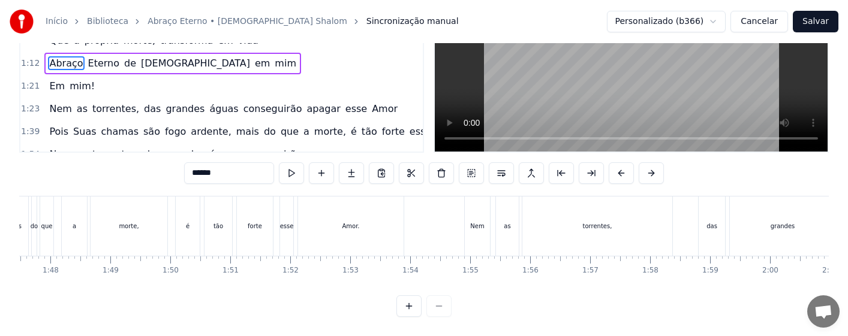
scroll to position [0, 6823]
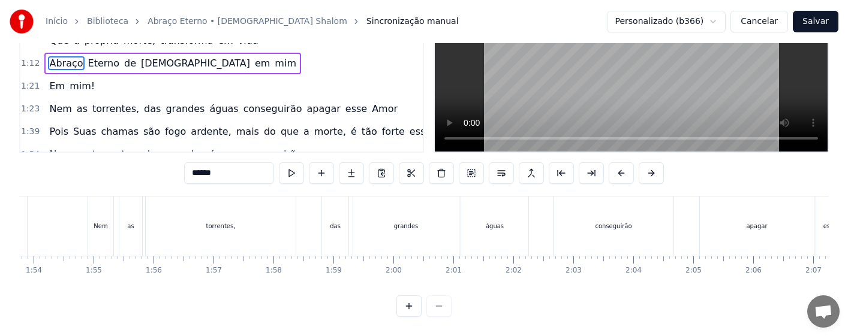
click at [232, 222] on div "torrentes," at bounding box center [220, 226] width 29 height 9
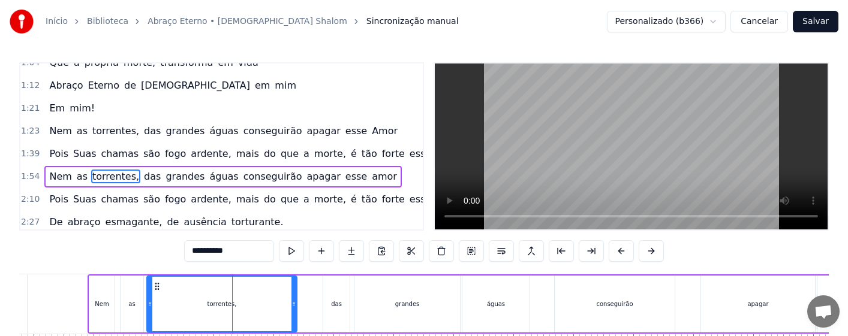
scroll to position [139, 0]
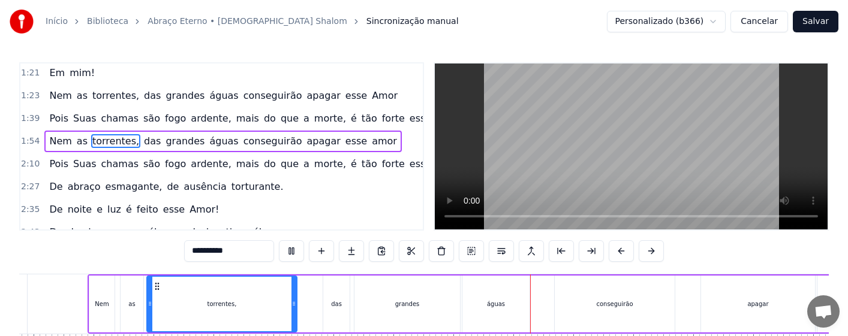
click at [243, 307] on div "torrentes," at bounding box center [222, 304] width 149 height 55
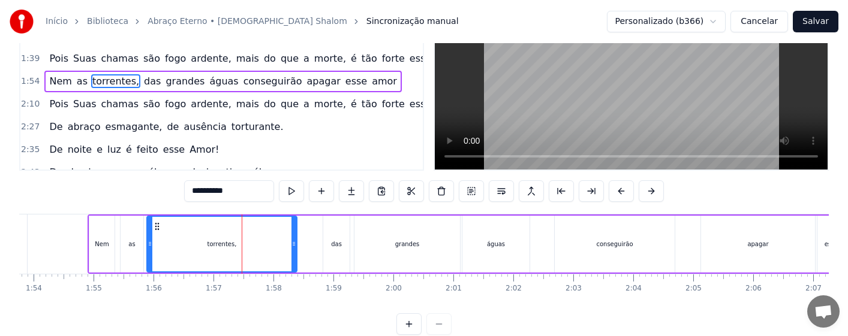
click at [420, 254] on div "grandes" at bounding box center [407, 244] width 106 height 57
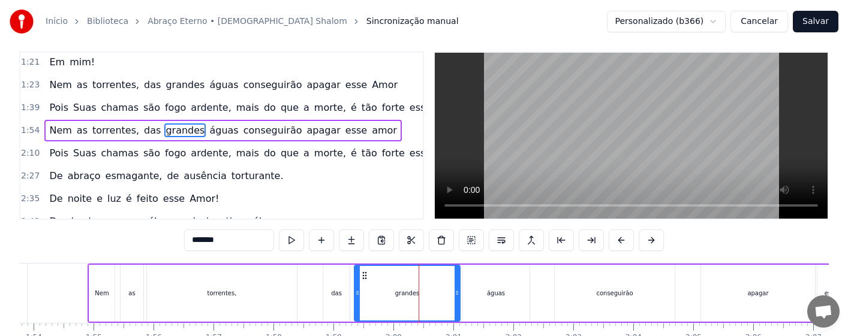
scroll to position [0, 0]
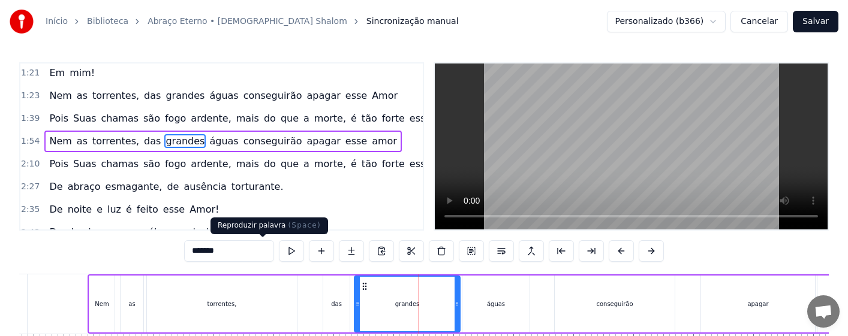
click at [279, 251] on button at bounding box center [291, 252] width 25 height 22
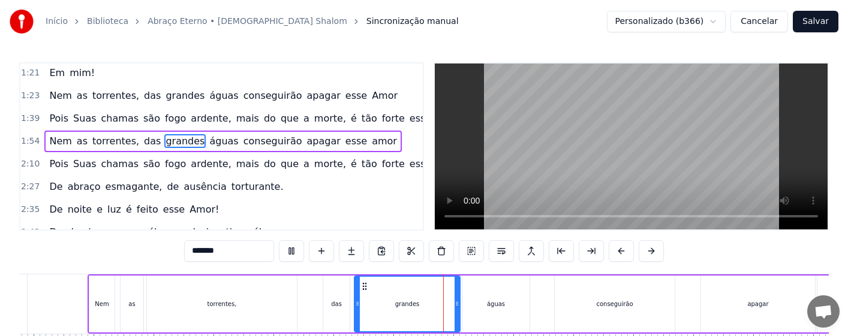
click at [407, 301] on div "grandes" at bounding box center [407, 304] width 25 height 9
drag, startPoint x: 456, startPoint y: 312, endPoint x: 426, endPoint y: 318, distance: 31.2
click at [426, 318] on div at bounding box center [426, 304] width 5 height 55
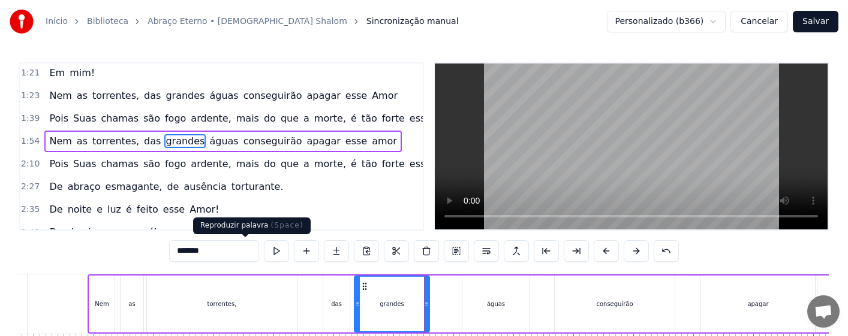
click at [264, 247] on button at bounding box center [276, 252] width 25 height 22
click at [398, 304] on div "grandes" at bounding box center [392, 304] width 25 height 9
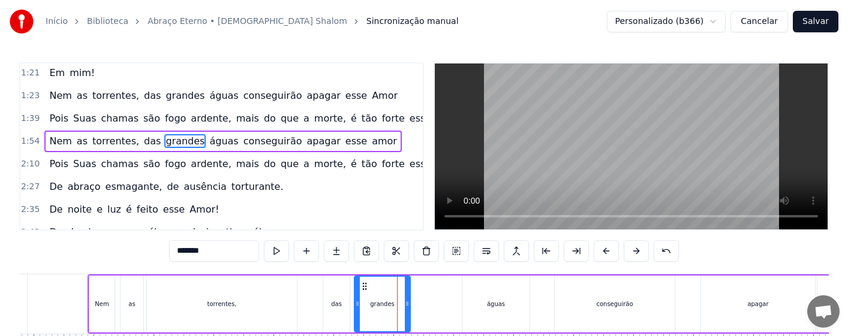
drag, startPoint x: 428, startPoint y: 308, endPoint x: 408, endPoint y: 313, distance: 19.8
click at [408, 313] on div at bounding box center [407, 304] width 5 height 55
click at [264, 250] on button at bounding box center [276, 252] width 25 height 22
click at [480, 313] on div "águas" at bounding box center [495, 304] width 67 height 57
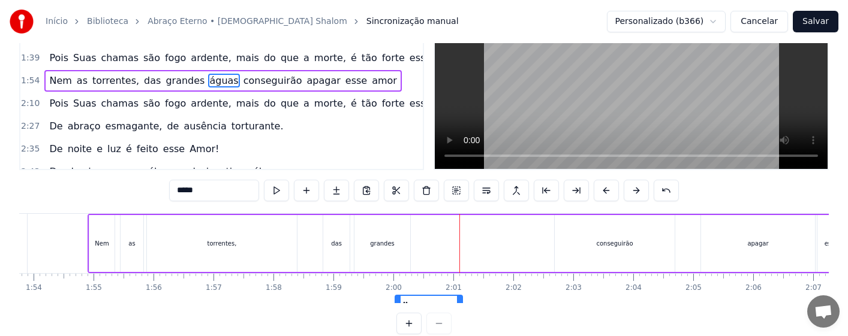
drag, startPoint x: 456, startPoint y: 290, endPoint x: 405, endPoint y: 298, distance: 51.5
click at [405, 298] on div "0:16 Amor tão grande, Amor tão forte, Amor suave, Amor sem fim. 0:31 Que a próp…" at bounding box center [424, 168] width 810 height 333
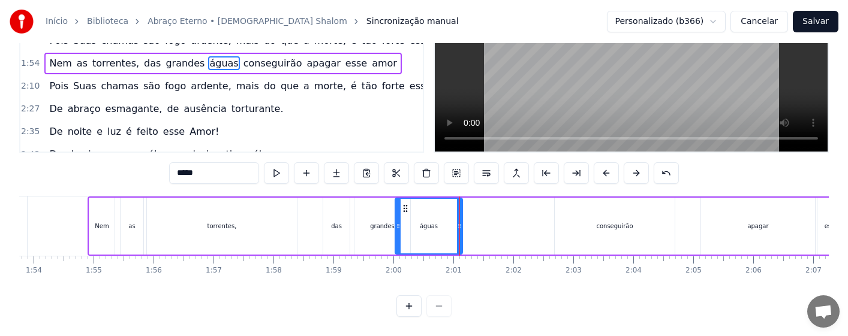
click at [336, 222] on div "das" at bounding box center [336, 226] width 11 height 9
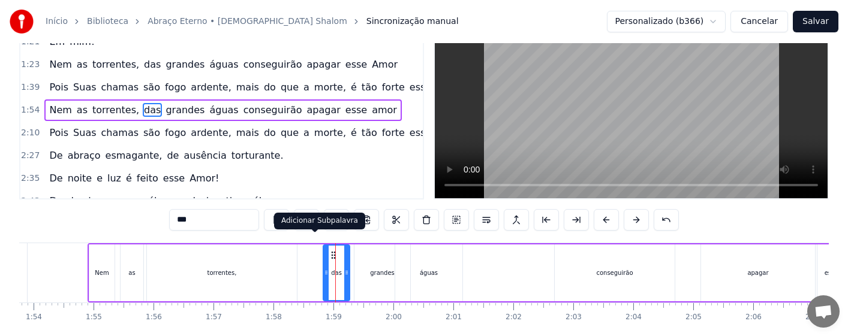
scroll to position [0, 0]
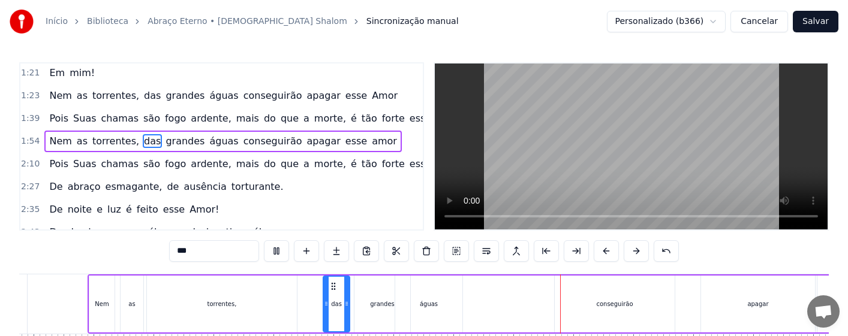
click at [441, 302] on div "águas" at bounding box center [428, 304] width 67 height 57
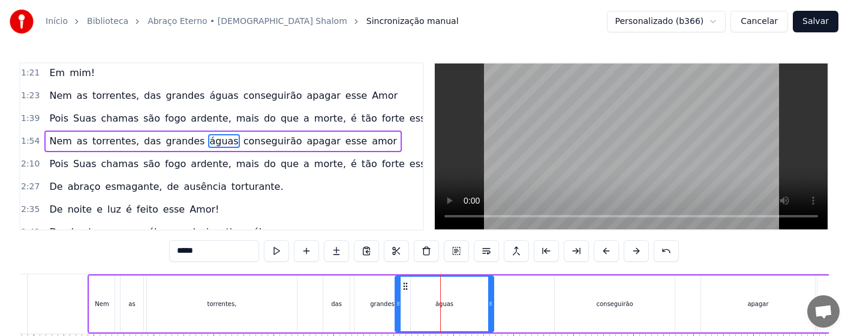
drag, startPoint x: 460, startPoint y: 311, endPoint x: 491, endPoint y: 311, distance: 31.2
click at [491, 311] on div at bounding box center [490, 304] width 5 height 55
click at [598, 306] on div "conseguirão" at bounding box center [614, 304] width 37 height 9
type input "**********"
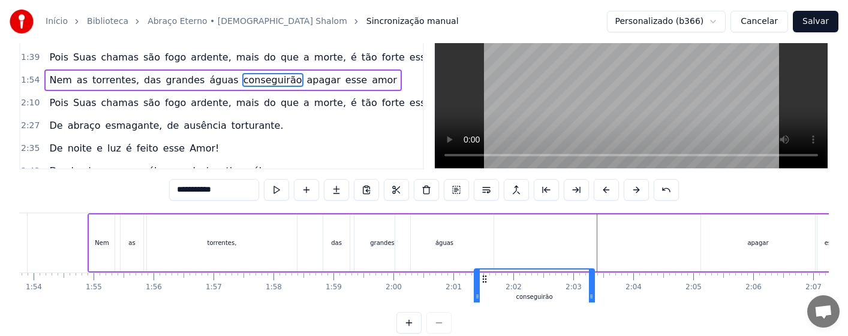
drag, startPoint x: 564, startPoint y: 289, endPoint x: 483, endPoint y: 292, distance: 80.5
click at [483, 292] on div "conseguirão" at bounding box center [534, 297] width 119 height 55
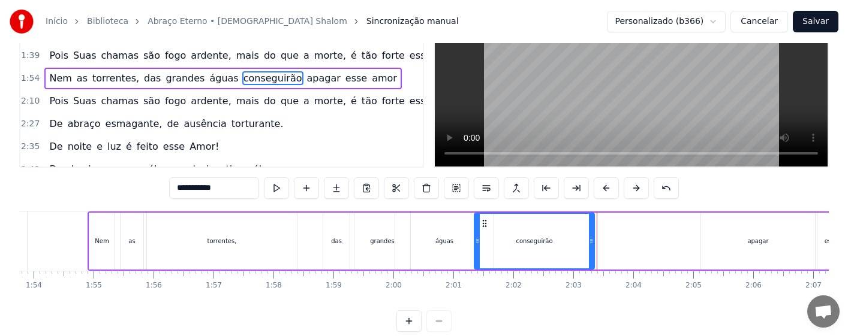
click at [306, 244] on div "Nem as torrentes, das grandes águas conseguirão apagar esse amor" at bounding box center [524, 241] width 873 height 59
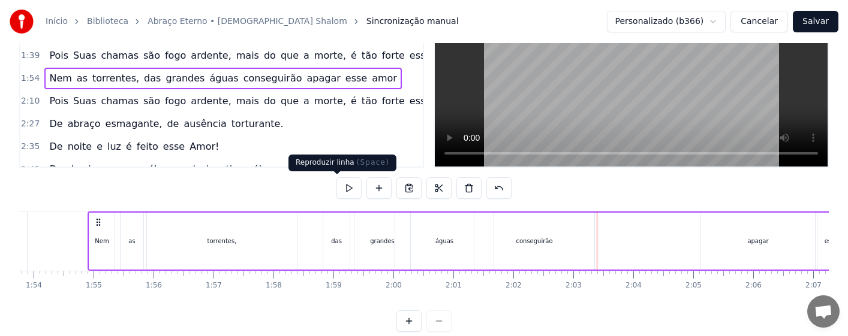
click at [339, 192] on button at bounding box center [348, 189] width 25 height 22
click at [528, 245] on div "conseguirão" at bounding box center [534, 241] width 37 height 9
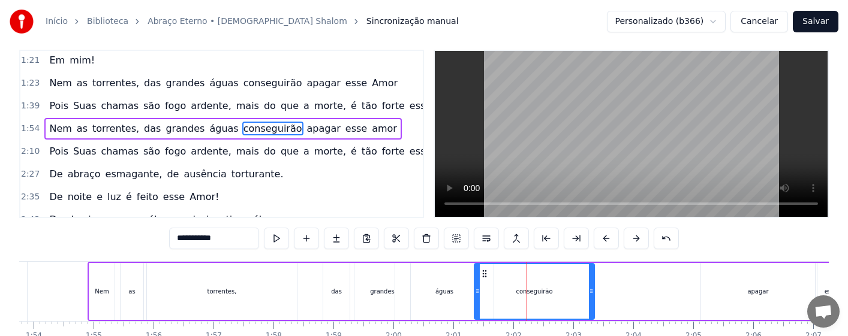
scroll to position [0, 0]
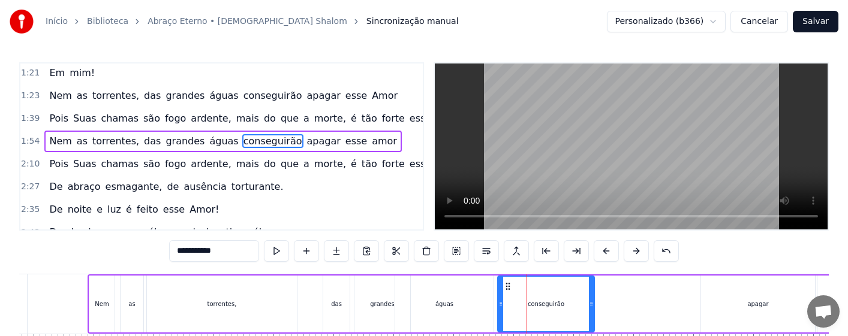
drag, startPoint x: 476, startPoint y: 314, endPoint x: 500, endPoint y: 314, distance: 23.4
click at [500, 314] on div at bounding box center [500, 304] width 5 height 55
click at [520, 311] on div "conseguirão" at bounding box center [545, 304] width 95 height 55
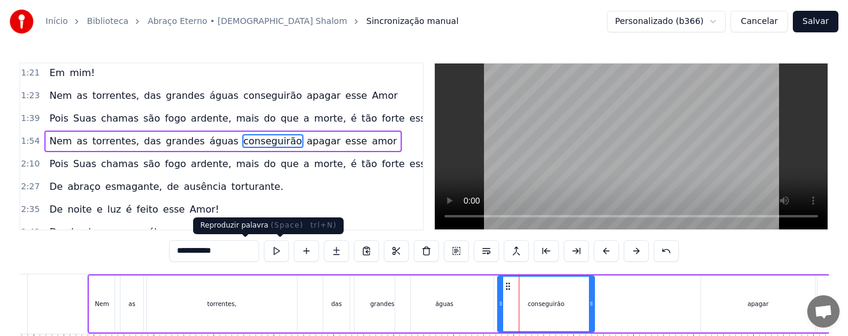
click at [264, 251] on button at bounding box center [276, 252] width 25 height 22
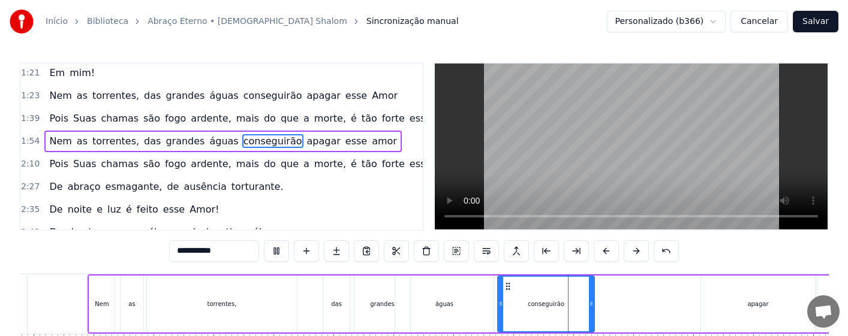
click at [534, 310] on div "conseguirão" at bounding box center [545, 304] width 95 height 55
click at [474, 311] on div "águas" at bounding box center [444, 304] width 98 height 57
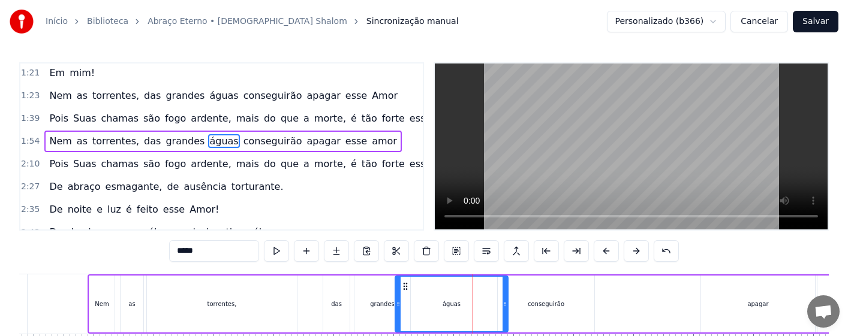
drag, startPoint x: 491, startPoint y: 312, endPoint x: 505, endPoint y: 313, distance: 14.4
click at [505, 313] on div at bounding box center [505, 304] width 5 height 55
click at [548, 297] on div "conseguirão" at bounding box center [546, 304] width 97 height 57
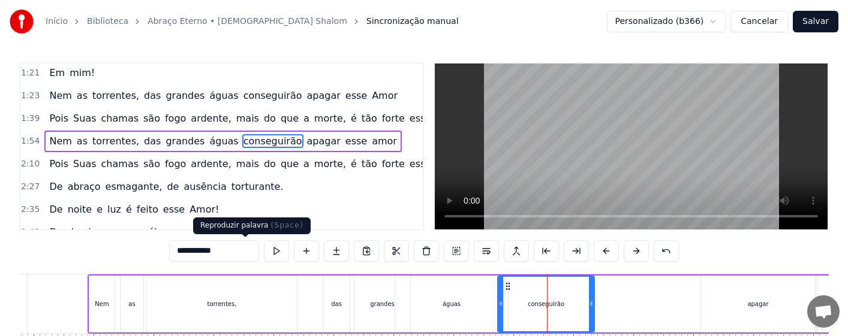
click at [264, 252] on button at bounding box center [276, 252] width 25 height 22
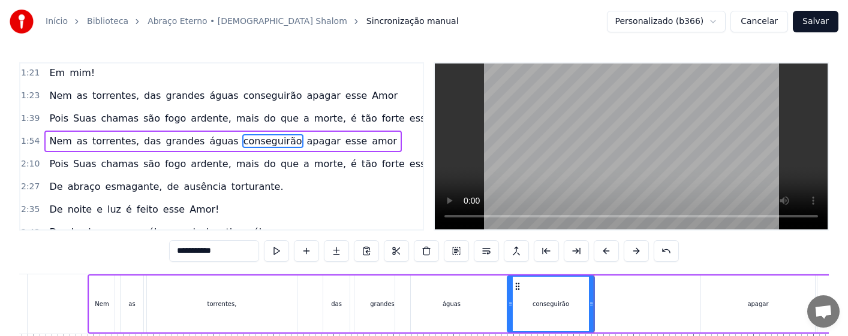
drag, startPoint x: 498, startPoint y: 305, endPoint x: 508, endPoint y: 306, distance: 9.6
click at [508, 306] on icon at bounding box center [510, 304] width 5 height 10
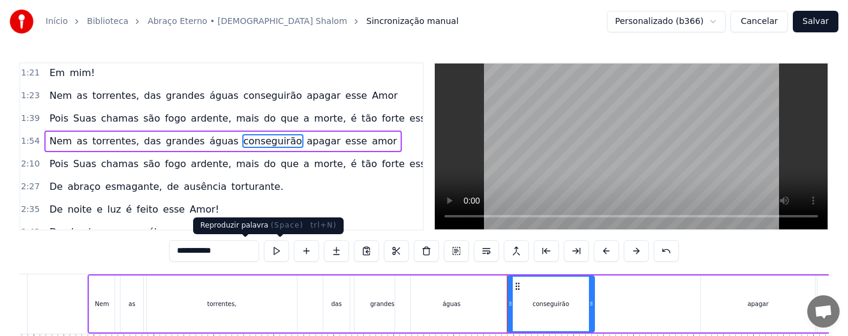
click at [264, 250] on button at bounding box center [276, 252] width 25 height 22
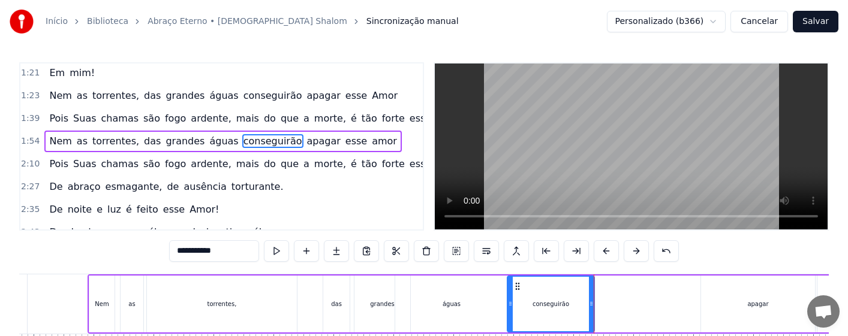
click at [581, 317] on div "conseguirão" at bounding box center [551, 304] width 86 height 55
drag, startPoint x: 593, startPoint y: 312, endPoint x: 633, endPoint y: 314, distance: 40.2
click at [632, 314] on div at bounding box center [629, 304] width 5 height 55
click at [482, 306] on div "águas" at bounding box center [451, 304] width 113 height 57
type input "*****"
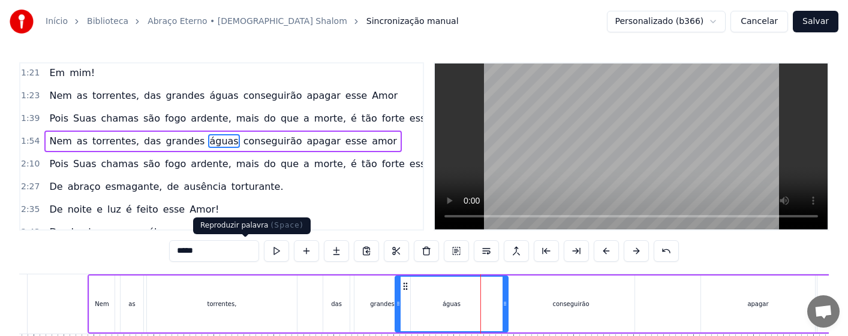
click at [264, 251] on button at bounding box center [276, 252] width 25 height 22
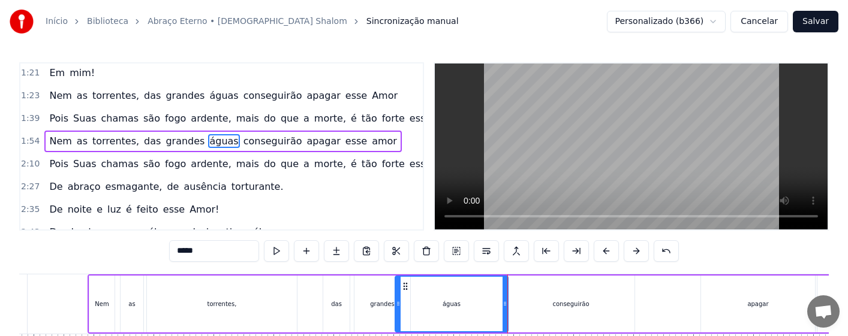
click at [484, 311] on div "águas" at bounding box center [452, 304] width 112 height 55
drag, startPoint x: 513, startPoint y: 317, endPoint x: 525, endPoint y: 317, distance: 11.4
click at [525, 317] on div "Nem as torrentes, das grandes águas conseguirão apagar esse amor" at bounding box center [524, 304] width 873 height 59
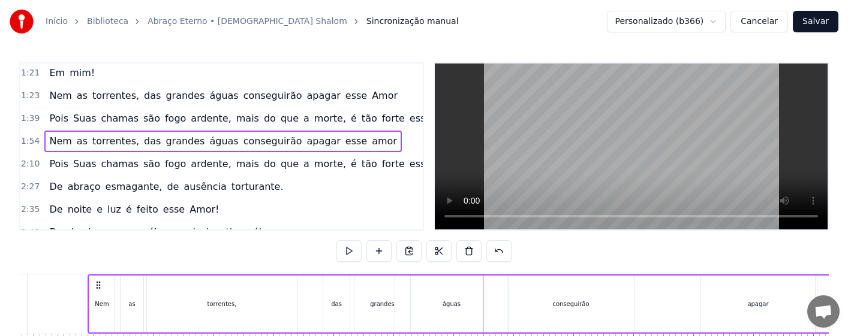
click at [483, 308] on div "águas" at bounding box center [451, 304] width 113 height 57
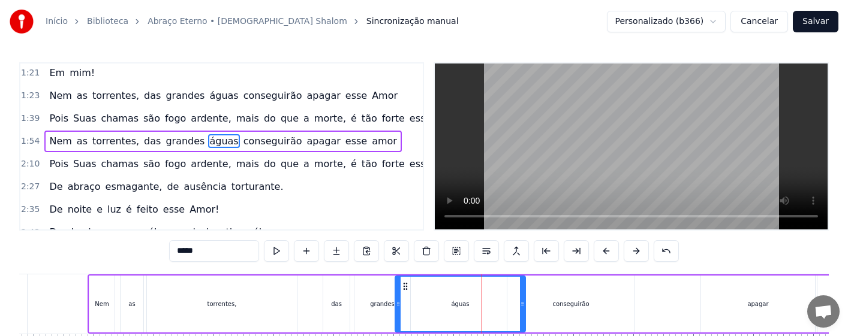
drag, startPoint x: 507, startPoint y: 312, endPoint x: 524, endPoint y: 312, distance: 17.4
click at [524, 312] on div at bounding box center [522, 304] width 5 height 55
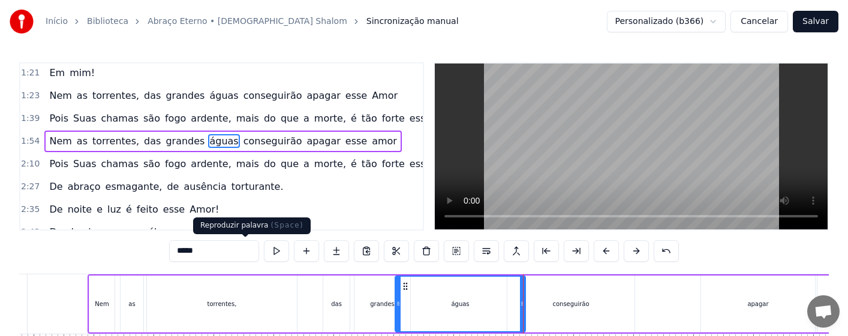
click at [264, 248] on button at bounding box center [276, 252] width 25 height 22
click at [372, 308] on div "grandes" at bounding box center [382, 304] width 25 height 9
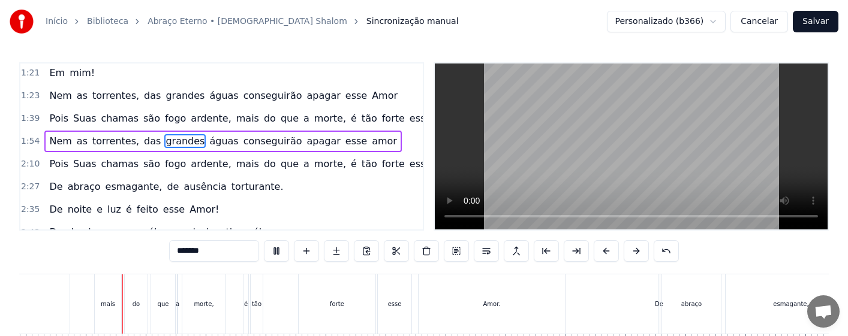
scroll to position [0, 8223]
click at [243, 303] on div "tão" at bounding box center [245, 304] width 10 height 9
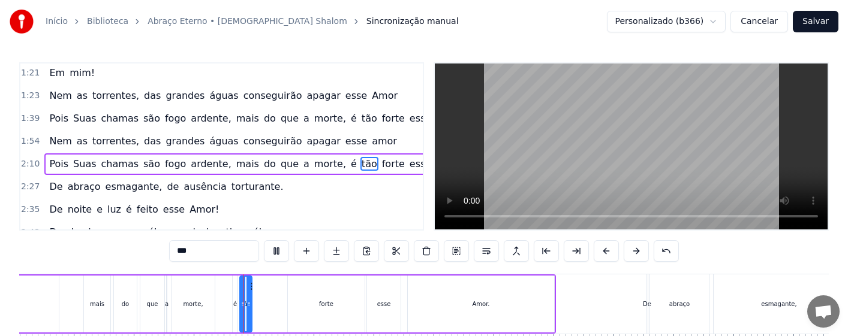
scroll to position [161, 0]
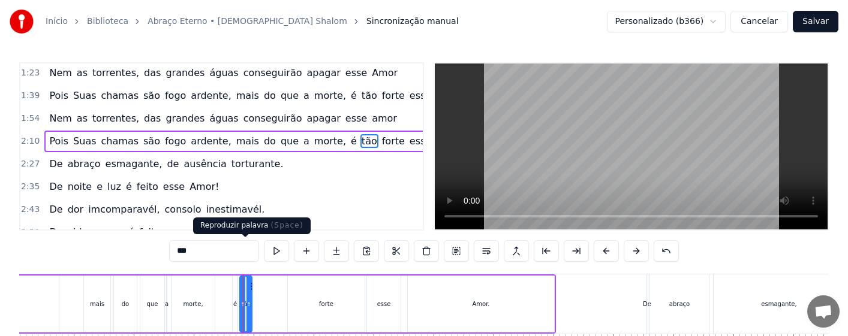
click at [264, 250] on button at bounding box center [276, 252] width 25 height 22
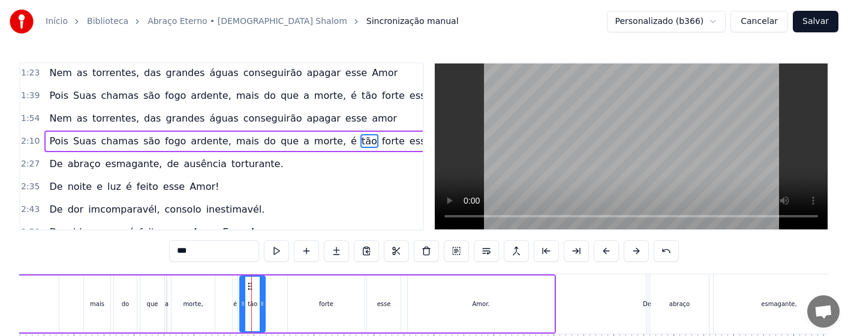
drag, startPoint x: 251, startPoint y: 308, endPoint x: 264, endPoint y: 308, distance: 13.2
click at [264, 308] on icon at bounding box center [262, 304] width 5 height 10
click at [234, 306] on div "é" at bounding box center [235, 304] width 4 height 9
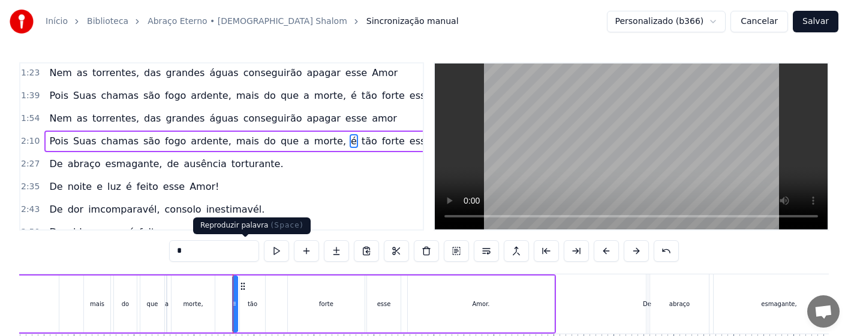
click at [264, 253] on button at bounding box center [276, 252] width 25 height 22
click at [208, 306] on div "morte," at bounding box center [193, 304] width 43 height 57
type input "******"
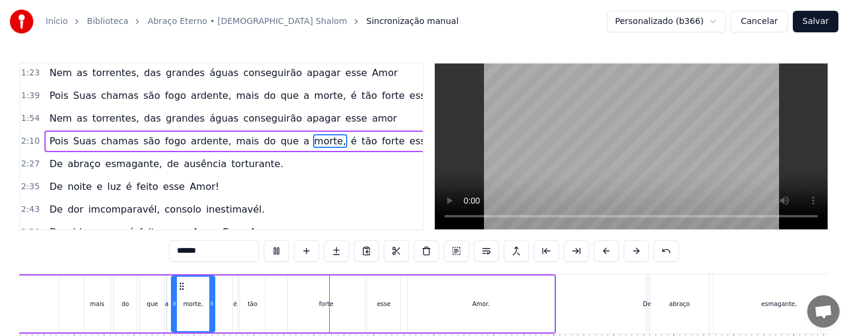
click at [139, 302] on div "Pois Suas chamas são fogo ardente, mais do que a morte, é tão forte esse Amor." at bounding box center [87, 304] width 938 height 59
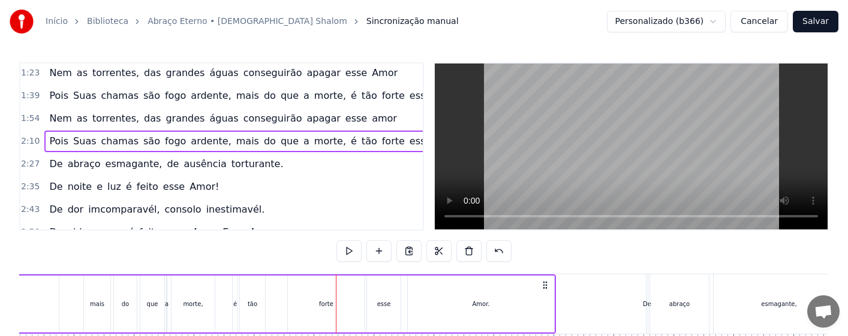
click at [101, 307] on div "mais" at bounding box center [97, 304] width 14 height 9
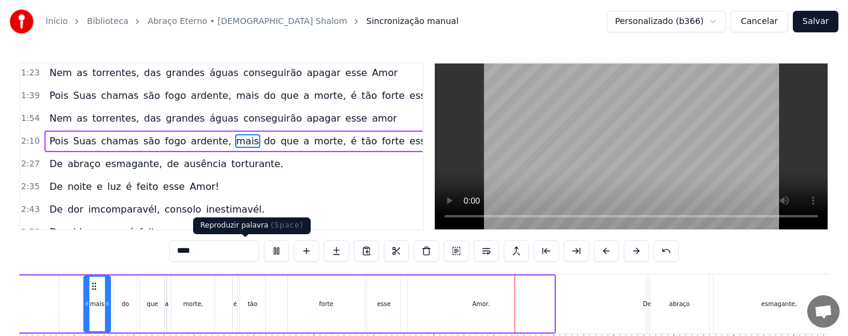
click at [264, 251] on button at bounding box center [276, 252] width 25 height 22
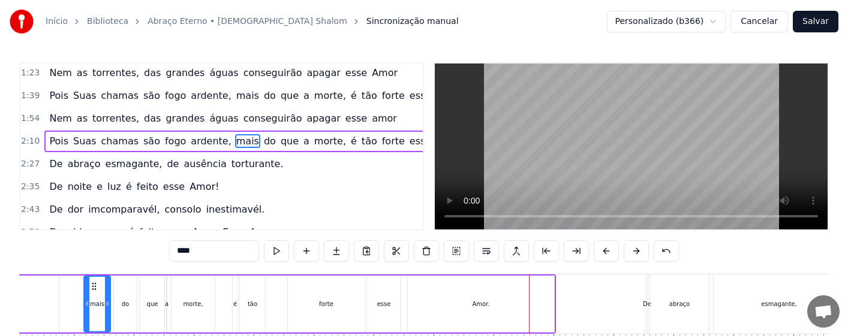
click at [233, 304] on div "é" at bounding box center [235, 304] width 4 height 9
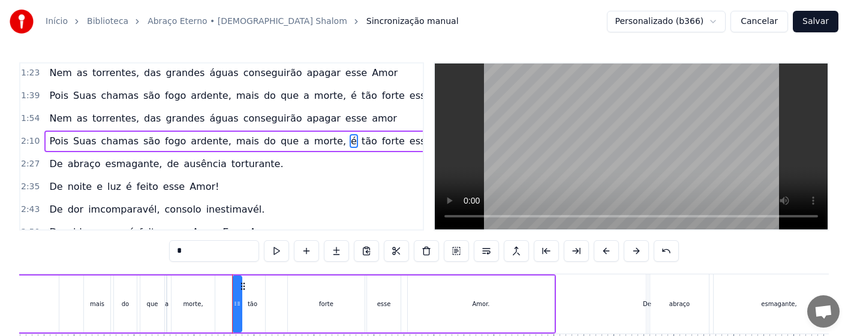
click at [241, 310] on div at bounding box center [238, 304] width 5 height 55
click at [102, 307] on div "mais" at bounding box center [97, 304] width 14 height 9
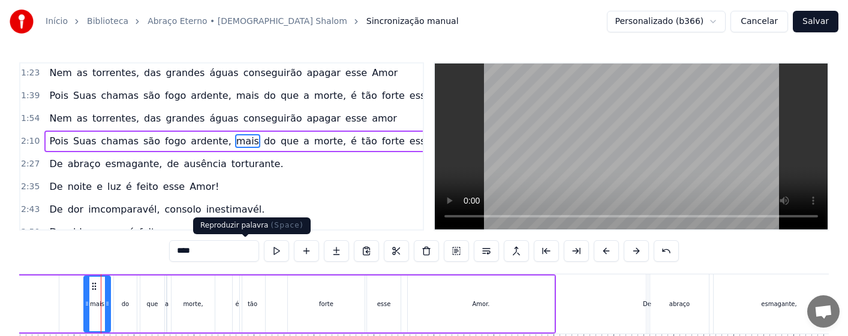
click at [264, 253] on button at bounding box center [276, 252] width 25 height 22
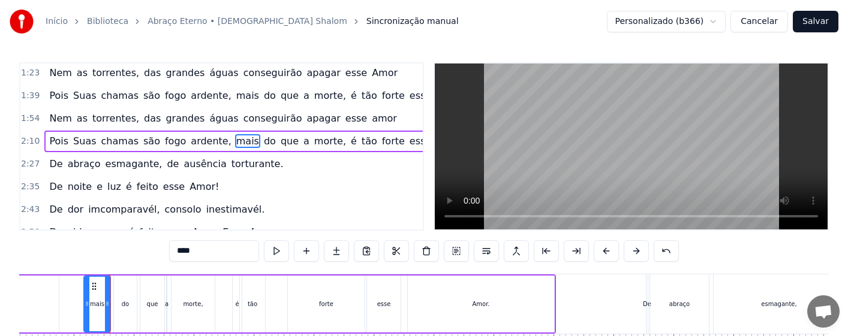
click at [121, 311] on div "do" at bounding box center [125, 304] width 23 height 57
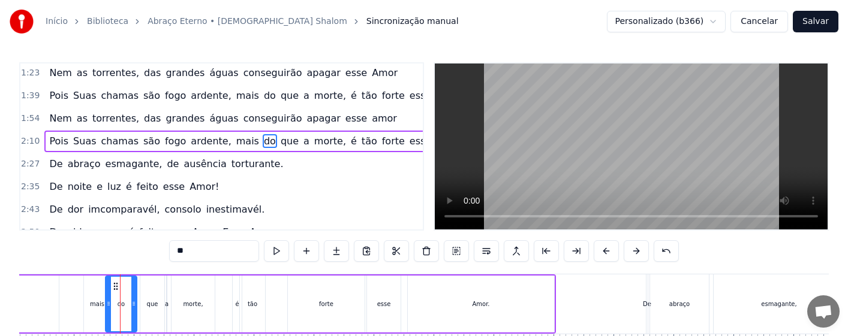
drag, startPoint x: 117, startPoint y: 304, endPoint x: 109, endPoint y: 307, distance: 9.1
click at [109, 307] on icon at bounding box center [108, 304] width 5 height 10
click at [89, 310] on div "mais" at bounding box center [97, 304] width 26 height 57
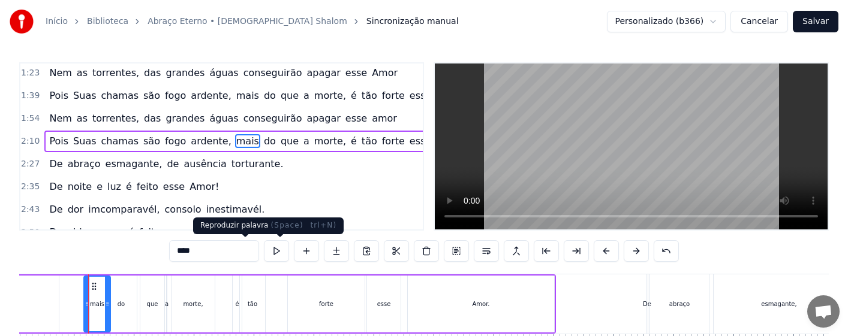
click at [264, 252] on button at bounding box center [276, 252] width 25 height 22
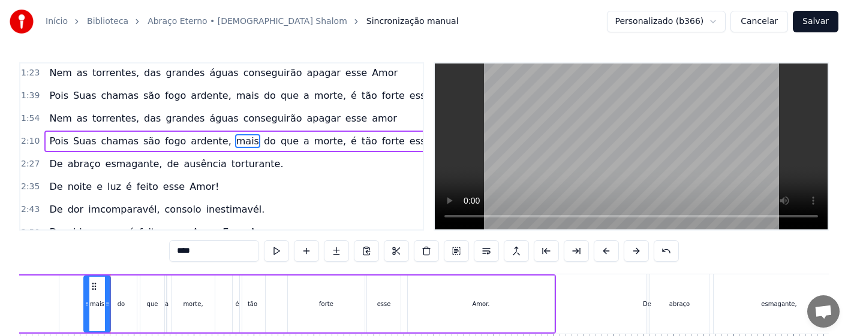
click at [137, 305] on div "do" at bounding box center [121, 304] width 32 height 57
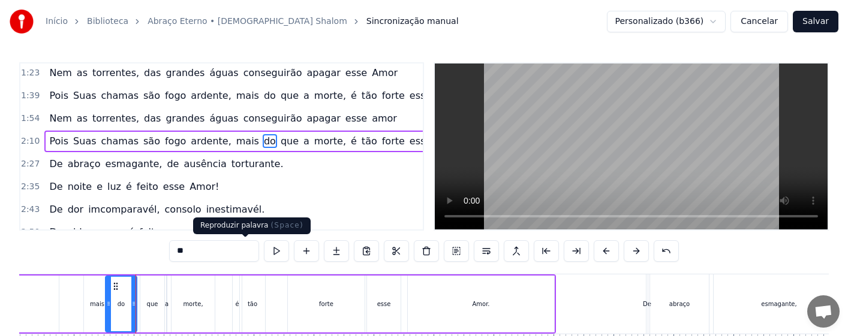
click at [264, 253] on button at bounding box center [276, 252] width 25 height 22
click at [150, 312] on div "que" at bounding box center [152, 304] width 24 height 57
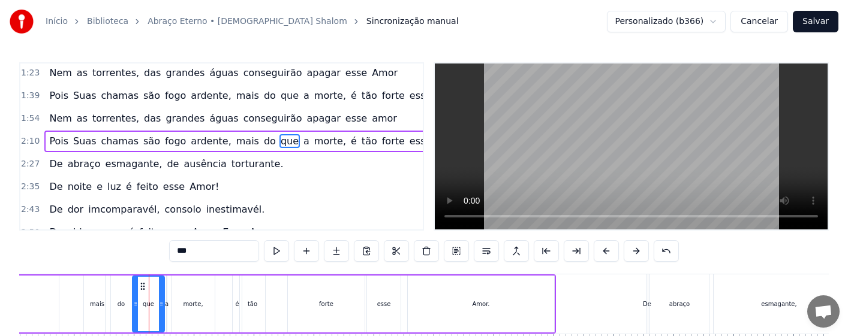
drag, startPoint x: 142, startPoint y: 292, endPoint x: 134, endPoint y: 295, distance: 8.4
click at [134, 295] on div at bounding box center [135, 304] width 5 height 55
click at [125, 309] on div "do" at bounding box center [121, 304] width 31 height 57
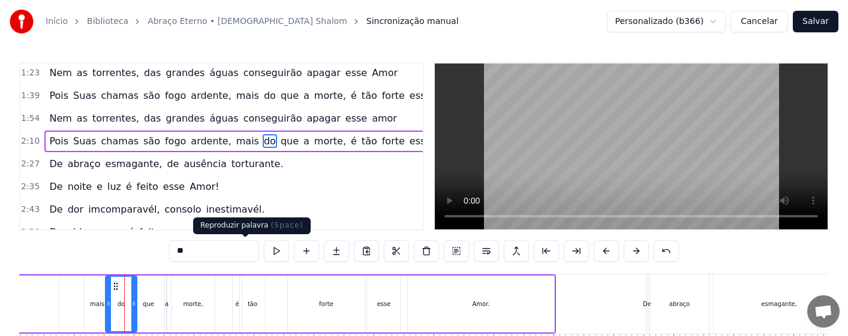
click at [264, 251] on button at bounding box center [276, 252] width 25 height 22
click at [154, 304] on div "que" at bounding box center [149, 304] width 32 height 57
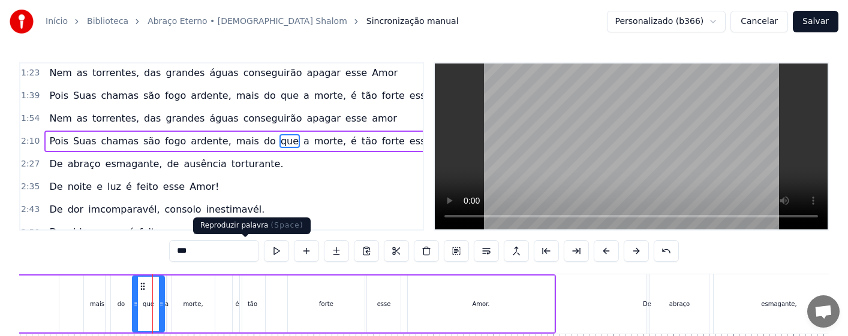
click at [264, 250] on button at bounding box center [276, 252] width 25 height 22
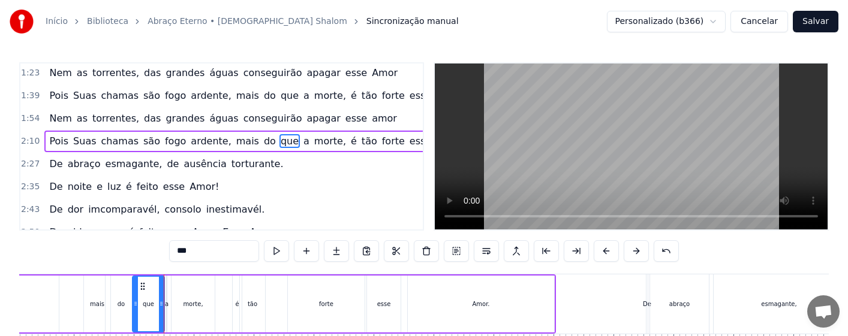
click at [166, 312] on div "a" at bounding box center [166, 304] width 1 height 57
drag, startPoint x: 168, startPoint y: 309, endPoint x: 162, endPoint y: 309, distance: 6.0
click at [162, 309] on div "a" at bounding box center [163, 304] width 5 height 55
click at [142, 304] on div "que" at bounding box center [149, 304] width 32 height 57
click at [264, 256] on button at bounding box center [276, 252] width 25 height 22
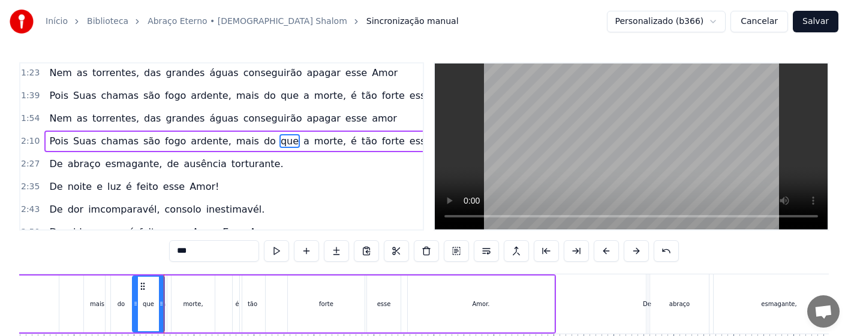
click at [167, 307] on div "a" at bounding box center [163, 304] width 7 height 57
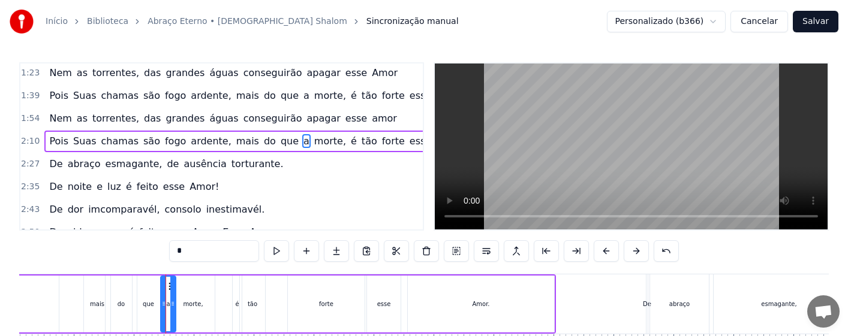
drag, startPoint x: 163, startPoint y: 308, endPoint x: 172, endPoint y: 308, distance: 9.0
click at [172, 308] on icon at bounding box center [172, 304] width 5 height 10
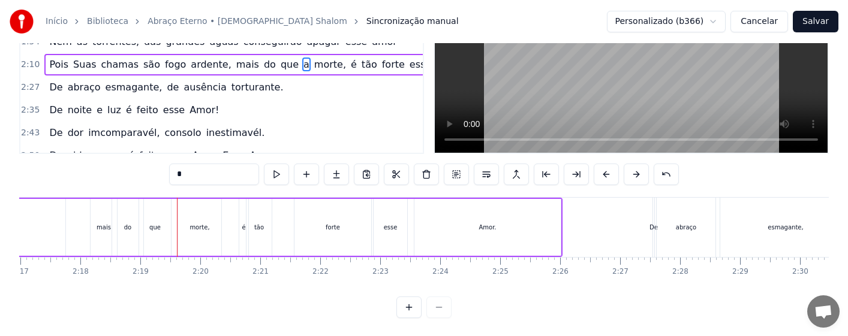
scroll to position [88, 0]
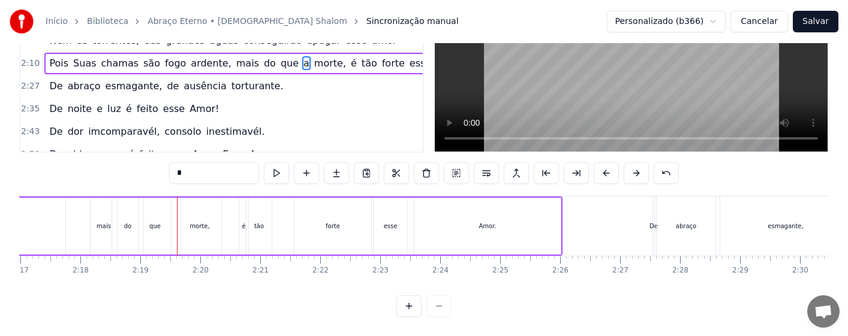
click at [167, 289] on div "0:16 Amor tão grande, Amor tão forte, Amor suave, Amor sem fim. 0:31 Que a próp…" at bounding box center [424, 150] width 810 height 333
click at [171, 204] on icon at bounding box center [172, 209] width 10 height 10
click at [142, 219] on div "que" at bounding box center [155, 226] width 32 height 57
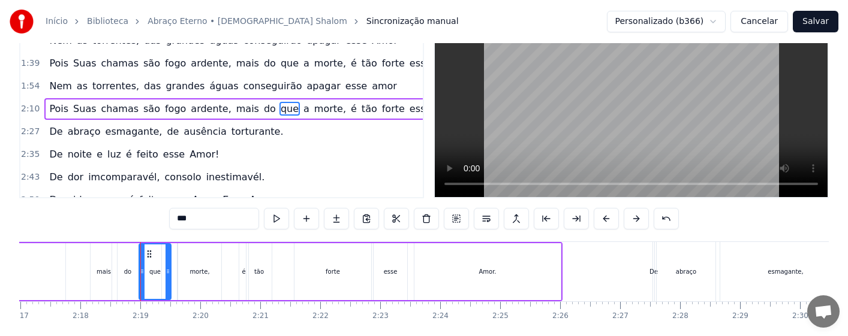
scroll to position [0, 0]
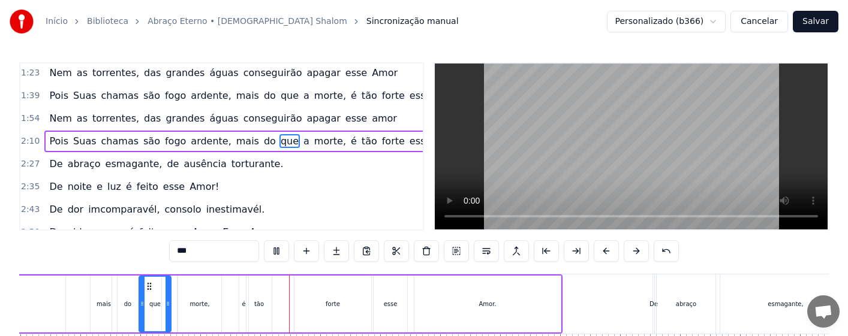
click at [172, 301] on div "a" at bounding box center [169, 304] width 15 height 57
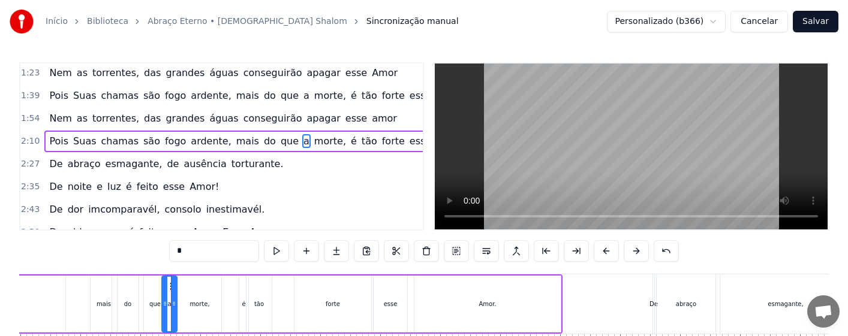
click at [152, 310] on div "que" at bounding box center [155, 304] width 32 height 57
drag, startPoint x: 169, startPoint y: 317, endPoint x: 163, endPoint y: 318, distance: 6.1
click at [163, 318] on div at bounding box center [162, 304] width 5 height 55
click at [127, 308] on div "do" at bounding box center [127, 304] width 7 height 9
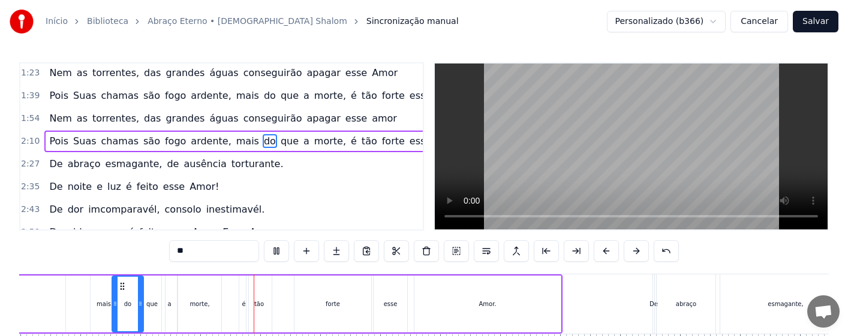
click at [170, 305] on div "a" at bounding box center [169, 304] width 4 height 9
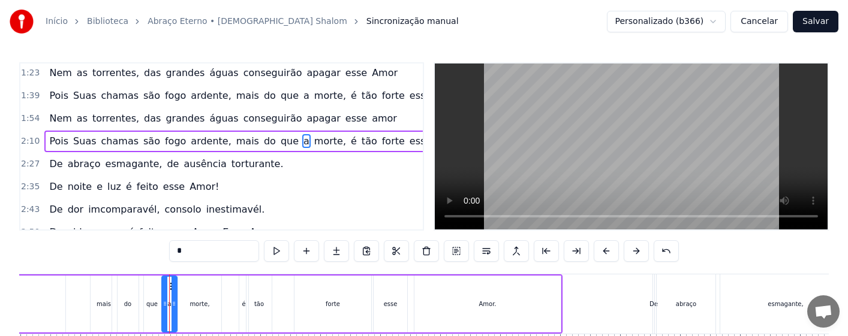
click at [172, 287] on div at bounding box center [174, 304] width 5 height 55
drag, startPoint x: 175, startPoint y: 304, endPoint x: 168, endPoint y: 306, distance: 7.0
click at [168, 306] on icon at bounding box center [167, 304] width 5 height 10
click at [105, 310] on div "mais" at bounding box center [104, 304] width 26 height 57
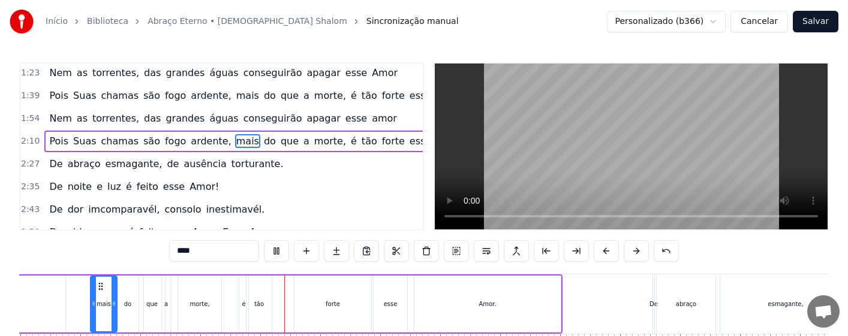
click at [145, 301] on div "que" at bounding box center [152, 304] width 26 height 57
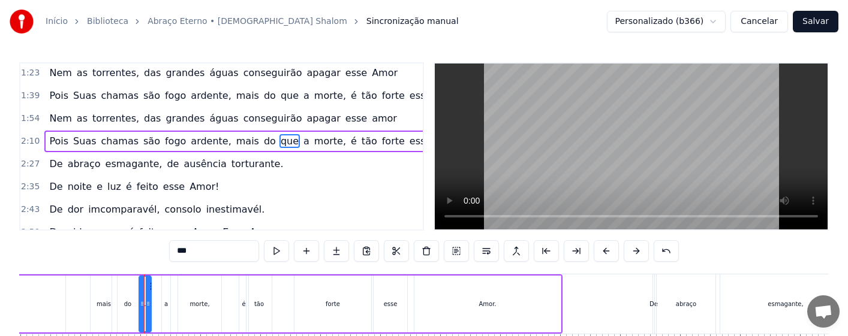
drag, startPoint x: 161, startPoint y: 315, endPoint x: 148, endPoint y: 315, distance: 13.8
click at [148, 315] on div at bounding box center [148, 304] width 5 height 55
click at [164, 309] on div "a" at bounding box center [166, 304] width 8 height 57
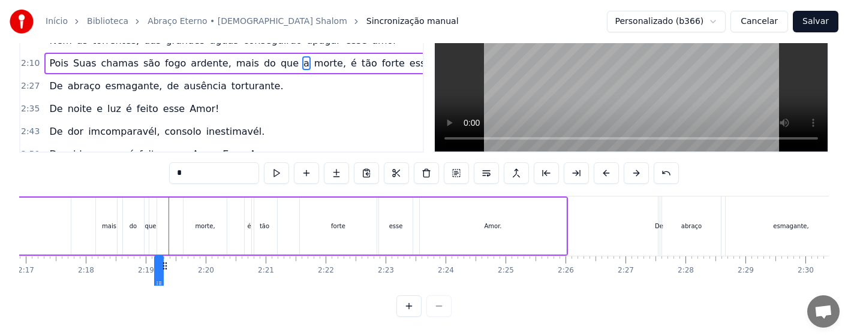
drag, startPoint x: 173, startPoint y: 287, endPoint x: 166, endPoint y: 288, distance: 6.7
click at [166, 286] on div "Amor tão grande, Amor tão forte, Amor suave, Amor sem fim. Que a própria morte,…" at bounding box center [424, 241] width 810 height 90
click at [168, 205] on icon at bounding box center [168, 209] width 10 height 10
click at [208, 232] on div "morte," at bounding box center [205, 226] width 43 height 57
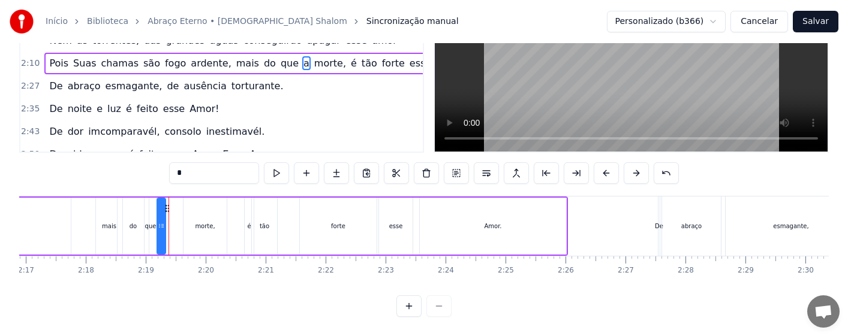
type input "******"
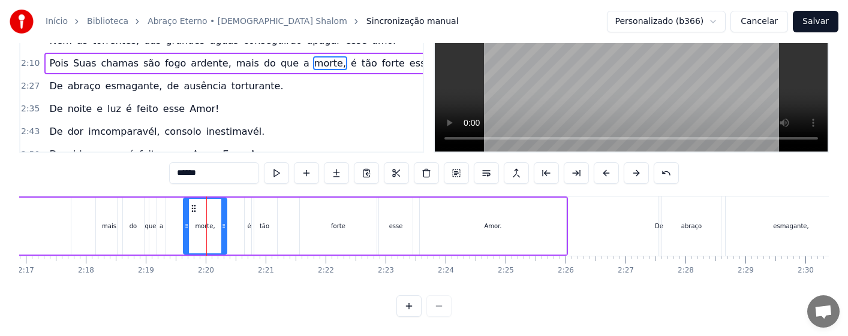
scroll to position [0, 0]
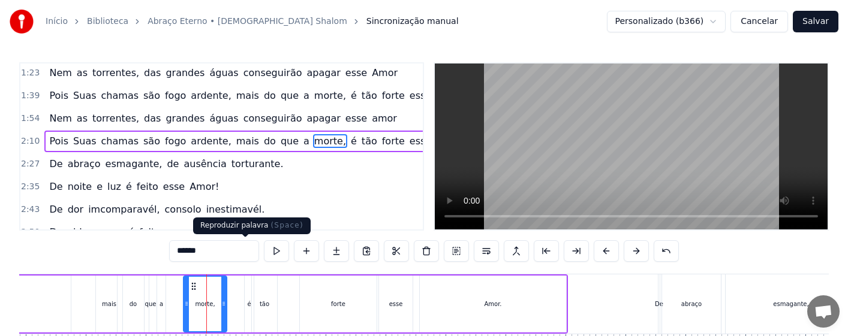
click at [264, 250] on button at bounding box center [276, 252] width 25 height 22
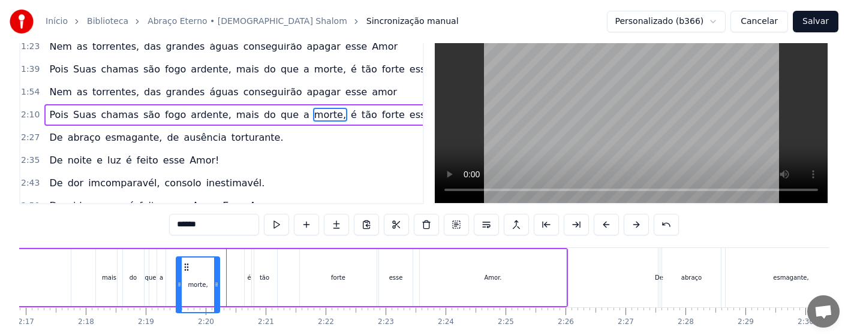
drag, startPoint x: 193, startPoint y: 287, endPoint x: 185, endPoint y: 287, distance: 7.2
click at [185, 272] on icon at bounding box center [187, 268] width 10 height 10
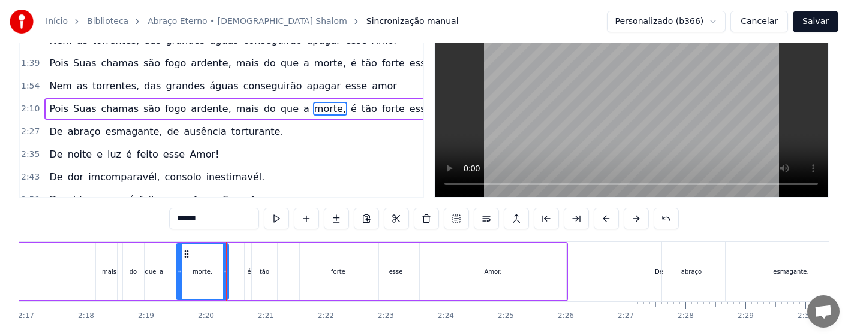
drag, startPoint x: 218, startPoint y: 283, endPoint x: 227, endPoint y: 283, distance: 9.0
click at [227, 283] on div at bounding box center [225, 272] width 5 height 55
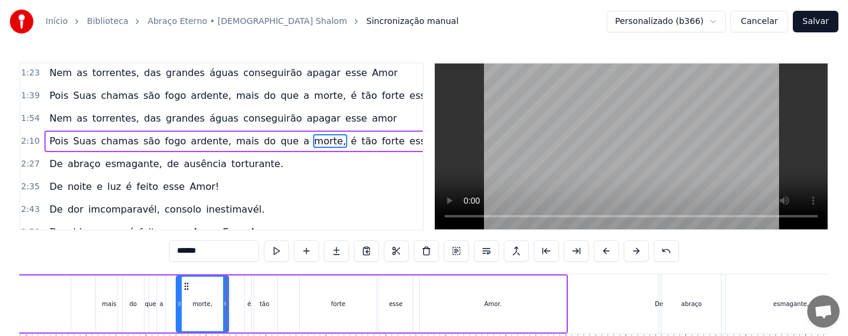
click at [91, 299] on div "Pois Suas chamas são fogo ardente, mais do que a morte, é tão forte esse Amor." at bounding box center [99, 304] width 938 height 59
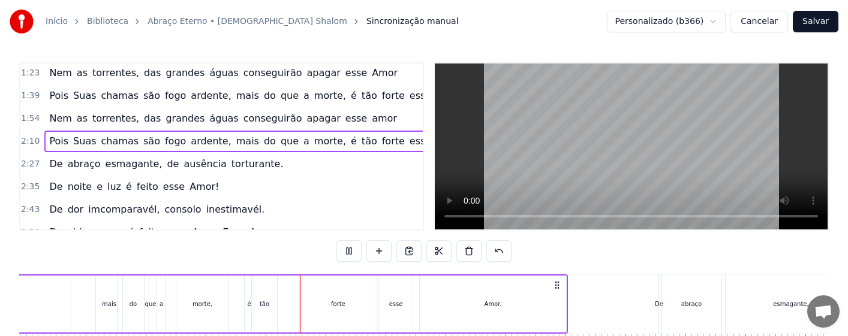
click at [214, 303] on div "morte," at bounding box center [202, 304] width 52 height 57
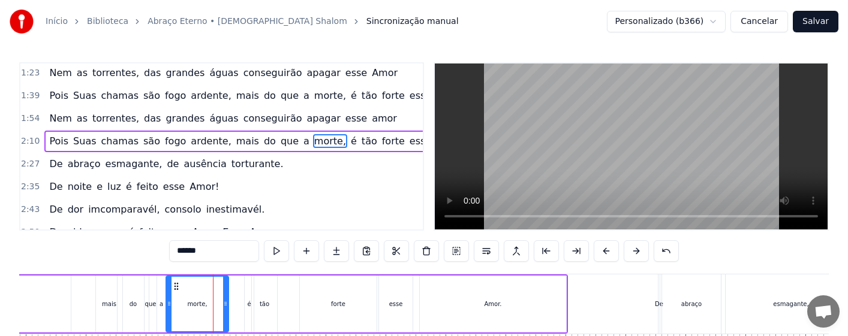
drag, startPoint x: 179, startPoint y: 311, endPoint x: 169, endPoint y: 314, distance: 10.6
click at [169, 314] on div at bounding box center [169, 304] width 5 height 55
click at [88, 308] on div "Pois Suas chamas são fogo ardente, mais do que a morte, é tão forte esse Amor." at bounding box center [99, 304] width 938 height 59
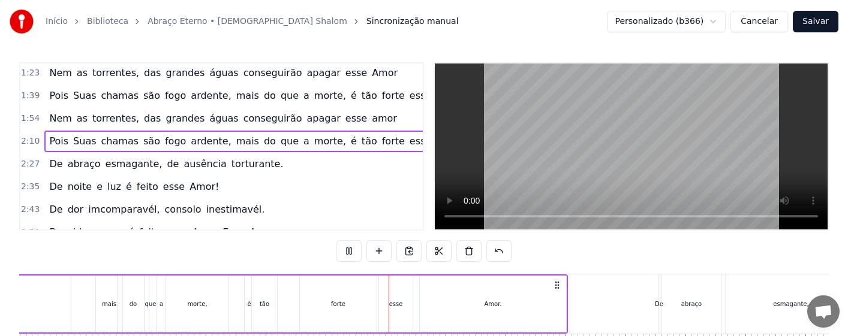
click at [354, 304] on div "forte" at bounding box center [338, 304] width 77 height 57
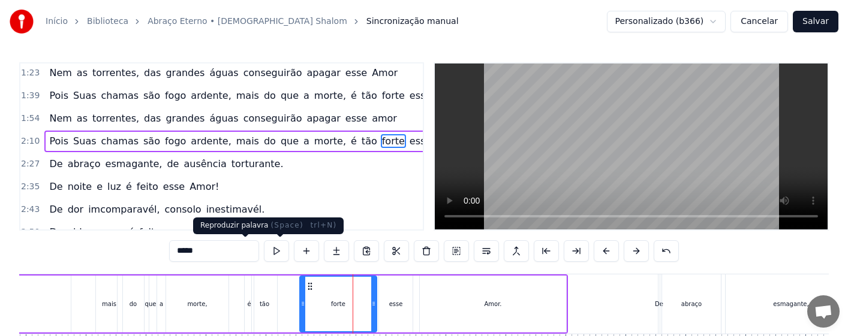
click at [264, 248] on button at bounding box center [276, 252] width 25 height 22
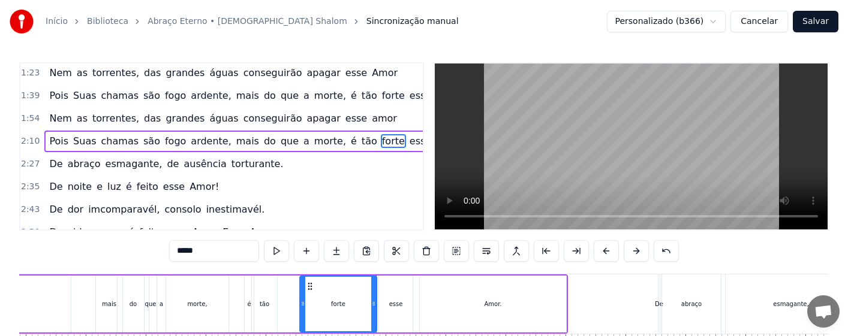
click at [257, 308] on div "tão" at bounding box center [264, 304] width 25 height 57
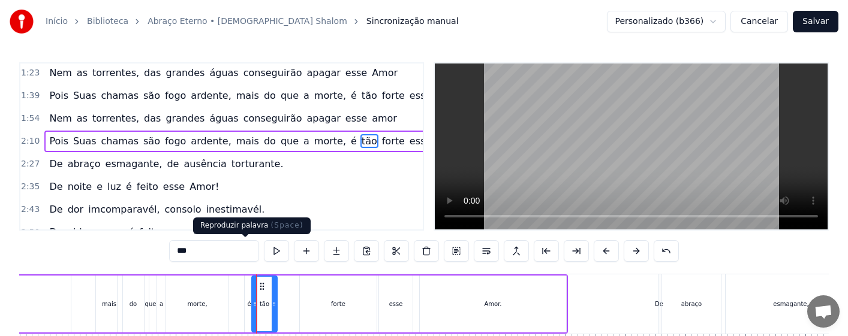
click at [264, 250] on button at bounding box center [276, 252] width 25 height 22
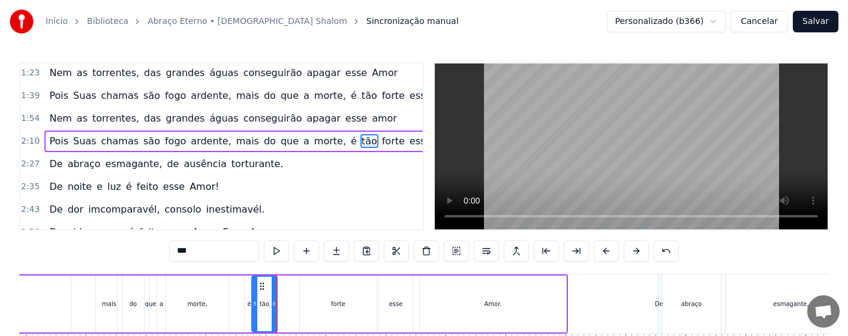
click at [247, 307] on div "é" at bounding box center [249, 304] width 4 height 9
click at [256, 314] on div at bounding box center [254, 304] width 5 height 55
click at [266, 315] on div "tão" at bounding box center [264, 304] width 25 height 57
type input "***"
drag, startPoint x: 275, startPoint y: 312, endPoint x: 284, endPoint y: 316, distance: 9.4
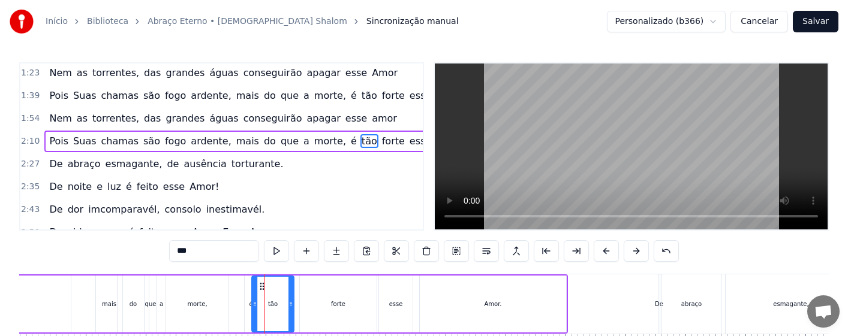
click at [293, 315] on div at bounding box center [291, 304] width 5 height 55
click at [241, 314] on div "Pois Suas chamas são fogo ardente, mais do que a morte, é tão forte esse Amor." at bounding box center [99, 304] width 938 height 59
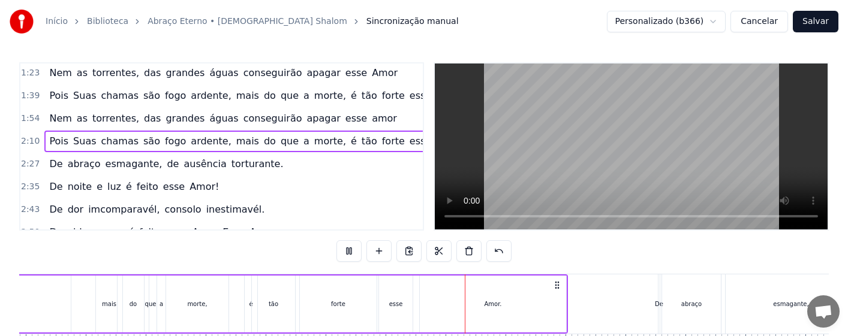
click at [331, 309] on div "forte" at bounding box center [338, 304] width 77 height 57
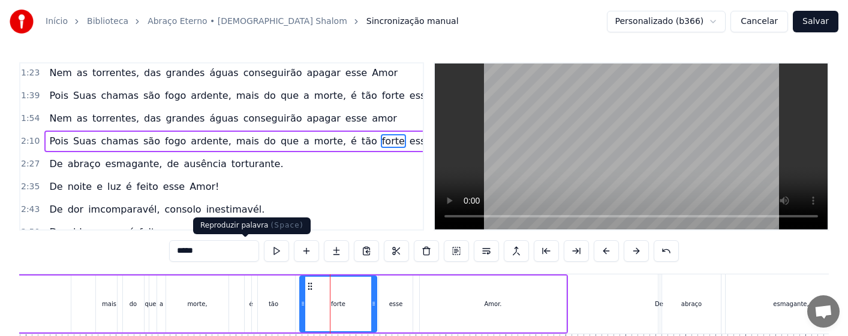
click at [264, 248] on button at bounding box center [276, 252] width 25 height 22
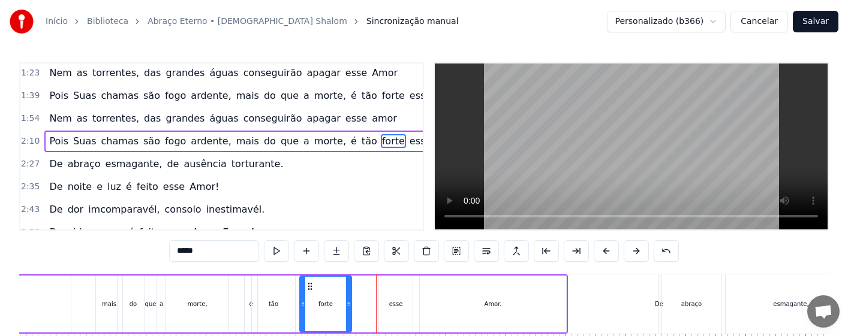
drag, startPoint x: 374, startPoint y: 315, endPoint x: 349, endPoint y: 318, distance: 25.4
click at [349, 318] on div at bounding box center [348, 304] width 5 height 55
click at [393, 308] on div "esse" at bounding box center [396, 304] width 14 height 9
type input "****"
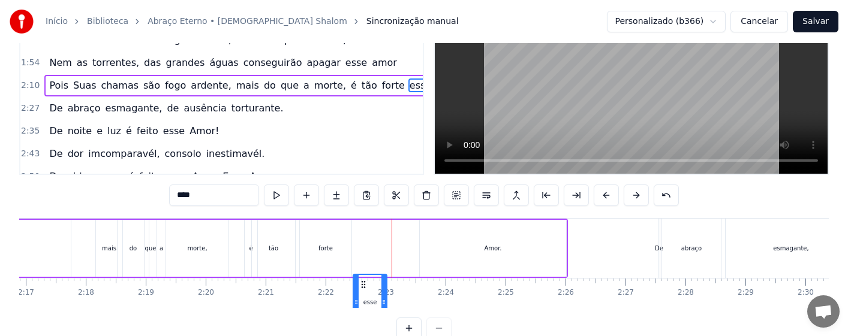
drag, startPoint x: 389, startPoint y: 283, endPoint x: 363, endPoint y: 290, distance: 26.8
click at [363, 290] on div "esse" at bounding box center [370, 302] width 32 height 55
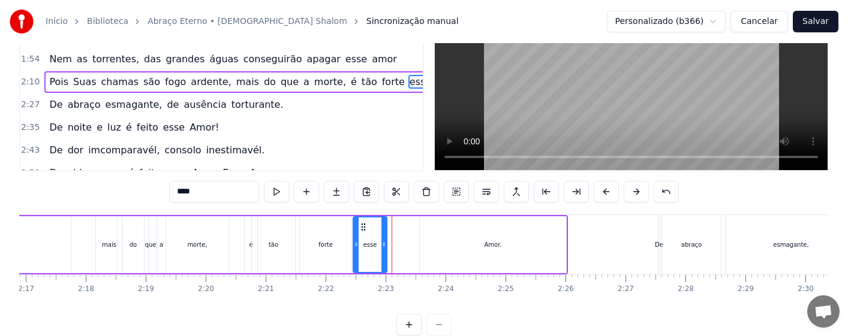
click at [233, 245] on div "Pois Suas chamas são fogo ardente, mais do que a morte, é tão forte esse Amor." at bounding box center [99, 244] width 938 height 59
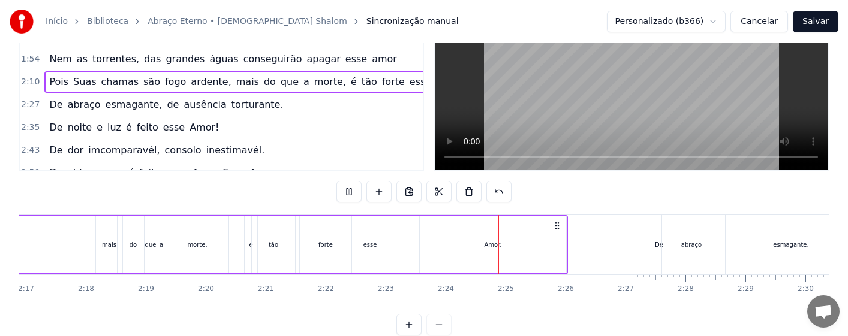
click at [494, 254] on div "Amor." at bounding box center [493, 245] width 146 height 57
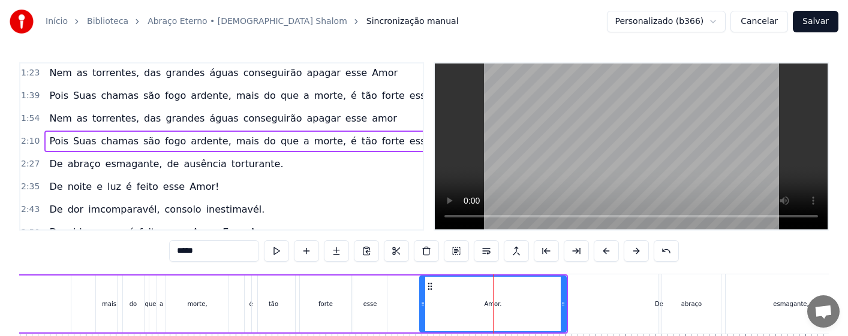
scroll to position [161, 6]
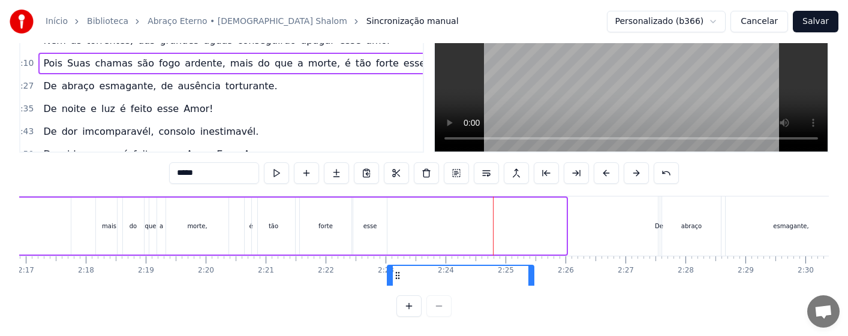
drag, startPoint x: 432, startPoint y: 285, endPoint x: 399, endPoint y: 289, distance: 32.7
click at [399, 289] on div "0:16 Amor tão grande, Amor tão forte, Amor suave, Amor sem fim. 0:31 Que a próp…" at bounding box center [424, 150] width 810 height 333
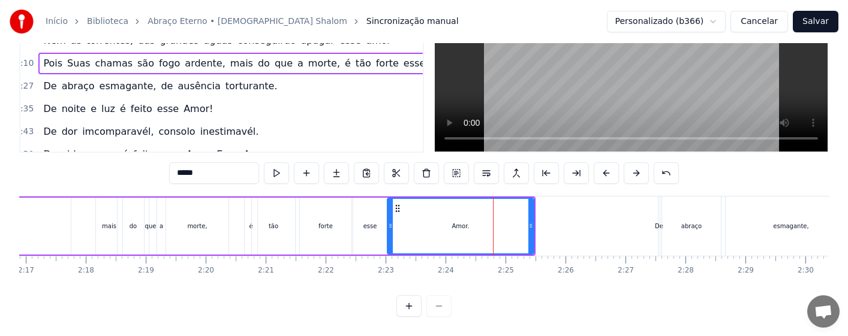
scroll to position [88, 0]
click at [264, 163] on button at bounding box center [276, 174] width 25 height 22
click at [338, 223] on div "forte" at bounding box center [326, 226] width 52 height 57
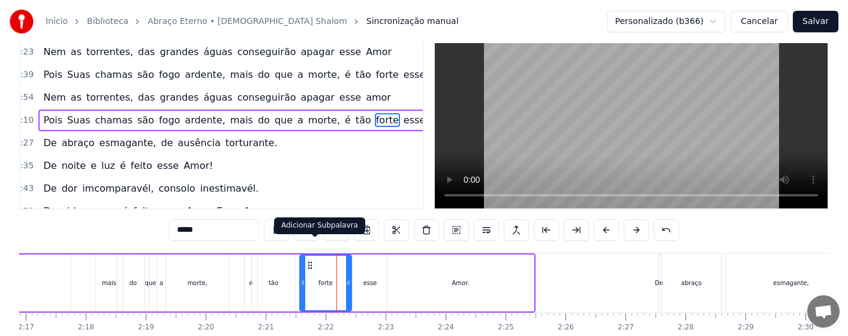
scroll to position [0, 0]
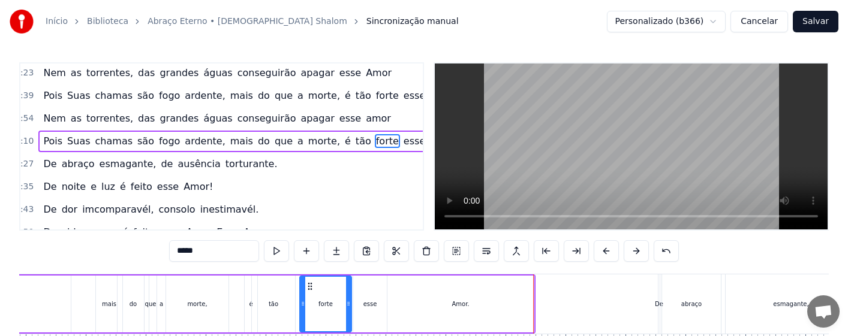
click at [528, 307] on div "Amor." at bounding box center [460, 304] width 146 height 57
type input "*****"
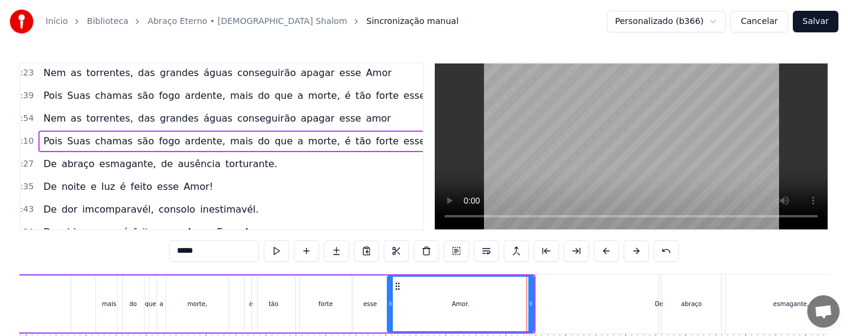
click at [533, 307] on div "Amor." at bounding box center [461, 304] width 148 height 57
drag, startPoint x: 531, startPoint y: 307, endPoint x: 569, endPoint y: 312, distance: 38.2
click at [569, 312] on div at bounding box center [568, 304] width 5 height 55
click at [73, 300] on div "Pois Suas chamas são fogo ardente, mais do que a morte, é tão forte esse Amor." at bounding box center [101, 304] width 943 height 59
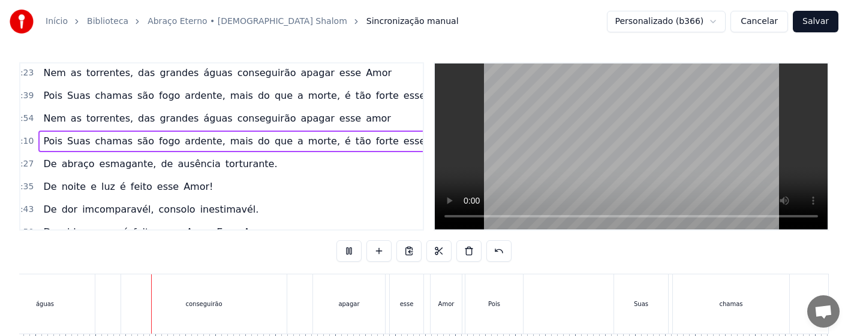
scroll to position [0, 13105]
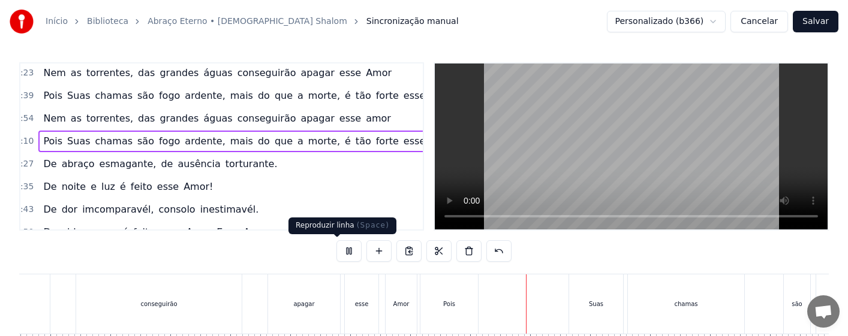
click at [339, 251] on button at bounding box center [348, 252] width 25 height 22
click at [314, 306] on div "apagar" at bounding box center [304, 304] width 72 height 59
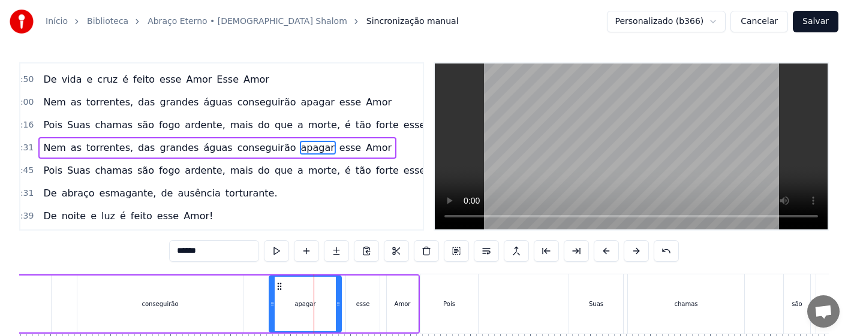
scroll to position [321, 6]
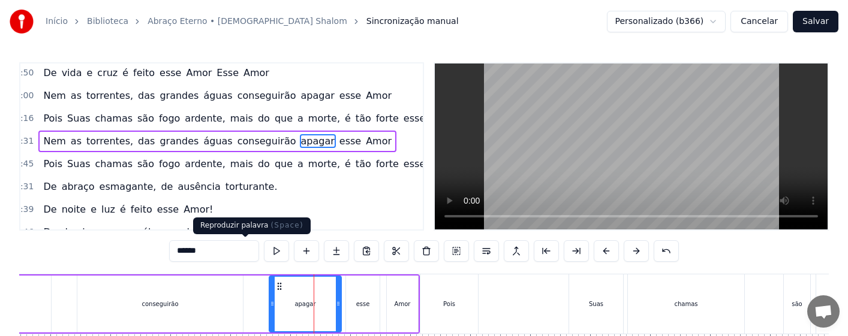
click at [264, 246] on button at bounding box center [276, 252] width 25 height 22
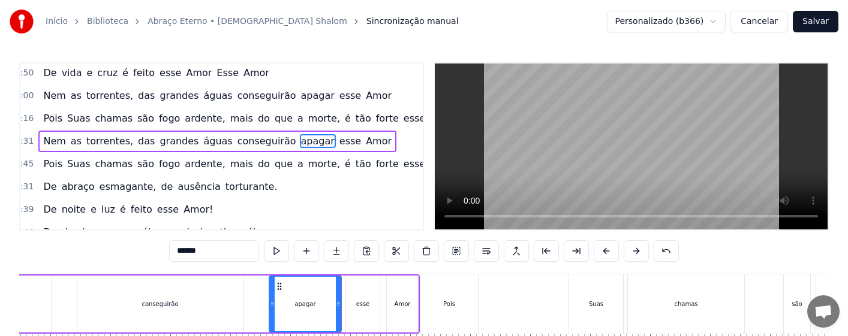
click at [357, 307] on div "esse" at bounding box center [363, 304] width 14 height 9
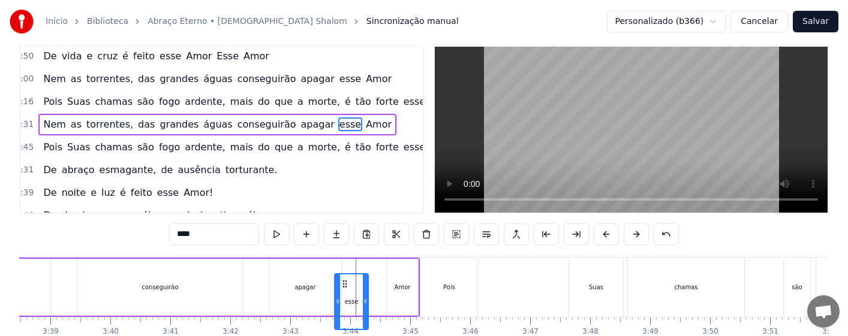
scroll to position [49, 0]
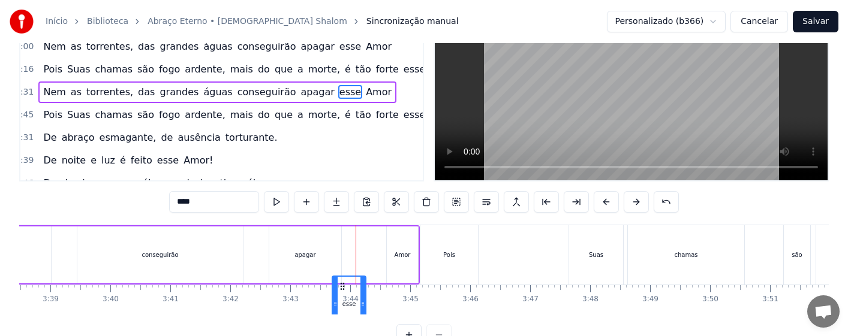
drag, startPoint x: 354, startPoint y: 283, endPoint x: 340, endPoint y: 284, distance: 13.8
click at [340, 284] on icon at bounding box center [343, 287] width 10 height 10
click at [291, 257] on div "apagar" at bounding box center [305, 255] width 72 height 57
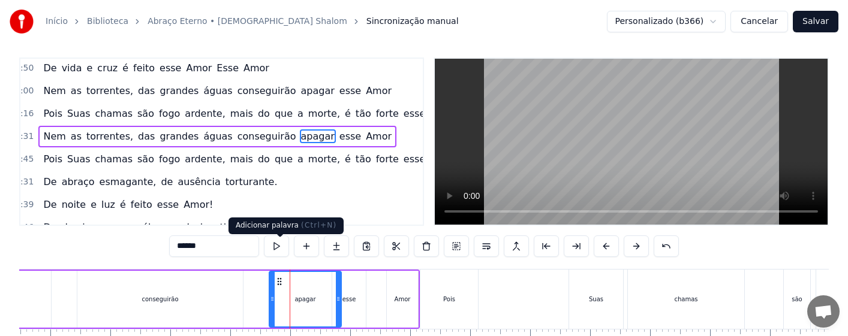
scroll to position [0, 0]
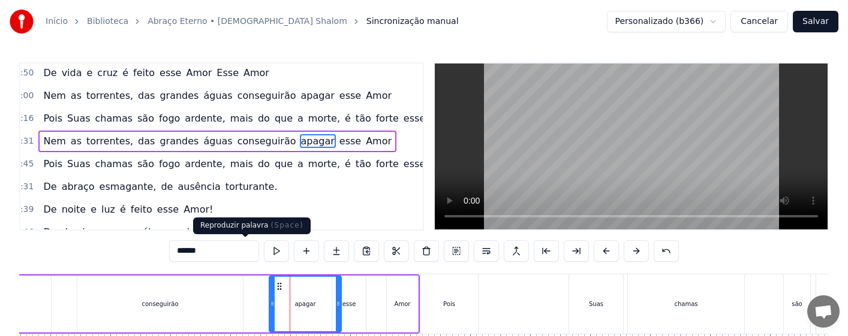
click at [264, 251] on button at bounding box center [276, 252] width 25 height 22
click at [357, 298] on div "esse" at bounding box center [349, 304] width 34 height 57
type input "****"
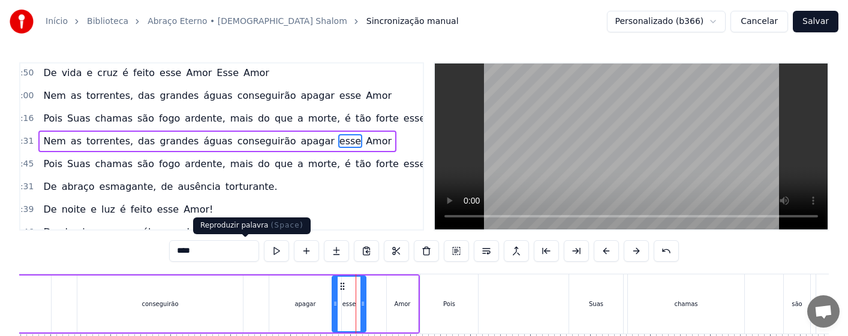
click at [264, 254] on button at bounding box center [276, 252] width 25 height 22
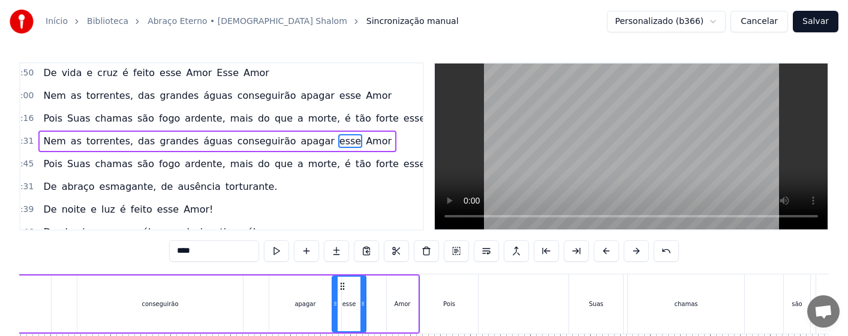
click at [384, 305] on div "Nem as torrentes, das grandes águas conseguirão apagar esse Amor" at bounding box center [14, 304] width 811 height 59
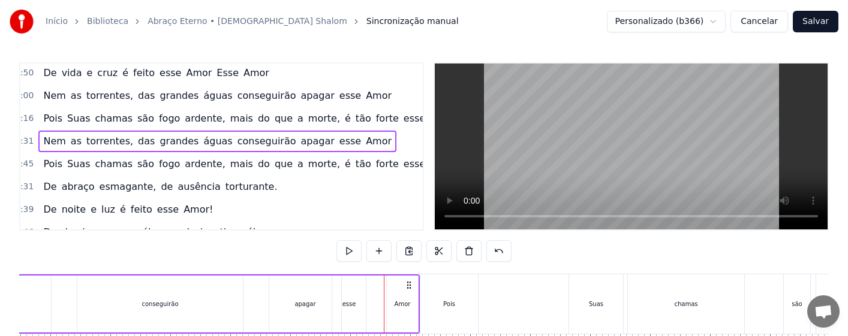
click at [399, 307] on div "Amor" at bounding box center [403, 304] width 16 height 9
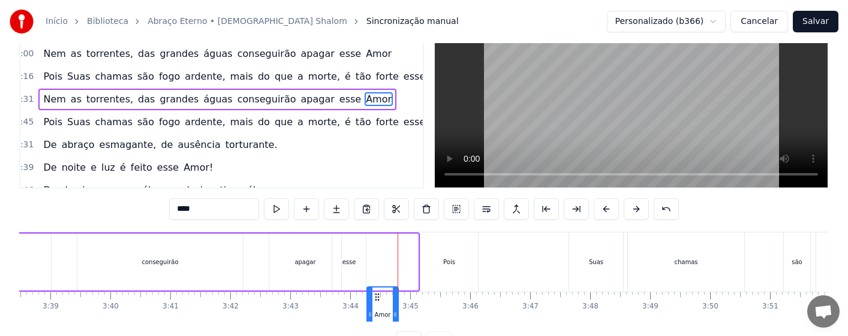
drag, startPoint x: 396, startPoint y: 286, endPoint x: 376, endPoint y: 289, distance: 20.0
click at [376, 293] on icon at bounding box center [377, 298] width 10 height 10
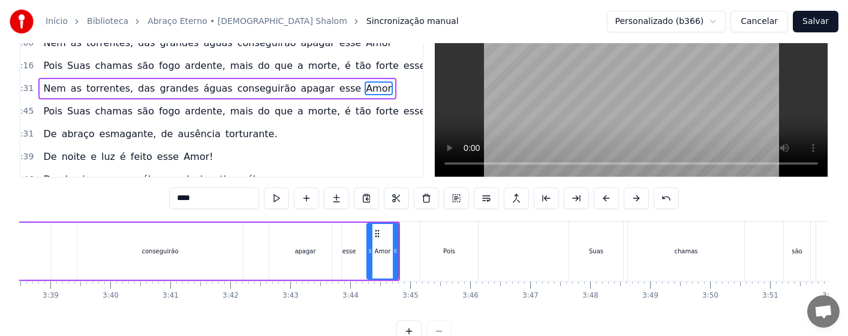
click at [259, 251] on div "Nem as torrentes, das grandes águas conseguirão apagar esse Amor" at bounding box center [4, 251] width 791 height 59
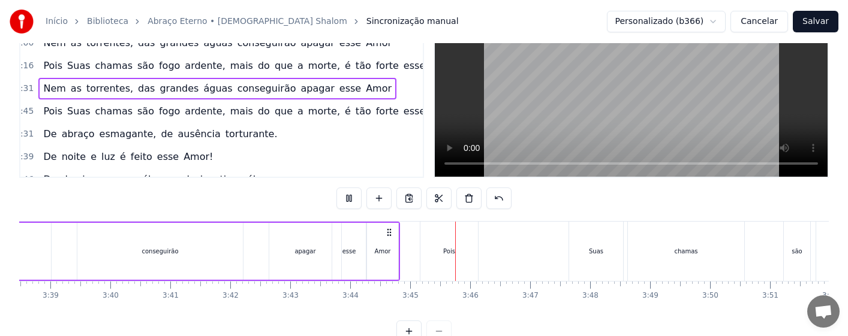
click at [387, 251] on div "Amor" at bounding box center [383, 251] width 16 height 9
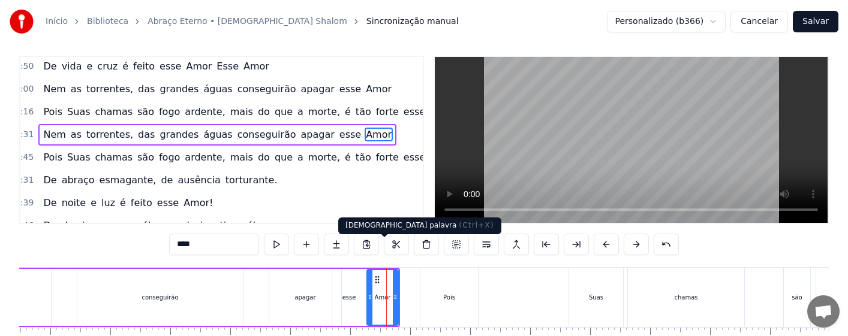
scroll to position [0, 0]
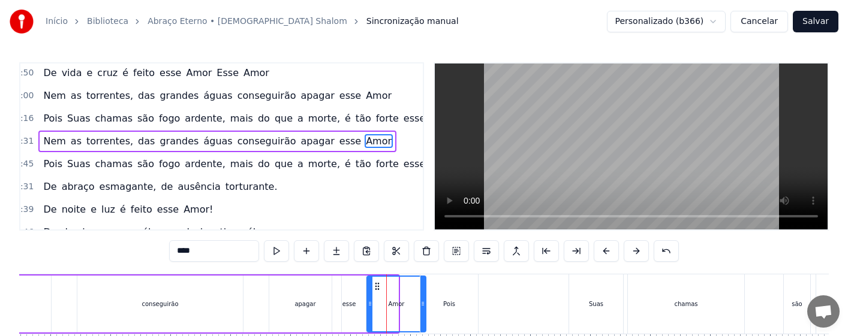
drag, startPoint x: 397, startPoint y: 308, endPoint x: 425, endPoint y: 314, distance: 28.2
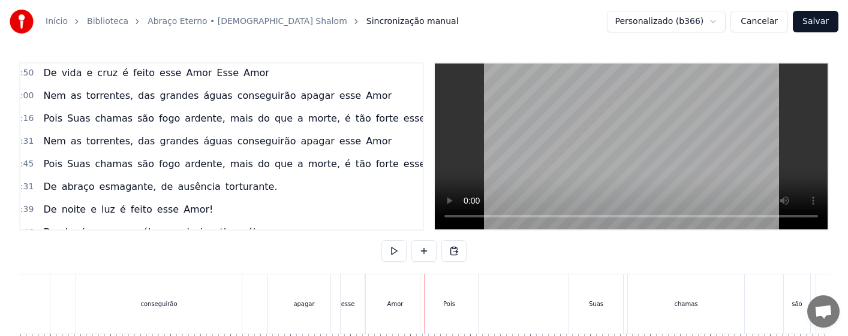
click at [407, 310] on div "Amor" at bounding box center [395, 304] width 59 height 59
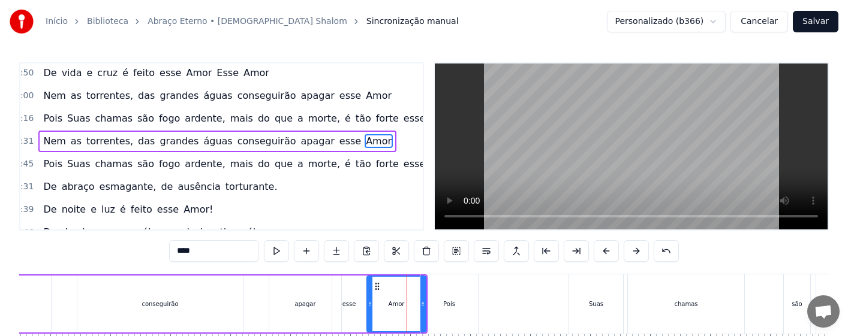
click at [452, 308] on div "Pois" at bounding box center [449, 304] width 12 height 9
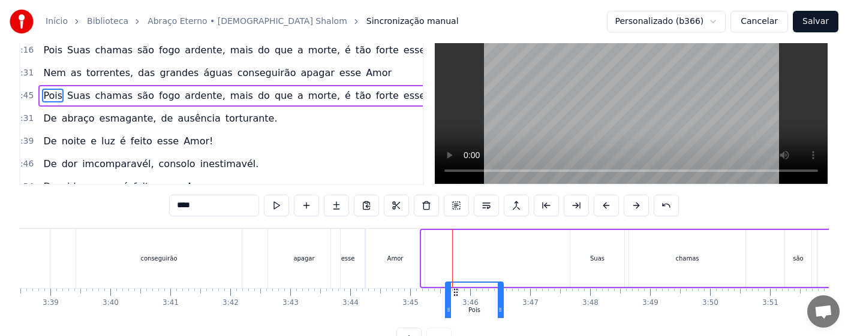
drag, startPoint x: 433, startPoint y: 287, endPoint x: 457, endPoint y: 288, distance: 24.0
click at [457, 288] on icon at bounding box center [456, 293] width 10 height 10
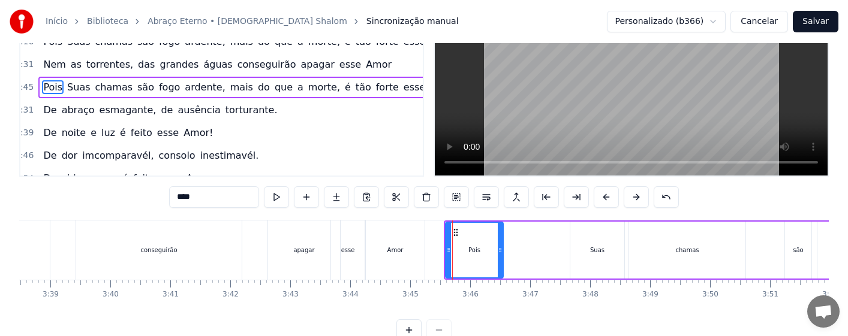
click at [388, 263] on div "Amor" at bounding box center [395, 250] width 59 height 59
type input "****"
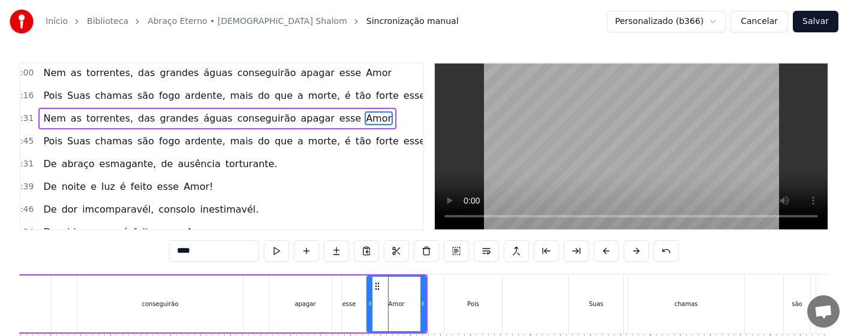
scroll to position [321, 6]
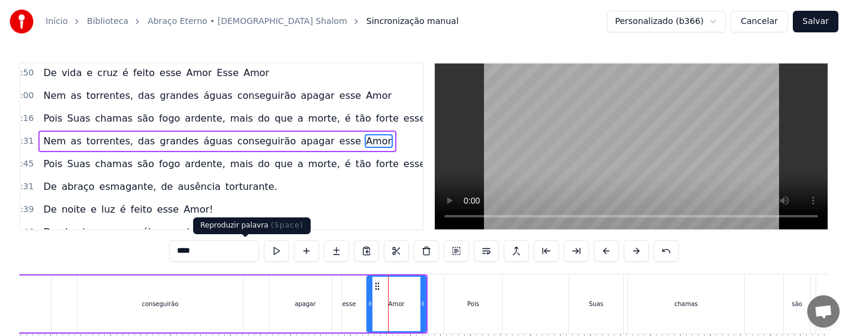
click at [264, 251] on button at bounding box center [276, 252] width 25 height 22
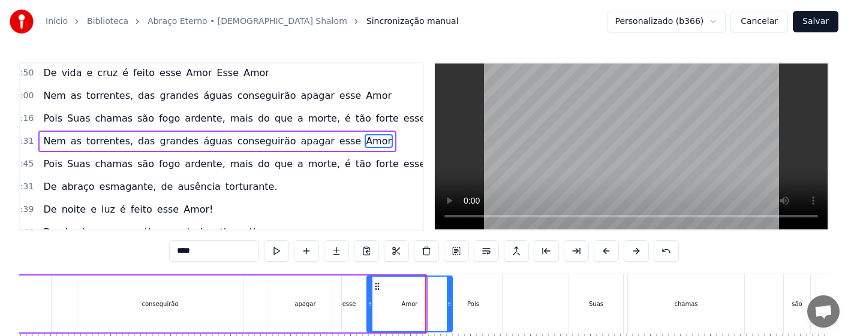
drag, startPoint x: 424, startPoint y: 308, endPoint x: 450, endPoint y: 312, distance: 26.7
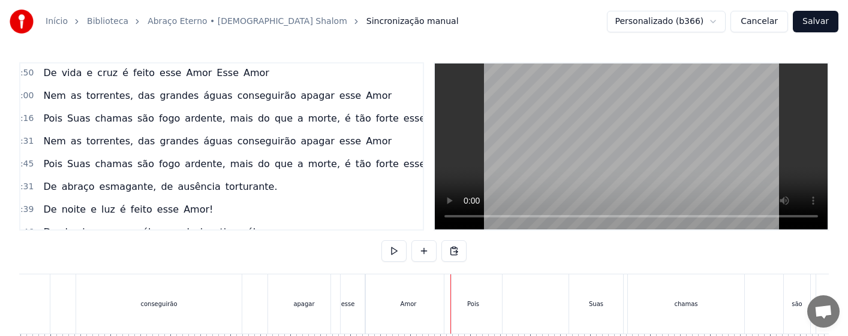
click at [258, 309] on div "Nem as torrentes, das grandes águas conseguirão apagar esse Amor" at bounding box center [31, 304] width 845 height 59
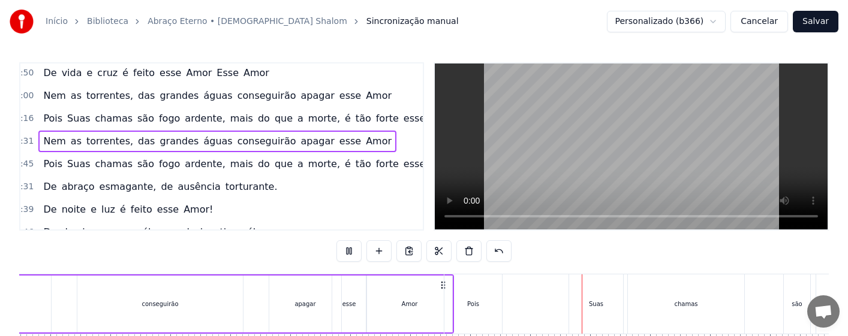
click at [467, 308] on div "Pois" at bounding box center [473, 304] width 58 height 59
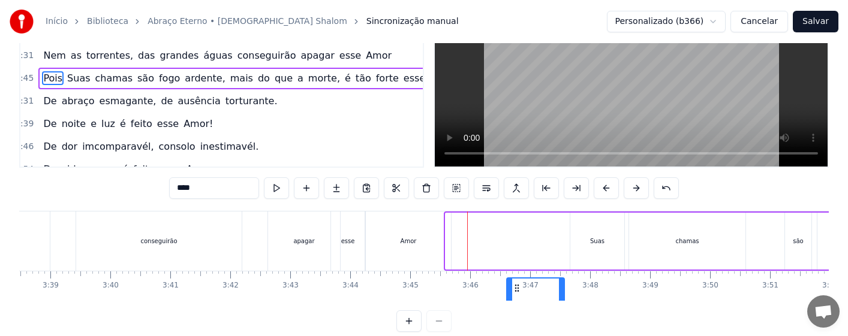
scroll to position [88, 0]
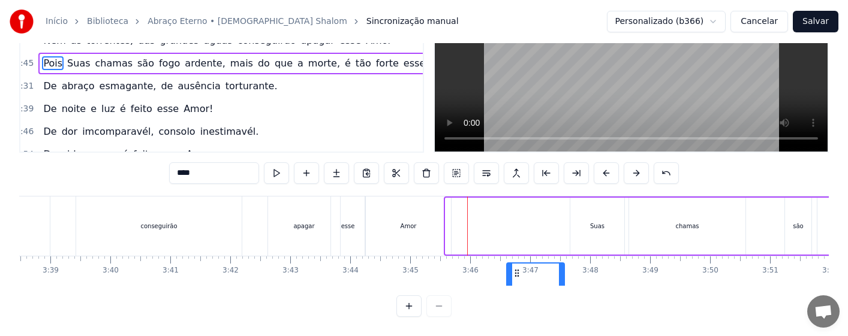
drag, startPoint x: 456, startPoint y: 287, endPoint x: 517, endPoint y: 291, distance: 61.3
click at [517, 291] on div "0:16 Amor tão grande, Amor tão forte, Amor suave, Amor sem fim. 0:31 Que a próp…" at bounding box center [424, 150] width 810 height 333
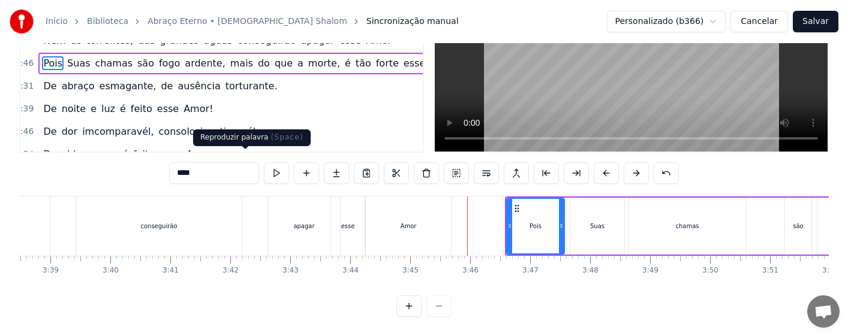
click at [264, 163] on button at bounding box center [276, 174] width 25 height 22
click at [533, 221] on div "Pois" at bounding box center [535, 226] width 56 height 55
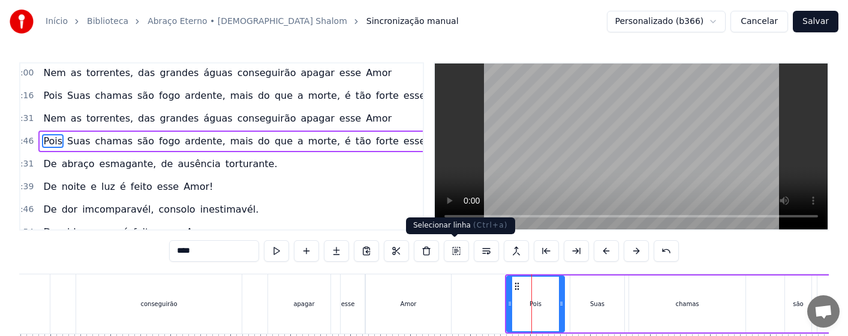
click at [453, 249] on button at bounding box center [456, 252] width 25 height 22
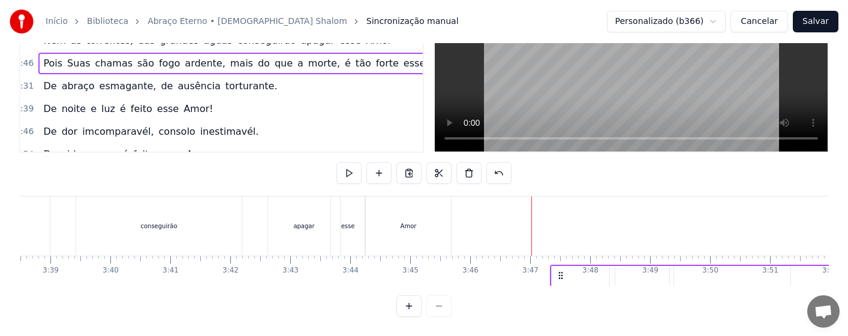
scroll to position [88, 0]
drag, startPoint x: 518, startPoint y: 286, endPoint x: 564, endPoint y: 292, distance: 46.5
click at [564, 292] on div "0:16 Amor tão grande, Amor tão forte, Amor suave, Amor sem fim. 0:31 Que a próp…" at bounding box center [424, 150] width 810 height 333
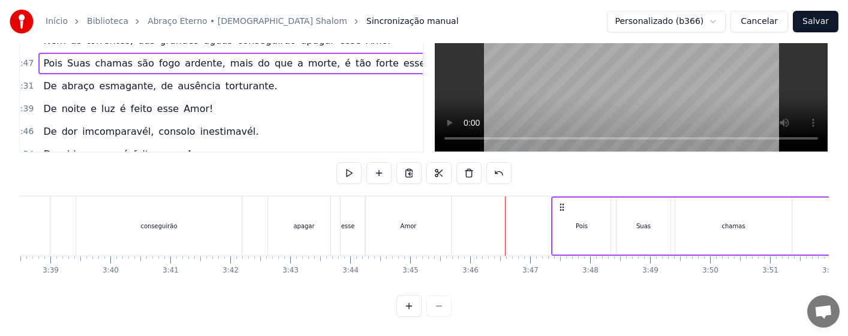
scroll to position [0, 13105]
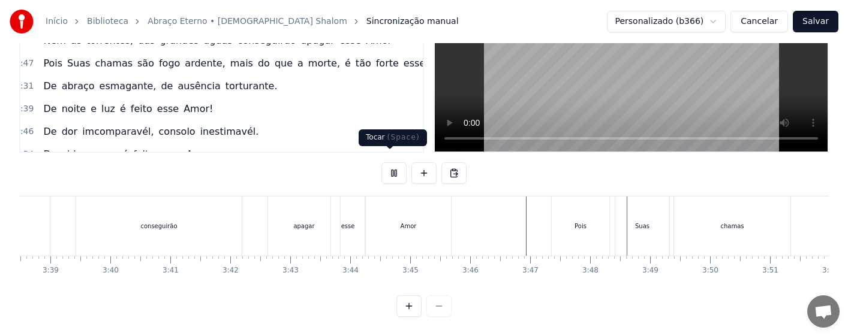
click at [389, 163] on button at bounding box center [393, 174] width 25 height 22
click at [566, 219] on div "Pois" at bounding box center [581, 226] width 58 height 59
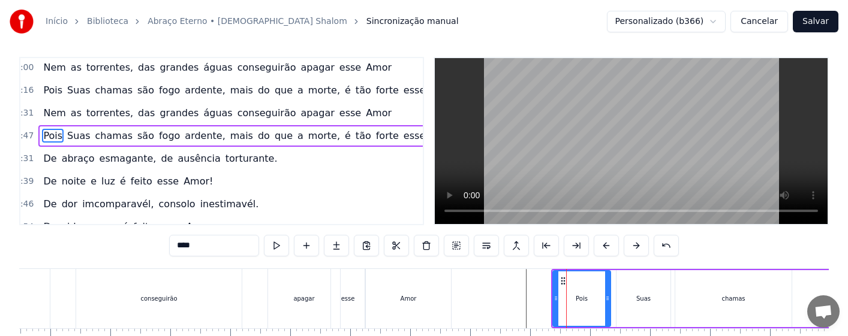
scroll to position [0, 0]
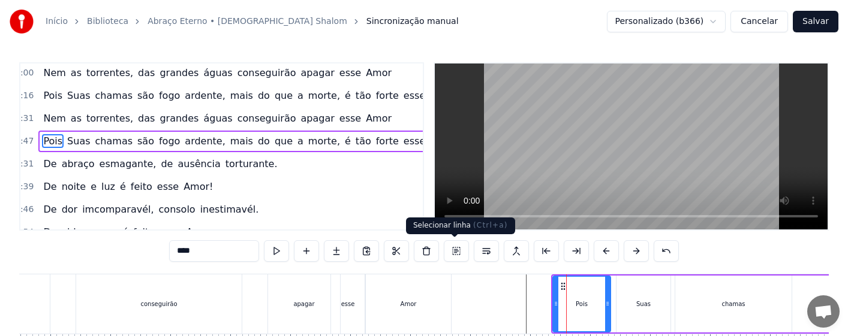
click at [451, 252] on button at bounding box center [456, 252] width 25 height 22
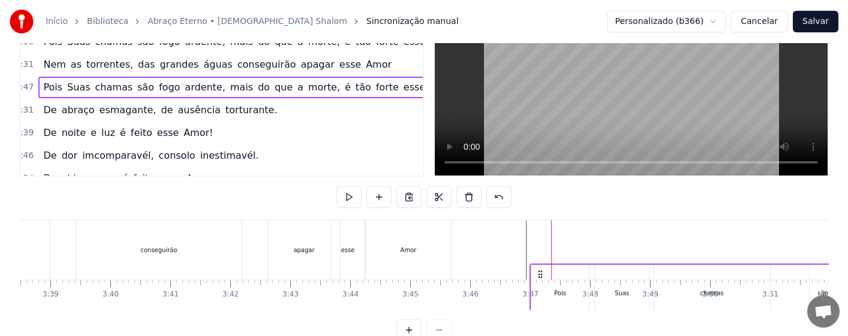
drag, startPoint x: 561, startPoint y: 284, endPoint x: 540, endPoint y: 285, distance: 21.0
click at [540, 280] on icon at bounding box center [541, 275] width 10 height 10
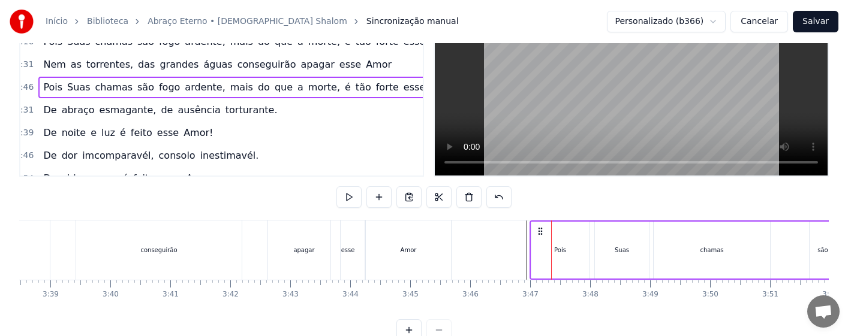
scroll to position [58, 0]
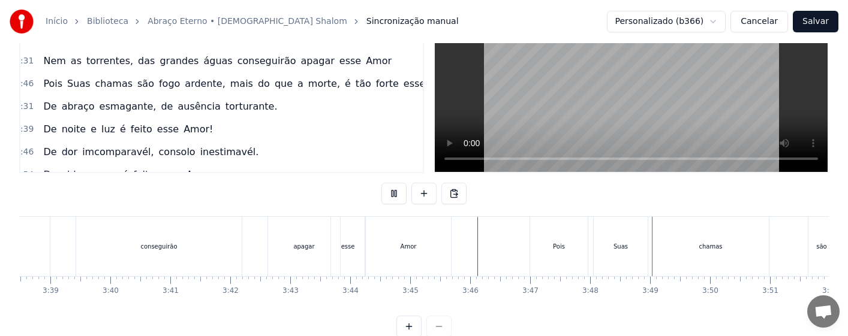
click at [559, 245] on div "Pois" at bounding box center [559, 246] width 12 height 9
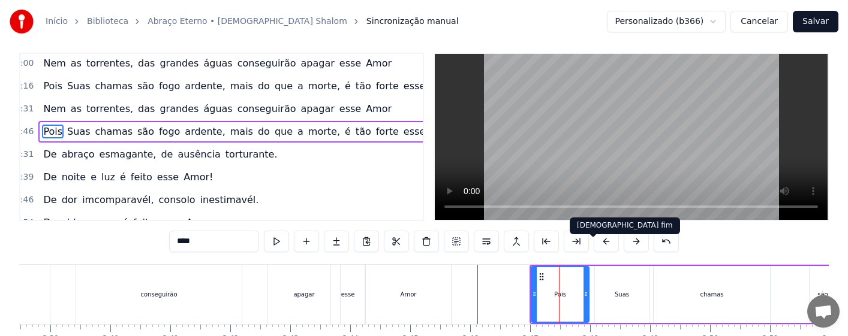
scroll to position [0, 0]
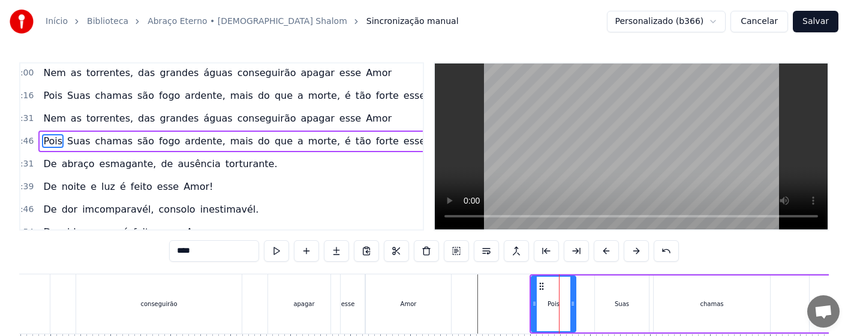
drag, startPoint x: 586, startPoint y: 309, endPoint x: 572, endPoint y: 311, distance: 14.0
click at [572, 311] on div at bounding box center [572, 304] width 5 height 55
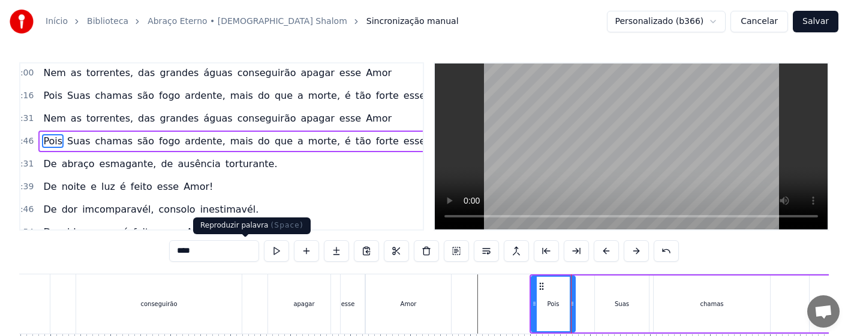
click at [264, 251] on button at bounding box center [276, 252] width 25 height 22
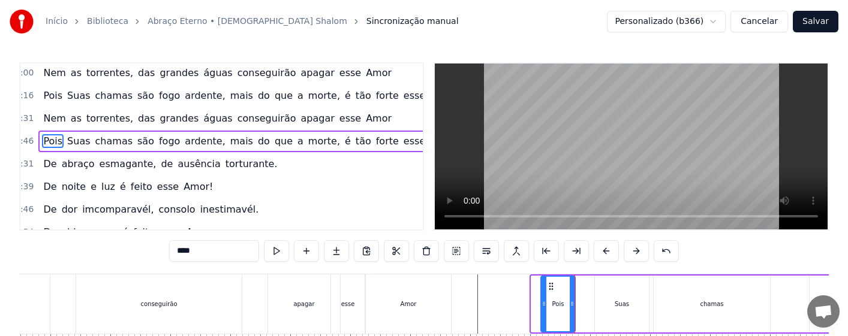
drag, startPoint x: 533, startPoint y: 310, endPoint x: 543, endPoint y: 311, distance: 9.6
click at [543, 311] on div at bounding box center [544, 304] width 5 height 55
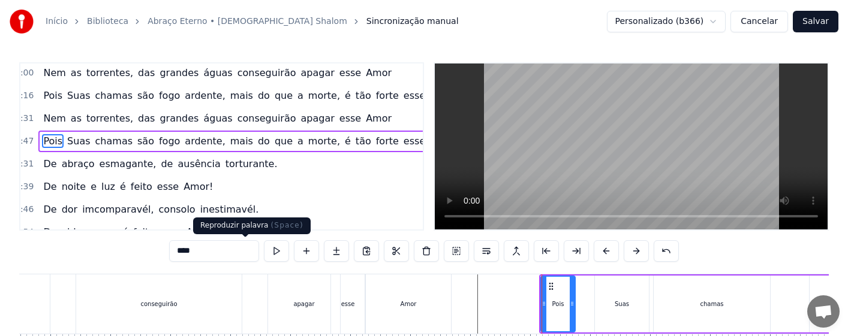
click at [264, 250] on button at bounding box center [276, 252] width 25 height 22
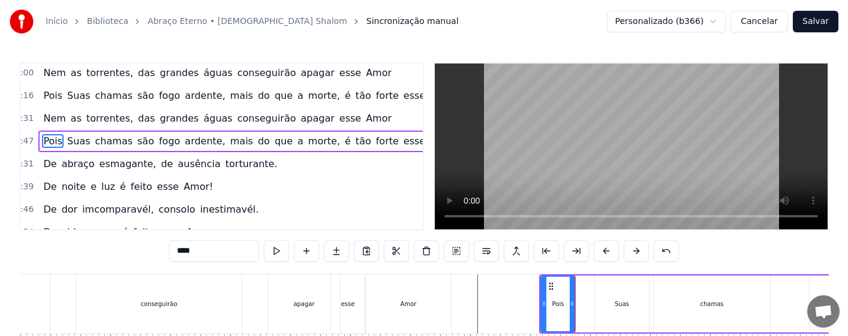
click at [617, 307] on div "Suas" at bounding box center [622, 304] width 14 height 9
type input "****"
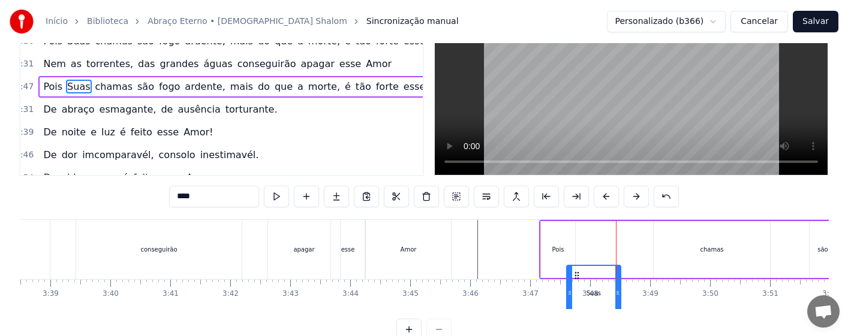
drag, startPoint x: 596, startPoint y: 287, endPoint x: 575, endPoint y: 292, distance: 21.1
click at [575, 292] on div "Suas" at bounding box center [593, 293] width 53 height 55
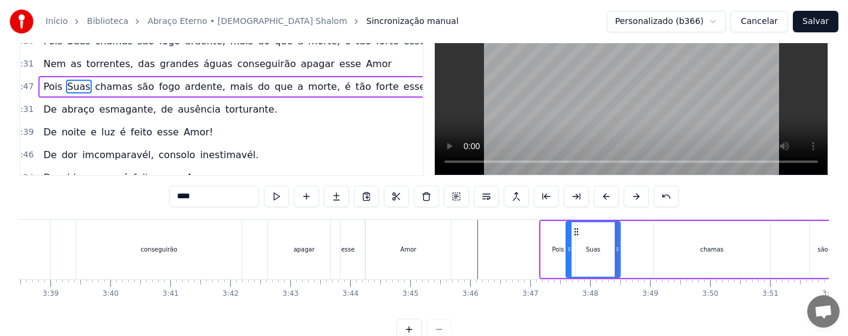
scroll to position [71, 0]
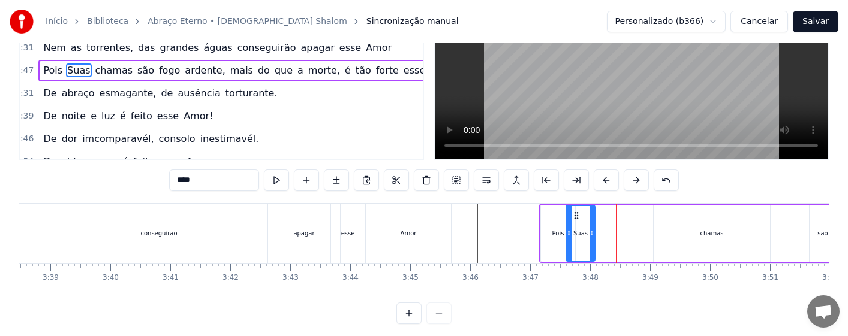
drag, startPoint x: 618, startPoint y: 252, endPoint x: 593, endPoint y: 255, distance: 25.4
click at [593, 255] on div at bounding box center [592, 233] width 5 height 55
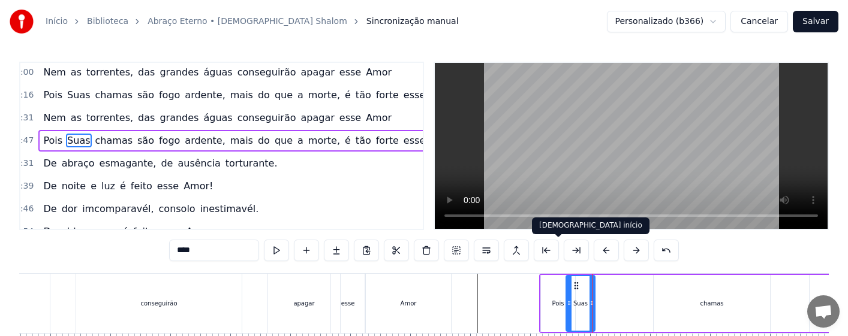
scroll to position [0, 0]
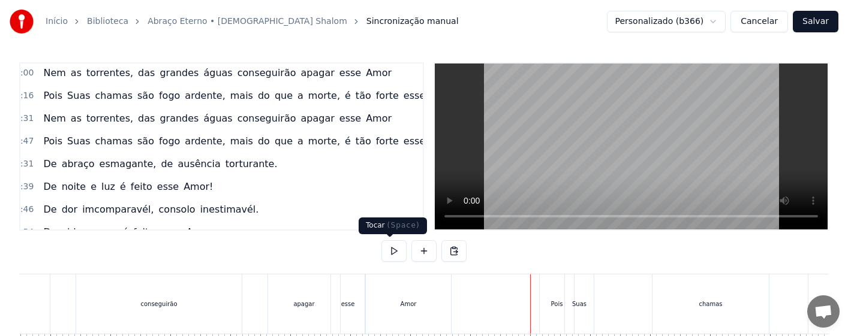
click at [388, 255] on button at bounding box center [393, 252] width 25 height 22
click at [587, 312] on div "Suas" at bounding box center [579, 304] width 29 height 59
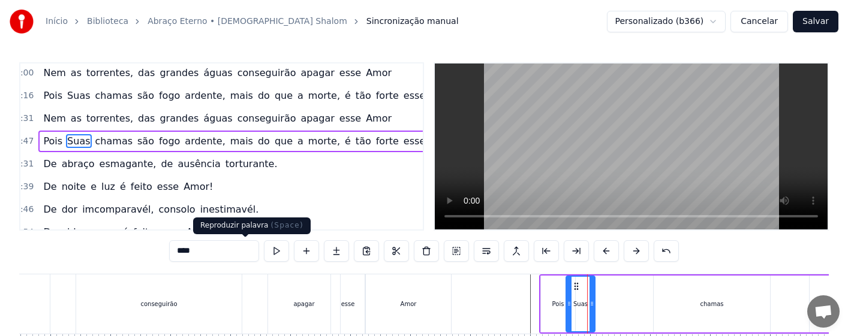
click at [264, 254] on button at bounding box center [276, 252] width 25 height 22
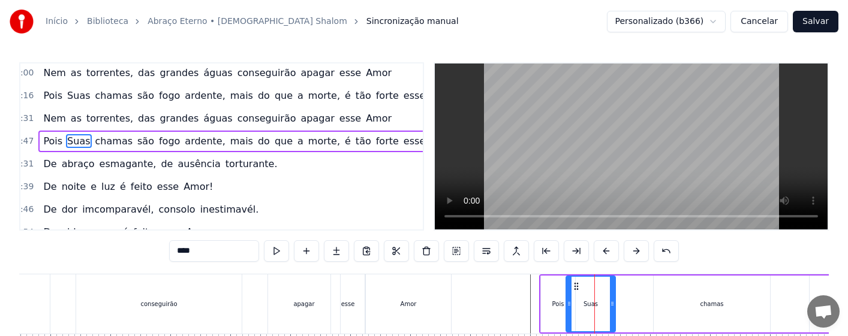
drag, startPoint x: 591, startPoint y: 311, endPoint x: 611, endPoint y: 315, distance: 20.8
click at [611, 315] on div at bounding box center [612, 304] width 5 height 55
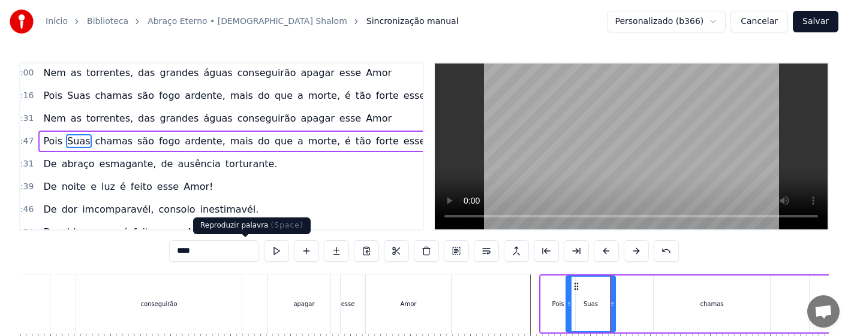
click at [264, 251] on button at bounding box center [276, 252] width 25 height 22
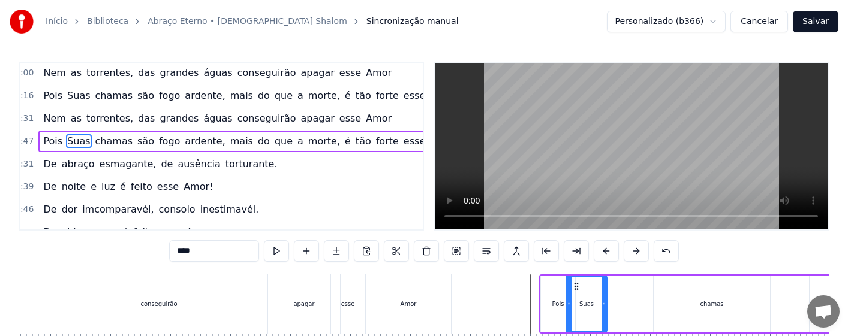
drag, startPoint x: 614, startPoint y: 312, endPoint x: 605, endPoint y: 314, distance: 8.6
click at [605, 314] on div at bounding box center [604, 304] width 5 height 55
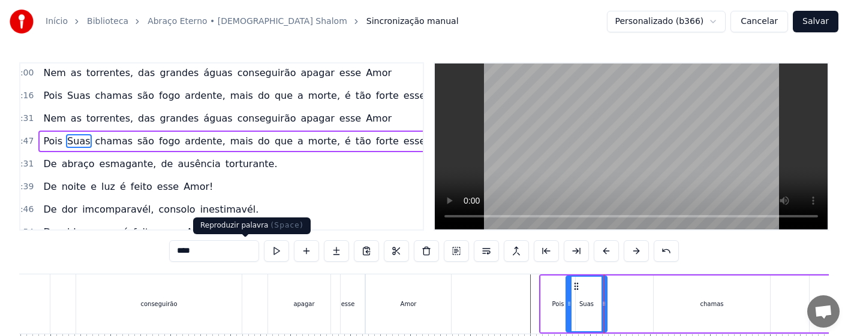
click at [264, 253] on button at bounding box center [276, 252] width 25 height 22
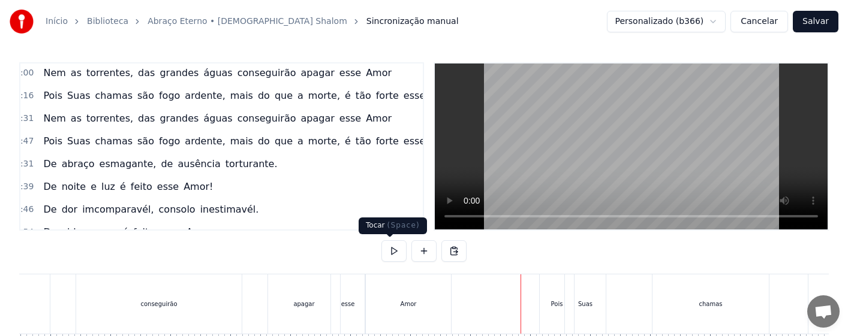
click at [394, 251] on button at bounding box center [393, 252] width 25 height 22
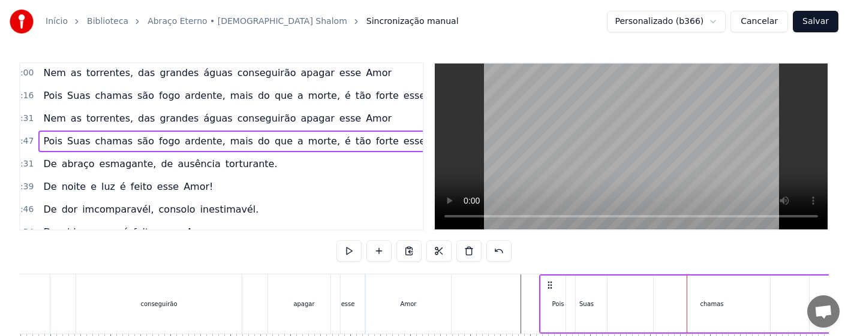
click at [718, 309] on div "chamas" at bounding box center [712, 304] width 116 height 57
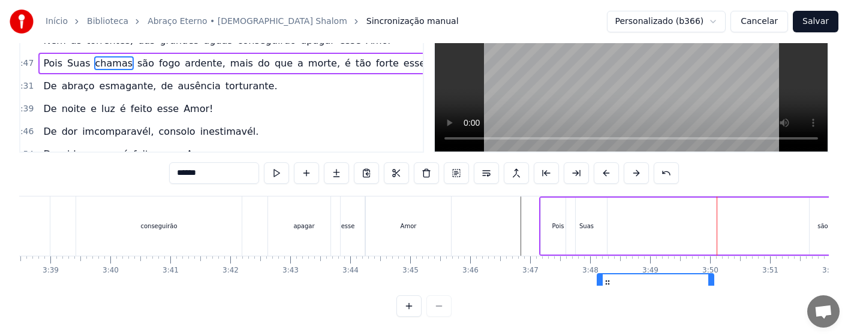
drag, startPoint x: 663, startPoint y: 289, endPoint x: 607, endPoint y: 293, distance: 56.5
click at [607, 293] on div "0:16 Amor tão grande, Amor tão forte, Amor suave, Amor sem fim. 0:31 Que a próp…" at bounding box center [424, 150] width 810 height 333
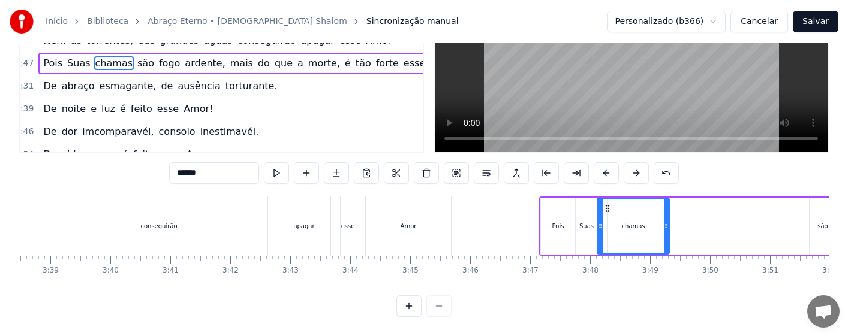
drag, startPoint x: 711, startPoint y: 234, endPoint x: 666, endPoint y: 236, distance: 45.0
click at [666, 236] on div at bounding box center [666, 226] width 5 height 55
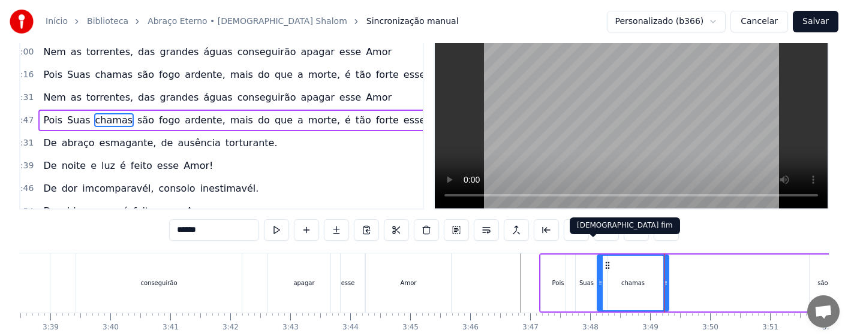
scroll to position [0, 0]
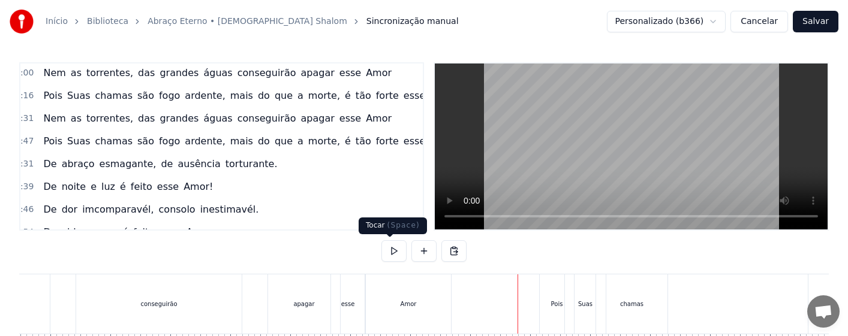
click at [387, 251] on button at bounding box center [393, 252] width 25 height 22
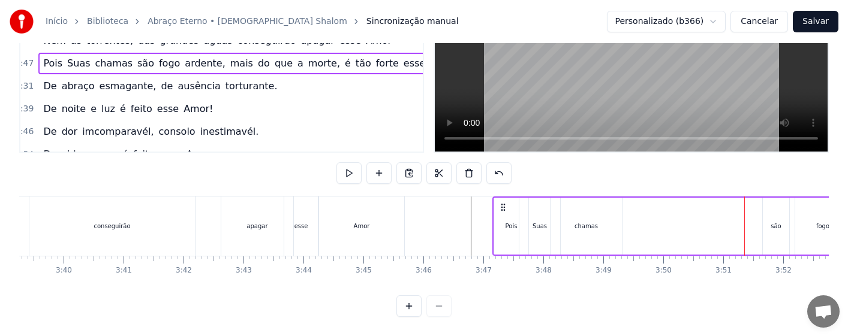
scroll to position [0, 13389]
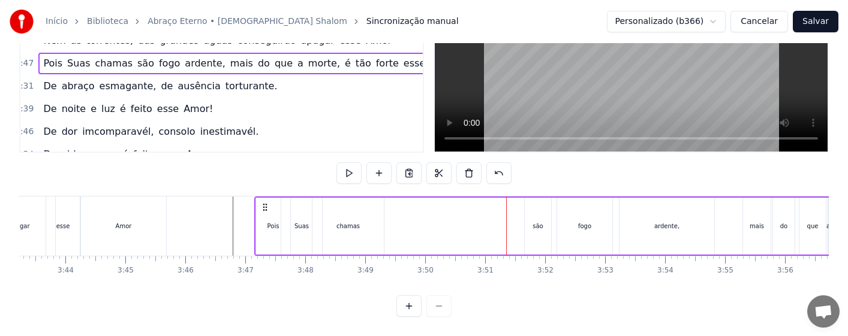
click at [353, 223] on div "chamas" at bounding box center [347, 226] width 71 height 57
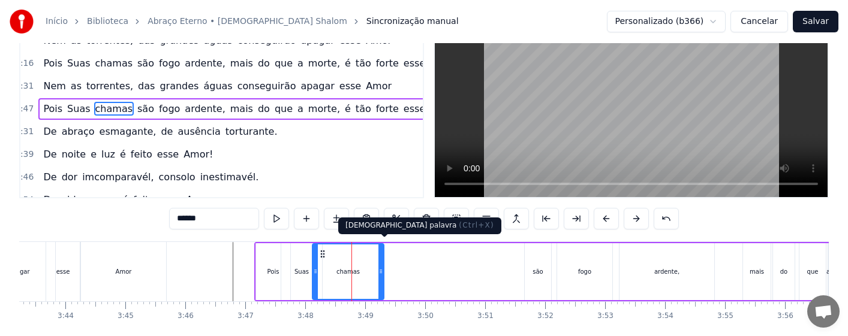
scroll to position [0, 0]
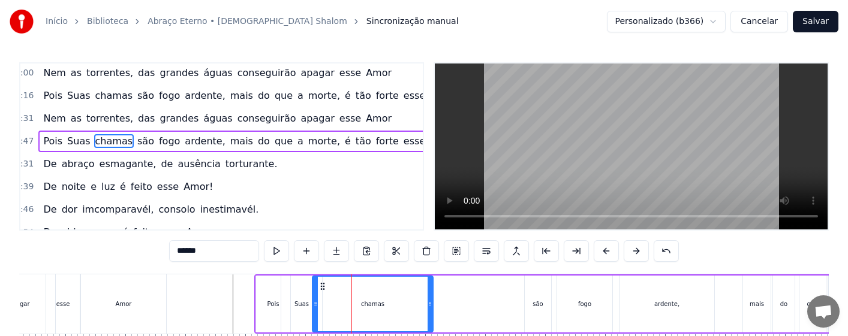
drag, startPoint x: 383, startPoint y: 305, endPoint x: 432, endPoint y: 309, distance: 49.4
click at [432, 309] on div at bounding box center [430, 304] width 5 height 55
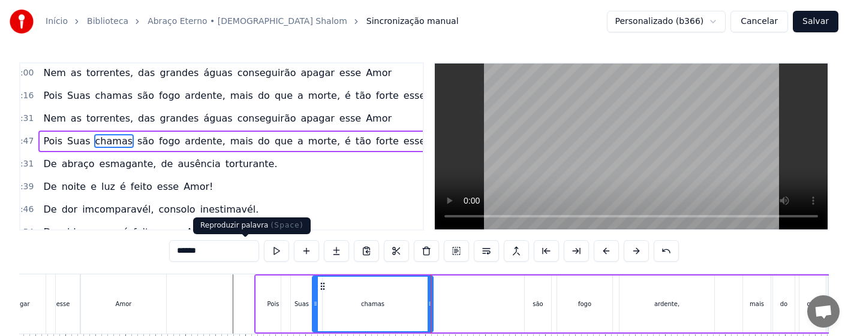
click at [264, 249] on button at bounding box center [276, 252] width 25 height 22
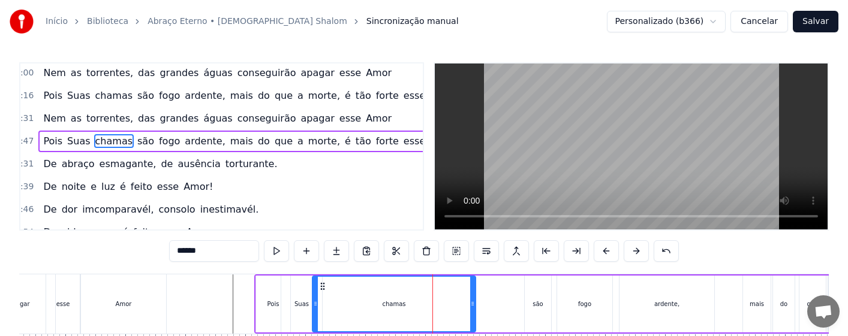
drag, startPoint x: 431, startPoint y: 307, endPoint x: 474, endPoint y: 313, distance: 43.0
click at [474, 313] on div at bounding box center [472, 304] width 5 height 55
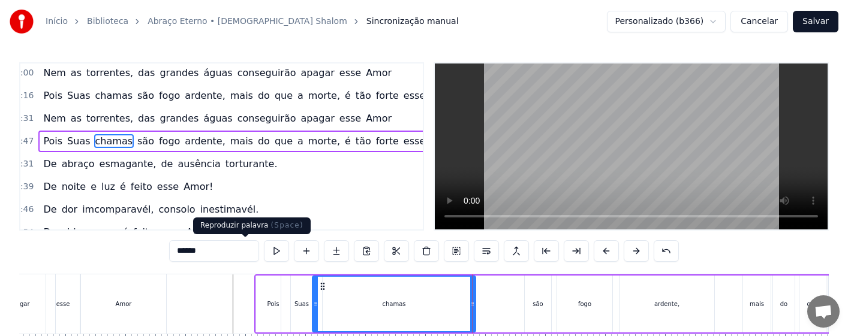
click at [264, 252] on button at bounding box center [276, 252] width 25 height 22
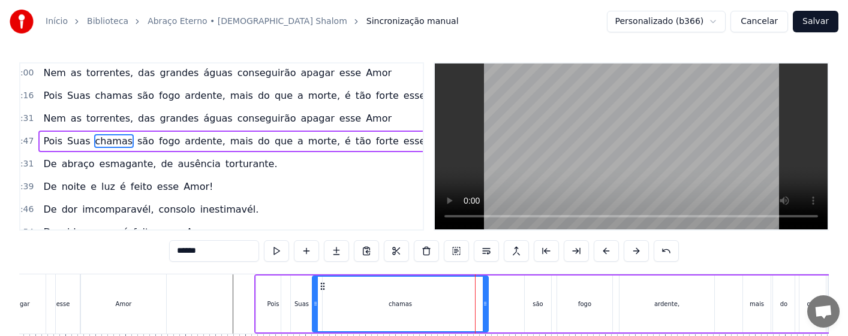
drag, startPoint x: 474, startPoint y: 315, endPoint x: 487, endPoint y: 316, distance: 12.6
click at [487, 316] on div at bounding box center [485, 304] width 5 height 55
click at [535, 310] on div "são" at bounding box center [538, 304] width 26 height 57
type input "***"
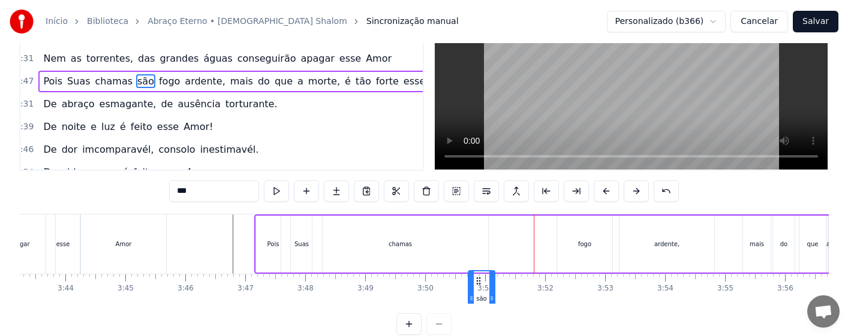
scroll to position [78, 0]
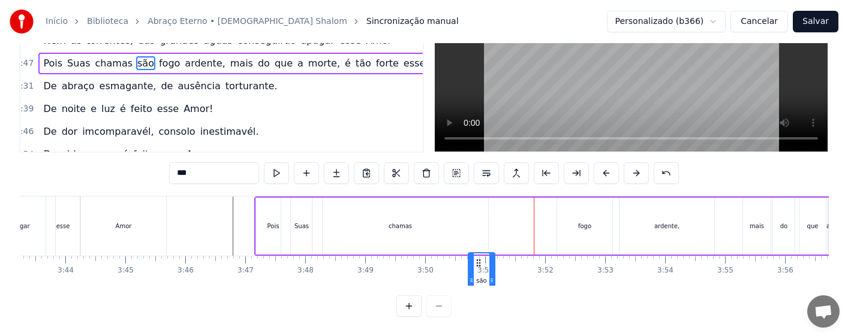
drag, startPoint x: 536, startPoint y: 288, endPoint x: 480, endPoint y: 292, distance: 56.5
click at [480, 286] on div "Amor tão grande, Amor tão forte, Amor suave, Amor sem fim. Que a própria morte,…" at bounding box center [424, 241] width 810 height 90
drag, startPoint x: 477, startPoint y: 208, endPoint x: 492, endPoint y: 223, distance: 21.2
click at [498, 209] on icon at bounding box center [500, 209] width 10 height 10
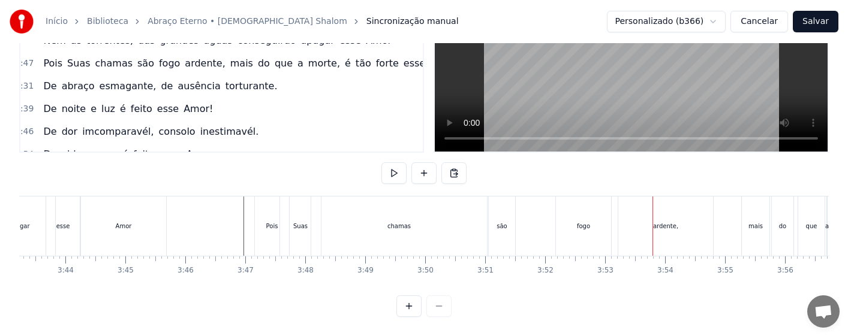
click at [485, 230] on div "chamas" at bounding box center [399, 226] width 176 height 59
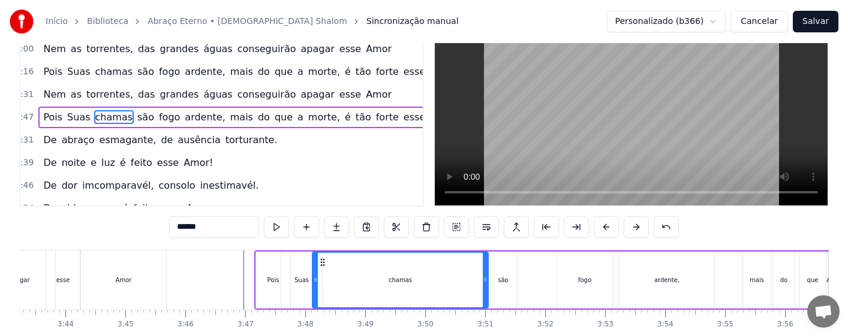
scroll to position [0, 0]
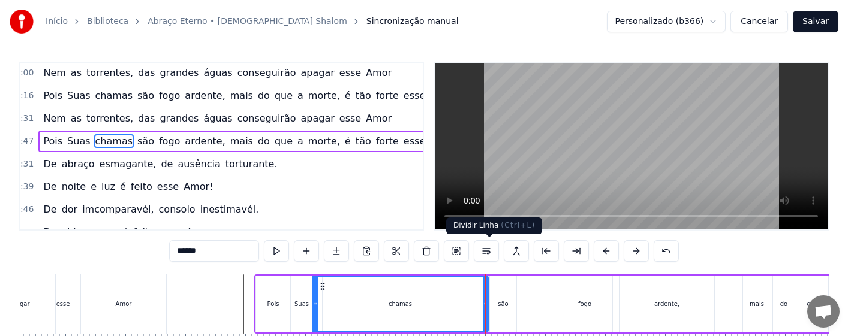
click at [508, 302] on div "são" at bounding box center [503, 304] width 26 height 57
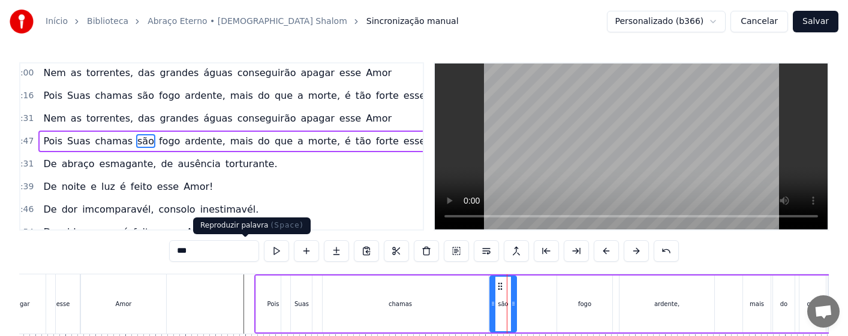
click at [264, 251] on button at bounding box center [276, 252] width 25 height 22
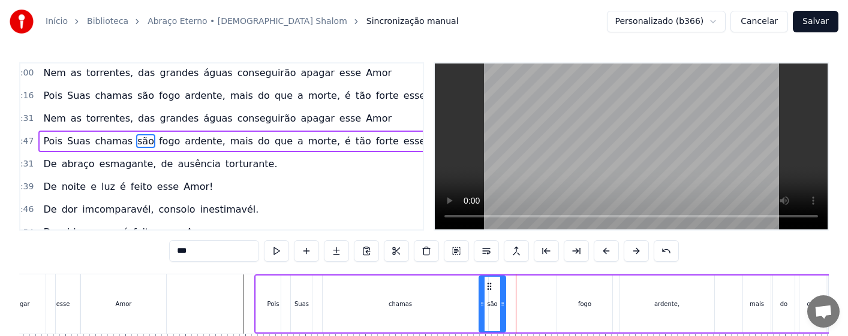
drag, startPoint x: 499, startPoint y: 285, endPoint x: 488, endPoint y: 285, distance: 10.8
click at [488, 285] on icon at bounding box center [490, 287] width 10 height 10
click at [264, 251] on button at bounding box center [276, 252] width 25 height 22
click at [271, 312] on div "Pois" at bounding box center [273, 304] width 34 height 57
type input "****"
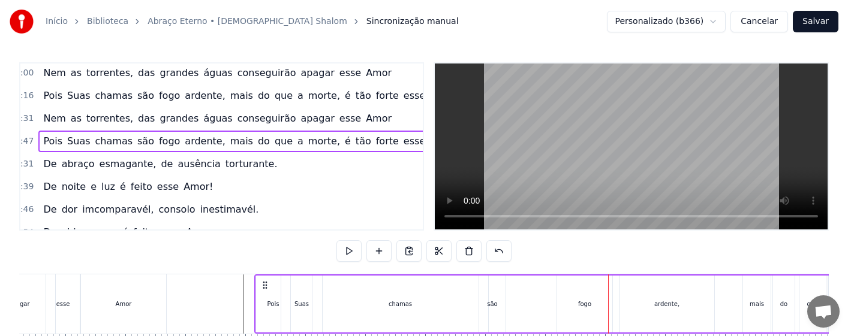
click at [498, 307] on div "são" at bounding box center [492, 304] width 26 height 57
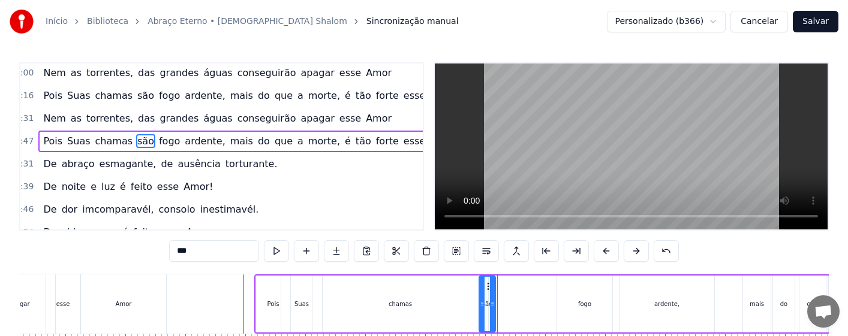
drag, startPoint x: 503, startPoint y: 316, endPoint x: 493, endPoint y: 318, distance: 10.4
click at [493, 318] on div at bounding box center [492, 304] width 5 height 55
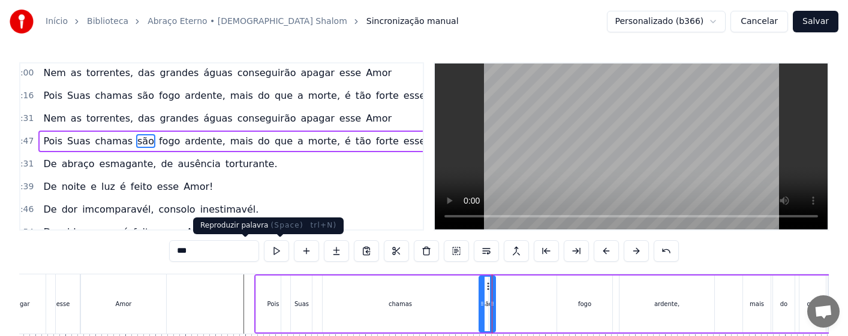
click at [264, 248] on button at bounding box center [276, 252] width 25 height 22
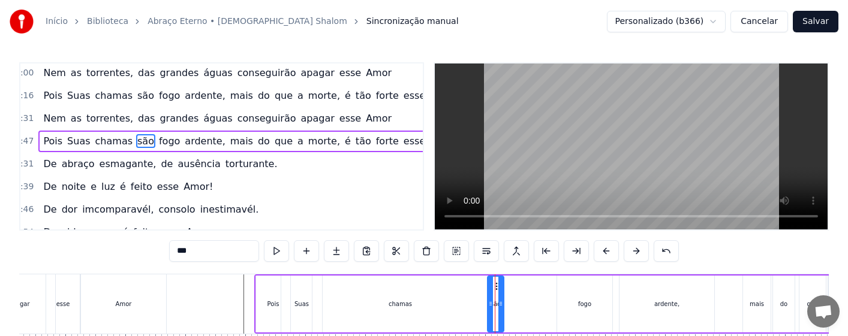
drag, startPoint x: 488, startPoint y: 287, endPoint x: 496, endPoint y: 287, distance: 8.4
click at [496, 287] on icon at bounding box center [498, 287] width 10 height 10
click at [583, 300] on div "fogo" at bounding box center [584, 304] width 13 height 9
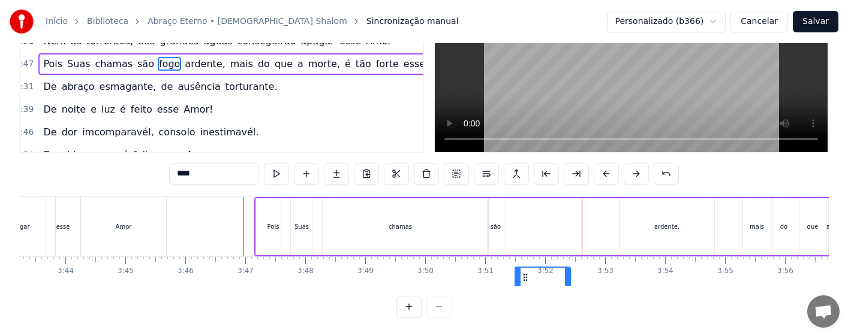
drag, startPoint x: 569, startPoint y: 288, endPoint x: 527, endPoint y: 293, distance: 42.3
click at [527, 293] on div "0:16 Amor tão grande, Amor tão forte, Amor suave, Amor sem fim. 0:31 Que a próp…" at bounding box center [424, 151] width 810 height 333
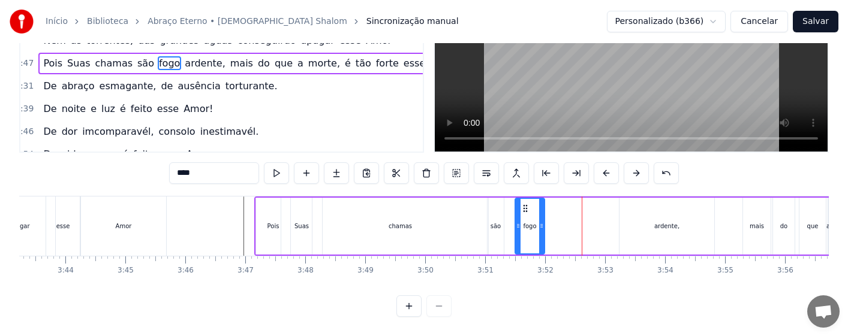
drag, startPoint x: 567, startPoint y: 241, endPoint x: 542, endPoint y: 245, distance: 26.2
click at [542, 245] on div at bounding box center [541, 226] width 5 height 55
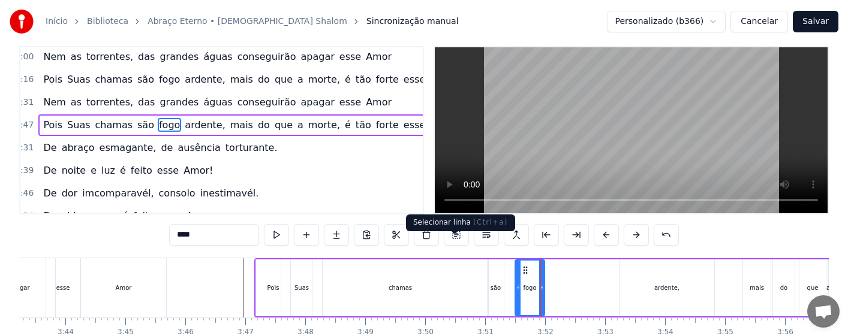
scroll to position [0, 0]
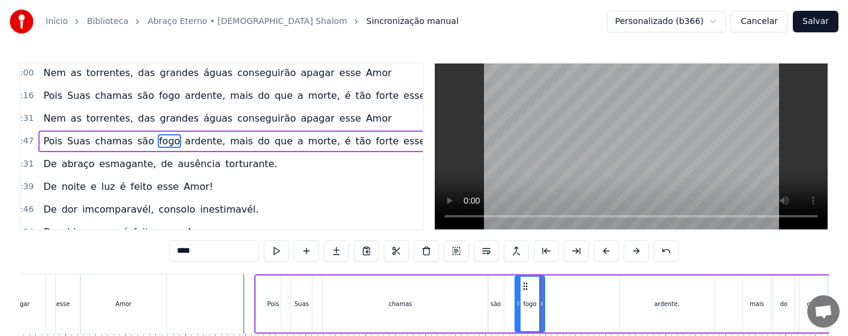
click at [428, 291] on div "chamas" at bounding box center [400, 304] width 176 height 57
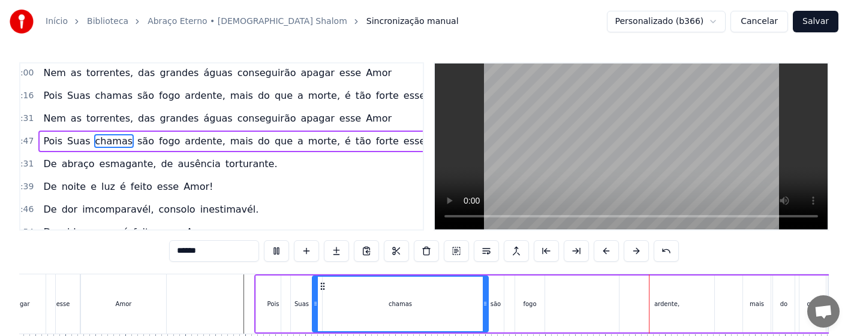
click at [529, 307] on div "fogo" at bounding box center [529, 304] width 13 height 9
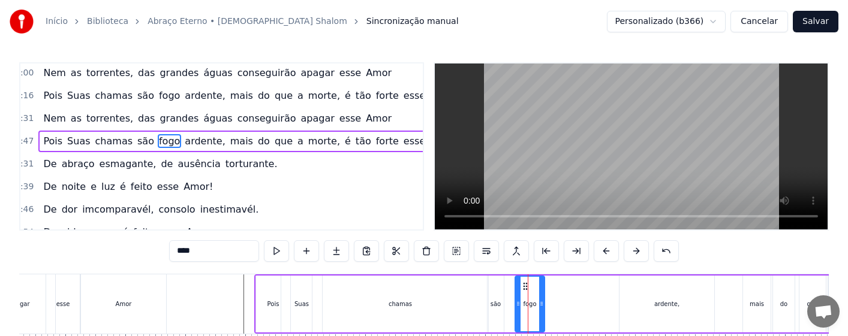
click at [671, 308] on div "ardente," at bounding box center [666, 304] width 25 height 9
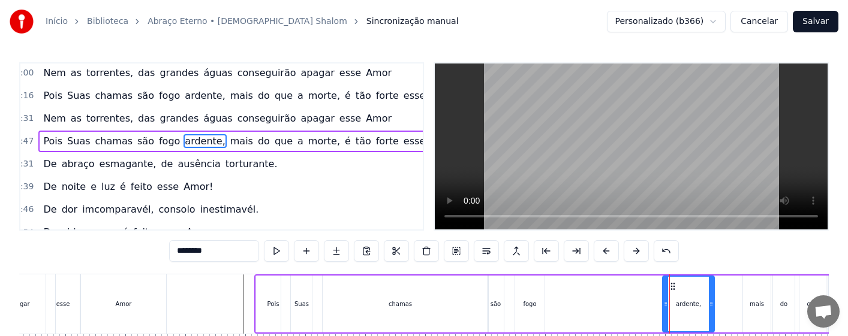
drag, startPoint x: 620, startPoint y: 310, endPoint x: 671, endPoint y: 306, distance: 50.6
click at [666, 312] on div at bounding box center [665, 304] width 5 height 55
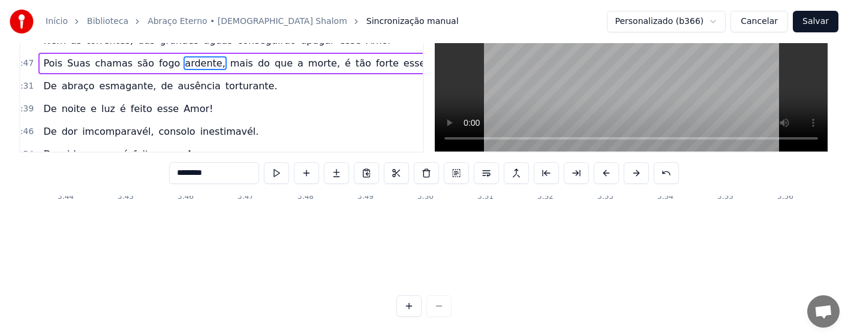
scroll to position [182, 13389]
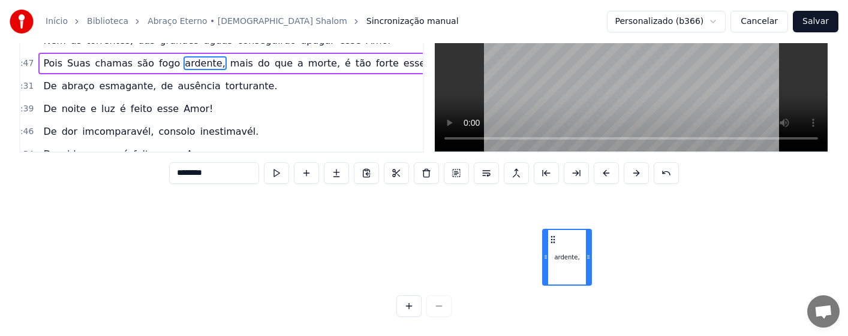
drag, startPoint x: 677, startPoint y: 288, endPoint x: 554, endPoint y: 296, distance: 123.2
click at [554, 296] on div "0:16 Amor tão grande, Amor tão forte, Amor suave, Amor sem fim. 0:31 Que a próp…" at bounding box center [424, 150] width 810 height 333
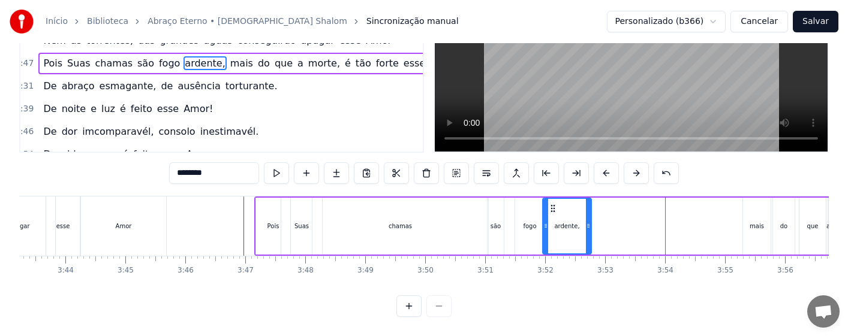
scroll to position [0, 13389]
click at [552, 204] on icon at bounding box center [553, 209] width 10 height 10
click at [455, 228] on div "chamas" at bounding box center [400, 226] width 176 height 57
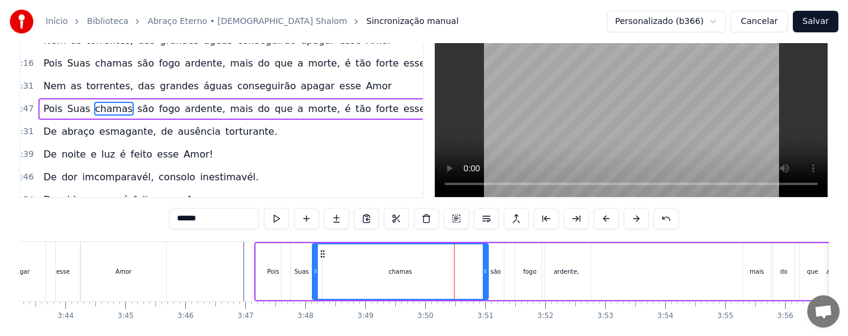
scroll to position [0, 0]
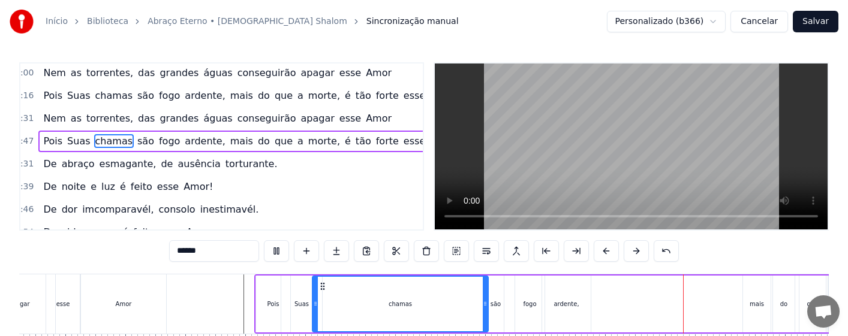
click at [562, 293] on div "ardente," at bounding box center [566, 304] width 49 height 57
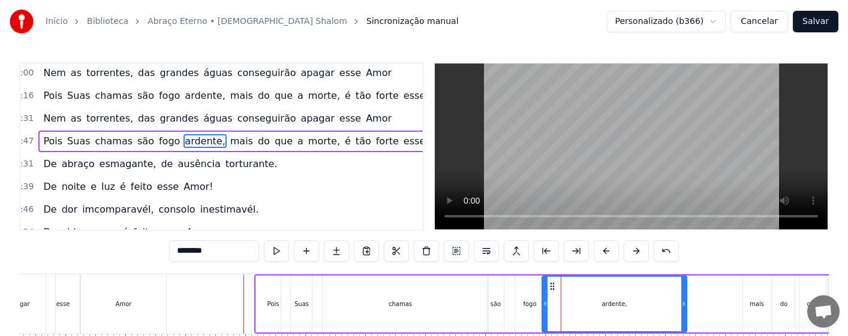
drag, startPoint x: 590, startPoint y: 313, endPoint x: 686, endPoint y: 310, distance: 96.0
click at [686, 310] on div at bounding box center [683, 304] width 5 height 55
click at [479, 309] on div "chamas" at bounding box center [400, 304] width 176 height 57
type input "******"
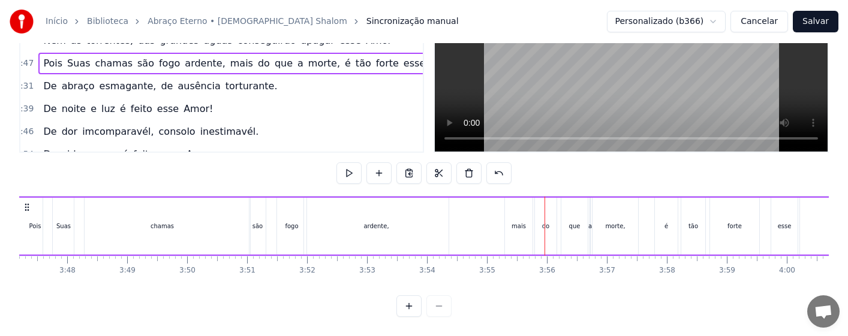
scroll to position [0, 13647]
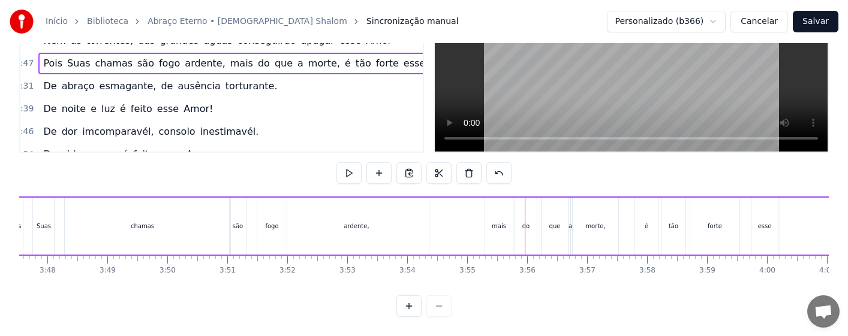
click at [495, 222] on div "mais" at bounding box center [499, 226] width 14 height 9
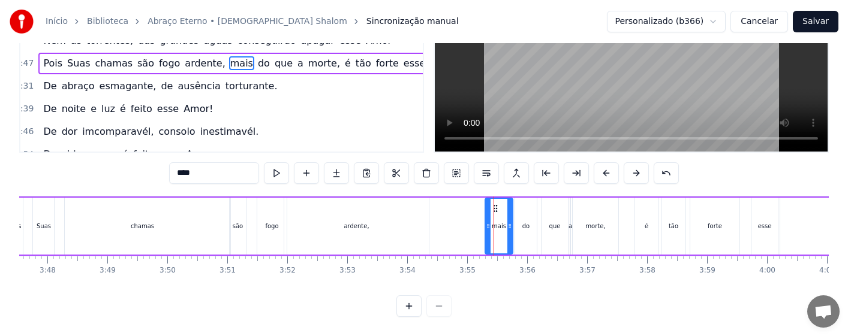
scroll to position [0, 0]
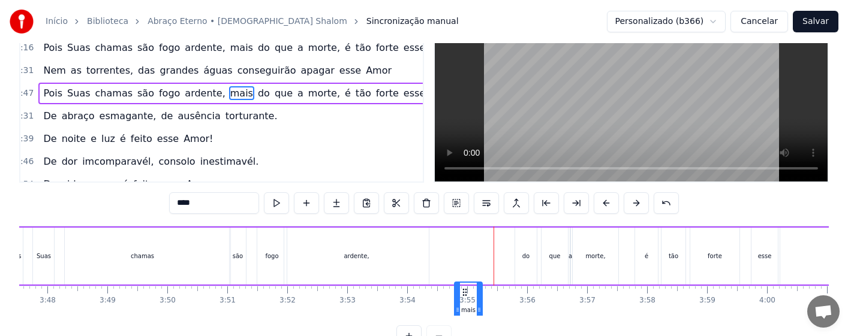
drag, startPoint x: 495, startPoint y: 287, endPoint x: 465, endPoint y: 288, distance: 30.6
click at [465, 288] on icon at bounding box center [465, 293] width 10 height 10
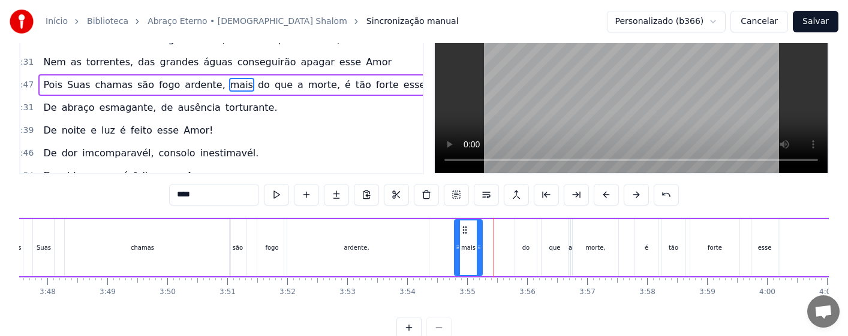
click at [378, 243] on div "ardente," at bounding box center [356, 248] width 145 height 57
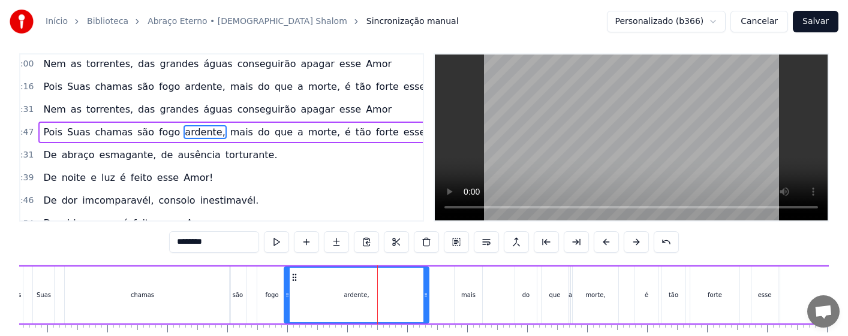
scroll to position [0, 0]
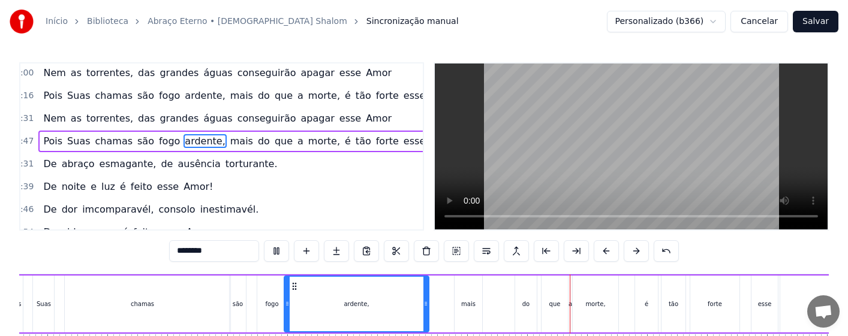
click at [461, 311] on div "mais" at bounding box center [469, 304] width 28 height 57
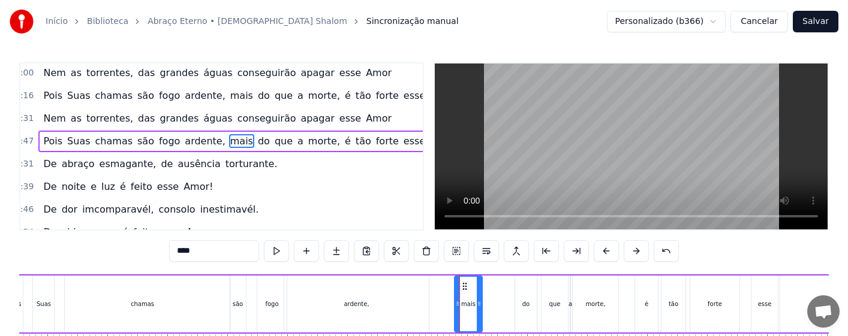
click at [527, 306] on div "do" at bounding box center [525, 304] width 7 height 9
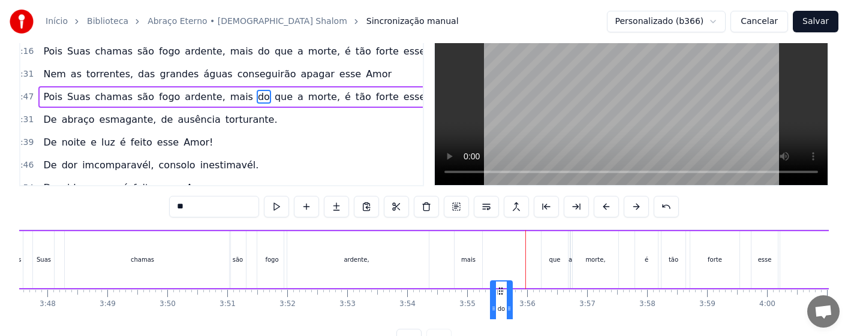
drag, startPoint x: 521, startPoint y: 285, endPoint x: 499, endPoint y: 288, distance: 21.8
click at [499, 288] on icon at bounding box center [501, 292] width 10 height 10
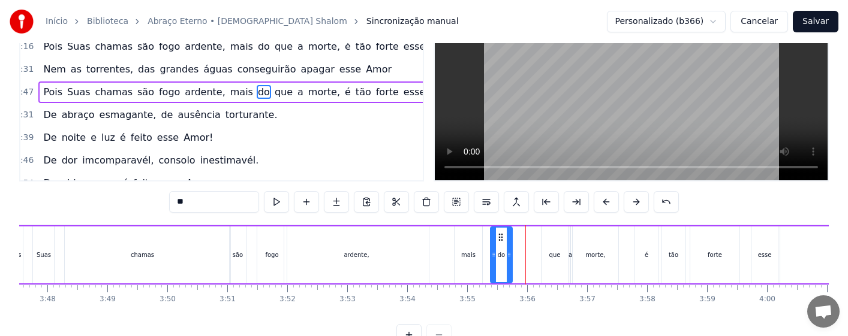
click at [475, 265] on div "mais" at bounding box center [469, 255] width 28 height 57
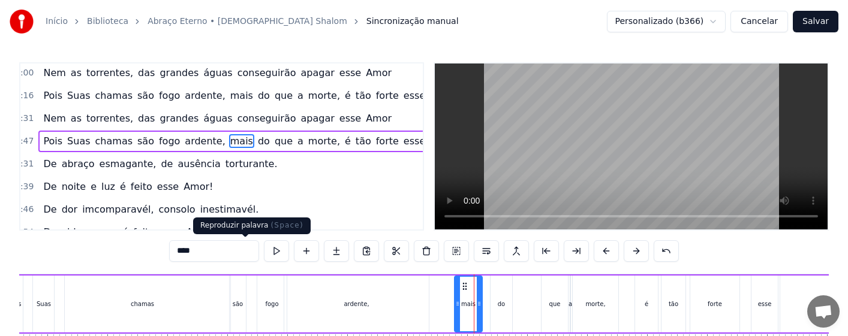
click at [264, 250] on button at bounding box center [276, 252] width 25 height 22
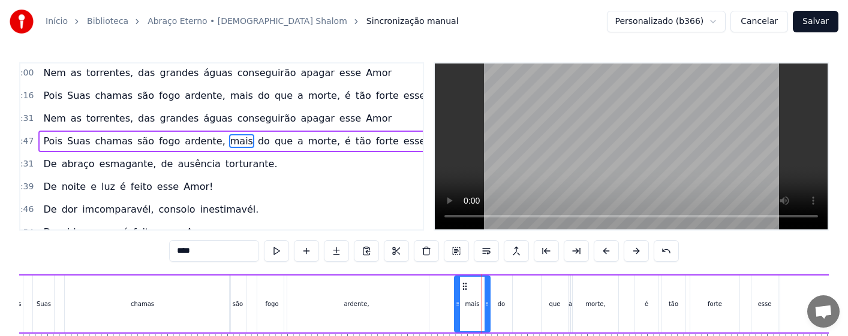
drag, startPoint x: 480, startPoint y: 309, endPoint x: 488, endPoint y: 309, distance: 7.8
click at [488, 309] on div at bounding box center [487, 304] width 5 height 55
click at [503, 306] on div "do" at bounding box center [501, 304] width 7 height 9
type input "**"
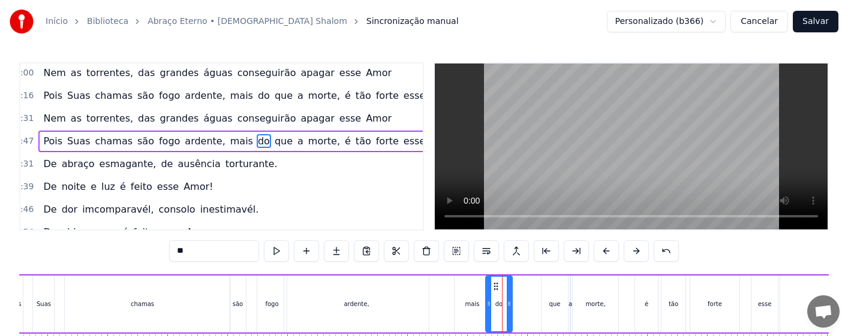
click at [488, 310] on div at bounding box center [488, 304] width 5 height 55
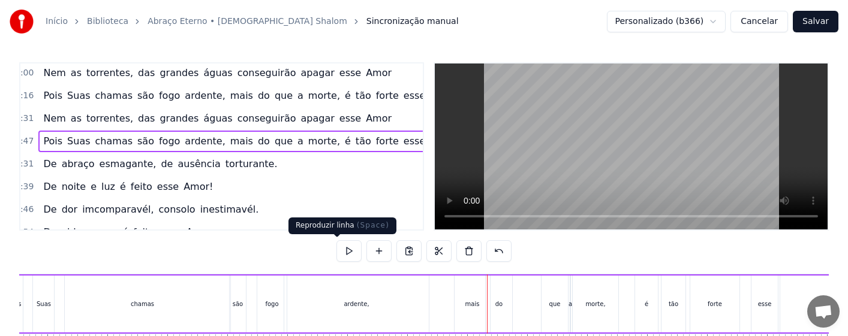
click at [336, 251] on button at bounding box center [348, 252] width 25 height 22
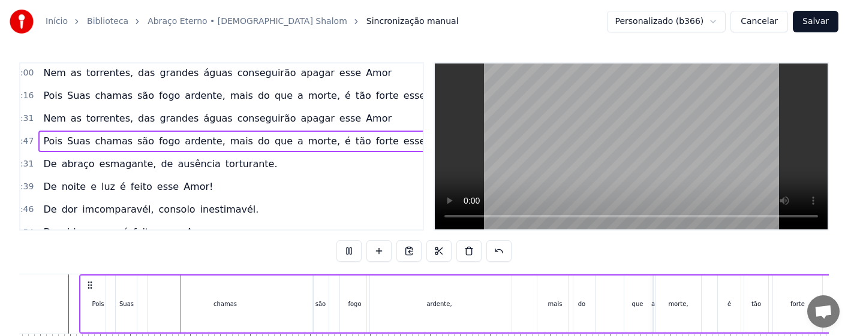
scroll to position [60, 0]
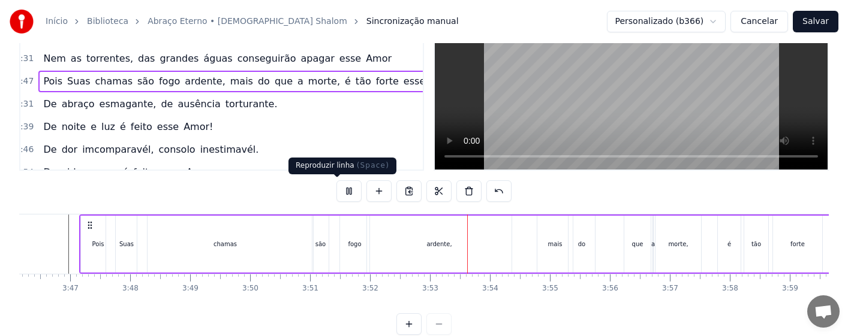
click at [336, 193] on button at bounding box center [348, 192] width 25 height 22
click at [224, 255] on div "chamas" at bounding box center [225, 244] width 176 height 57
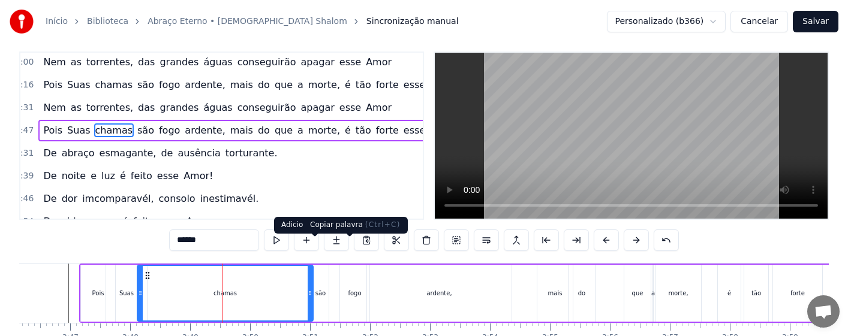
scroll to position [0, 0]
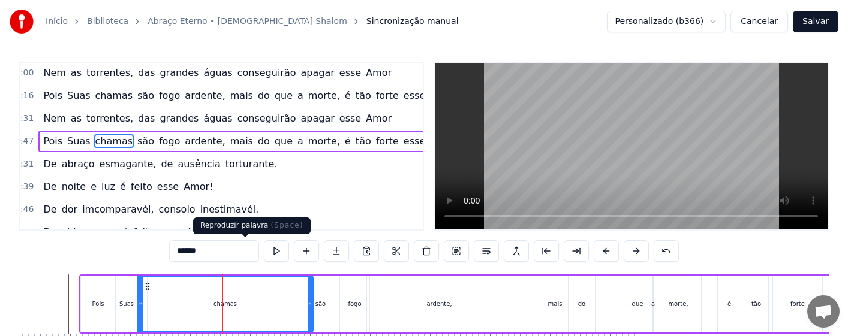
click at [264, 250] on button at bounding box center [276, 252] width 25 height 22
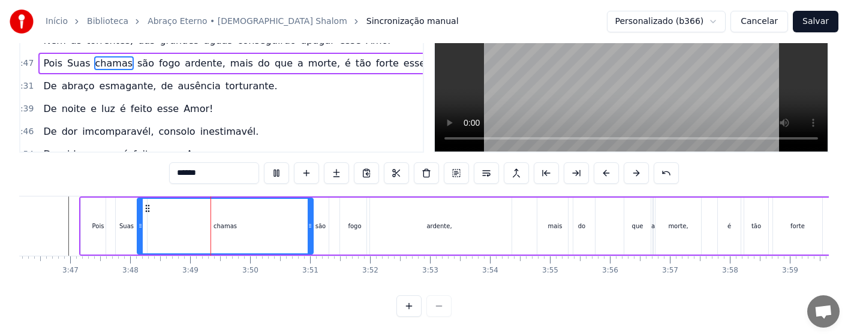
scroll to position [28, 0]
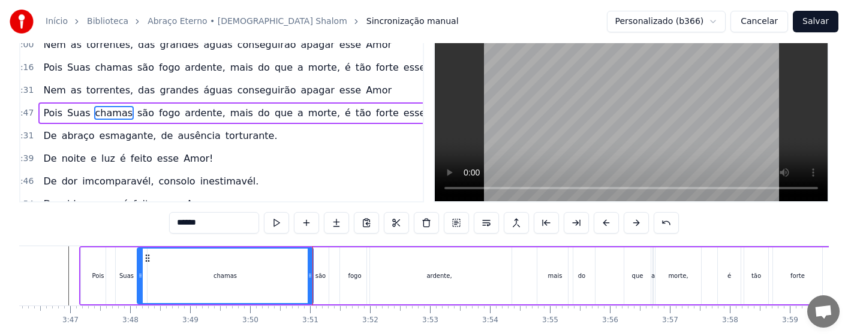
click at [317, 278] on div "são" at bounding box center [320, 276] width 10 height 9
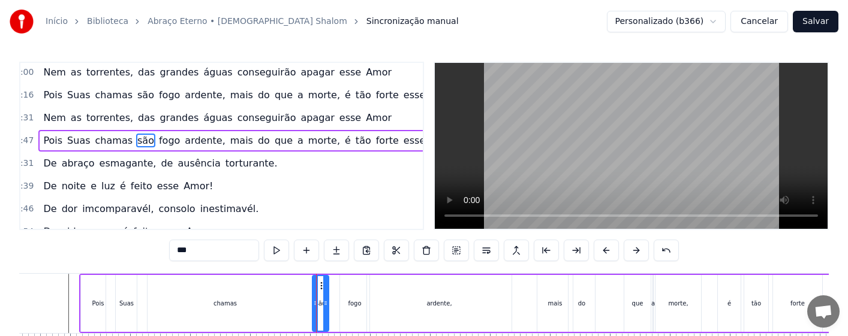
scroll to position [0, 0]
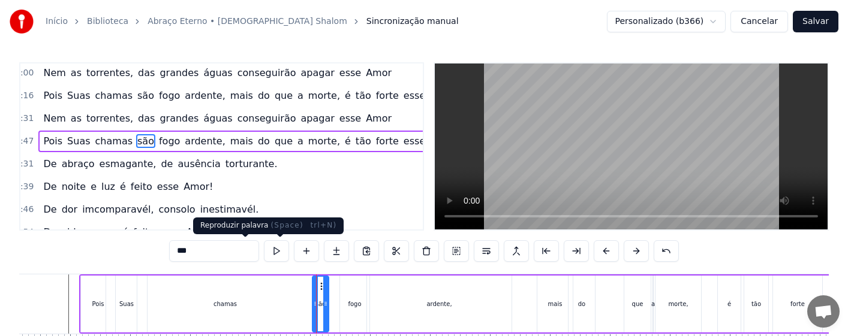
click at [264, 253] on button at bounding box center [276, 252] width 25 height 22
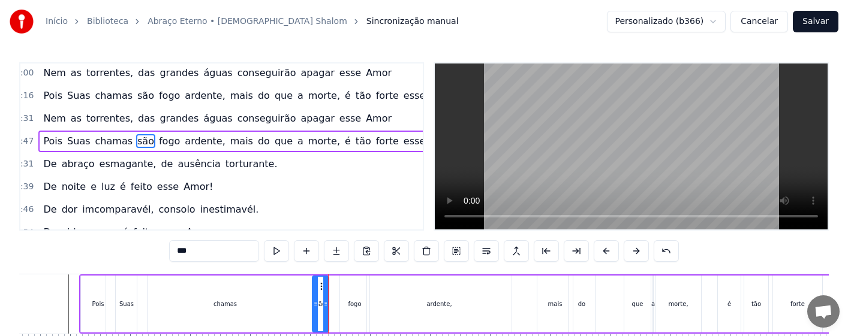
click at [172, 295] on div "chamas" at bounding box center [225, 304] width 176 height 57
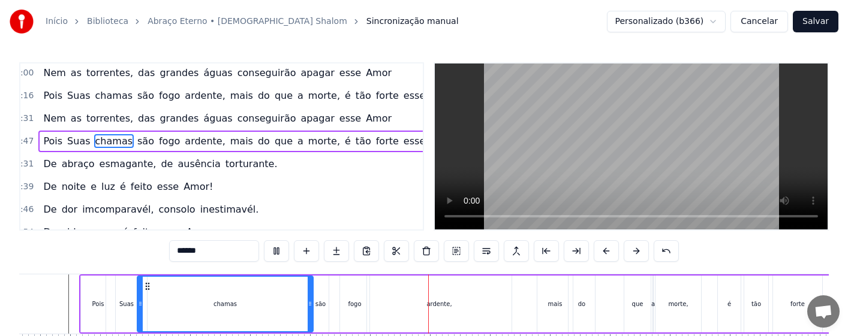
click at [319, 311] on div "são" at bounding box center [320, 304] width 16 height 57
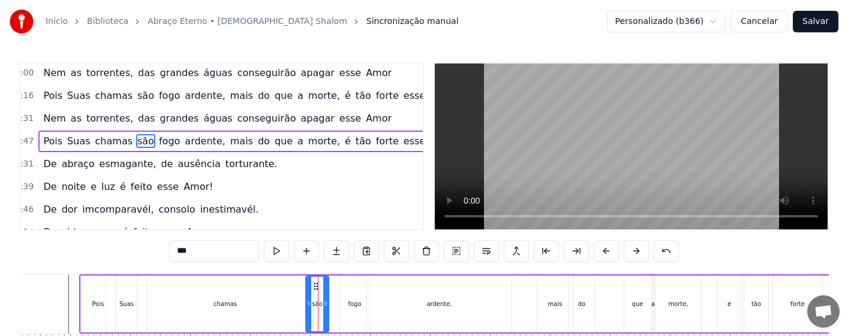
drag, startPoint x: 315, startPoint y: 310, endPoint x: 308, endPoint y: 312, distance: 6.8
click at [308, 312] on div at bounding box center [309, 304] width 5 height 55
click at [231, 290] on div "chamas" at bounding box center [225, 304] width 176 height 57
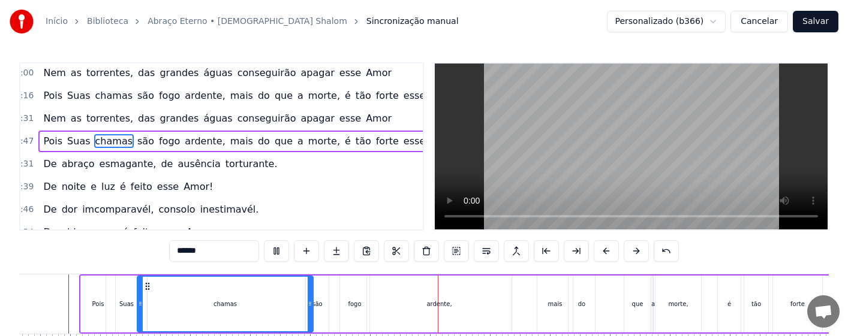
click at [351, 308] on div "fogo" at bounding box center [354, 304] width 13 height 9
type input "****"
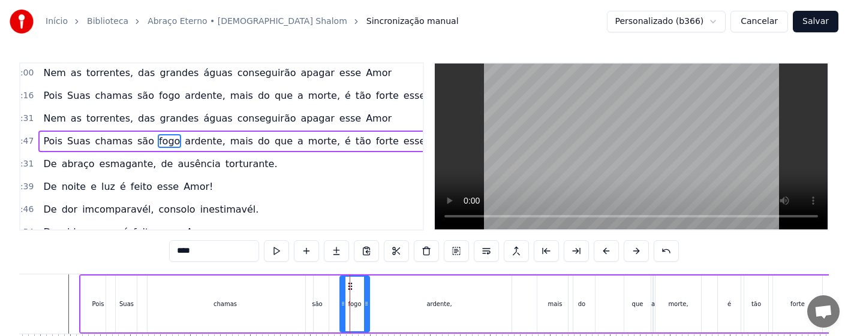
click at [348, 307] on div "fogo" at bounding box center [354, 304] width 13 height 9
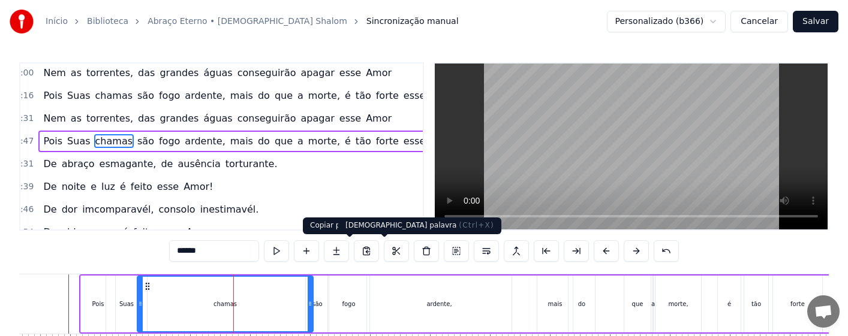
scroll to position [851, 0]
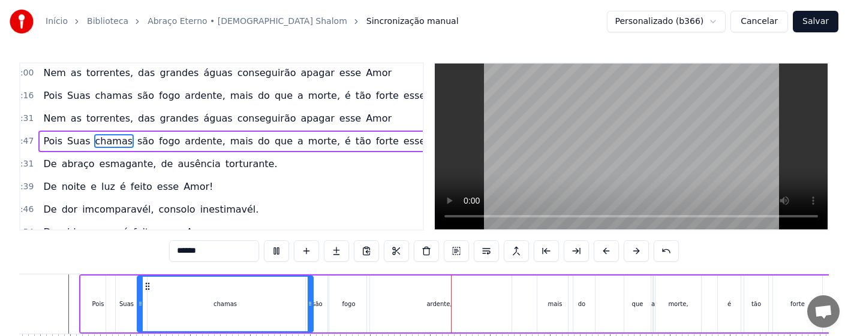
click at [351, 301] on div "fogo" at bounding box center [348, 304] width 13 height 9
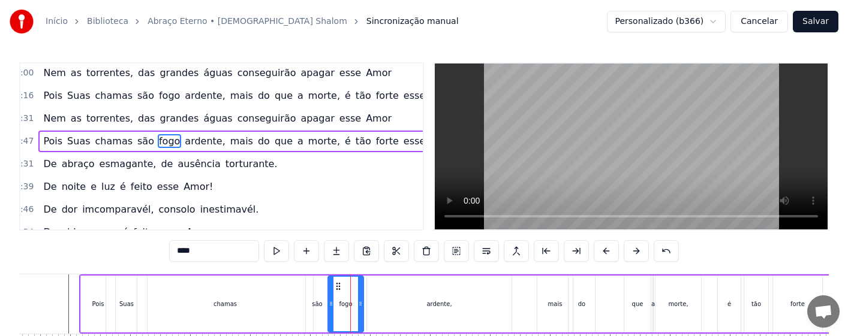
click at [362, 309] on div at bounding box center [360, 304] width 5 height 55
click at [272, 294] on div "chamas" at bounding box center [225, 304] width 176 height 57
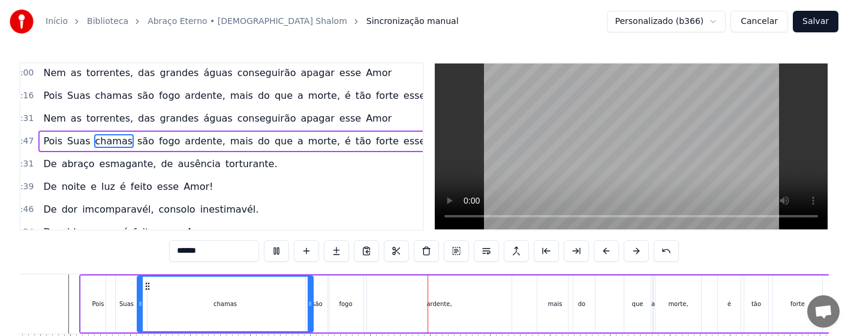
click at [425, 307] on div "ardente," at bounding box center [439, 304] width 145 height 57
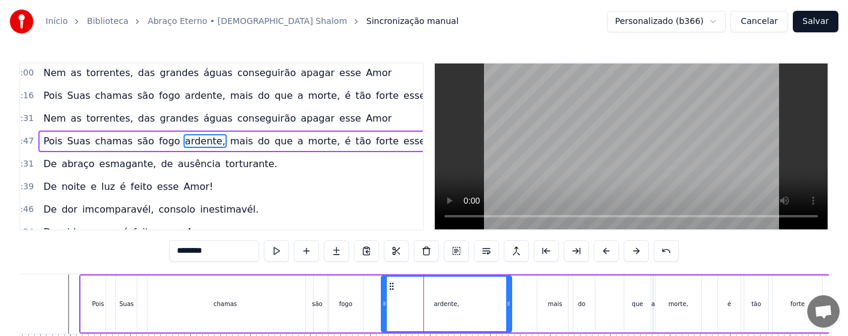
drag, startPoint x: 369, startPoint y: 310, endPoint x: 383, endPoint y: 310, distance: 14.4
click at [383, 310] on div at bounding box center [384, 304] width 5 height 55
click at [311, 307] on div "são" at bounding box center [317, 304] width 23 height 57
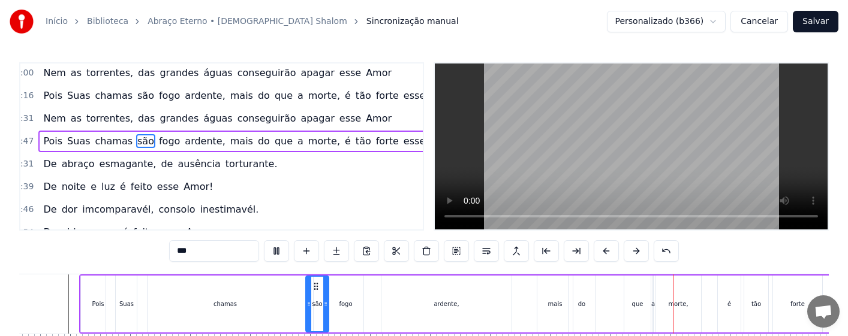
click at [548, 302] on div "mais" at bounding box center [554, 304] width 35 height 57
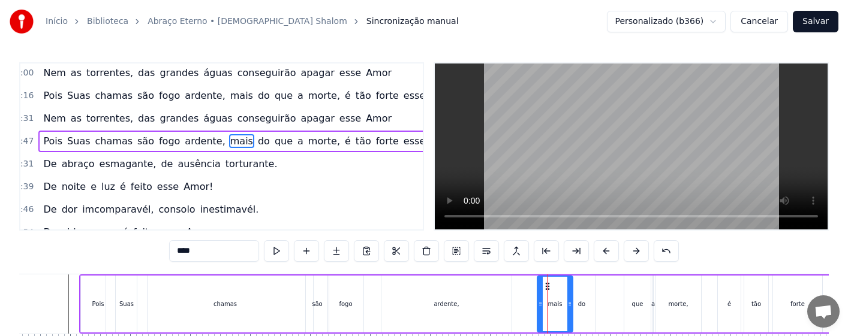
click at [633, 311] on div "que" at bounding box center [637, 304] width 26 height 57
type input "***"
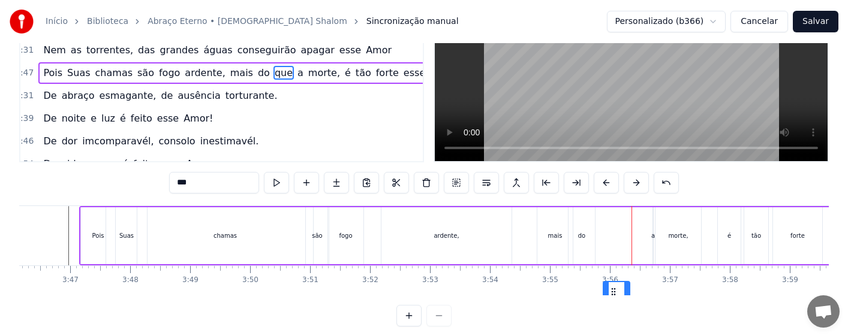
drag, startPoint x: 633, startPoint y: 288, endPoint x: 612, endPoint y: 290, distance: 21.1
click at [612, 290] on div "Amor tão grande, Amor tão forte, Amor suave, Amor sem fim. Que a própria morte,…" at bounding box center [424, 251] width 810 height 90
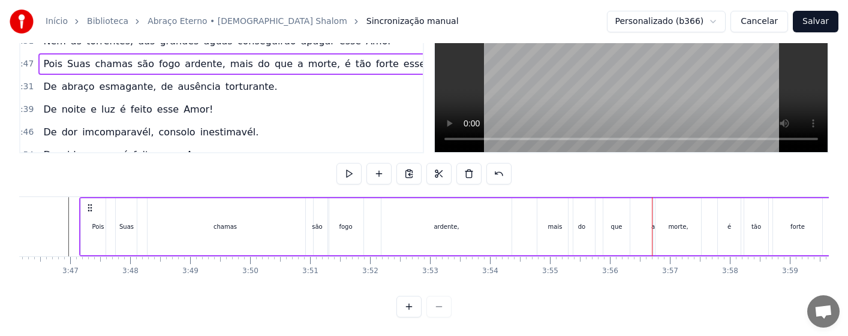
click at [653, 228] on div "a" at bounding box center [653, 227] width 4 height 9
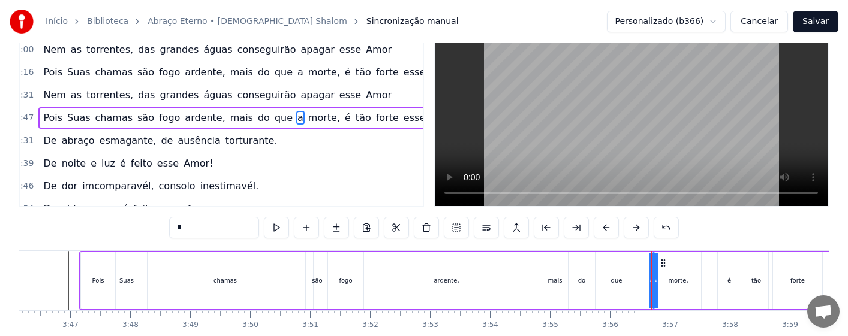
scroll to position [0, 0]
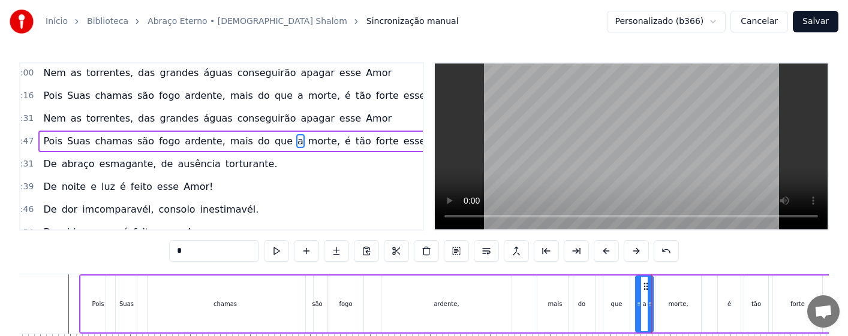
drag, startPoint x: 655, startPoint y: 305, endPoint x: 638, endPoint y: 308, distance: 17.6
click at [638, 308] on icon at bounding box center [638, 304] width 5 height 10
drag, startPoint x: 651, startPoint y: 306, endPoint x: 643, endPoint y: 308, distance: 8.7
click at [643, 308] on icon at bounding box center [641, 304] width 5 height 10
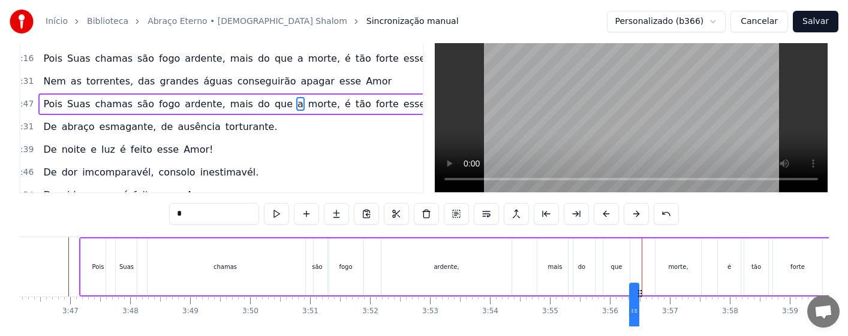
scroll to position [54, 0]
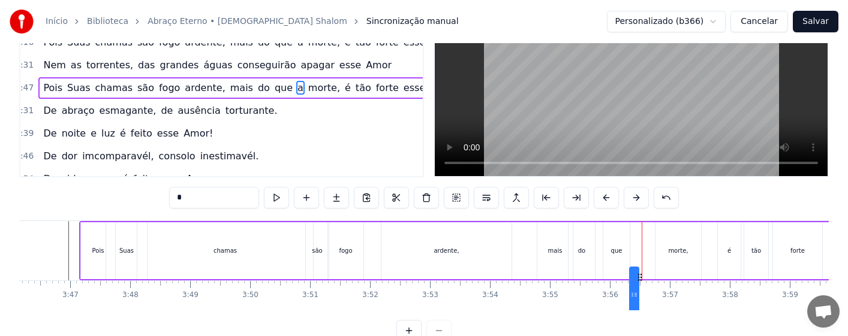
drag, startPoint x: 648, startPoint y: 289, endPoint x: 642, endPoint y: 289, distance: 6.0
click at [642, 283] on icon at bounding box center [640, 278] width 10 height 10
click at [590, 257] on div "do" at bounding box center [582, 250] width 26 height 57
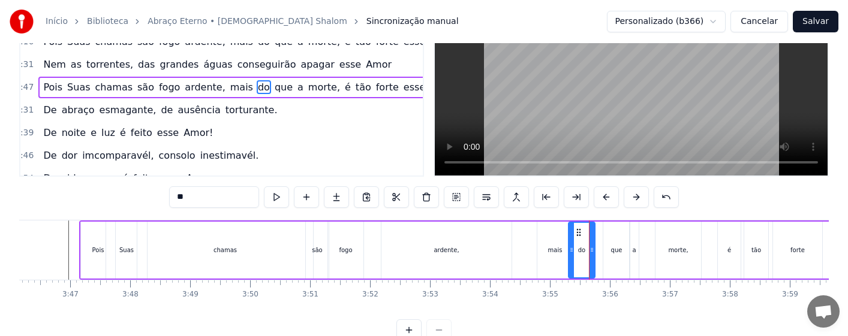
scroll to position [0, 0]
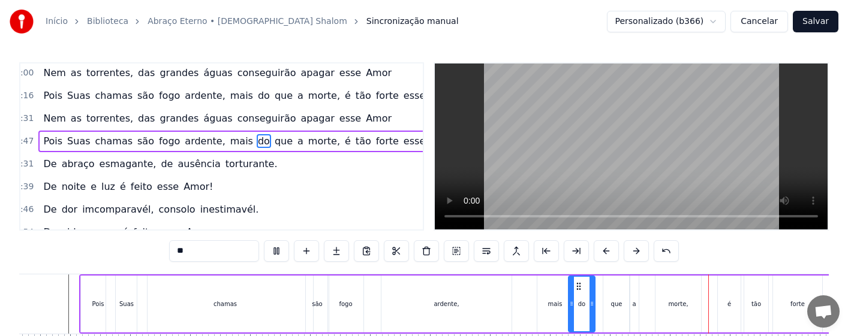
click at [578, 308] on div "do" at bounding box center [581, 304] width 25 height 55
click at [613, 306] on div "que" at bounding box center [616, 304] width 11 height 9
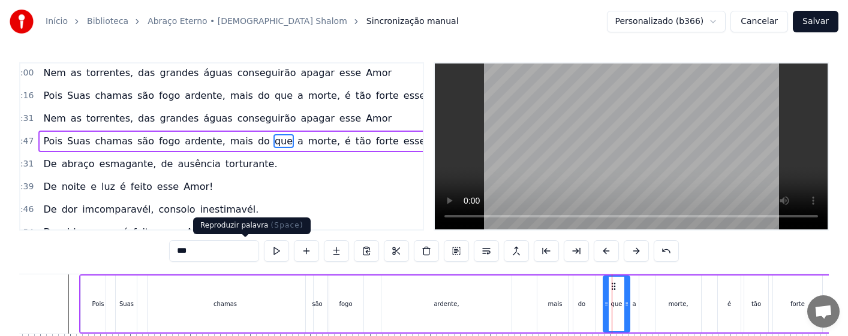
click at [264, 247] on button at bounding box center [276, 252] width 25 height 22
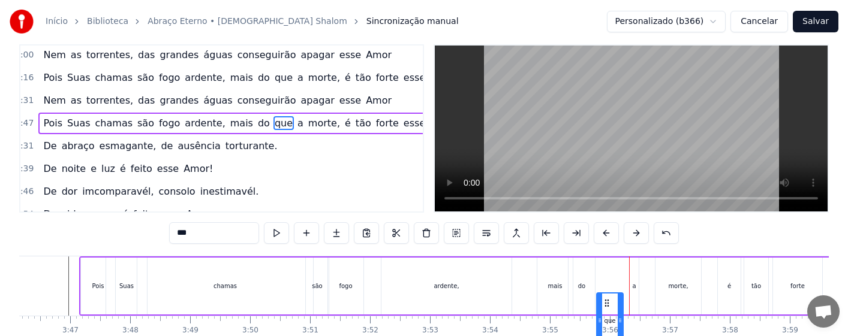
drag, startPoint x: 614, startPoint y: 285, endPoint x: 607, endPoint y: 286, distance: 6.6
click at [607, 299] on icon at bounding box center [607, 304] width 10 height 10
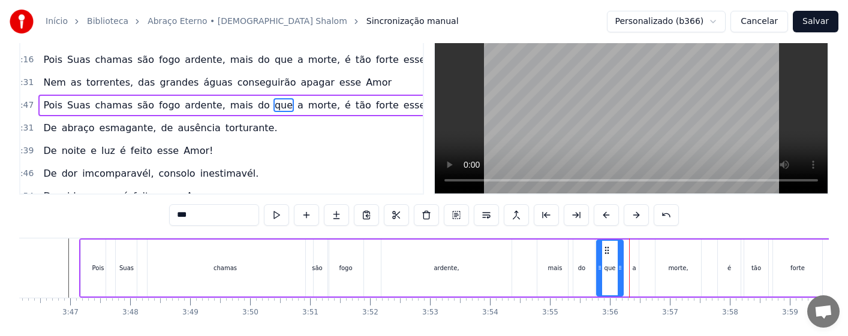
click at [632, 275] on div "a" at bounding box center [634, 268] width 9 height 57
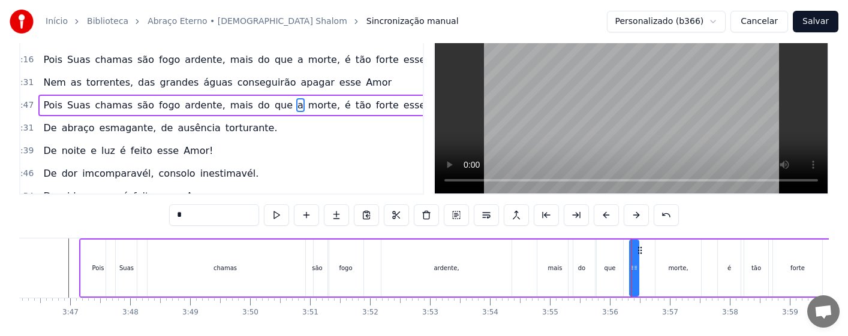
scroll to position [0, 0]
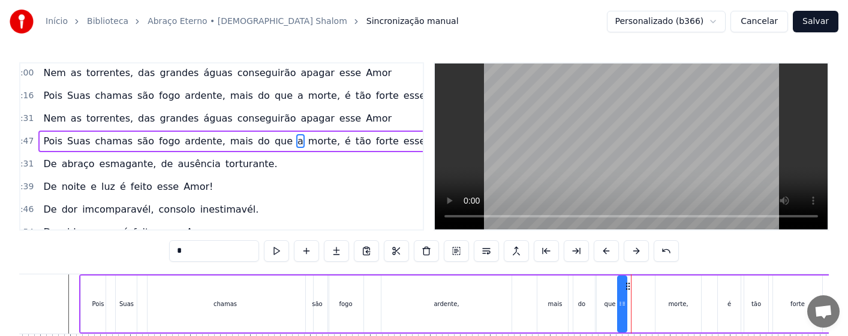
drag, startPoint x: 641, startPoint y: 287, endPoint x: 629, endPoint y: 287, distance: 12.0
click at [629, 287] on circle at bounding box center [629, 286] width 1 height 1
click at [584, 296] on div "do" at bounding box center [582, 304] width 26 height 57
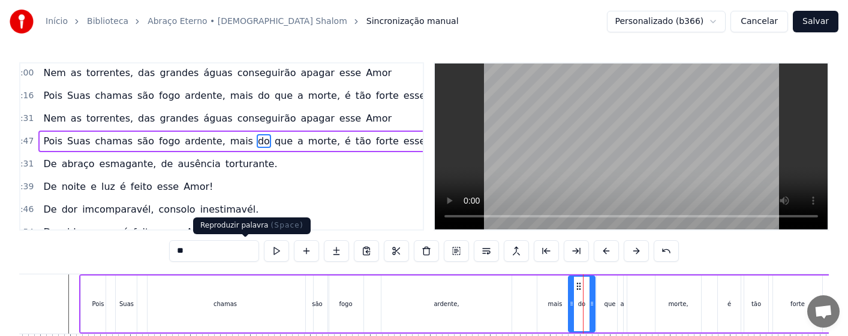
click at [264, 248] on button at bounding box center [276, 252] width 25 height 22
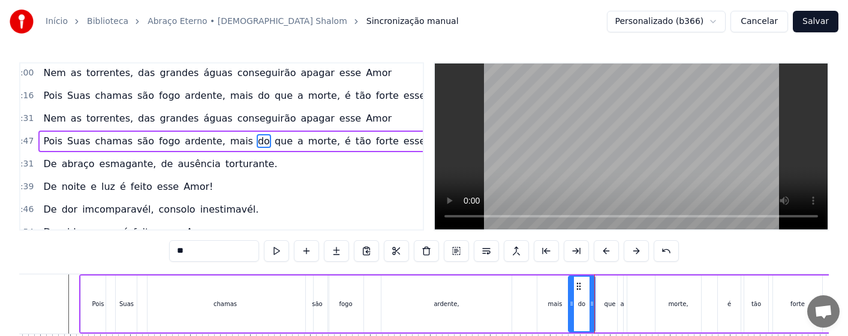
click at [503, 307] on div "ardente," at bounding box center [446, 304] width 130 height 57
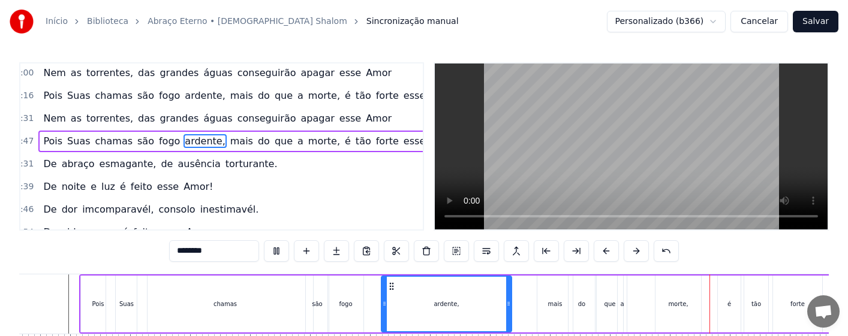
click at [626, 308] on div "a" at bounding box center [622, 304] width 10 height 57
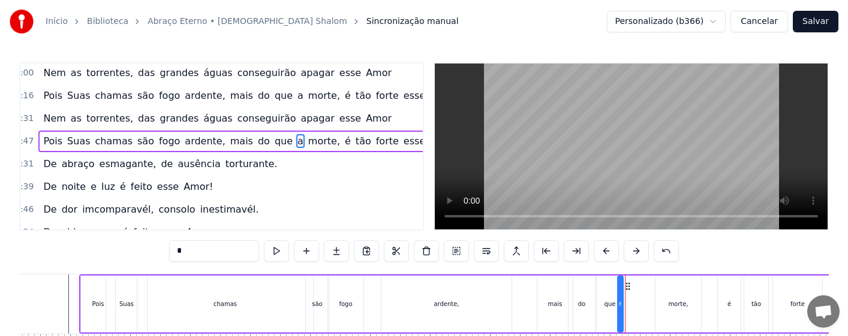
click at [622, 316] on div at bounding box center [620, 304] width 5 height 55
click at [620, 320] on div at bounding box center [621, 304] width 5 height 55
click at [687, 304] on div "morte," at bounding box center [678, 304] width 20 height 9
type input "******"
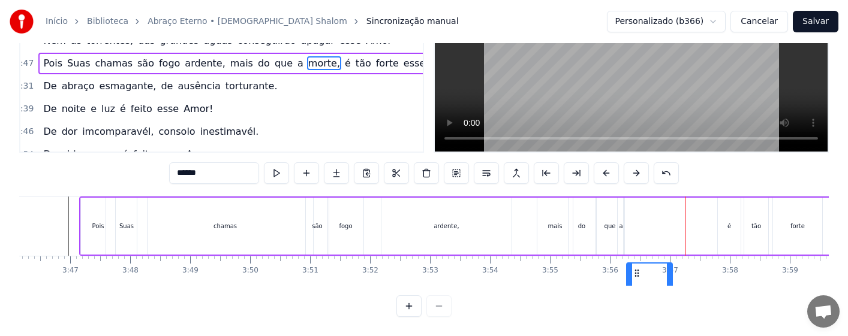
drag, startPoint x: 666, startPoint y: 288, endPoint x: 634, endPoint y: 289, distance: 32.4
click at [634, 286] on div "Amor tão grande, Amor tão forte, Amor suave, Amor sem fim. Que a própria morte,…" at bounding box center [424, 241] width 810 height 90
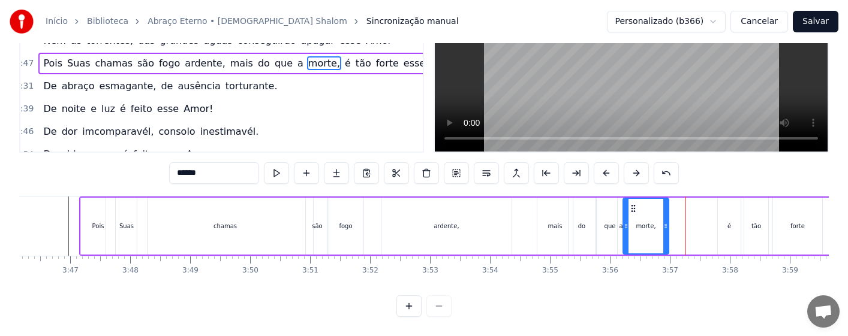
scroll to position [83, 0]
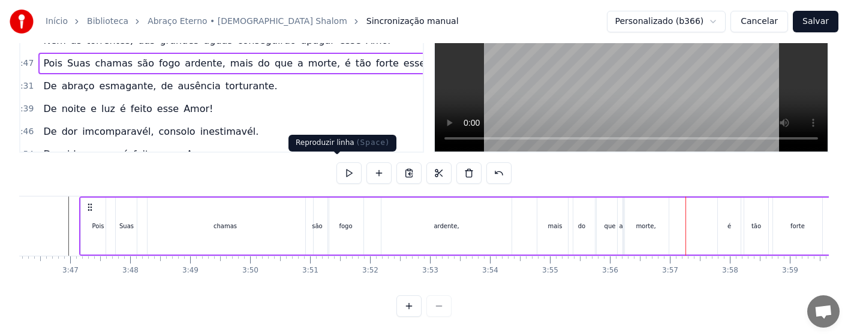
click at [338, 170] on button at bounding box center [348, 174] width 25 height 22
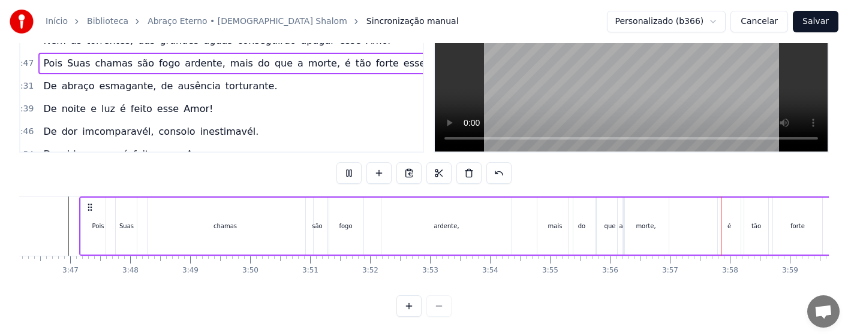
click at [611, 233] on div "que" at bounding box center [610, 226] width 26 height 57
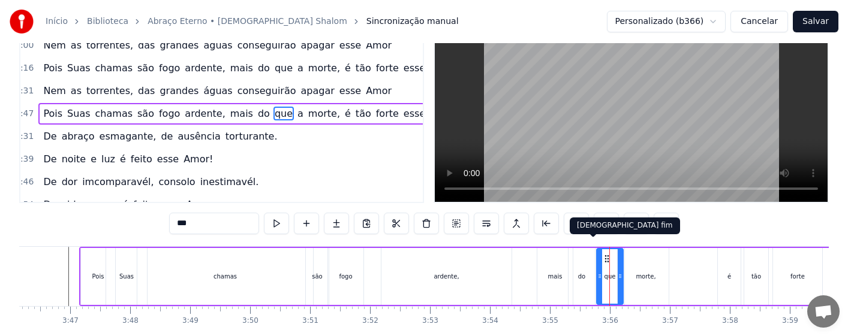
scroll to position [0, 0]
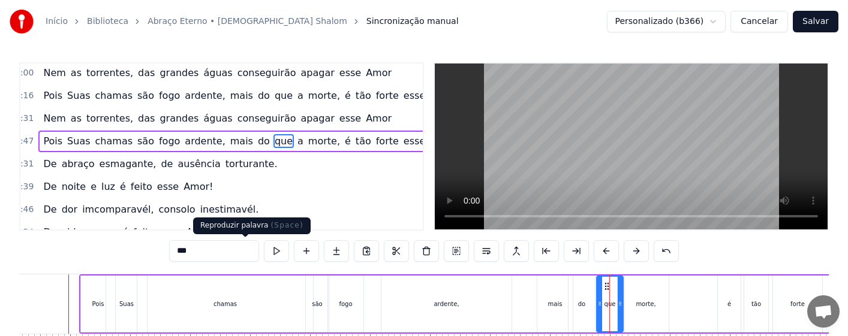
click at [264, 251] on button at bounding box center [276, 252] width 25 height 22
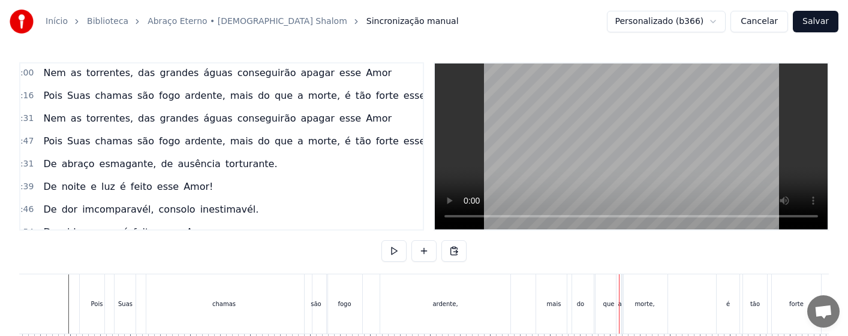
click at [610, 310] on div "que" at bounding box center [609, 304] width 26 height 59
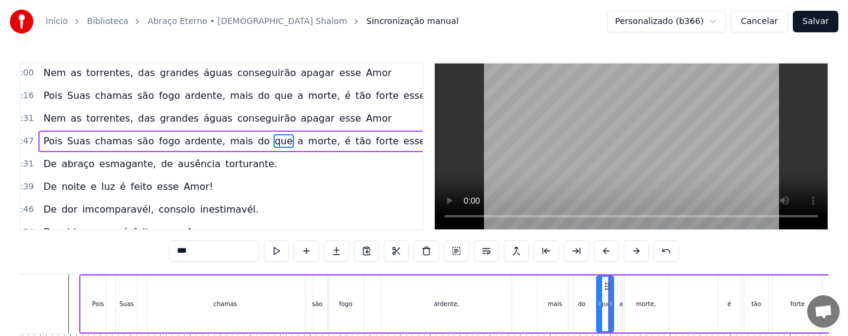
drag, startPoint x: 621, startPoint y: 318, endPoint x: 611, endPoint y: 320, distance: 9.9
click at [611, 320] on div at bounding box center [610, 304] width 5 height 55
click at [618, 314] on div "a" at bounding box center [621, 304] width 7 height 57
click at [623, 289] on icon at bounding box center [622, 287] width 10 height 10
click at [586, 299] on div "do" at bounding box center [582, 304] width 26 height 57
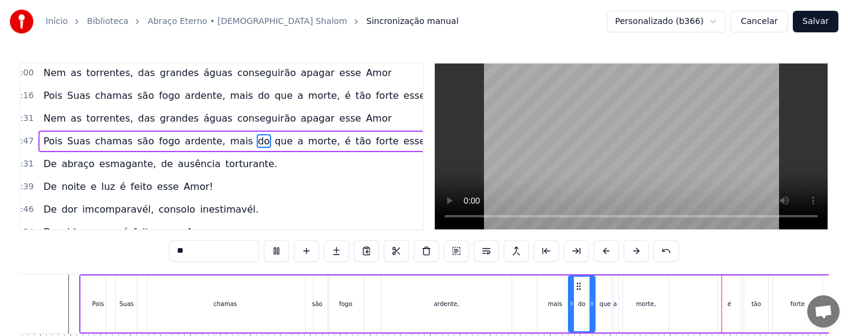
click at [638, 302] on div "morte," at bounding box center [646, 304] width 20 height 9
type input "******"
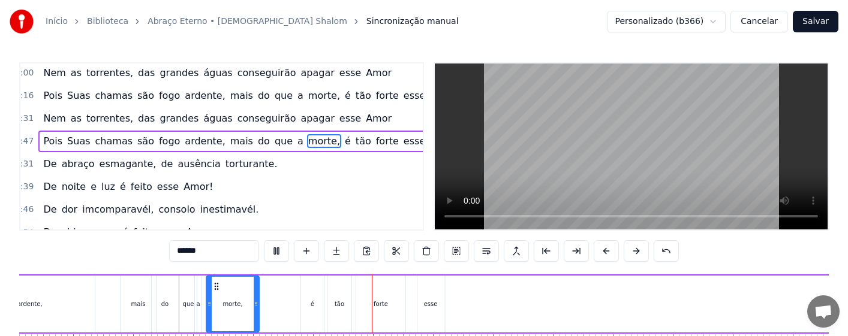
drag, startPoint x: 666, startPoint y: 313, endPoint x: 680, endPoint y: 315, distance: 14.0
click at [686, 315] on div "Pois Suas chamas são fogo ardente, mais do que a morte, é tão forte esse Amor." at bounding box center [540, 304] width 1757 height 59
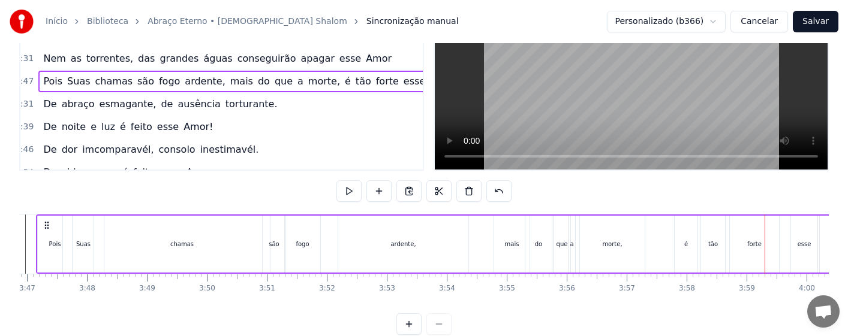
scroll to position [0, 13747]
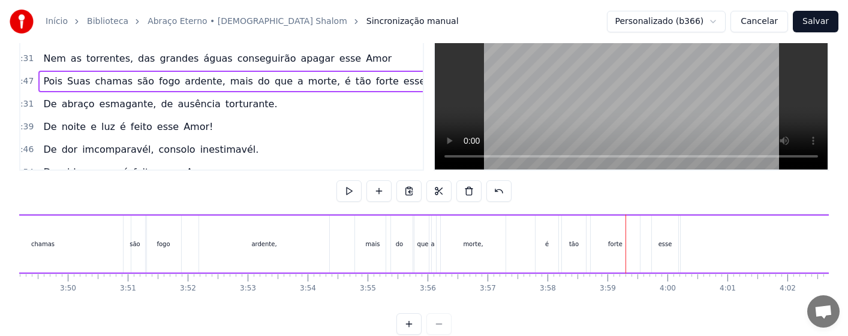
click at [473, 244] on div "morte," at bounding box center [473, 244] width 20 height 9
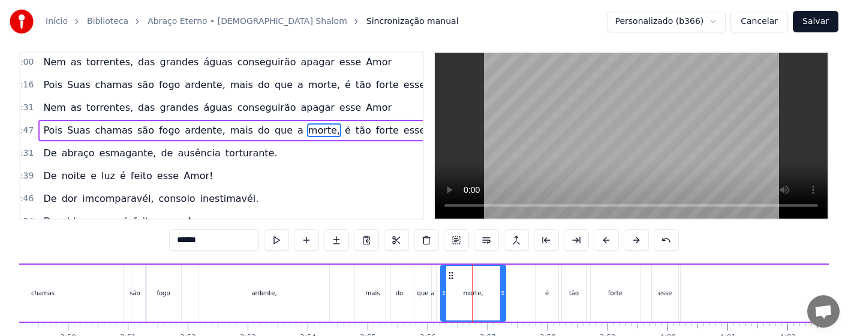
scroll to position [0, 0]
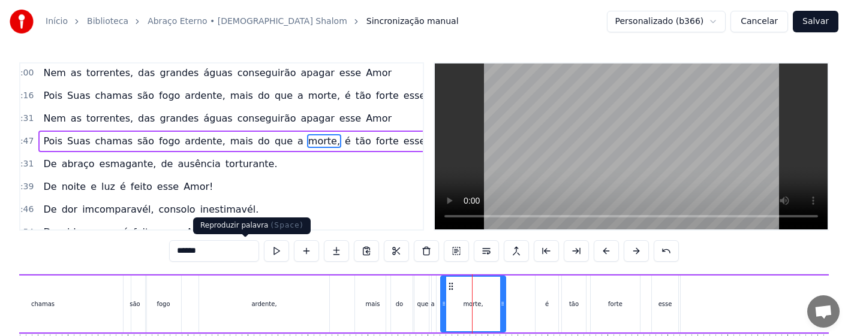
click at [264, 251] on button at bounding box center [276, 252] width 25 height 22
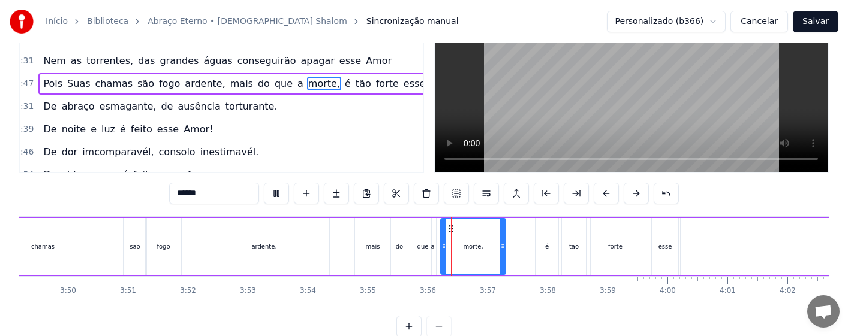
scroll to position [88, 0]
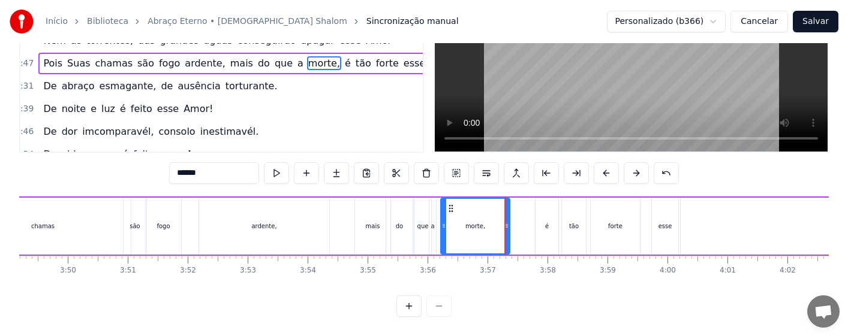
click at [508, 228] on div at bounding box center [506, 226] width 5 height 55
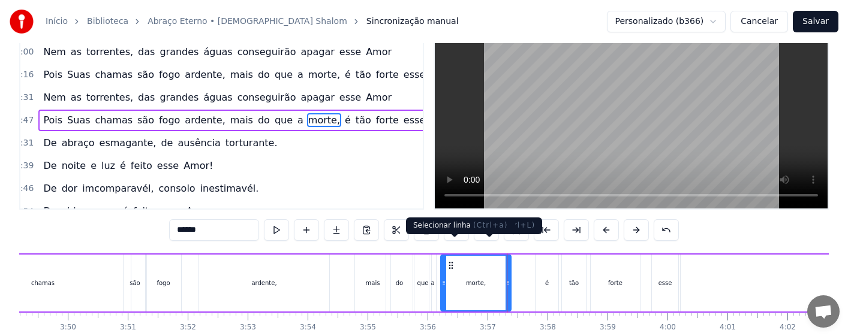
scroll to position [0, 0]
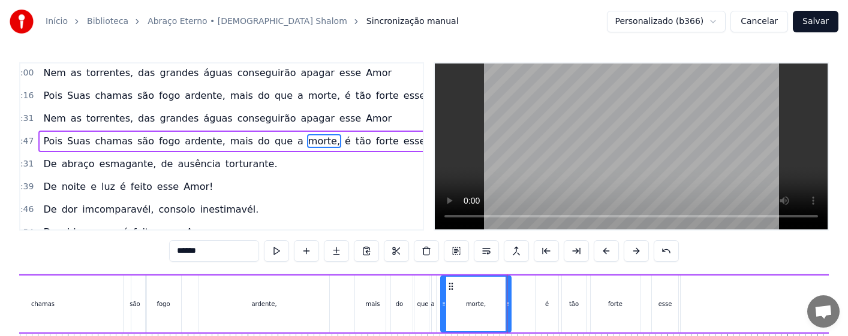
click at [406, 292] on div "do" at bounding box center [399, 304] width 26 height 57
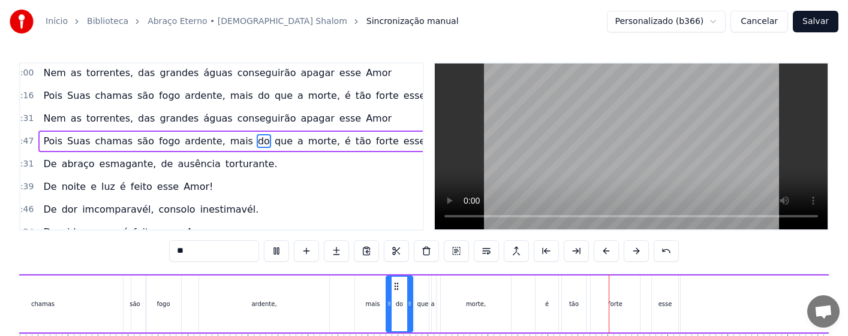
click at [456, 304] on div "morte," at bounding box center [476, 304] width 70 height 57
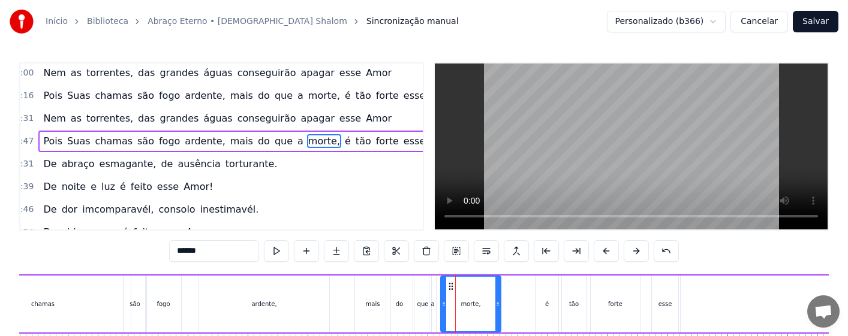
drag, startPoint x: 509, startPoint y: 317, endPoint x: 498, endPoint y: 318, distance: 10.9
click at [498, 318] on div at bounding box center [497, 304] width 5 height 55
click at [546, 306] on div "é" at bounding box center [547, 304] width 4 height 9
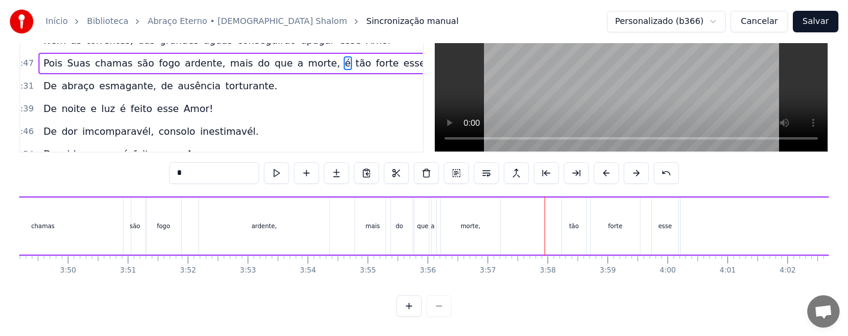
drag, startPoint x: 546, startPoint y: 288, endPoint x: 507, endPoint y: 292, distance: 39.2
click at [507, 292] on div "0:16 Amor tão grande, Amor tão forte, Amor suave, Amor sem fim. 0:31 Que a próp…" at bounding box center [424, 150] width 810 height 333
click at [371, 229] on div "mais" at bounding box center [372, 226] width 35 height 57
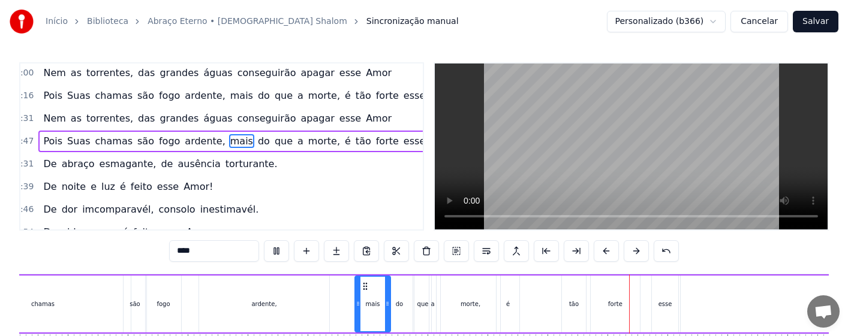
click at [564, 298] on div "tão" at bounding box center [574, 304] width 24 height 57
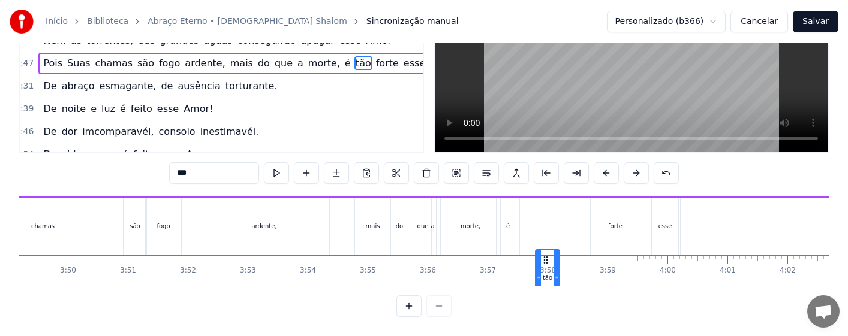
drag, startPoint x: 564, startPoint y: 287, endPoint x: 542, endPoint y: 289, distance: 22.9
click at [542, 286] on div "Amor tão grande, Amor tão forte, Amor suave, Amor sem fim. Que a própria morte,…" at bounding box center [424, 241] width 810 height 90
click at [374, 236] on div "mais" at bounding box center [372, 226] width 35 height 57
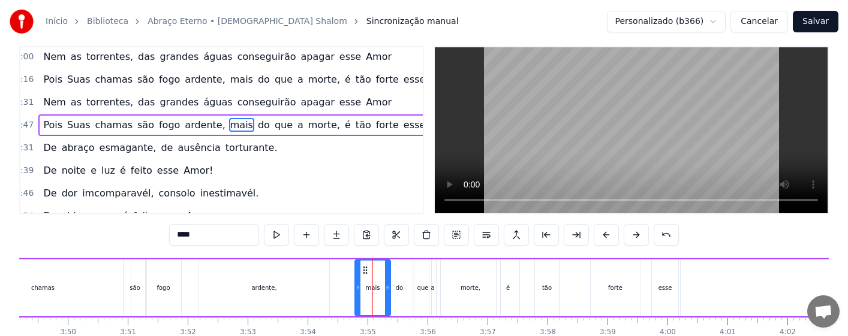
scroll to position [0, 0]
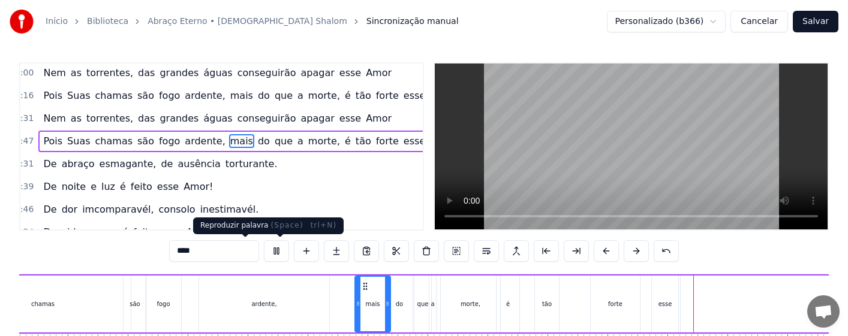
click at [264, 253] on button at bounding box center [276, 252] width 25 height 22
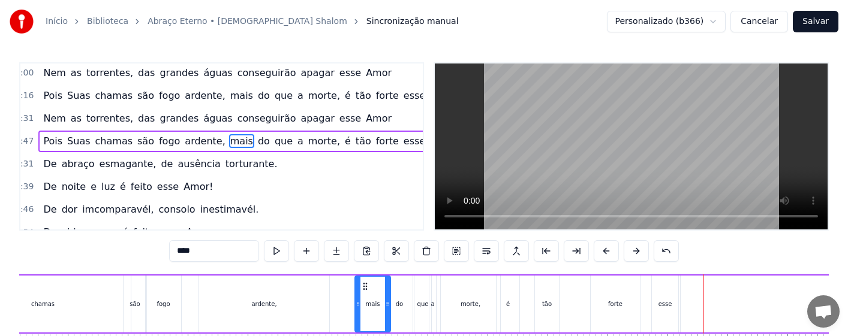
click at [619, 305] on div "forte" at bounding box center [615, 304] width 14 height 9
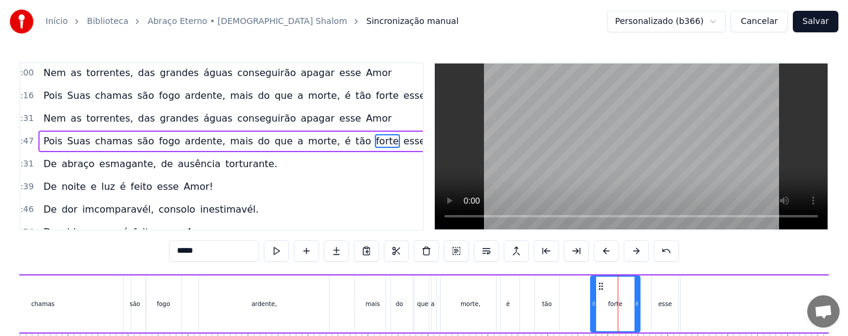
click at [548, 309] on div "tão" at bounding box center [547, 304] width 24 height 57
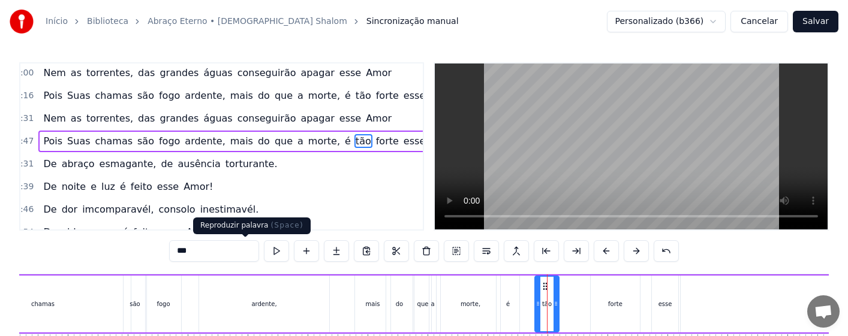
click at [264, 251] on button at bounding box center [276, 252] width 25 height 22
click at [624, 298] on div "forte" at bounding box center [615, 304] width 49 height 57
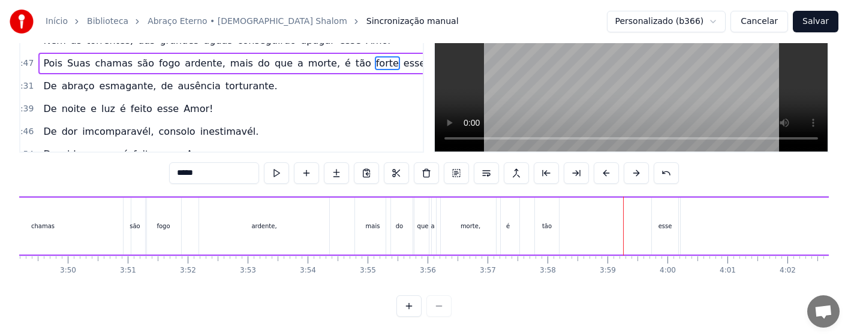
scroll to position [86, 13747]
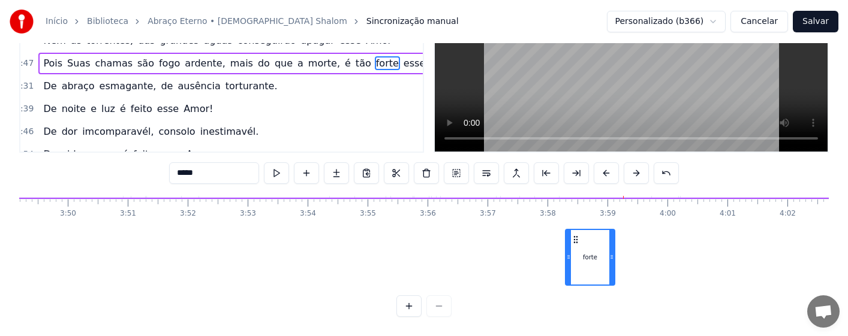
drag, startPoint x: 599, startPoint y: 290, endPoint x: 573, endPoint y: 292, distance: 26.5
click at [573, 292] on div "0:16 Amor tão grande, Amor tão forte, Amor suave, Amor sem fim. 0:31 Que a próp…" at bounding box center [424, 150] width 810 height 333
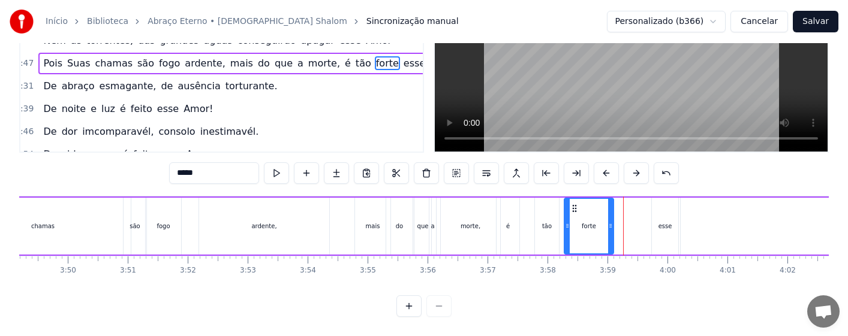
scroll to position [0, 13747]
click at [540, 231] on div "tão" at bounding box center [547, 226] width 24 height 57
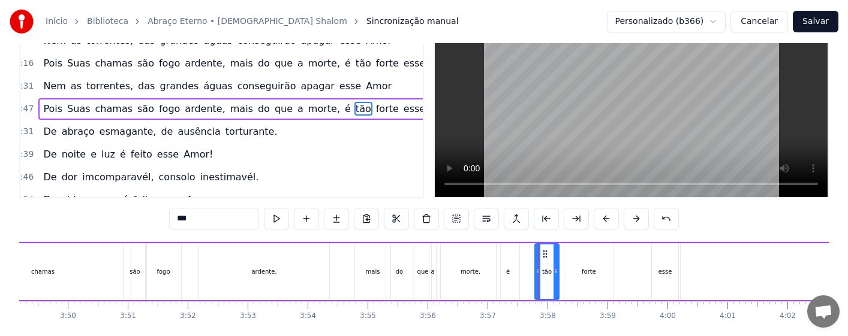
scroll to position [0, 0]
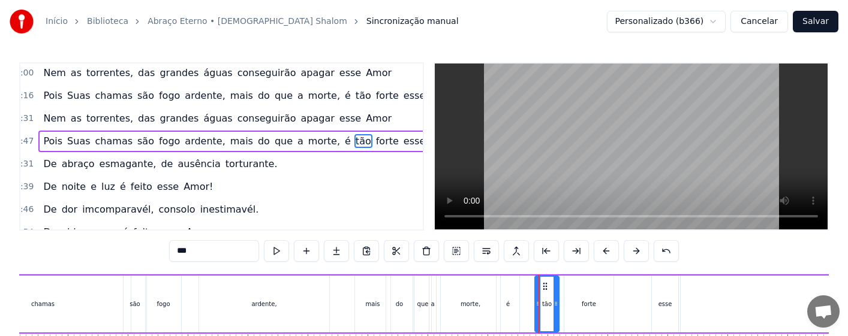
click at [581, 312] on div "forte" at bounding box center [588, 304] width 49 height 57
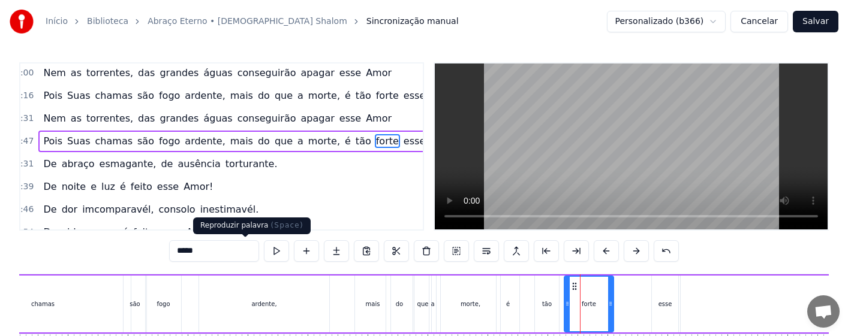
click at [264, 254] on button at bounding box center [276, 252] width 25 height 22
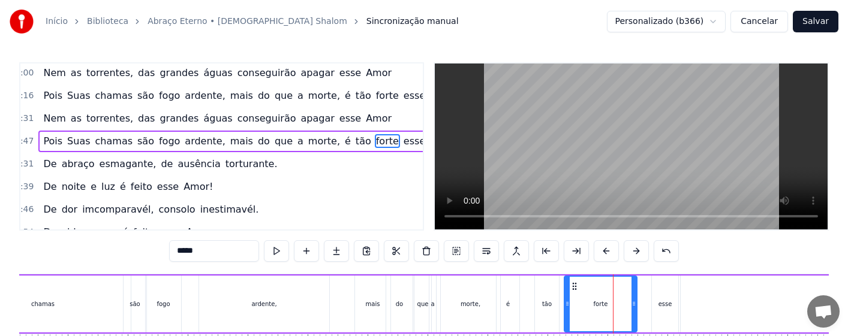
drag, startPoint x: 610, startPoint y: 310, endPoint x: 633, endPoint y: 311, distance: 23.4
click at [633, 311] on div at bounding box center [634, 304] width 5 height 55
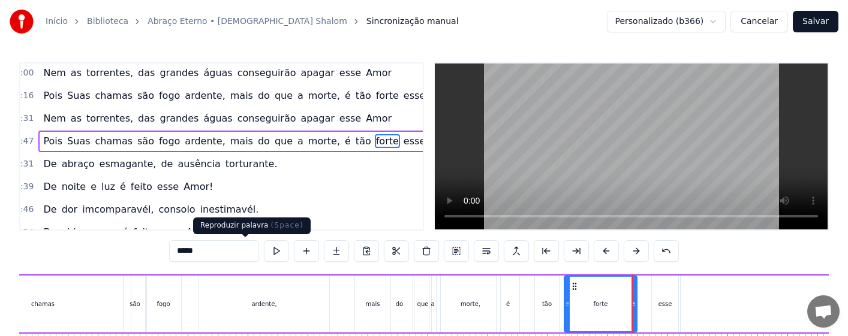
click at [264, 253] on button at bounding box center [276, 252] width 25 height 22
click at [657, 300] on div "esse" at bounding box center [665, 304] width 26 height 57
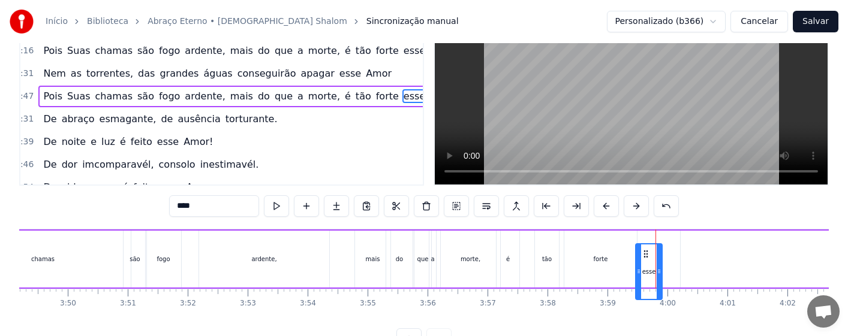
drag, startPoint x: 660, startPoint y: 288, endPoint x: 635, endPoint y: 292, distance: 24.9
click at [636, 292] on div "esse" at bounding box center [648, 272] width 25 height 55
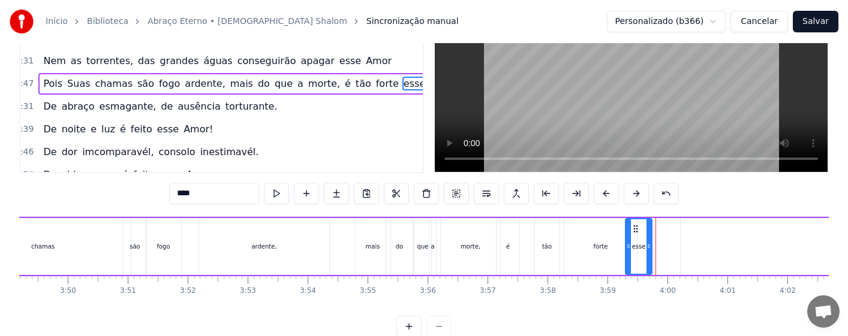
click at [362, 262] on div "mais" at bounding box center [372, 246] width 35 height 57
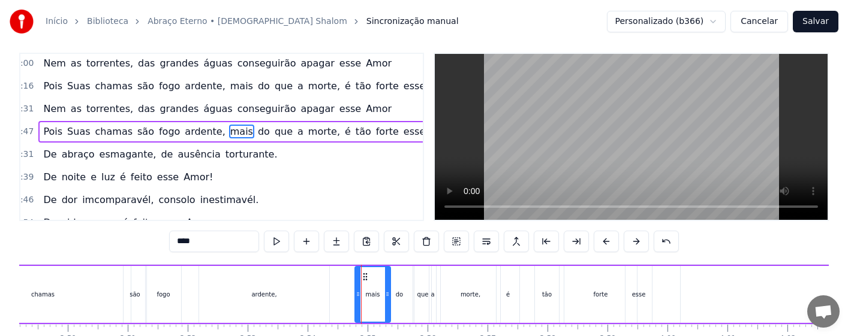
scroll to position [0, 0]
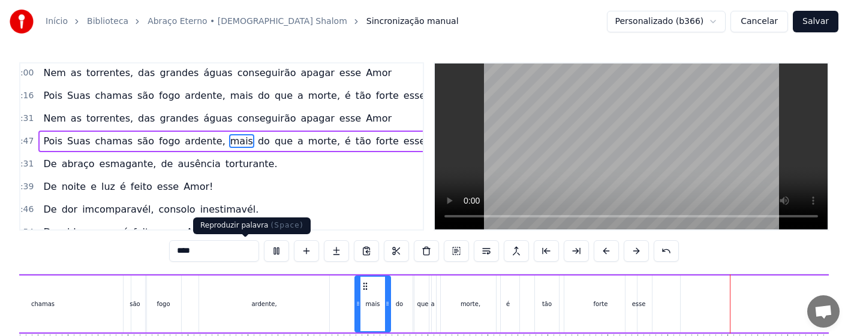
click at [264, 250] on button at bounding box center [276, 252] width 25 height 22
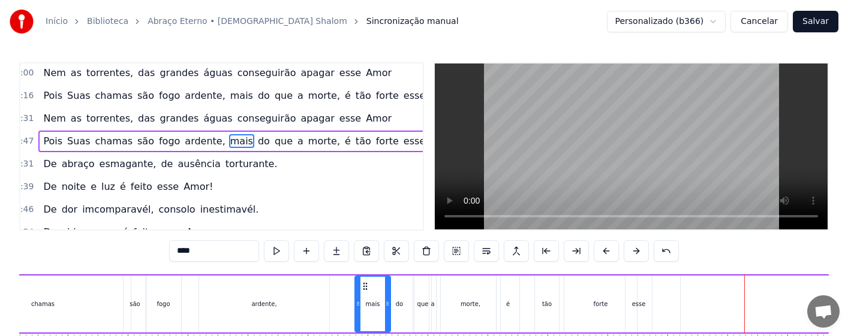
click at [635, 305] on div "esse" at bounding box center [639, 304] width 14 height 9
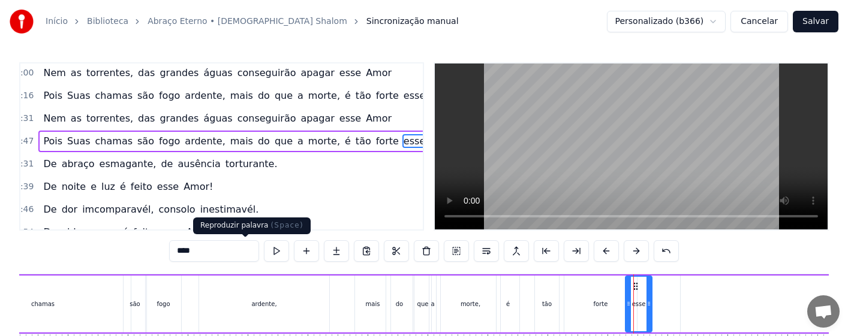
click at [264, 251] on button at bounding box center [276, 252] width 25 height 22
click at [641, 306] on div "esse" at bounding box center [639, 304] width 14 height 9
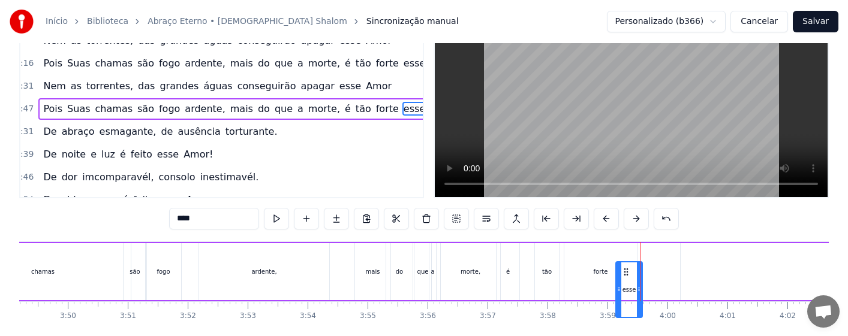
drag, startPoint x: 635, startPoint y: 288, endPoint x: 624, endPoint y: 289, distance: 10.3
click at [624, 277] on icon at bounding box center [626, 273] width 10 height 10
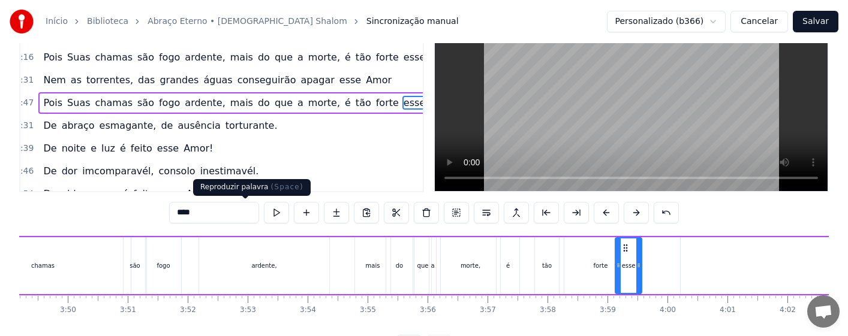
click at [264, 213] on button at bounding box center [276, 213] width 25 height 22
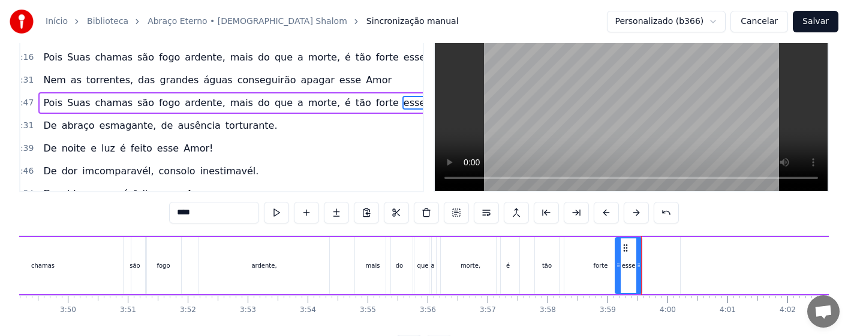
click at [536, 274] on div "tão" at bounding box center [547, 266] width 24 height 57
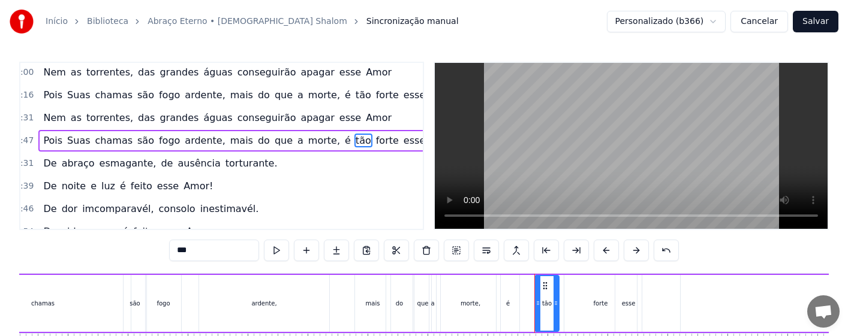
scroll to position [0, 0]
click at [626, 309] on div "esse" at bounding box center [628, 304] width 26 height 57
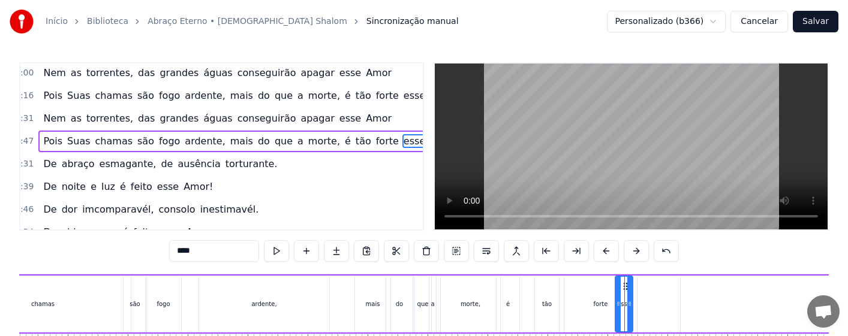
drag, startPoint x: 639, startPoint y: 310, endPoint x: 630, endPoint y: 314, distance: 9.7
click at [630, 314] on div at bounding box center [629, 304] width 5 height 55
click at [615, 314] on div "esse" at bounding box center [624, 304] width 19 height 57
click at [604, 312] on div "forte" at bounding box center [600, 304] width 73 height 57
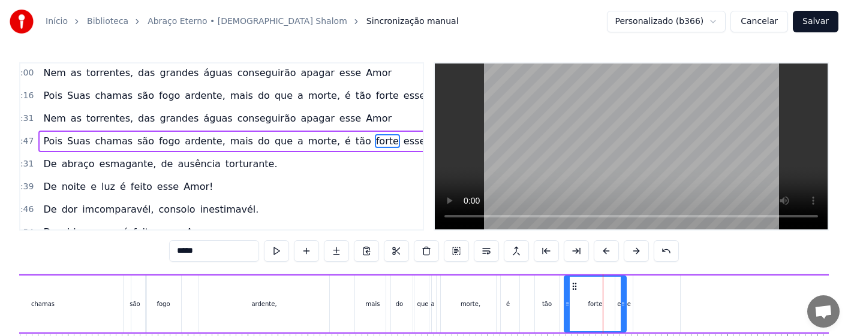
drag, startPoint x: 630, startPoint y: 319, endPoint x: 623, endPoint y: 320, distance: 7.2
click at [623, 320] on div at bounding box center [623, 304] width 5 height 55
click at [492, 308] on div "morte," at bounding box center [470, 304] width 59 height 57
type input "******"
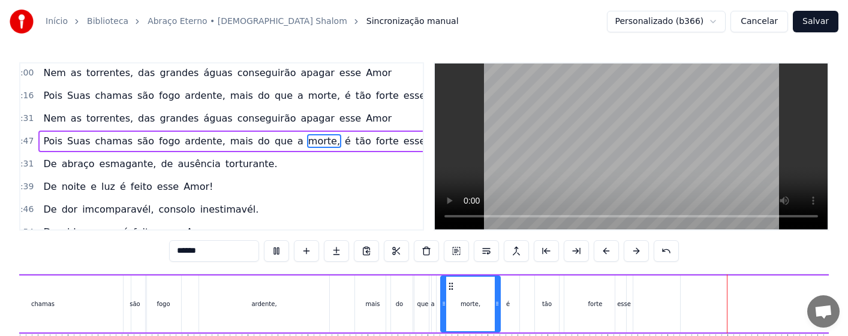
click at [637, 305] on div "Pois Suas chamas são fogo ardente, mais do que a morte, é tão forte esse Amor." at bounding box center [775, 304] width 1757 height 59
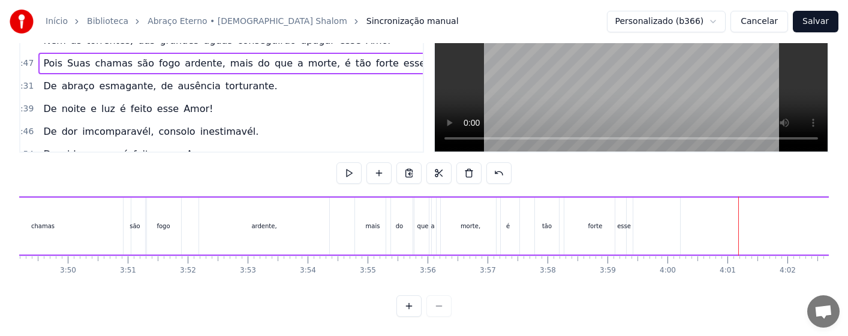
scroll to position [0, 14104]
click at [796, 209] on div "Amor." at bounding box center [810, 226] width 972 height 57
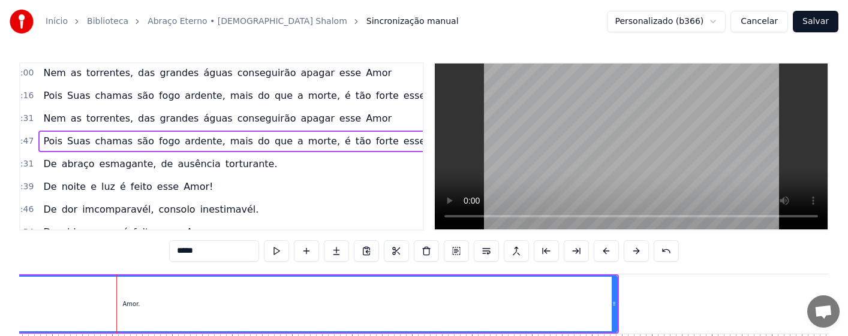
scroll to position [0, 14819]
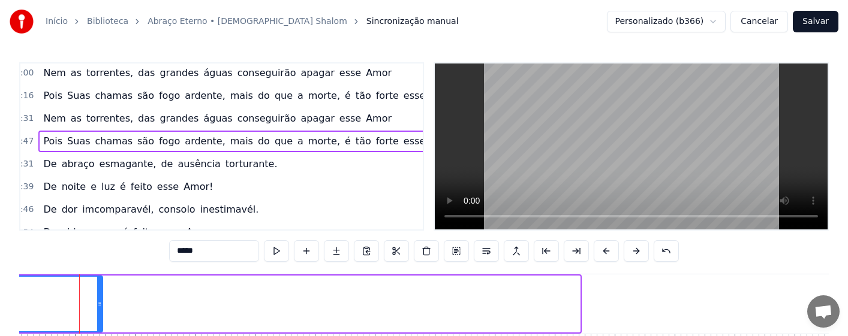
drag, startPoint x: 578, startPoint y: 318, endPoint x: 91, endPoint y: 319, distance: 487.0
click at [97, 319] on div at bounding box center [99, 304] width 5 height 55
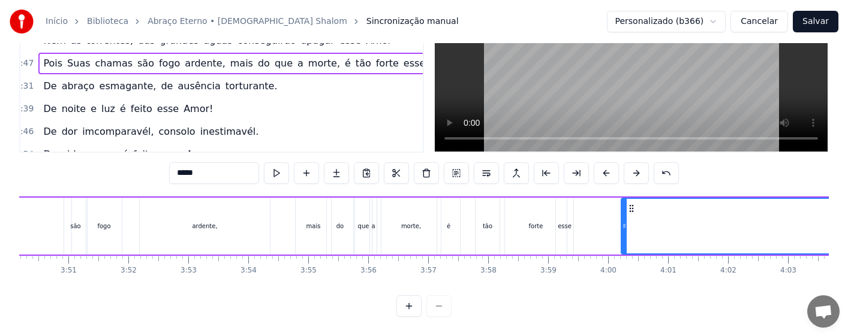
scroll to position [0, 14025]
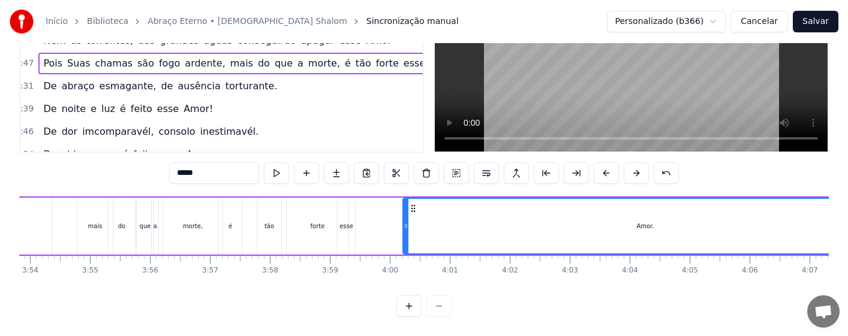
click at [403, 228] on div "Amor." at bounding box center [645, 226] width 486 height 57
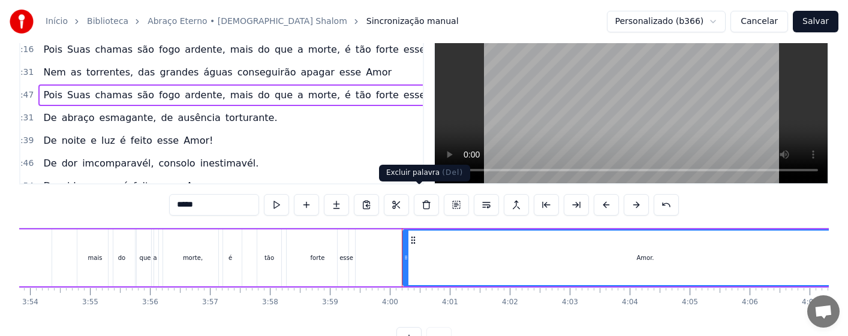
scroll to position [60, 0]
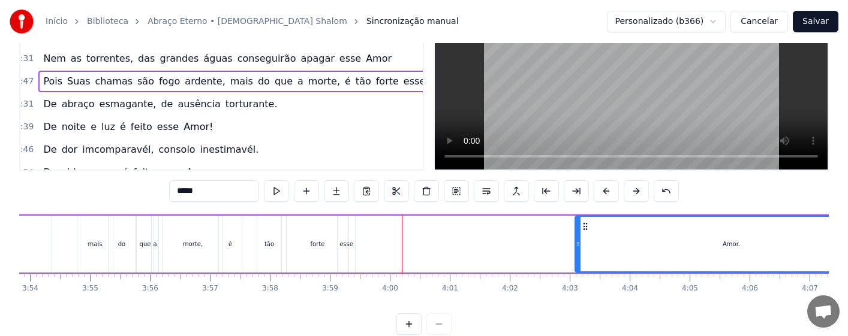
drag, startPoint x: 405, startPoint y: 258, endPoint x: 578, endPoint y: 254, distance: 172.2
click at [578, 254] on div at bounding box center [578, 244] width 5 height 55
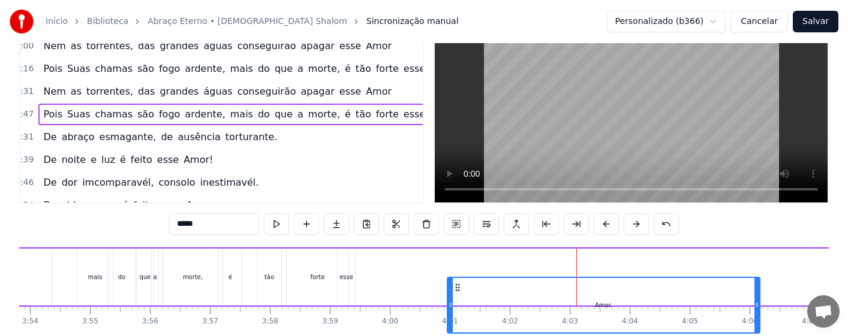
scroll to position [29, 0]
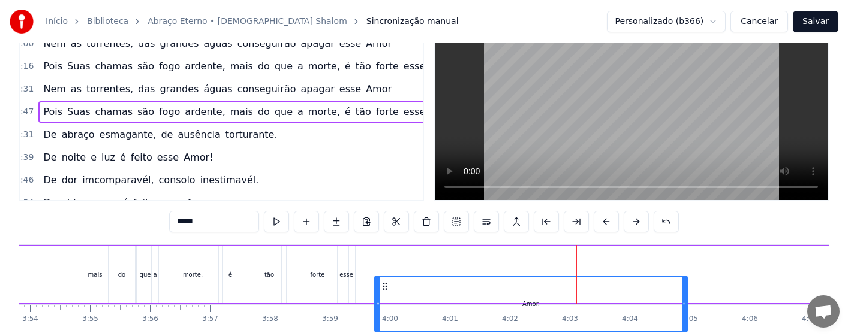
drag, startPoint x: 550, startPoint y: 286, endPoint x: 380, endPoint y: 266, distance: 171.5
click at [380, 265] on div "Pois Suas chamas são fogo ardente, mais do que a morte, é tão forte esse Amor." at bounding box center [254, 274] width 1270 height 59
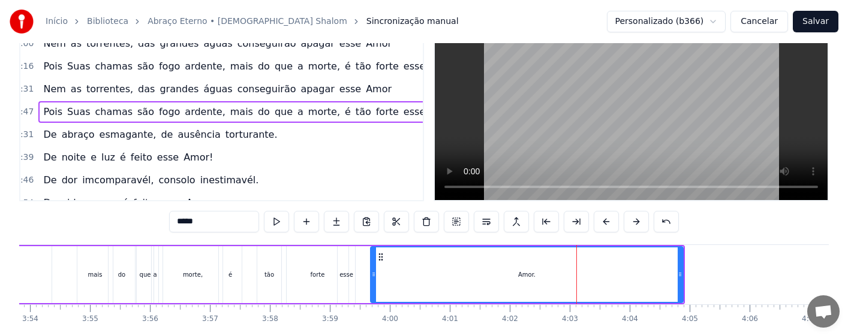
click at [347, 281] on div "esse" at bounding box center [346, 275] width 17 height 57
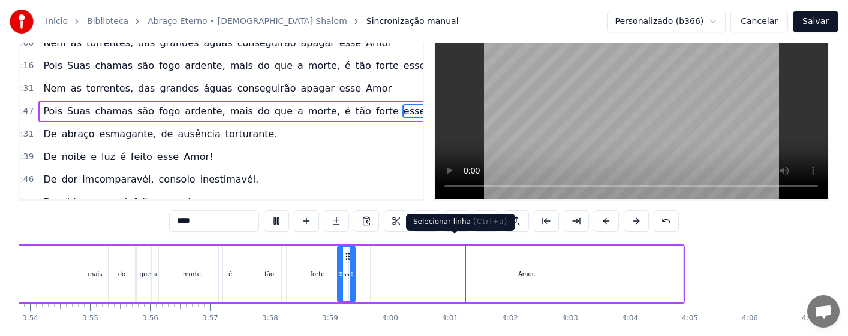
scroll to position [60, 0]
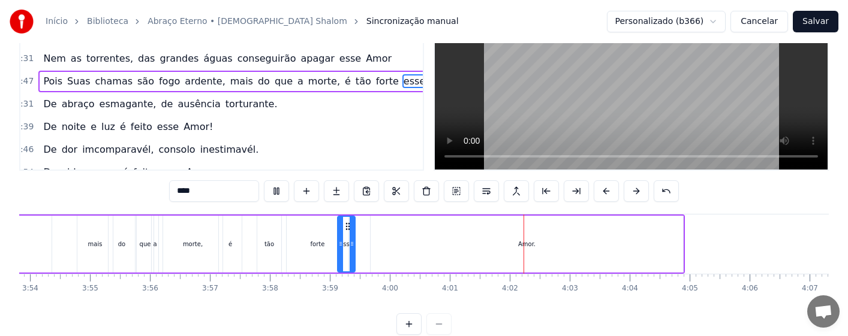
click at [375, 248] on div "Amor." at bounding box center [527, 244] width 312 height 57
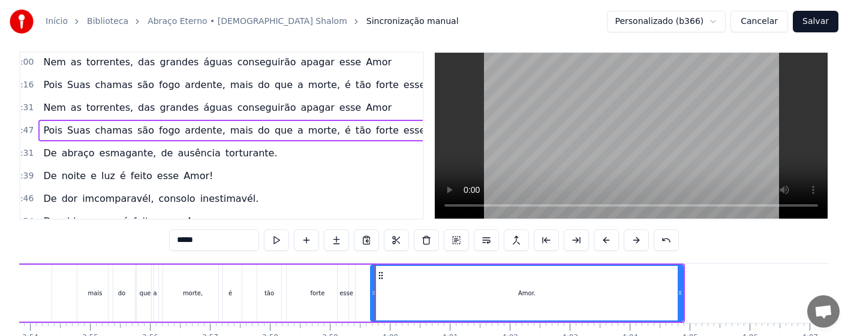
scroll to position [0, 0]
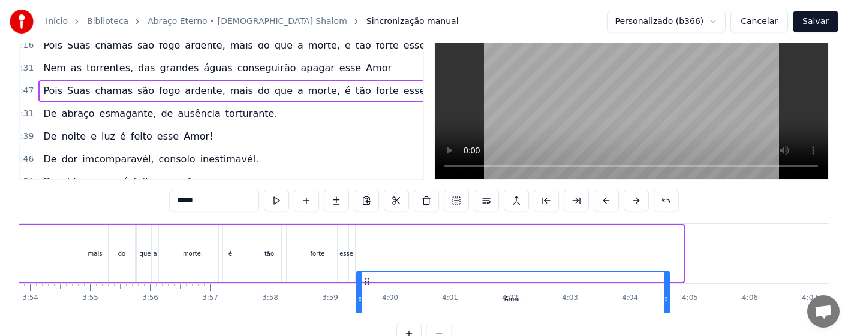
drag, startPoint x: 381, startPoint y: 283, endPoint x: 367, endPoint y: 283, distance: 13.8
click at [367, 283] on icon at bounding box center [367, 282] width 10 height 10
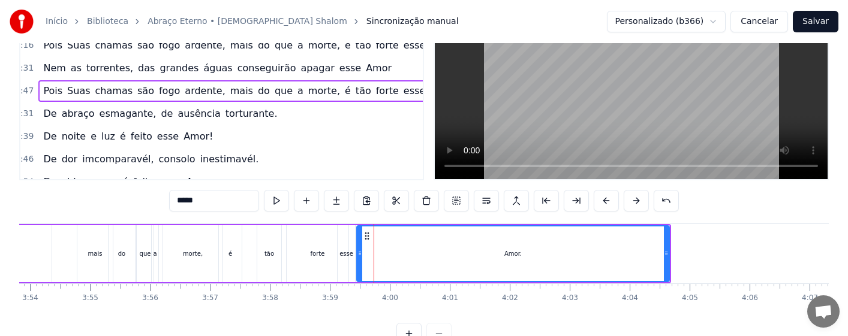
scroll to position [54, 0]
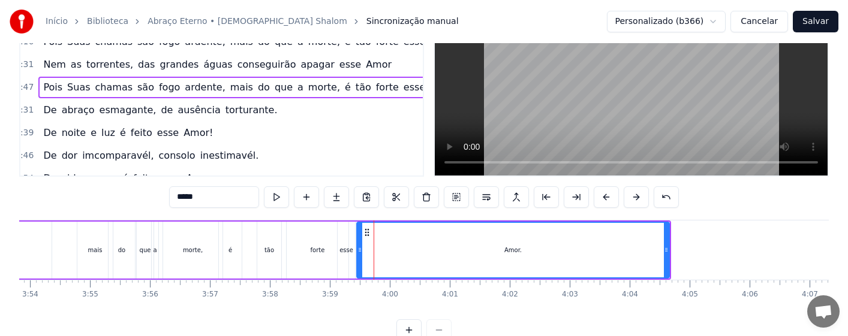
click at [300, 246] on div "forte" at bounding box center [318, 250] width 62 height 57
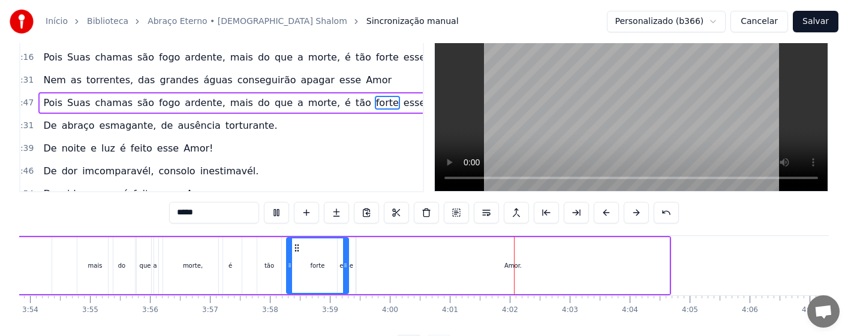
scroll to position [60, 0]
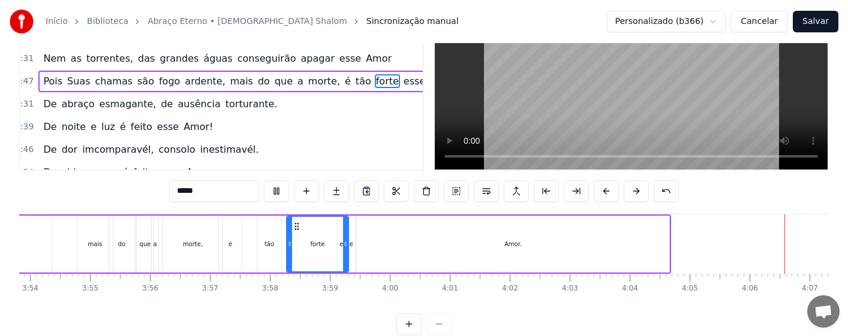
click at [541, 244] on div "Amor." at bounding box center [513, 244] width 312 height 57
type input "*****"
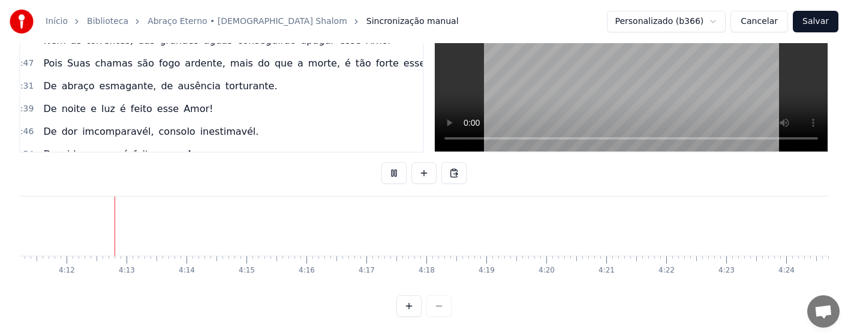
scroll to position [0, 15077]
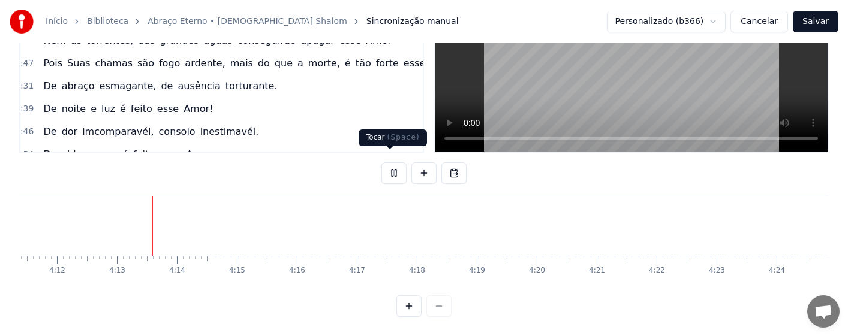
click at [389, 163] on button at bounding box center [393, 174] width 25 height 22
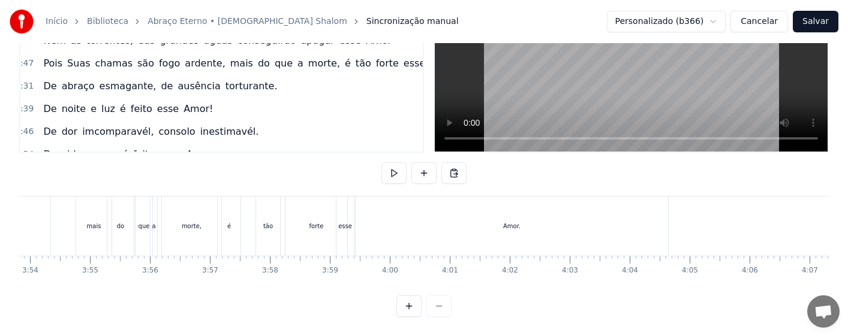
scroll to position [0, 13965]
click at [559, 212] on div "Amor." at bounding box center [572, 226] width 312 height 59
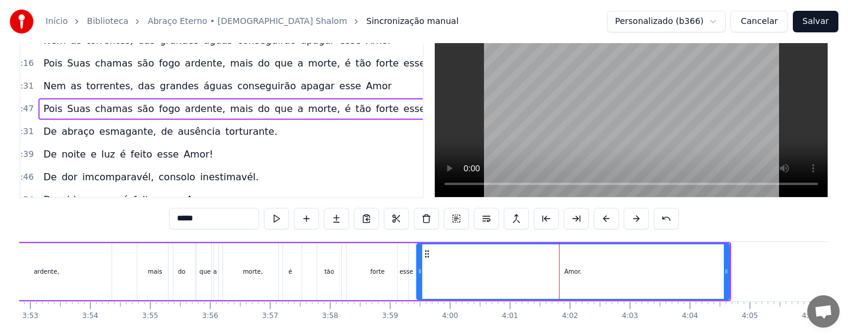
scroll to position [0, 0]
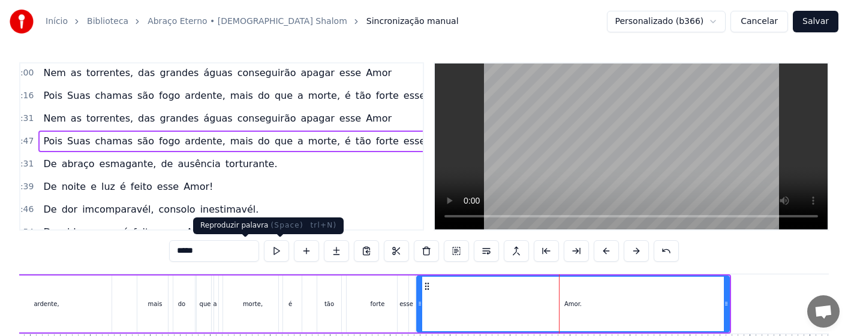
click at [264, 244] on button at bounding box center [276, 252] width 25 height 22
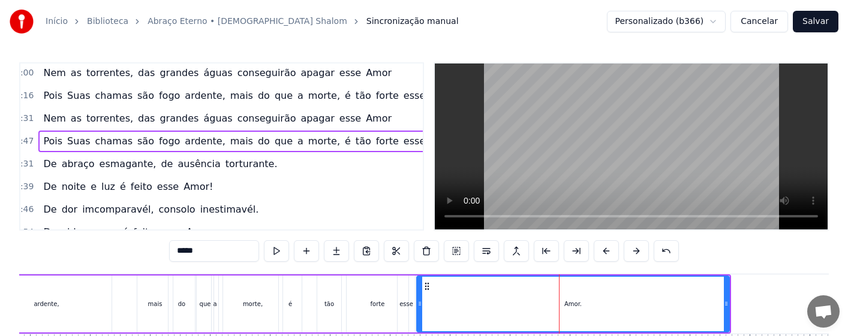
scroll to position [88, 0]
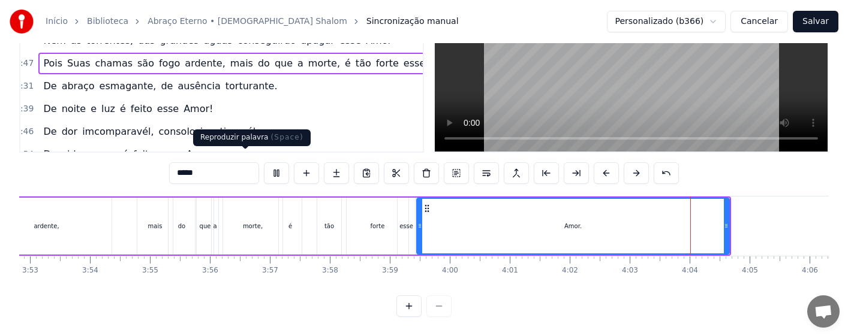
click at [264, 163] on button at bounding box center [276, 174] width 25 height 22
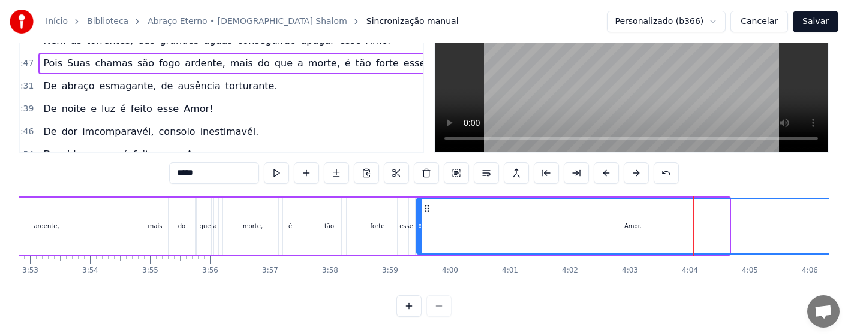
drag, startPoint x: 728, startPoint y: 221, endPoint x: 848, endPoint y: 221, distance: 120.0
click at [848, 221] on html "Início Biblioteca Abraço Eterno • Missionário Shalom Sincronização manual Perso…" at bounding box center [424, 129] width 848 height 414
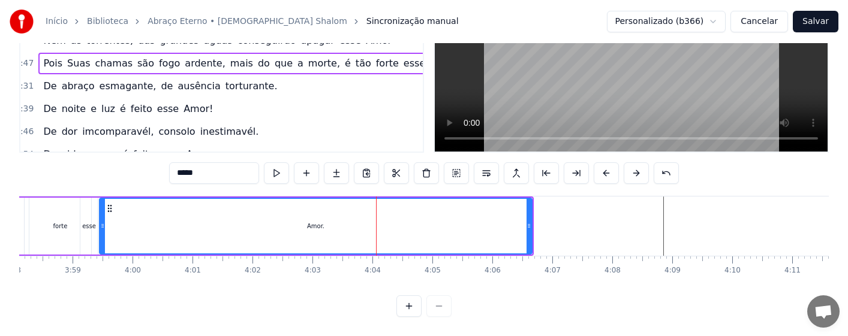
scroll to position [0, 14480]
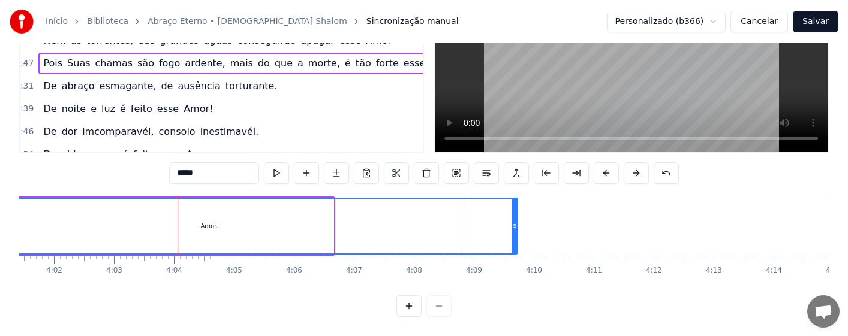
drag, startPoint x: 331, startPoint y: 224, endPoint x: 515, endPoint y: 222, distance: 184.1
click at [515, 222] on div at bounding box center [514, 226] width 5 height 55
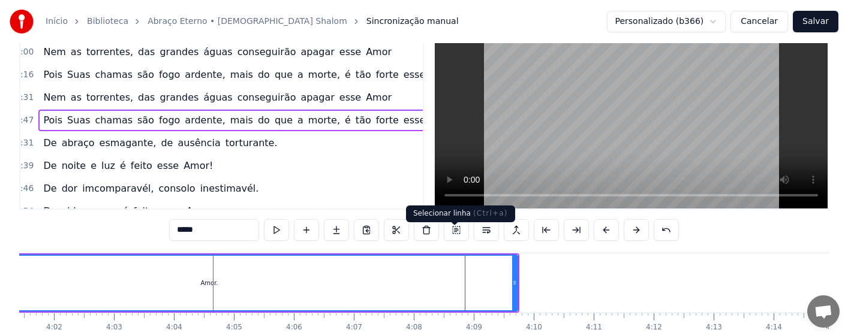
scroll to position [0, 0]
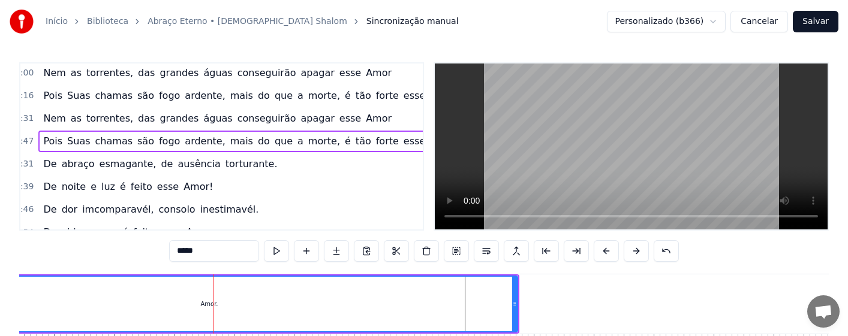
click at [264, 253] on button at bounding box center [276, 252] width 25 height 22
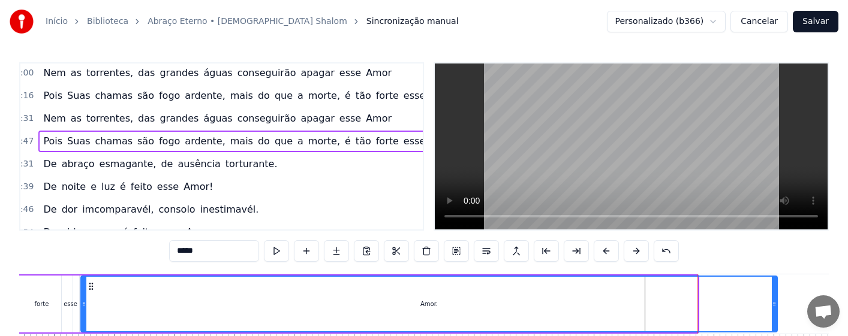
drag, startPoint x: 695, startPoint y: 309, endPoint x: 776, endPoint y: 318, distance: 80.8
click at [776, 318] on div at bounding box center [774, 304] width 5 height 55
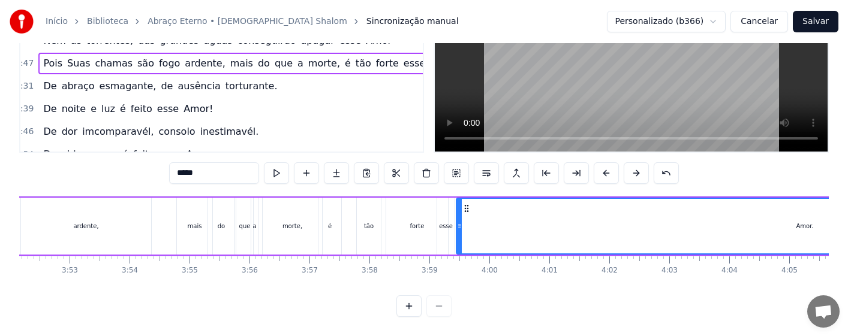
scroll to position [0, 13687]
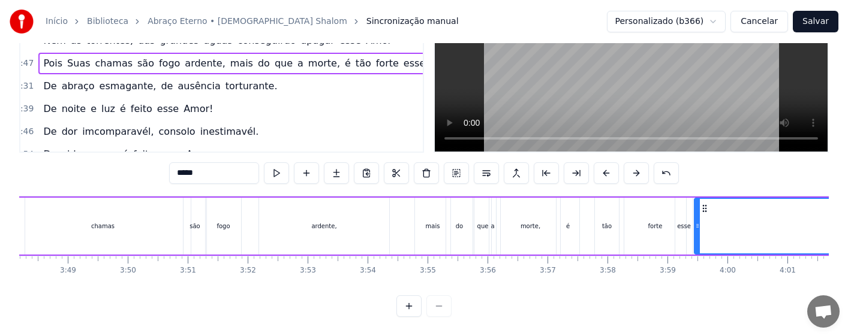
click at [453, 221] on div "do" at bounding box center [459, 226] width 26 height 57
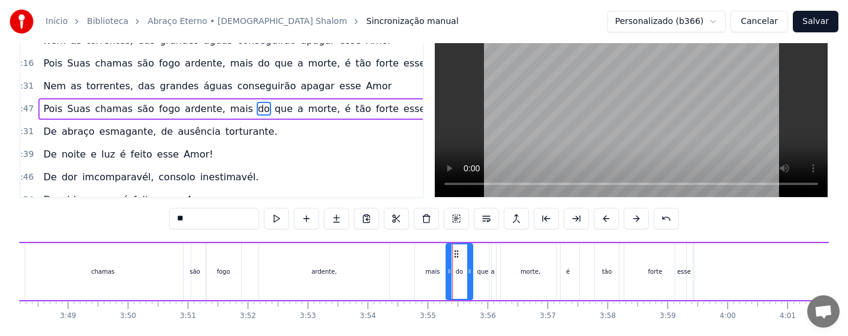
scroll to position [0, 0]
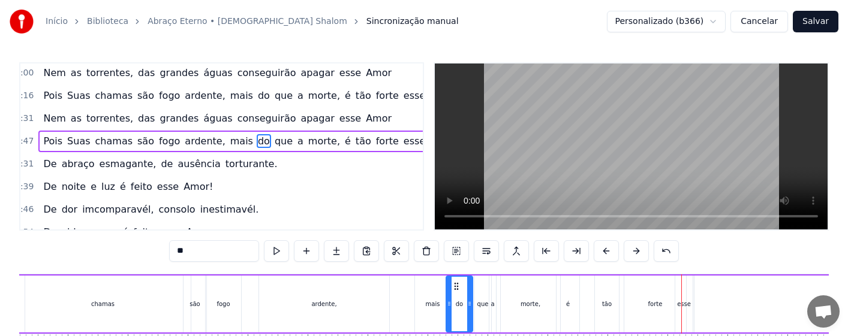
click at [326, 307] on div "ardente," at bounding box center [323, 304] width 25 height 9
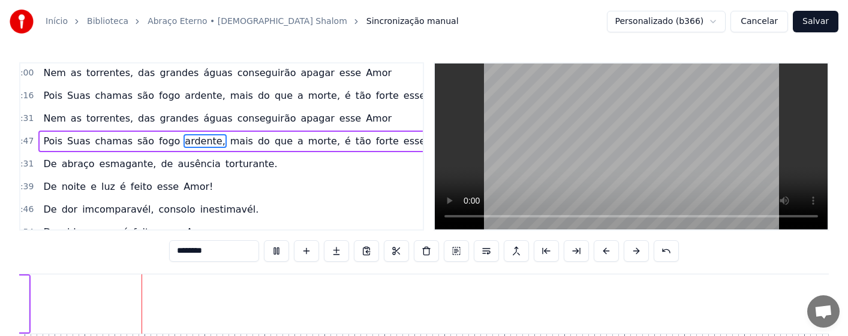
scroll to position [0, 15080]
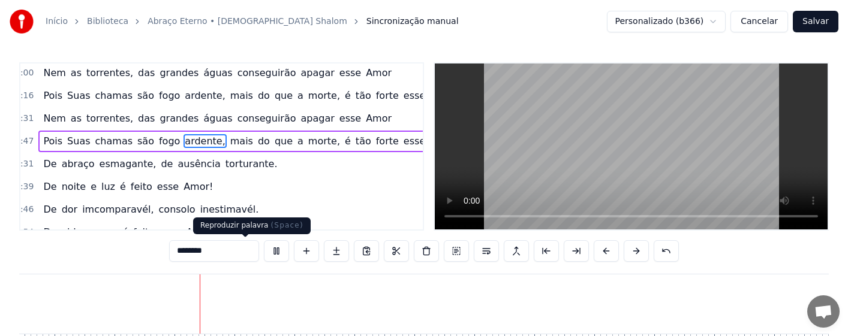
click at [264, 249] on button at bounding box center [276, 252] width 25 height 22
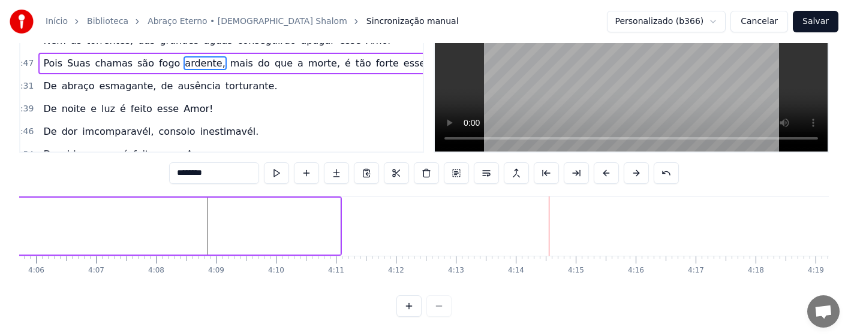
scroll to position [0, 14699]
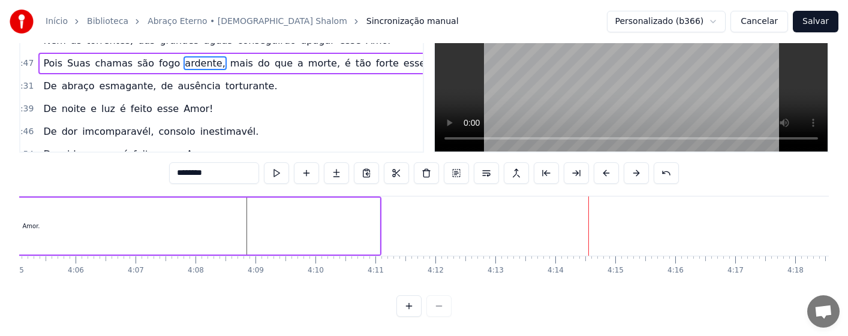
click at [277, 227] on div "Amor." at bounding box center [31, 226] width 697 height 57
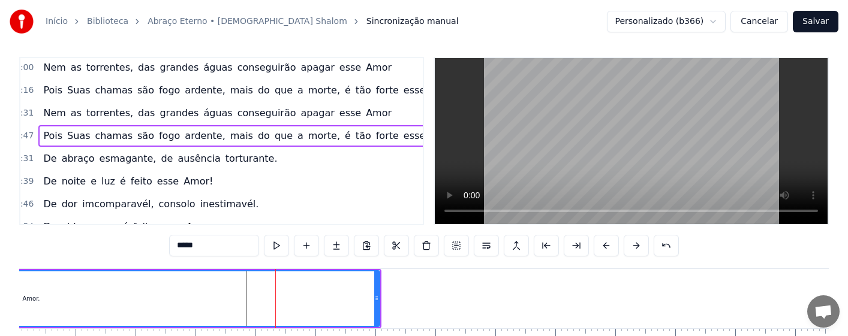
scroll to position [0, 0]
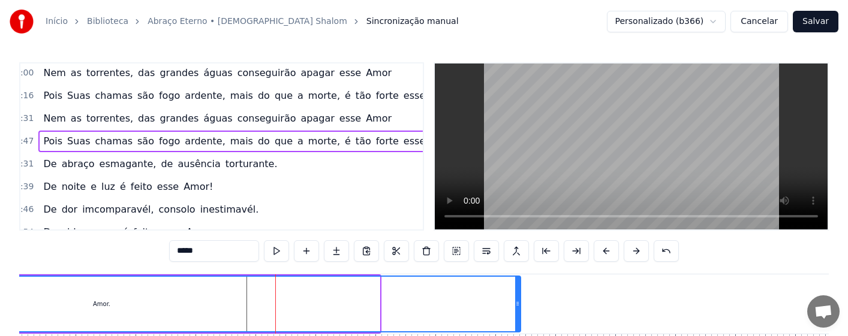
drag, startPoint x: 376, startPoint y: 305, endPoint x: 517, endPoint y: 308, distance: 141.0
click at [517, 308] on icon at bounding box center [517, 304] width 5 height 10
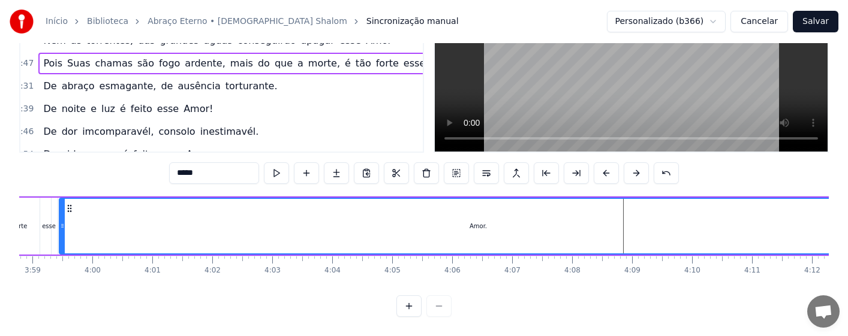
scroll to position [0, 14242]
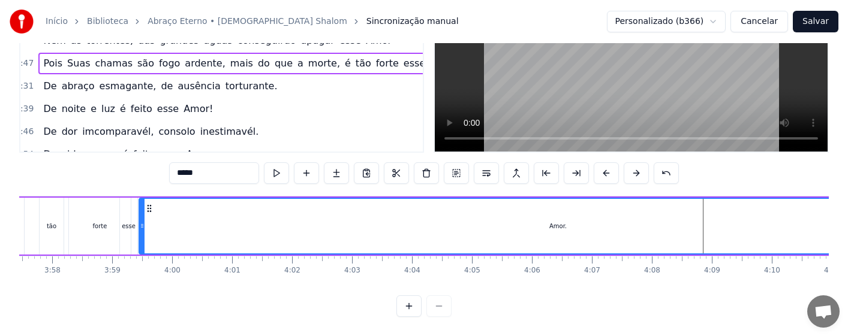
click at [347, 215] on div "Amor." at bounding box center [558, 226] width 837 height 55
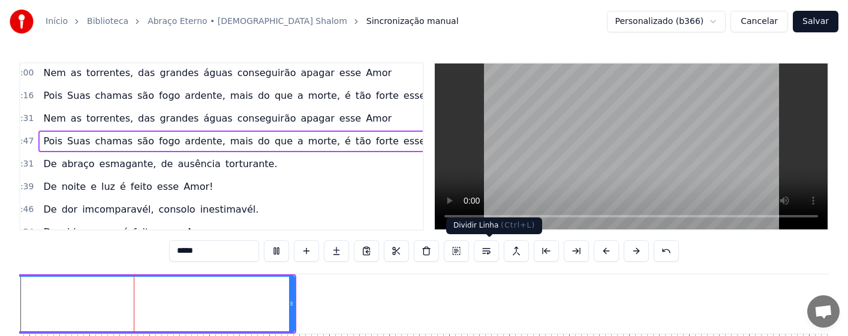
scroll to position [0, 14947]
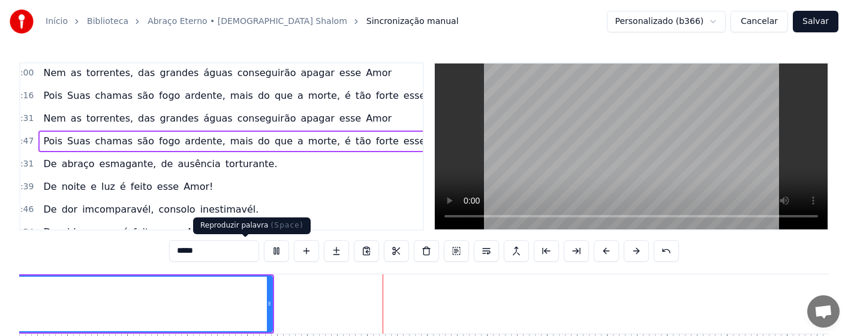
click at [250, 239] on div "0:16 Amor tão grande, Amor tão forte, Amor suave, Amor sem fim. 0:31 Que a próp…" at bounding box center [424, 228] width 810 height 333
click at [264, 244] on button at bounding box center [276, 252] width 25 height 22
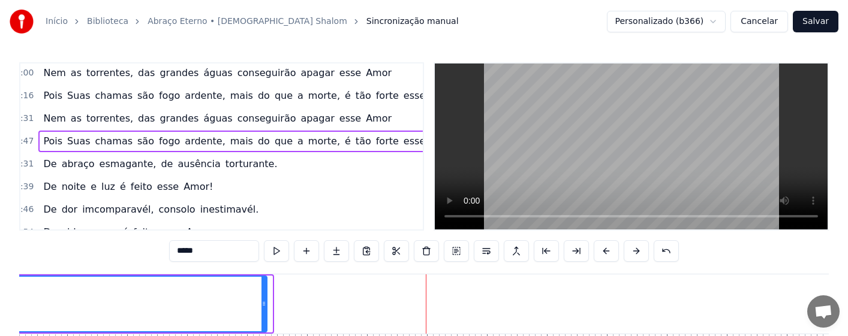
click at [265, 320] on div at bounding box center [264, 304] width 5 height 55
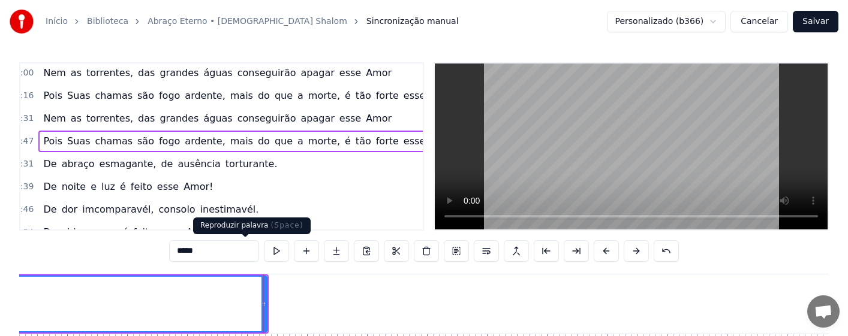
click at [264, 249] on button at bounding box center [276, 252] width 25 height 22
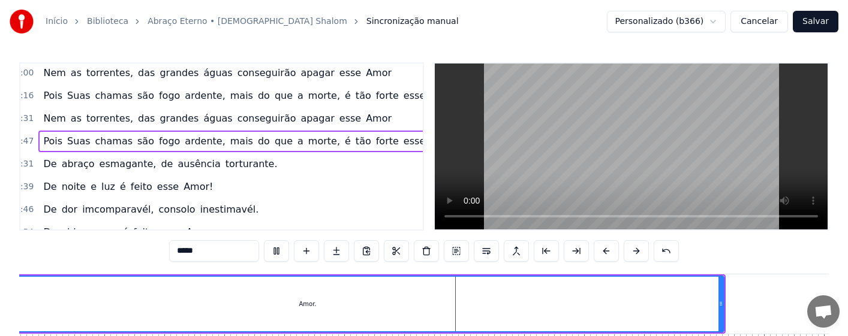
scroll to position [0, 14332]
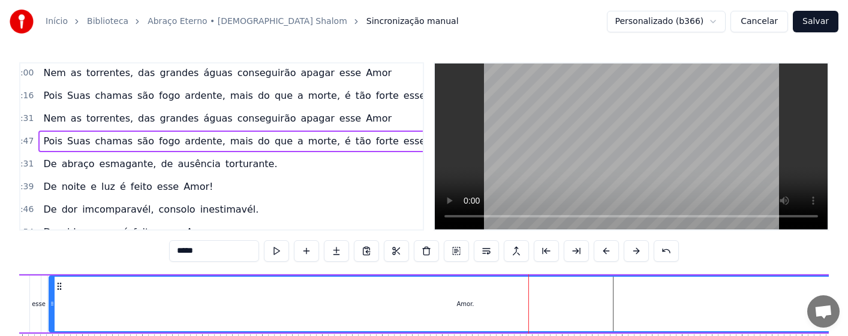
click at [34, 308] on div "esse" at bounding box center [39, 304] width 14 height 9
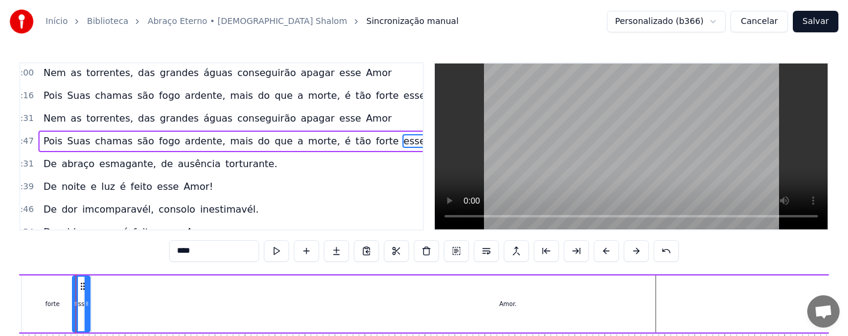
scroll to position [0, 14286]
drag, startPoint x: 89, startPoint y: 312, endPoint x: 101, endPoint y: 312, distance: 12.0
click at [101, 312] on div at bounding box center [102, 304] width 5 height 55
click at [60, 309] on div "forte" at bounding box center [56, 304] width 62 height 57
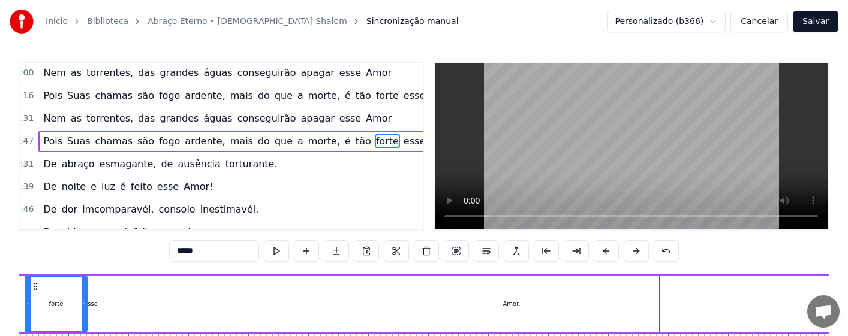
scroll to position [0, 14266]
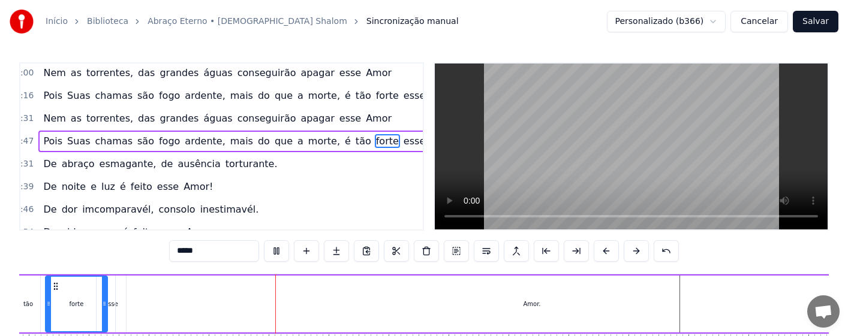
click at [154, 304] on div "Amor." at bounding box center [532, 304] width 833 height 57
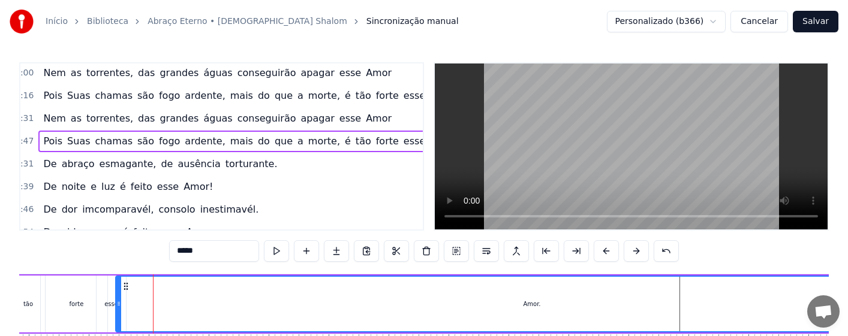
click at [172, 310] on div "Amor." at bounding box center [531, 304] width 831 height 55
drag, startPoint x: 116, startPoint y: 314, endPoint x: 106, endPoint y: 317, distance: 10.6
click at [106, 317] on div at bounding box center [108, 304] width 5 height 55
click at [73, 314] on div "forte" at bounding box center [77, 304] width 62 height 57
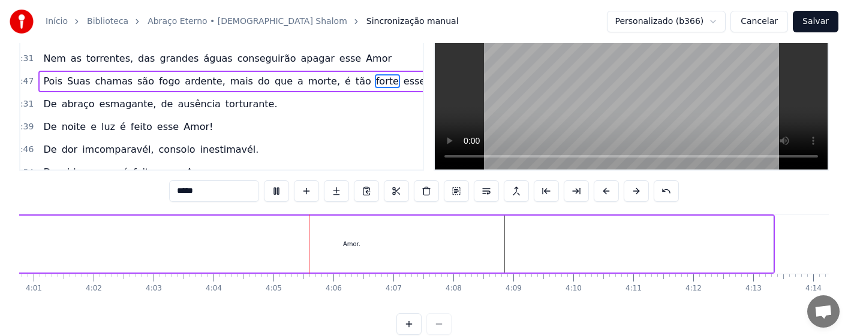
scroll to position [0, 14560]
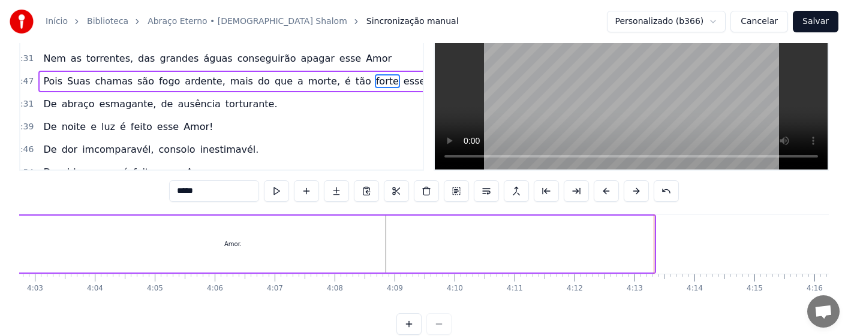
click at [280, 241] on div "Amor." at bounding box center [233, 244] width 843 height 57
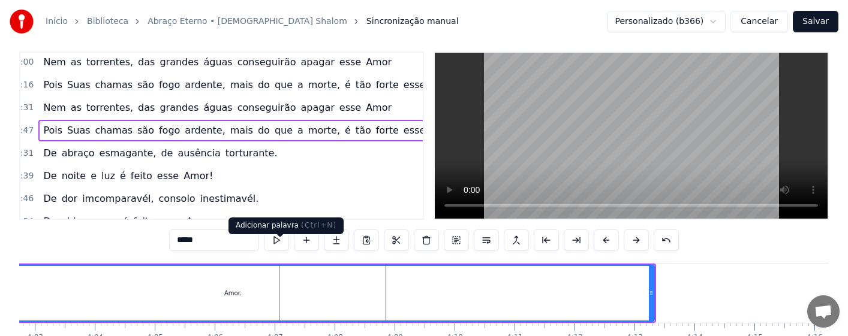
scroll to position [0, 0]
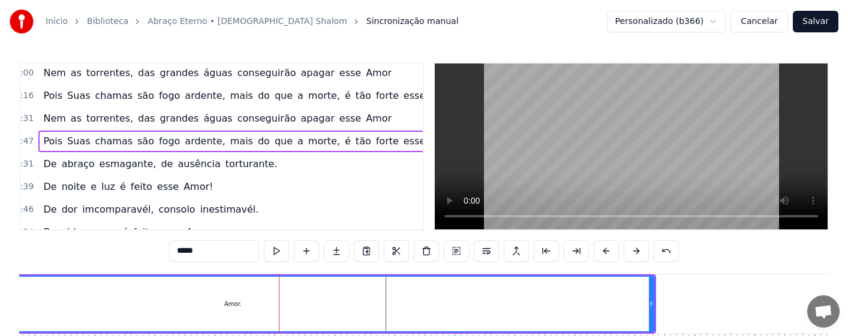
click at [264, 252] on button at bounding box center [276, 252] width 25 height 22
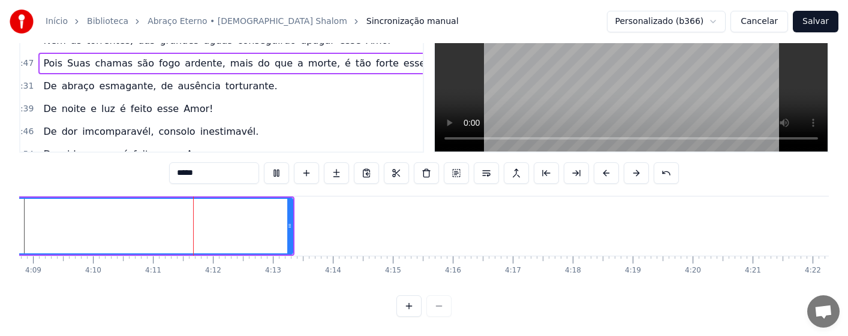
scroll to position [0, 15002]
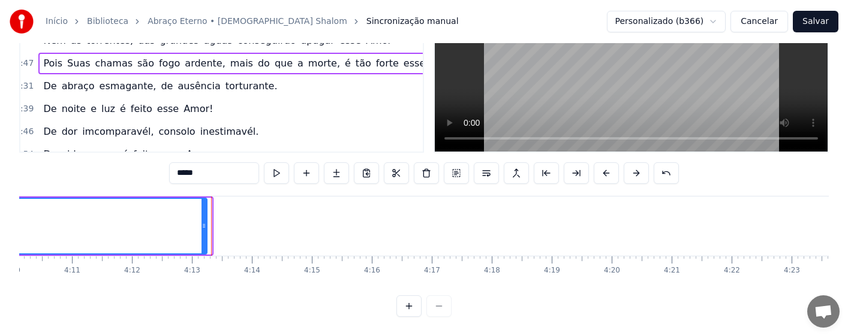
drag, startPoint x: 209, startPoint y: 229, endPoint x: 202, endPoint y: 229, distance: 6.6
click at [202, 229] on div at bounding box center [204, 226] width 5 height 55
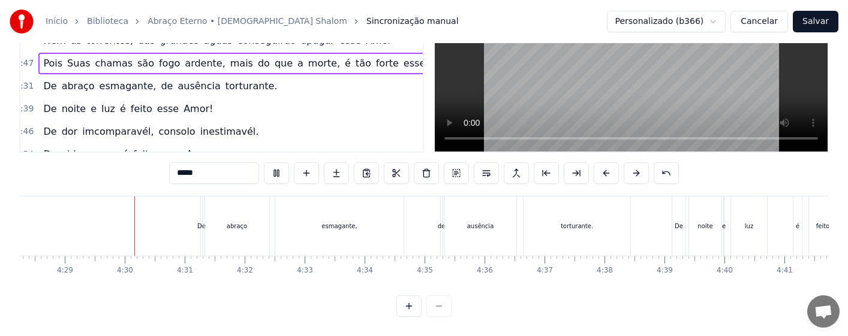
scroll to position [0, 16119]
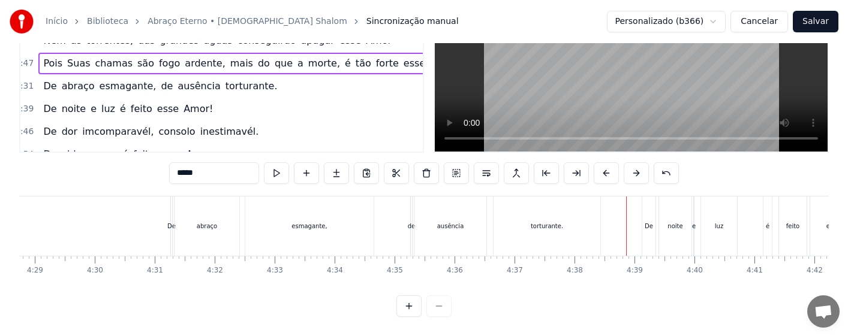
click at [171, 222] on div "De" at bounding box center [171, 226] width 8 height 9
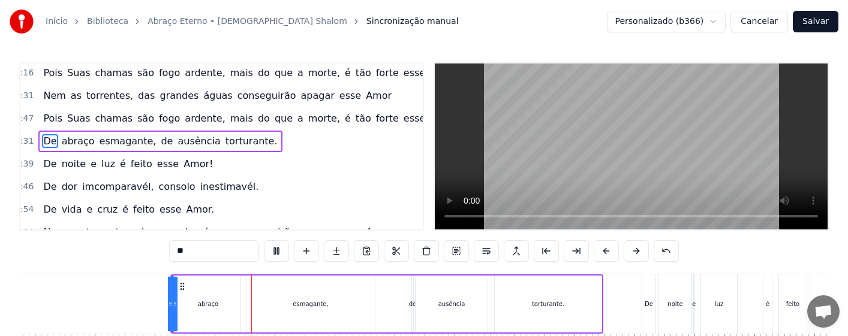
scroll to position [60, 0]
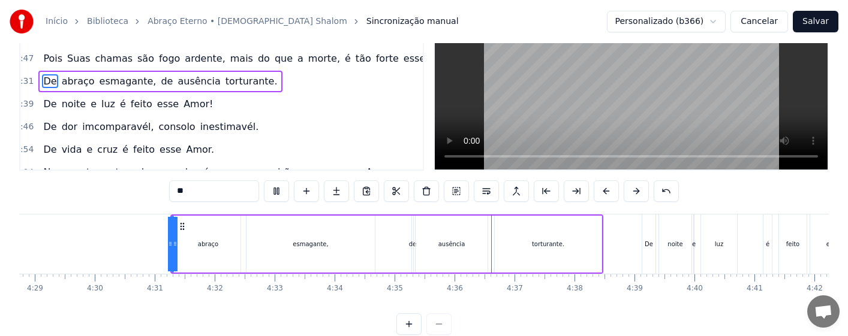
click at [320, 253] on div "esmagante," at bounding box center [311, 244] width 128 height 57
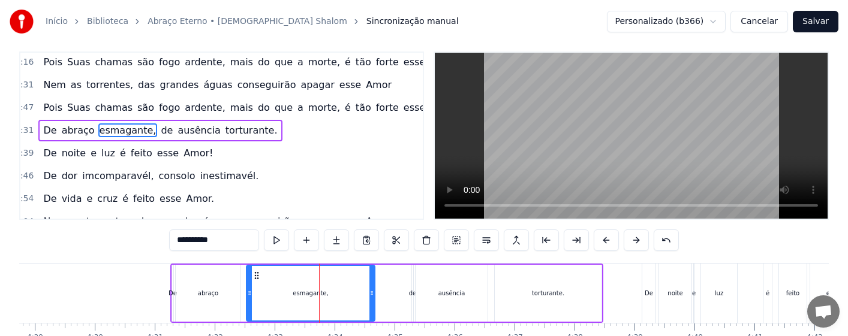
scroll to position [0, 0]
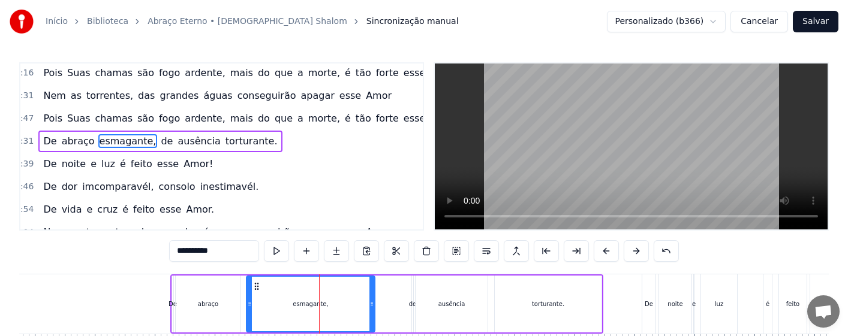
click at [452, 305] on div "ausência" at bounding box center [451, 304] width 27 height 9
type input "********"
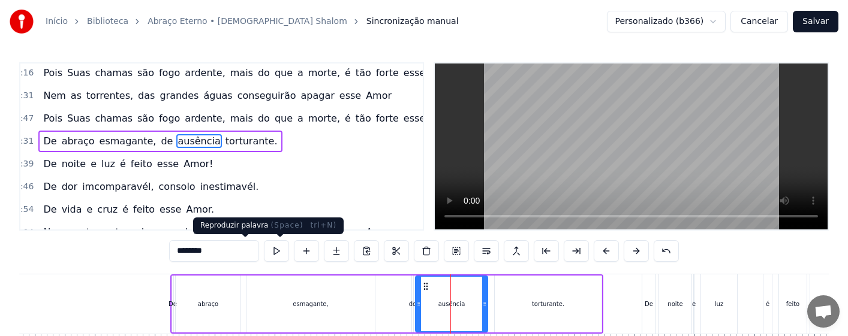
click at [264, 248] on button at bounding box center [276, 252] width 25 height 22
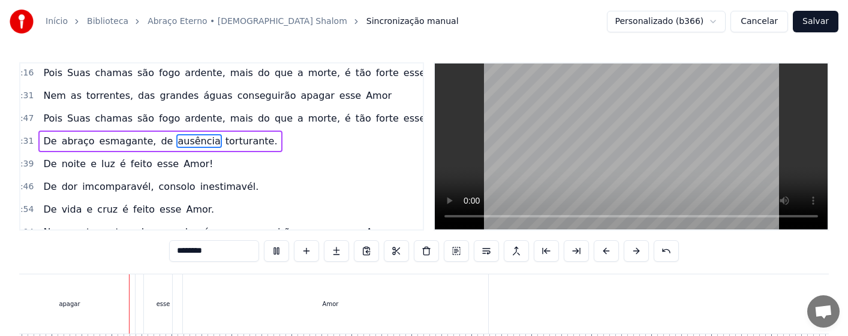
scroll to position [0, 25179]
click at [818, 21] on button "Salvar" at bounding box center [816, 22] width 46 height 22
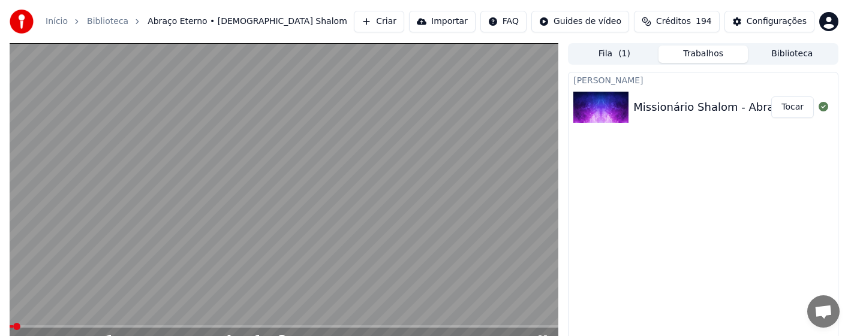
click at [261, 226] on video at bounding box center [284, 197] width 549 height 309
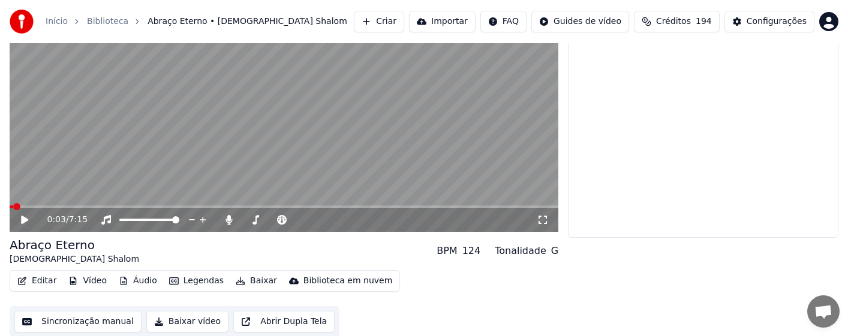
click at [20, 220] on icon at bounding box center [33, 220] width 28 height 10
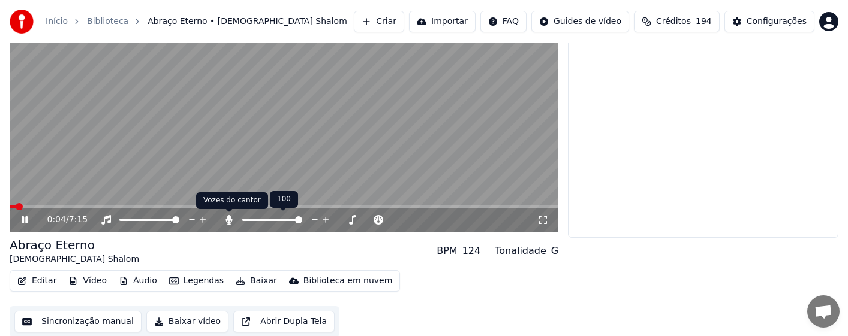
click at [231, 219] on icon at bounding box center [229, 220] width 12 height 10
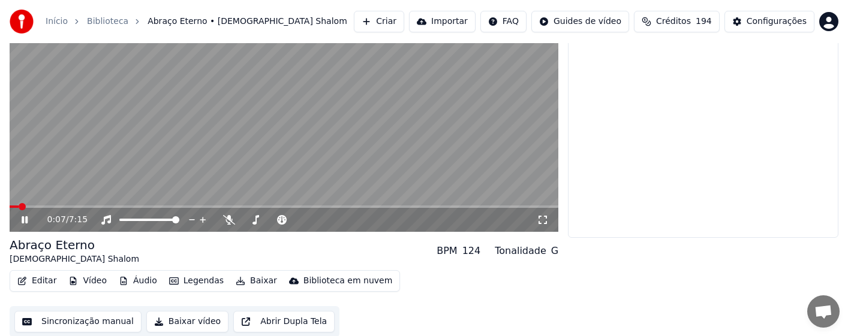
click at [98, 204] on video at bounding box center [284, 77] width 549 height 309
click at [120, 205] on span at bounding box center [121, 206] width 7 height 7
click at [23, 219] on icon at bounding box center [24, 220] width 7 height 8
click at [110, 206] on span at bounding box center [112, 206] width 7 height 7
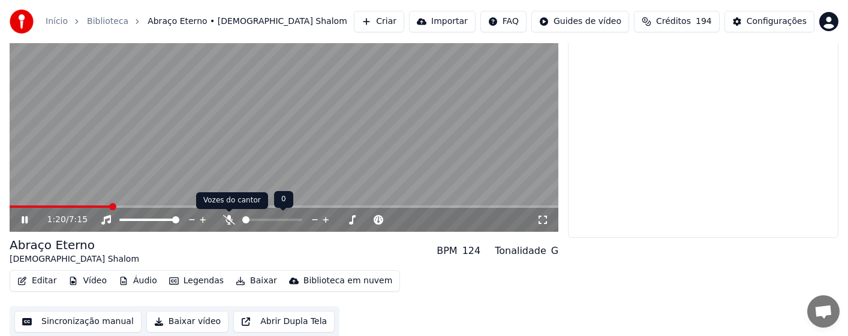
click at [226, 220] on icon at bounding box center [229, 220] width 12 height 10
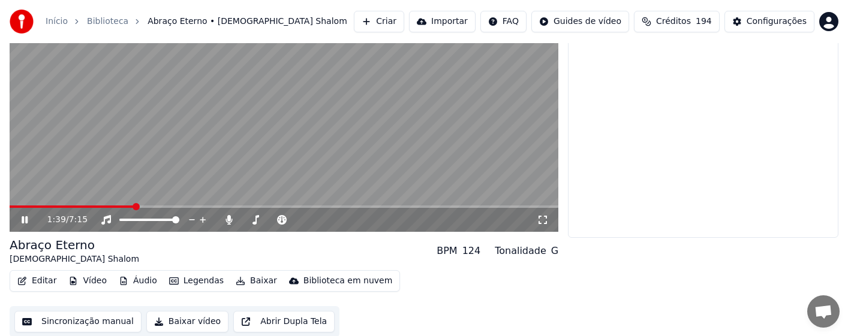
click at [133, 208] on span at bounding box center [136, 206] width 7 height 7
click at [143, 207] on span at bounding box center [146, 206] width 7 height 7
click at [292, 146] on video at bounding box center [284, 77] width 549 height 309
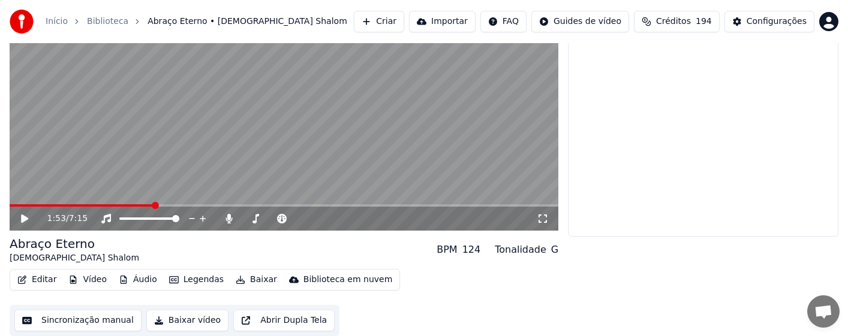
click at [77, 324] on button "Sincronização manual" at bounding box center [77, 321] width 127 height 22
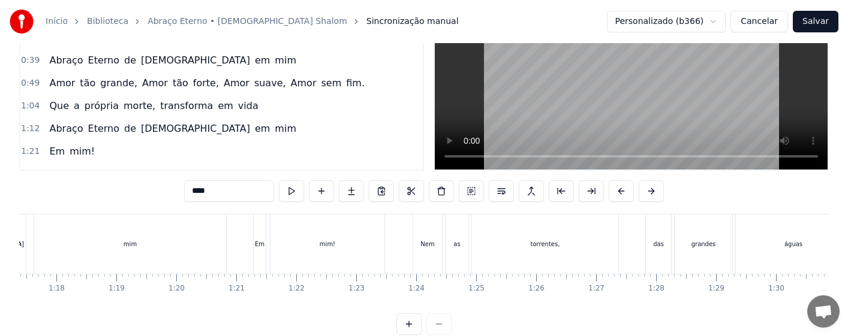
scroll to position [0, 4879]
click at [194, 255] on div "Nem" at bounding box center [189, 244] width 29 height 59
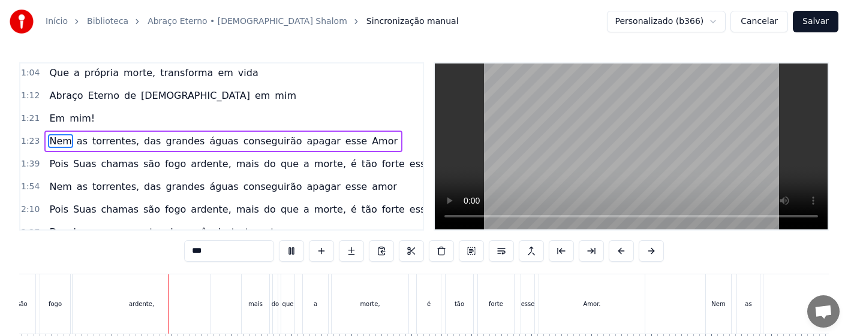
scroll to position [0, 6267]
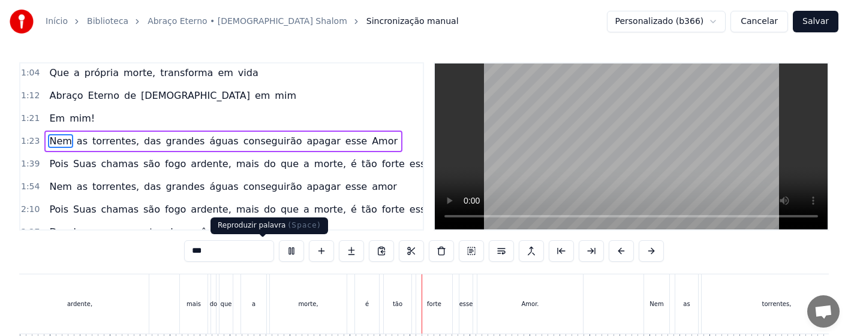
click at [279, 250] on button at bounding box center [291, 252] width 25 height 22
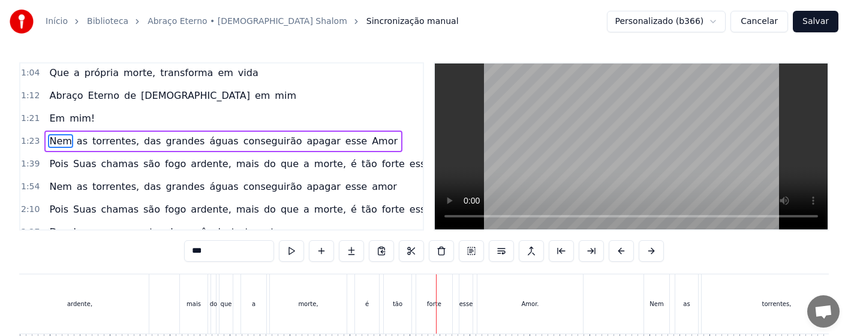
click at [363, 305] on div "é" at bounding box center [367, 304] width 24 height 59
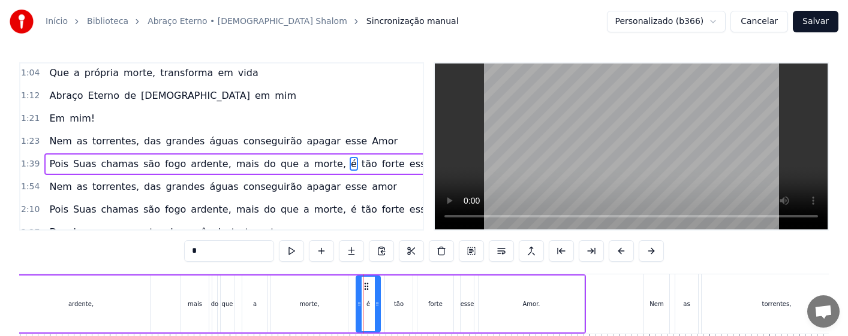
scroll to position [116, 0]
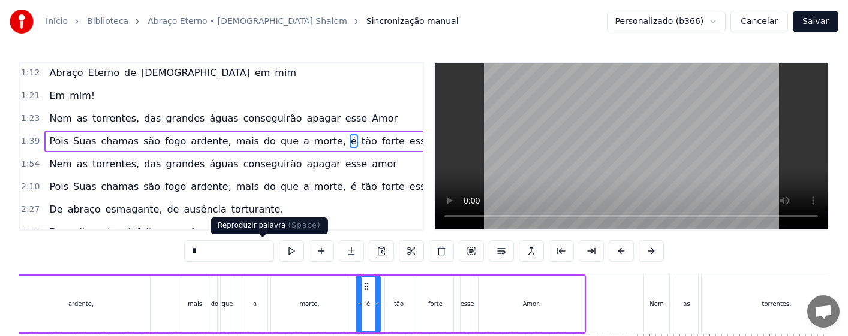
click at [279, 250] on button at bounding box center [291, 252] width 25 height 22
click at [318, 303] on div "morte," at bounding box center [309, 304] width 20 height 9
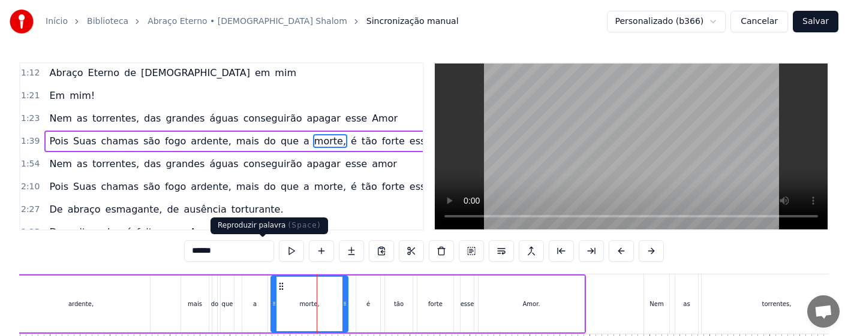
click at [279, 247] on button at bounding box center [291, 252] width 25 height 22
click at [323, 299] on div "morte," at bounding box center [310, 304] width 76 height 55
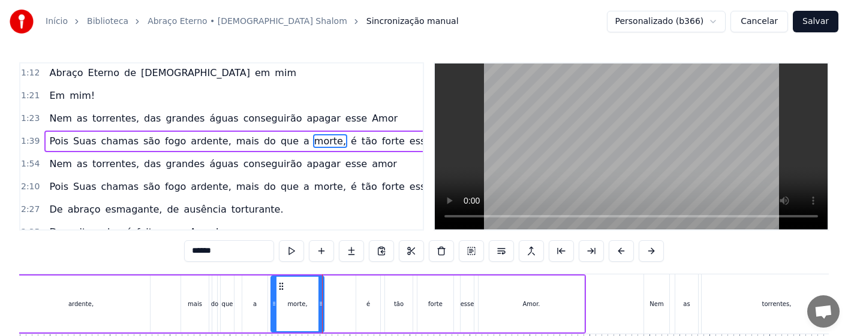
drag, startPoint x: 343, startPoint y: 314, endPoint x: 319, endPoint y: 317, distance: 24.2
click at [319, 317] on div at bounding box center [320, 304] width 5 height 55
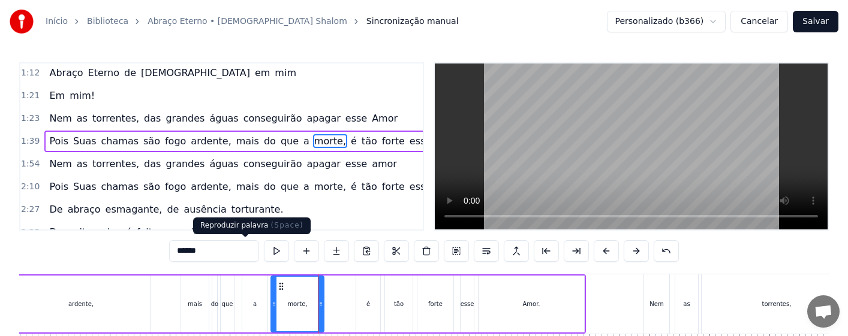
click at [264, 250] on button at bounding box center [276, 252] width 25 height 22
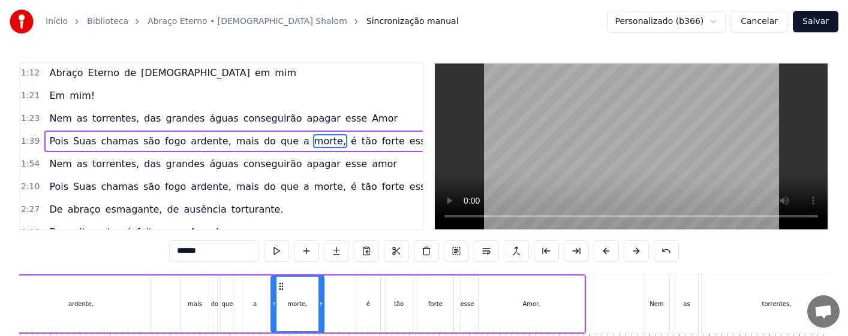
click at [364, 307] on div "é" at bounding box center [368, 304] width 24 height 57
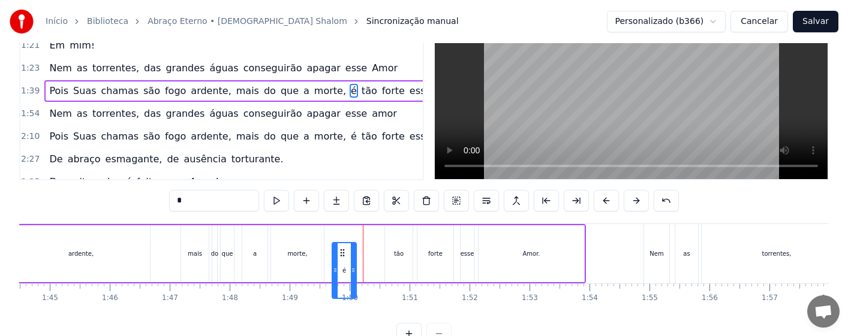
drag, startPoint x: 365, startPoint y: 287, endPoint x: 335, endPoint y: 289, distance: 30.0
click at [338, 258] on icon at bounding box center [343, 253] width 10 height 10
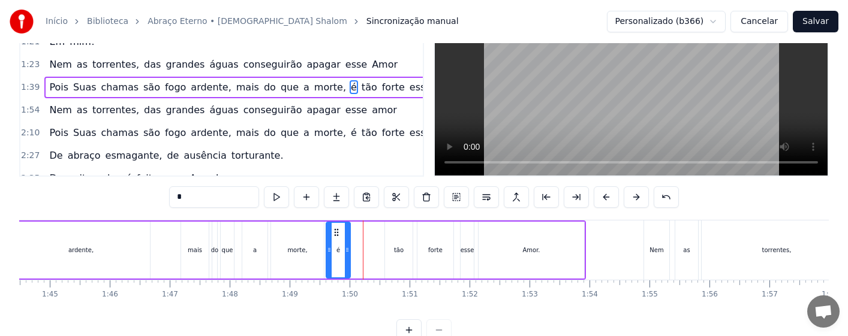
click at [304, 262] on div "morte," at bounding box center [297, 250] width 53 height 57
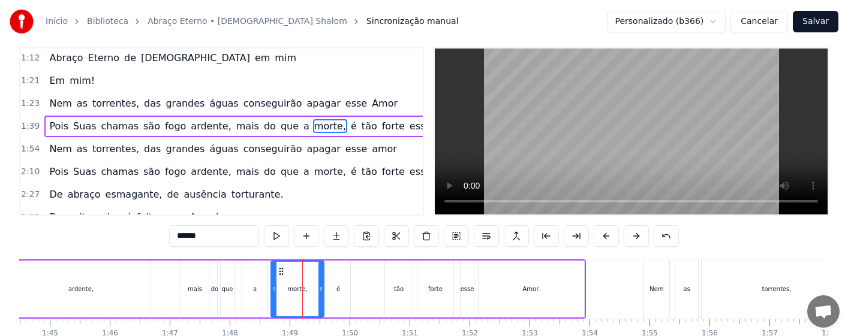
scroll to position [0, 0]
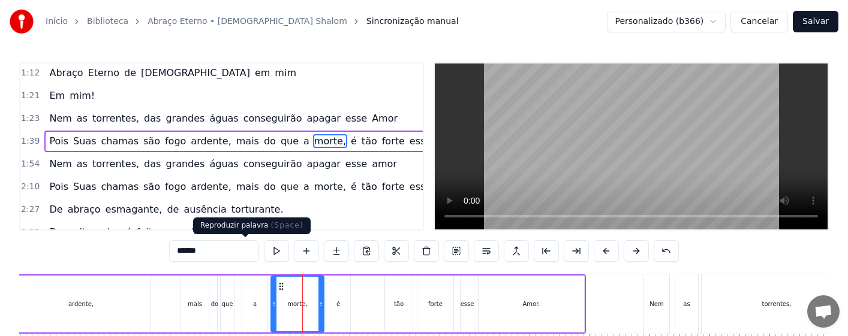
click at [264, 251] on button at bounding box center [276, 252] width 25 height 22
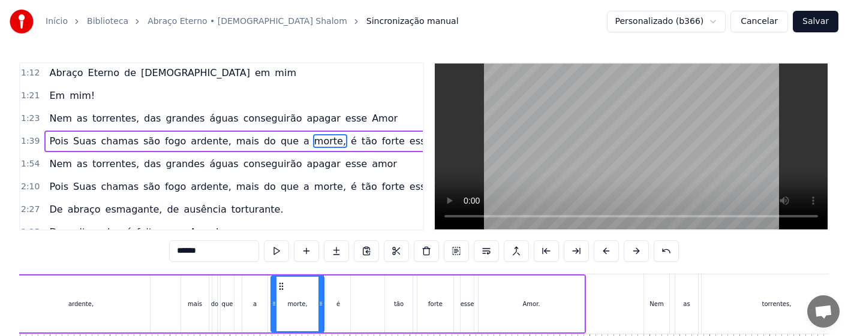
click at [330, 309] on div "é" at bounding box center [338, 304] width 24 height 57
type input "*"
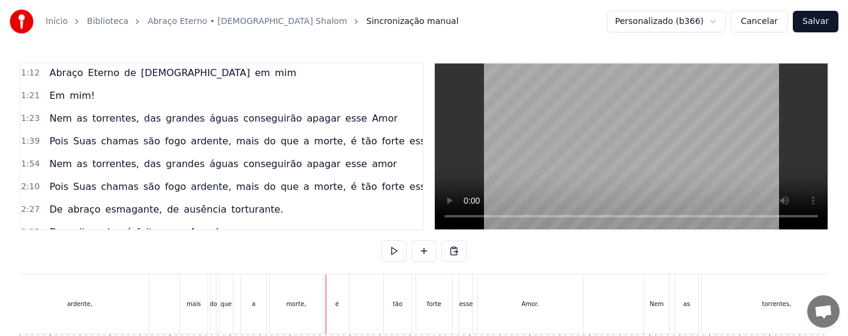
click at [328, 308] on div "é" at bounding box center [337, 304] width 24 height 59
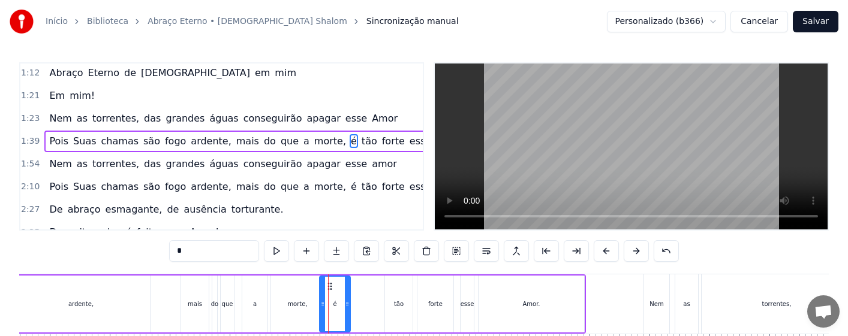
drag, startPoint x: 329, startPoint y: 304, endPoint x: 322, endPoint y: 305, distance: 6.7
click at [322, 305] on icon at bounding box center [322, 304] width 5 height 10
click at [261, 306] on div "a" at bounding box center [254, 304] width 25 height 57
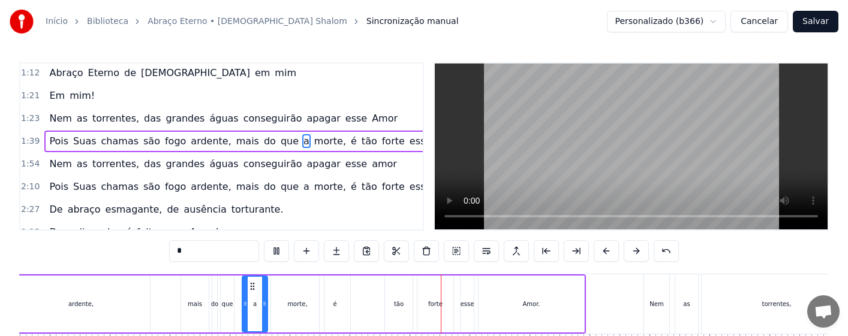
click at [333, 302] on div "é" at bounding box center [335, 304] width 4 height 9
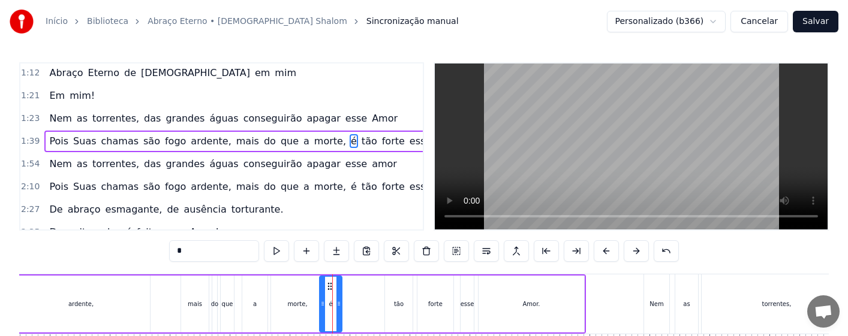
drag, startPoint x: 348, startPoint y: 314, endPoint x: 340, endPoint y: 316, distance: 8.7
click at [340, 316] on div at bounding box center [338, 304] width 5 height 55
click at [399, 310] on div "tão" at bounding box center [399, 304] width 28 height 57
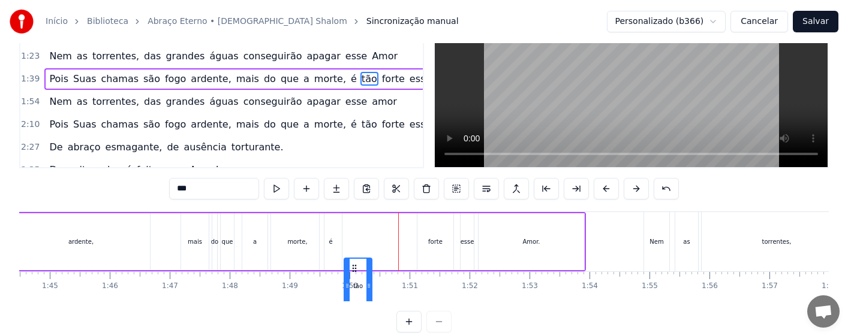
drag, startPoint x: 382, startPoint y: 287, endPoint x: 351, endPoint y: 292, distance: 31.0
click at [353, 292] on div "tão" at bounding box center [358, 286] width 26 height 55
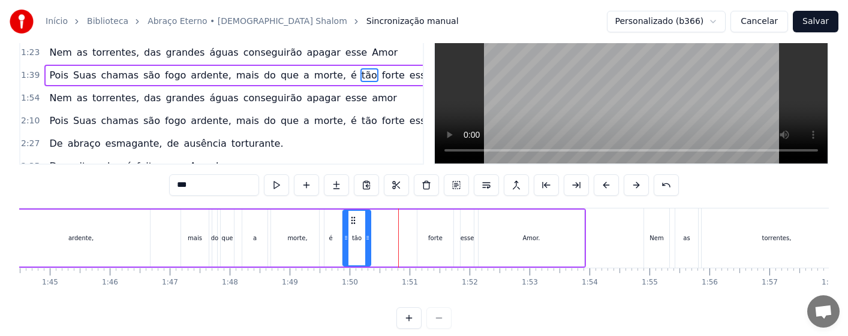
click at [435, 247] on div "forte" at bounding box center [435, 238] width 36 height 57
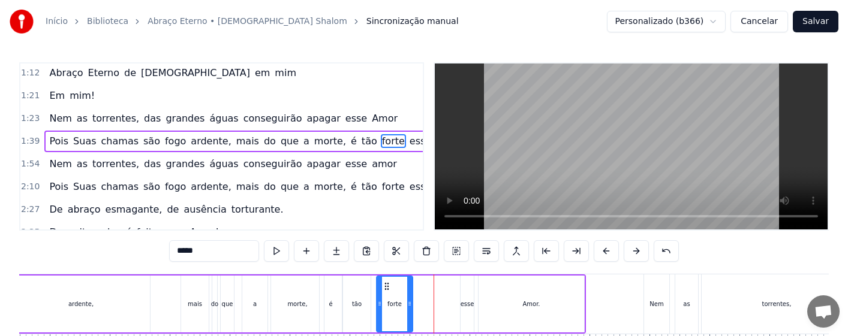
drag, startPoint x: 427, startPoint y: 285, endPoint x: 384, endPoint y: 285, distance: 43.2
click at [384, 285] on icon at bounding box center [387, 287] width 10 height 10
click at [471, 299] on div "esse" at bounding box center [467, 304] width 13 height 57
type input "****"
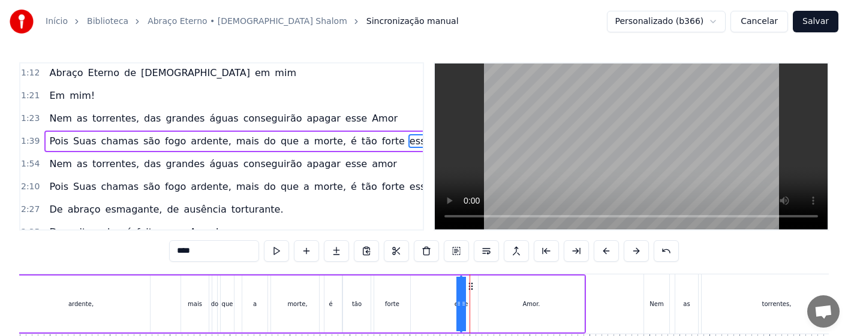
drag, startPoint x: 470, startPoint y: 288, endPoint x: 437, endPoint y: 287, distance: 33.6
click at [437, 287] on div "Pois Suas chamas são fogo ardente, mais do que a morte, é tão forte esse Amor." at bounding box center [151, 304] width 870 height 59
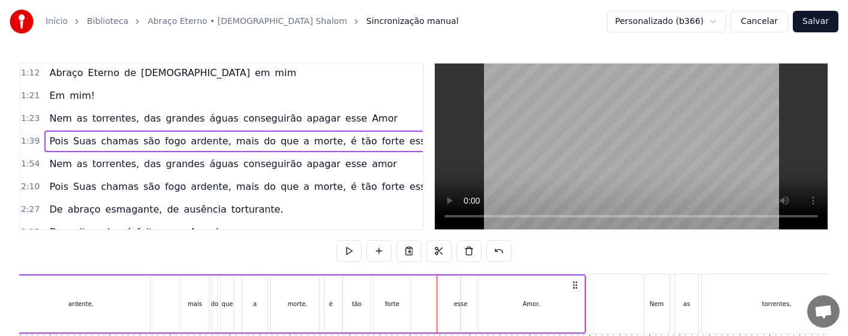
click at [462, 300] on div "esse" at bounding box center [461, 304] width 14 height 9
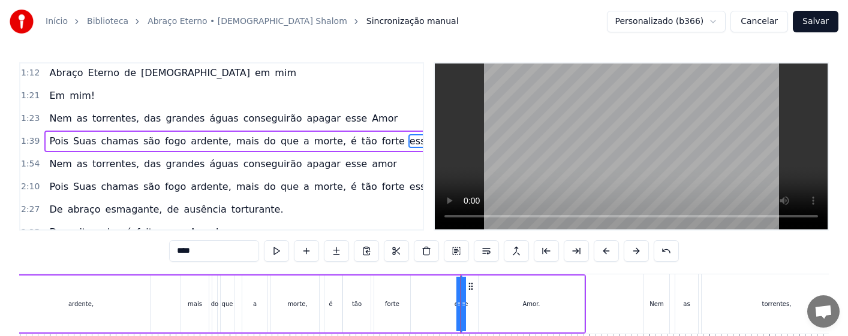
click at [471, 303] on div "Pois Suas chamas são fogo ardente, mais do que a morte, é tão forte esse Amor." at bounding box center [151, 304] width 870 height 59
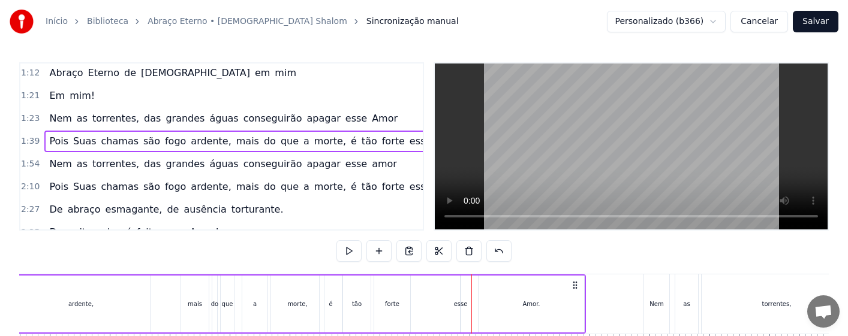
click at [461, 297] on div "esse" at bounding box center [460, 304] width 1 height 57
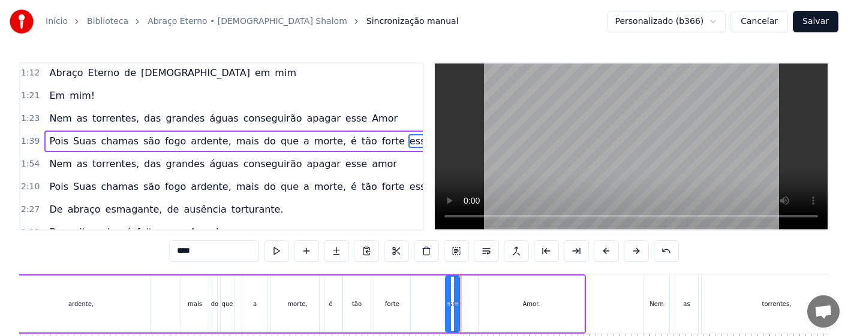
drag, startPoint x: 464, startPoint y: 299, endPoint x: 449, endPoint y: 304, distance: 15.7
click at [449, 304] on icon at bounding box center [448, 304] width 5 height 10
drag, startPoint x: 456, startPoint y: 286, endPoint x: 466, endPoint y: 292, distance: 11.5
click at [466, 292] on div at bounding box center [466, 304] width 5 height 55
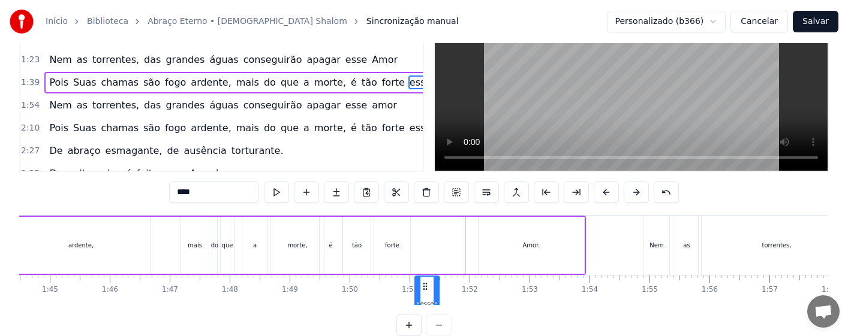
drag, startPoint x: 457, startPoint y: 287, endPoint x: 426, endPoint y: 289, distance: 30.7
click at [426, 289] on icon at bounding box center [425, 287] width 10 height 10
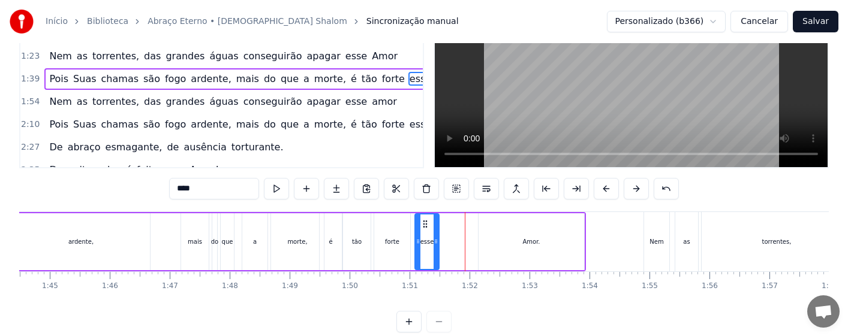
click at [524, 242] on div "Amor." at bounding box center [530, 242] width 17 height 9
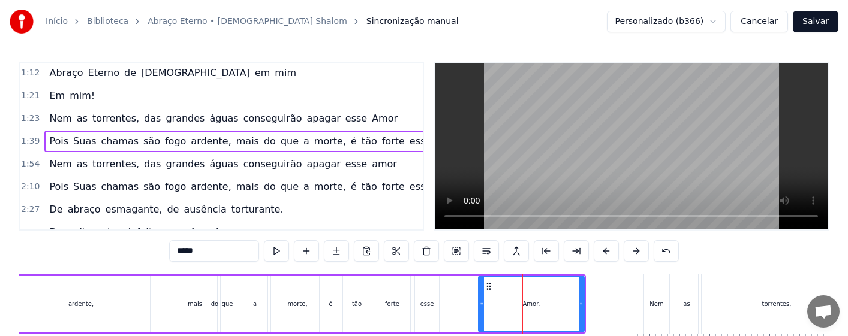
scroll to position [116, 6]
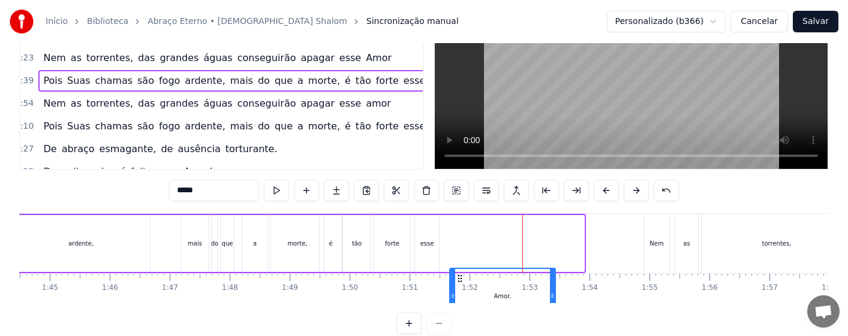
drag, startPoint x: 487, startPoint y: 284, endPoint x: 456, endPoint y: 290, distance: 31.8
click at [456, 290] on div "Amor tão grande, Amor tão forte, Amor suave, Amor sem fim. Que a própria morte,…" at bounding box center [424, 259] width 810 height 90
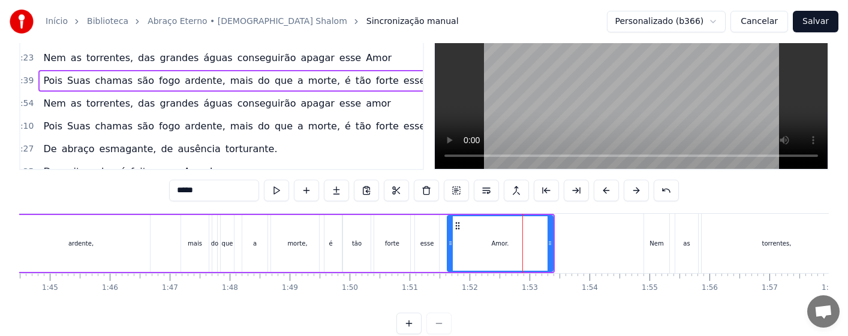
scroll to position [80, 0]
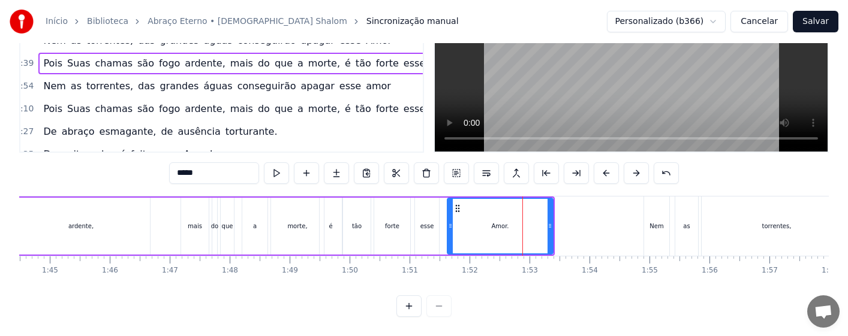
click at [203, 226] on div "mais" at bounding box center [195, 226] width 28 height 57
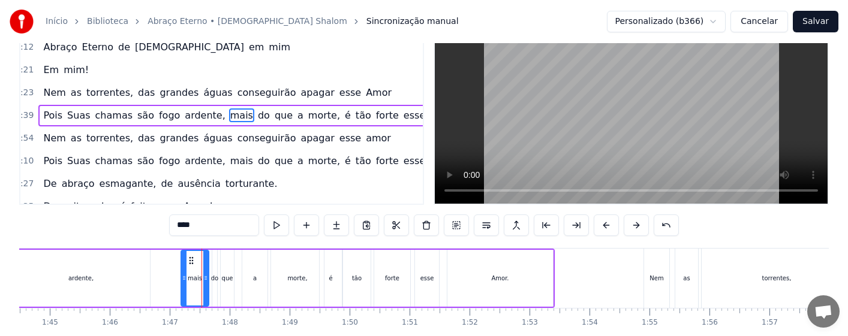
scroll to position [0, 0]
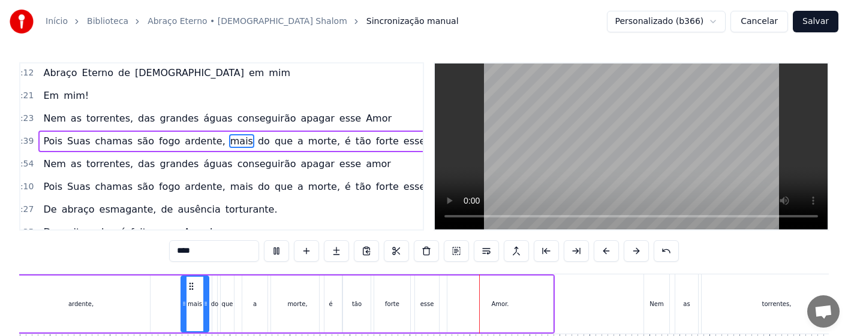
click at [428, 304] on div "esse" at bounding box center [427, 304] width 14 height 9
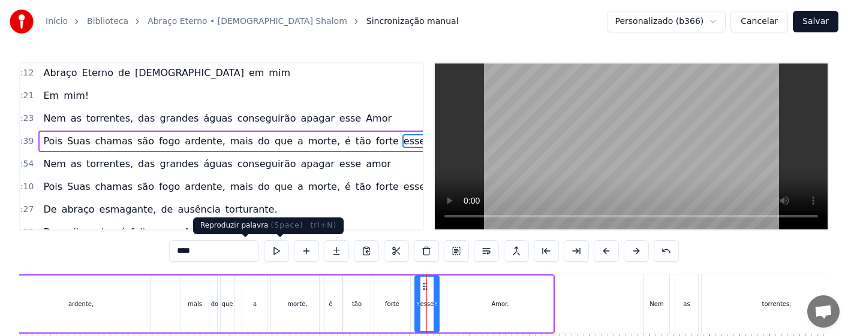
click at [264, 251] on button at bounding box center [276, 252] width 25 height 22
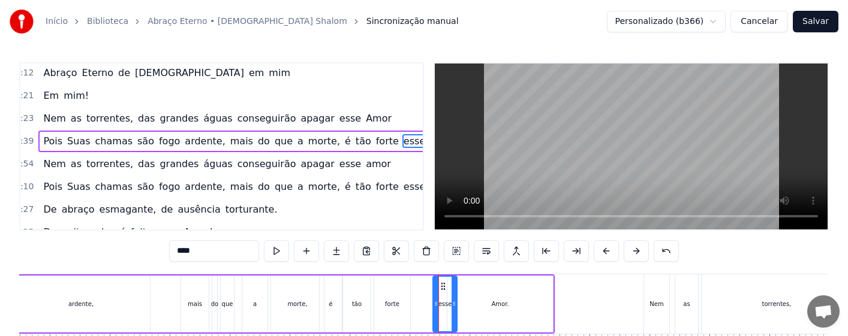
drag, startPoint x: 425, startPoint y: 289, endPoint x: 443, endPoint y: 289, distance: 18.0
click at [443, 289] on icon at bounding box center [443, 287] width 10 height 10
click at [398, 302] on div "forte" at bounding box center [392, 304] width 14 height 9
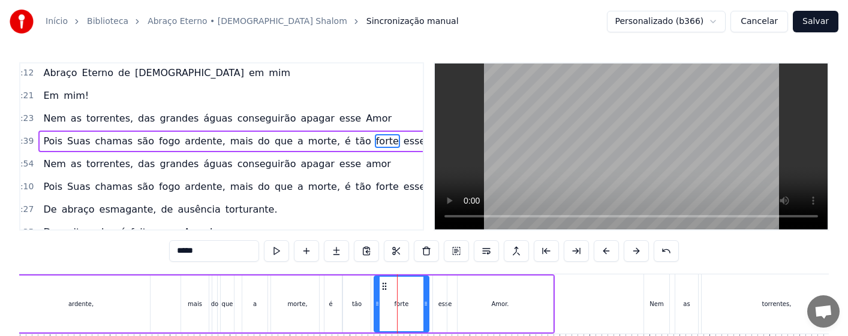
drag, startPoint x: 407, startPoint y: 308, endPoint x: 426, endPoint y: 310, distance: 18.7
click at [426, 310] on div at bounding box center [425, 304] width 5 height 55
click at [355, 307] on div "tão" at bounding box center [357, 304] width 10 height 9
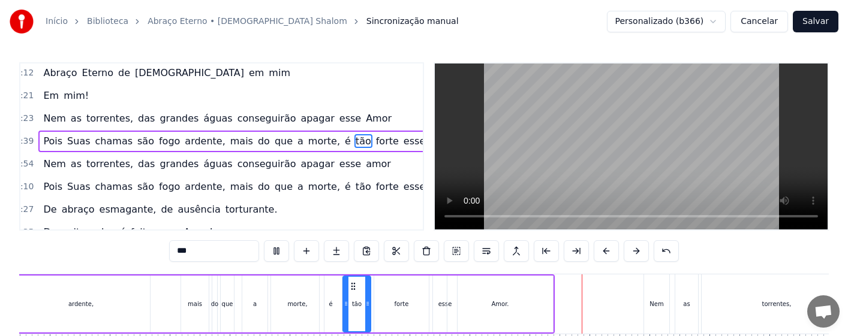
click at [443, 305] on div "esse" at bounding box center [445, 304] width 14 height 9
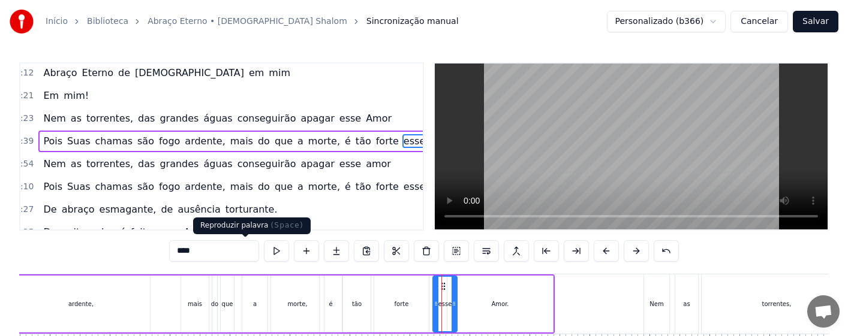
click at [264, 250] on button at bounding box center [276, 252] width 25 height 22
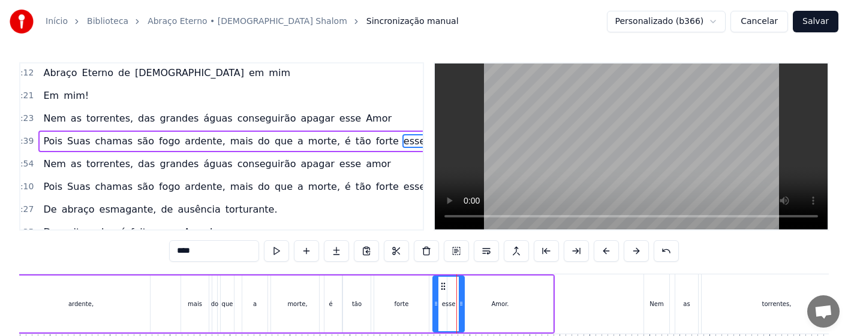
drag, startPoint x: 455, startPoint y: 307, endPoint x: 465, endPoint y: 307, distance: 9.6
click at [464, 307] on icon at bounding box center [461, 304] width 5 height 10
click at [479, 307] on div "Amor." at bounding box center [500, 304] width 106 height 57
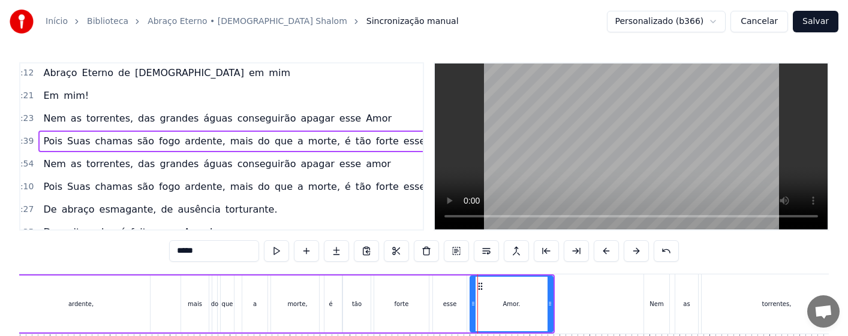
drag, startPoint x: 448, startPoint y: 312, endPoint x: 472, endPoint y: 312, distance: 24.0
click at [472, 312] on div at bounding box center [473, 304] width 5 height 55
click at [443, 309] on div "esse" at bounding box center [450, 304] width 34 height 57
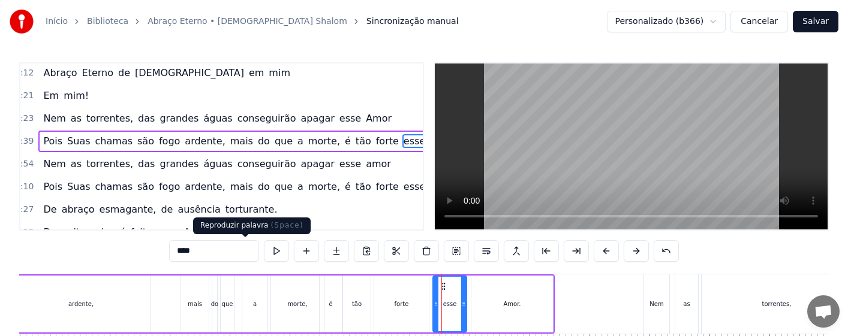
click at [264, 249] on button at bounding box center [276, 252] width 25 height 22
click at [400, 304] on div "forte" at bounding box center [402, 304] width 14 height 9
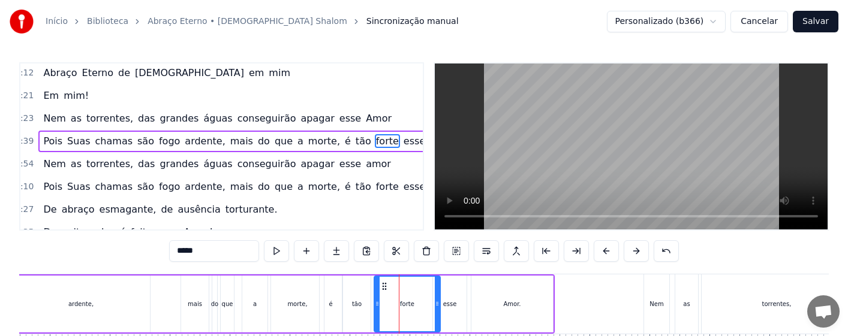
drag, startPoint x: 428, startPoint y: 314, endPoint x: 439, endPoint y: 315, distance: 11.4
click at [439, 315] on div at bounding box center [437, 304] width 5 height 55
click at [362, 311] on div "tão" at bounding box center [357, 304] width 28 height 57
type input "***"
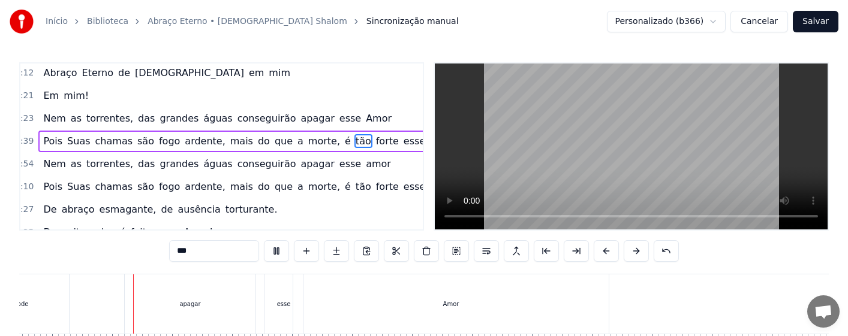
scroll to position [0, 25059]
click at [819, 25] on button "Salvar" at bounding box center [816, 22] width 46 height 22
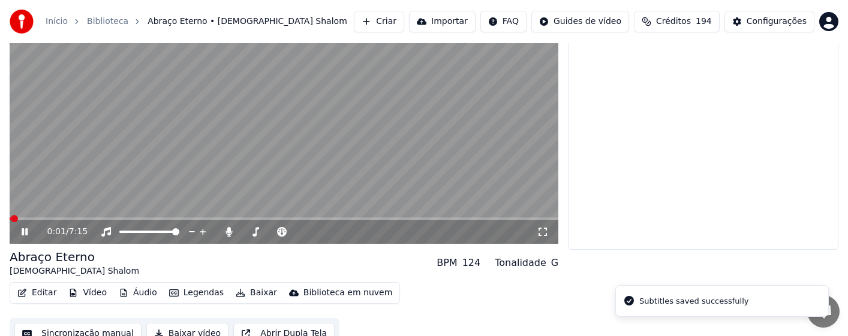
scroll to position [121, 0]
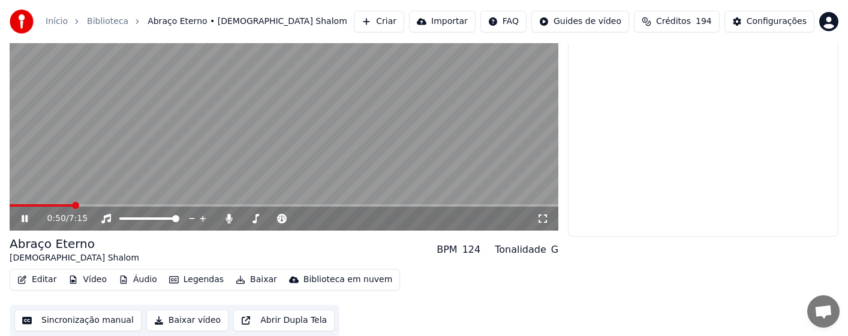
click at [73, 207] on span at bounding box center [75, 205] width 7 height 7
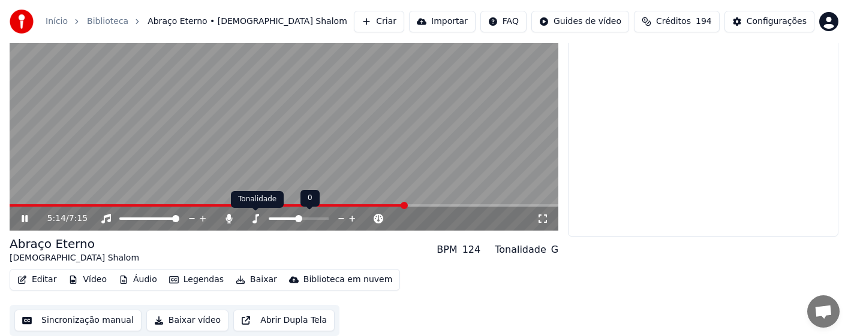
click at [256, 220] on icon at bounding box center [256, 219] width 7 height 10
click at [231, 219] on icon at bounding box center [229, 219] width 12 height 10
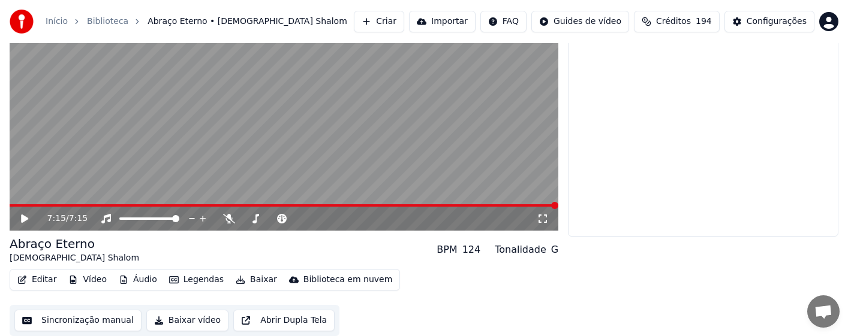
click at [190, 321] on button "Baixar vídeo" at bounding box center [187, 321] width 82 height 22
